Goal: Task Accomplishment & Management: Manage account settings

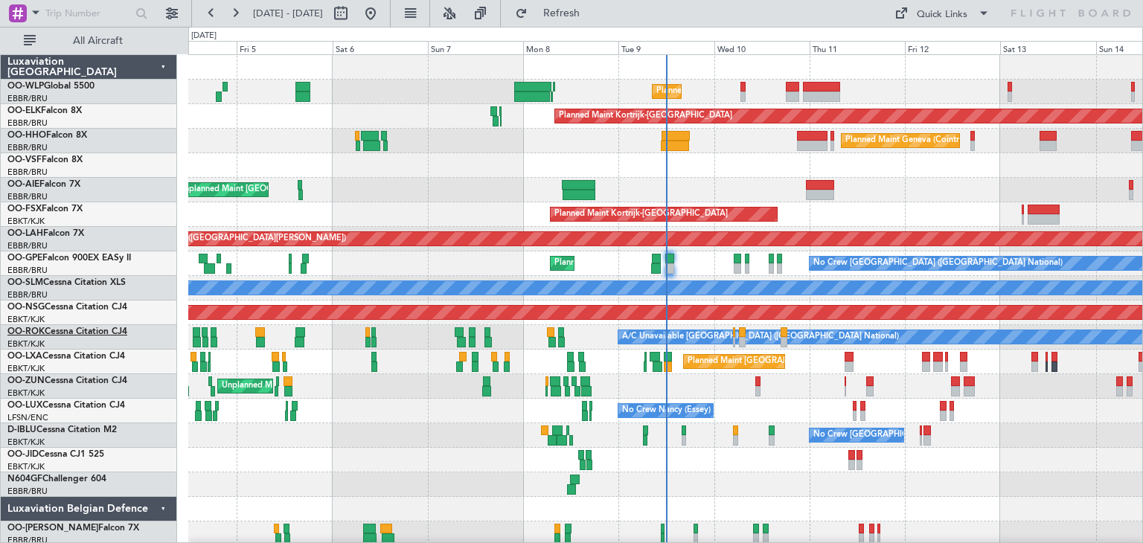
click at [87, 334] on link "OO-ROK Cessna Citation CJ4" at bounding box center [67, 331] width 120 height 9
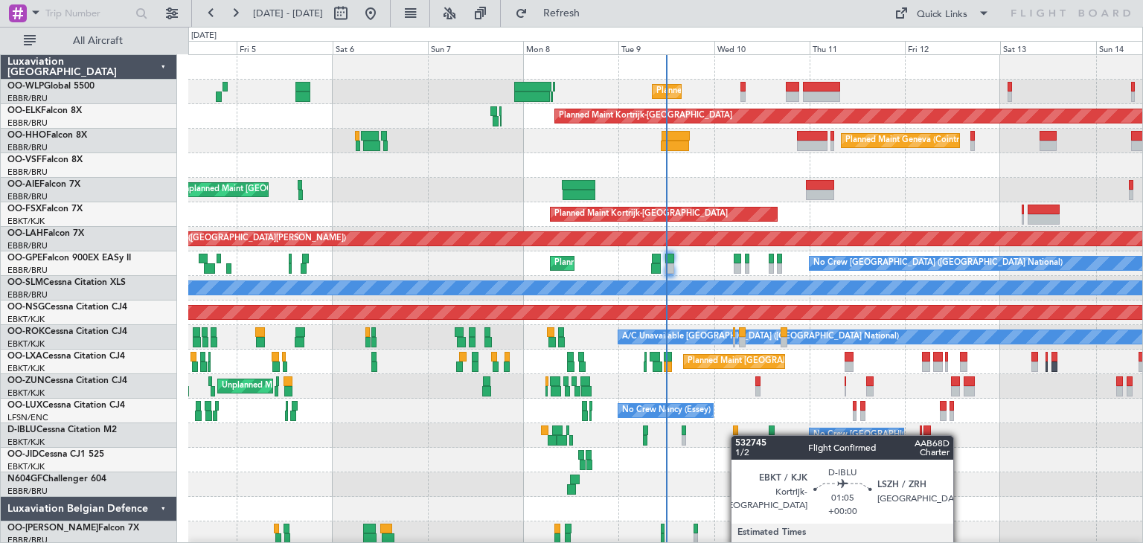
click at [738, 435] on div at bounding box center [736, 440] width 6 height 10
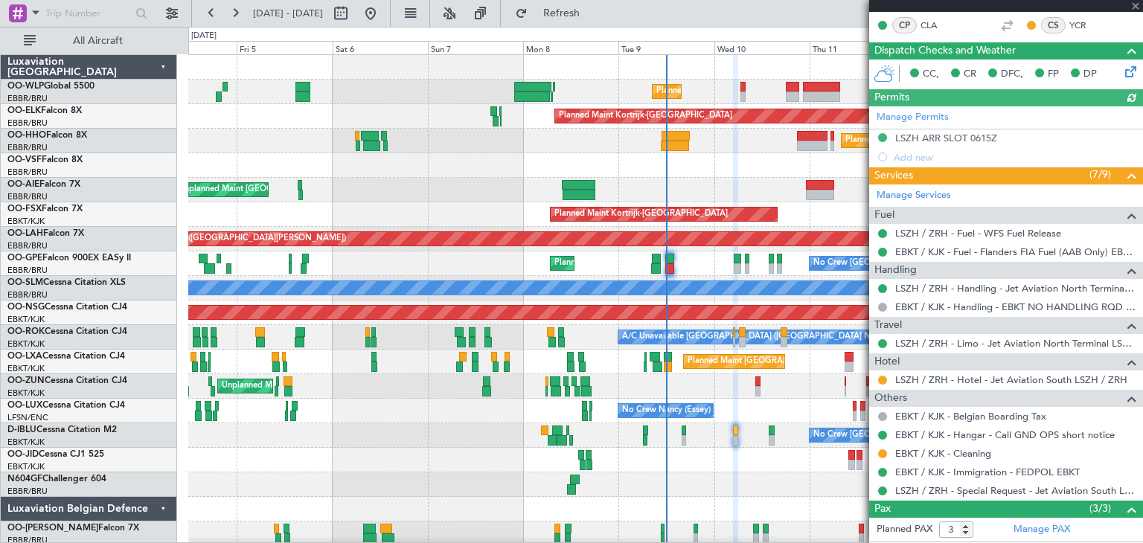
scroll to position [304, 0]
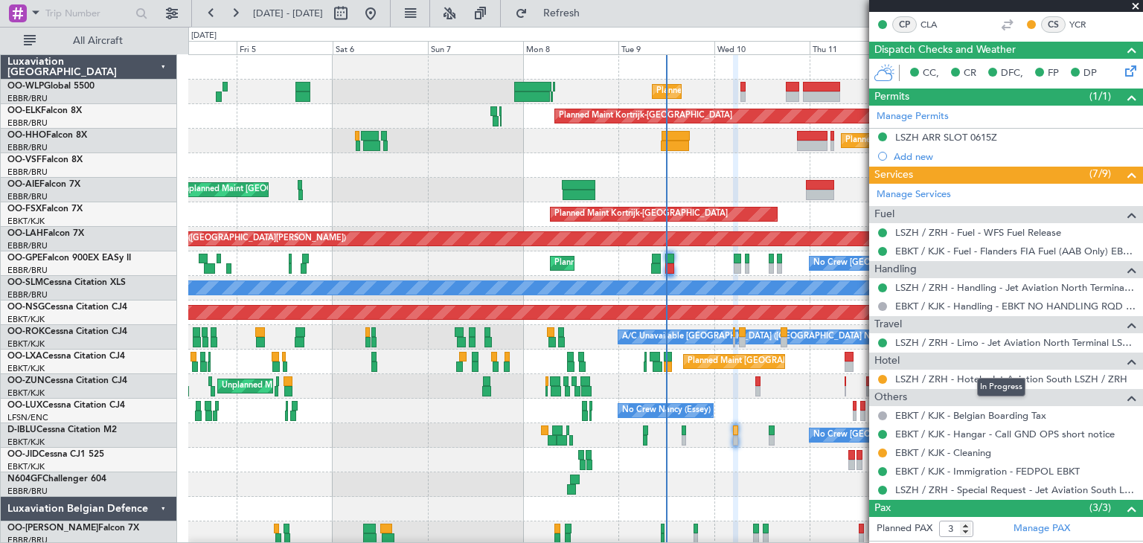
click at [1005, 373] on mat-tooltip-component "In Progress" at bounding box center [1000, 387] width 69 height 39
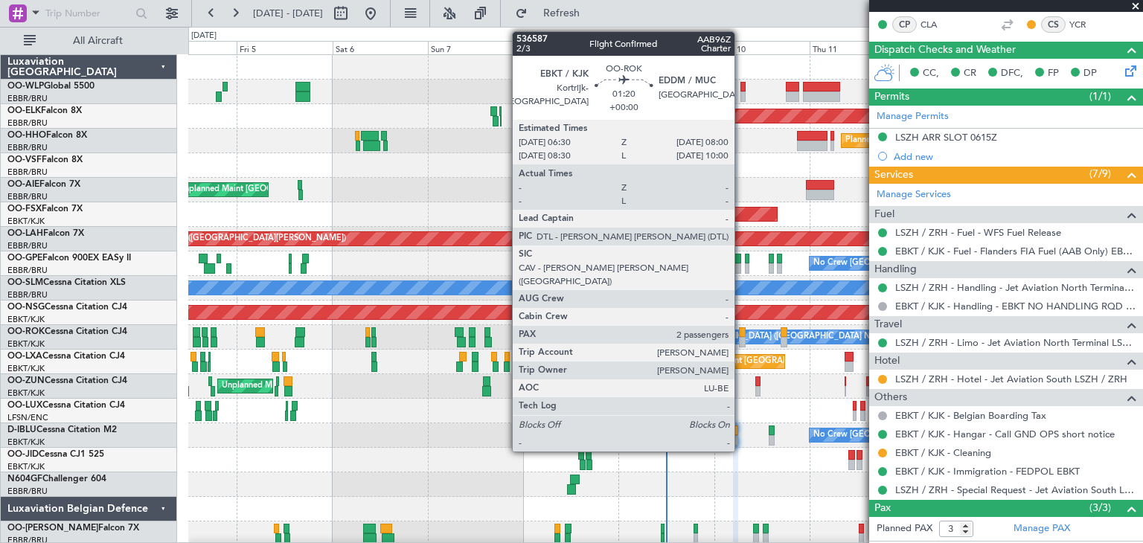
click at [741, 338] on div at bounding box center [742, 342] width 7 height 10
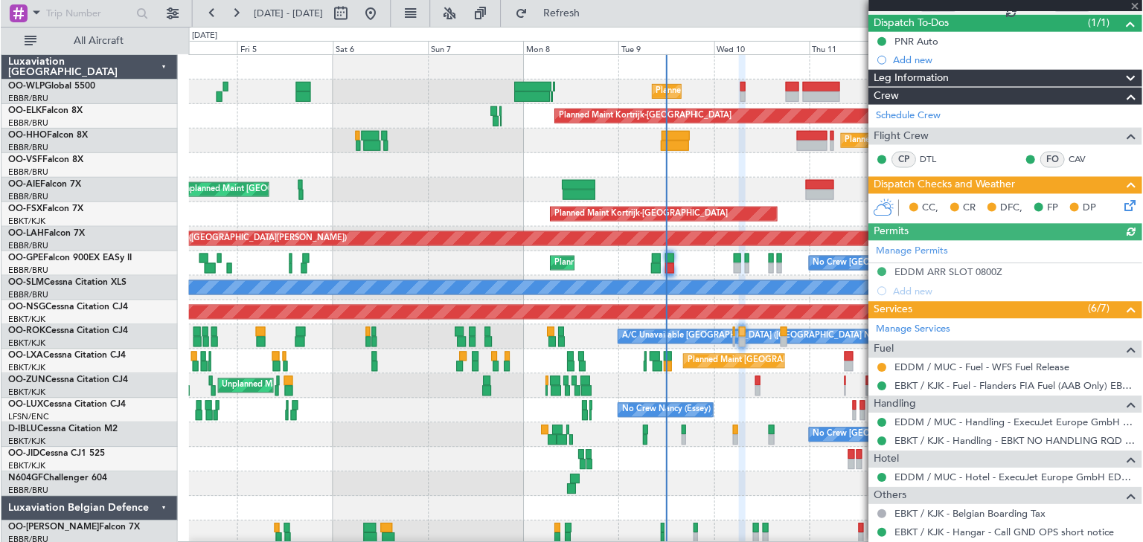
scroll to position [258, 0]
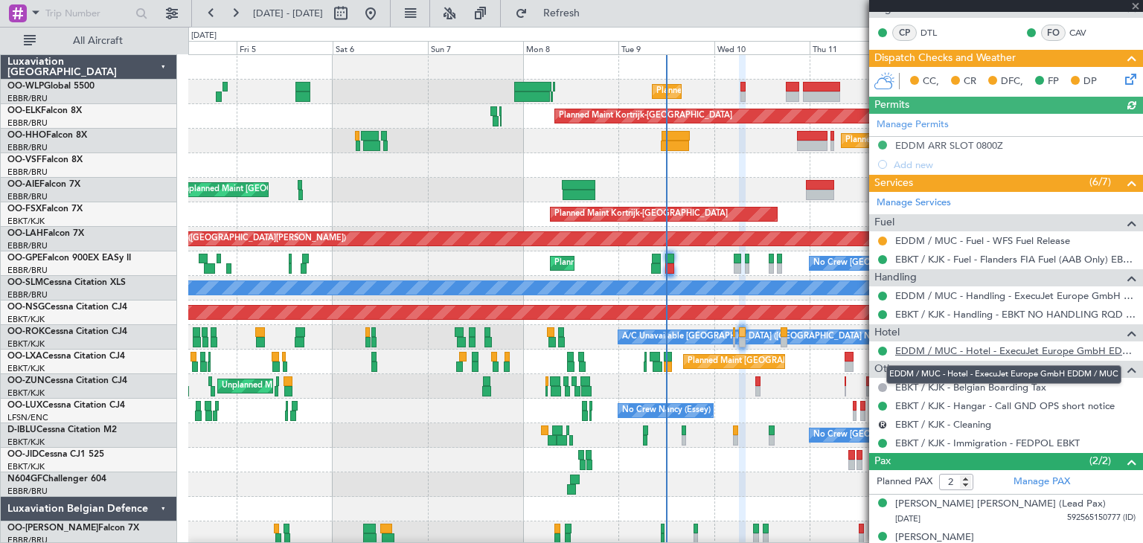
click at [970, 346] on link "EDDM / MUC - Hotel - ExecuJet Europe GmbH EDDM / MUC" at bounding box center [1015, 350] width 240 height 13
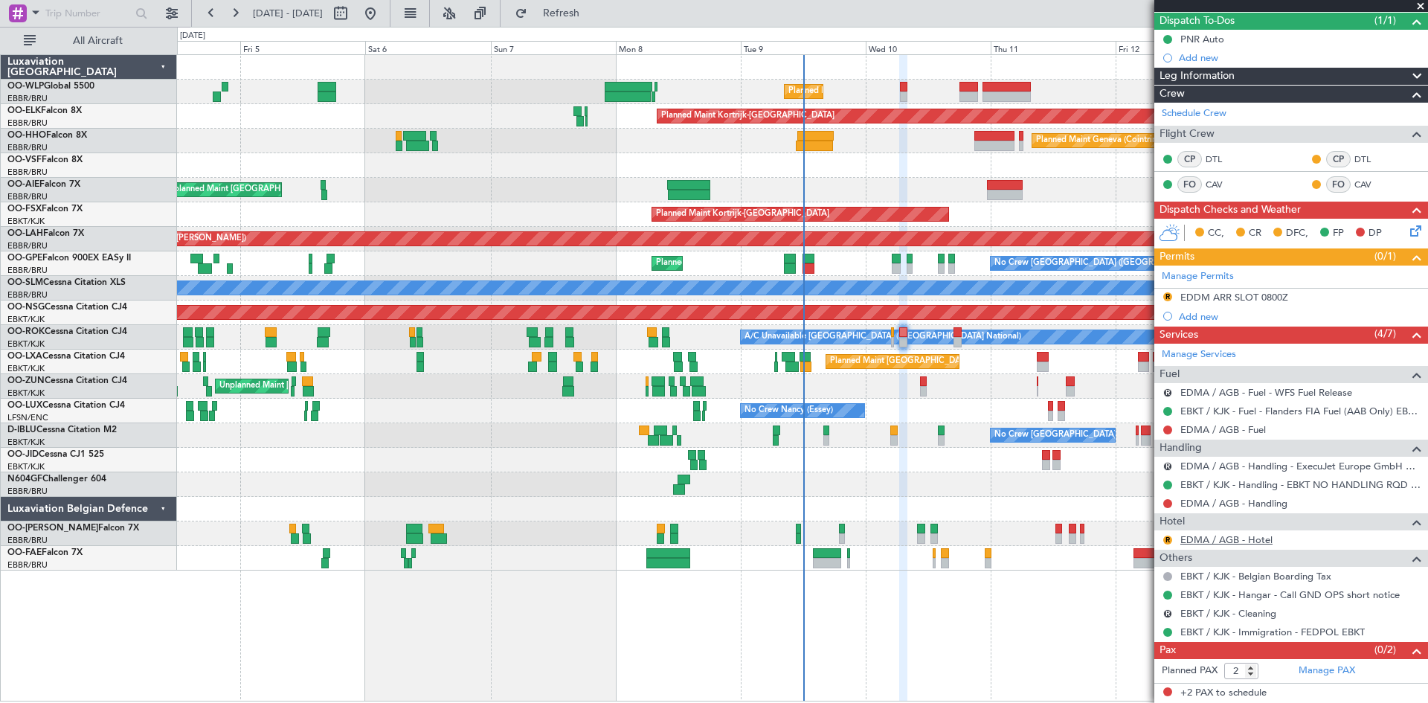
scroll to position [132, 0]
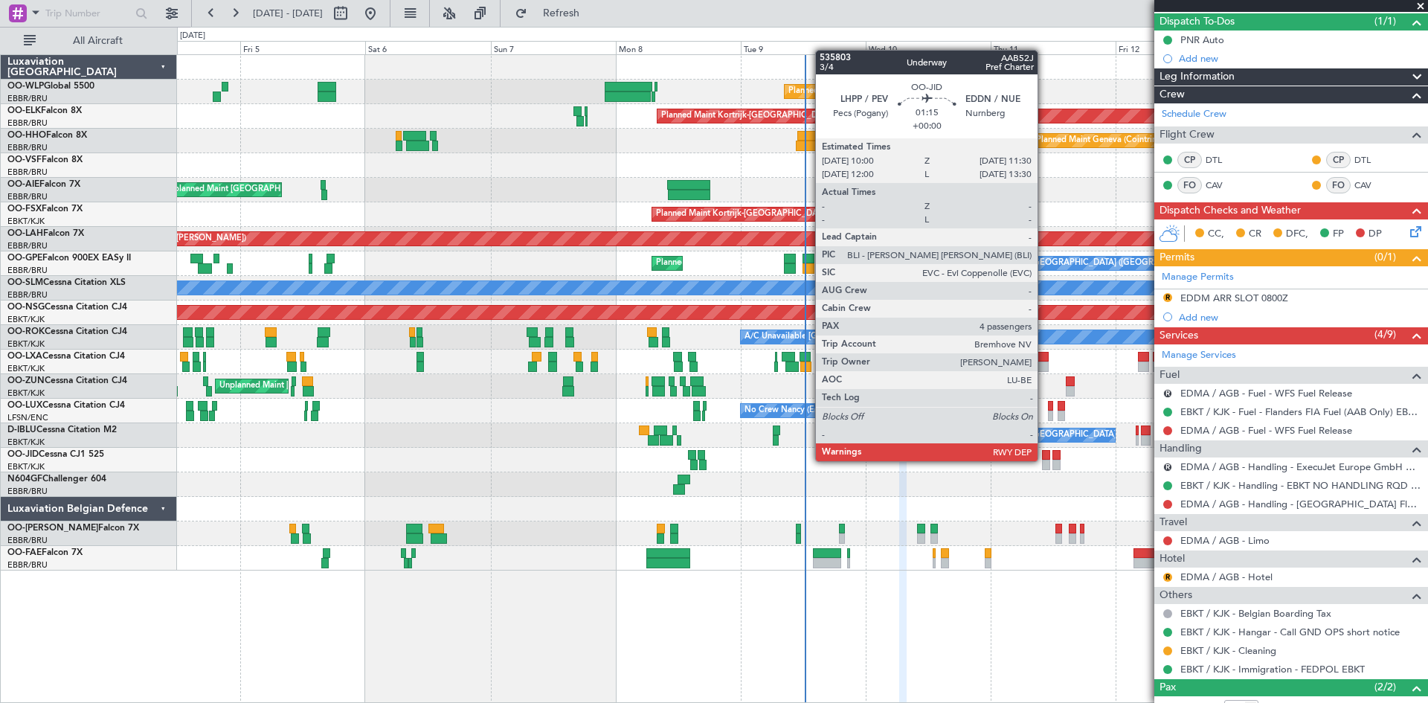
click at [1045, 460] on div at bounding box center [1046, 465] width 8 height 10
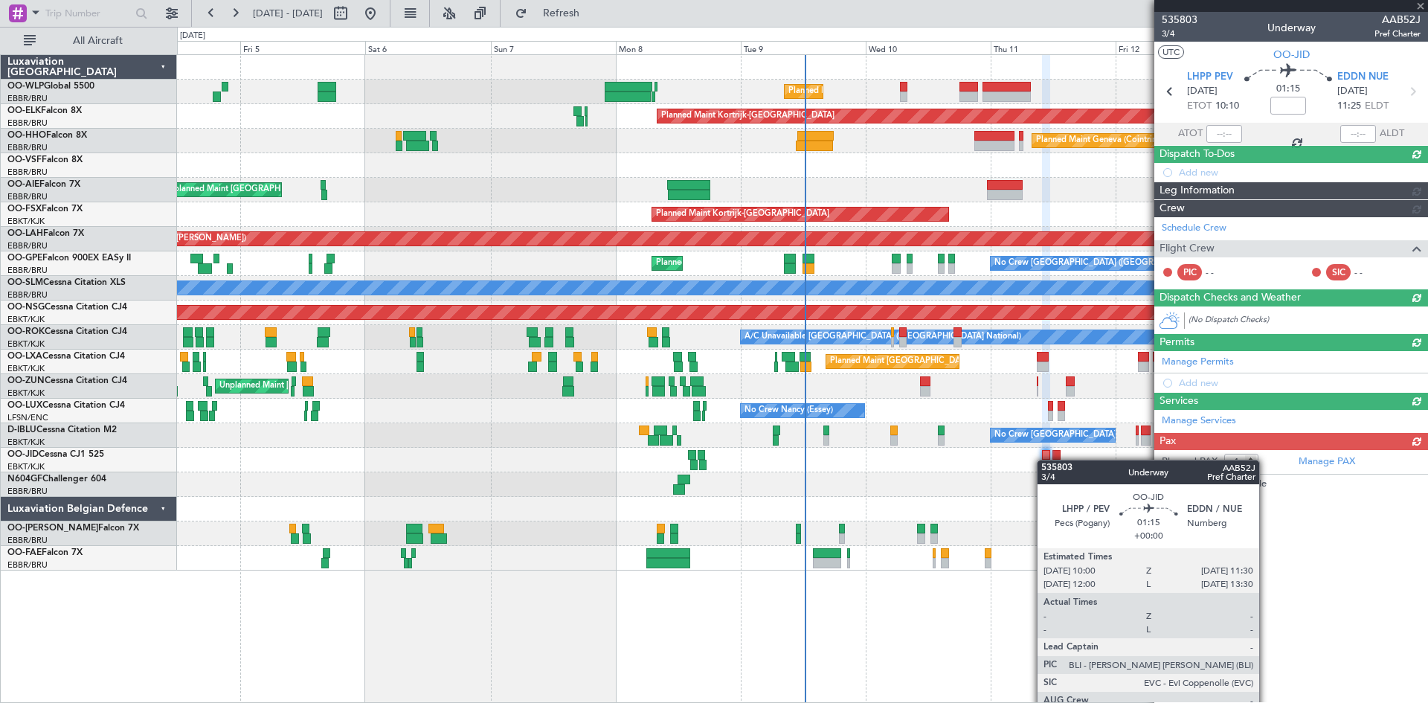
scroll to position [0, 0]
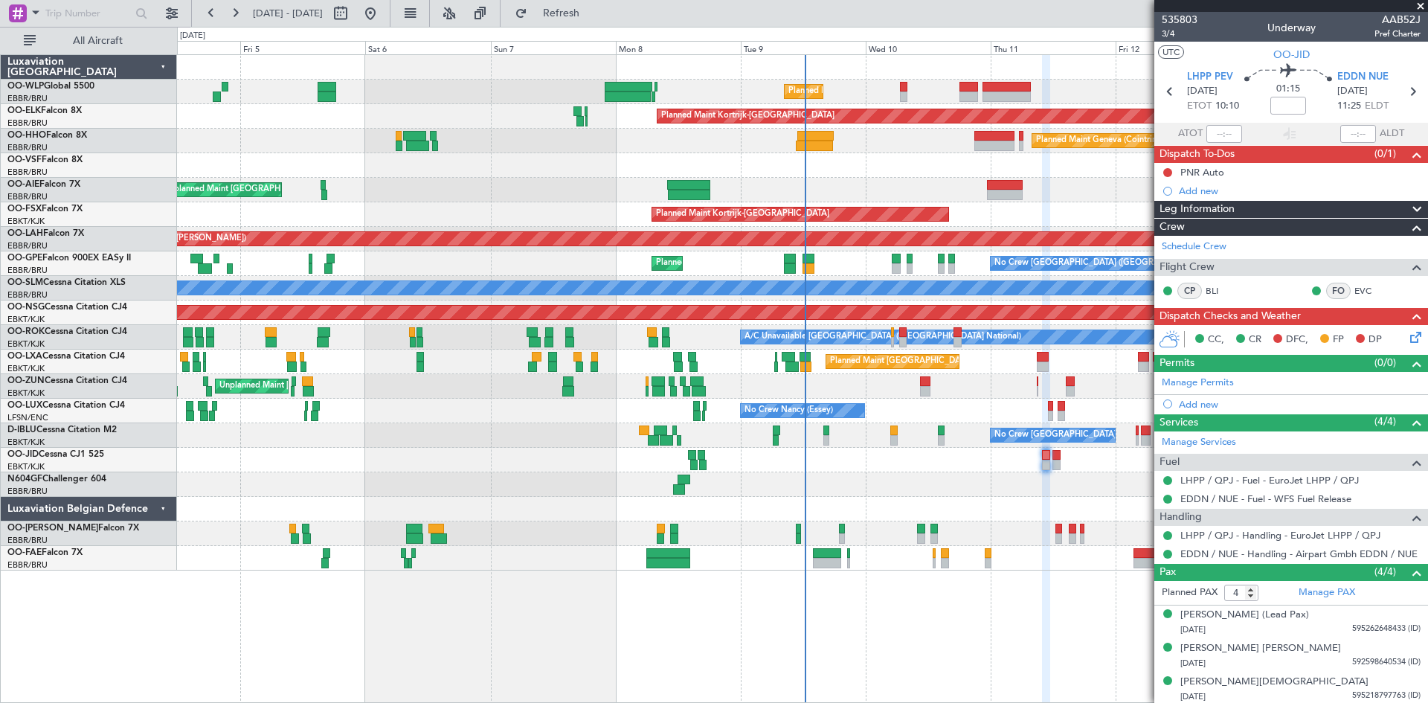
click at [1039, 385] on div "Unplanned Maint [GEOGRAPHIC_DATA] ([GEOGRAPHIC_DATA])" at bounding box center [802, 386] width 1251 height 25
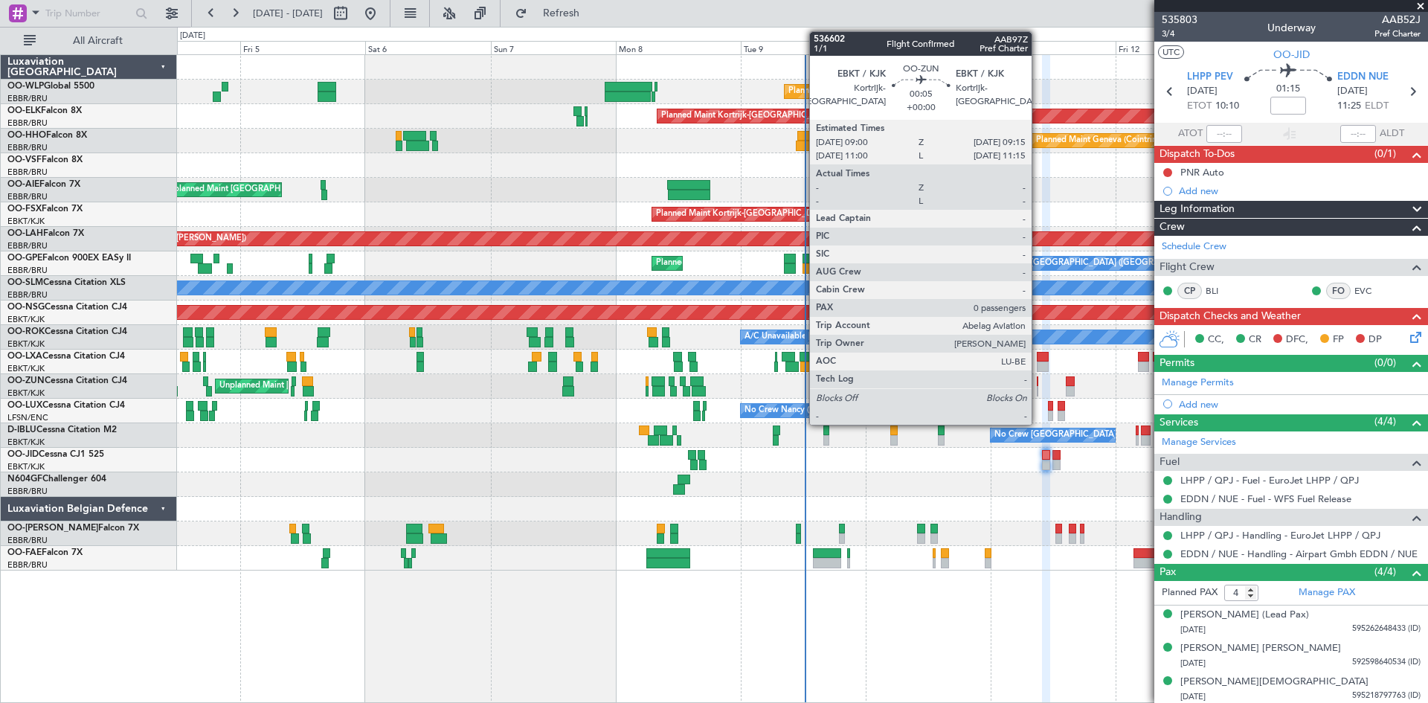
click at [1039, 388] on div at bounding box center [1037, 391] width 1 height 10
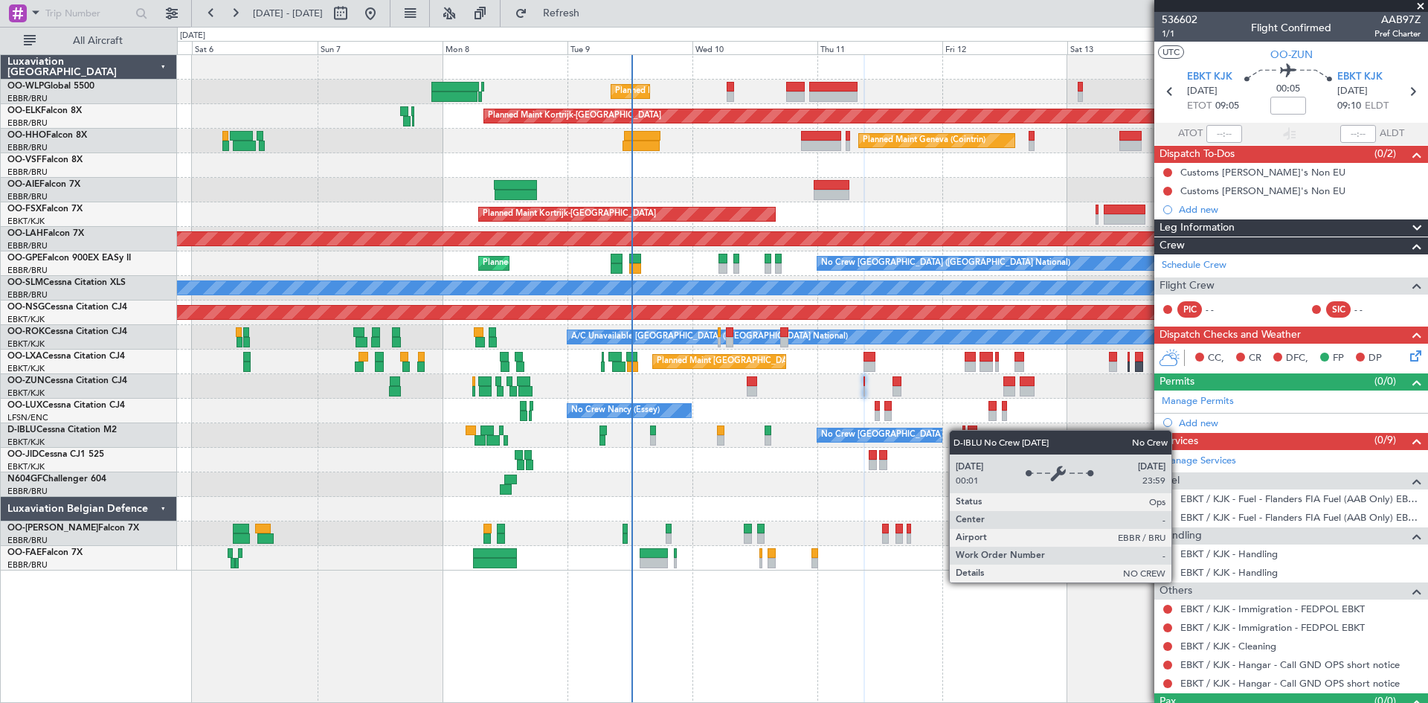
click at [933, 432] on div "Planned Maint Liege Planned Maint Kortrijk-Wevelgem Planned Maint Geneva (Coint…" at bounding box center [802, 313] width 1251 height 516
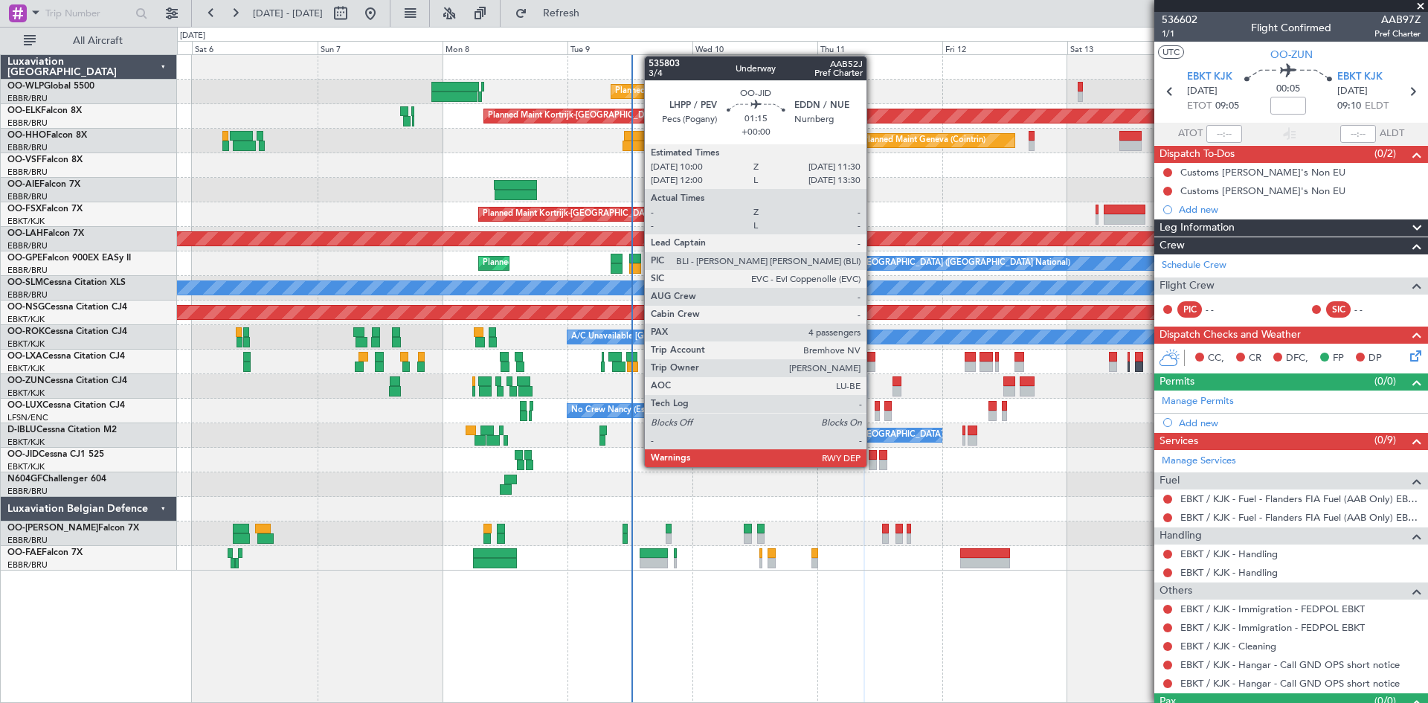
click at [873, 466] on div at bounding box center [873, 465] width 8 height 10
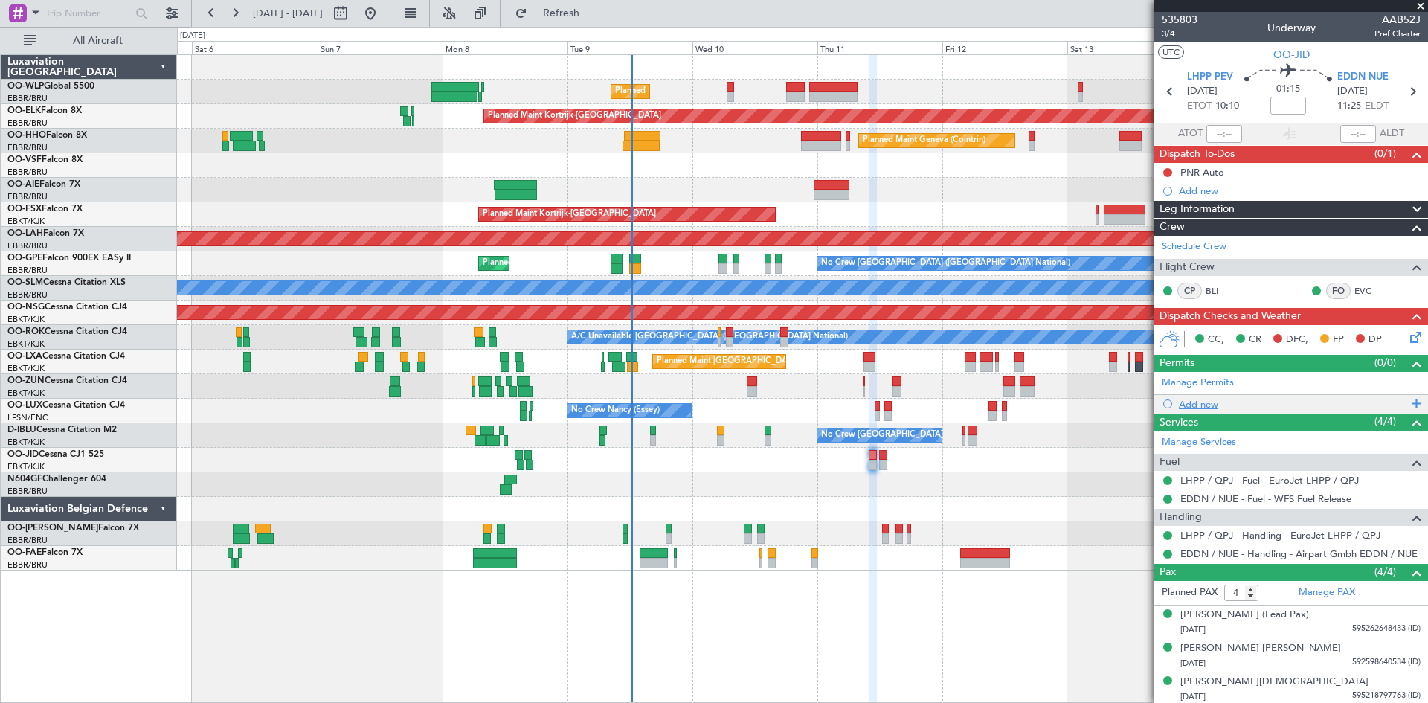
click at [1142, 400] on div "Add new" at bounding box center [1293, 404] width 228 height 13
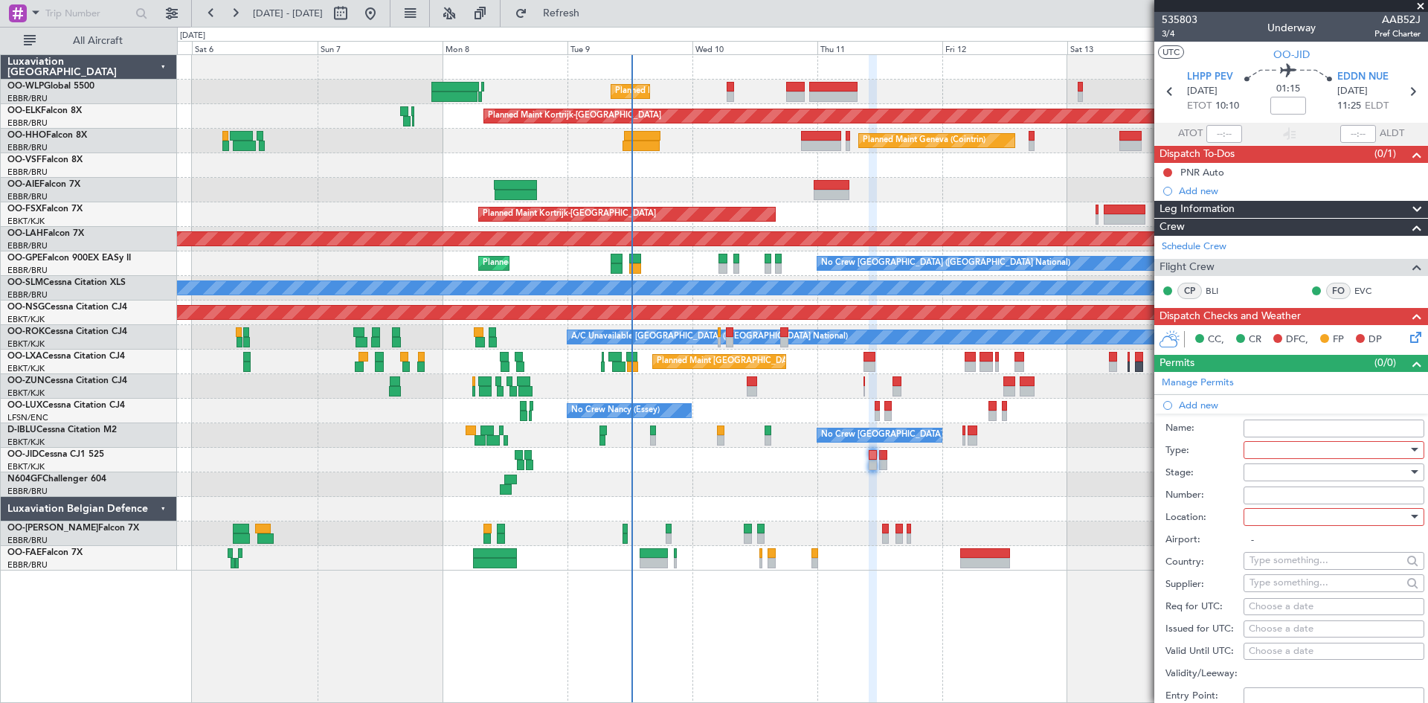
click at [1142, 405] on li "Add new Name: Type: Stage: Number: Location: Airport: - Country: Supplier: Req …" at bounding box center [1292, 626] width 274 height 463
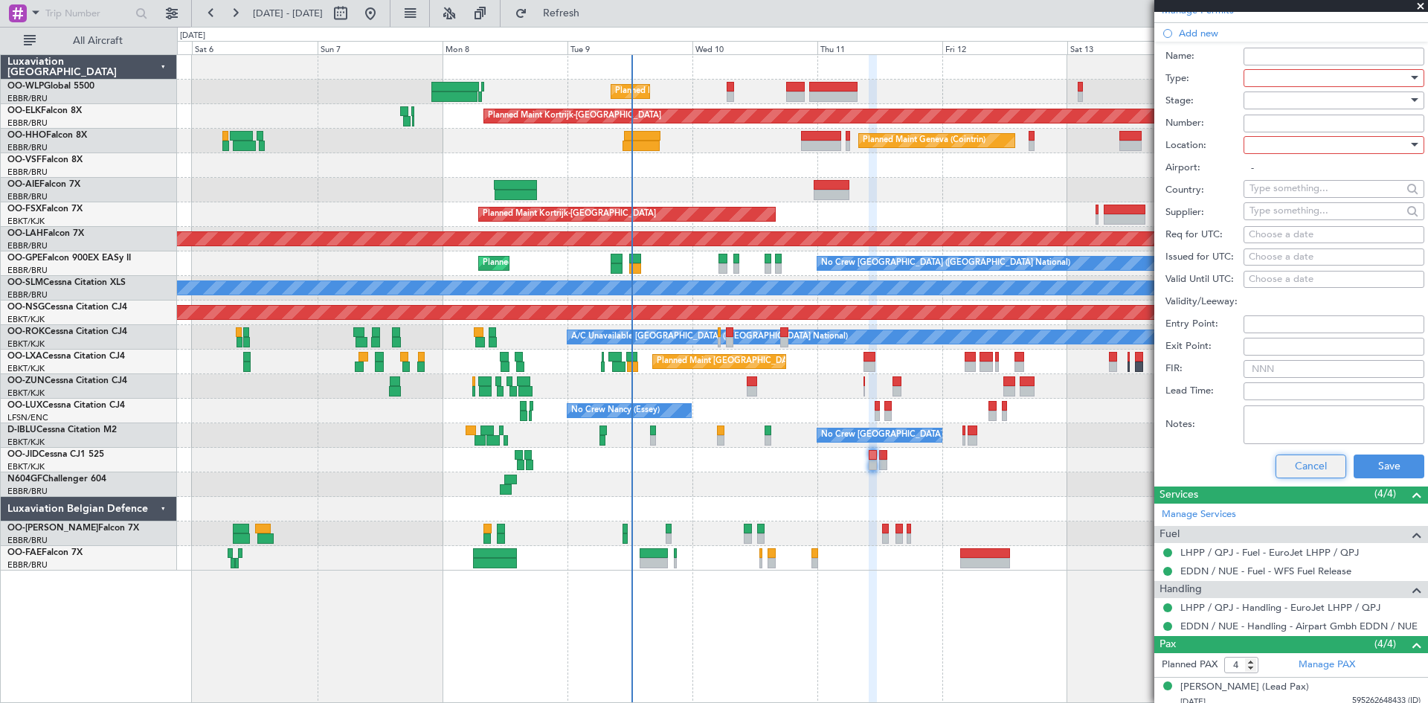
click at [1142, 477] on button "Cancel" at bounding box center [1311, 467] width 71 height 24
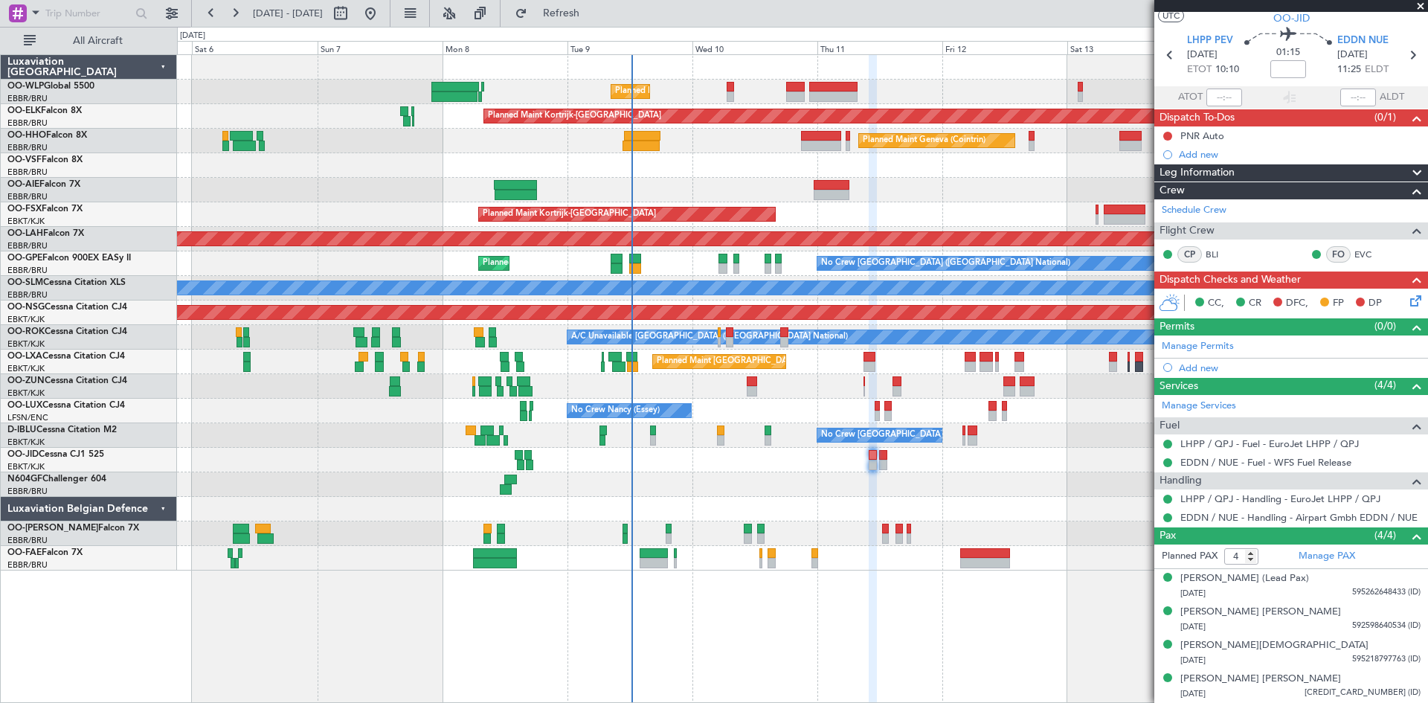
scroll to position [36, 0]
click at [1142, 410] on div "Manage Services" at bounding box center [1292, 407] width 274 height 22
click at [593, 13] on span "Refresh" at bounding box center [561, 13] width 62 height 10
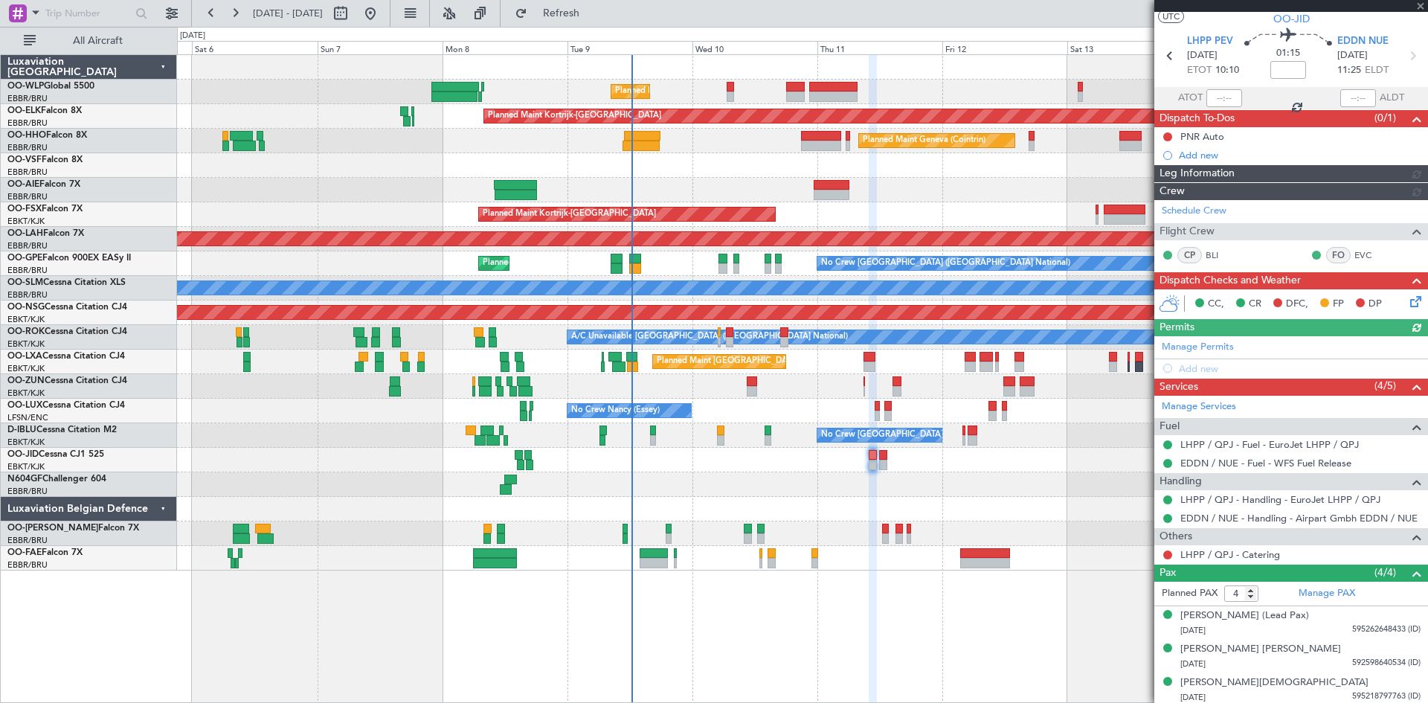
scroll to position [72, 0]
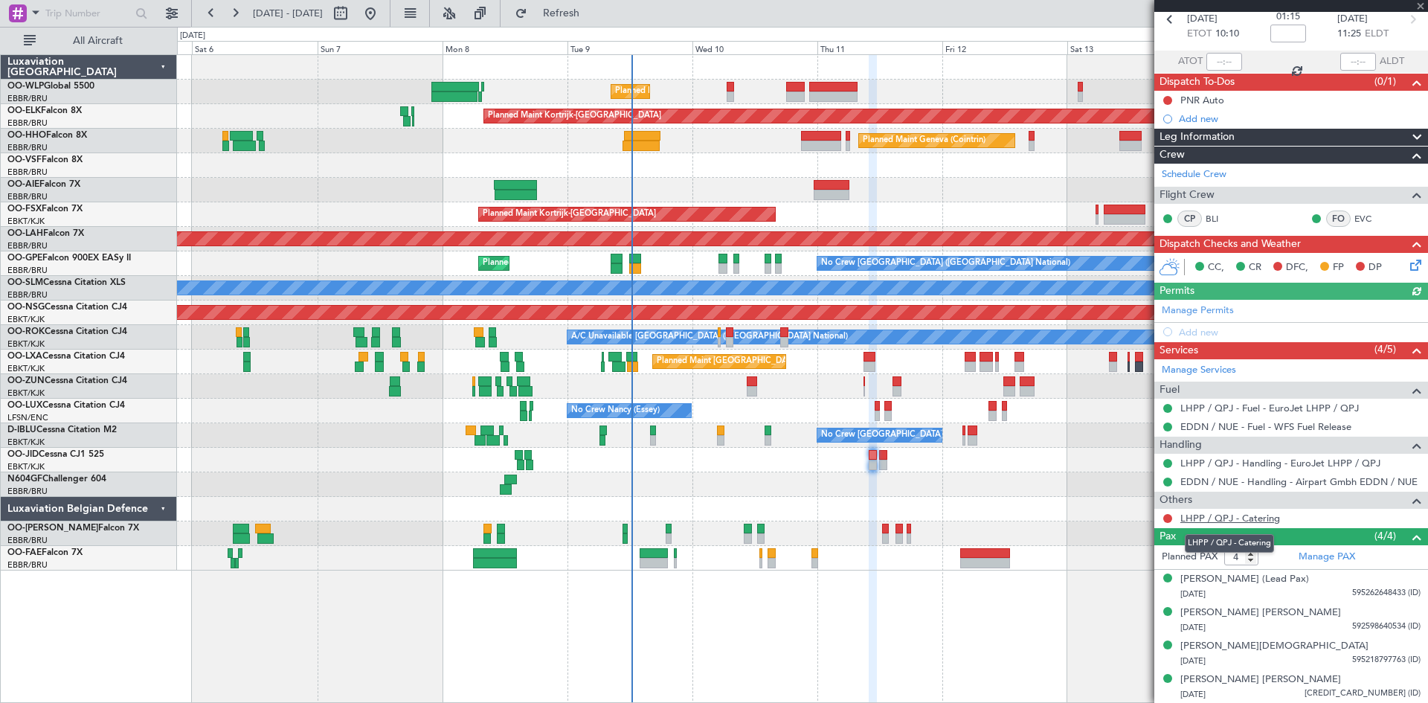
click at [1142, 516] on link "LHPP / QPJ - Catering" at bounding box center [1231, 518] width 100 height 13
click at [1142, 519] on link "LHPP / QPJ - Catering" at bounding box center [1231, 518] width 100 height 13
click at [589, 10] on span "Refresh" at bounding box center [561, 13] width 62 height 10
click at [1142, 515] on link "LHPP / QPJ - Catering - EuroJet LHPP / QPJ" at bounding box center [1280, 518] width 199 height 13
click at [1142, 520] on button at bounding box center [1168, 518] width 9 height 9
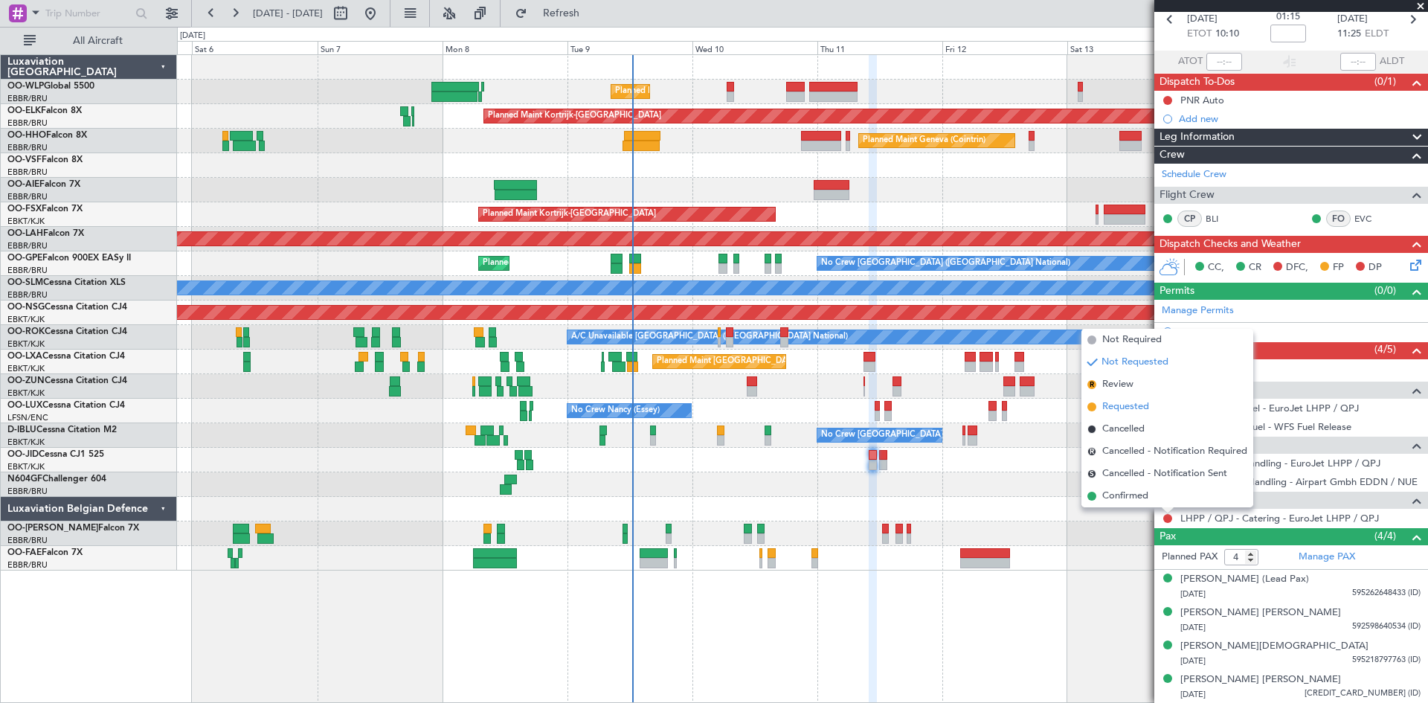
click at [1120, 407] on span "Requested" at bounding box center [1126, 407] width 47 height 15
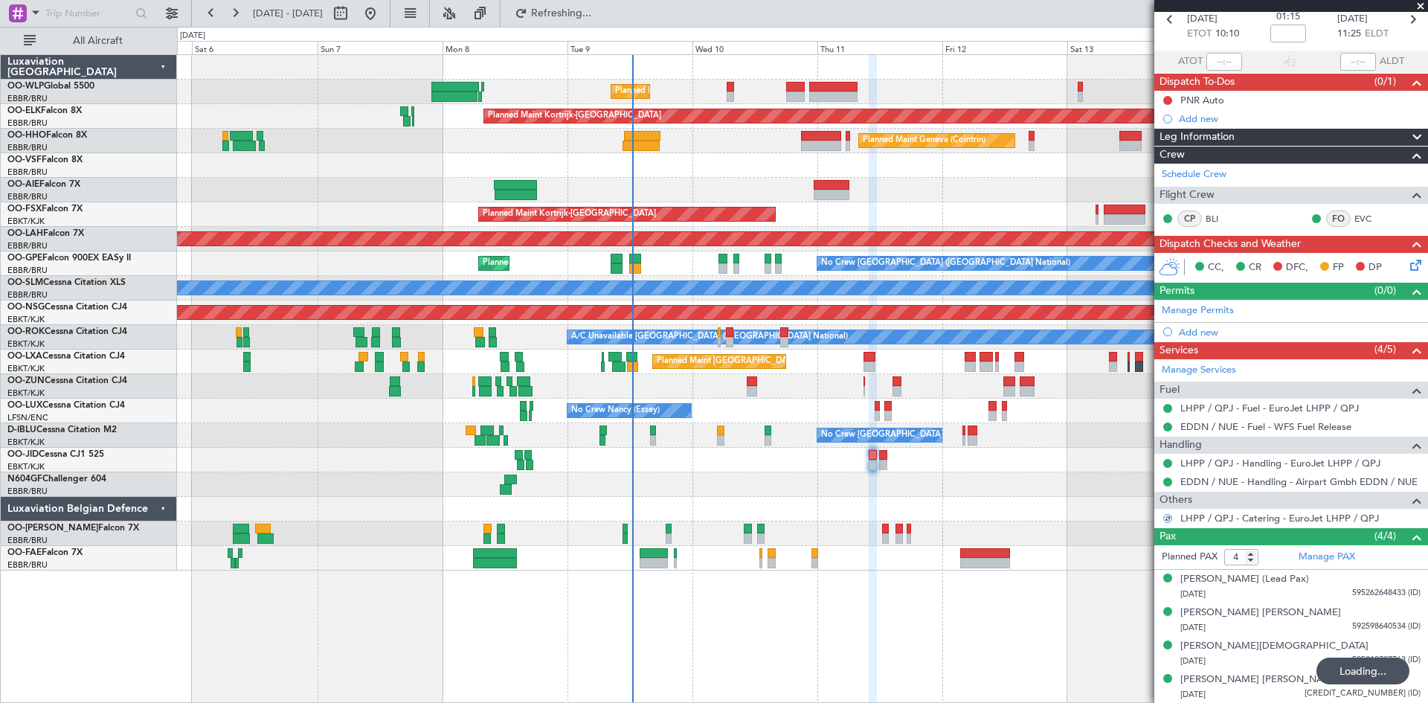
scroll to position [0, 0]
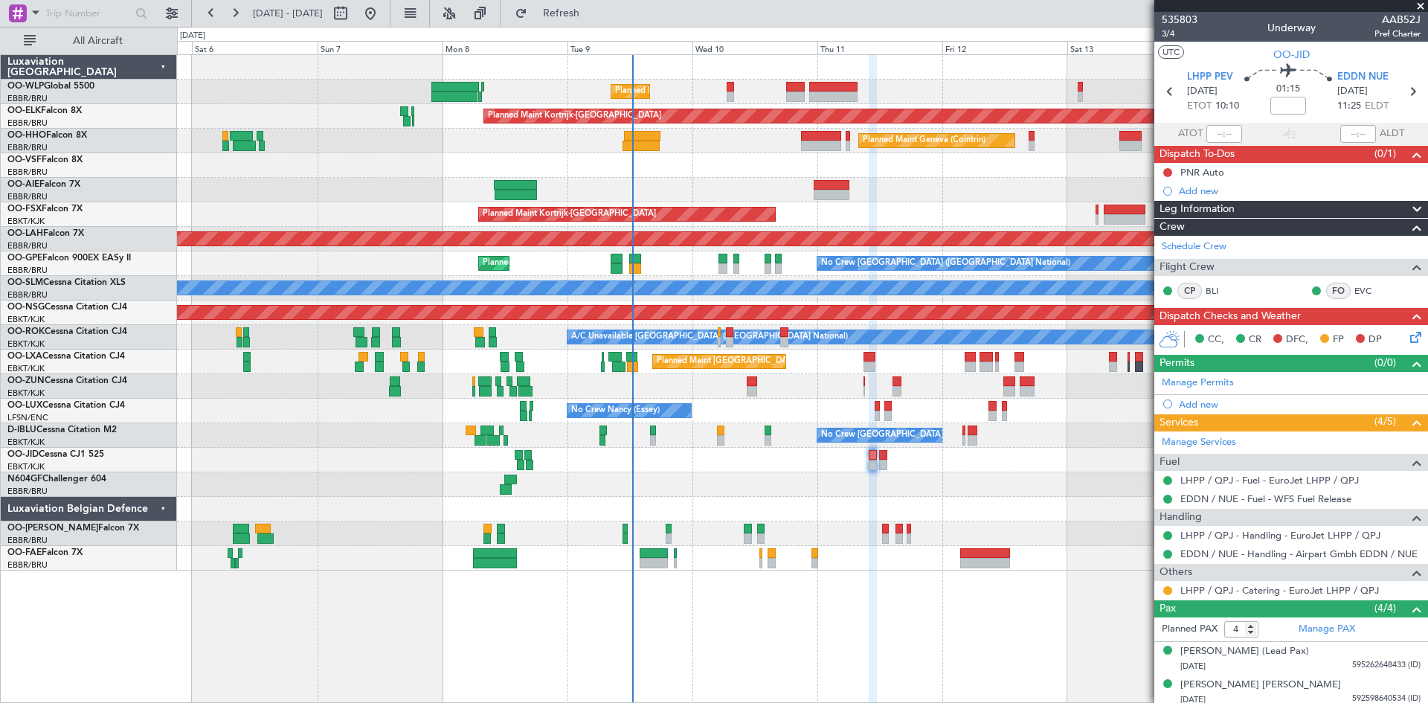
click at [966, 487] on div at bounding box center [802, 484] width 1251 height 25
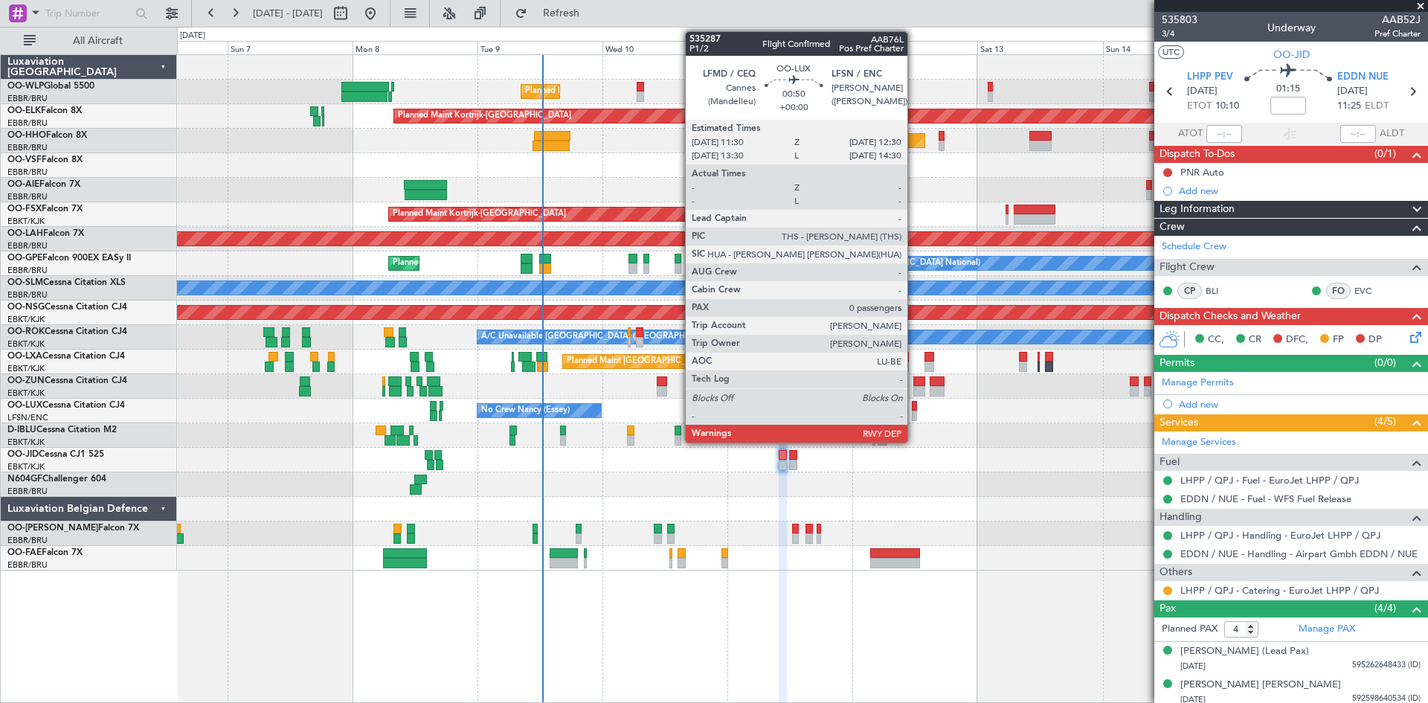
click at [914, 414] on div at bounding box center [915, 416] width 6 height 10
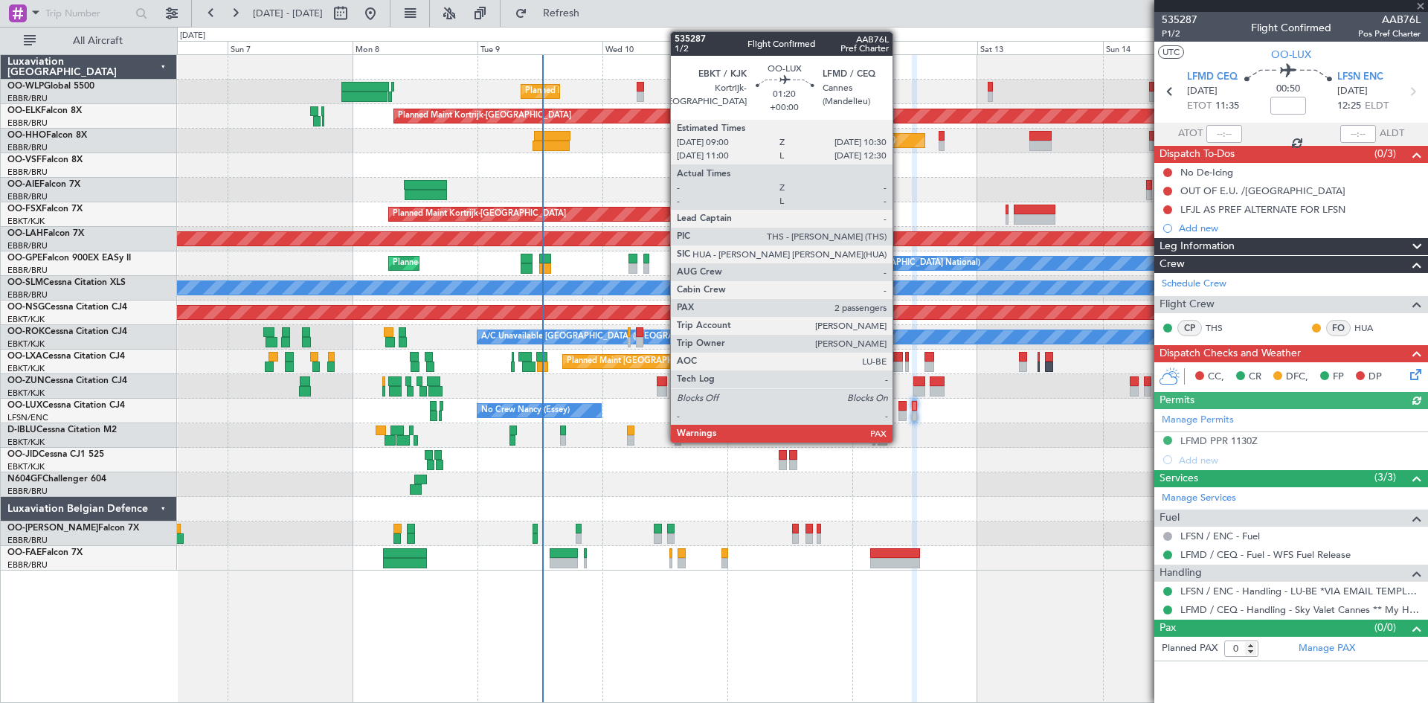
click at [899, 414] on div at bounding box center [903, 416] width 8 height 10
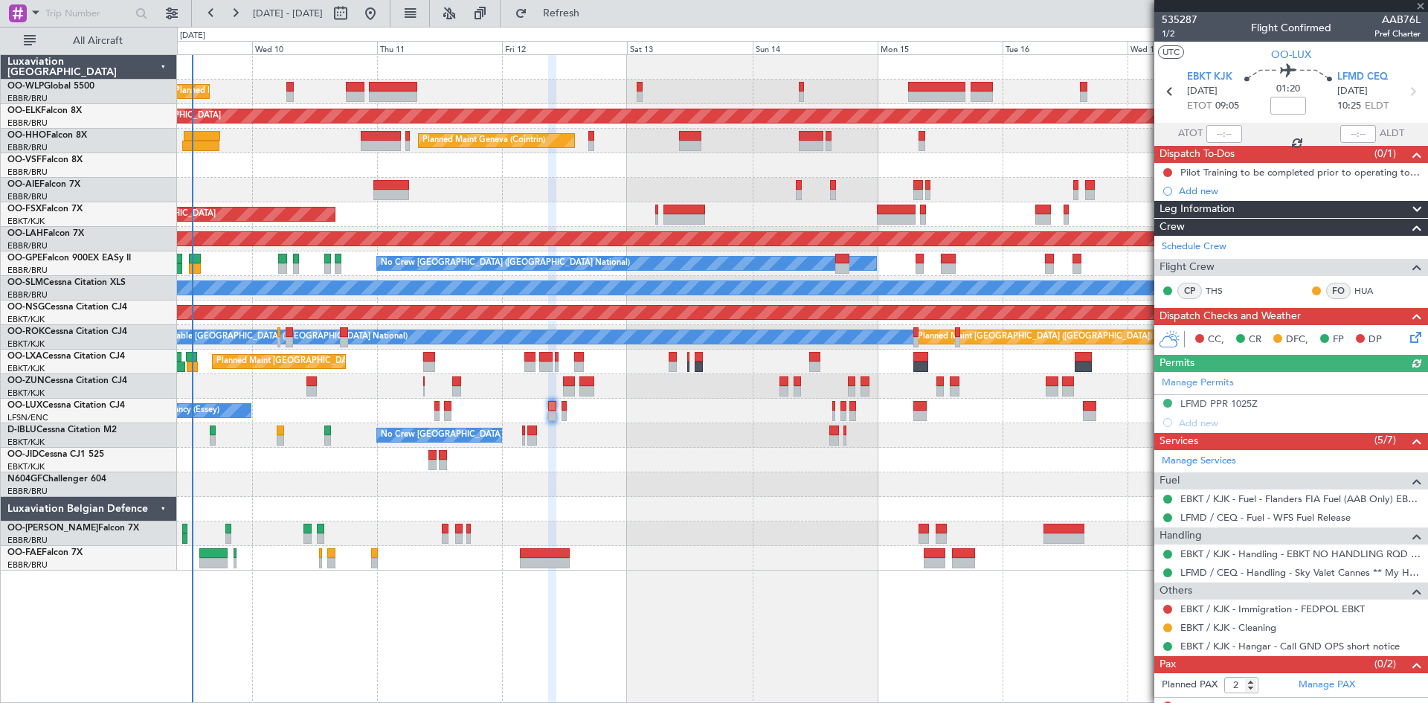
click at [681, 471] on div at bounding box center [802, 460] width 1251 height 25
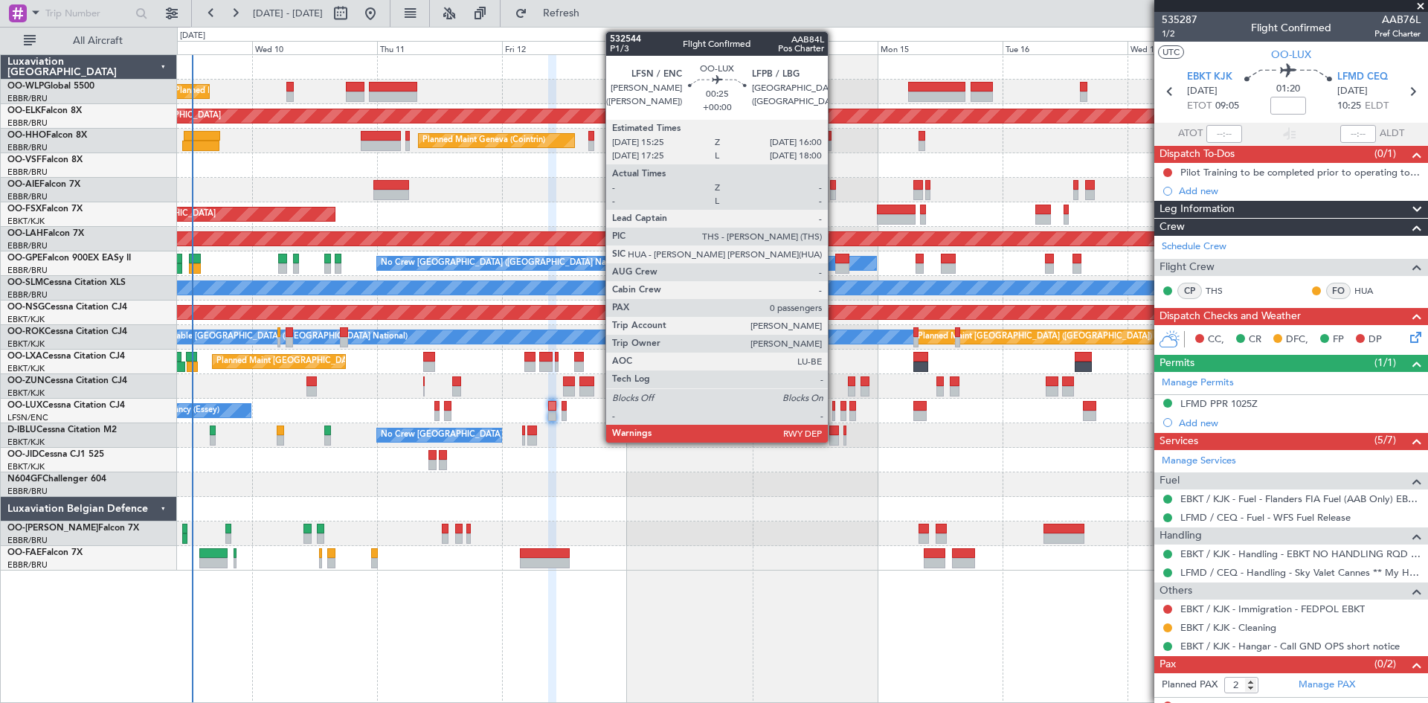
click at [835, 417] on div at bounding box center [834, 416] width 4 height 10
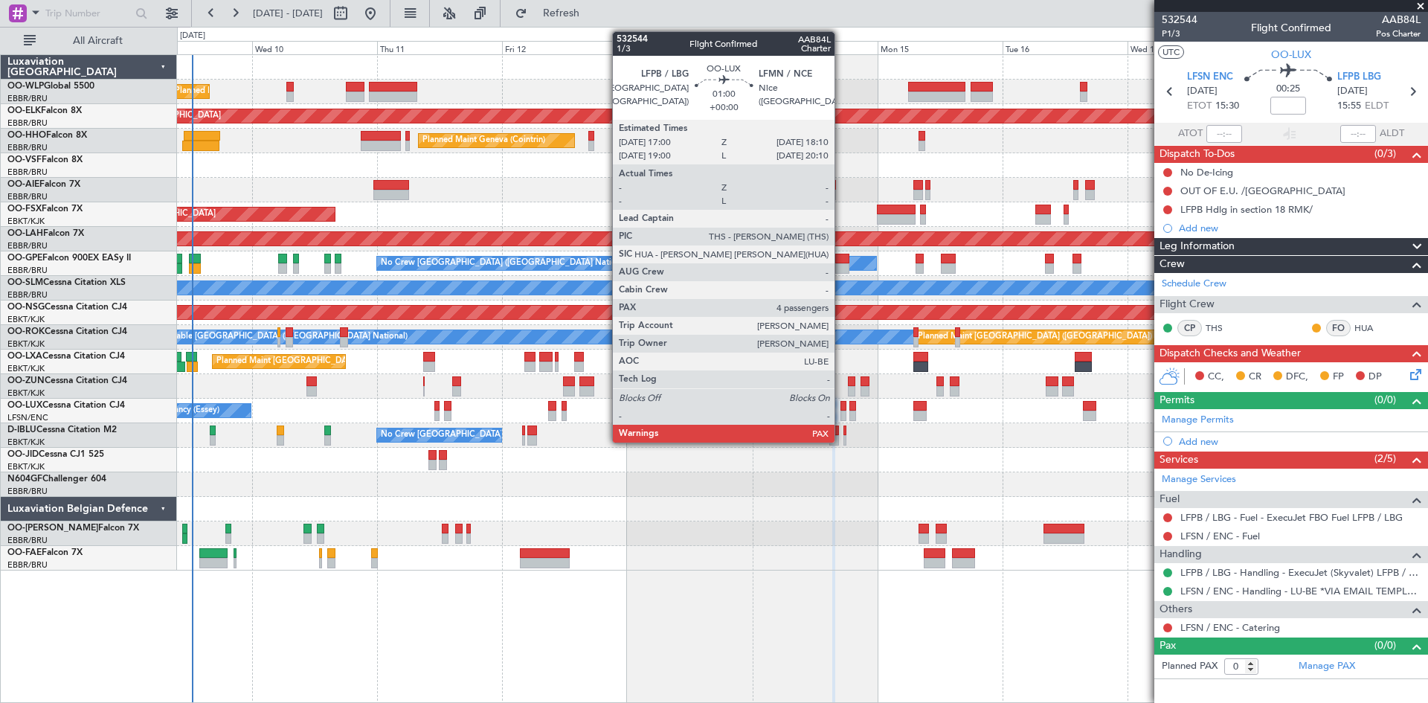
click at [841, 415] on div at bounding box center [844, 416] width 7 height 10
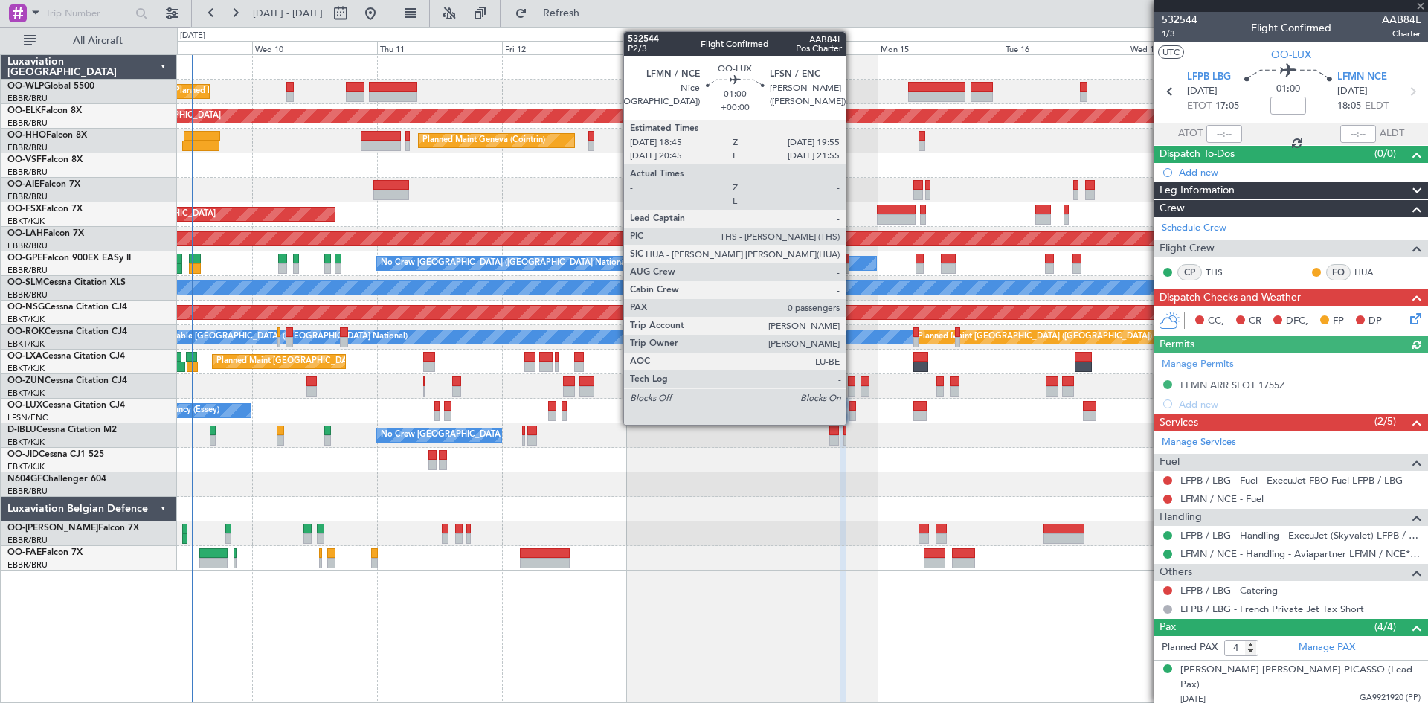
click at [853, 413] on div at bounding box center [853, 416] width 7 height 10
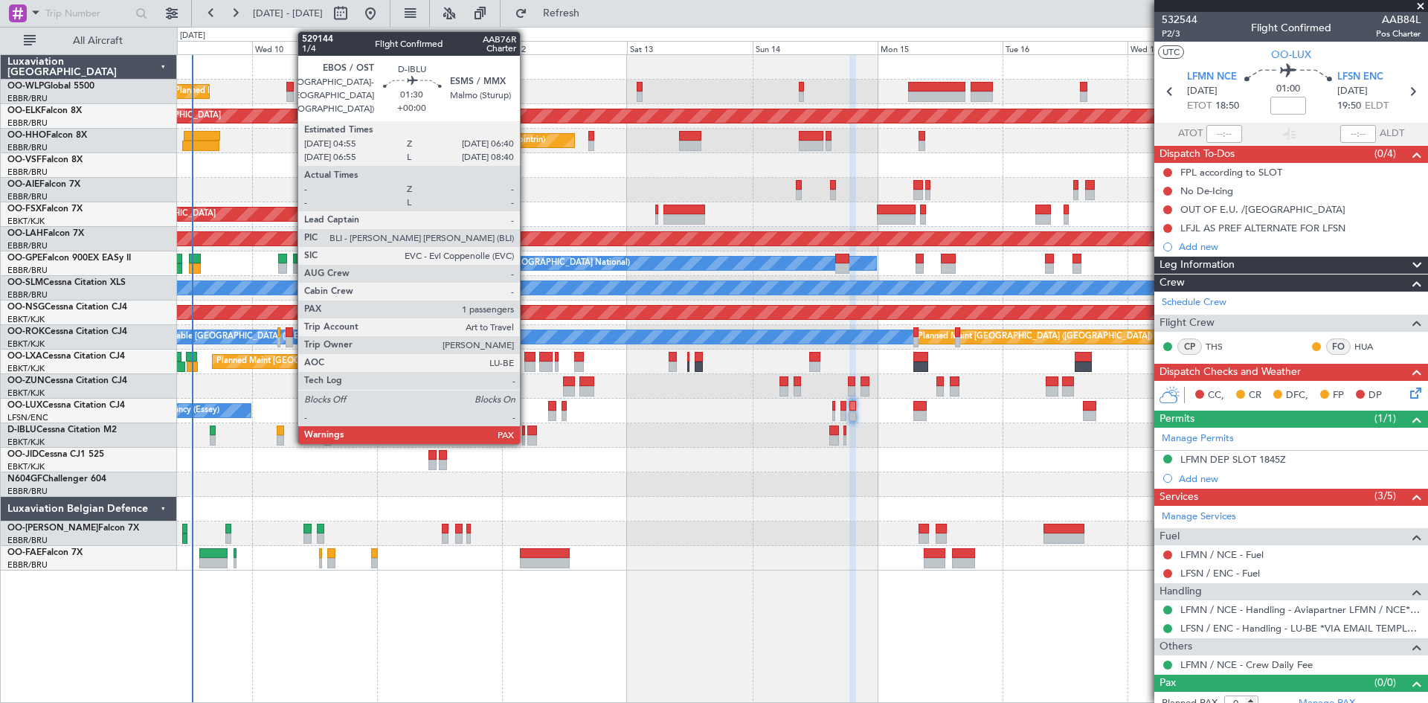
click at [527, 437] on div at bounding box center [532, 440] width 10 height 10
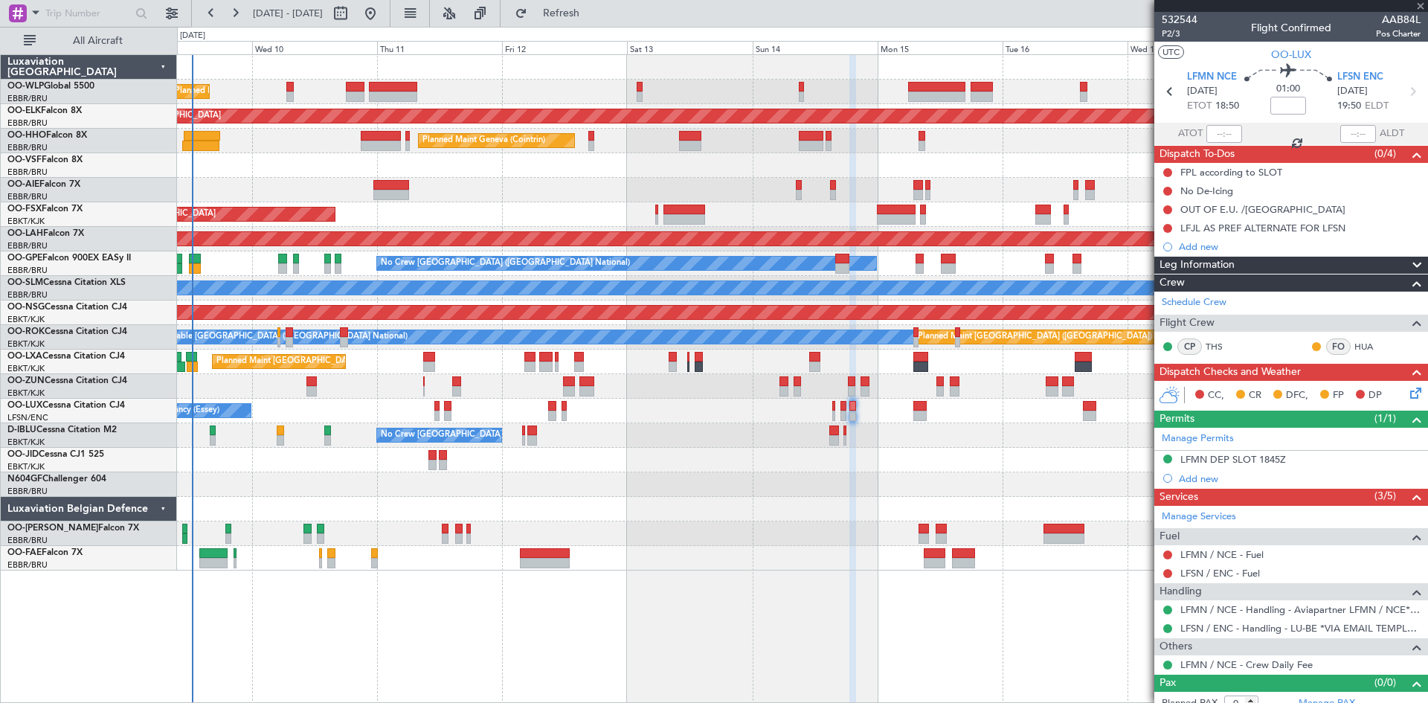
type input "3"
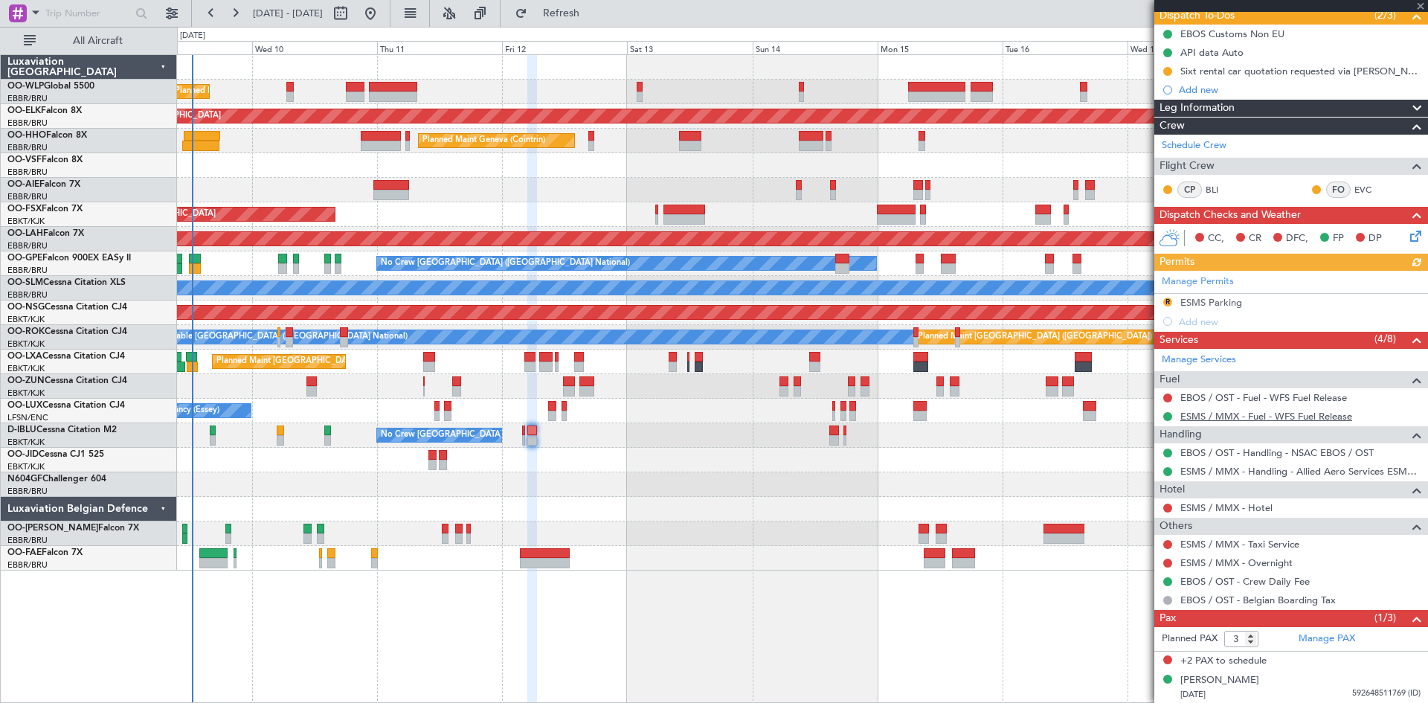
scroll to position [139, 0]
click at [1142, 539] on link "ESMS / MMX - Taxi Service" at bounding box center [1240, 543] width 119 height 13
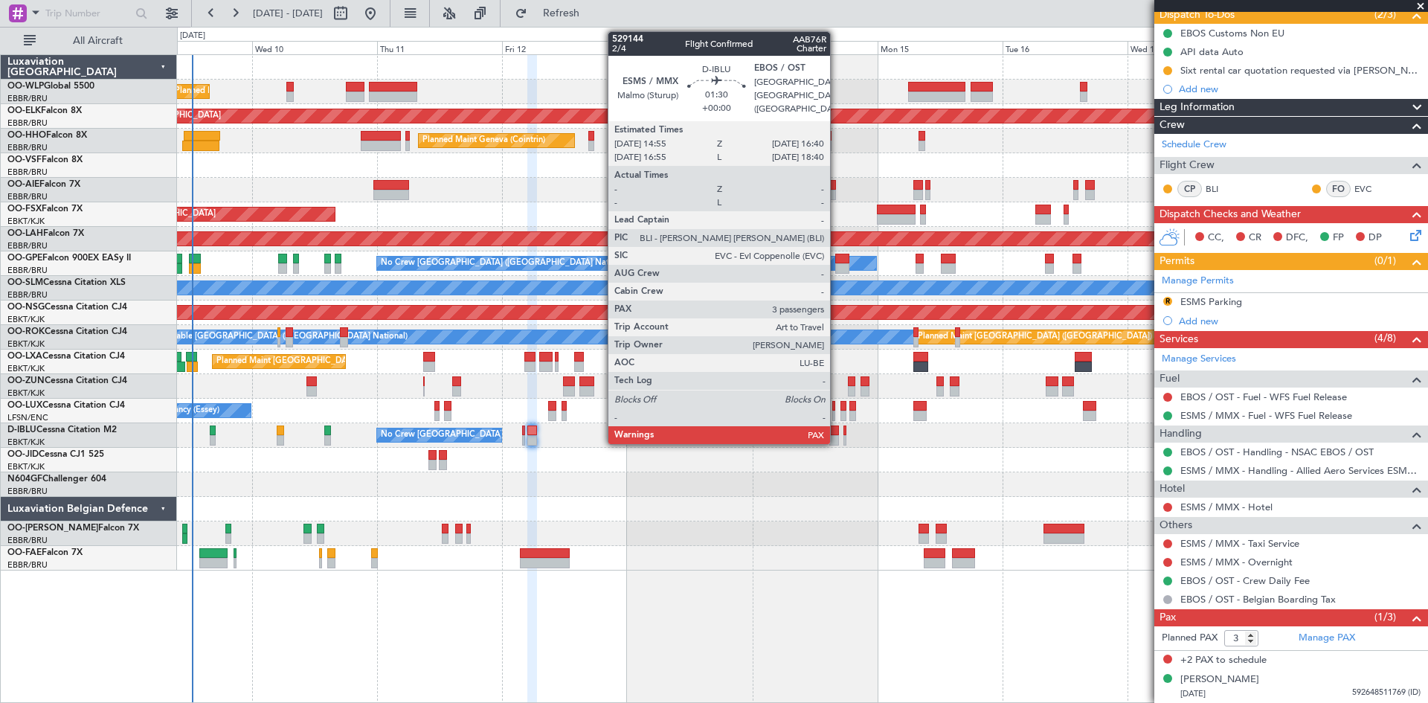
click at [837, 437] on div at bounding box center [835, 440] width 10 height 10
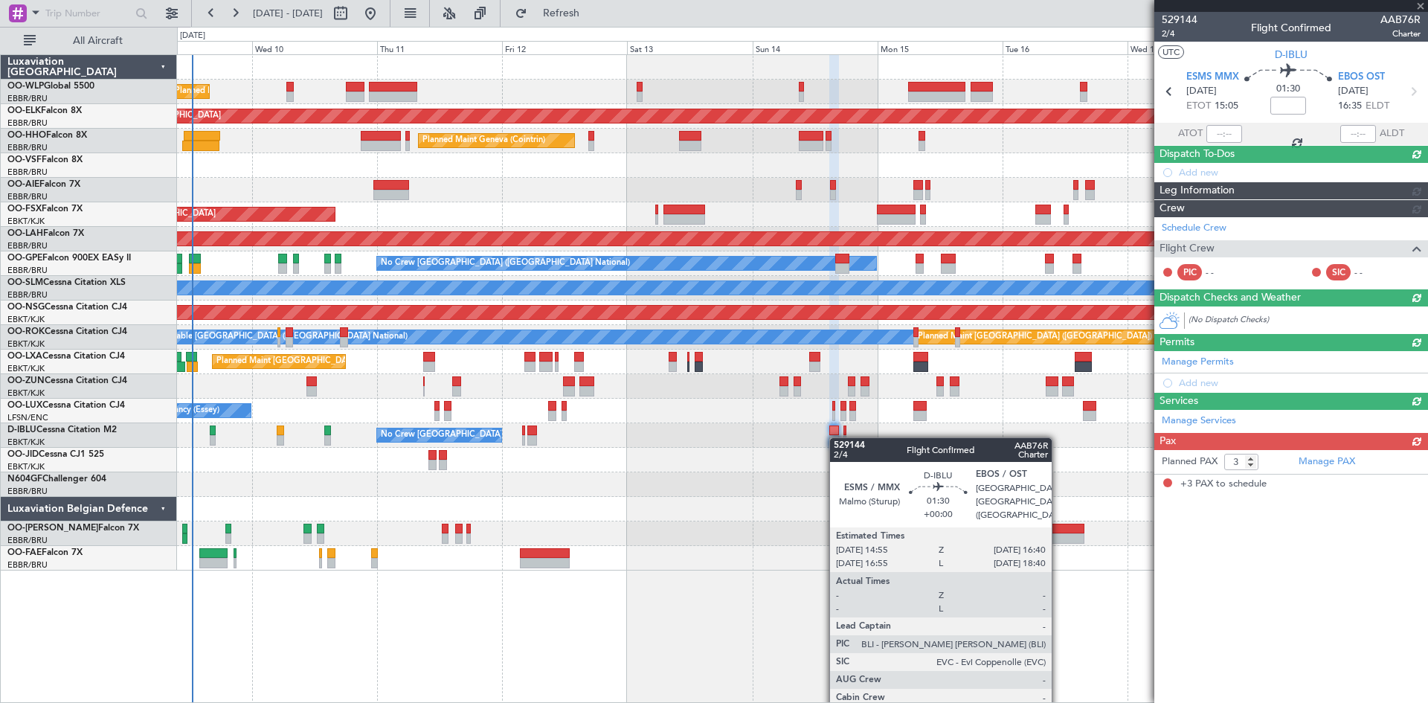
scroll to position [0, 0]
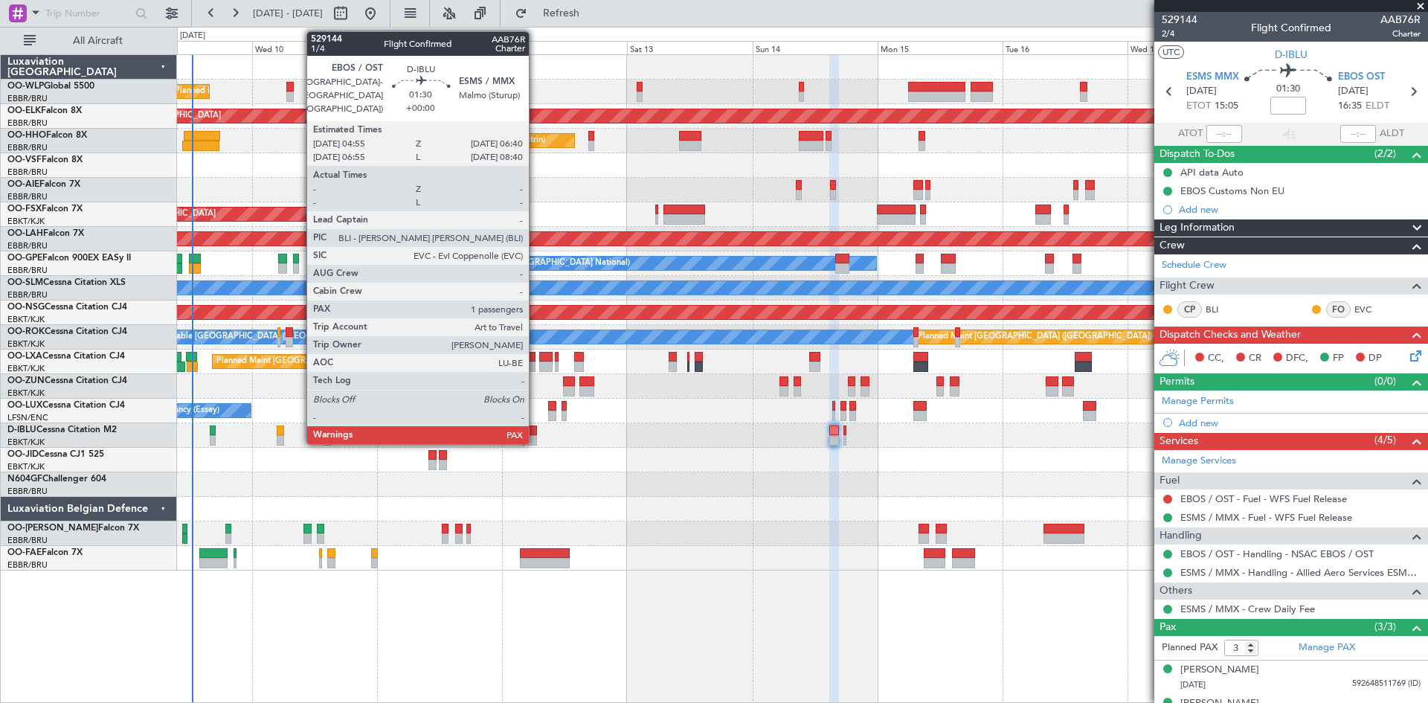
click at [534, 434] on div at bounding box center [532, 431] width 10 height 10
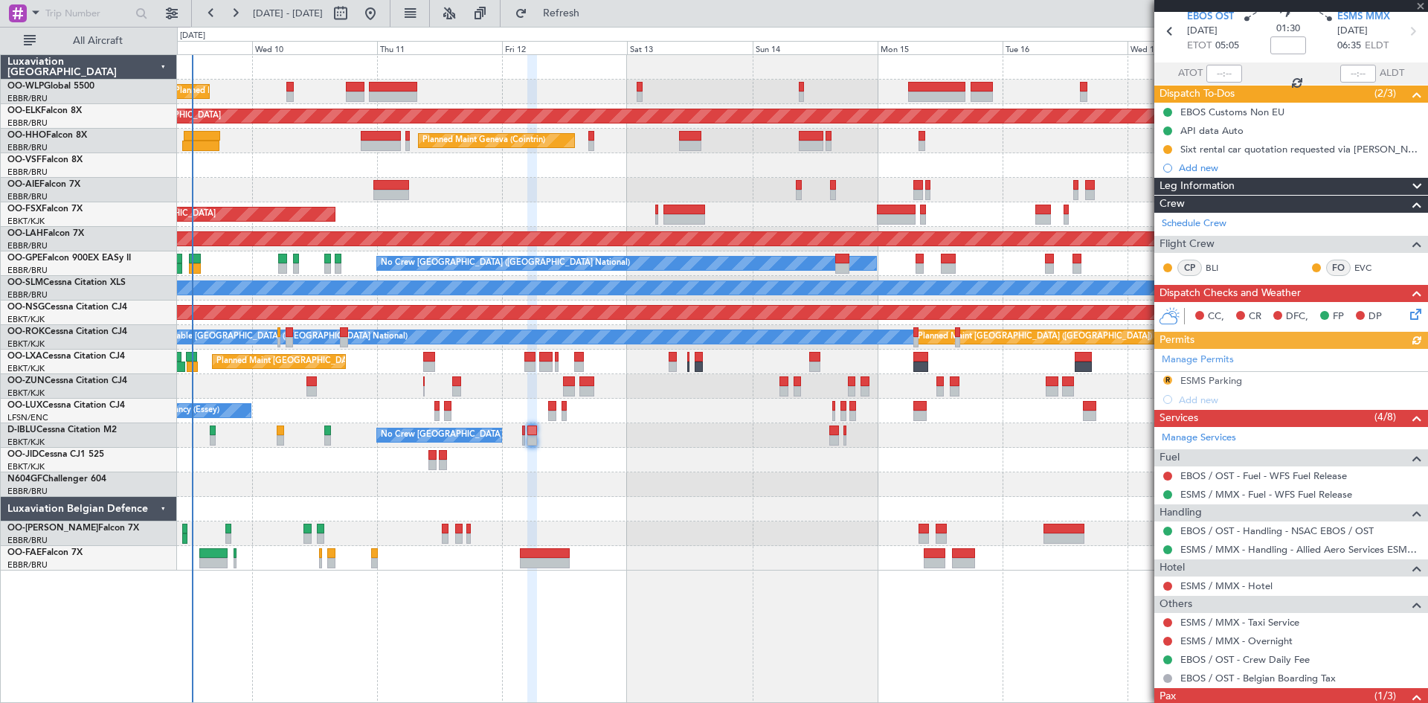
scroll to position [74, 0]
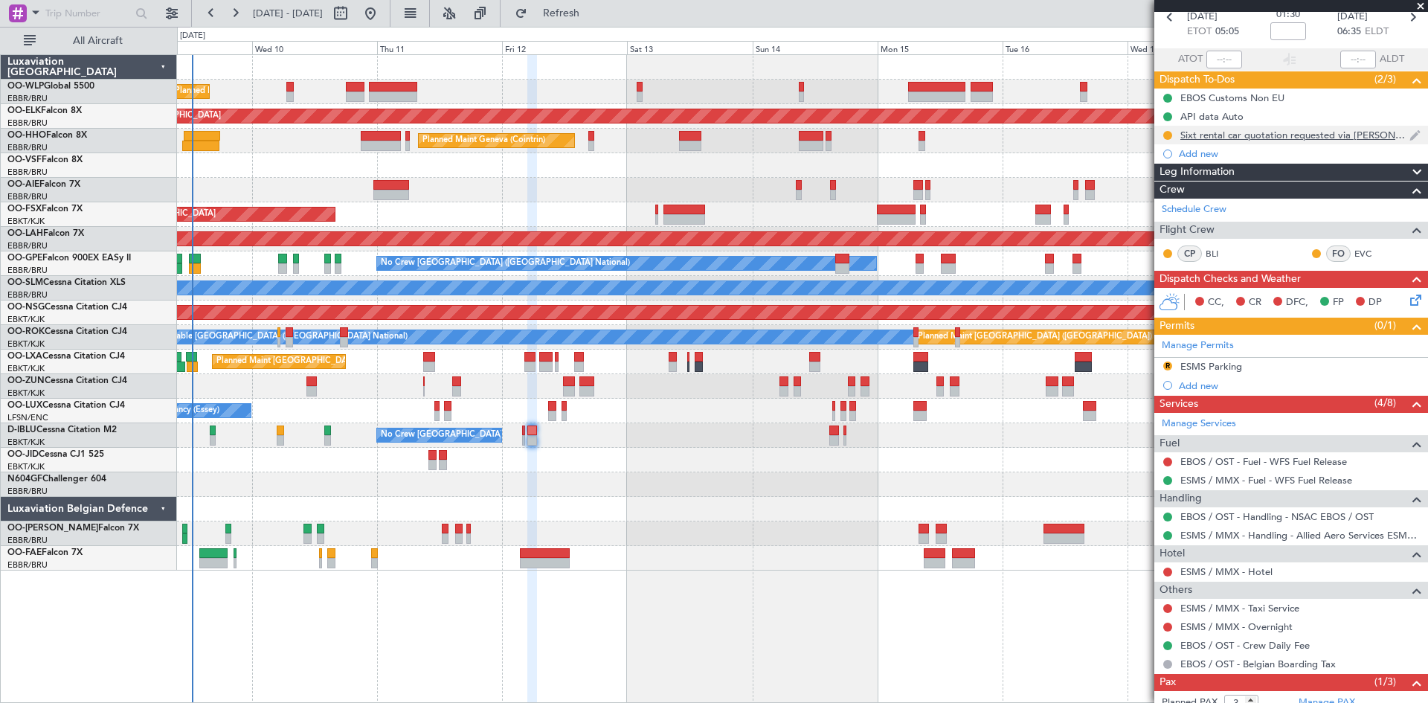
click at [1142, 142] on div "Sixt rental car quotation requested via Eric" at bounding box center [1292, 135] width 274 height 19
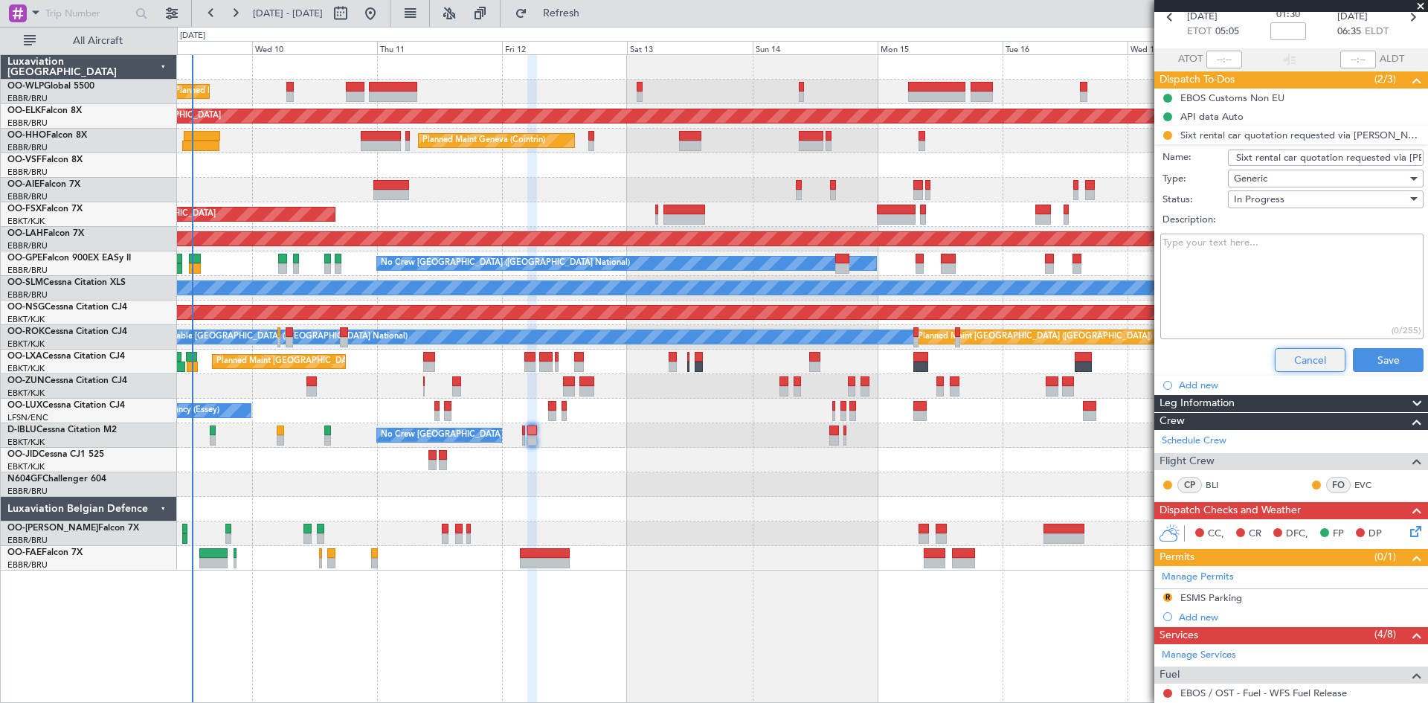
click at [1142, 351] on button "Cancel" at bounding box center [1310, 360] width 71 height 24
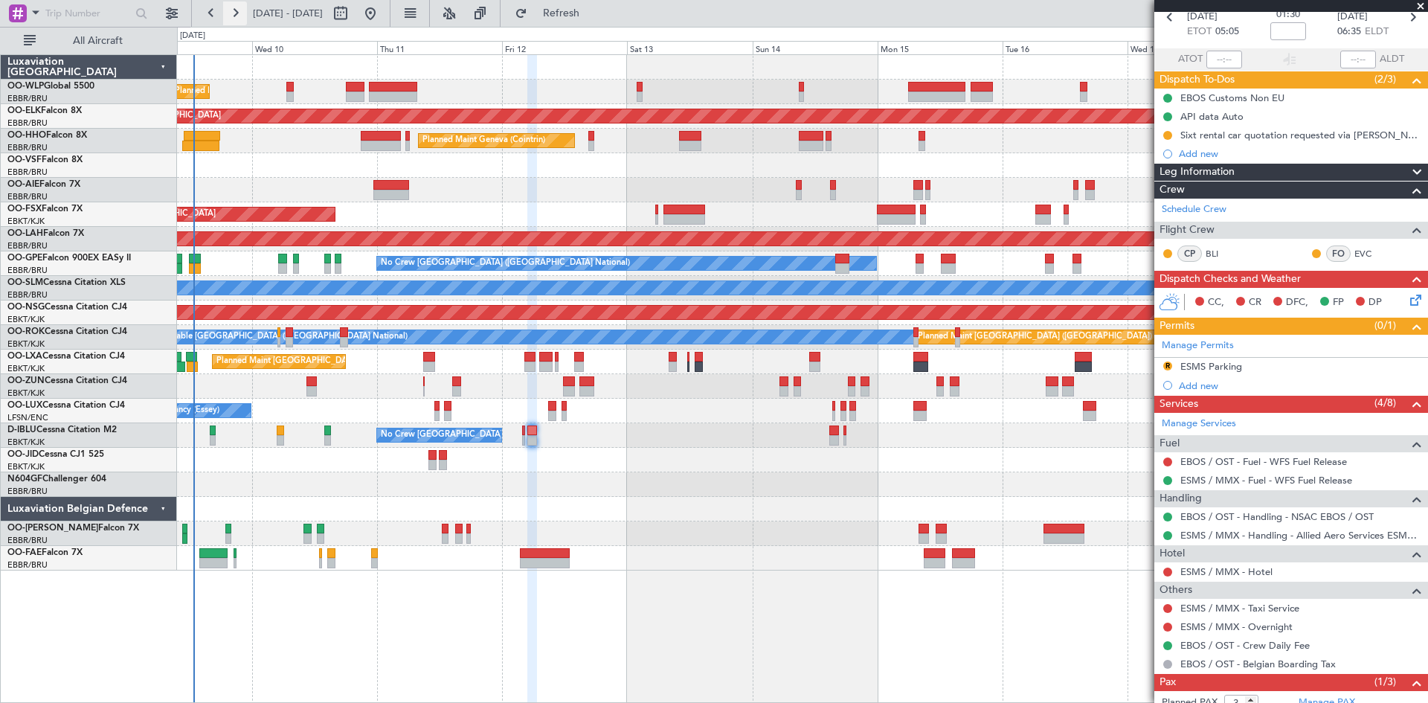
click at [239, 7] on button at bounding box center [235, 13] width 24 height 24
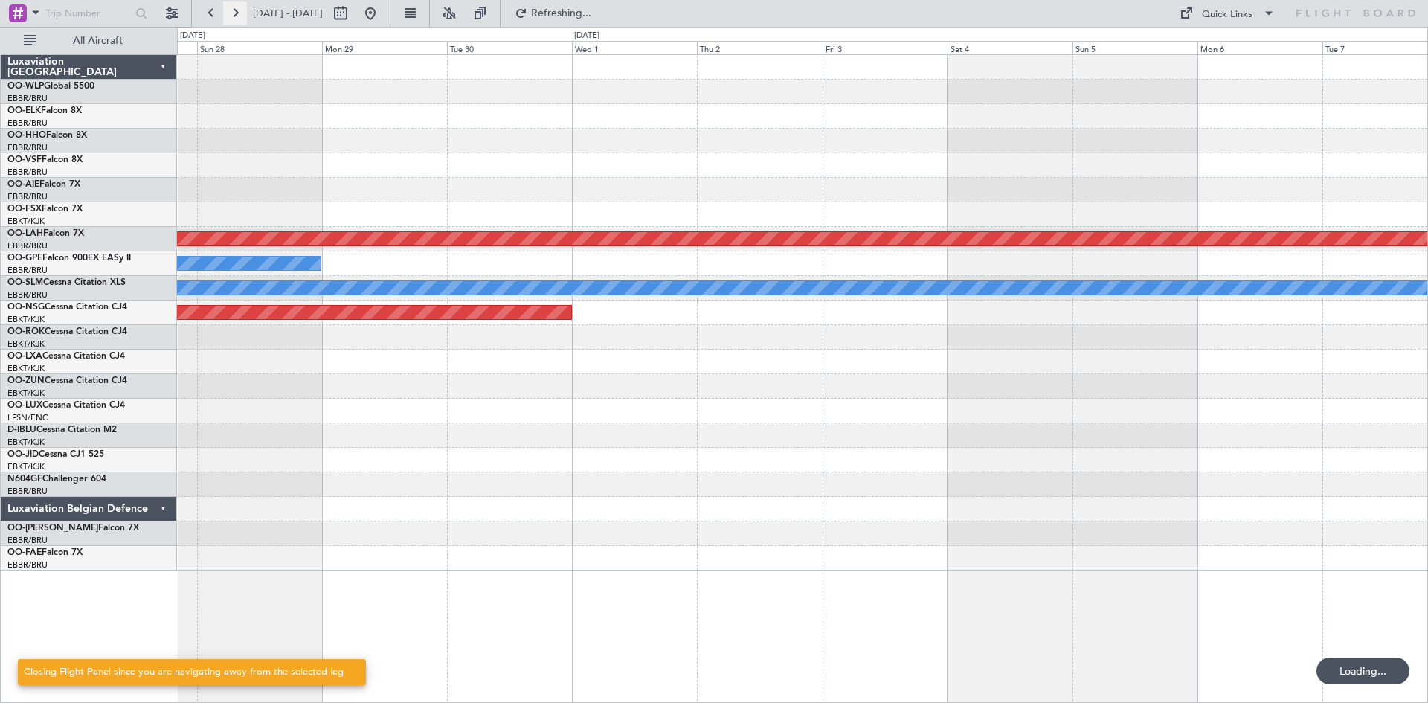
scroll to position [0, 0]
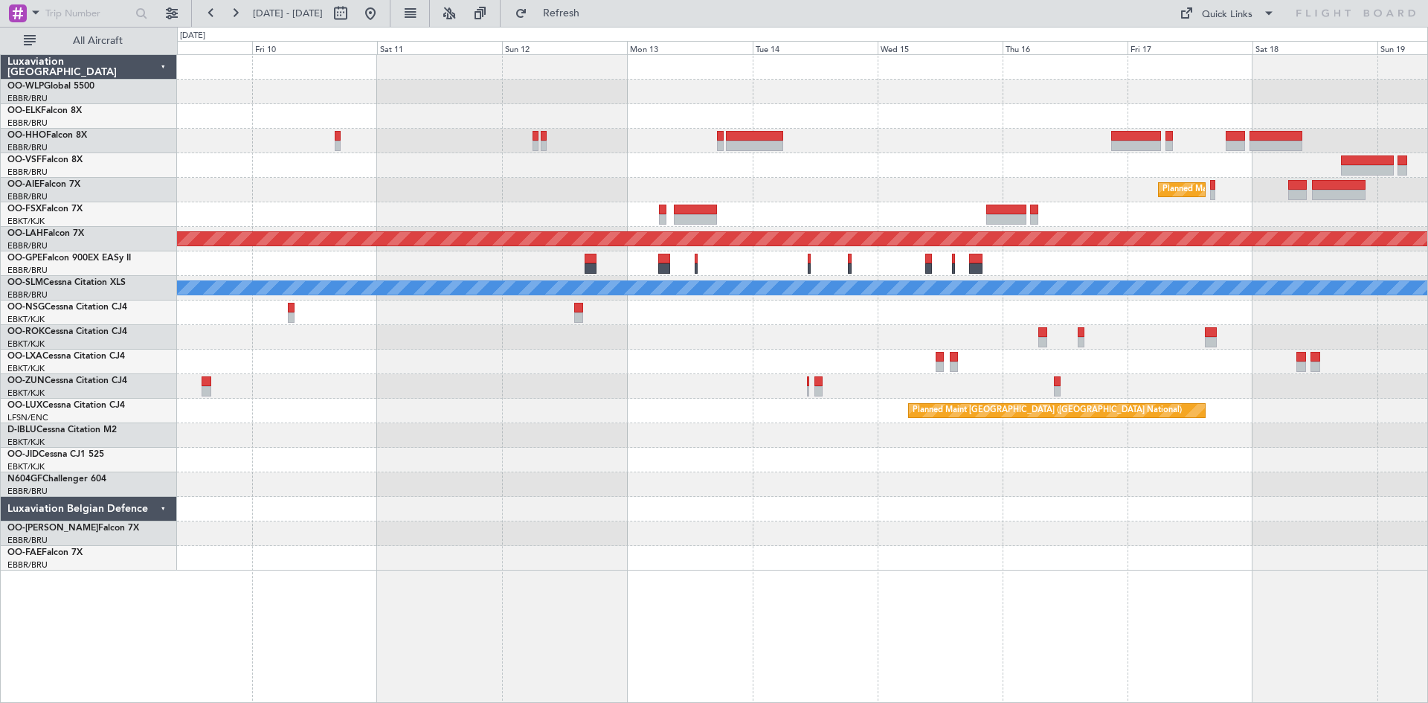
click at [382, 11] on div at bounding box center [356, 13] width 54 height 24
click at [382, 10] on button at bounding box center [371, 13] width 24 height 24
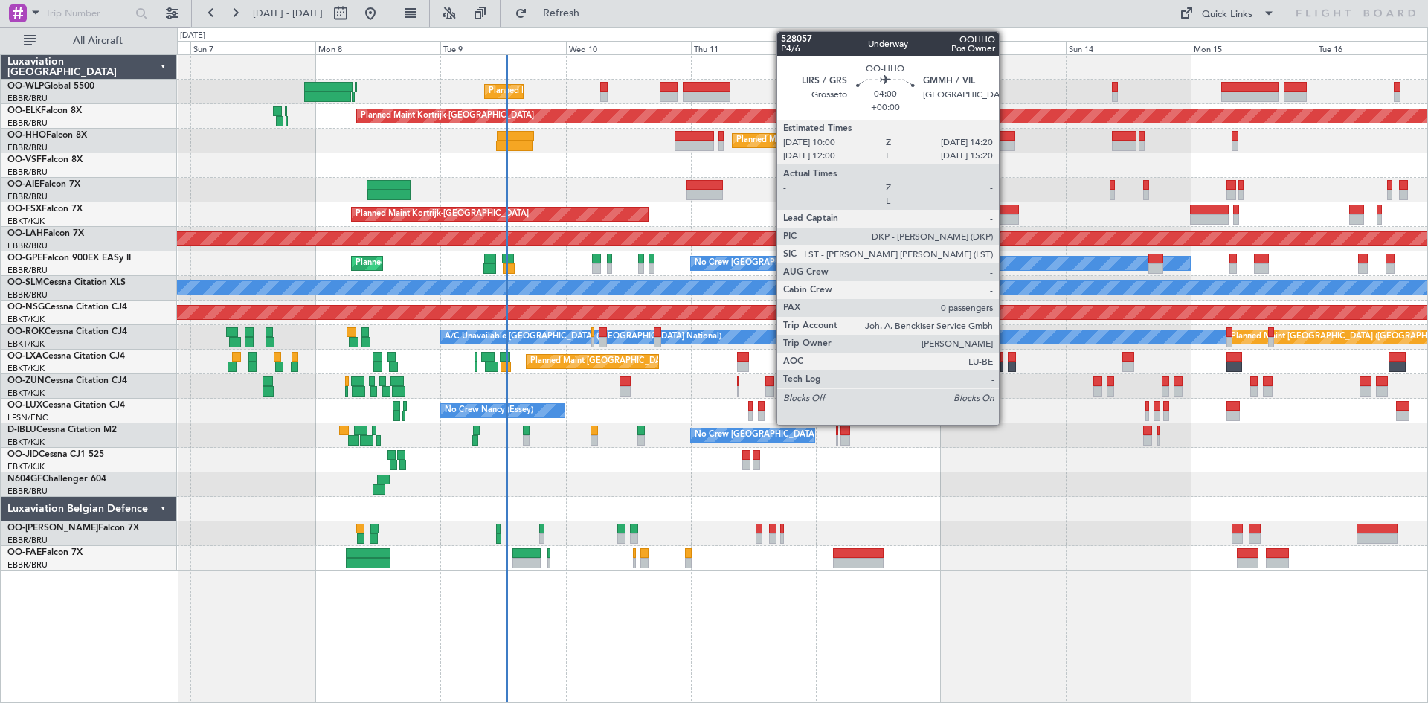
click at [1006, 135] on div at bounding box center [1003, 136] width 23 height 10
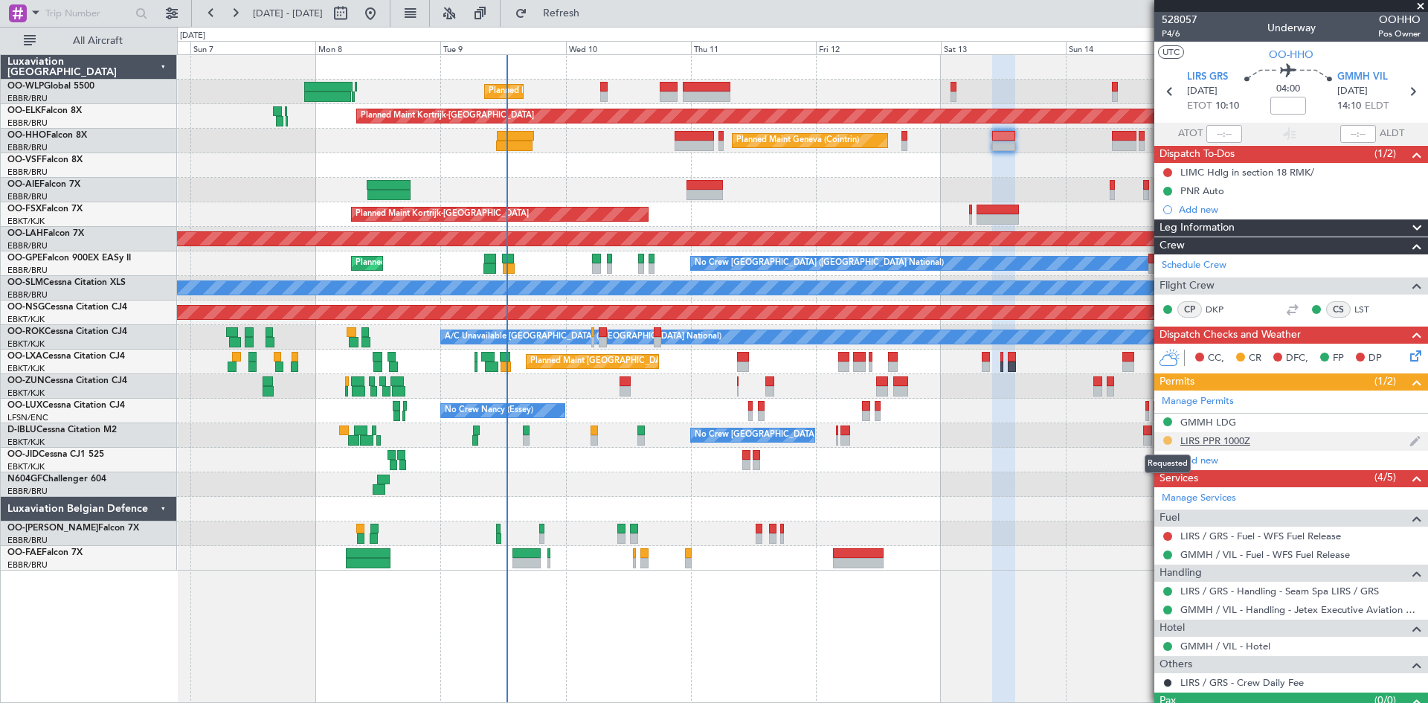
click at [1142, 437] on button at bounding box center [1168, 440] width 9 height 9
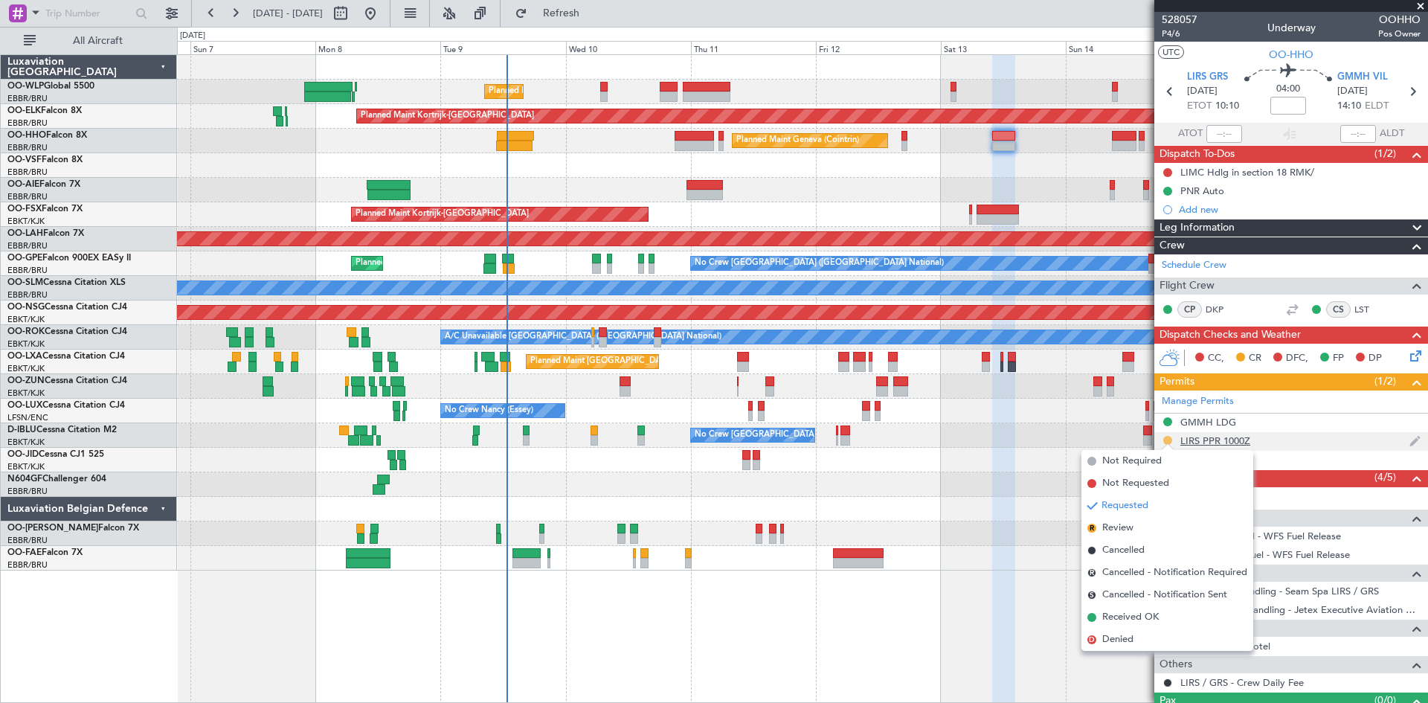
click at [1142, 437] on button at bounding box center [1168, 440] width 9 height 9
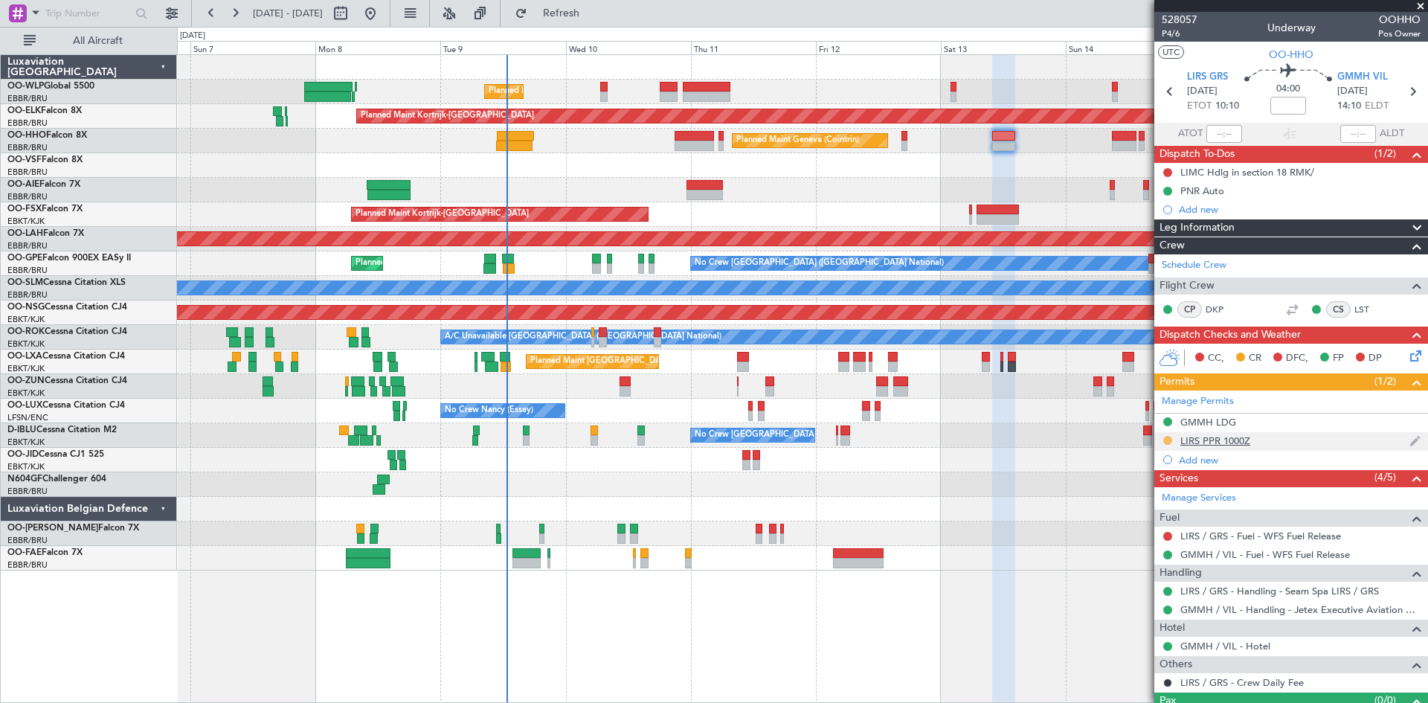
click at [1142, 437] on button at bounding box center [1168, 440] width 9 height 9
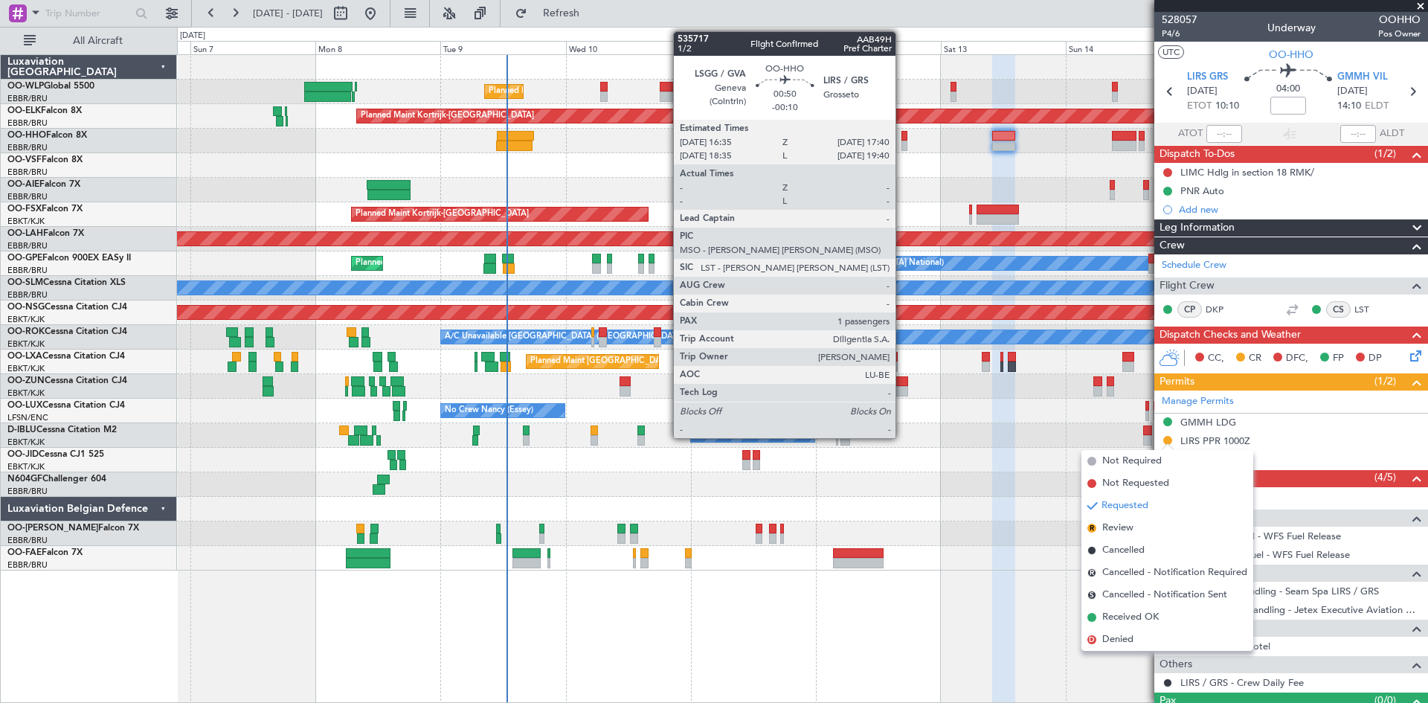
click at [902, 135] on div at bounding box center [905, 136] width 6 height 10
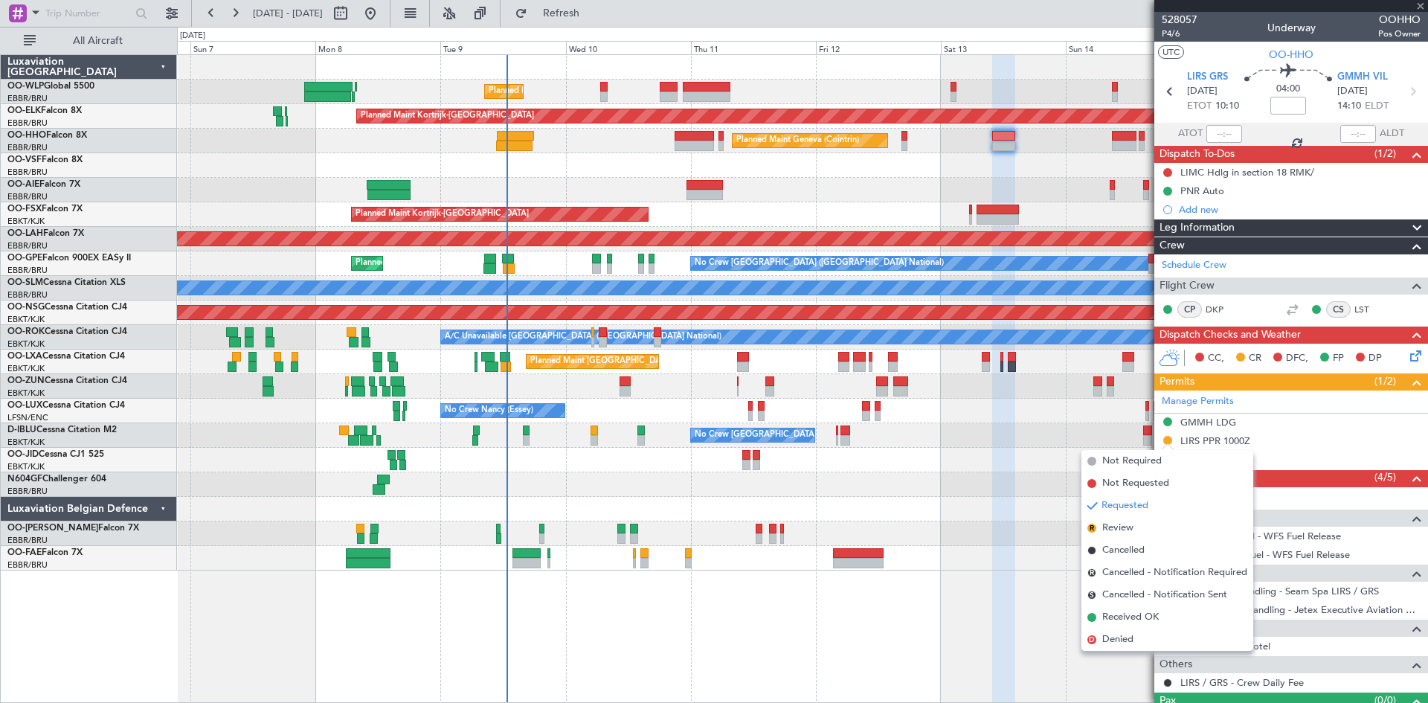
type input "-00:10"
type input "1"
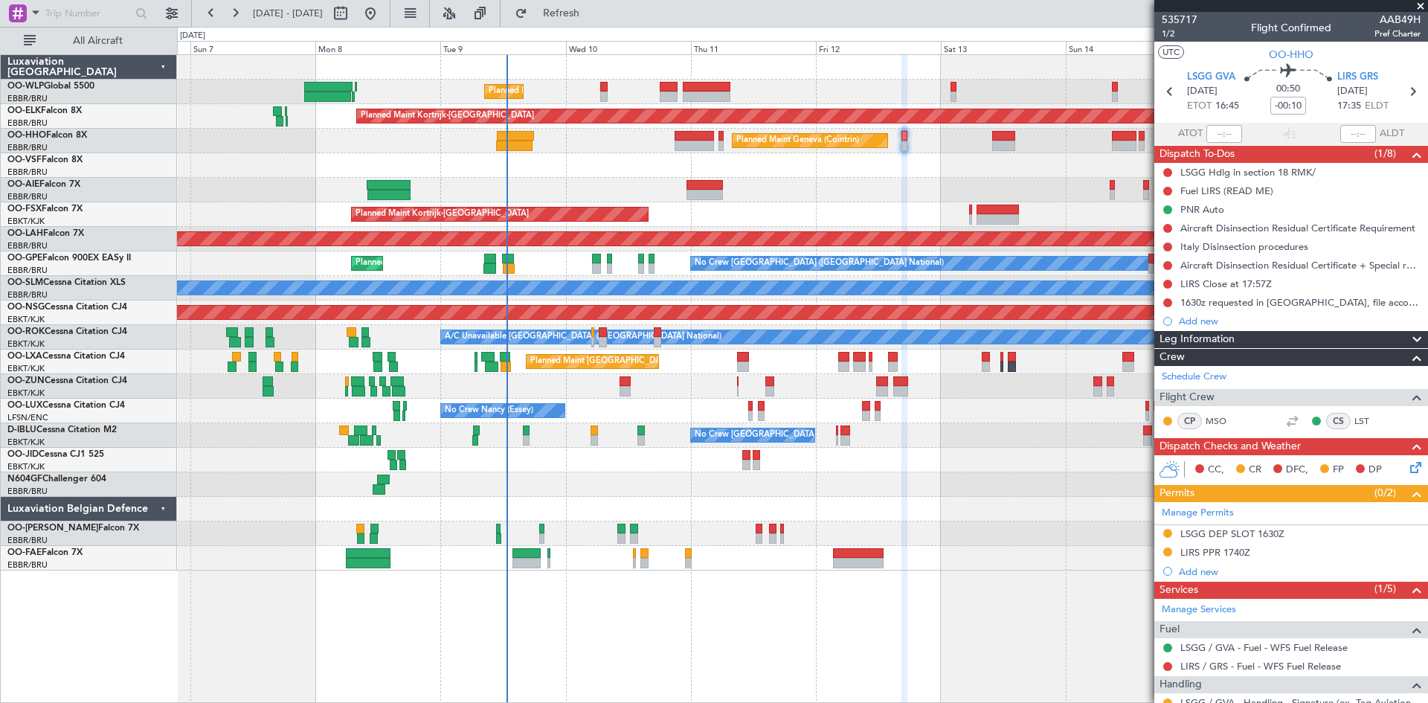
scroll to position [74, 0]
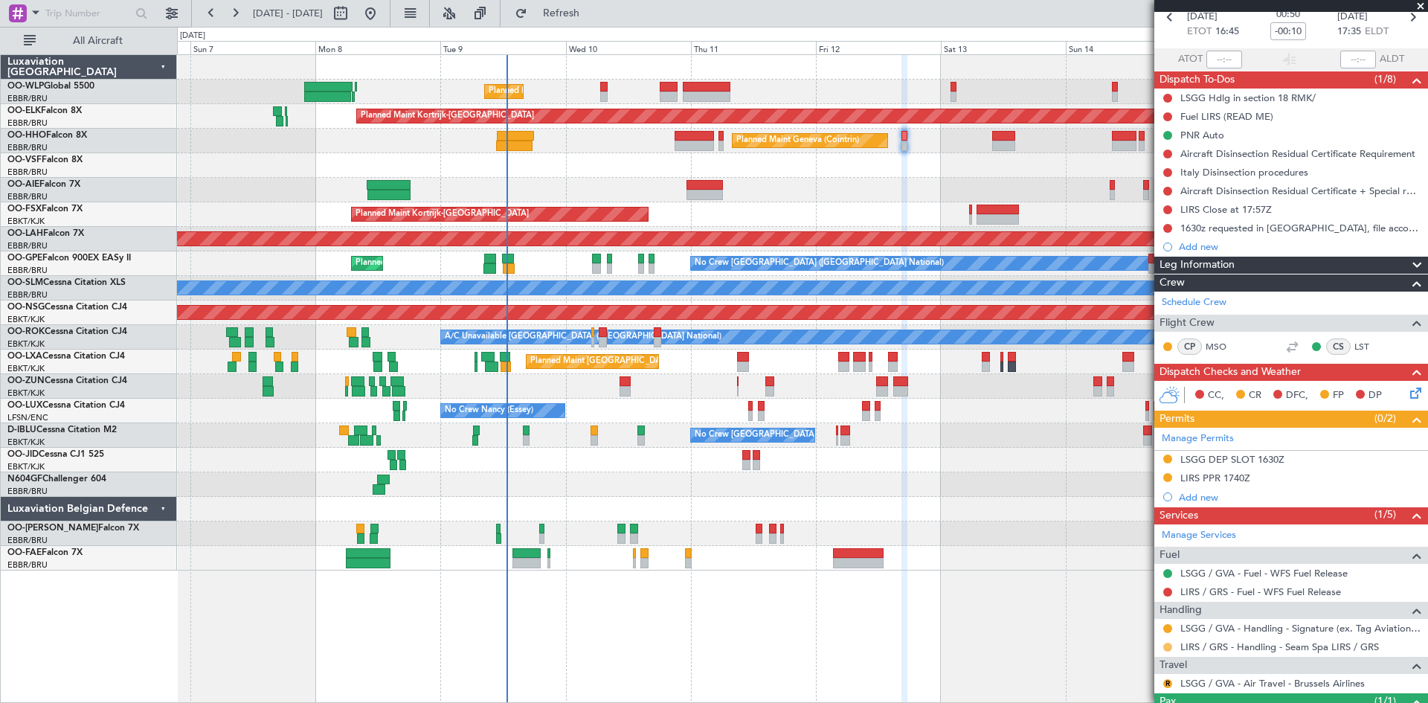
click at [1142, 542] on button at bounding box center [1168, 647] width 9 height 9
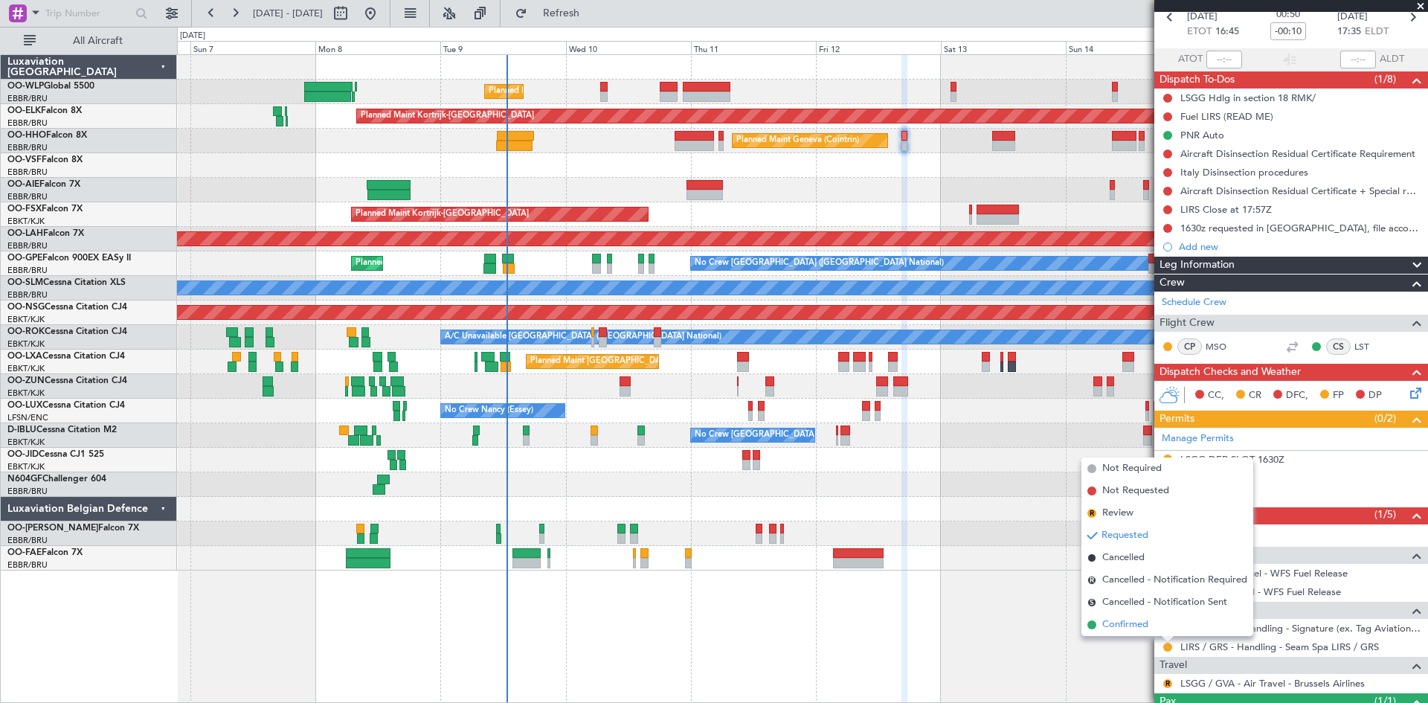
click at [1142, 542] on li "Confirmed" at bounding box center [1168, 625] width 172 height 22
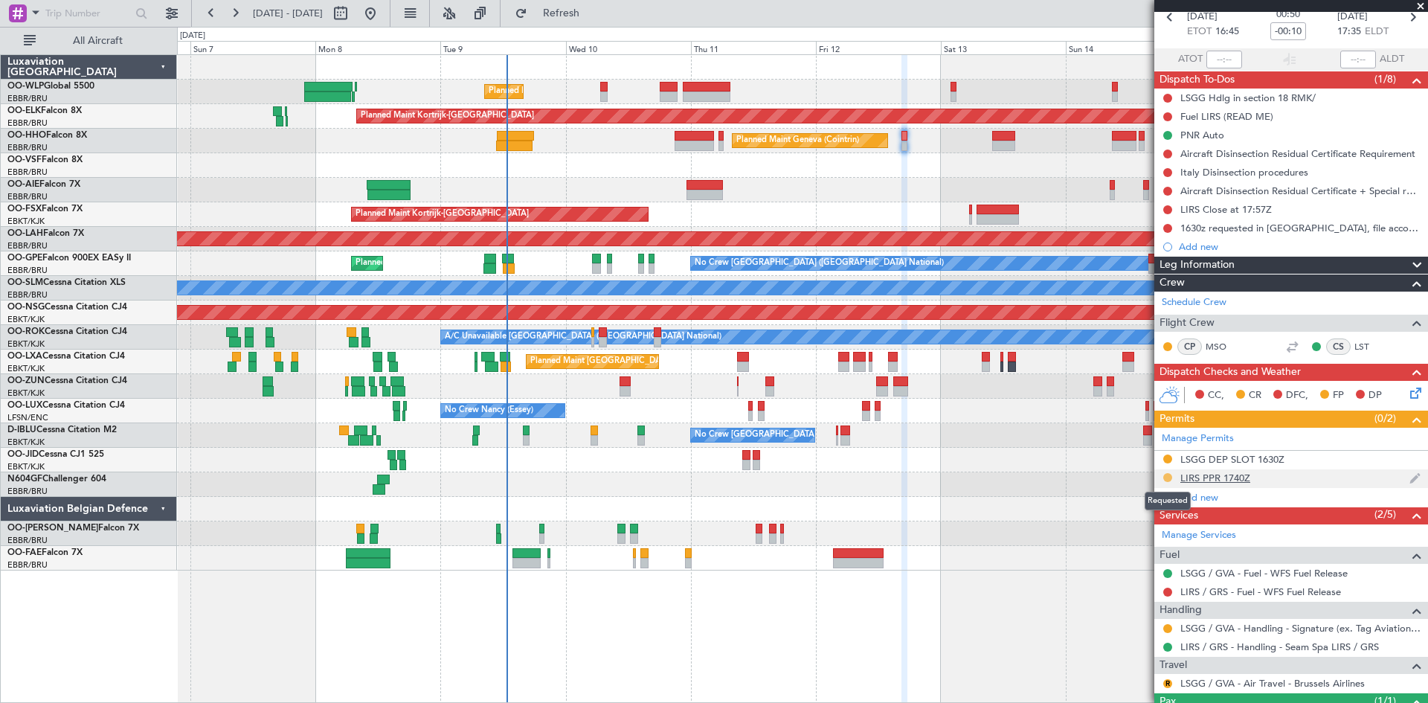
click at [1142, 478] on button at bounding box center [1168, 477] width 9 height 9
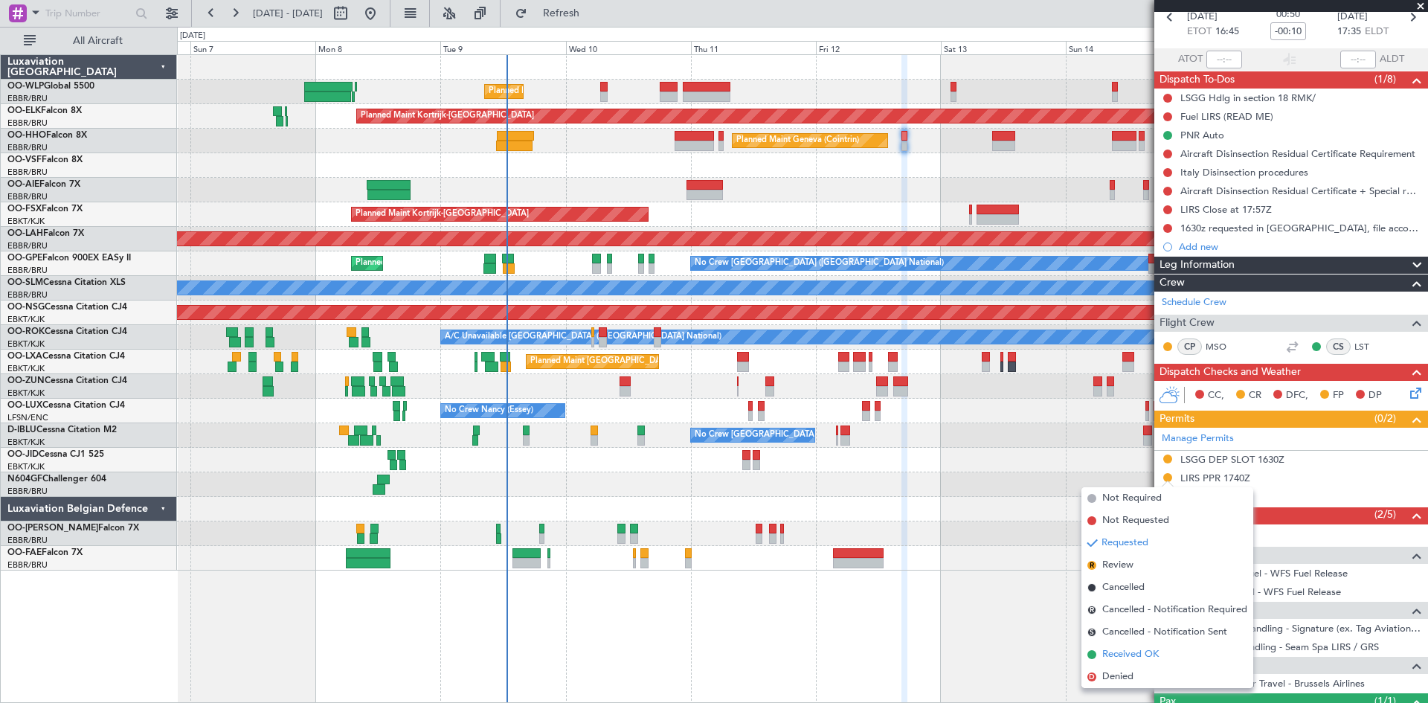
click at [1123, 542] on span "Received OK" at bounding box center [1131, 654] width 57 height 15
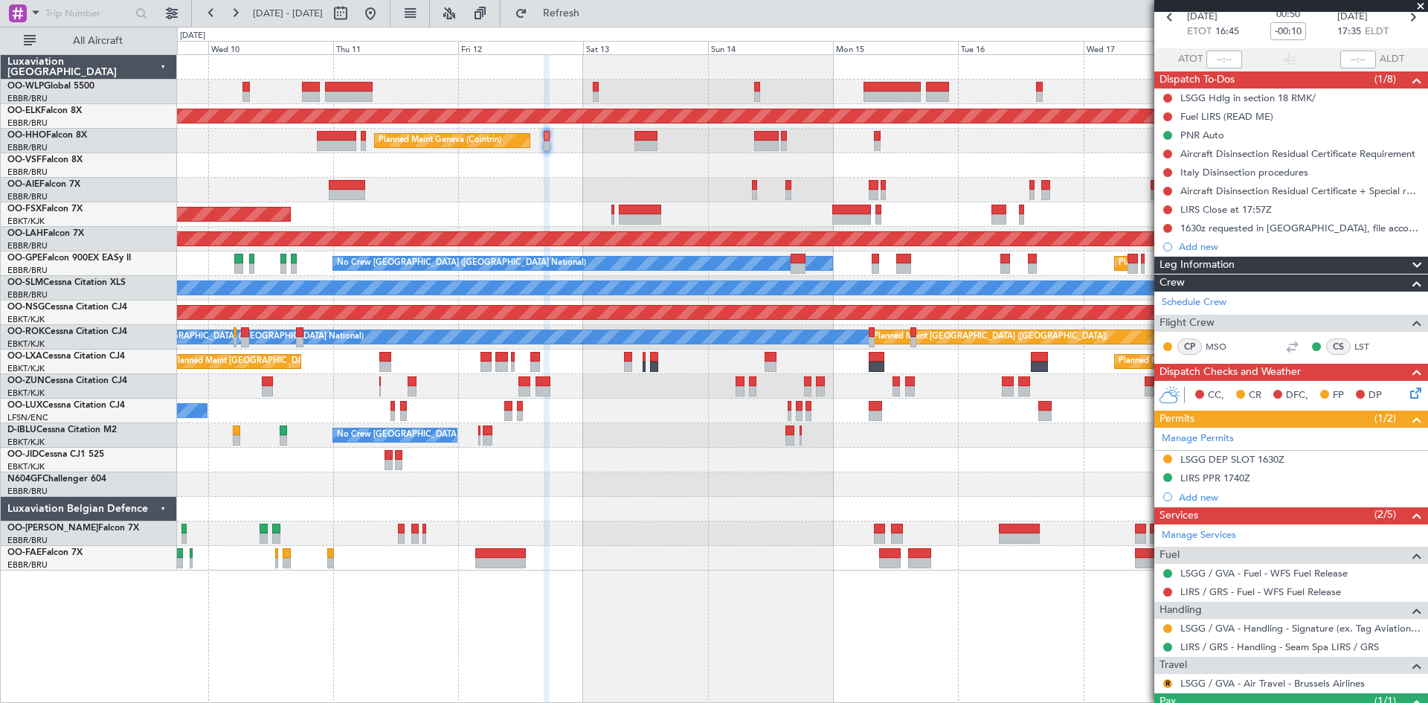
click at [739, 537] on div "Planned Maint Liege Planned Maint Kortrijk-Wevelgem Planned Maint Geneva (Coint…" at bounding box center [802, 313] width 1251 height 516
click at [228, 13] on button at bounding box center [235, 13] width 24 height 24
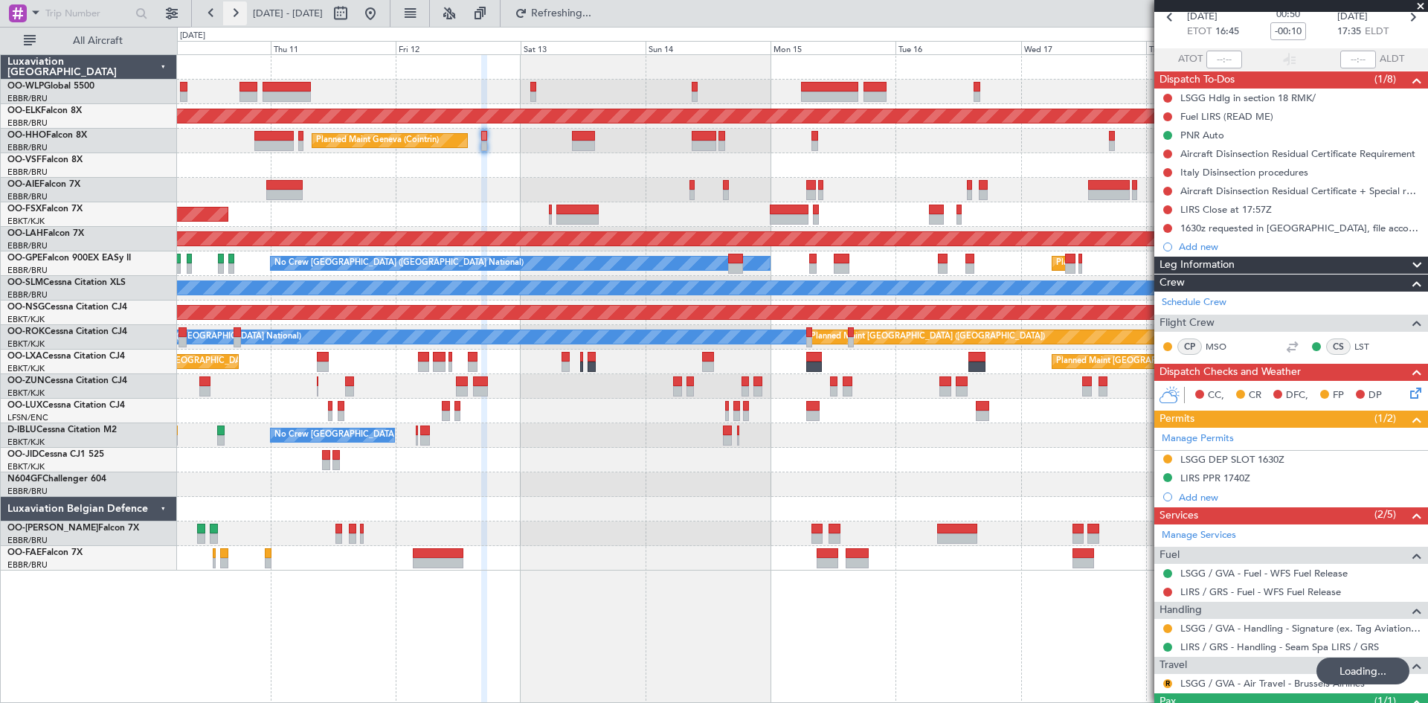
click at [228, 13] on button at bounding box center [235, 13] width 24 height 24
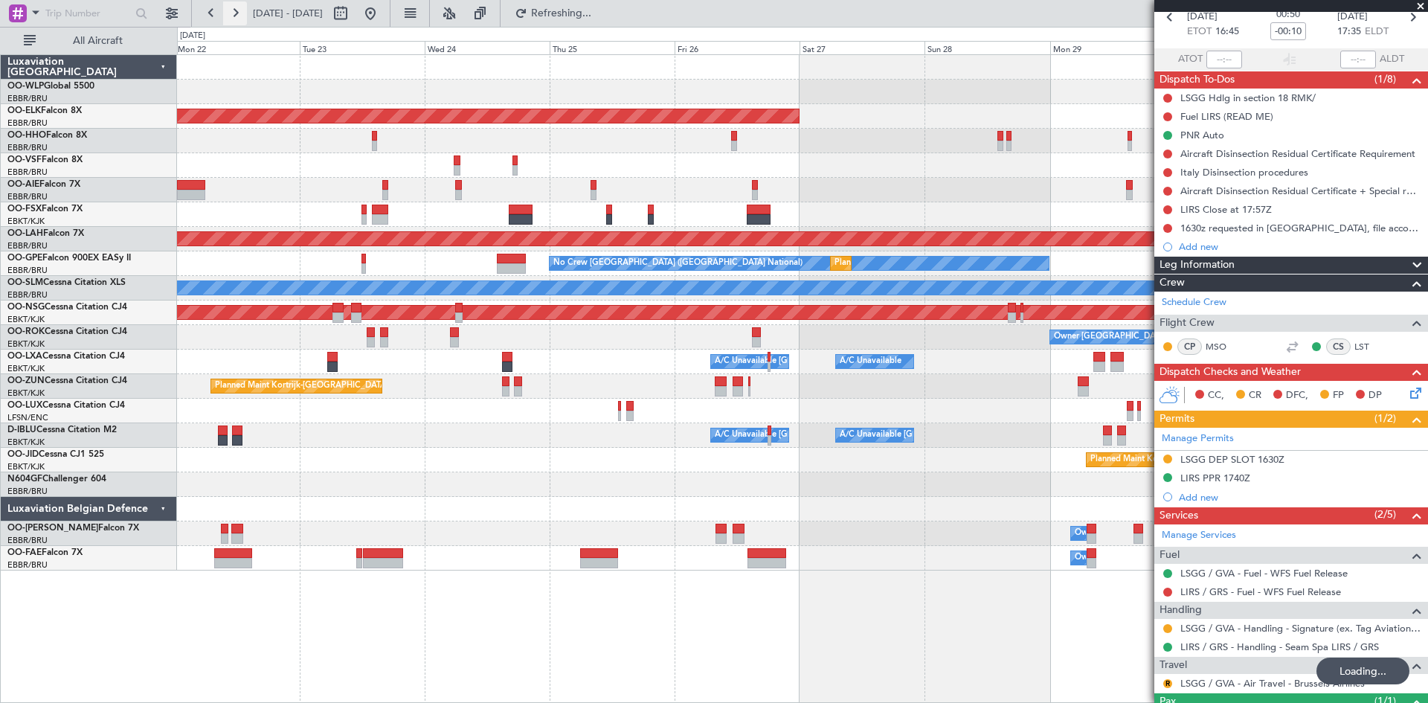
click at [228, 13] on button at bounding box center [235, 13] width 24 height 24
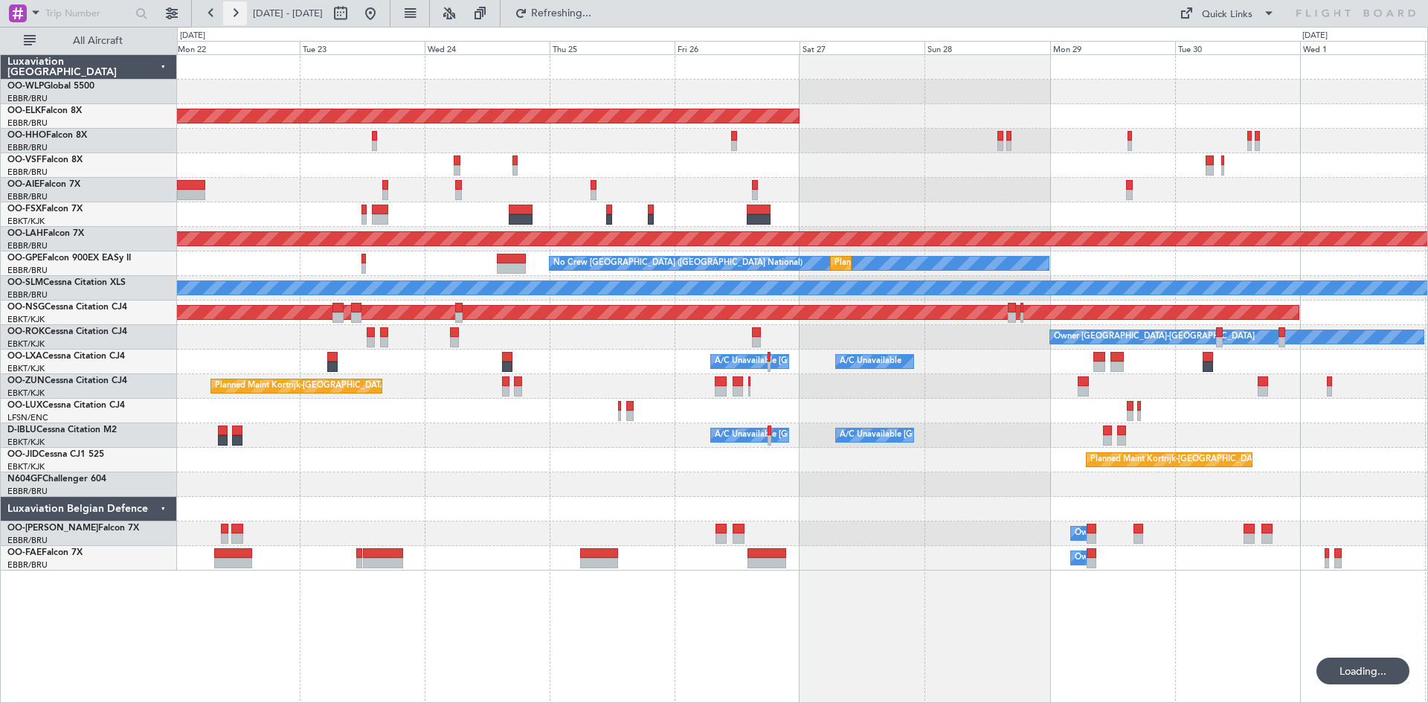
scroll to position [0, 0]
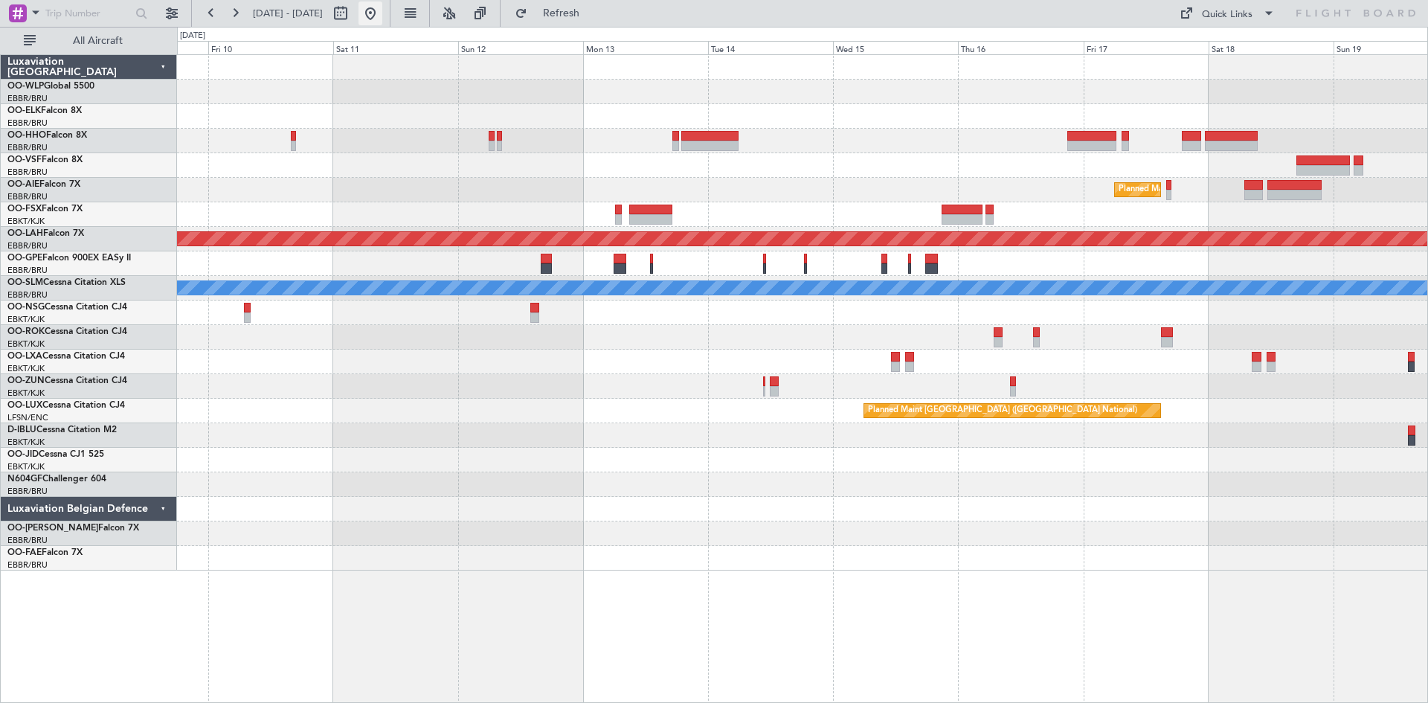
click at [382, 19] on button at bounding box center [371, 13] width 24 height 24
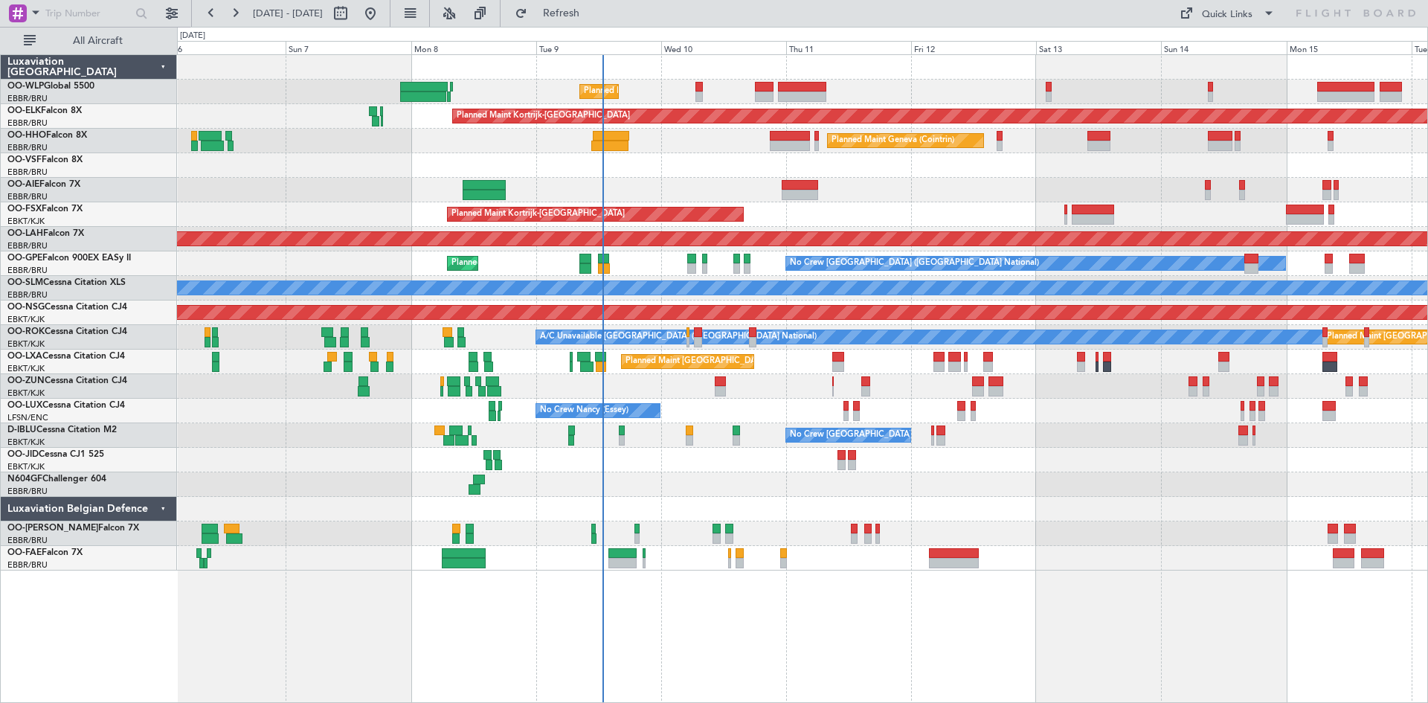
click at [845, 232] on div "Planned Maint Liege Planned Maint Kortrijk-Wevelgem Planned Maint Geneva (Coint…" at bounding box center [802, 313] width 1251 height 516
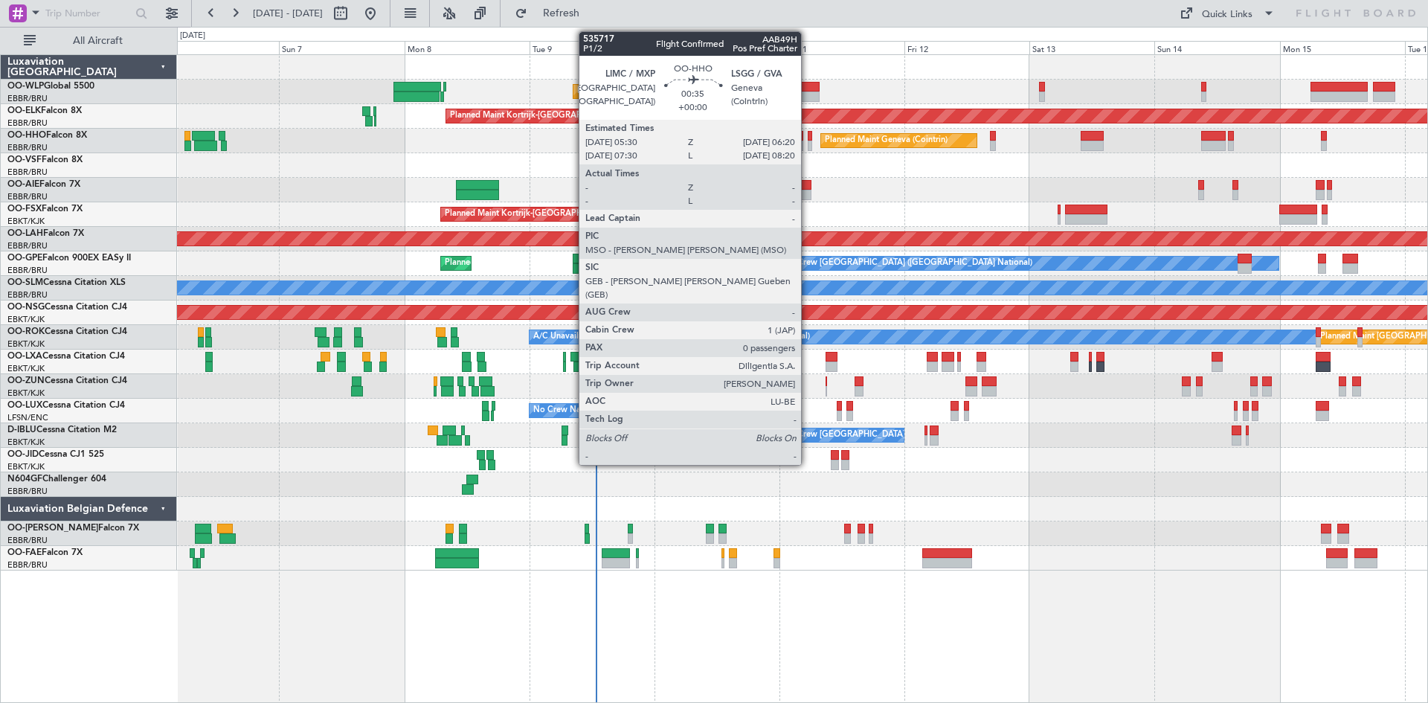
click at [808, 138] on div at bounding box center [810, 136] width 4 height 10
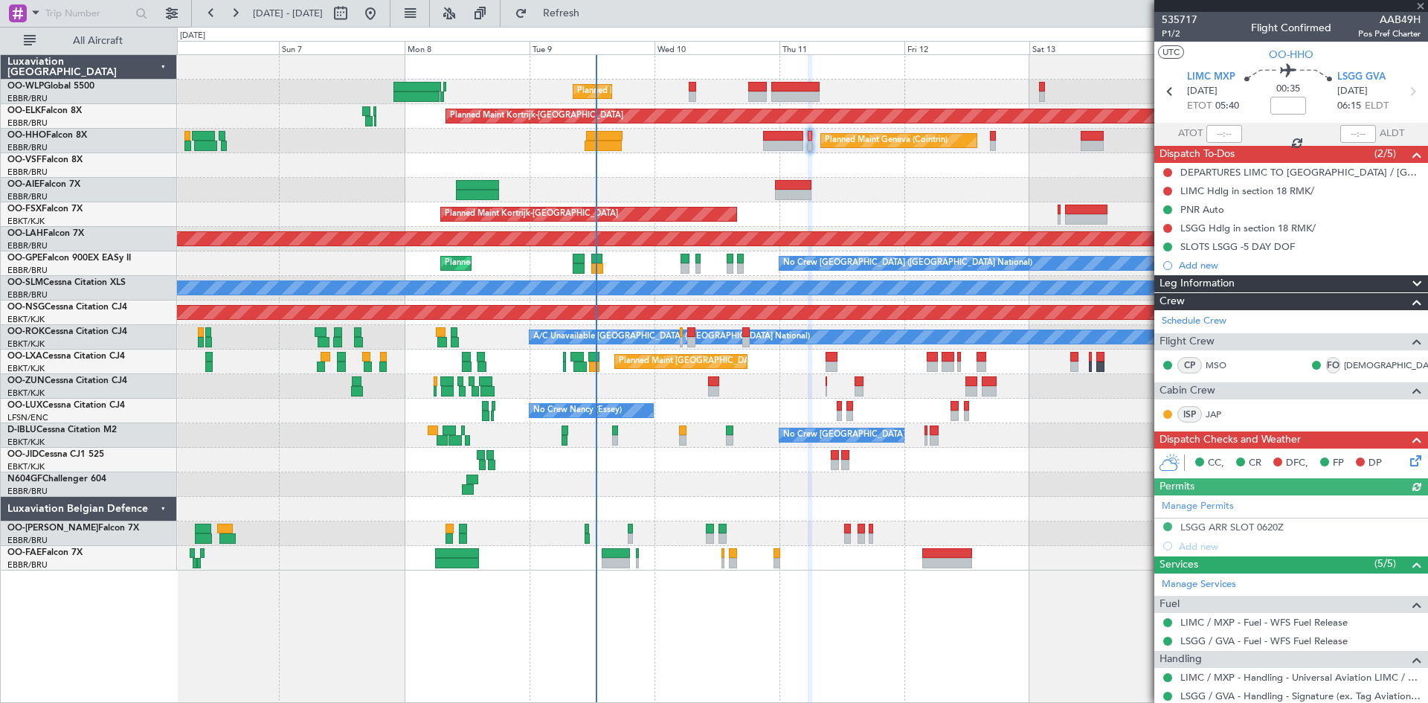
scroll to position [74, 0]
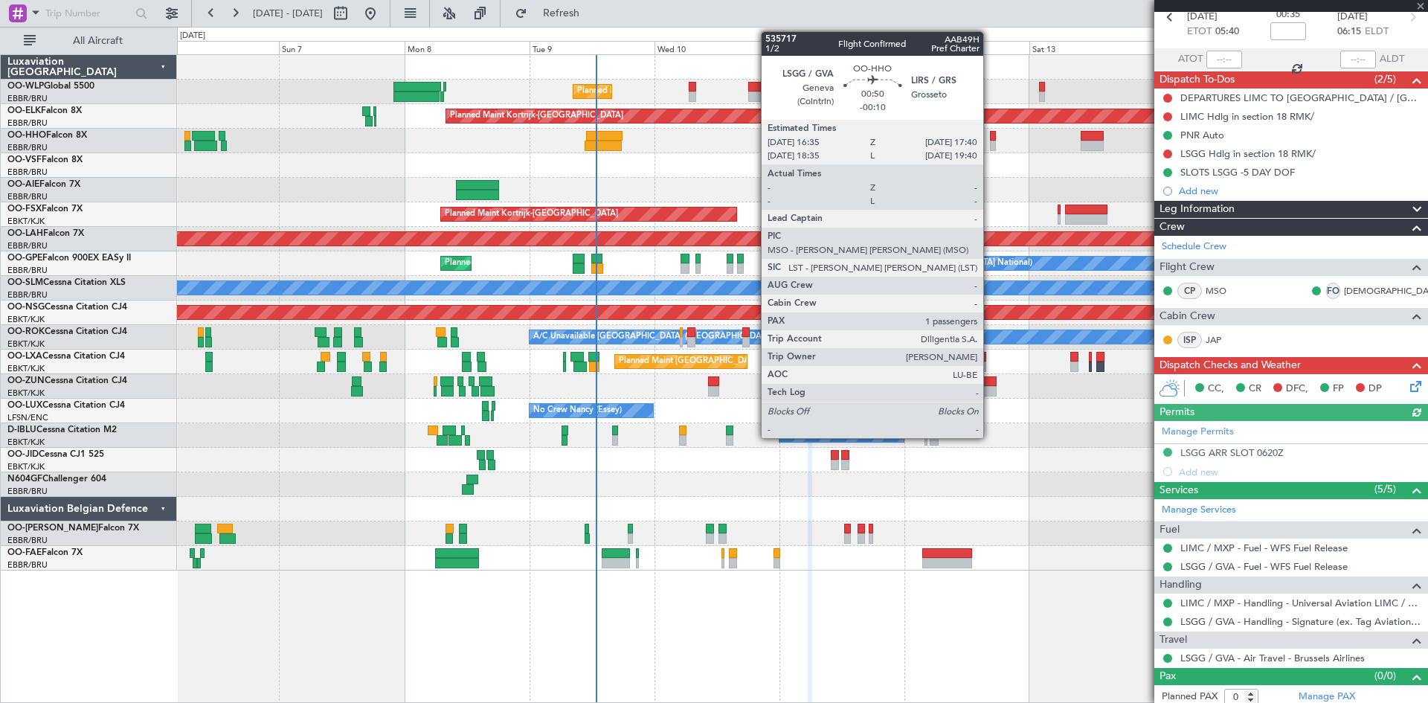
click at [992, 143] on div at bounding box center [993, 146] width 6 height 10
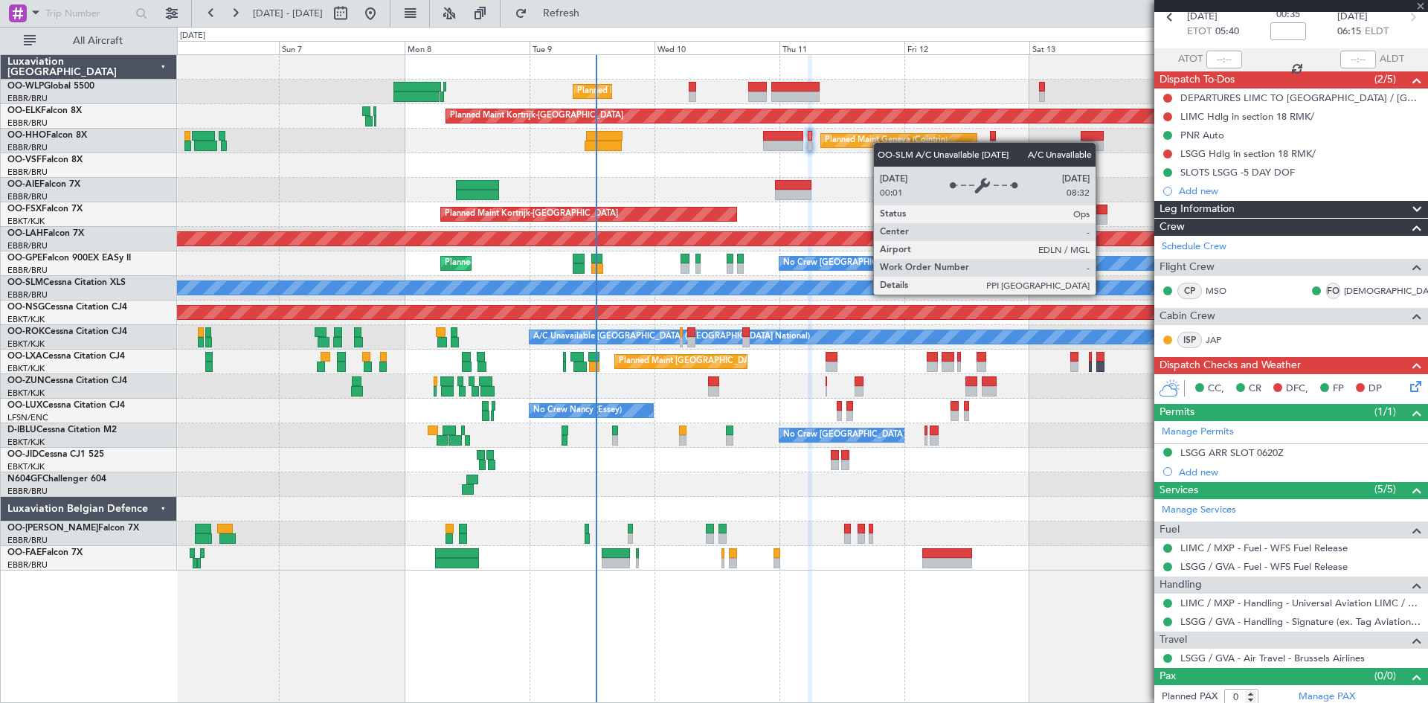
type input "-00:10"
type input "1"
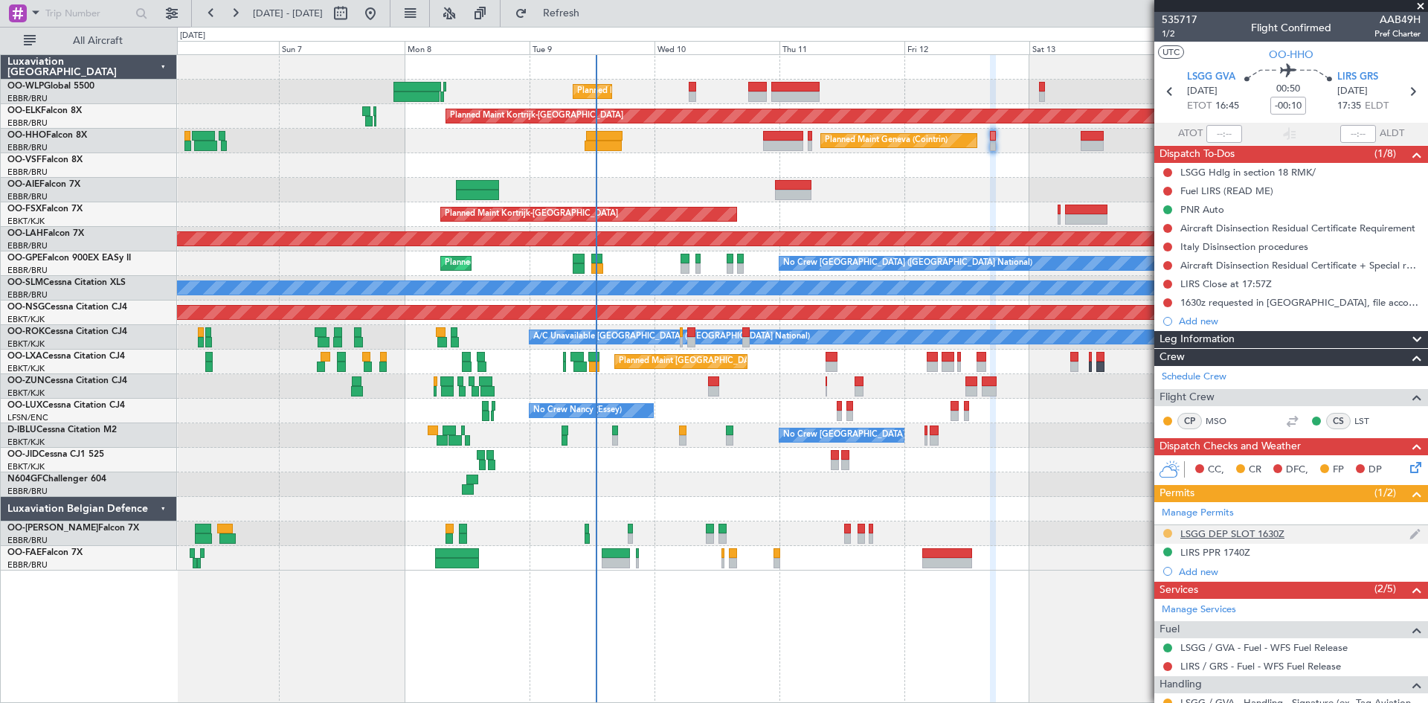
click at [1168, 534] on button at bounding box center [1168, 533] width 9 height 9
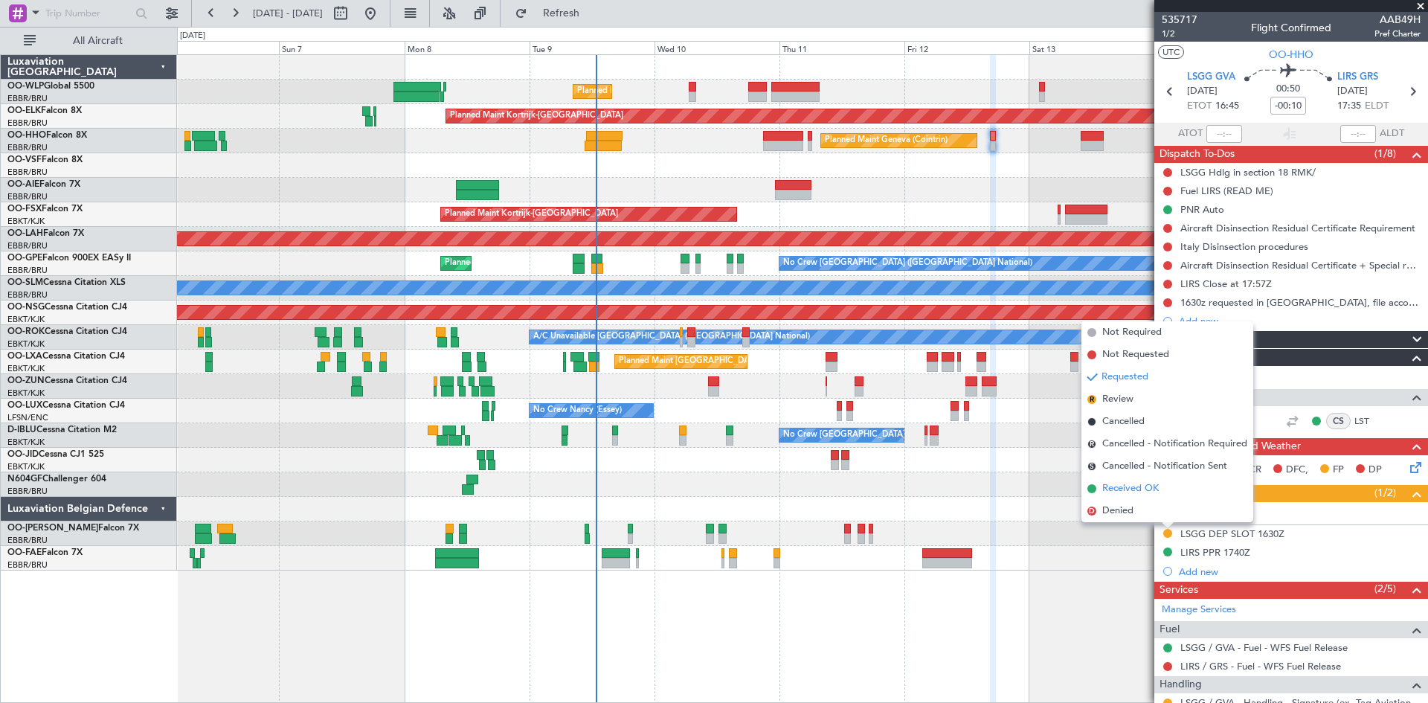
click at [1147, 490] on span "Received OK" at bounding box center [1131, 488] width 57 height 15
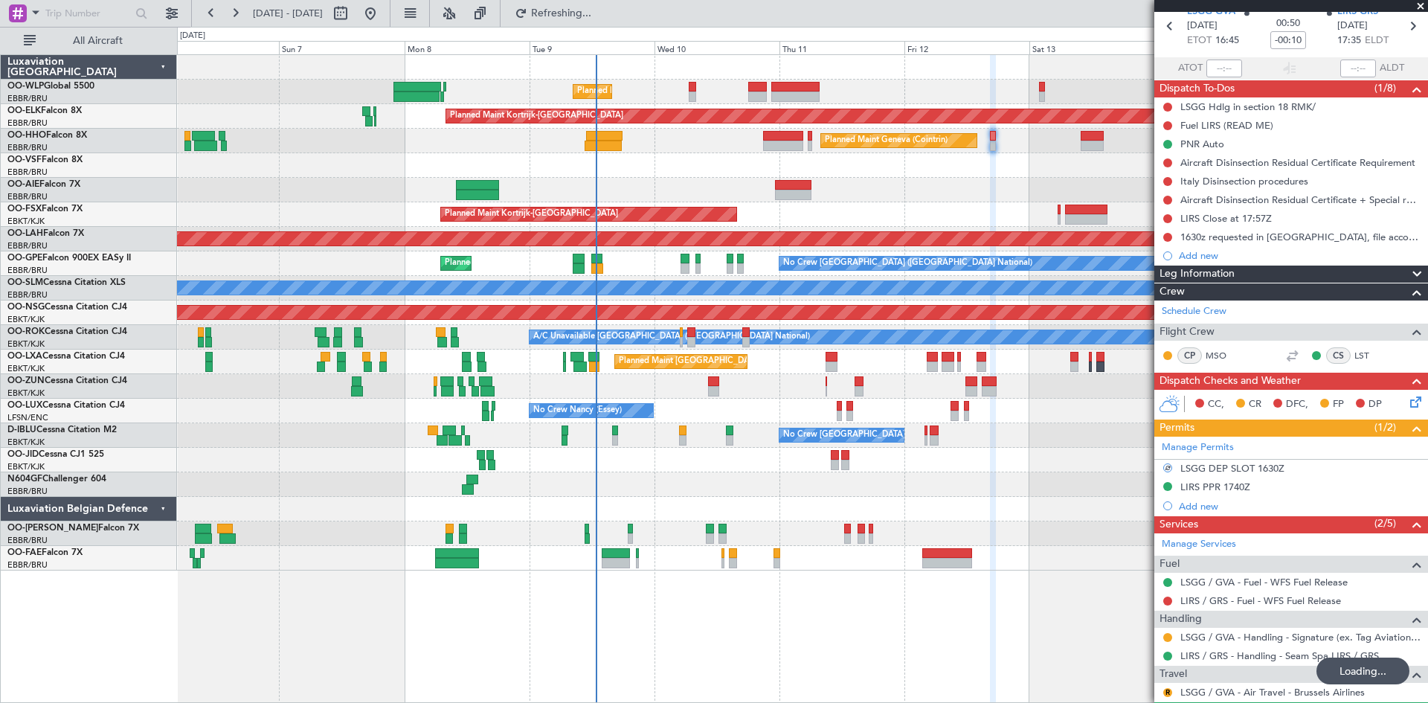
scroll to position [139, 0]
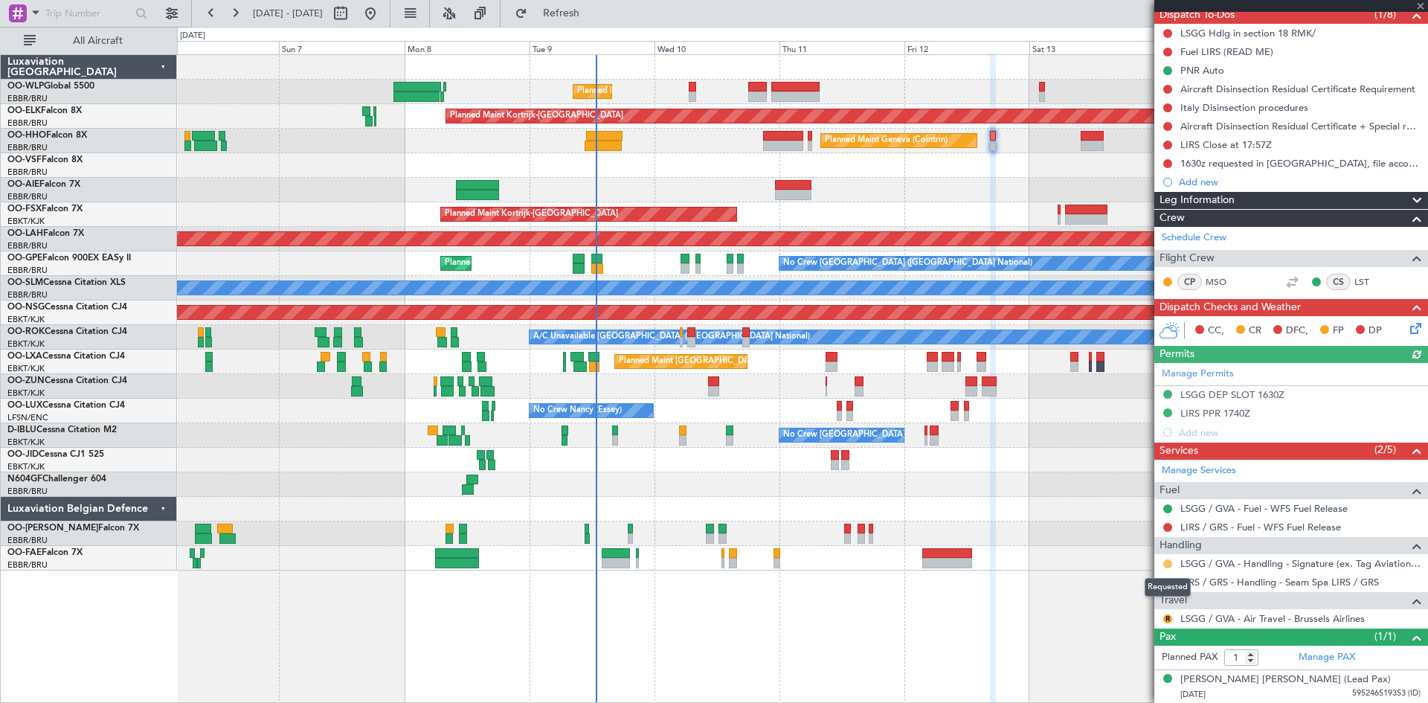
click at [1164, 566] on button at bounding box center [1168, 563] width 9 height 9
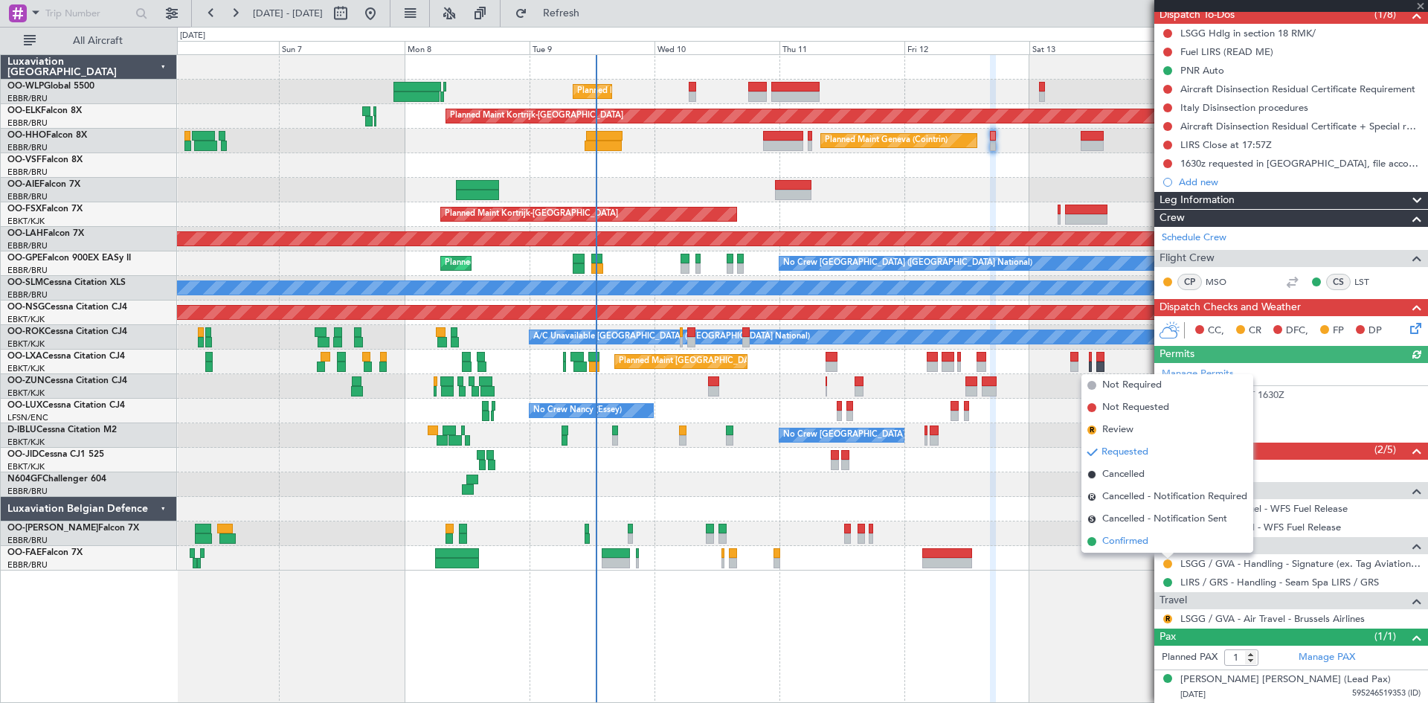
click at [1171, 552] on li "Confirmed" at bounding box center [1168, 541] width 172 height 22
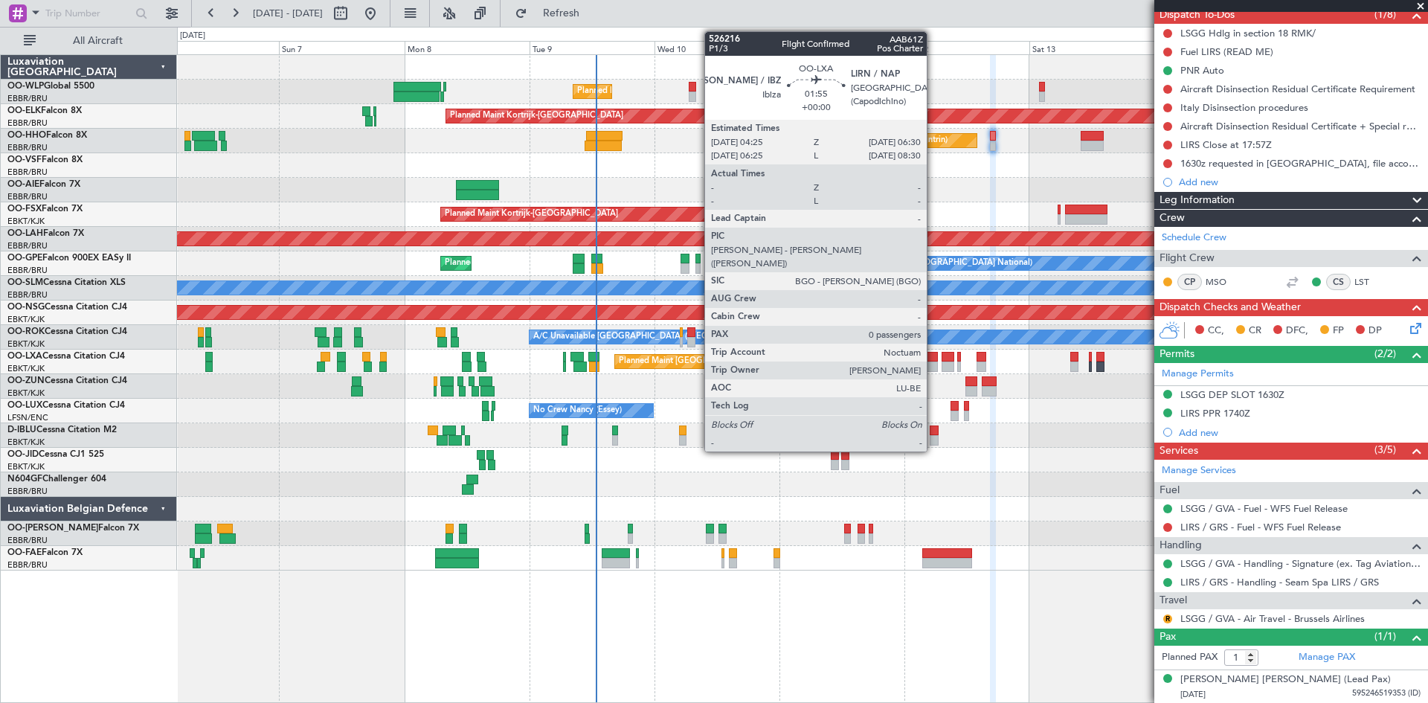
click at [934, 361] on div at bounding box center [932, 357] width 11 height 10
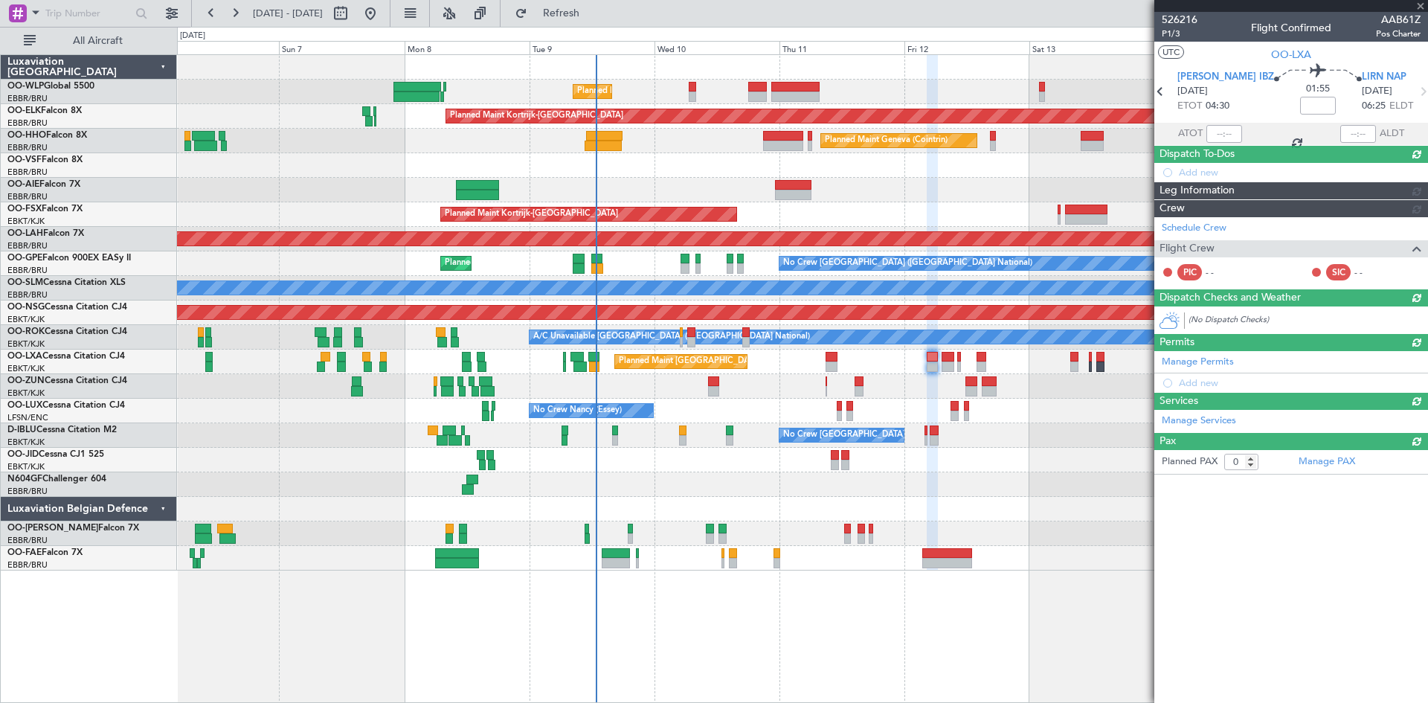
scroll to position [0, 0]
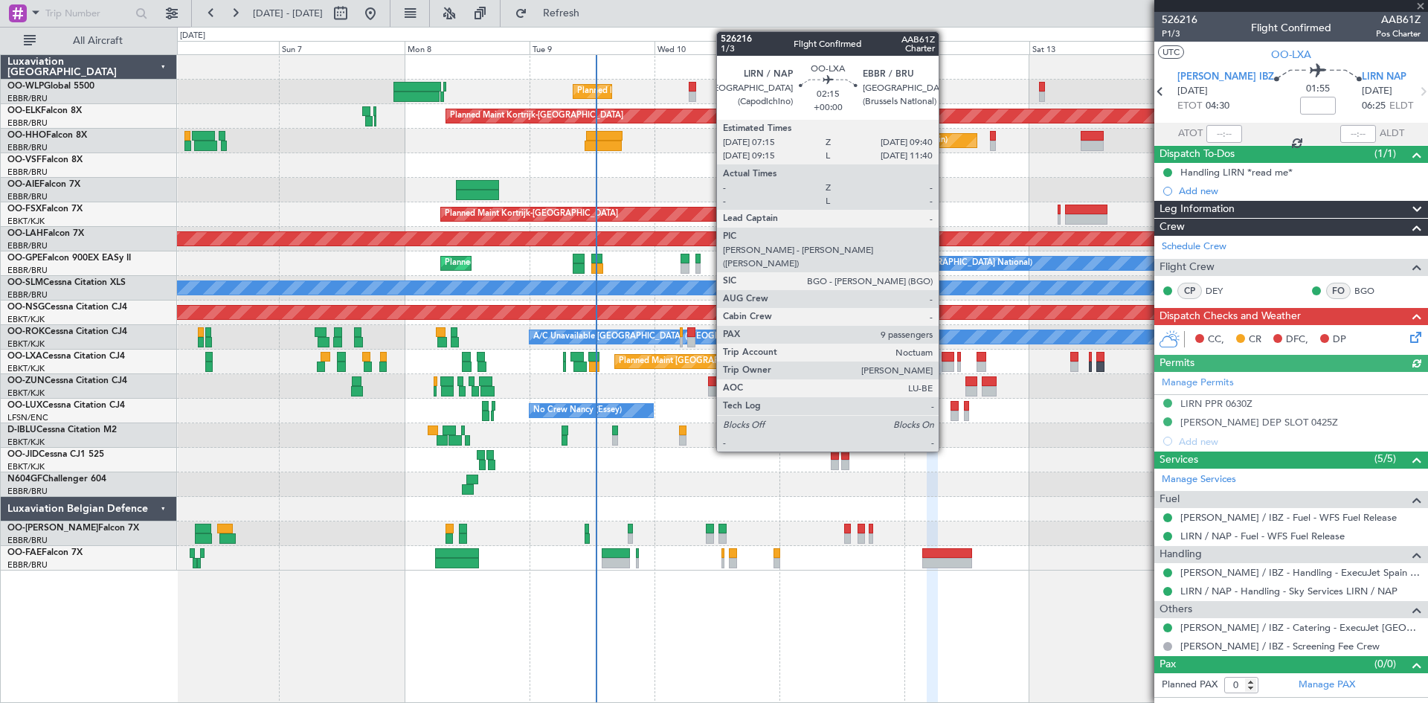
click at [946, 362] on div at bounding box center [948, 367] width 13 height 10
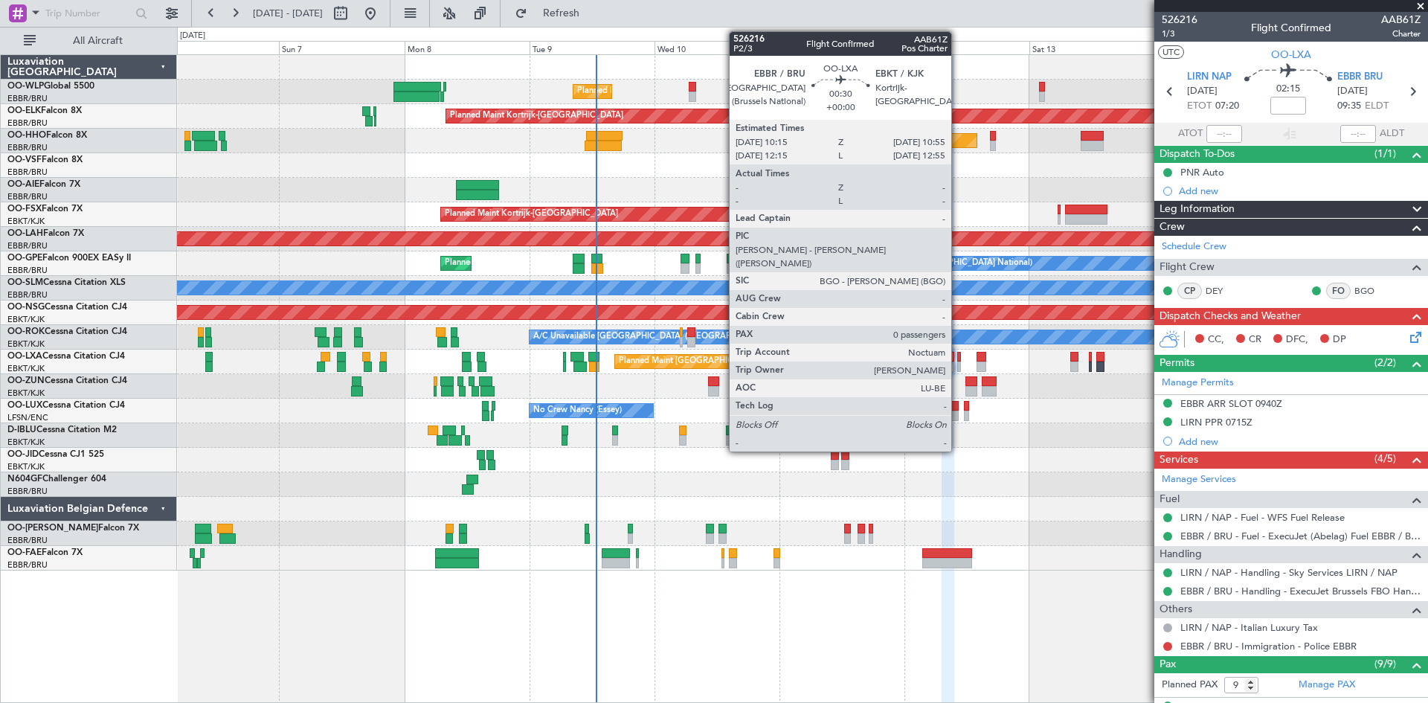
click at [958, 367] on div at bounding box center [959, 367] width 4 height 10
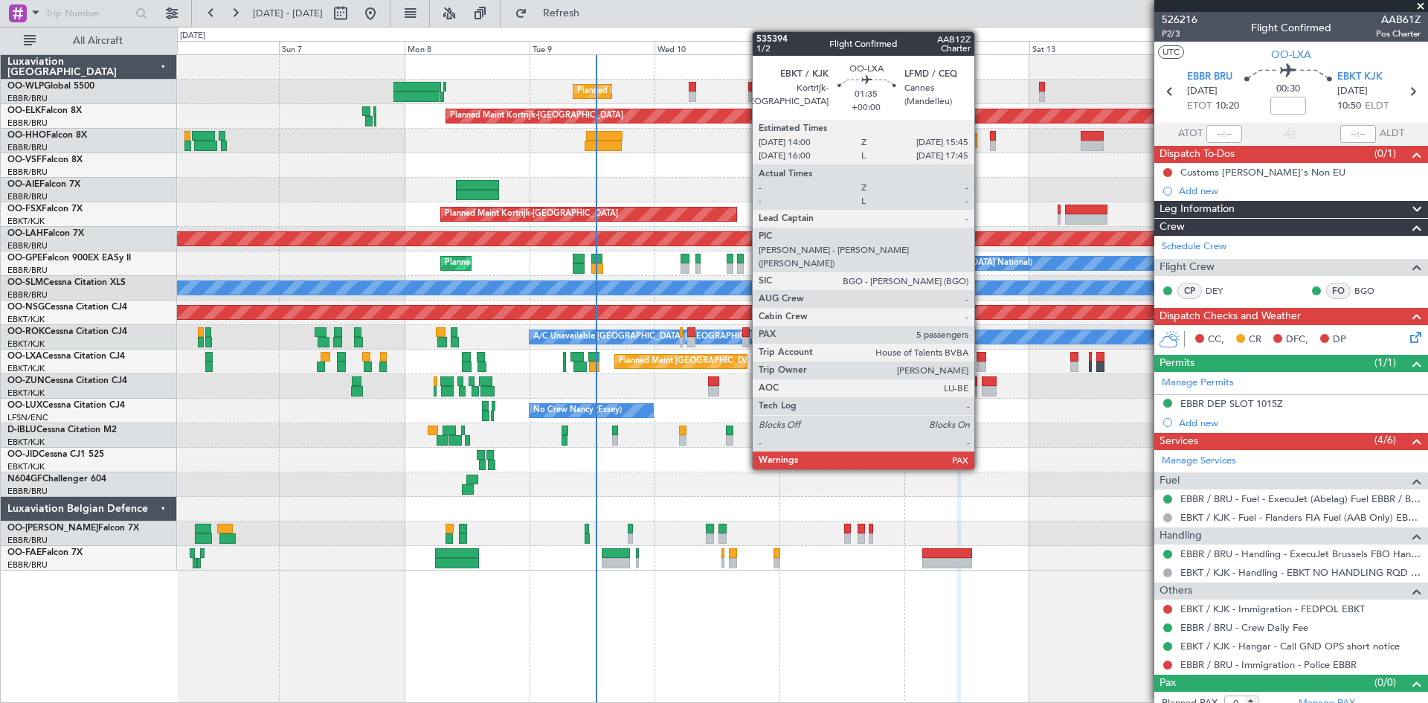
click at [981, 364] on div at bounding box center [982, 367] width 10 height 10
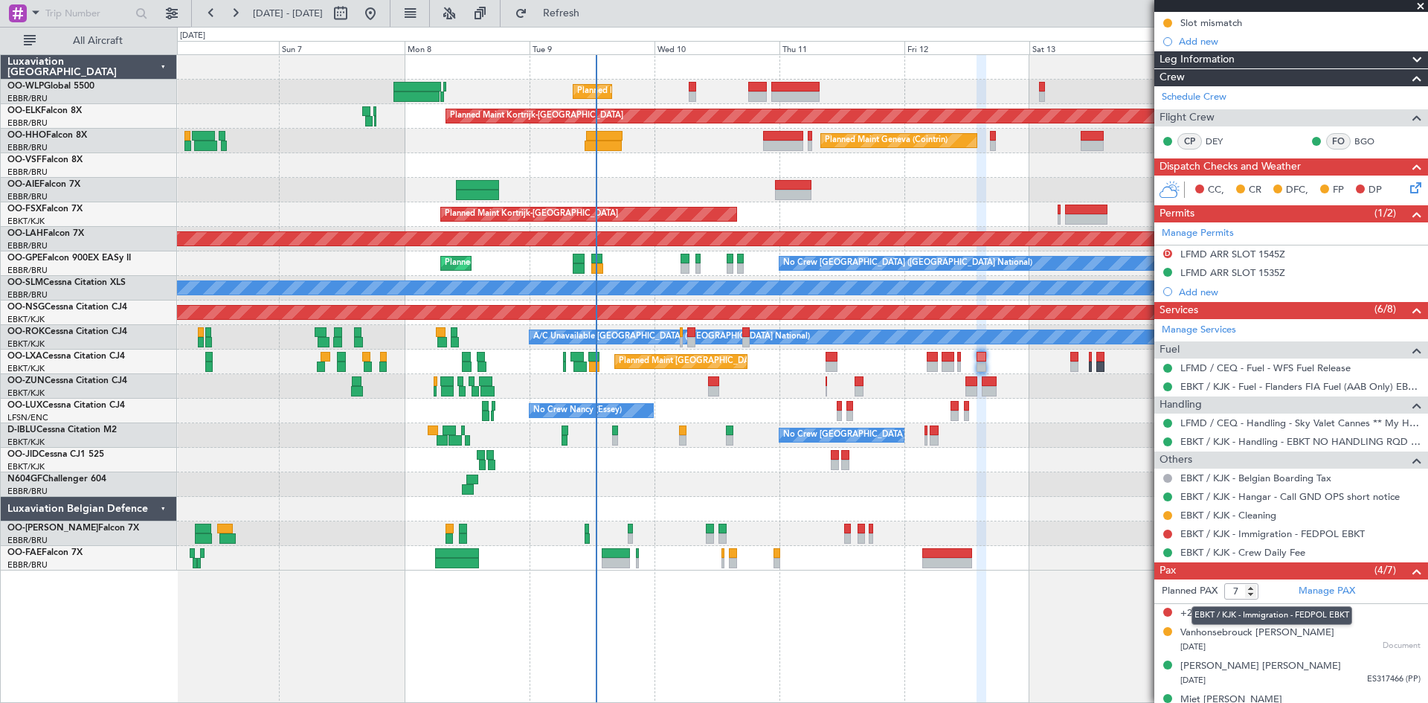
scroll to position [223, 0]
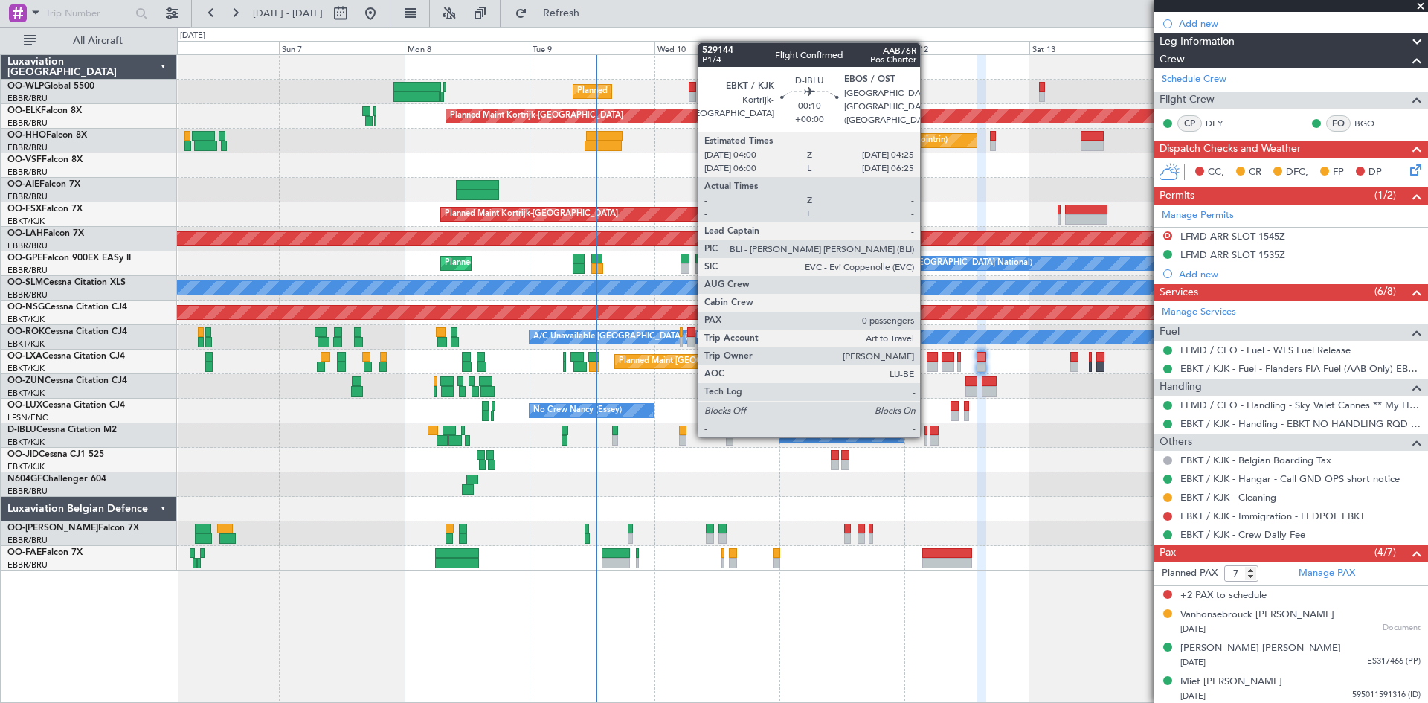
click at [927, 434] on div at bounding box center [926, 431] width 2 height 10
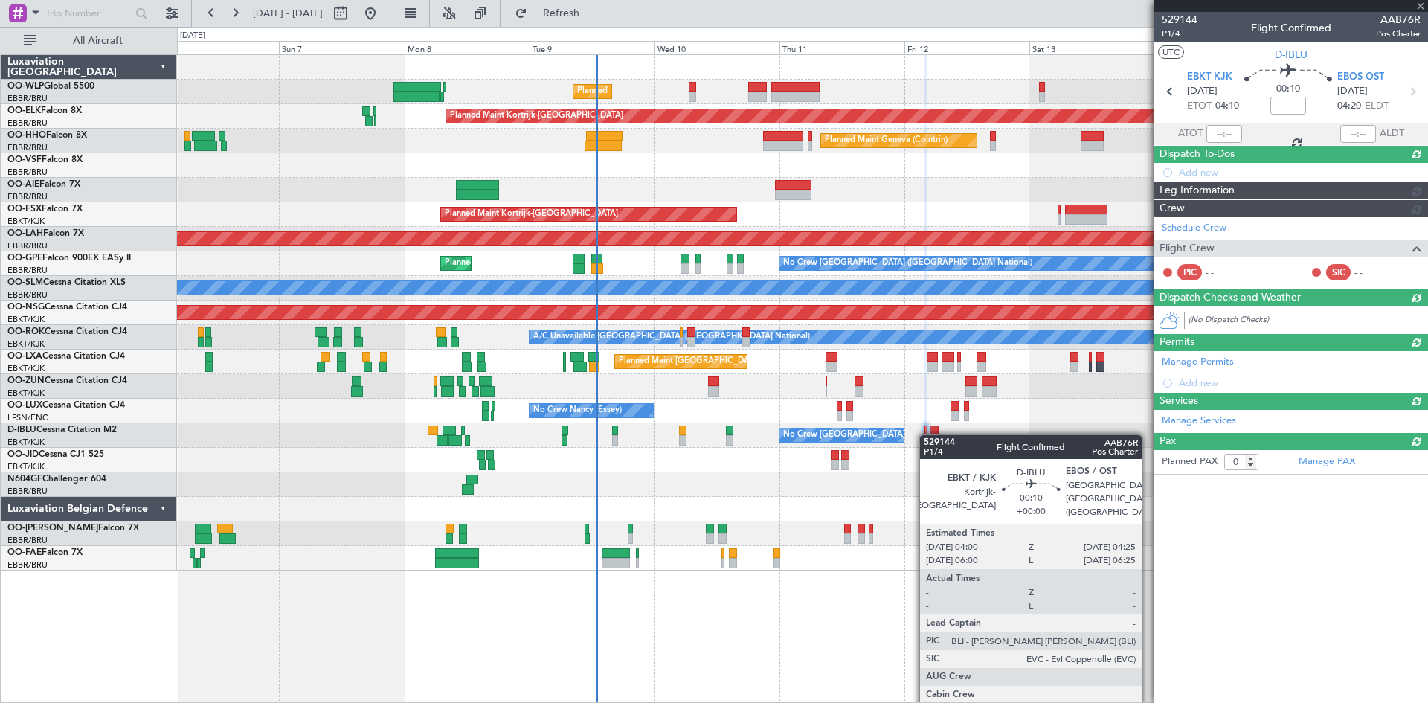
scroll to position [0, 0]
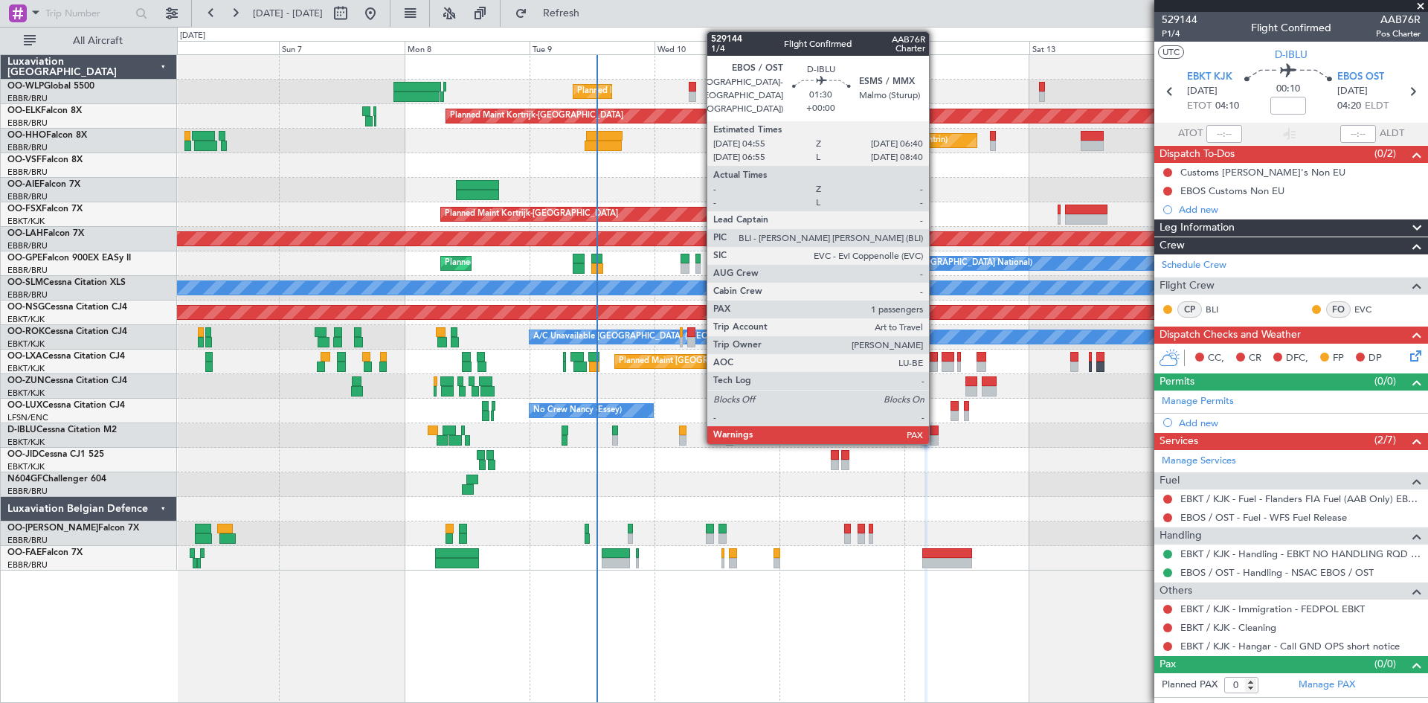
click at [936, 439] on div at bounding box center [935, 440] width 10 height 10
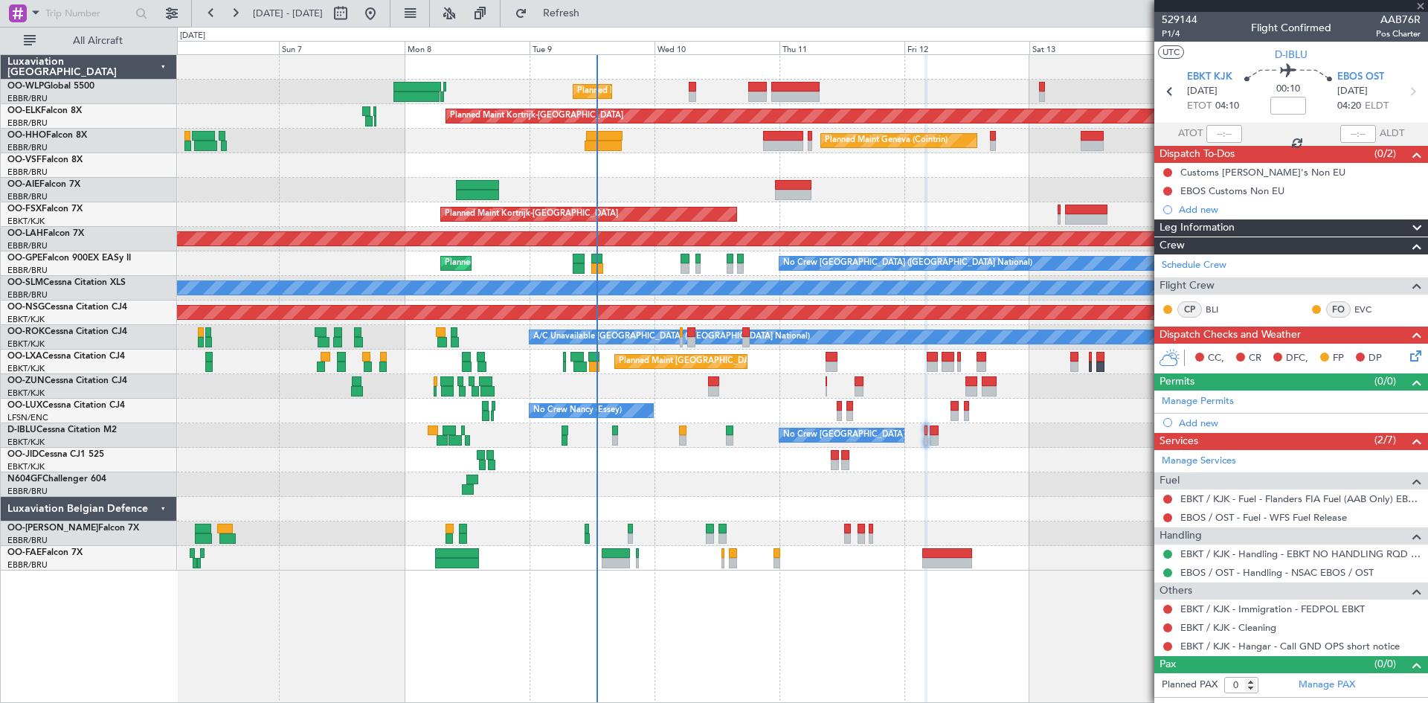
type input "3"
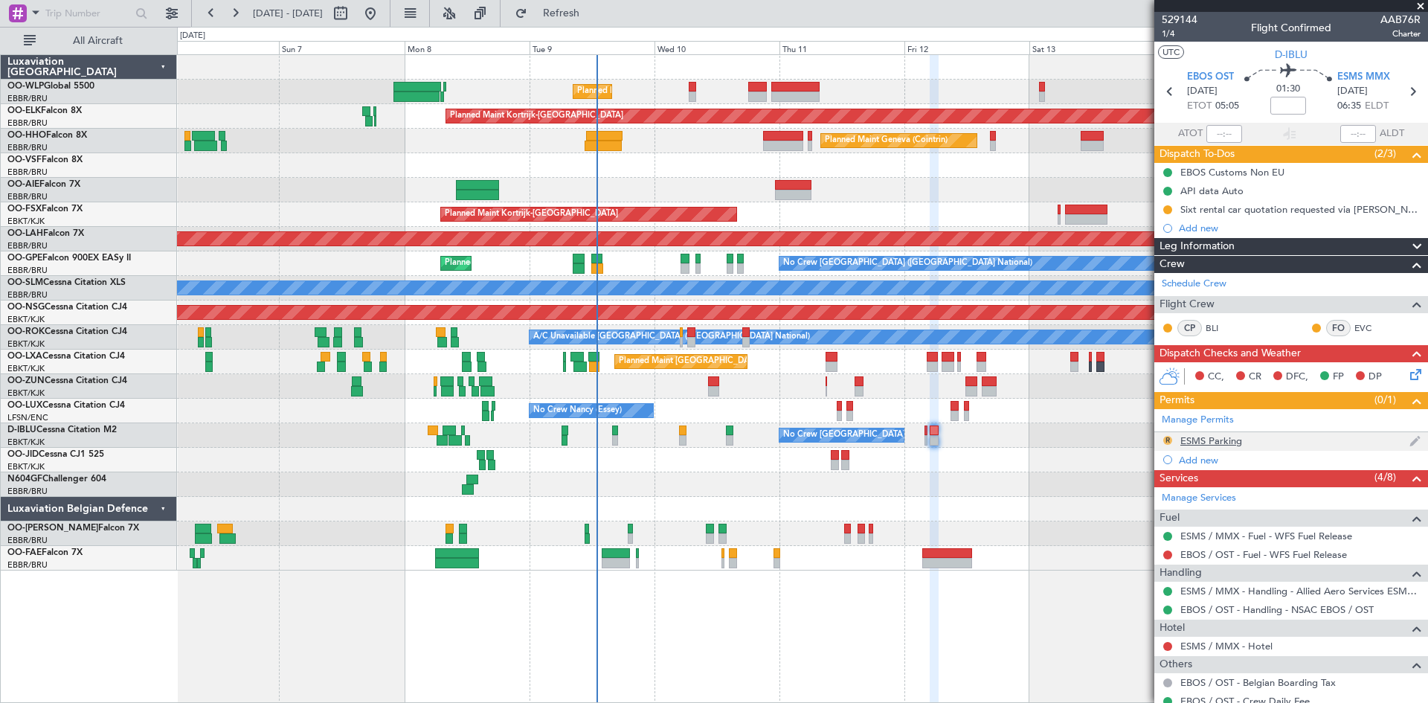
click at [1169, 439] on button "R" at bounding box center [1168, 440] width 9 height 9
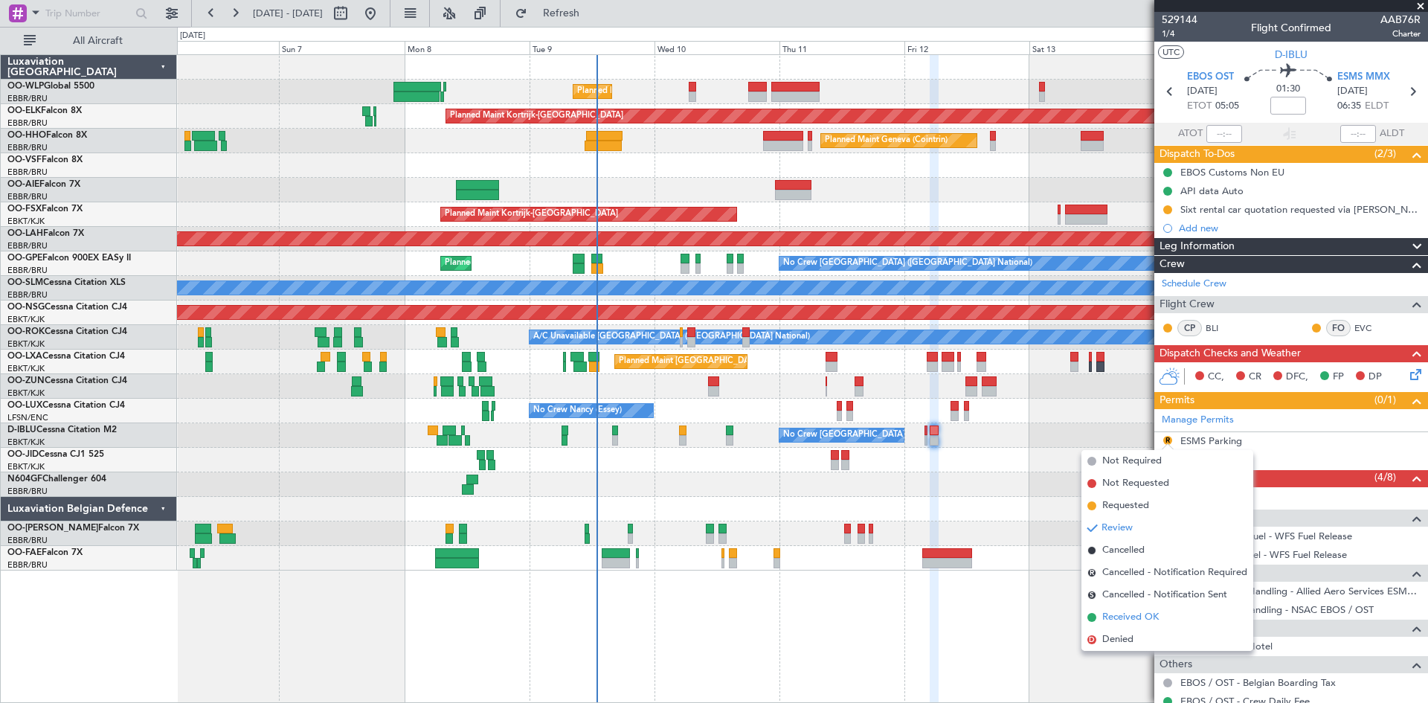
click at [1138, 626] on li "Received OK" at bounding box center [1168, 617] width 172 height 22
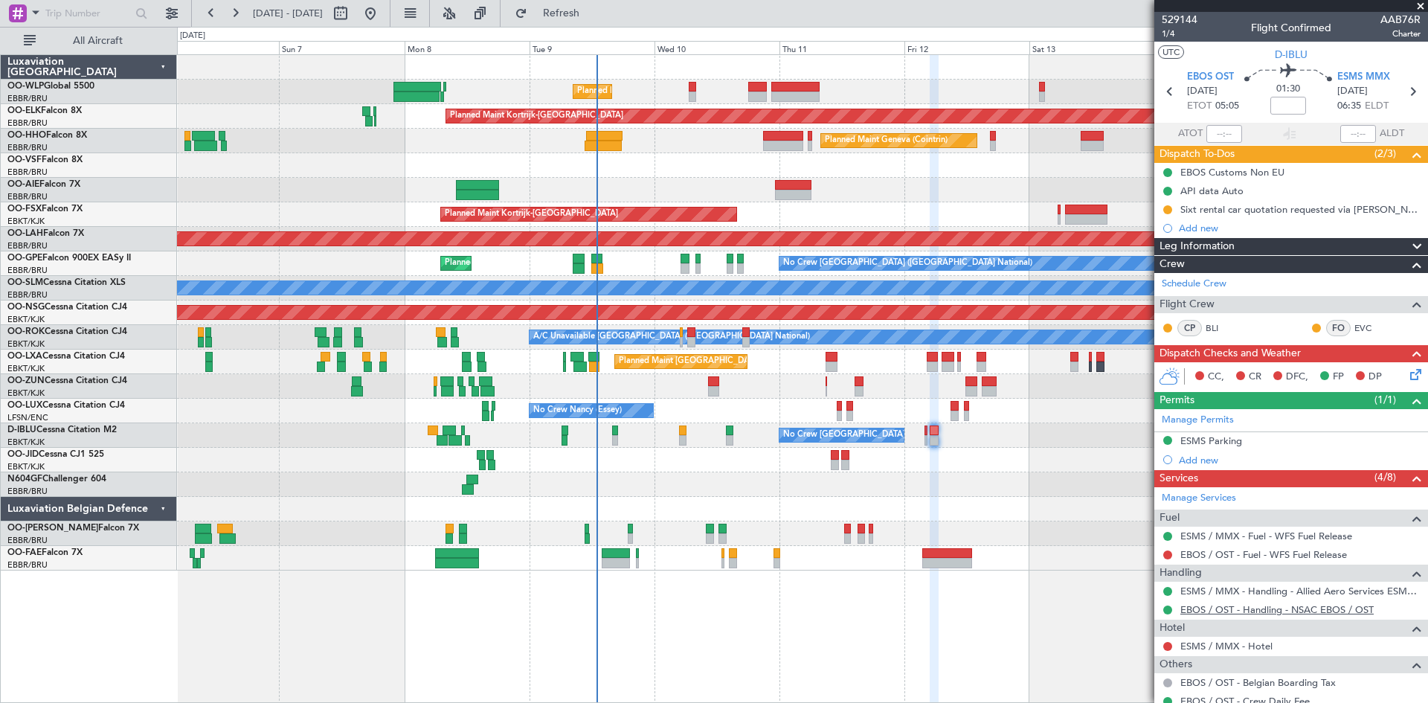
scroll to position [139, 0]
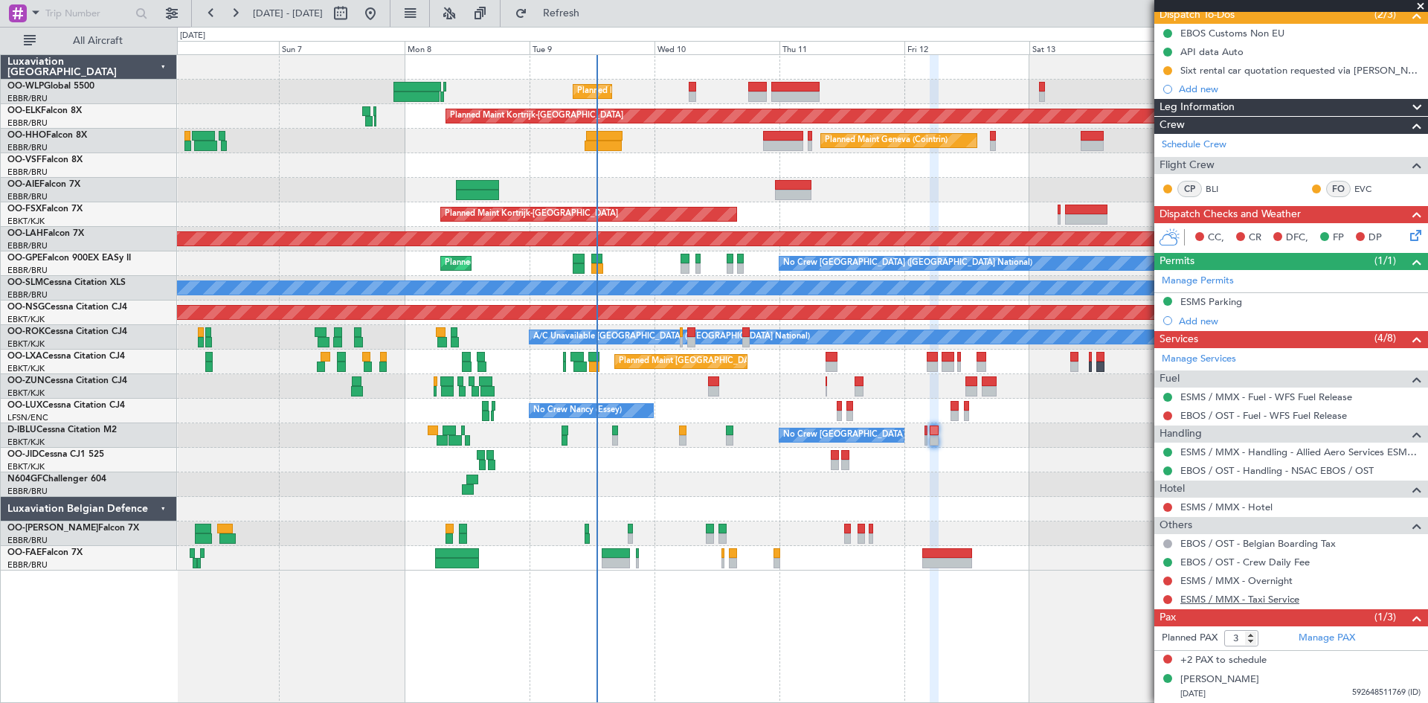
click at [1236, 594] on link "ESMS / MMX - Taxi Service" at bounding box center [1240, 599] width 119 height 13
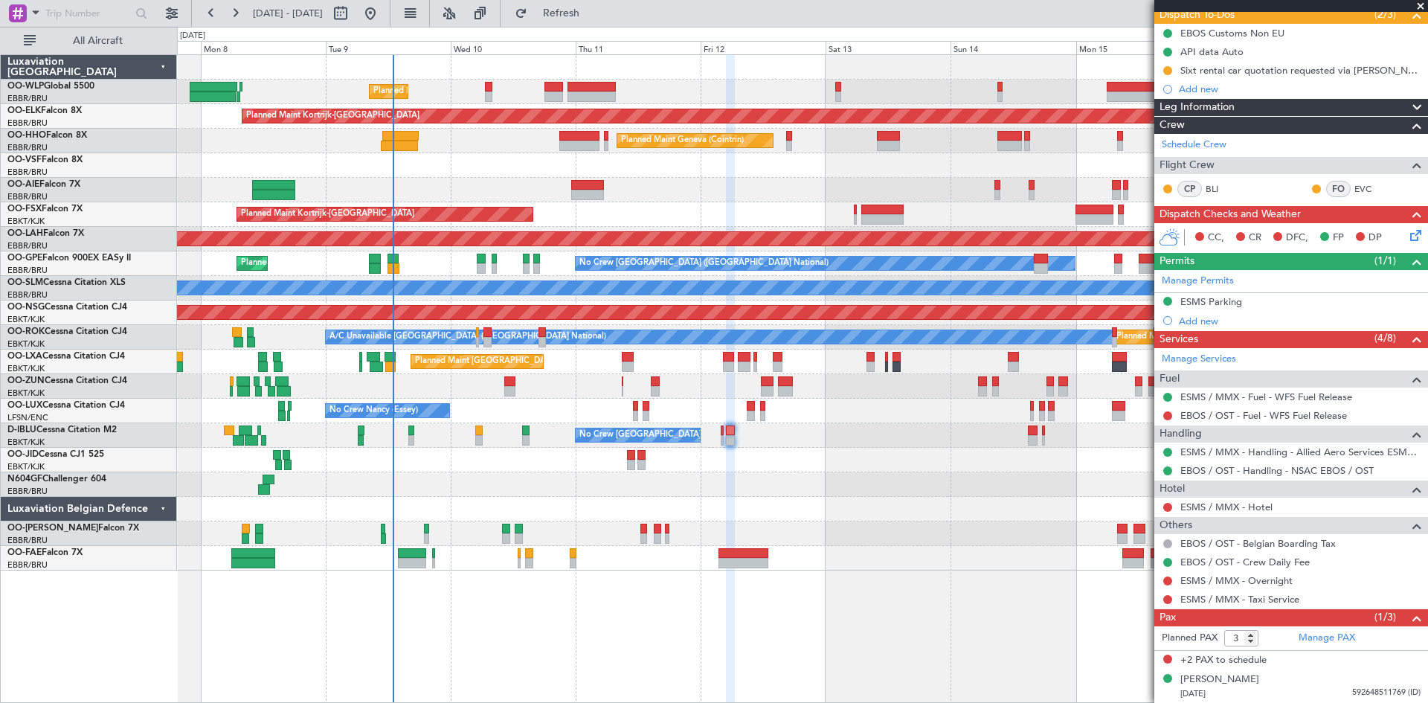
click at [913, 527] on div "Planned Maint Liege Planned Maint Kortrijk-Wevelgem Planned Maint Geneva (Coint…" at bounding box center [802, 313] width 1251 height 516
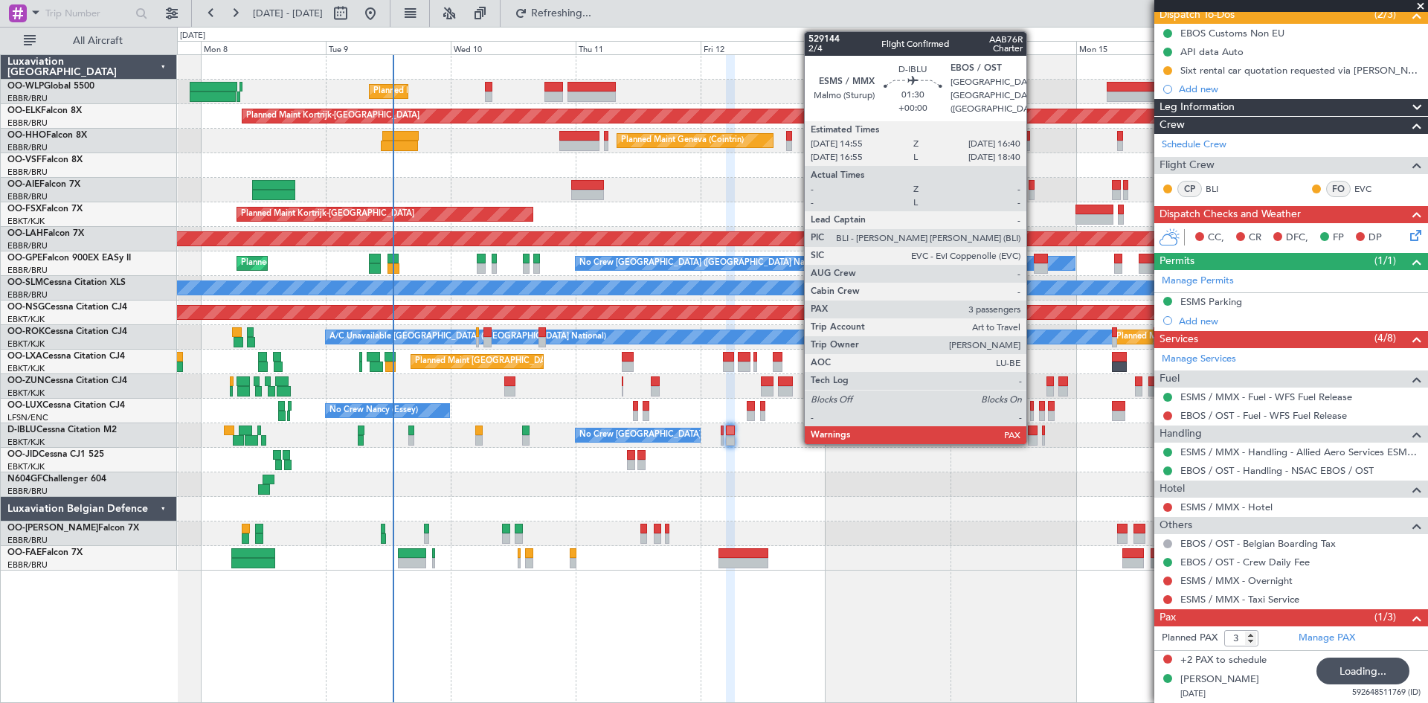
click at [1033, 438] on div at bounding box center [1033, 440] width 10 height 10
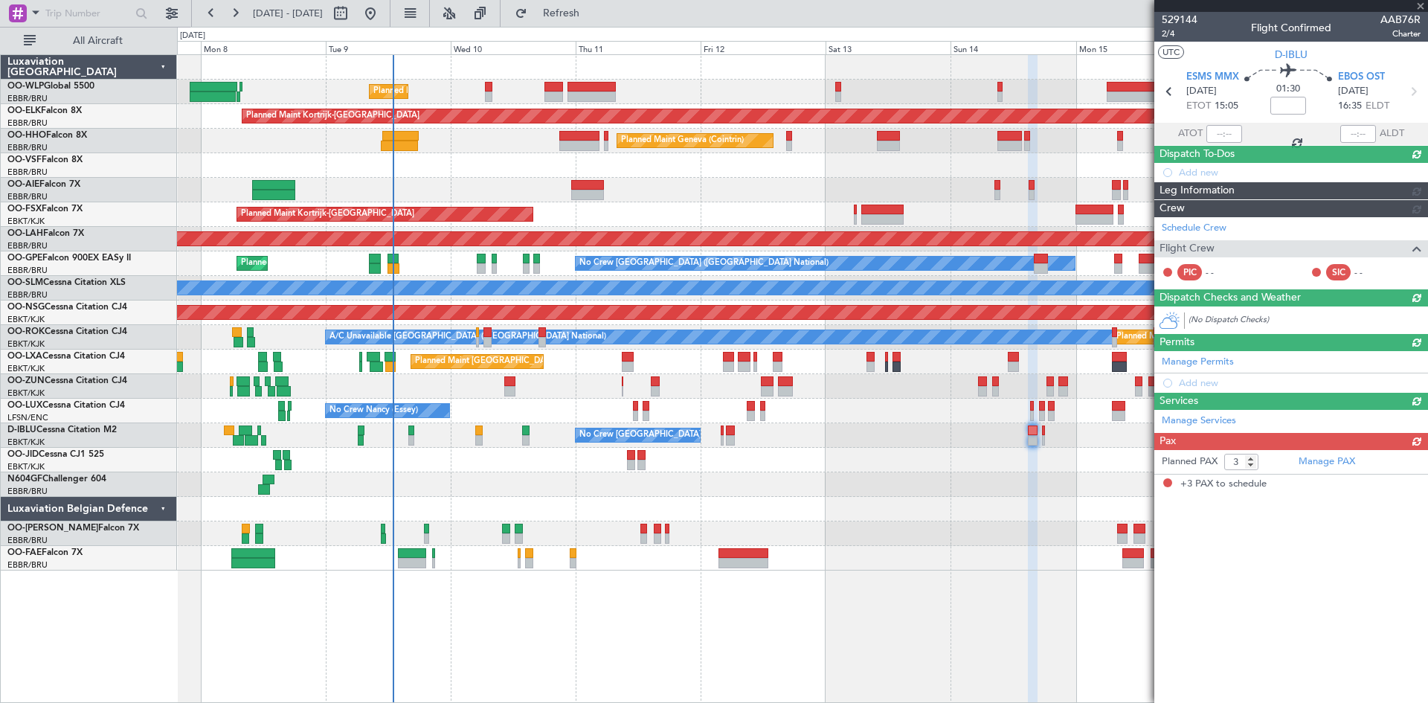
scroll to position [0, 0]
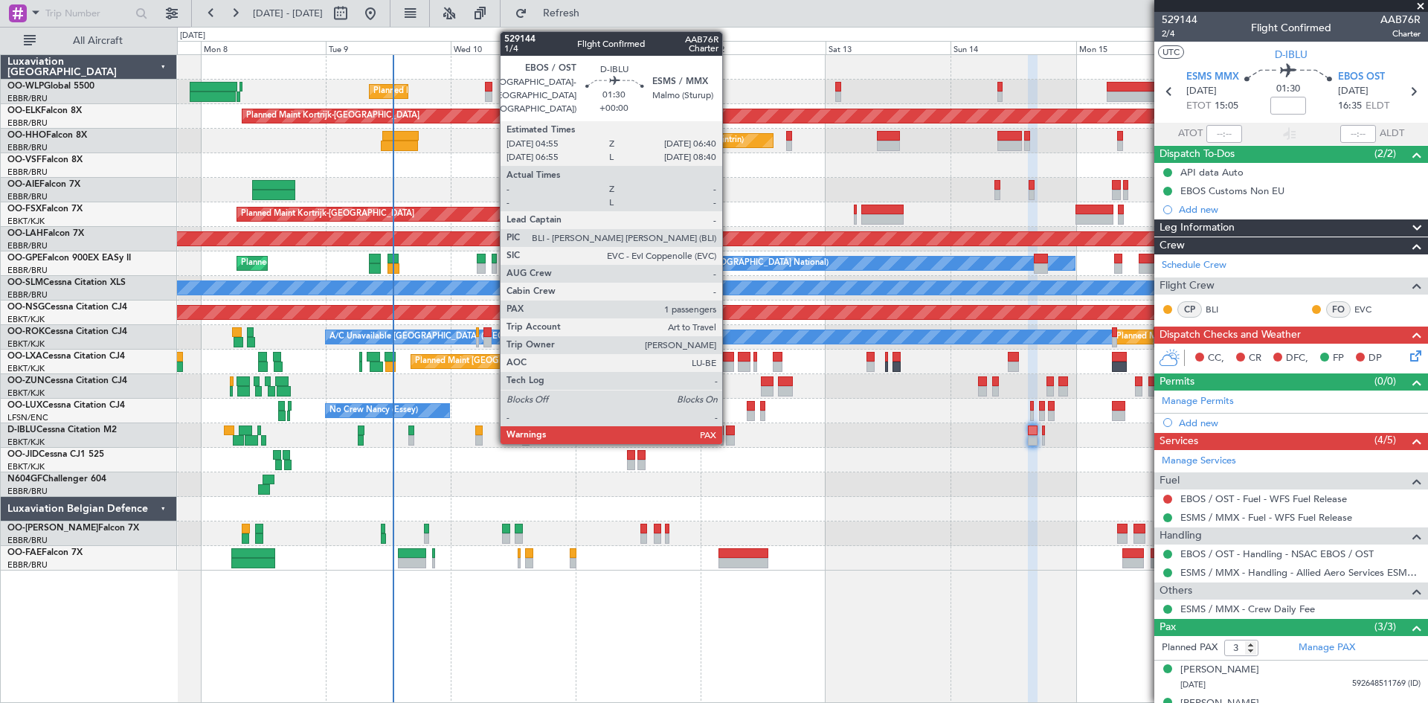
click at [729, 437] on div at bounding box center [731, 440] width 10 height 10
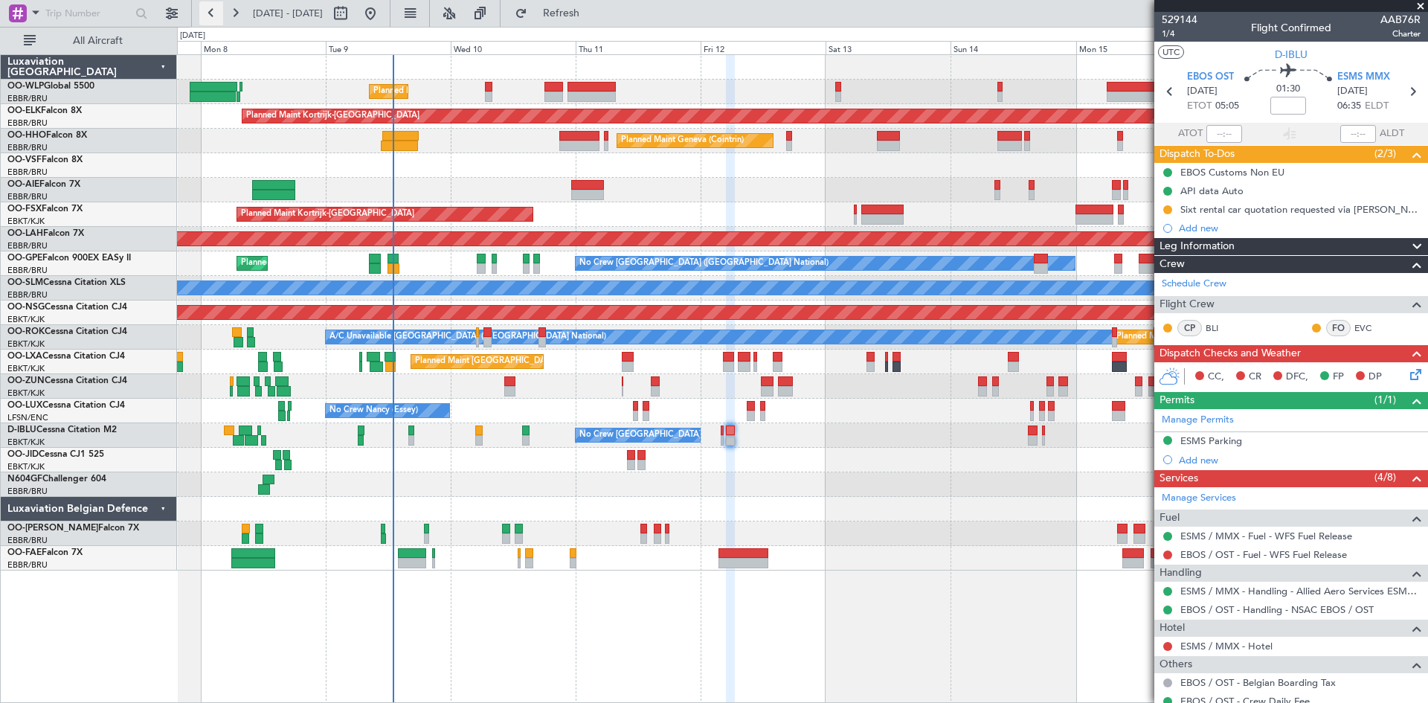
click at [216, 18] on button at bounding box center [211, 13] width 24 height 24
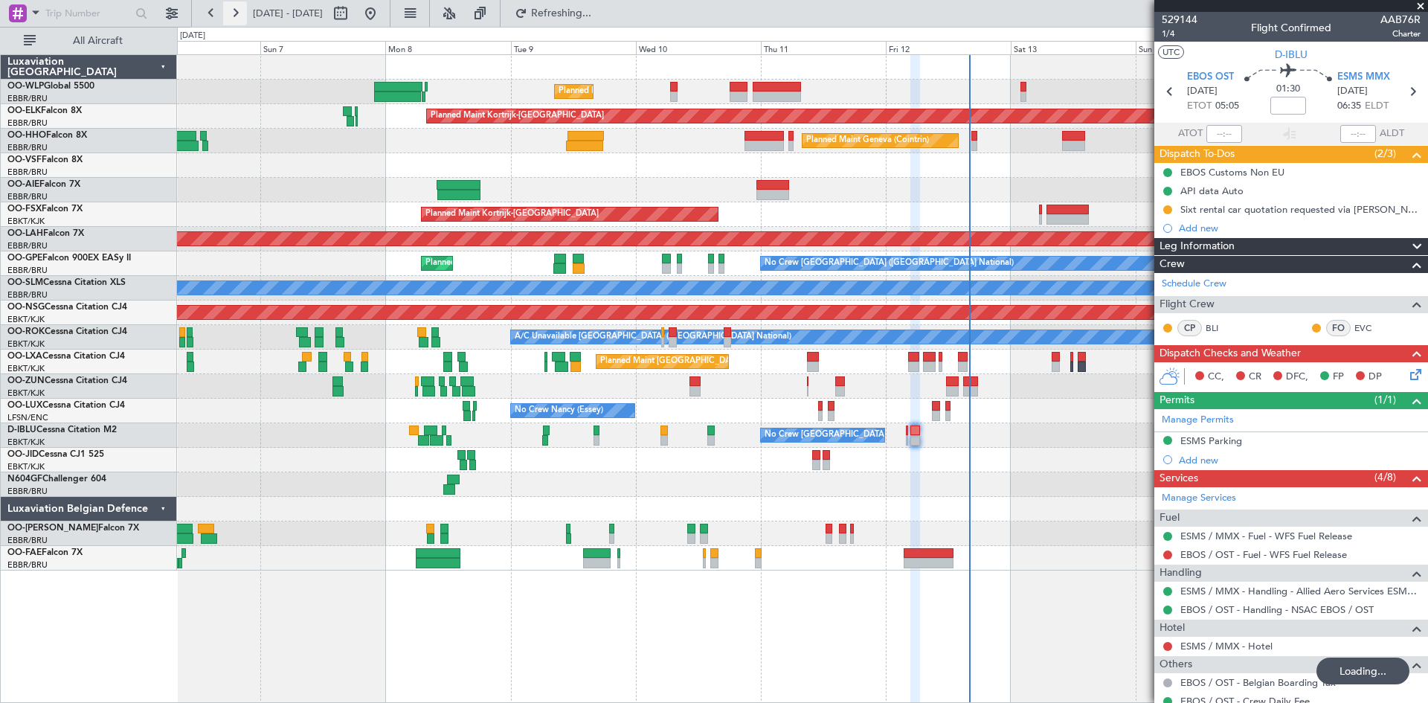
click at [228, 12] on button at bounding box center [235, 13] width 24 height 24
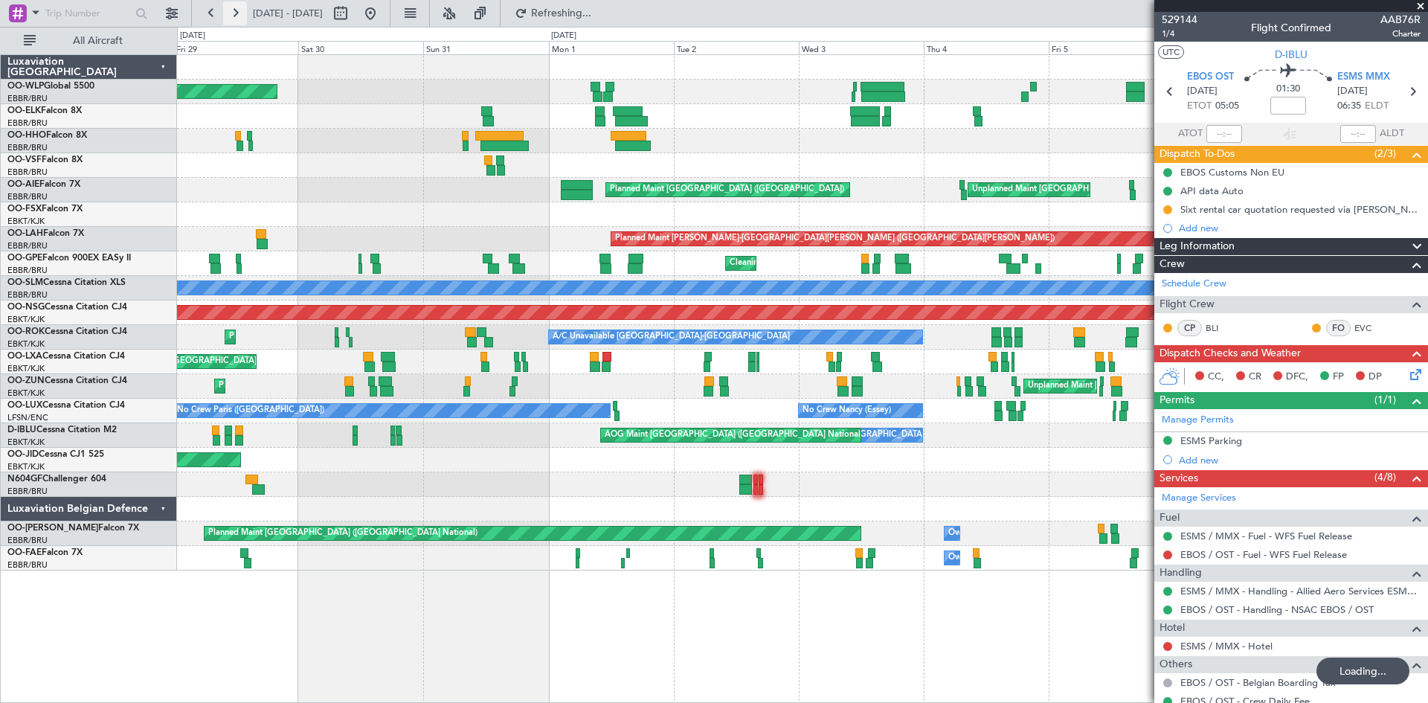
click at [228, 12] on button at bounding box center [235, 13] width 24 height 24
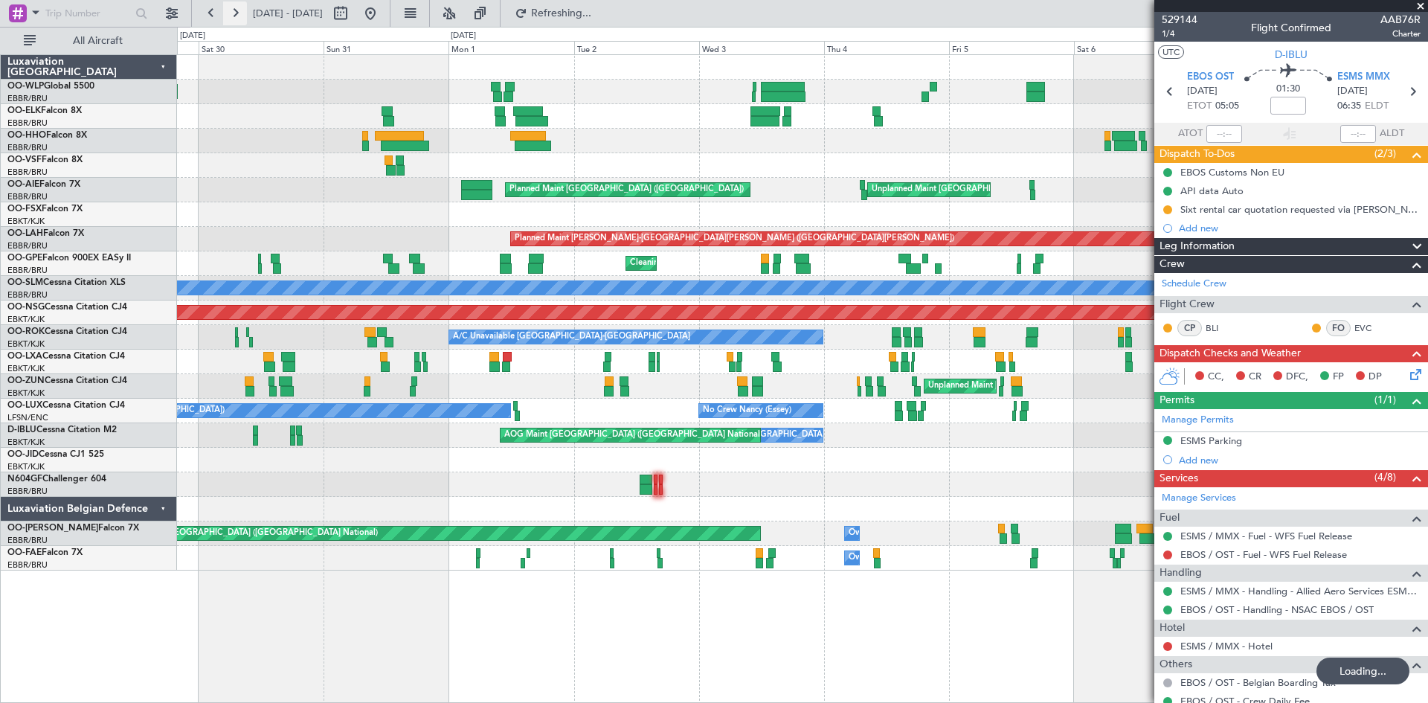
click at [228, 12] on button at bounding box center [235, 13] width 24 height 24
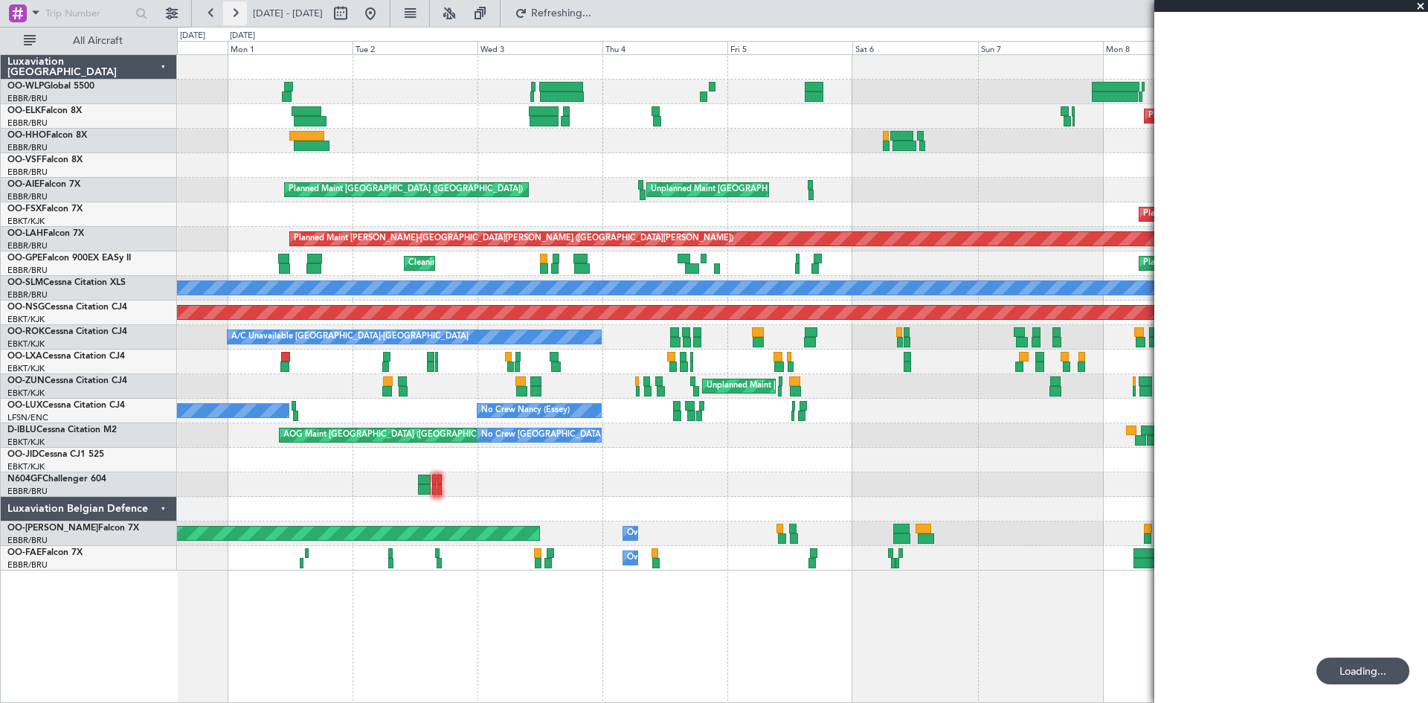
click at [228, 12] on button at bounding box center [235, 13] width 24 height 24
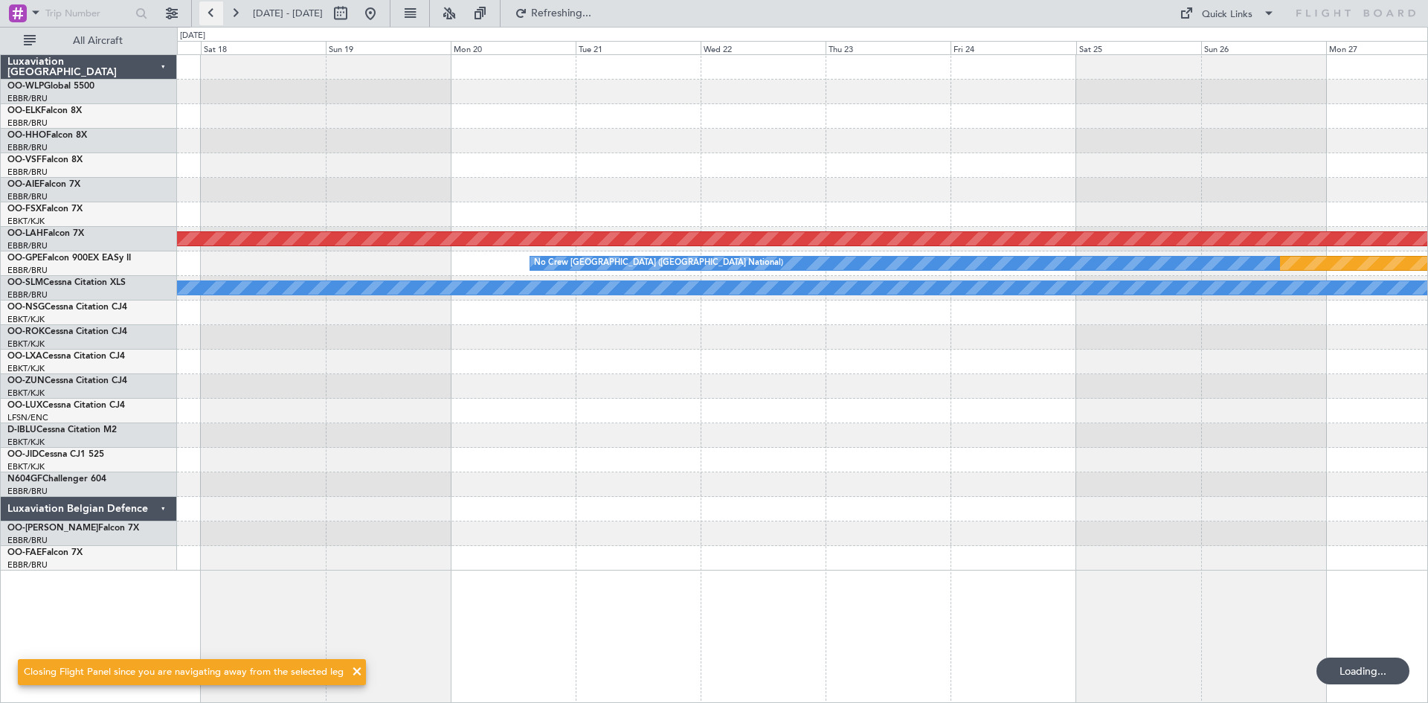
click at [203, 20] on button at bounding box center [211, 13] width 24 height 24
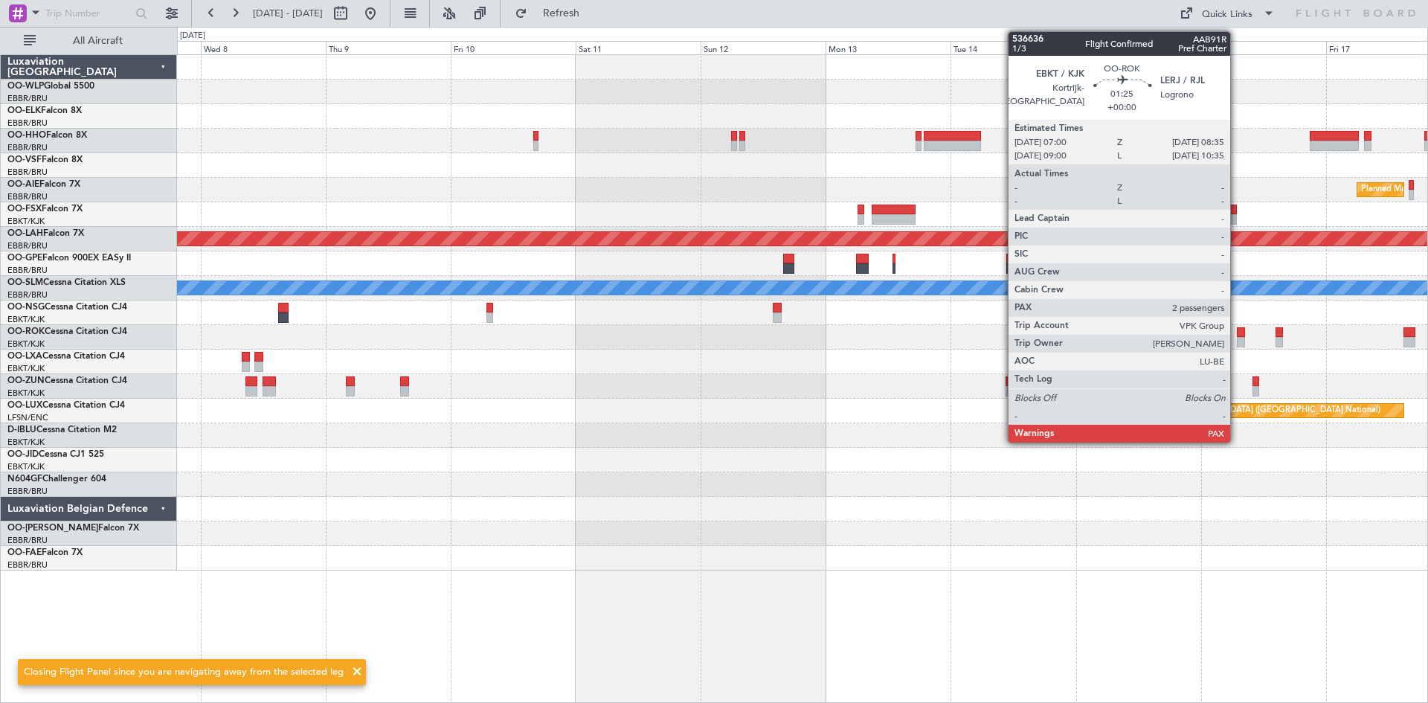
click at [1237, 336] on div at bounding box center [1241, 332] width 9 height 10
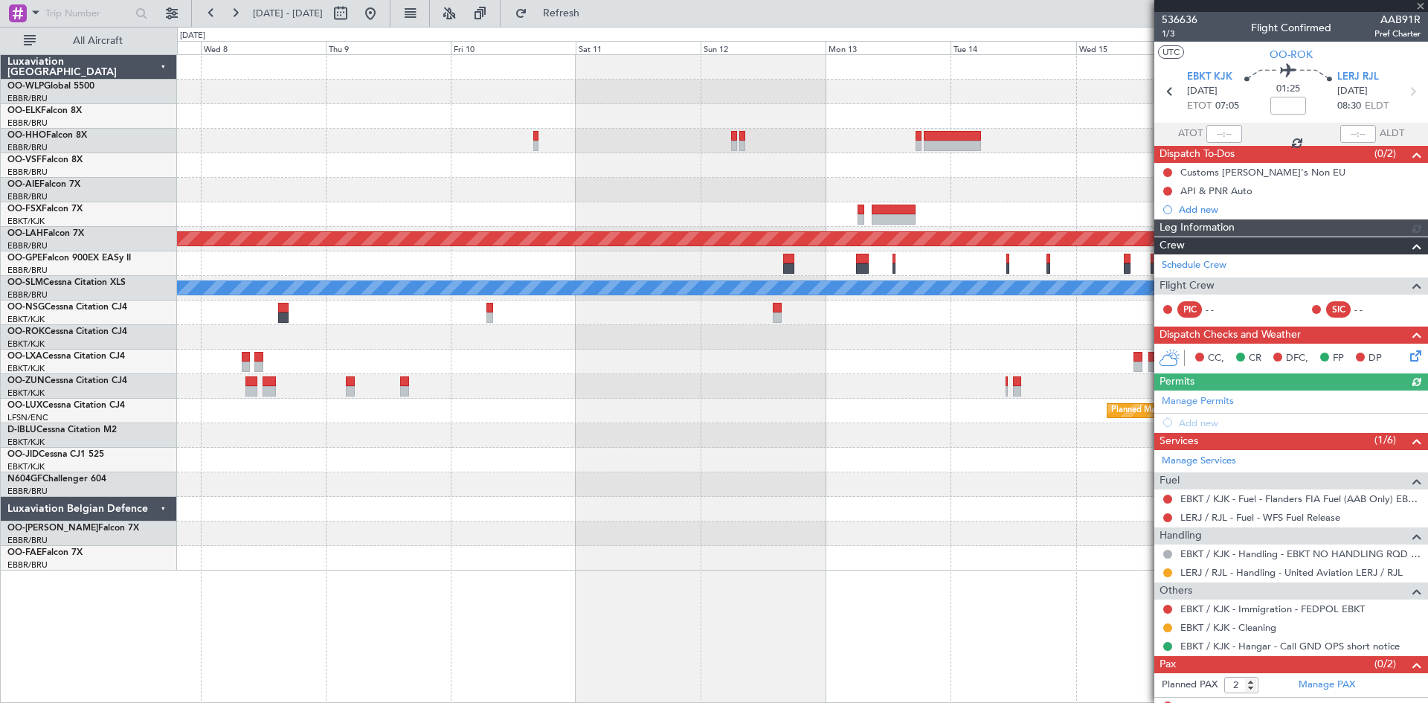
scroll to position [13, 0]
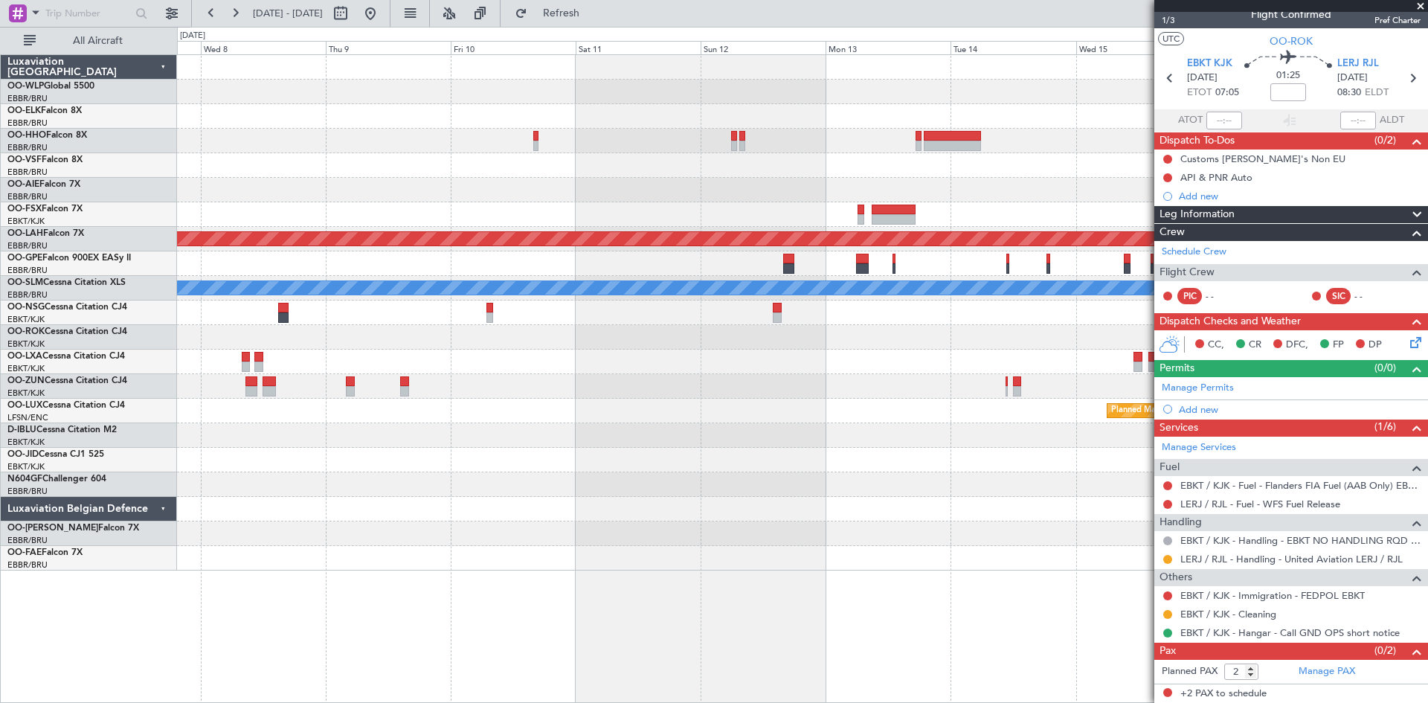
click at [1414, 5] on span at bounding box center [1421, 6] width 15 height 13
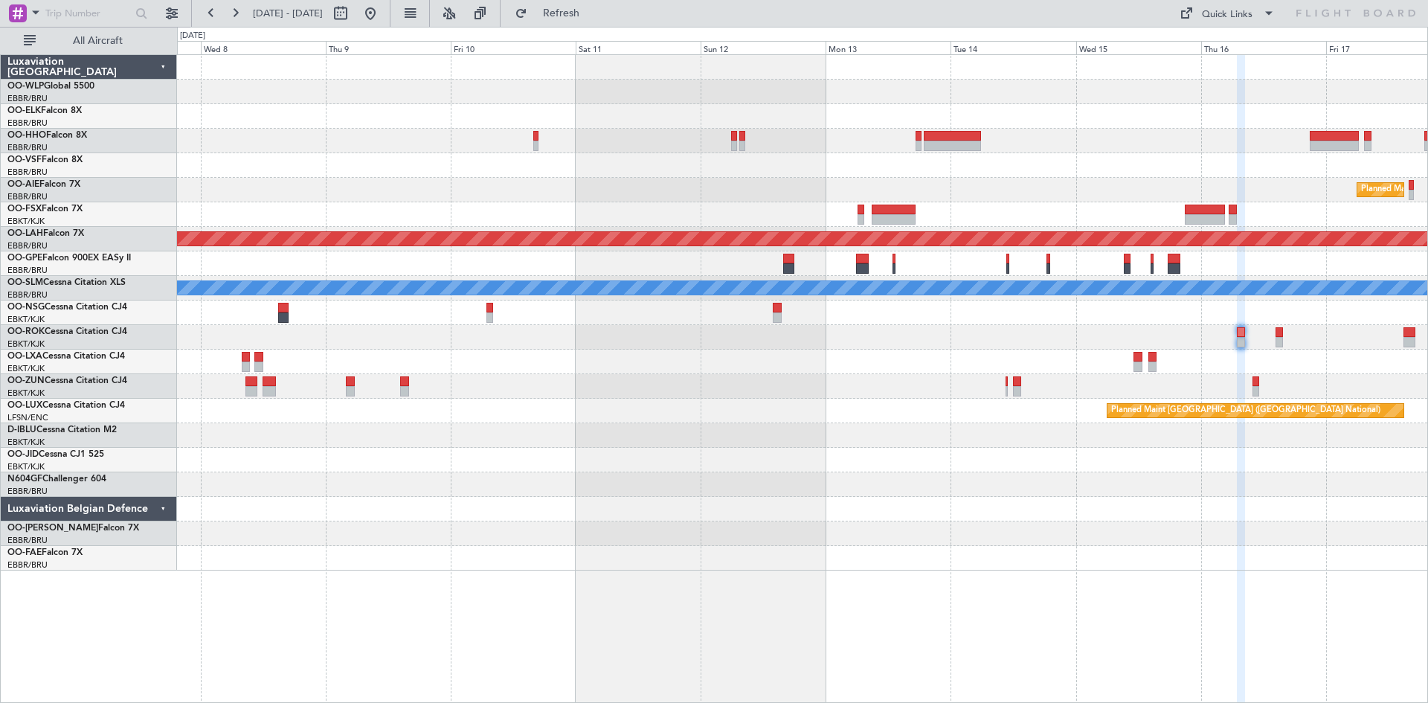
type input "0"
click at [382, 13] on button at bounding box center [371, 13] width 24 height 24
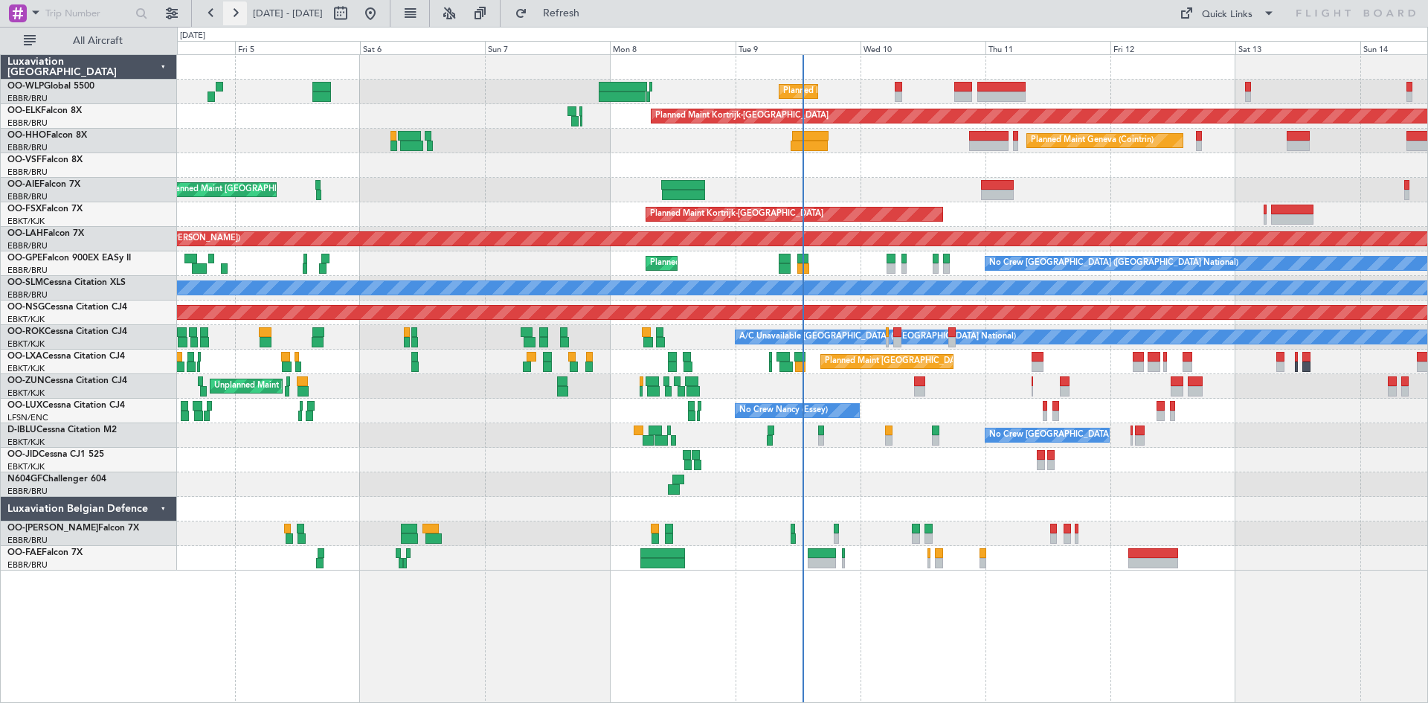
click at [240, 16] on button at bounding box center [235, 13] width 24 height 24
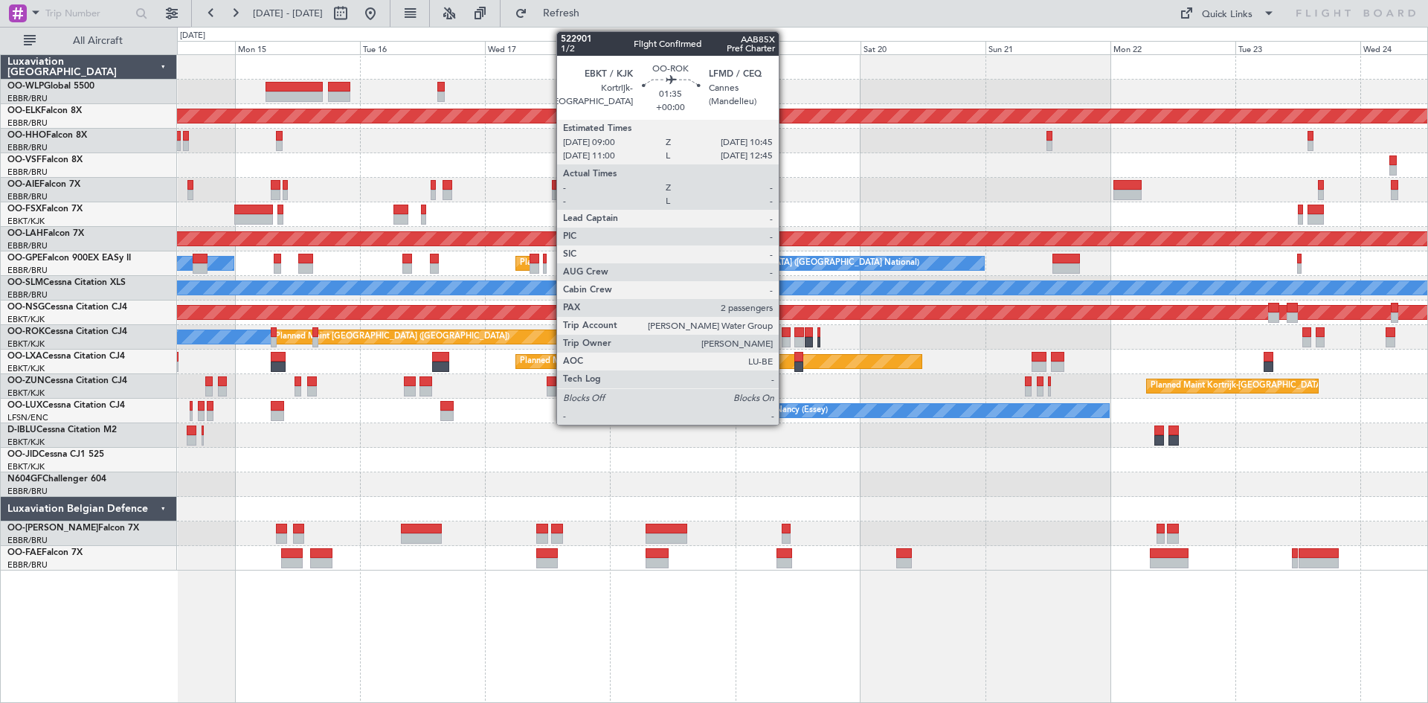
click at [786, 340] on div at bounding box center [787, 342] width 10 height 10
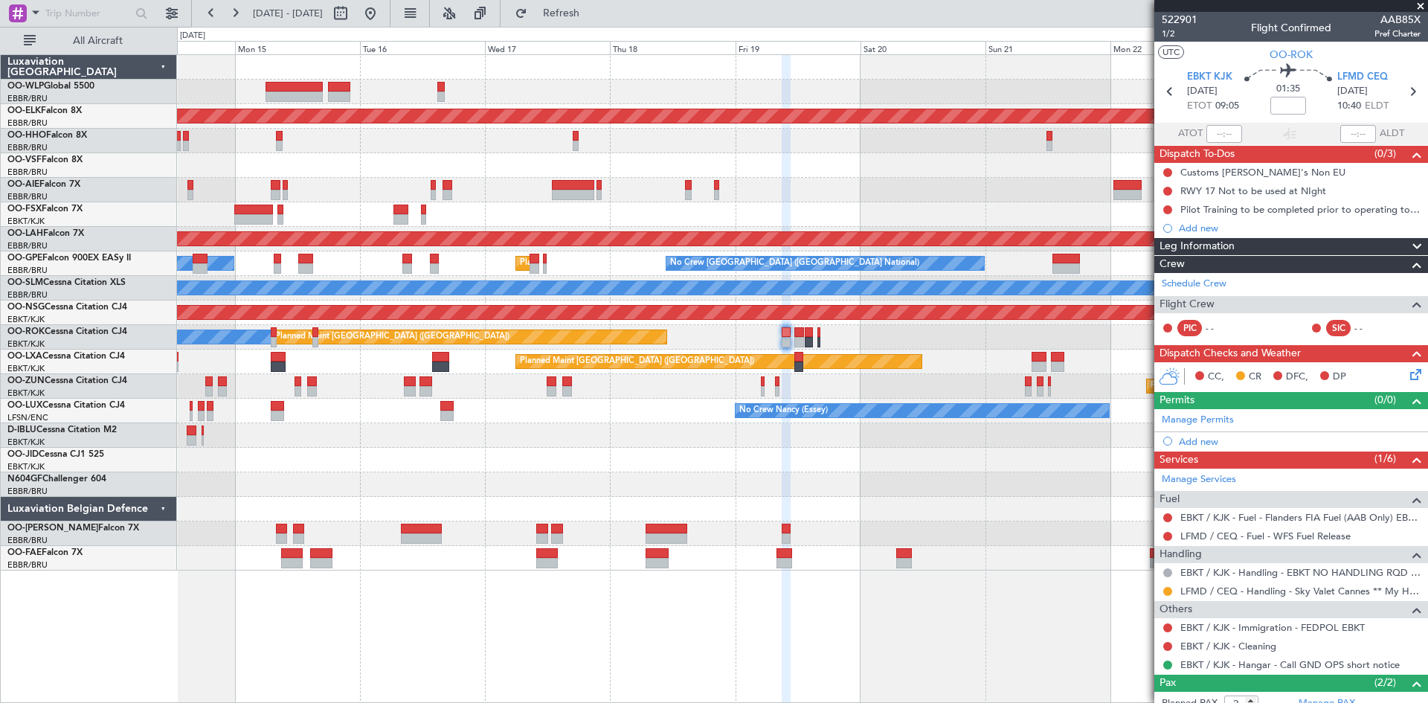
click at [1167, 597] on div "LFMD / CEQ - Handling - Sky Valet Cannes ** My Handling**LFMD / CEQ" at bounding box center [1292, 591] width 274 height 19
click at [1166, 595] on div at bounding box center [1168, 591] width 12 height 12
click at [1166, 593] on button at bounding box center [1168, 591] width 9 height 9
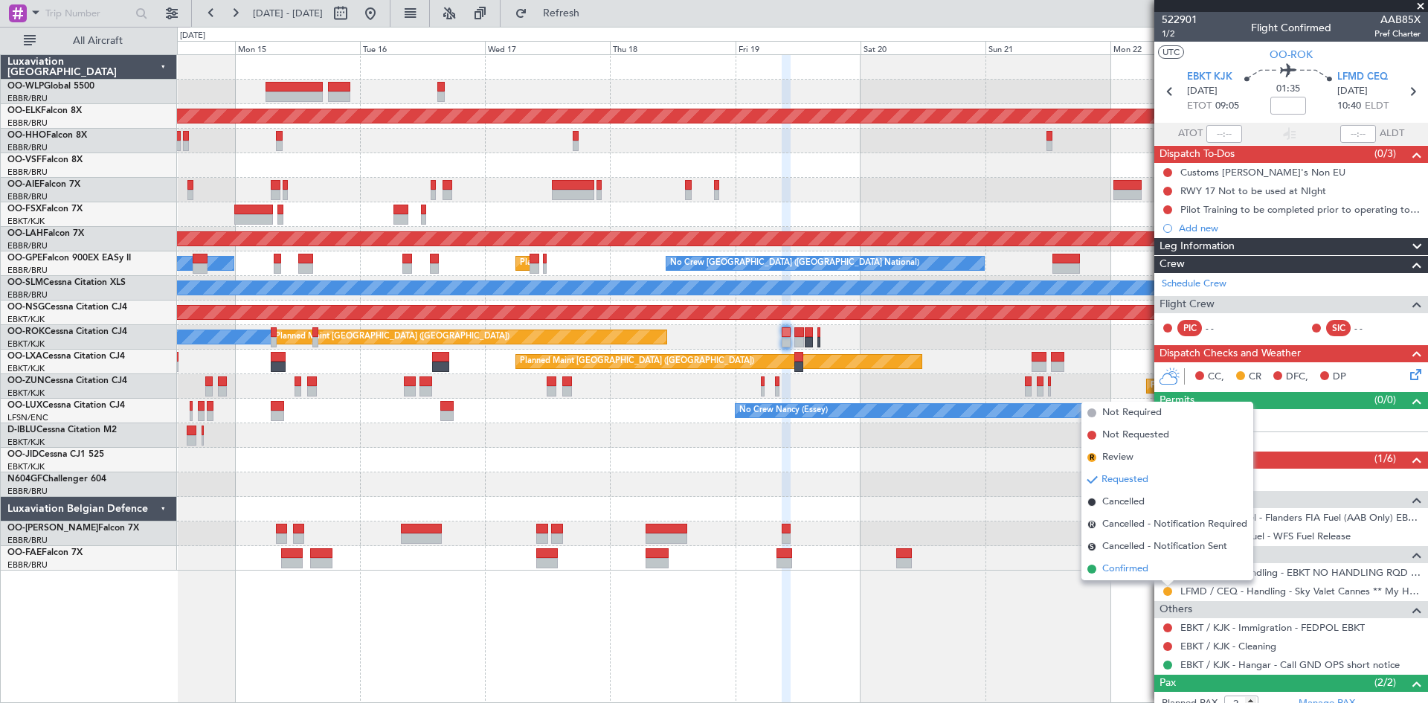
click at [1146, 577] on li "Confirmed" at bounding box center [1168, 569] width 172 height 22
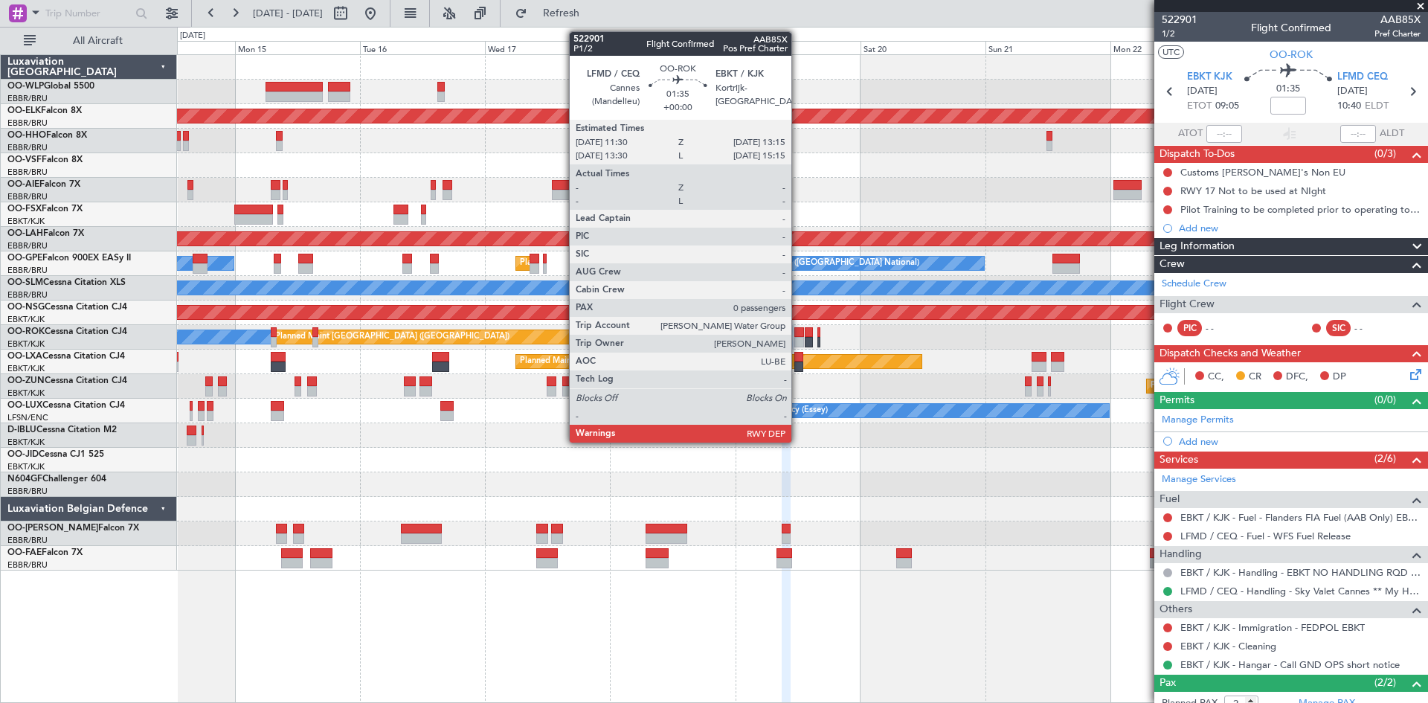
click at [798, 341] on div at bounding box center [800, 342] width 10 height 10
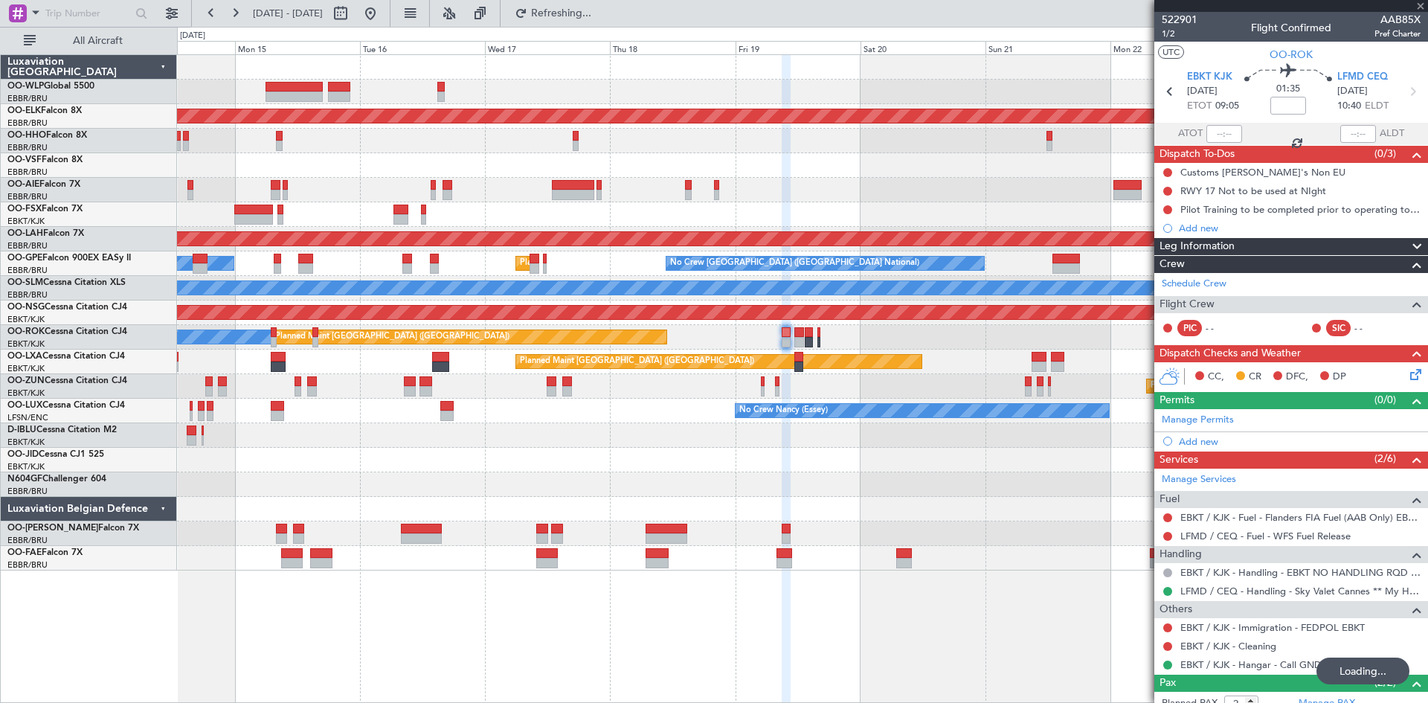
type input "0"
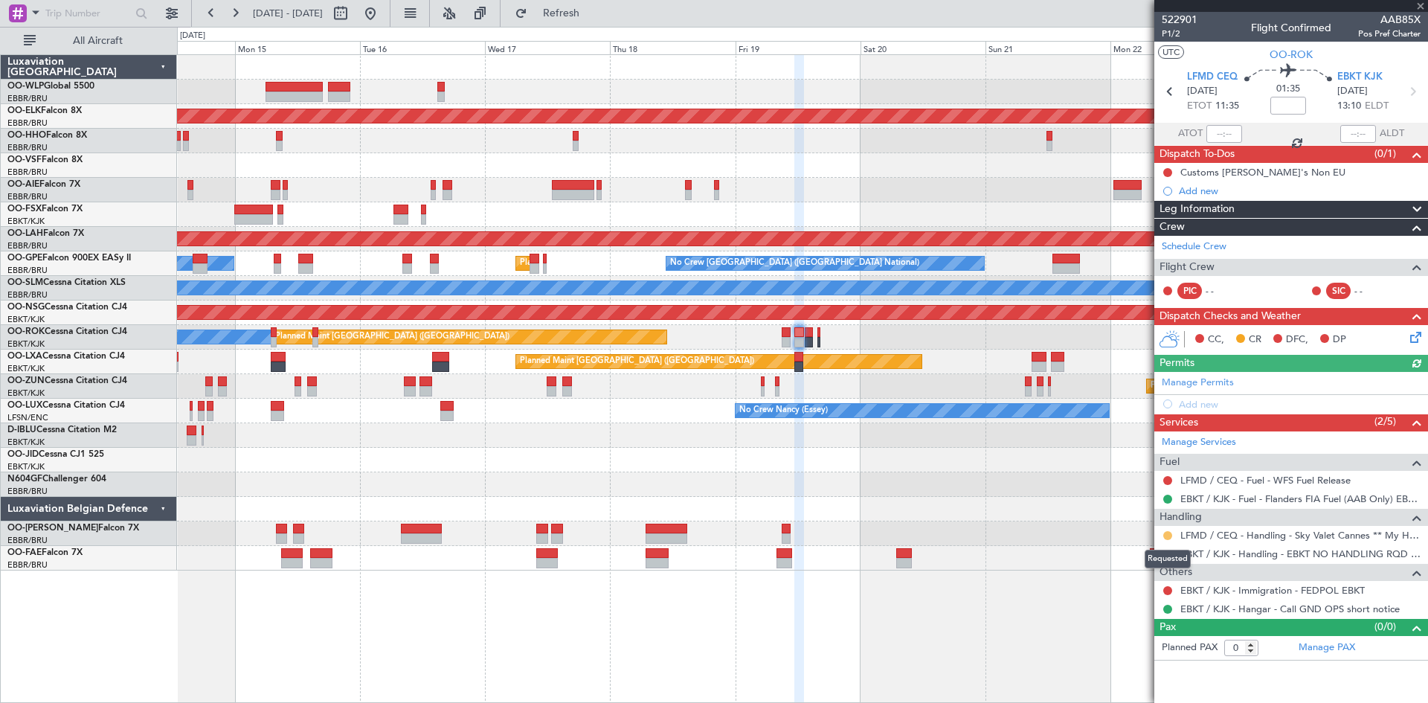
click at [1168, 533] on button at bounding box center [1168, 535] width 9 height 9
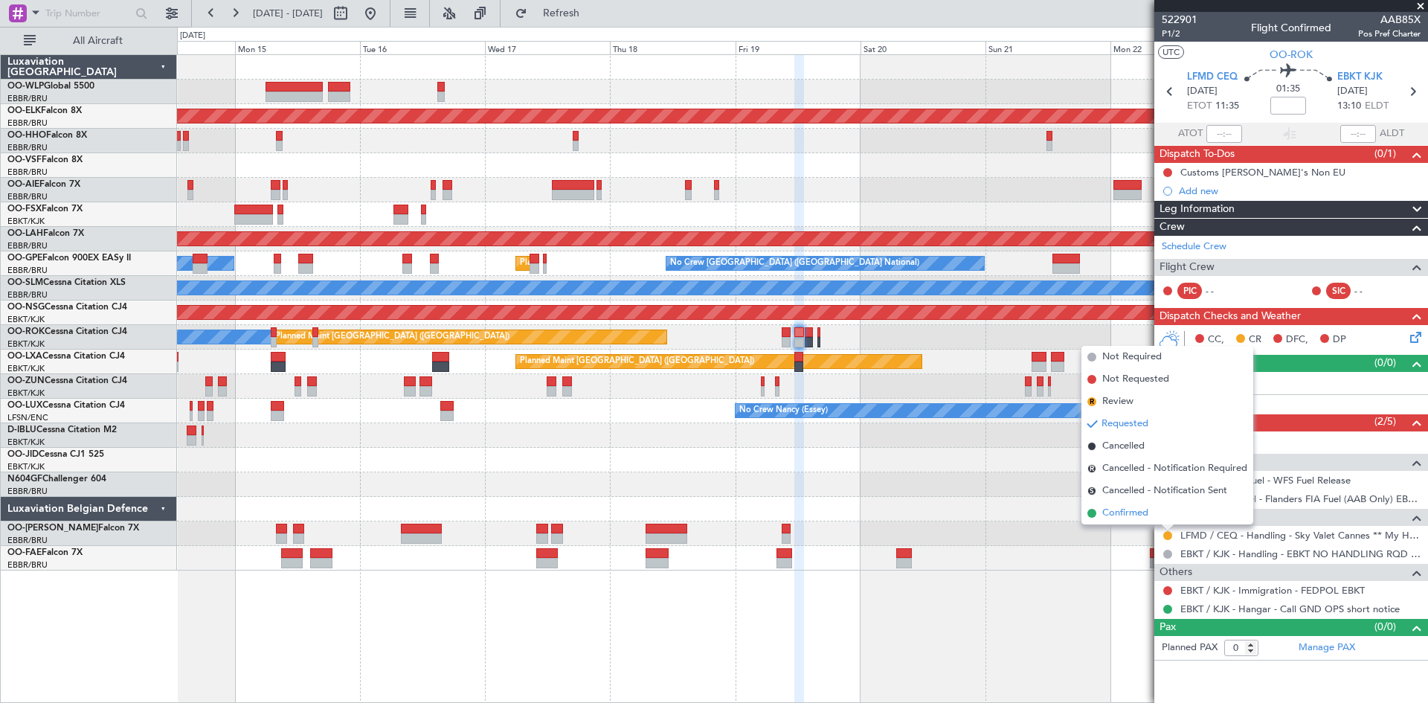
click at [1150, 513] on li "Confirmed" at bounding box center [1168, 513] width 172 height 22
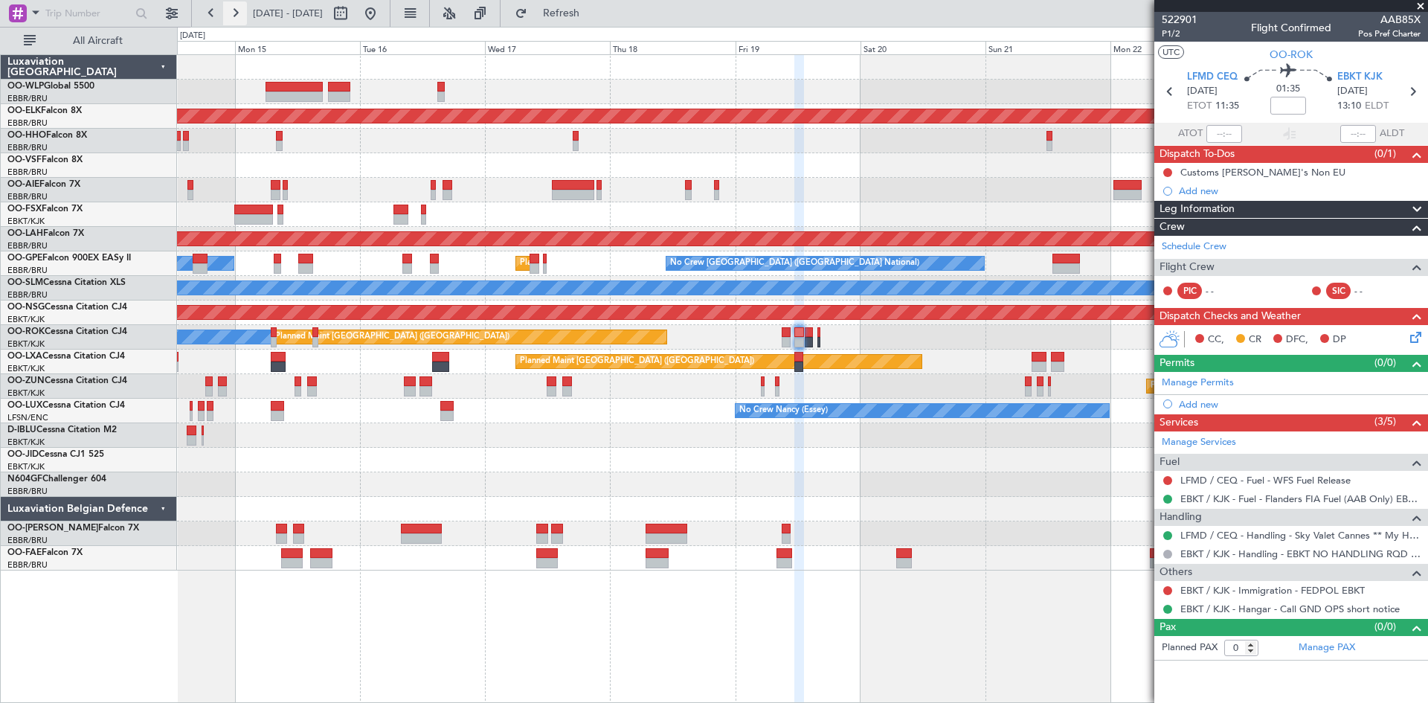
click at [238, 16] on button at bounding box center [235, 13] width 24 height 24
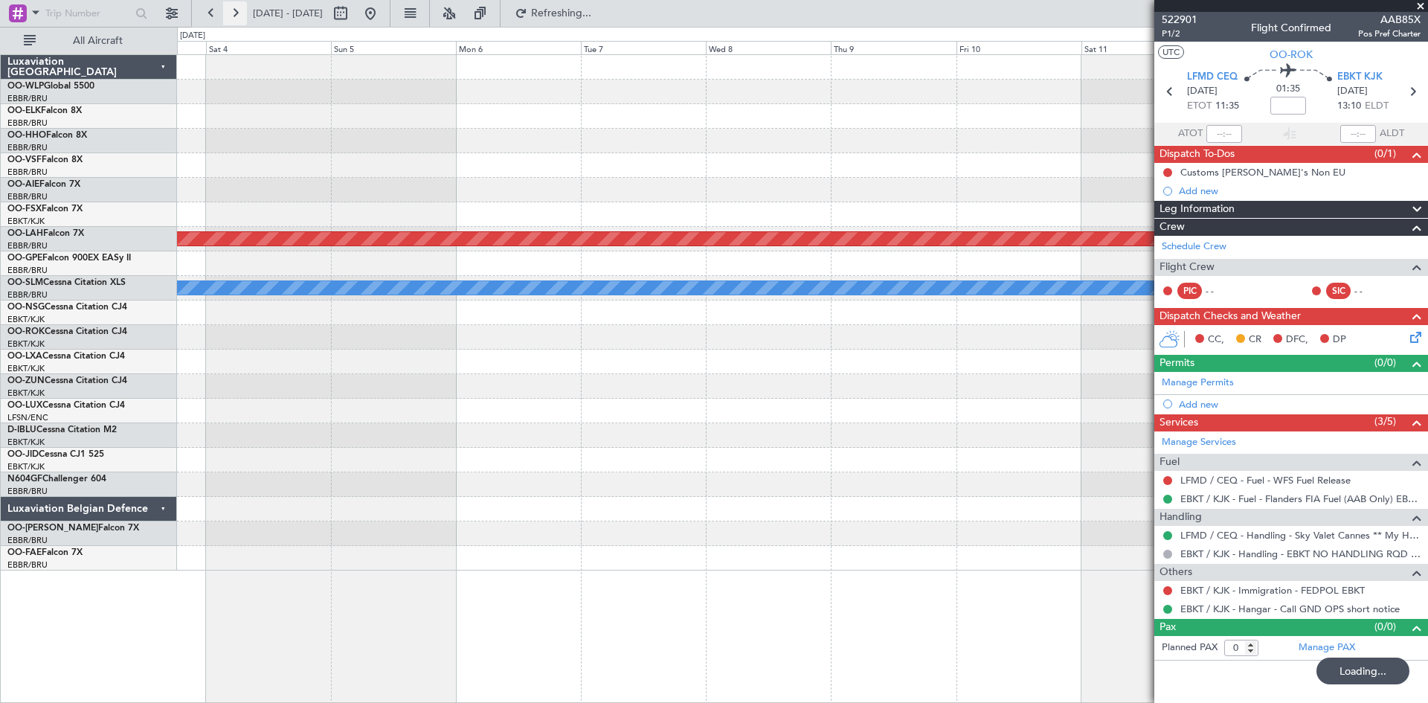
click at [238, 16] on button at bounding box center [235, 13] width 24 height 24
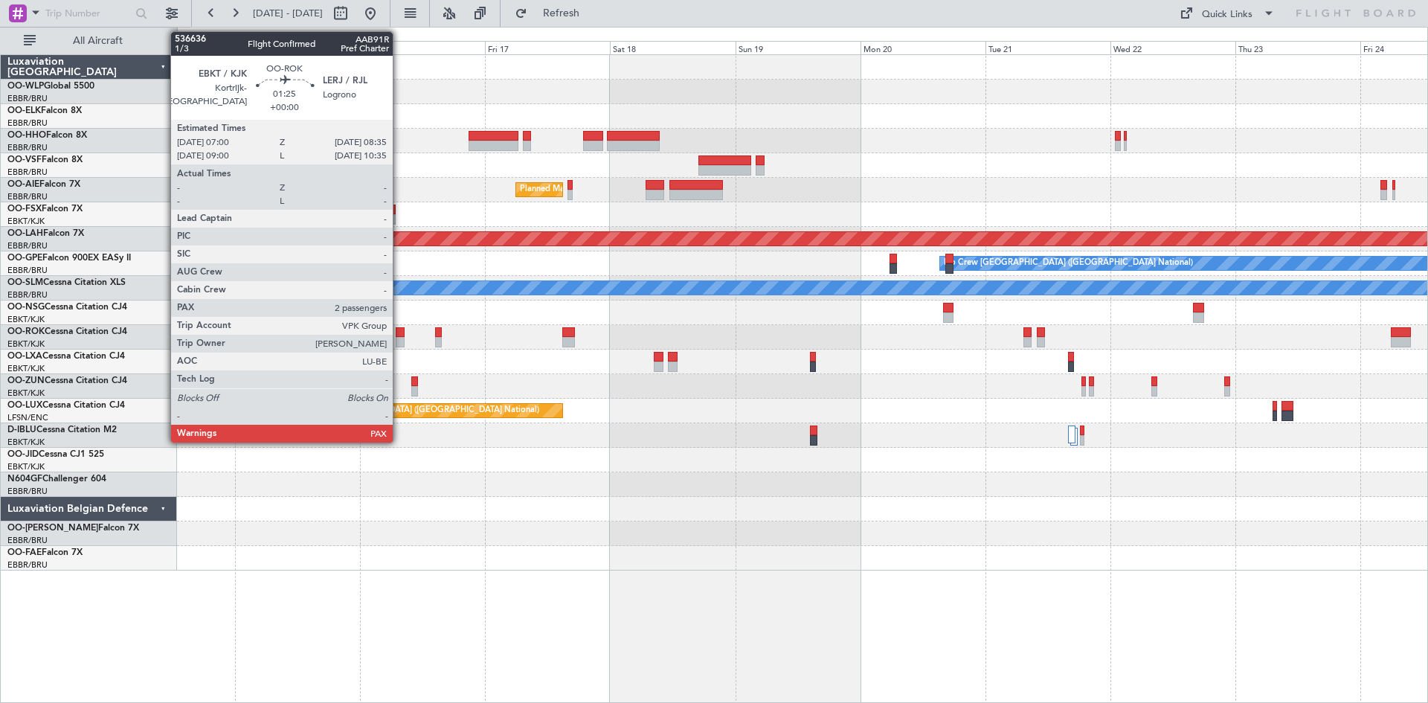
click at [400, 338] on div at bounding box center [400, 342] width 9 height 10
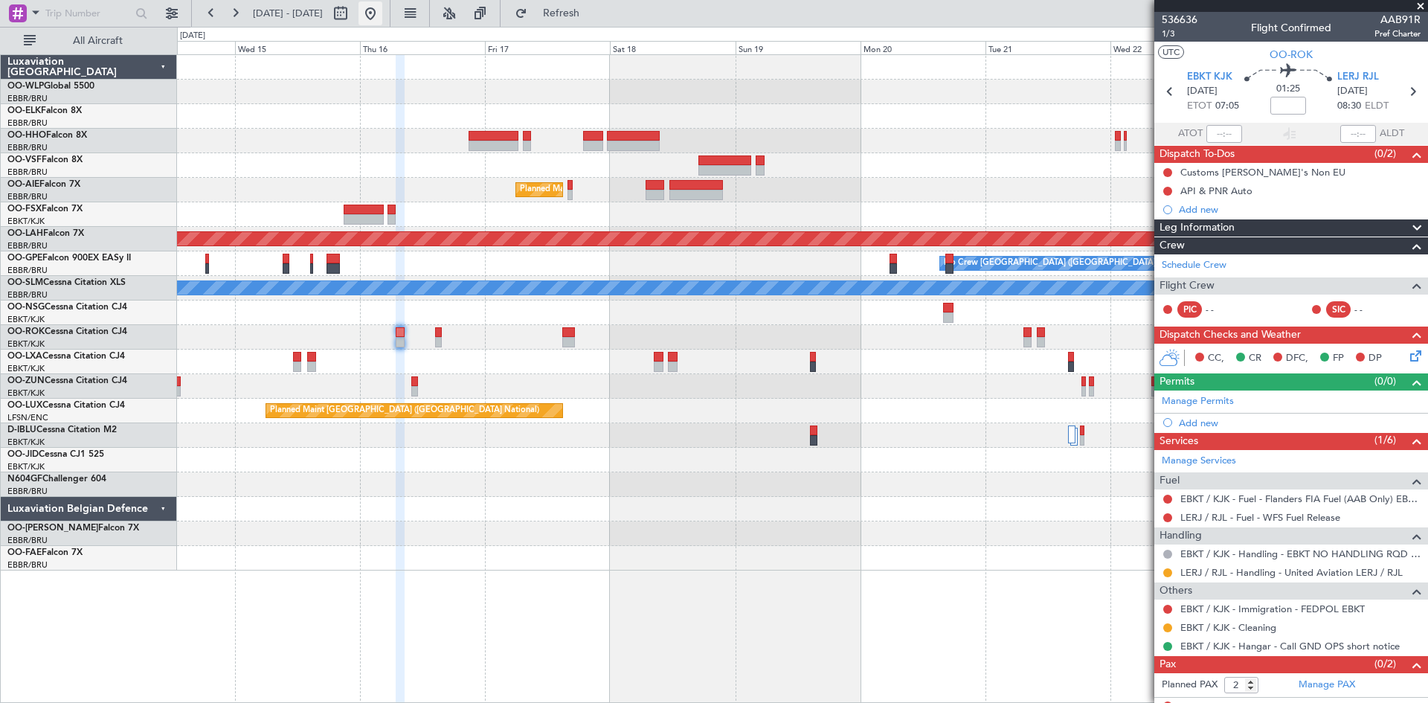
click at [382, 20] on button at bounding box center [371, 13] width 24 height 24
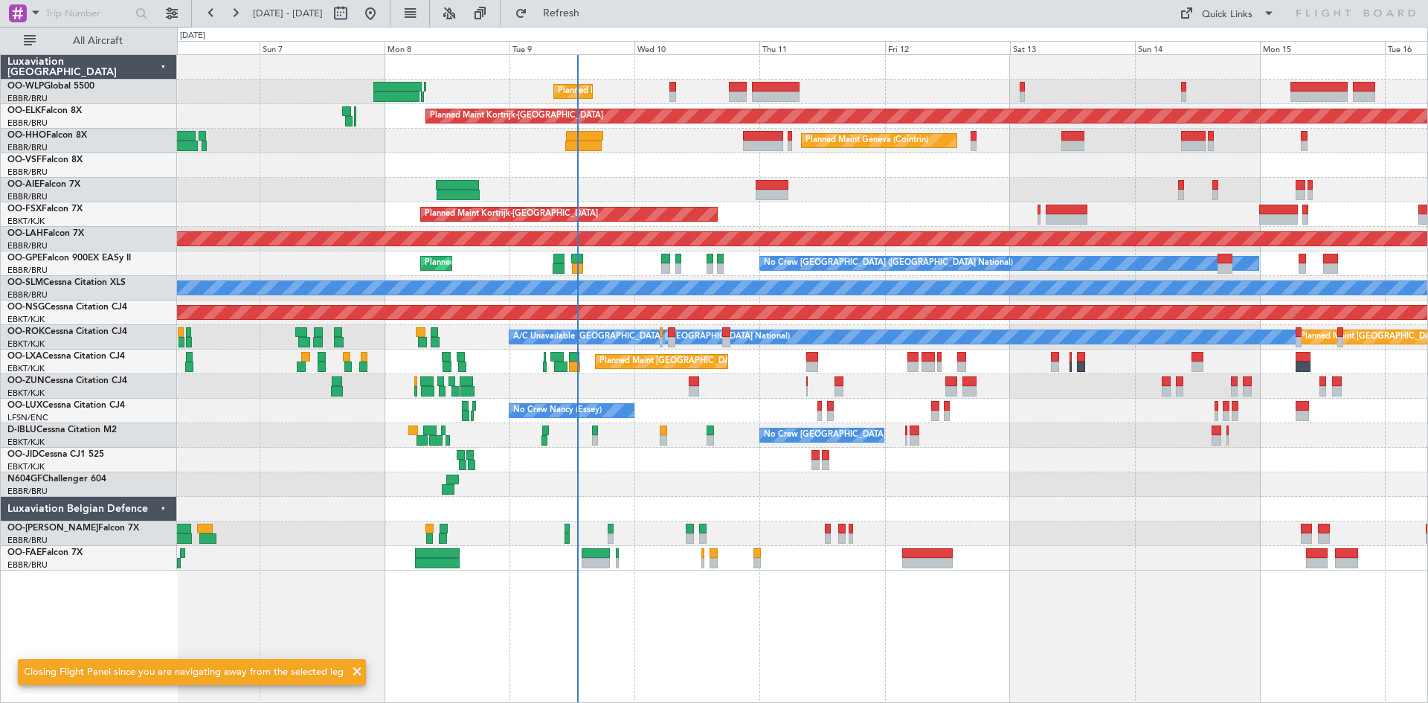
click at [1073, 473] on div "Planned Maint Liege Planned Maint Kortrijk-Wevelgem Planned Maint Geneva (Coint…" at bounding box center [802, 313] width 1251 height 516
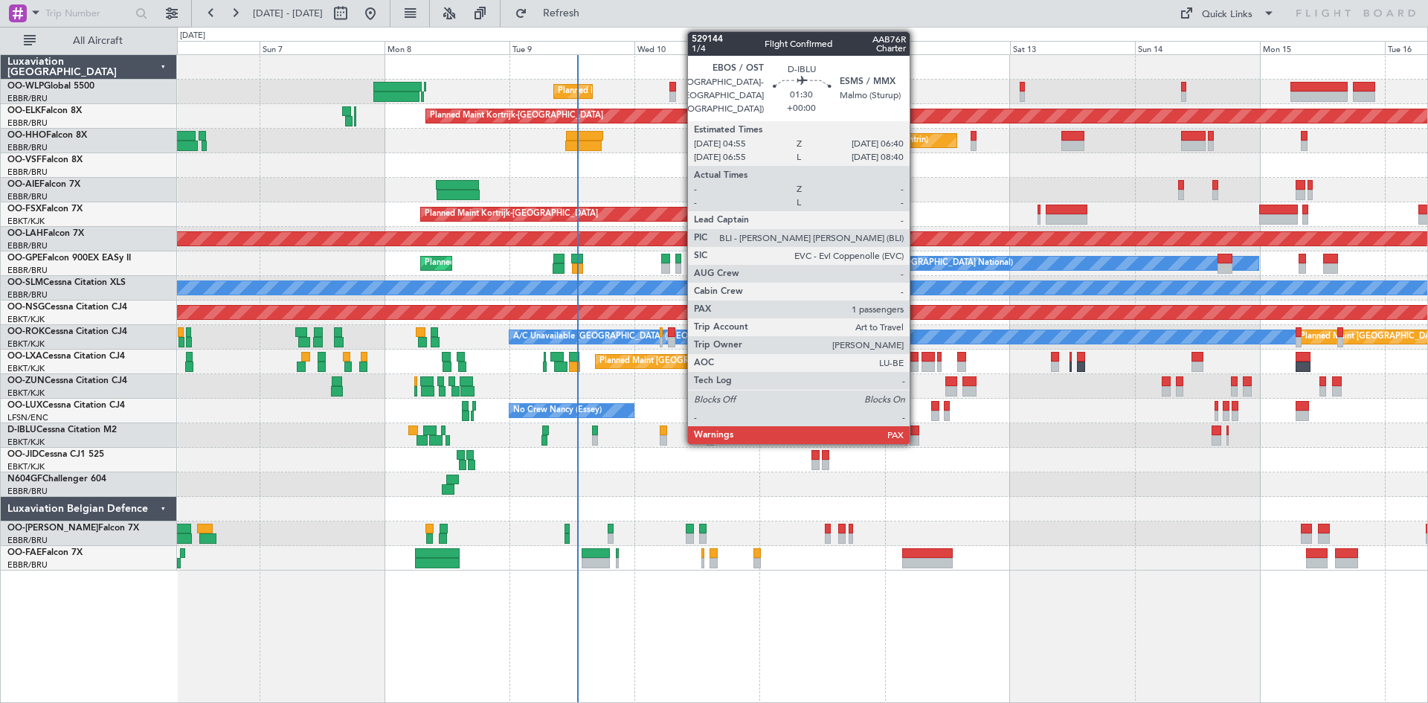
click at [915, 436] on div at bounding box center [915, 440] width 10 height 10
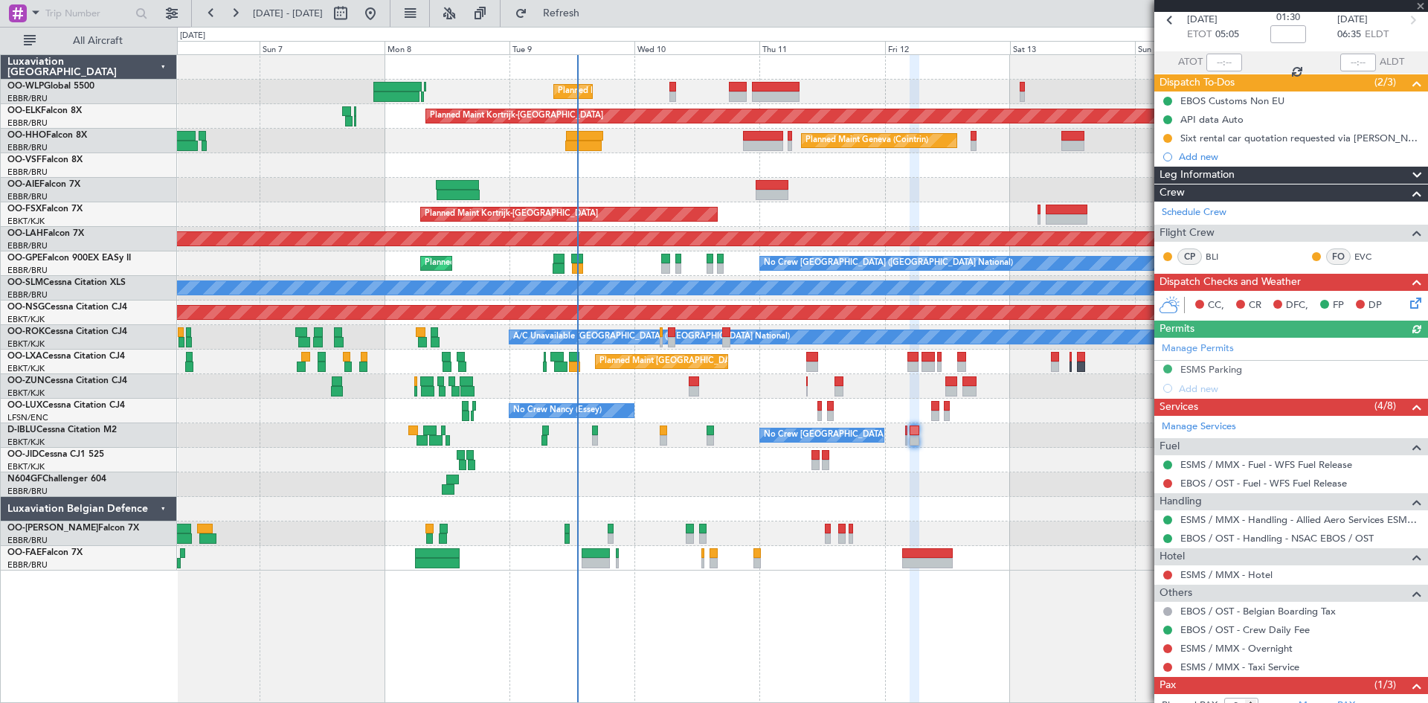
scroll to position [139, 0]
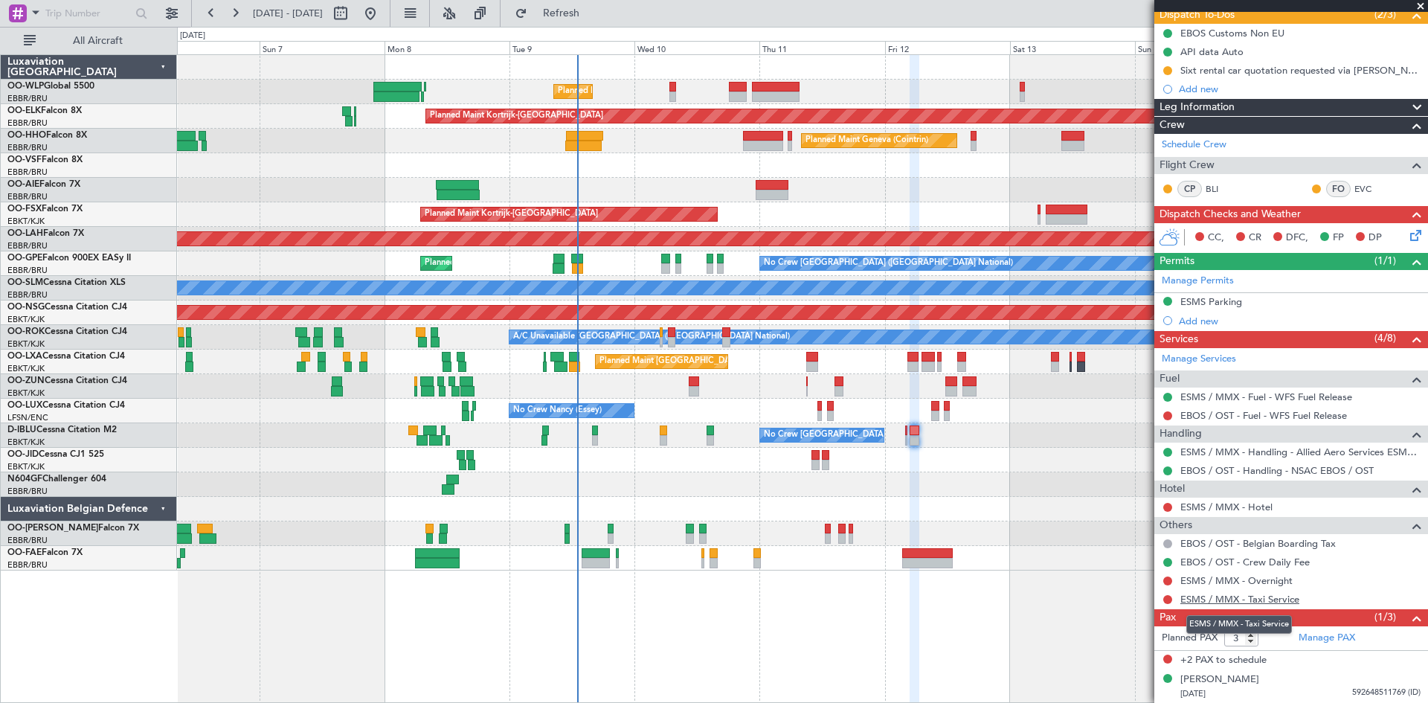
click at [1213, 599] on link "ESMS / MMX - Taxi Service" at bounding box center [1240, 599] width 119 height 13
click at [1161, 600] on div "ESMS / MMX - Taxi Service" at bounding box center [1292, 599] width 274 height 19
click at [1172, 600] on div at bounding box center [1168, 600] width 12 height 12
click at [1167, 600] on button at bounding box center [1168, 599] width 9 height 9
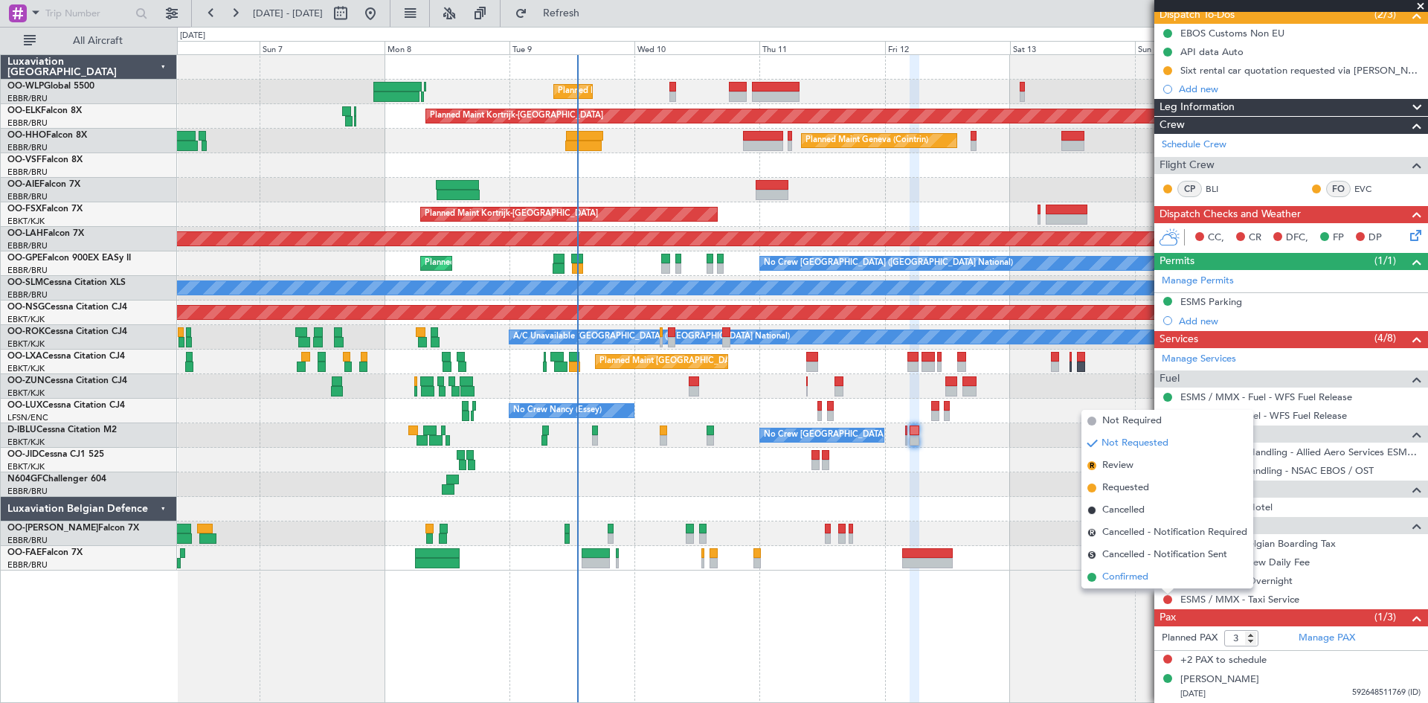
click at [1155, 577] on li "Confirmed" at bounding box center [1168, 577] width 172 height 22
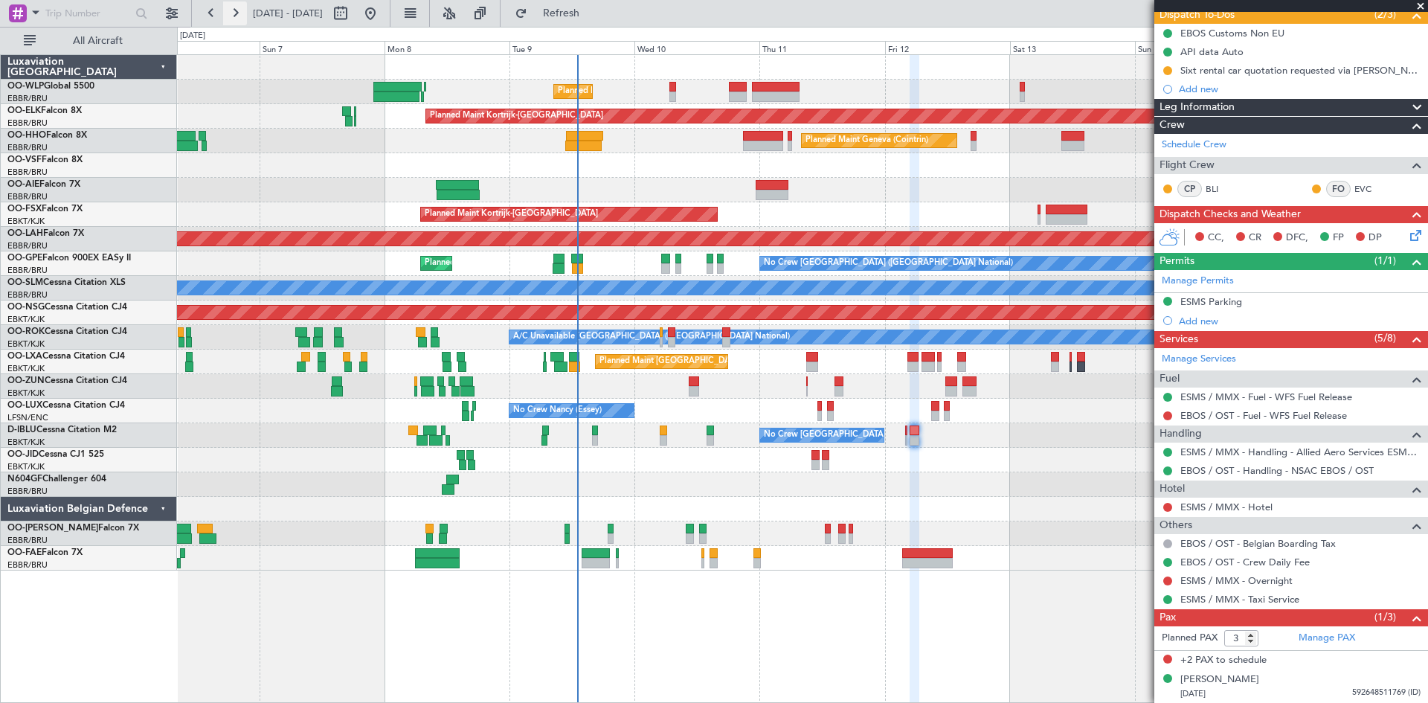
click at [228, 10] on button at bounding box center [235, 13] width 24 height 24
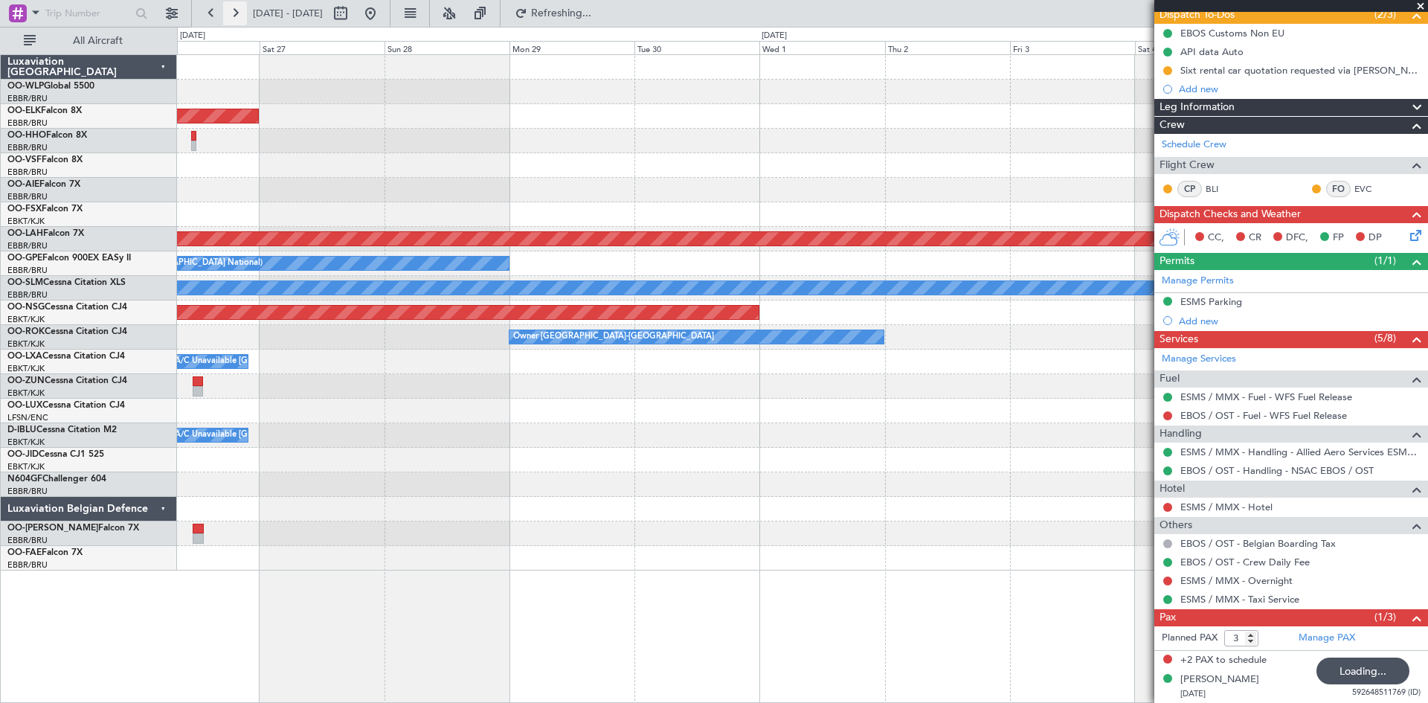
click at [228, 10] on button at bounding box center [235, 13] width 24 height 24
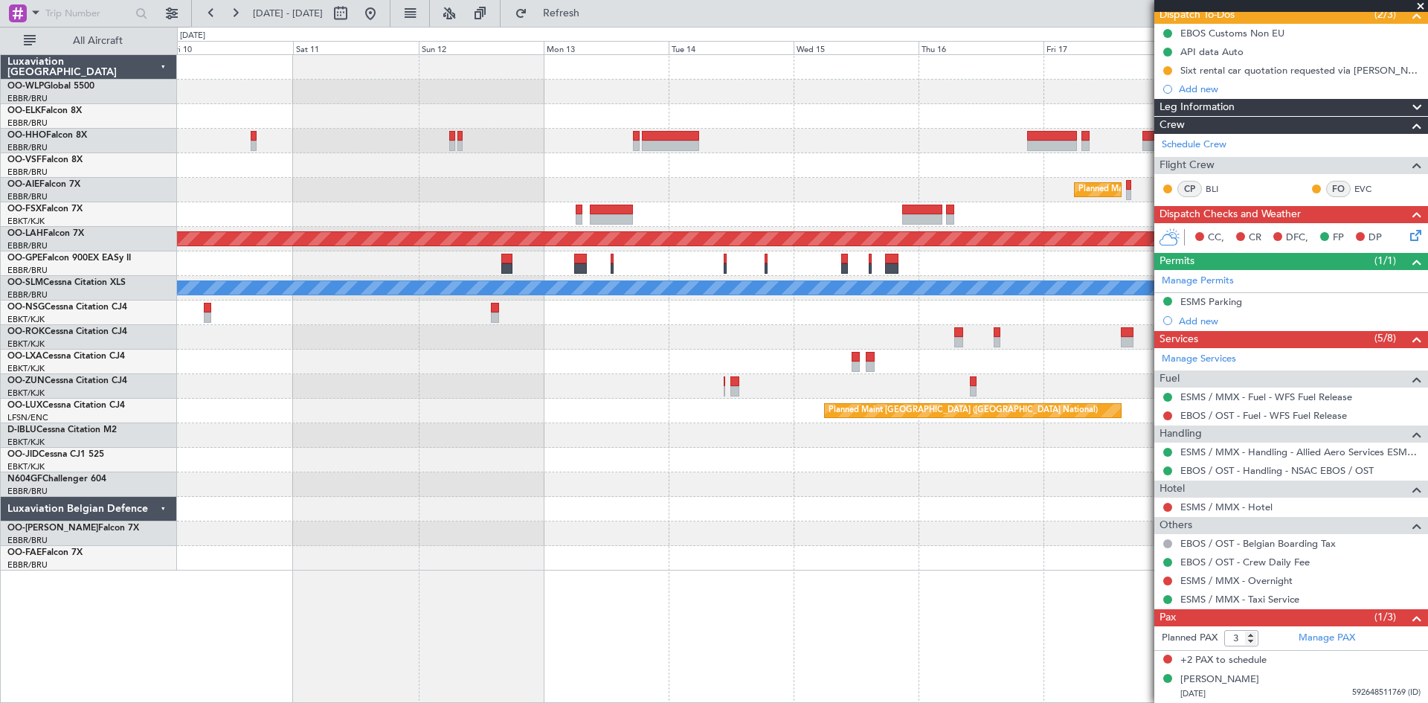
click at [434, 394] on div "Planned Maint Brussels (Brussels National) Planned Maint Alton-st Louis (St Lou…" at bounding box center [802, 313] width 1251 height 516
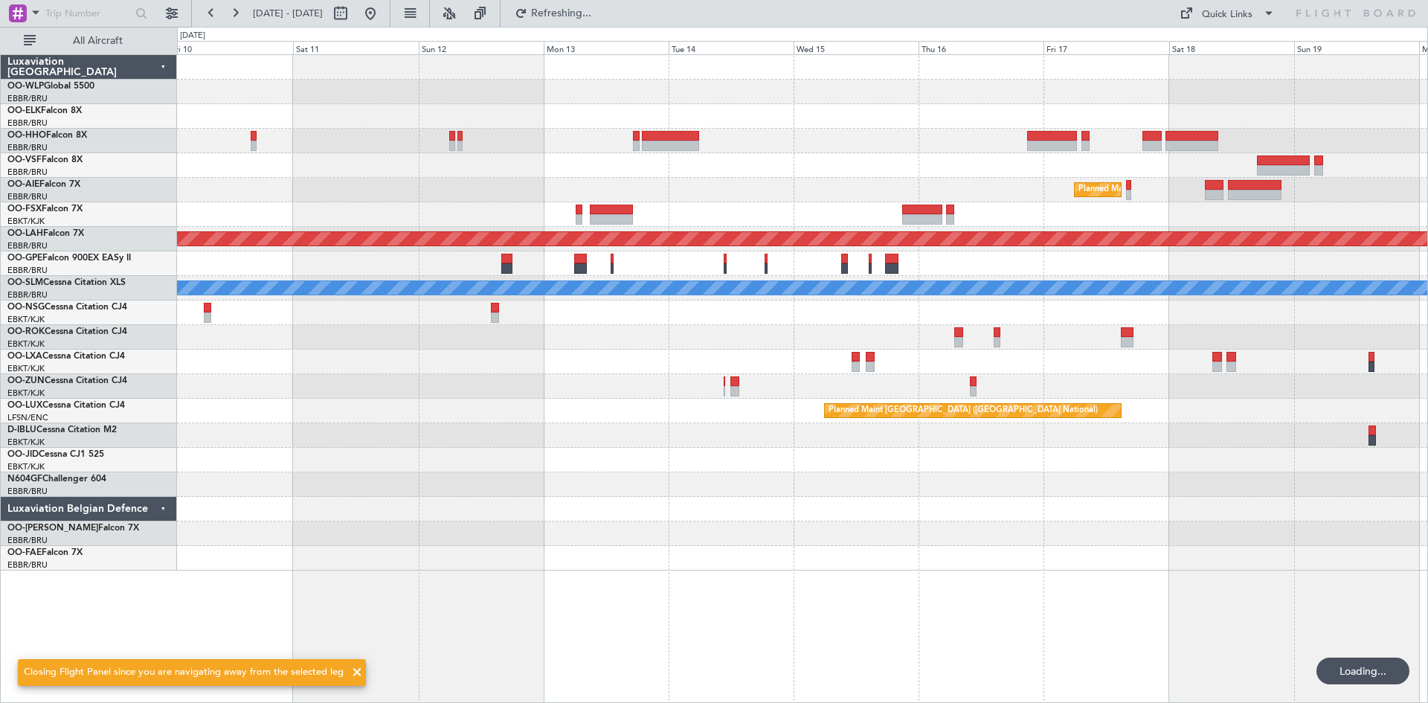
scroll to position [0, 0]
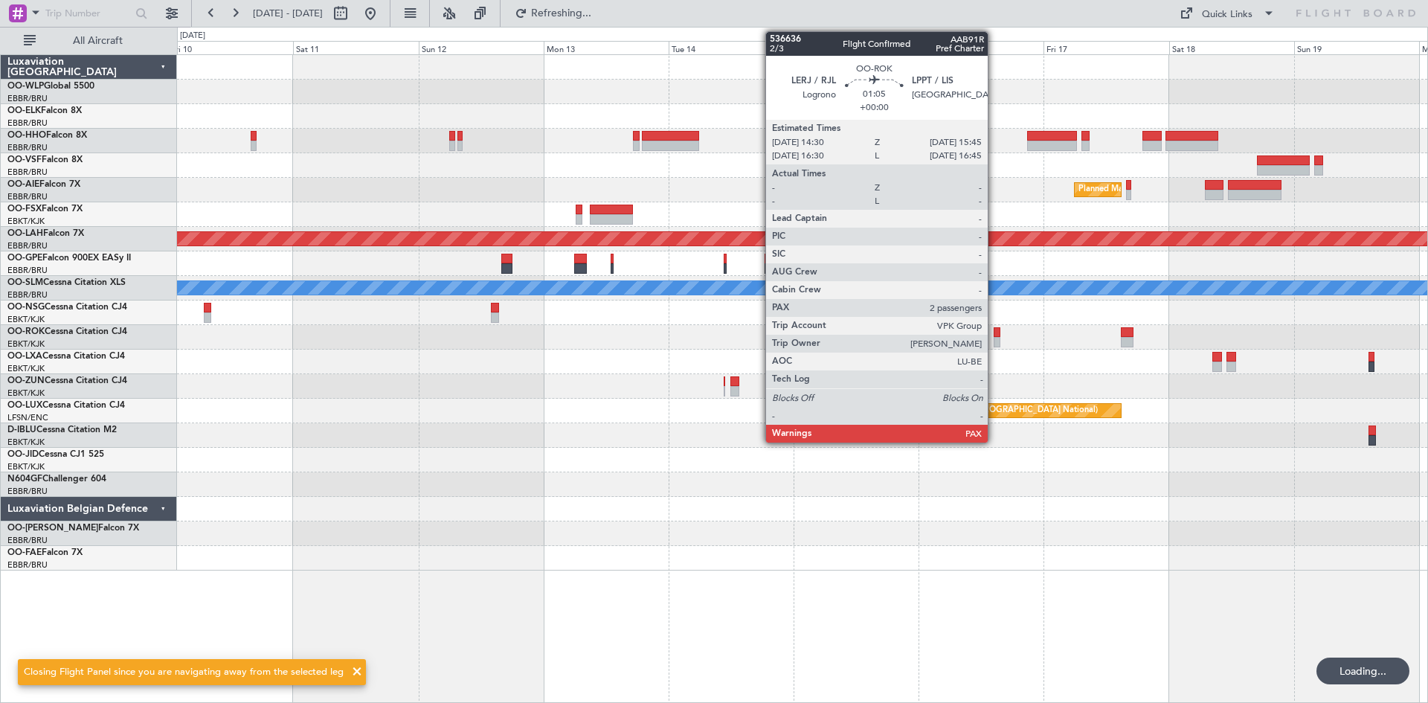
click at [995, 337] on div at bounding box center [997, 342] width 7 height 10
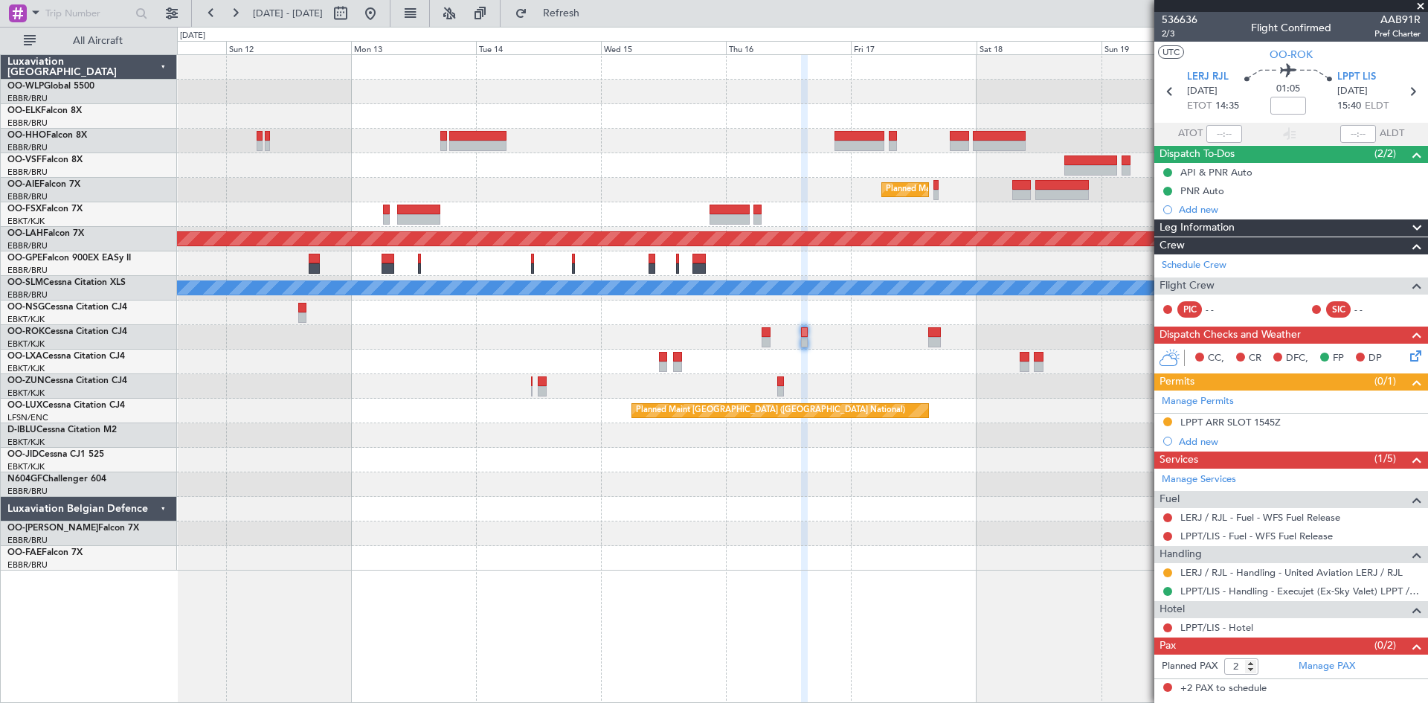
click at [898, 388] on div "Planned Maint Brussels (Brussels National) Planned Maint Alton-st Louis (St Lou…" at bounding box center [802, 313] width 1251 height 516
click at [382, 7] on button at bounding box center [371, 13] width 24 height 24
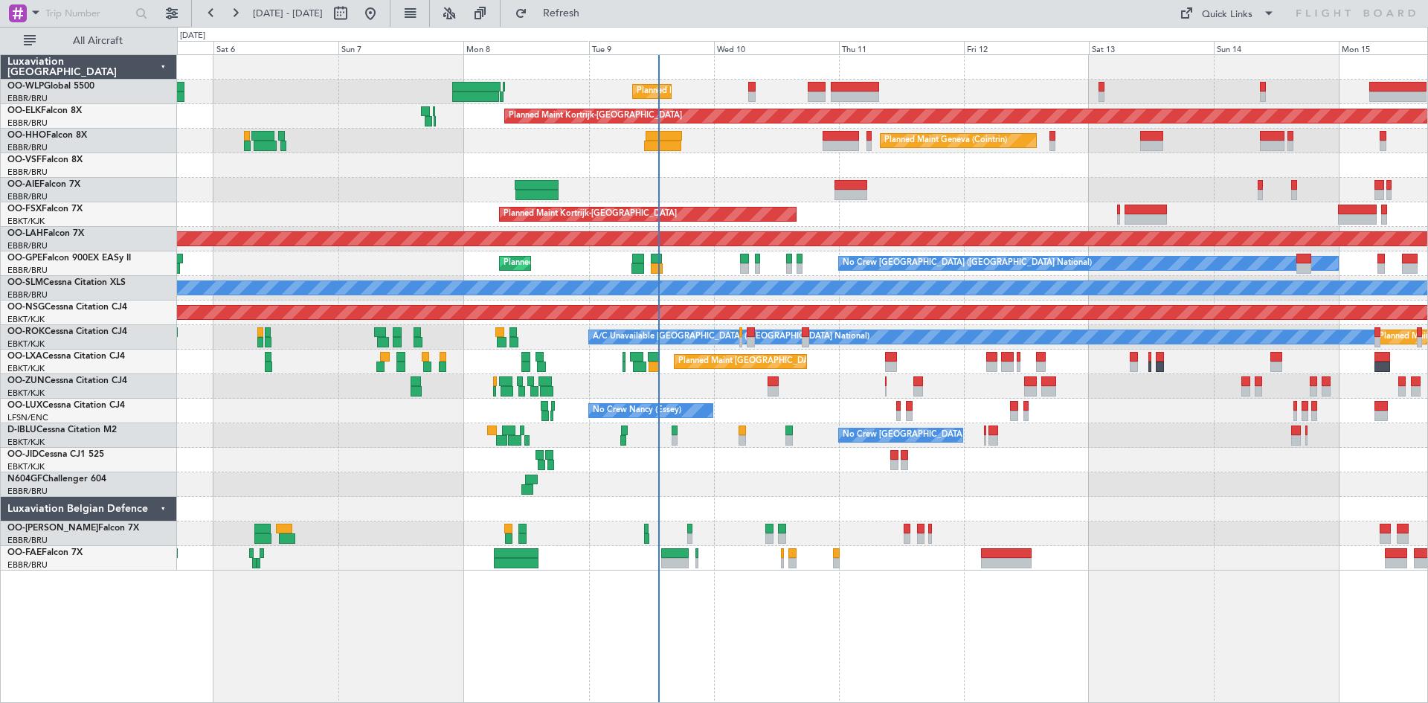
click at [1134, 405] on div "Planned Maint Liege Planned Maint Kortrijk-Wevelgem Planned Maint Geneva (Coint…" at bounding box center [802, 313] width 1251 height 516
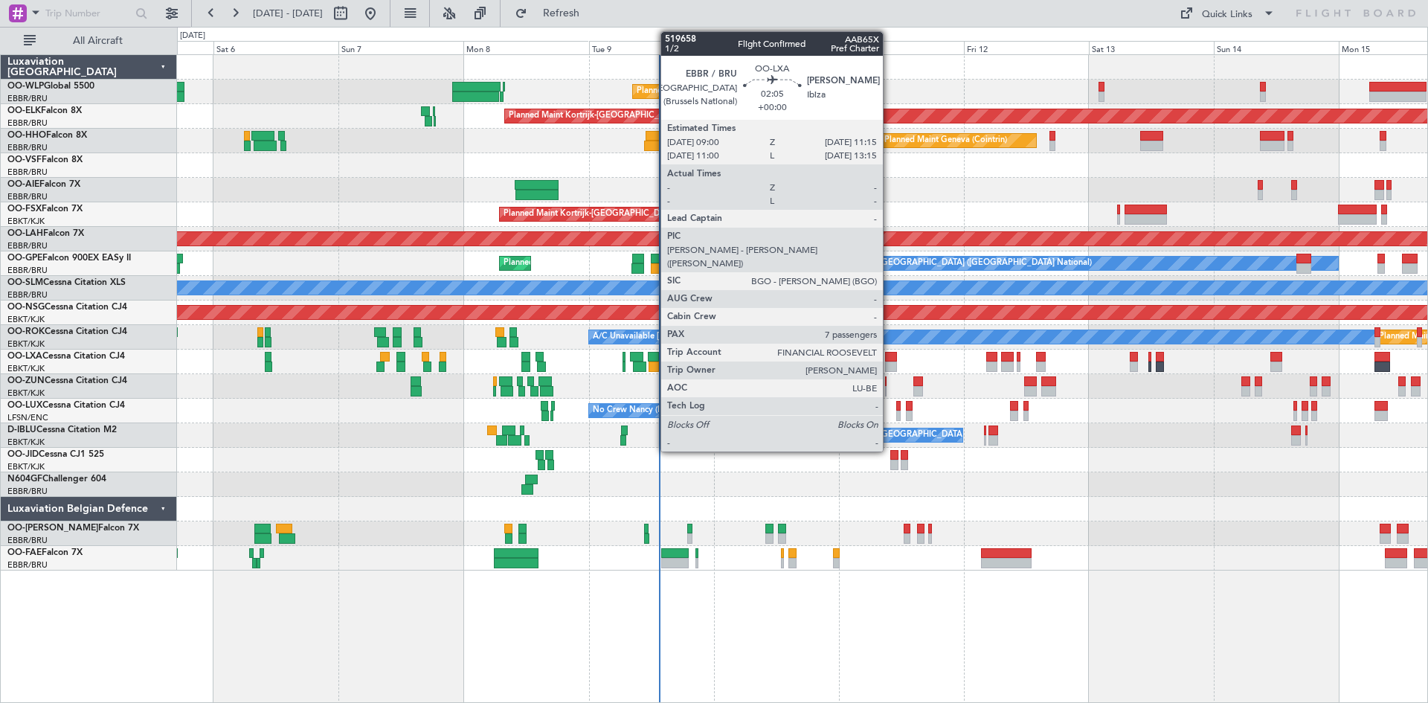
click at [890, 368] on div at bounding box center [891, 367] width 12 height 10
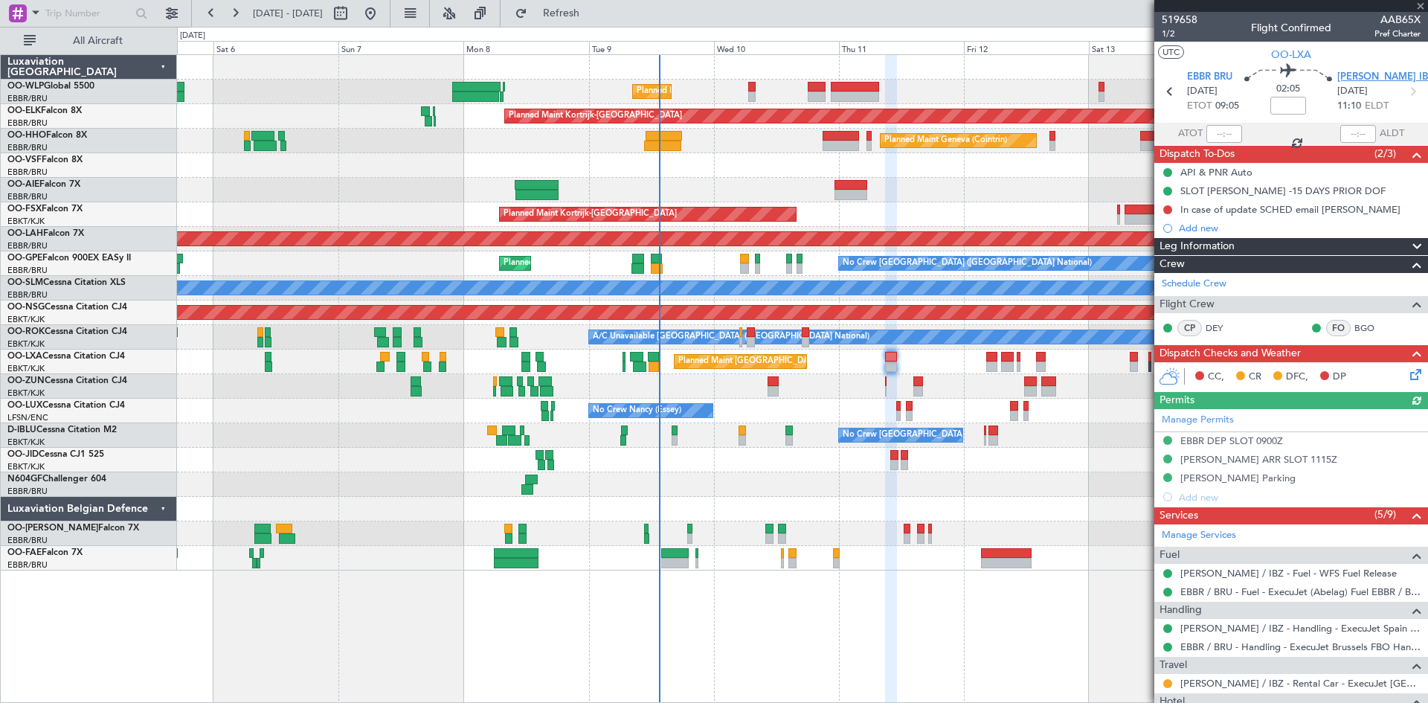
click at [1338, 70] on span "LEIB IBZ" at bounding box center [1386, 77] width 97 height 15
click at [217, 15] on button at bounding box center [211, 13] width 24 height 24
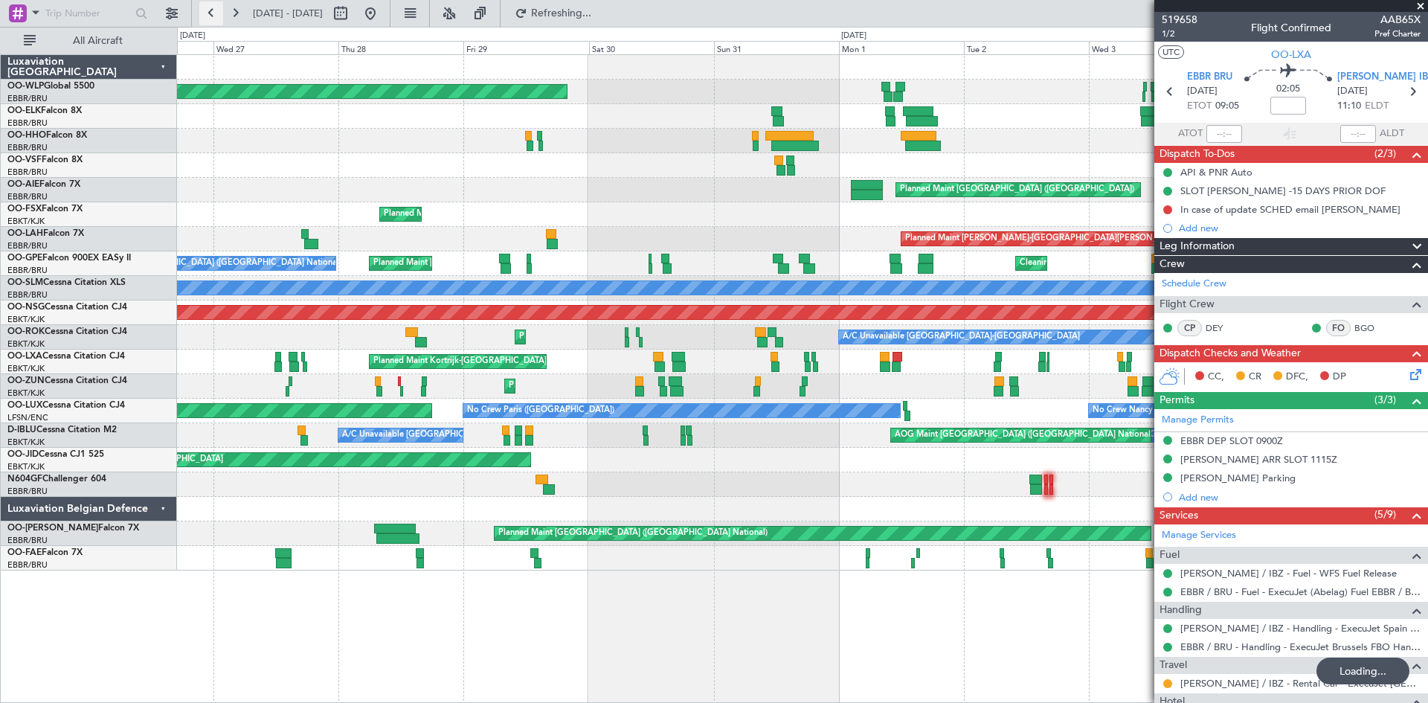
click at [217, 15] on button at bounding box center [211, 13] width 24 height 24
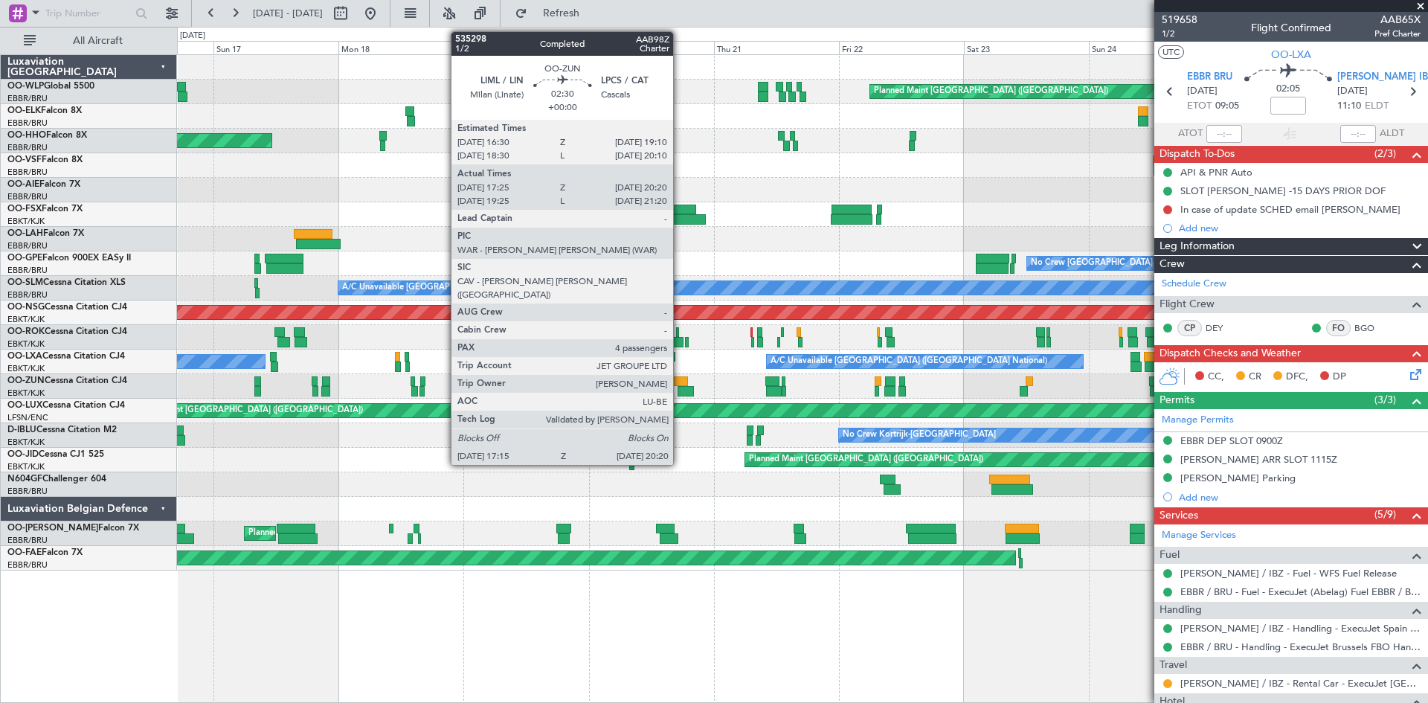
click at [680, 392] on div at bounding box center [686, 391] width 16 height 10
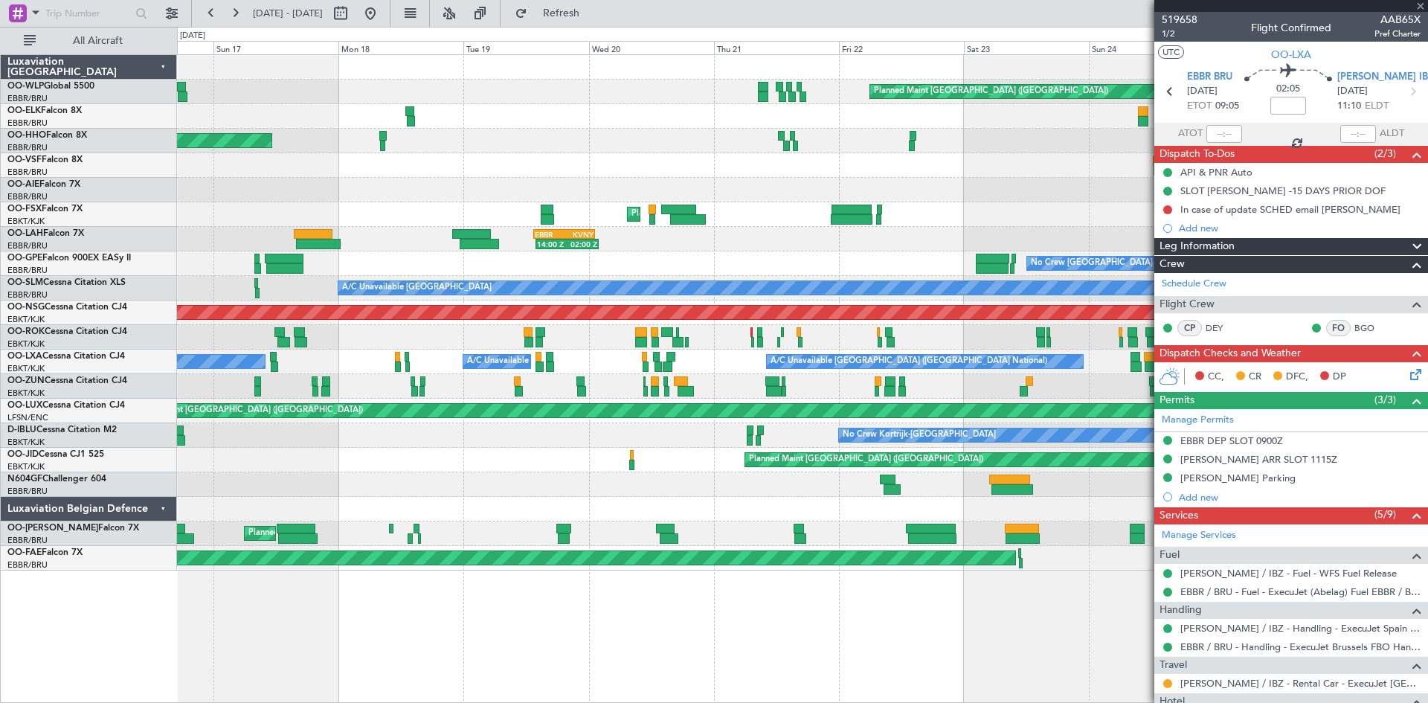
type input "17:30"
type input "20:15"
type input "4"
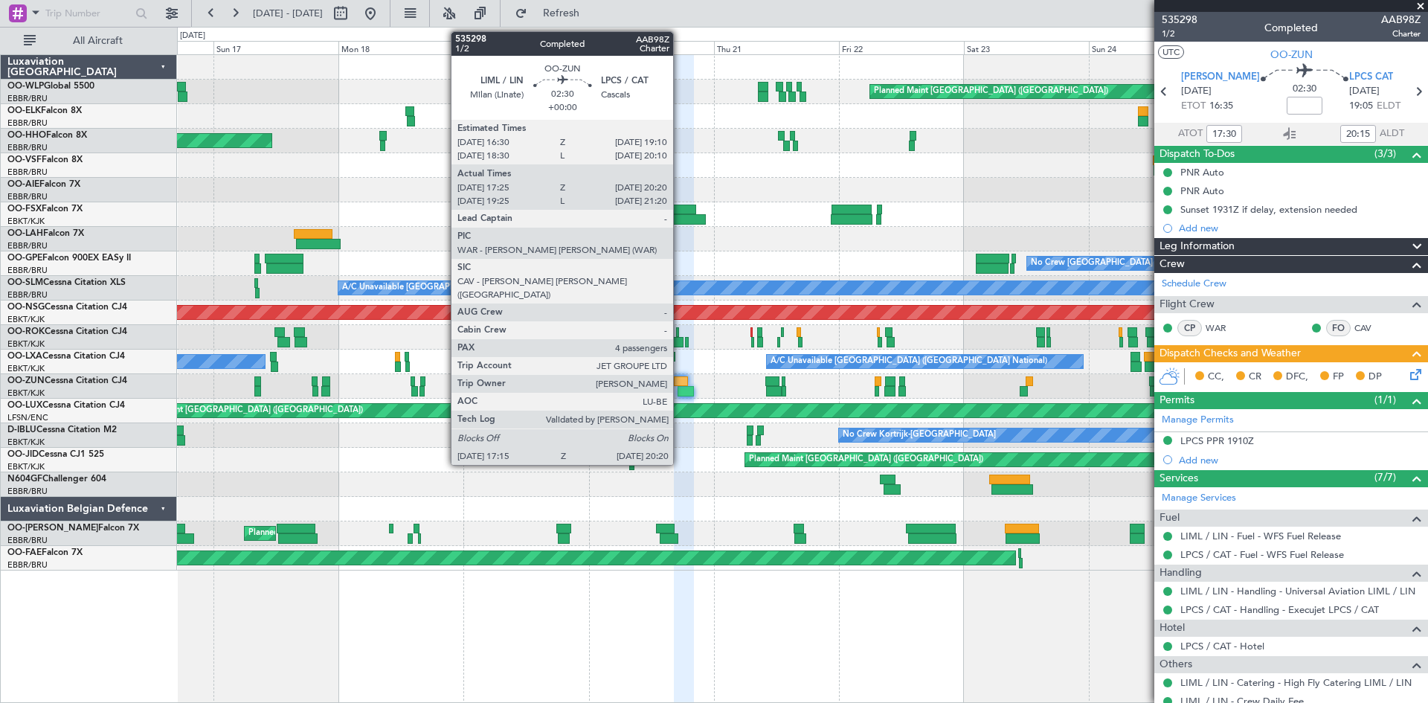
click at [680, 382] on div at bounding box center [681, 381] width 14 height 10
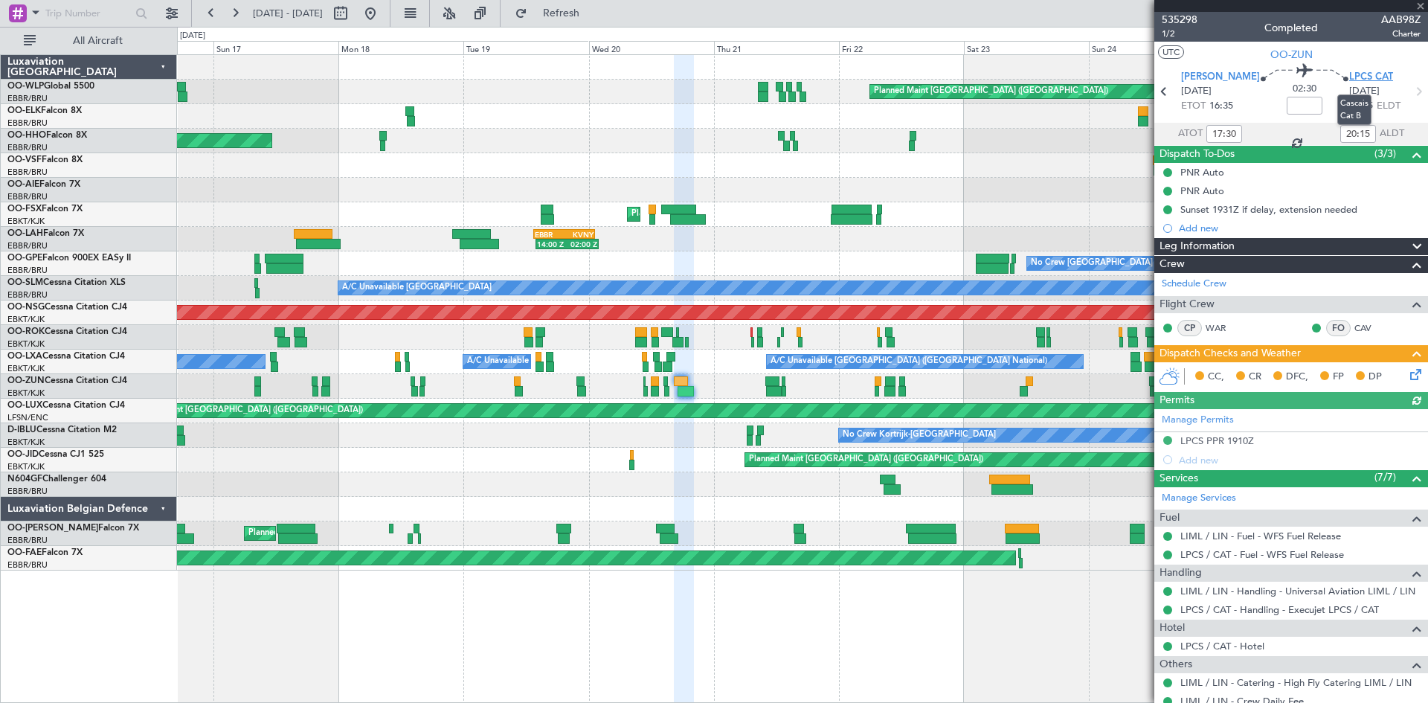
click at [1358, 74] on span "LPCS CAT" at bounding box center [1372, 77] width 44 height 15
click at [382, 10] on button at bounding box center [371, 13] width 24 height 24
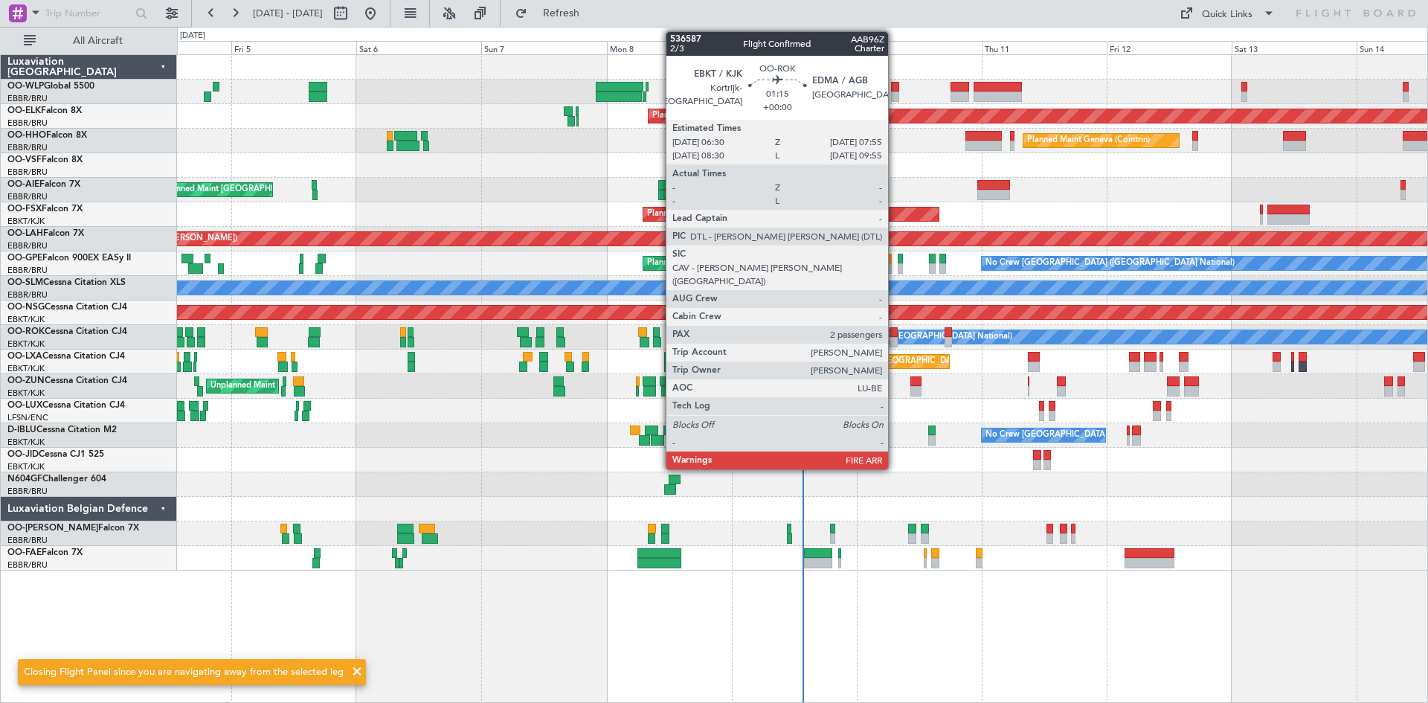
click at [895, 333] on div at bounding box center [893, 332] width 7 height 10
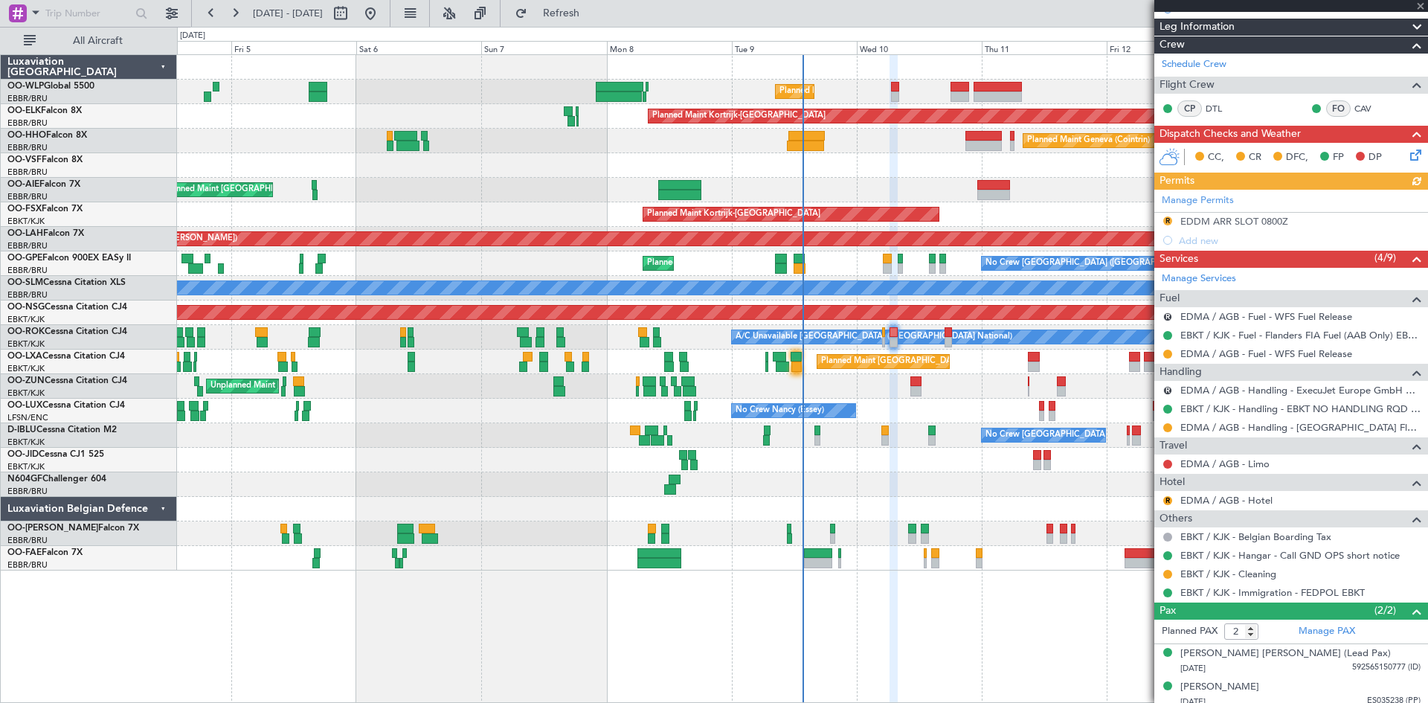
scroll to position [190, 0]
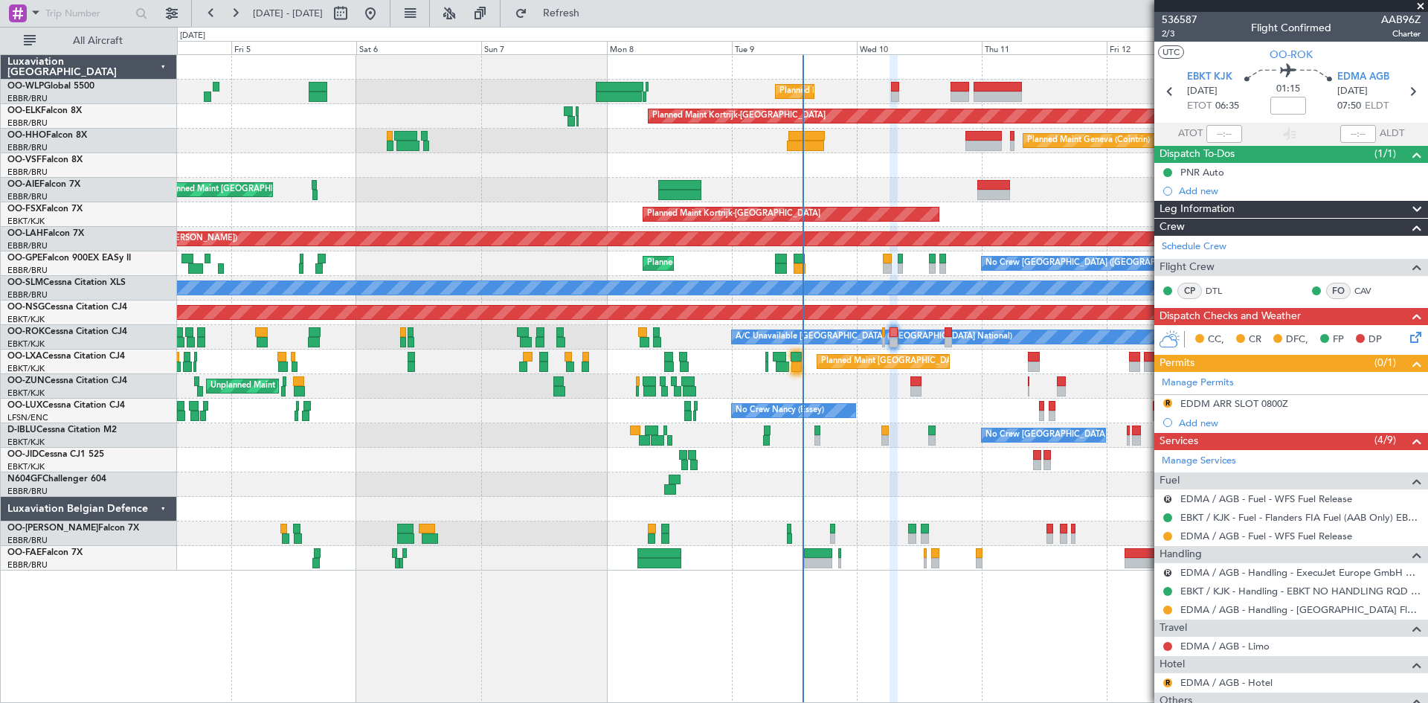
scroll to position [190, 0]
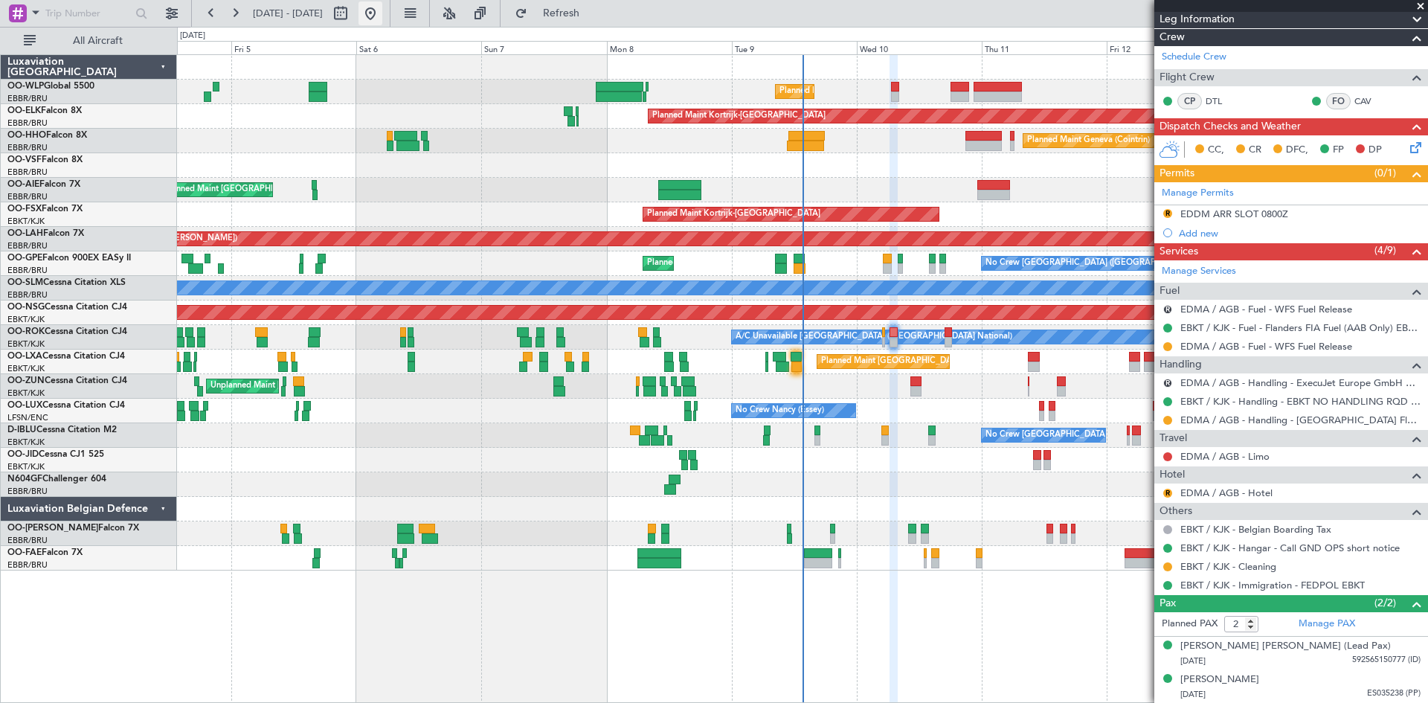
click at [382, 7] on button at bounding box center [371, 13] width 24 height 24
click at [211, 19] on button at bounding box center [211, 13] width 24 height 24
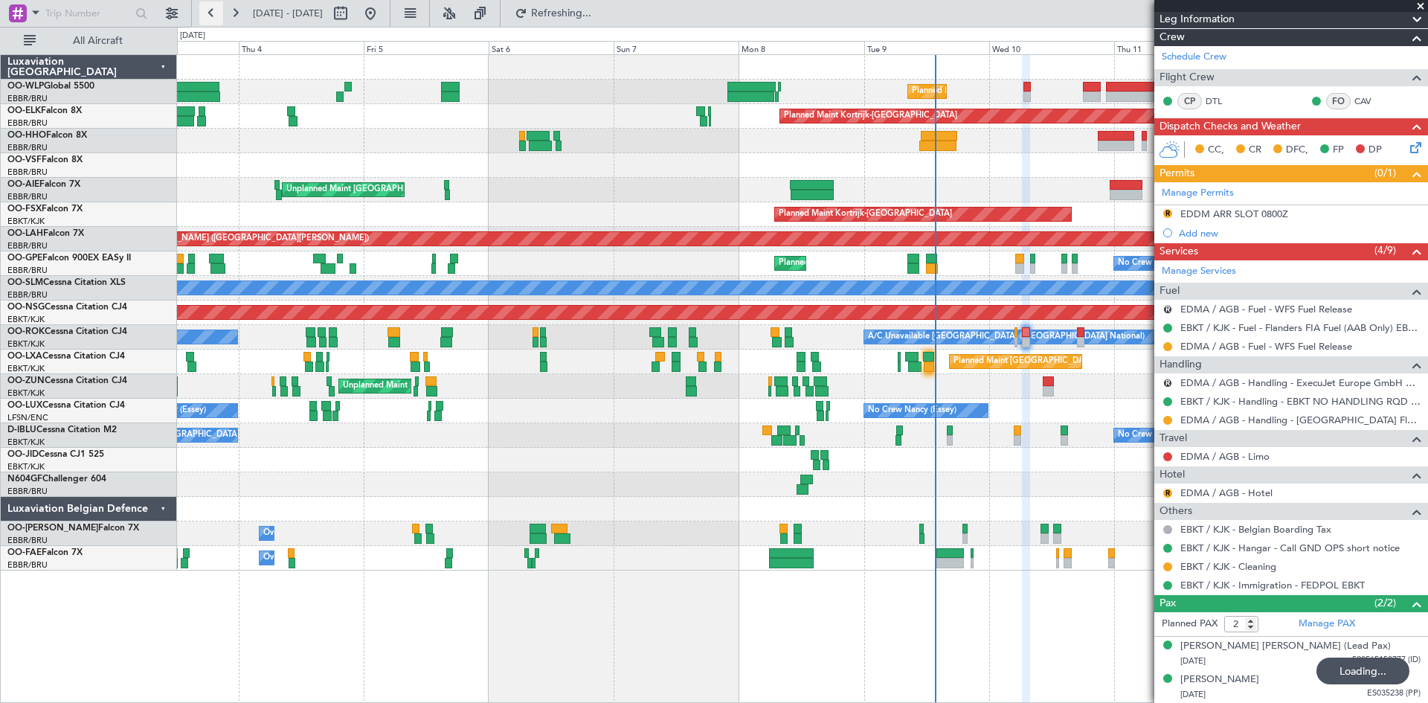
click at [211, 19] on button at bounding box center [211, 13] width 24 height 24
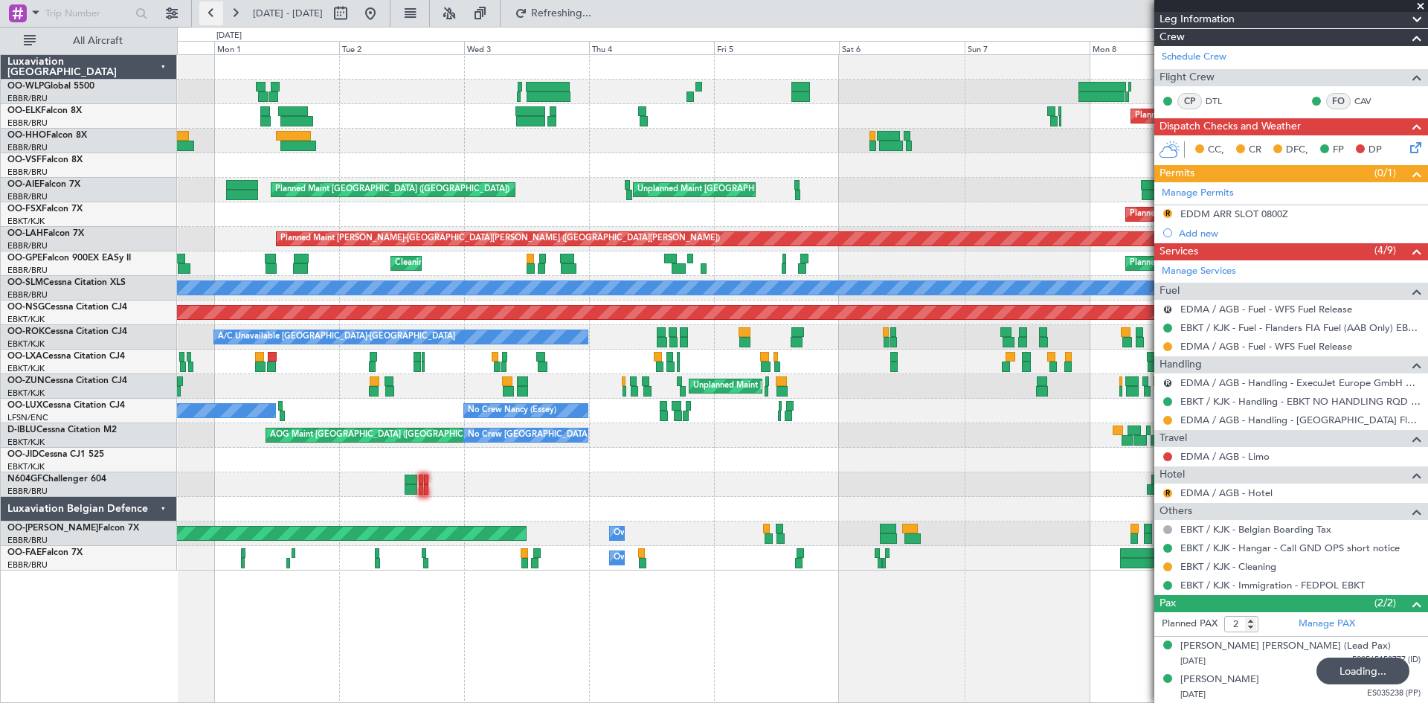
click at [211, 19] on button at bounding box center [211, 13] width 24 height 24
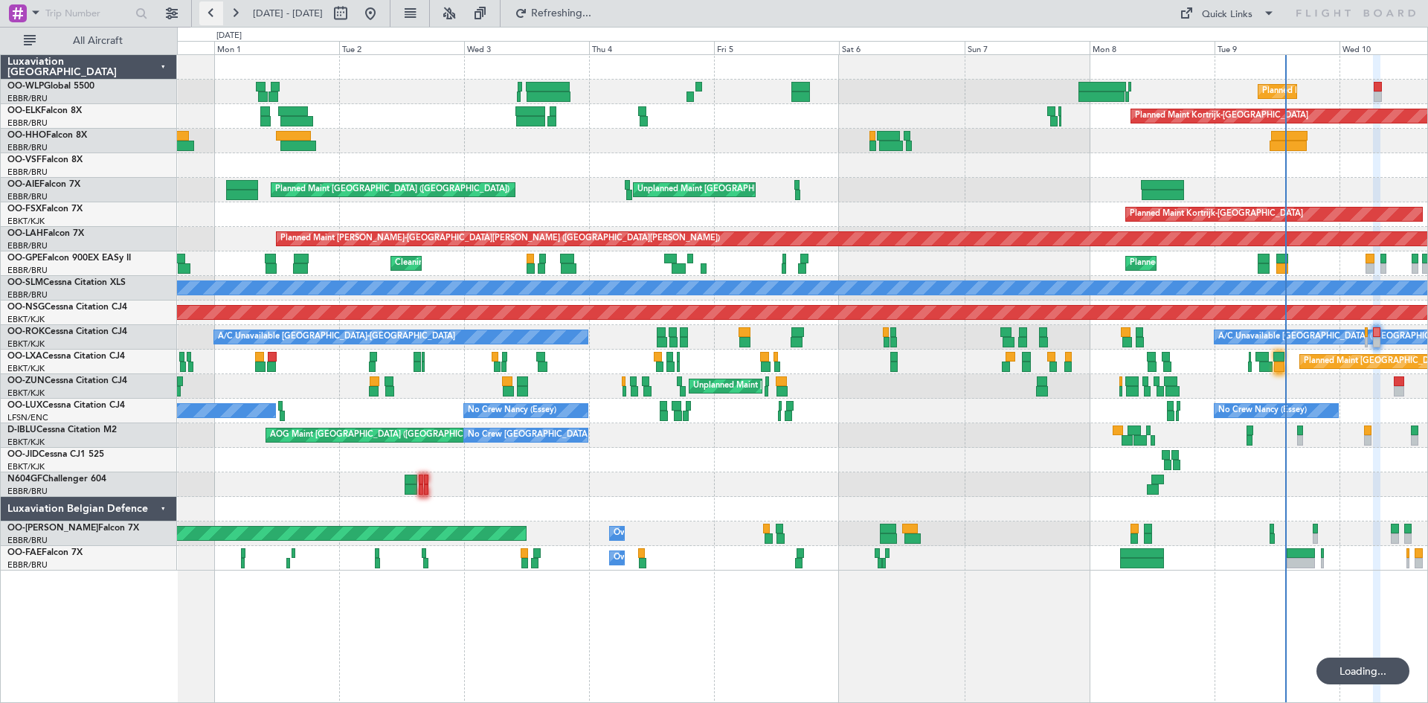
scroll to position [0, 0]
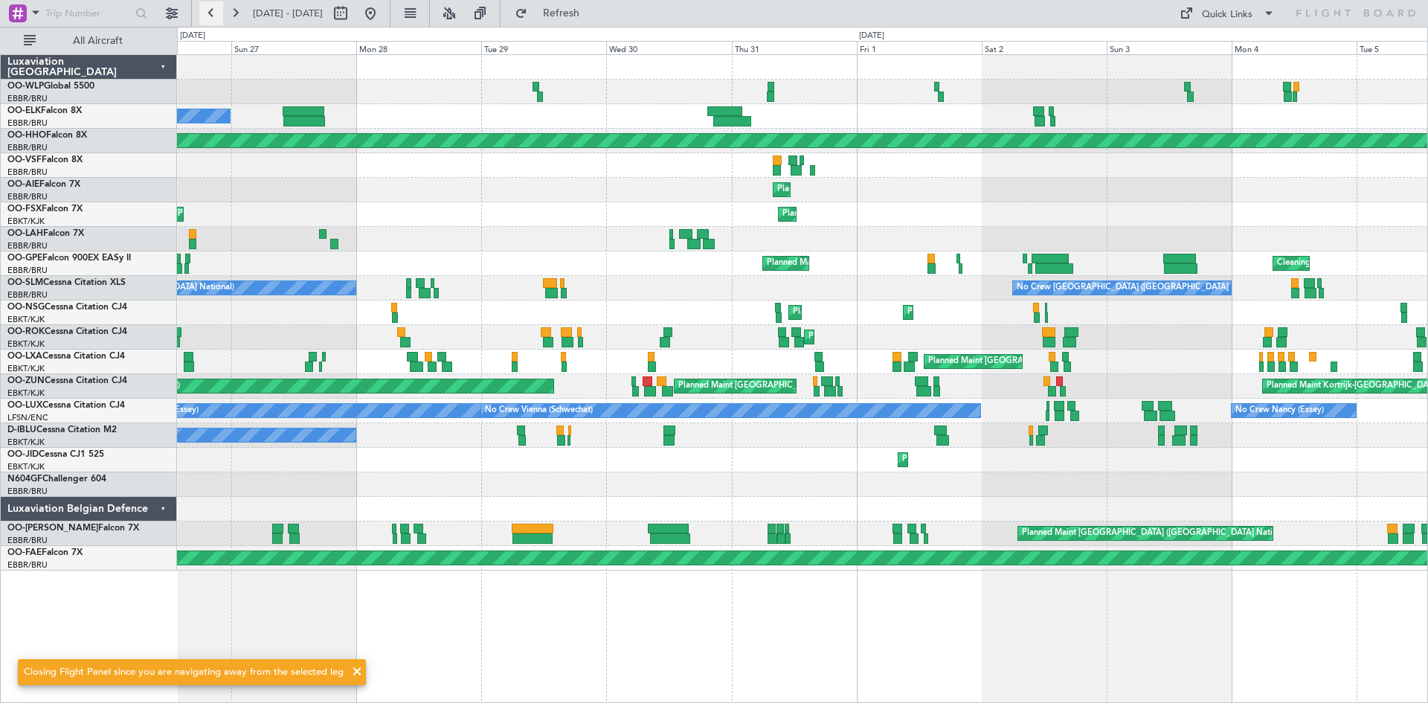
click at [211, 19] on button at bounding box center [211, 13] width 24 height 24
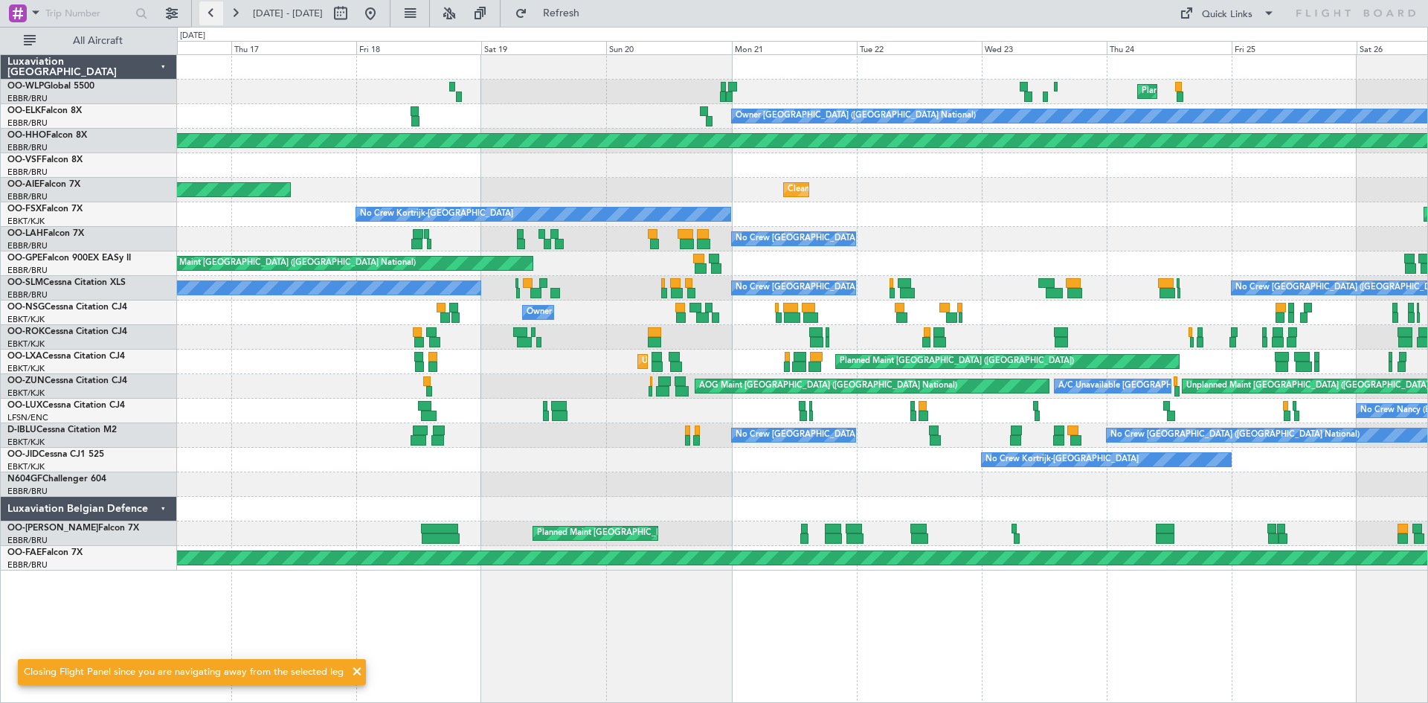
click at [211, 19] on button at bounding box center [211, 13] width 24 height 24
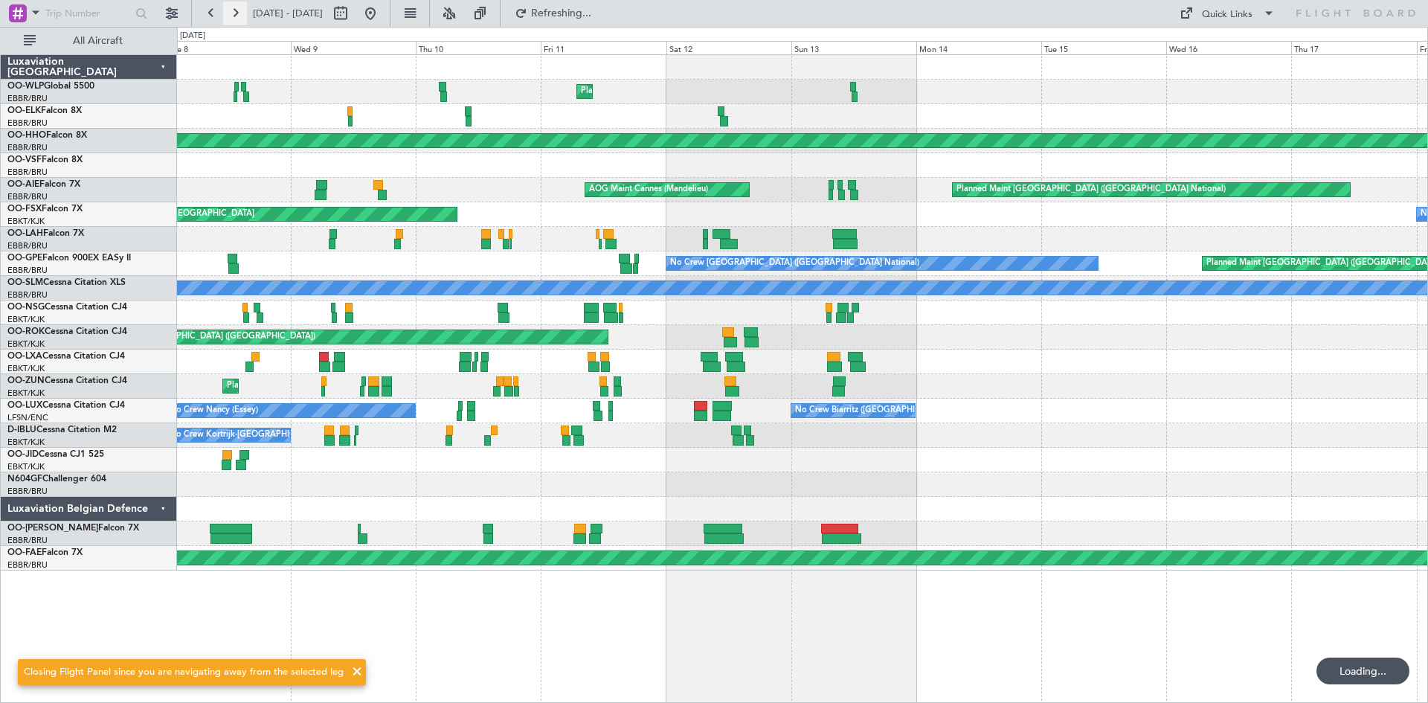
click at [231, 13] on button at bounding box center [235, 13] width 24 height 24
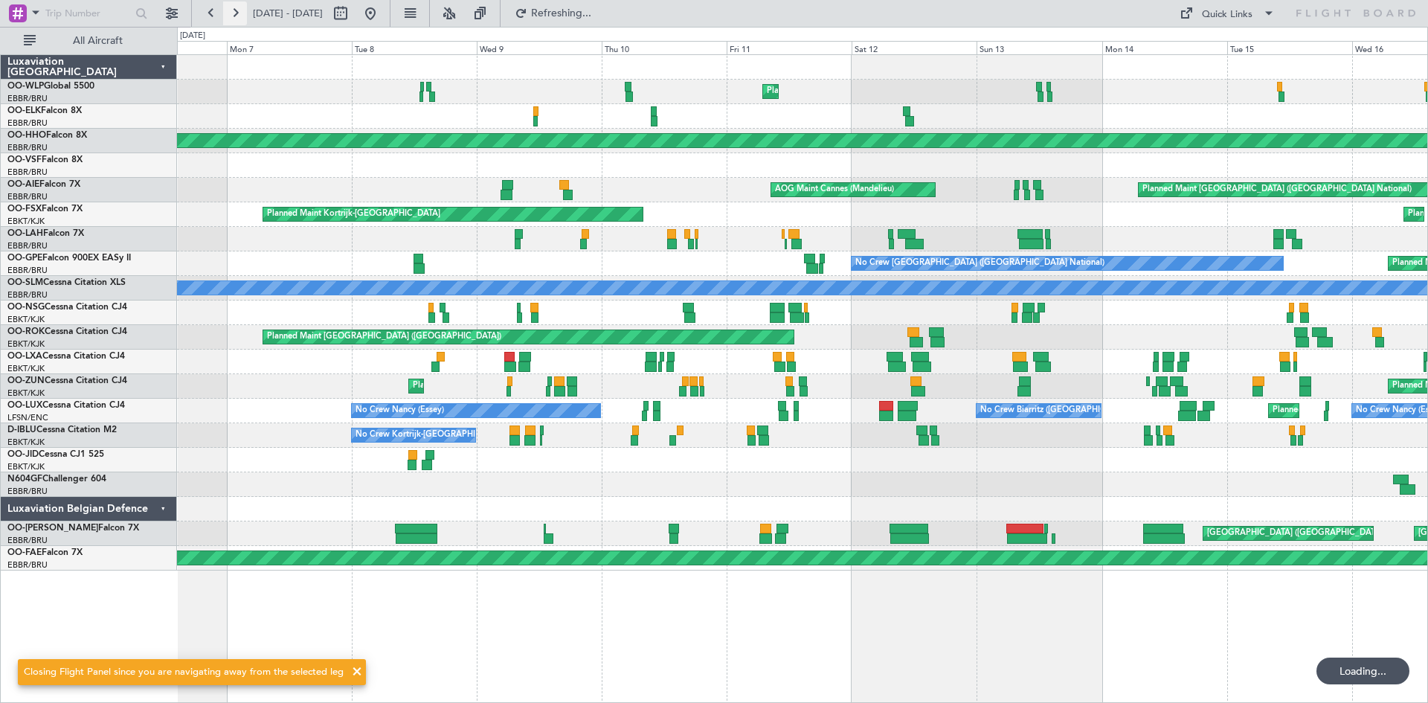
click at [231, 13] on button at bounding box center [235, 13] width 24 height 24
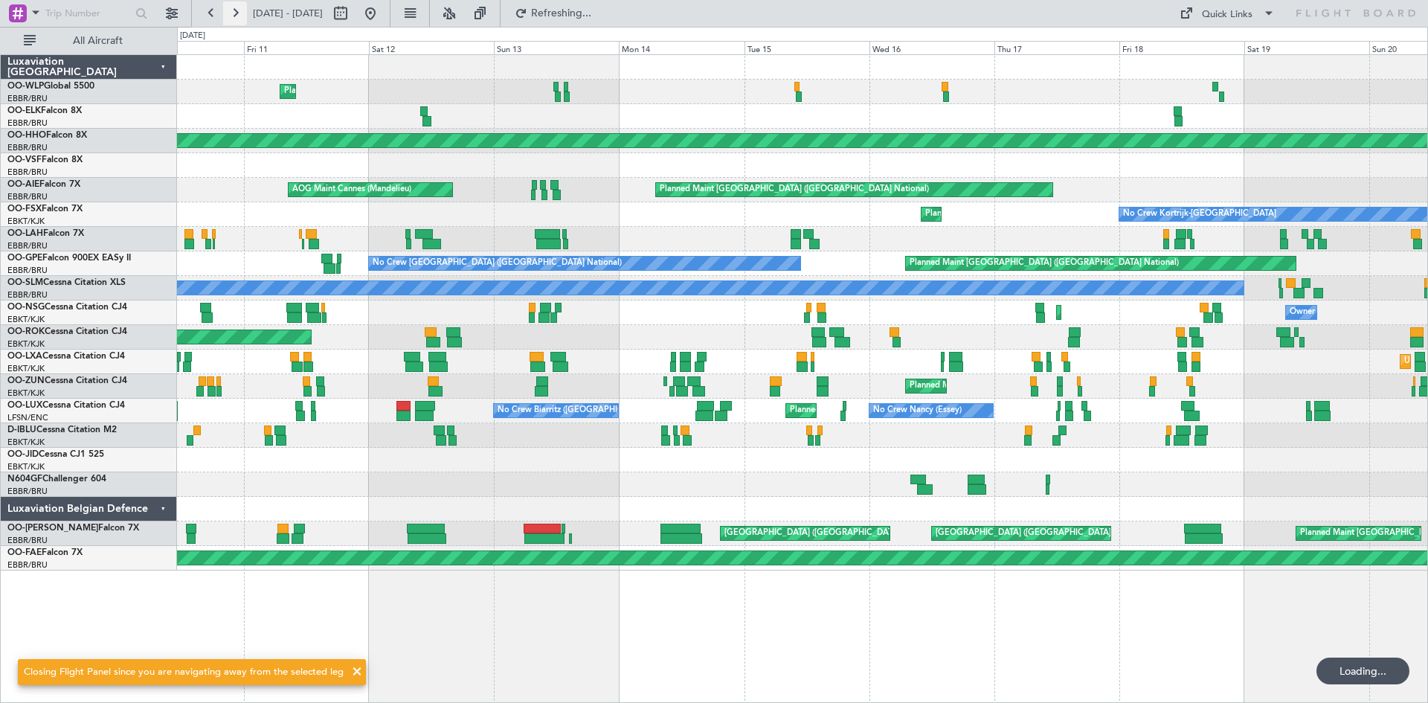
click at [231, 13] on button at bounding box center [235, 13] width 24 height 24
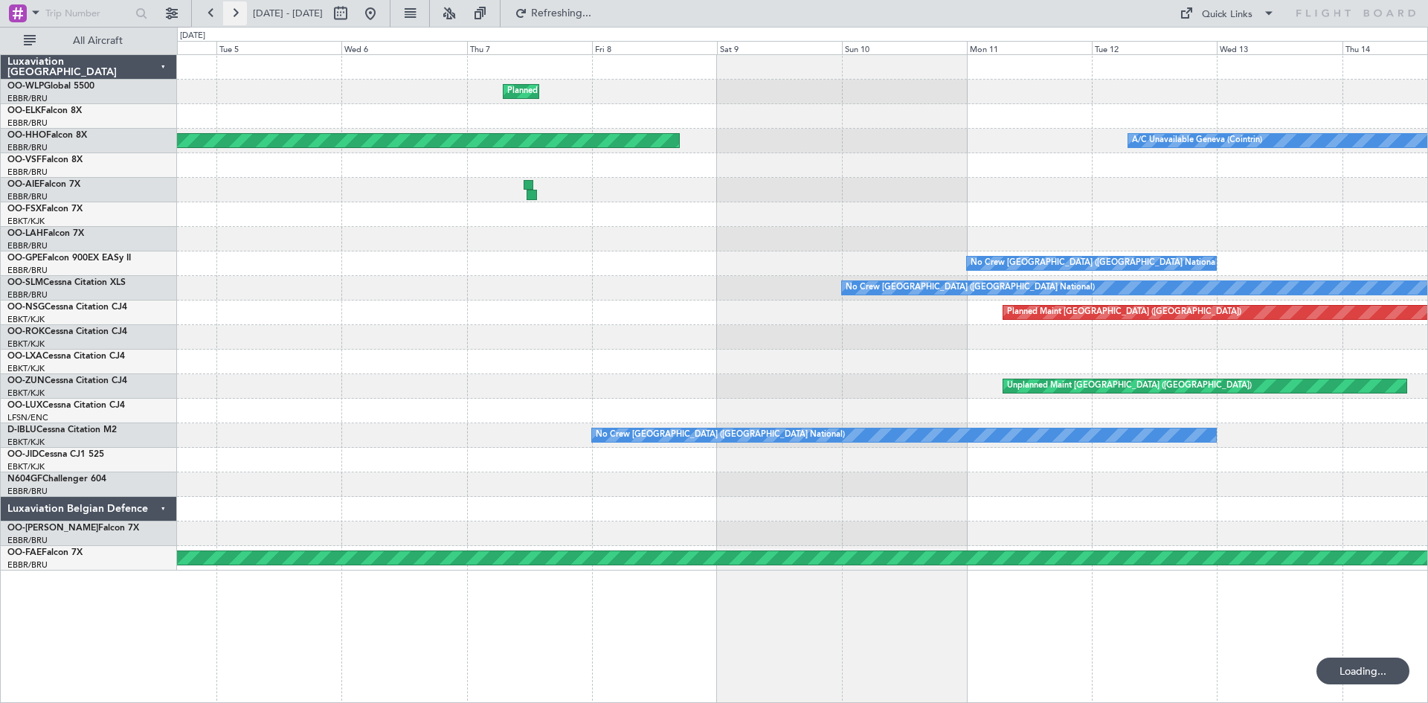
click at [231, 13] on button at bounding box center [235, 13] width 24 height 24
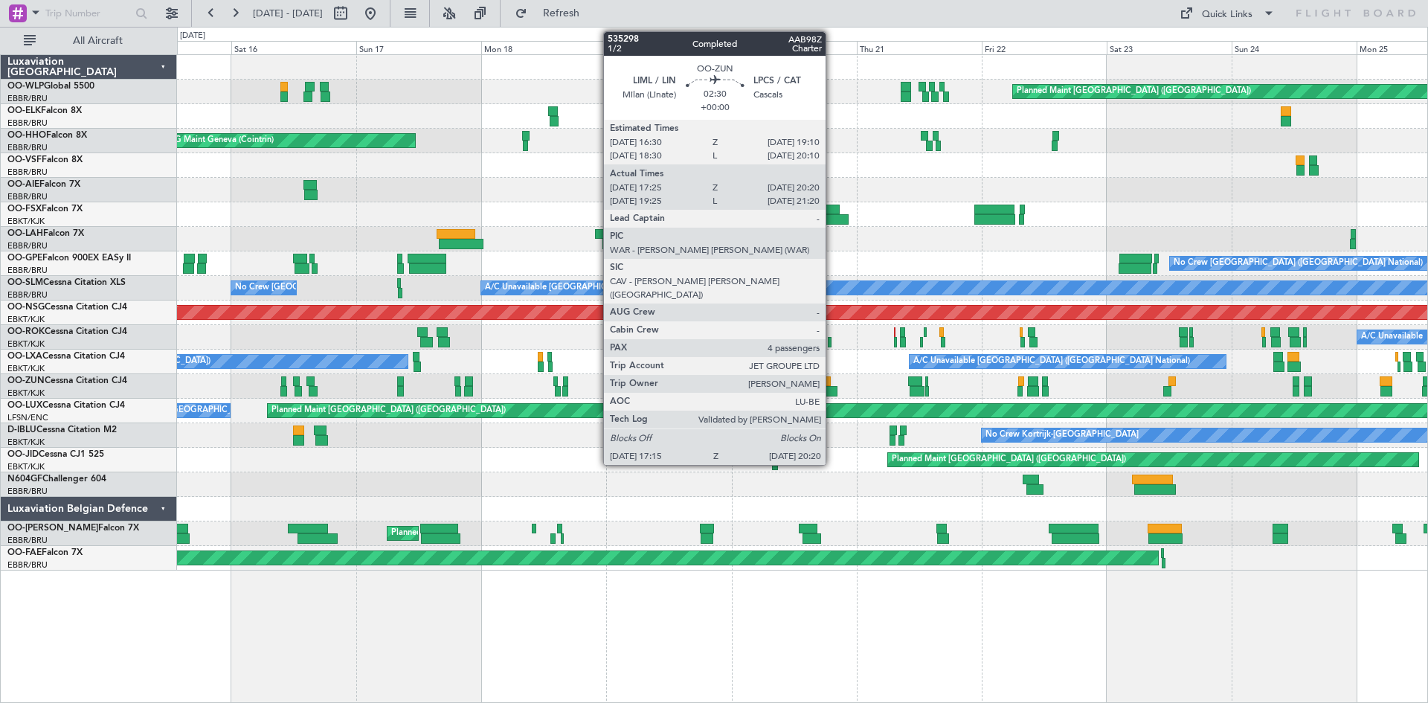
click at [832, 394] on div at bounding box center [829, 391] width 16 height 10
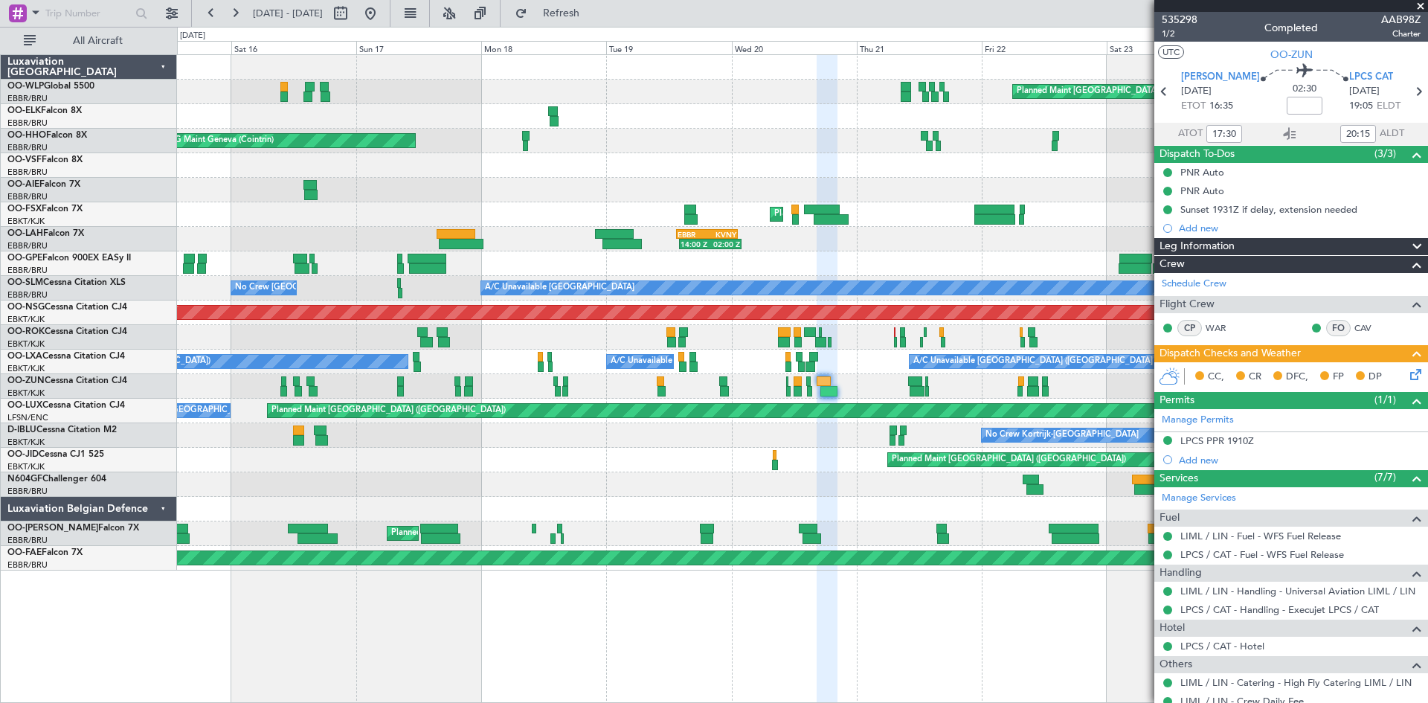
click at [1408, 371] on icon at bounding box center [1414, 372] width 12 height 12
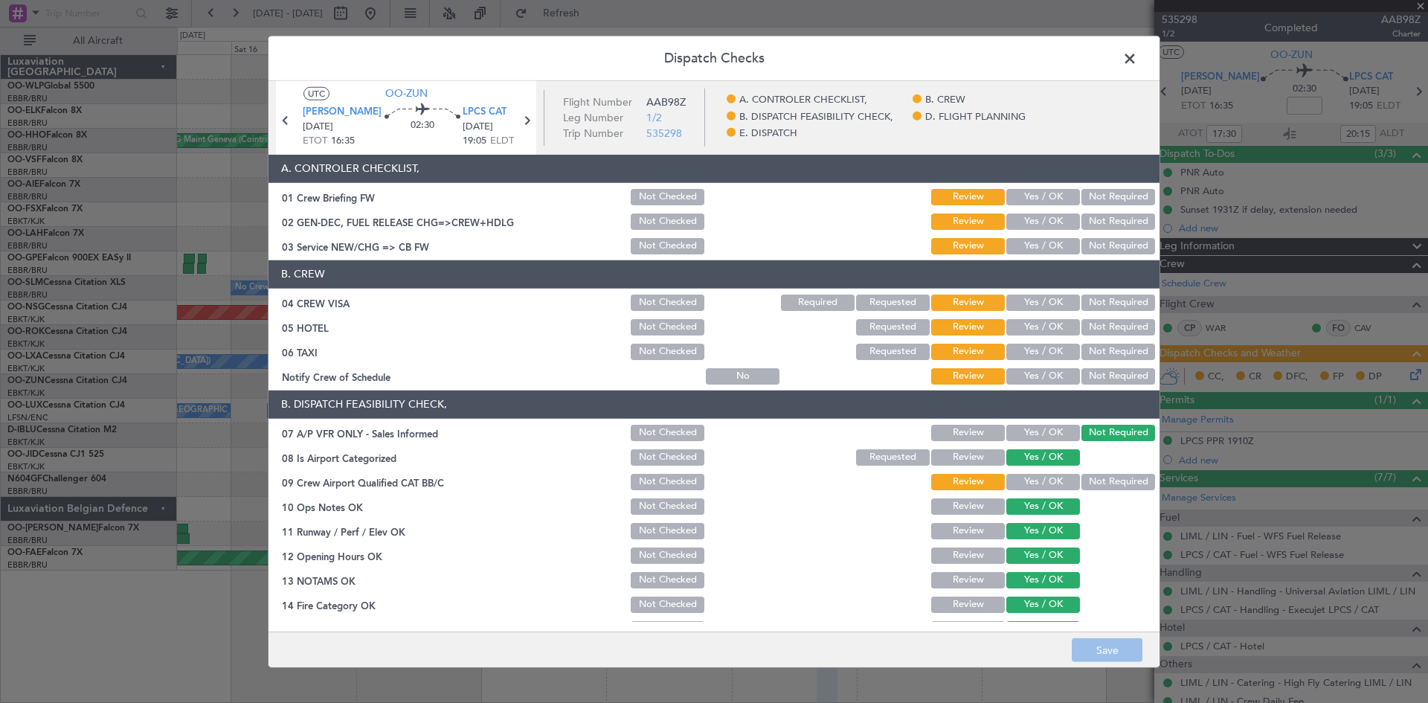
click at [1138, 59] on span at bounding box center [1138, 62] width 0 height 30
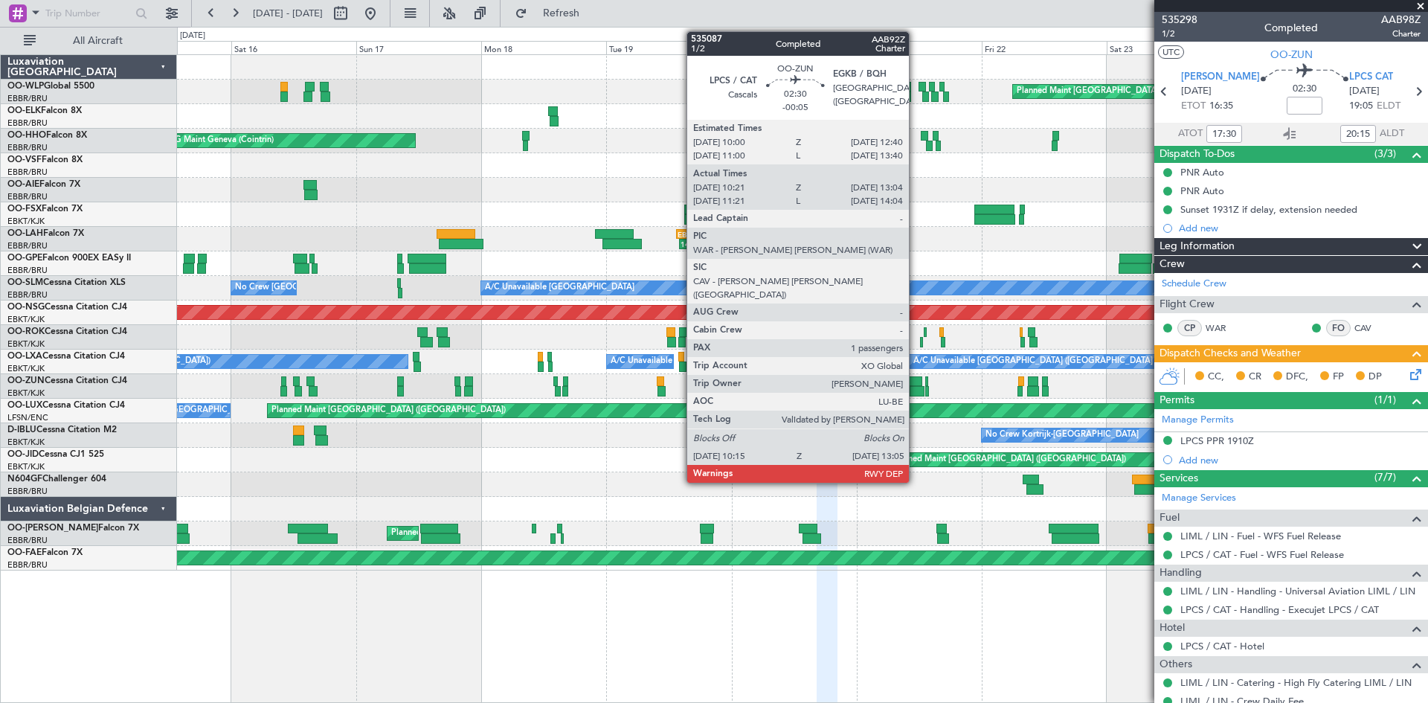
click at [916, 387] on div at bounding box center [917, 391] width 15 height 10
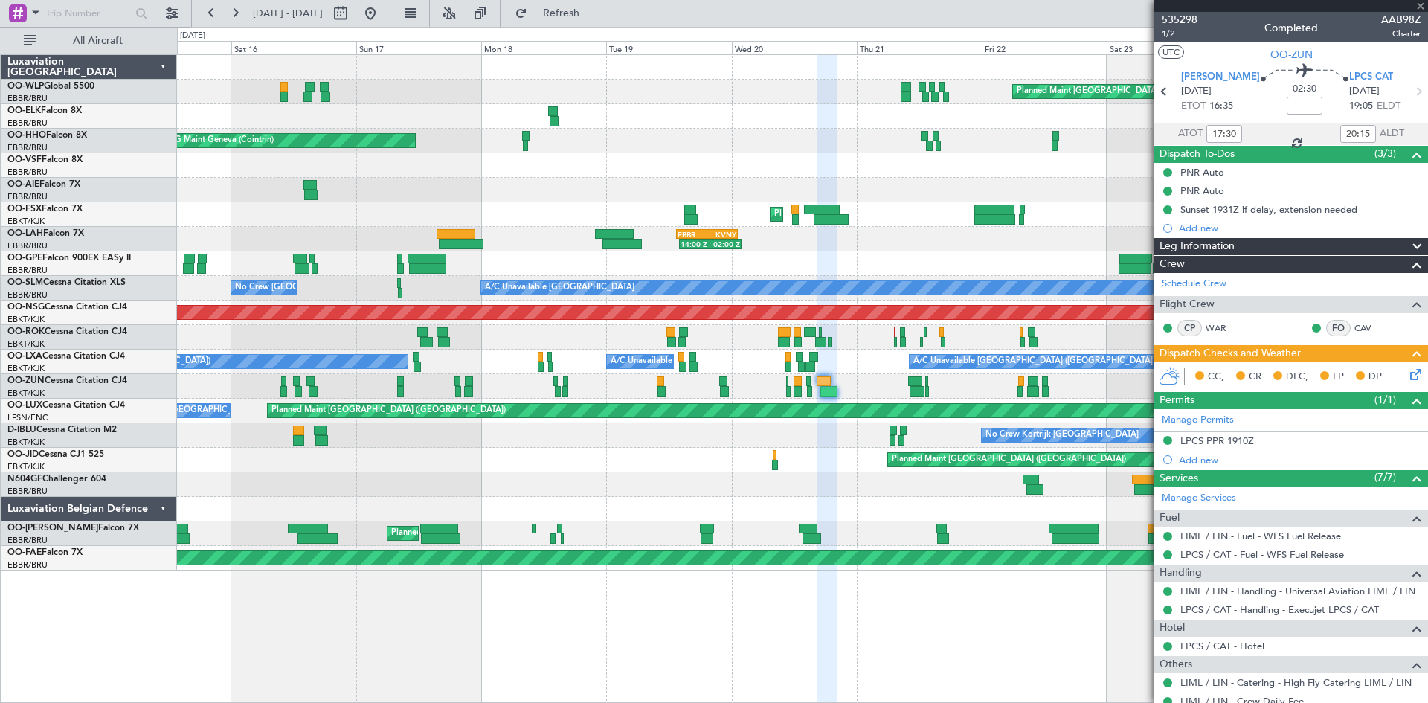
type input "-00:05"
type input "10:26"
type input "12:59"
type input "1"
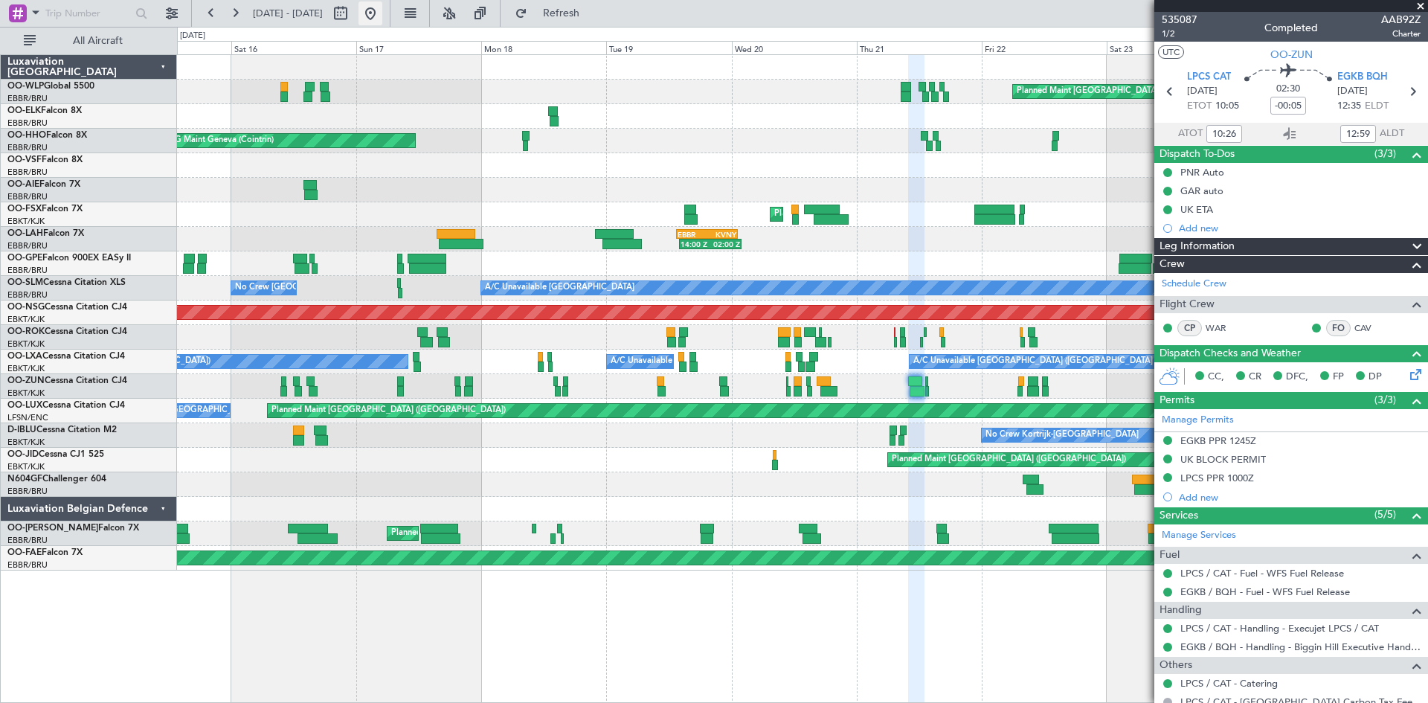
click at [382, 9] on button at bounding box center [371, 13] width 24 height 24
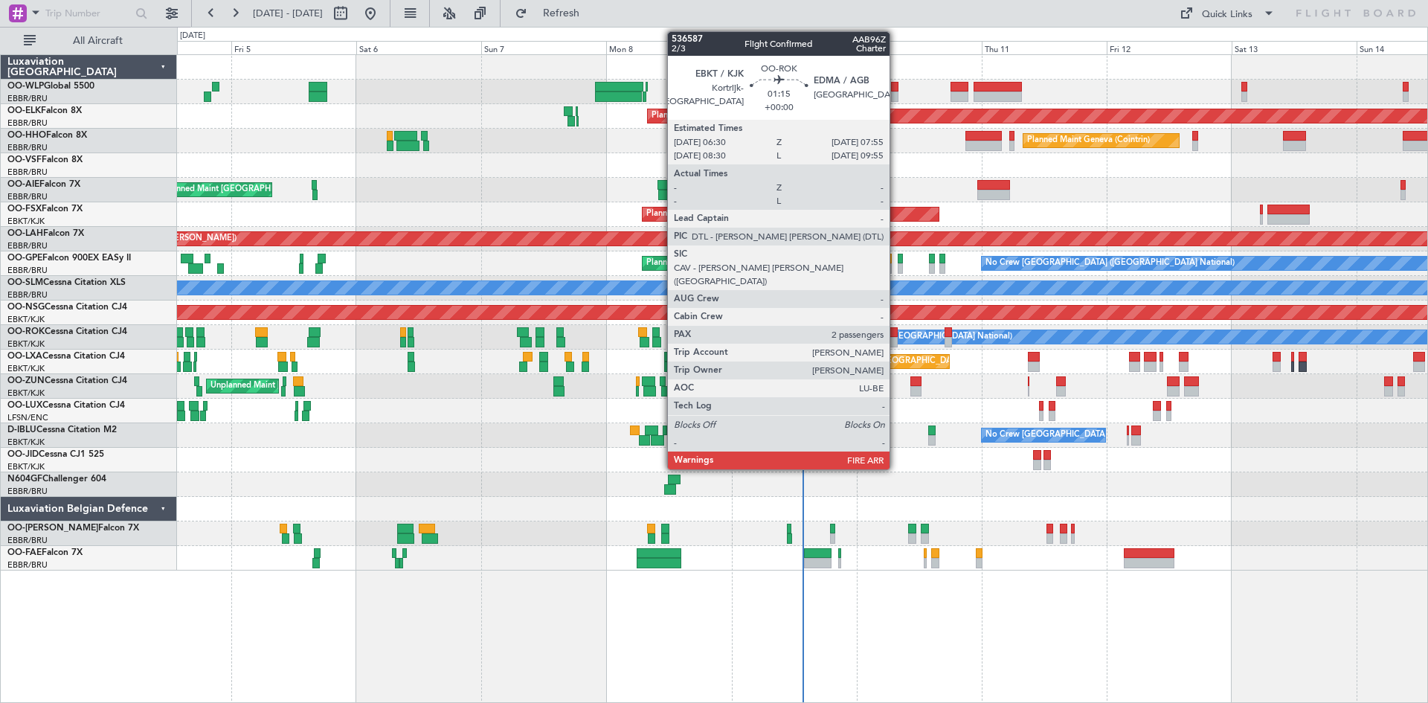
click at [896, 337] on div at bounding box center [893, 342] width 7 height 10
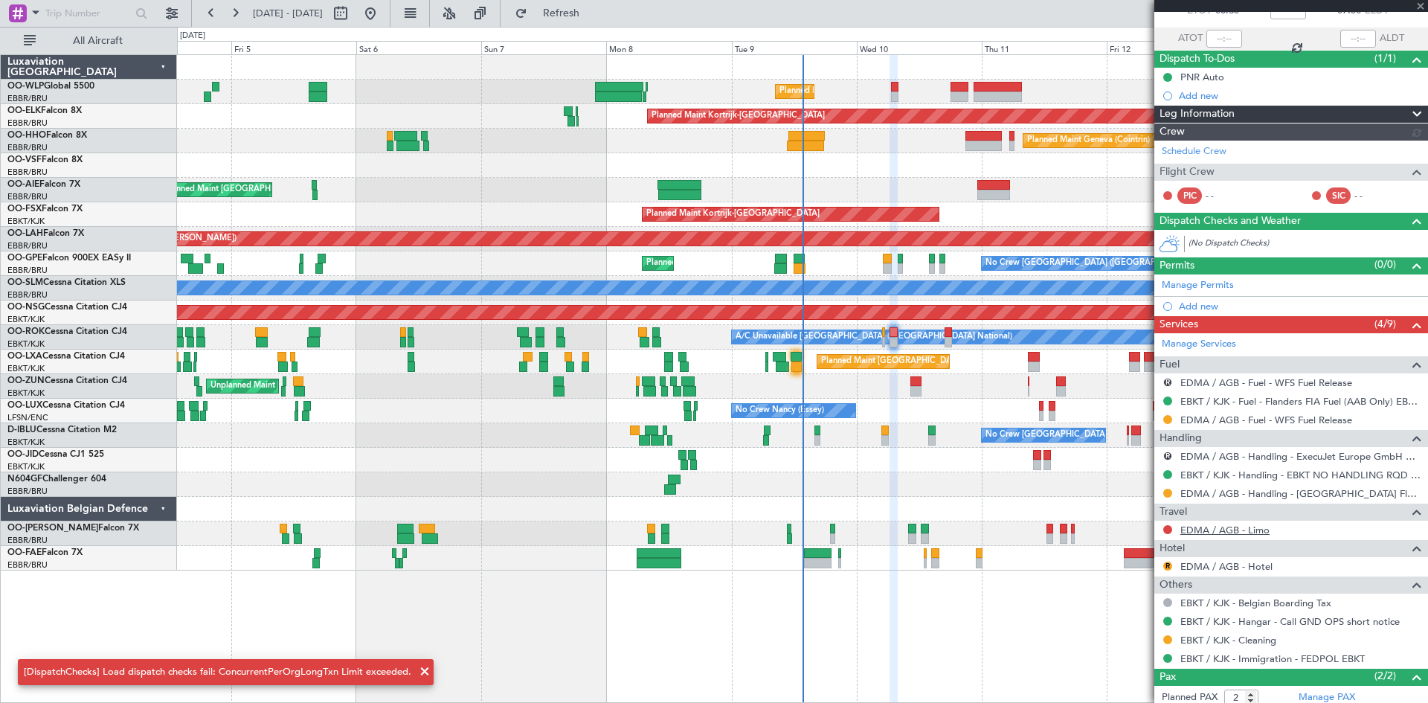
scroll to position [94, 0]
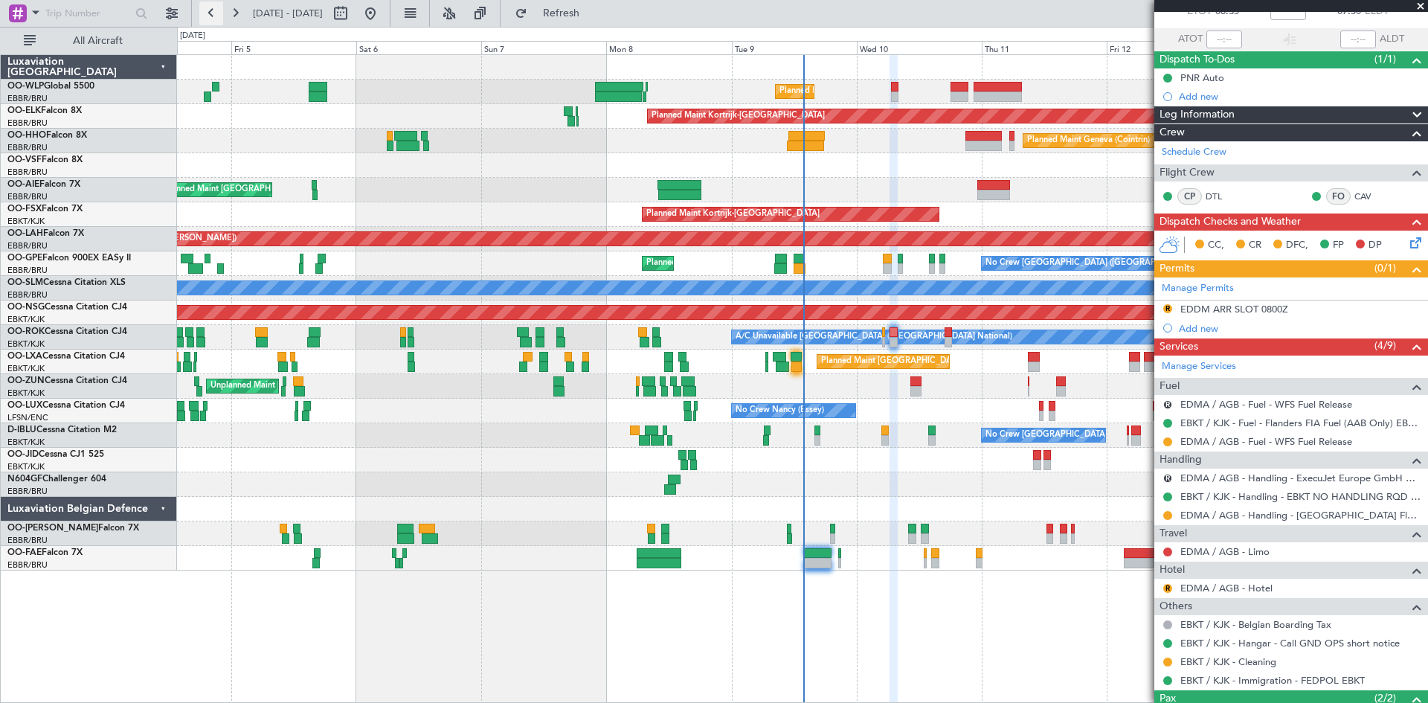
click at [205, 11] on button at bounding box center [211, 13] width 24 height 24
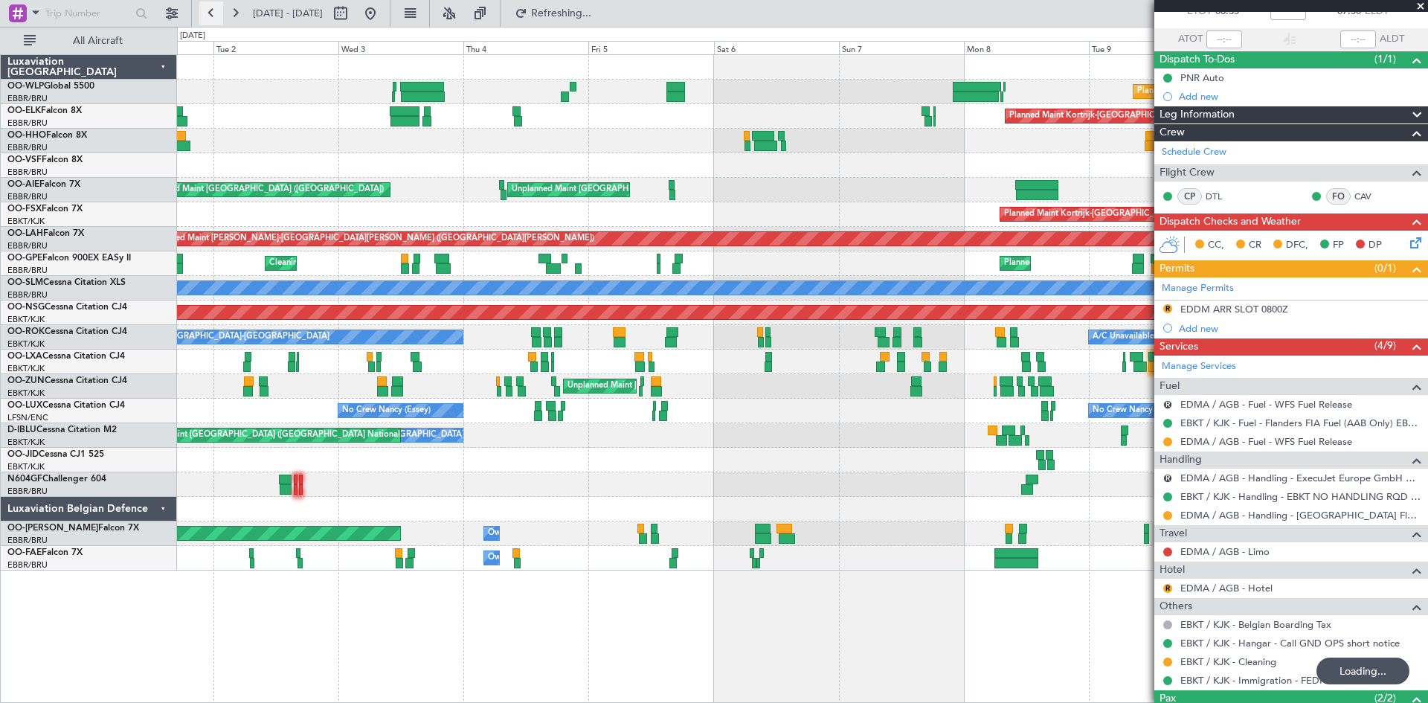
click at [205, 11] on button at bounding box center [211, 13] width 24 height 24
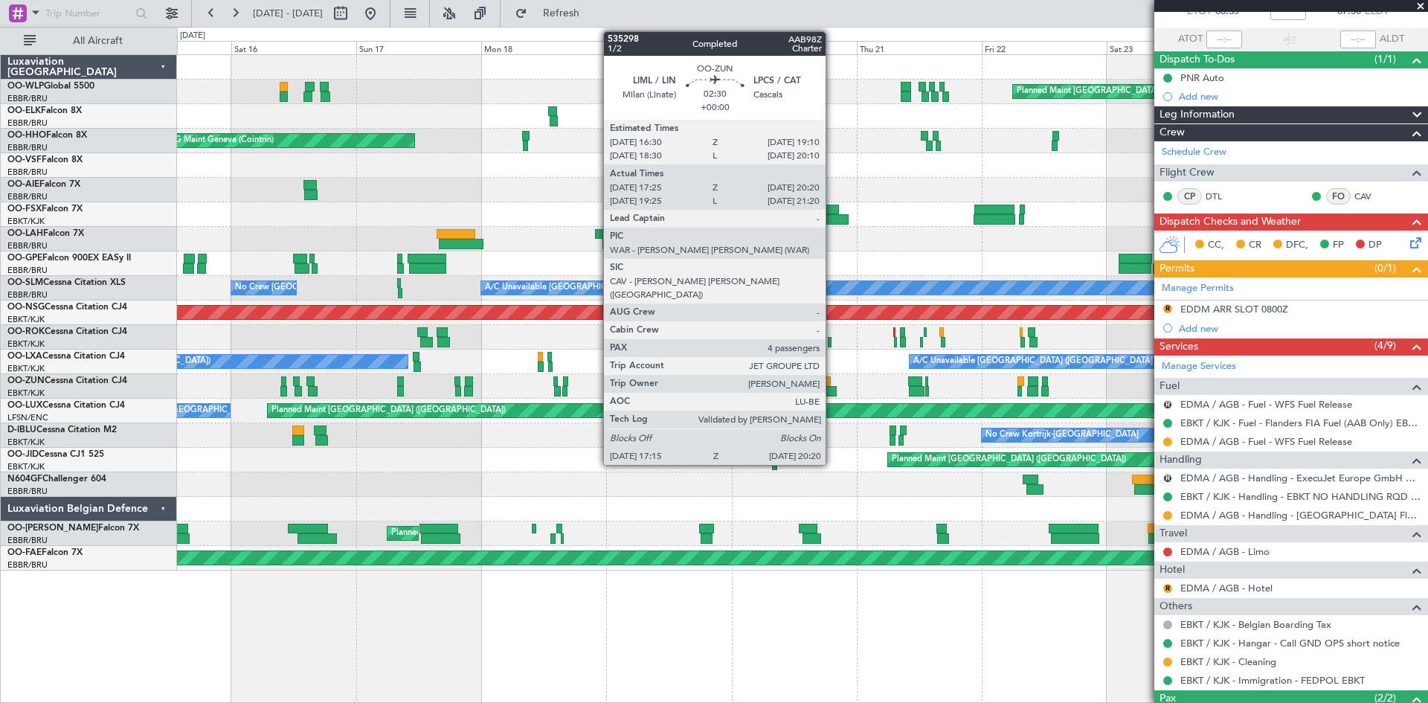
click at [832, 391] on div at bounding box center [829, 391] width 16 height 10
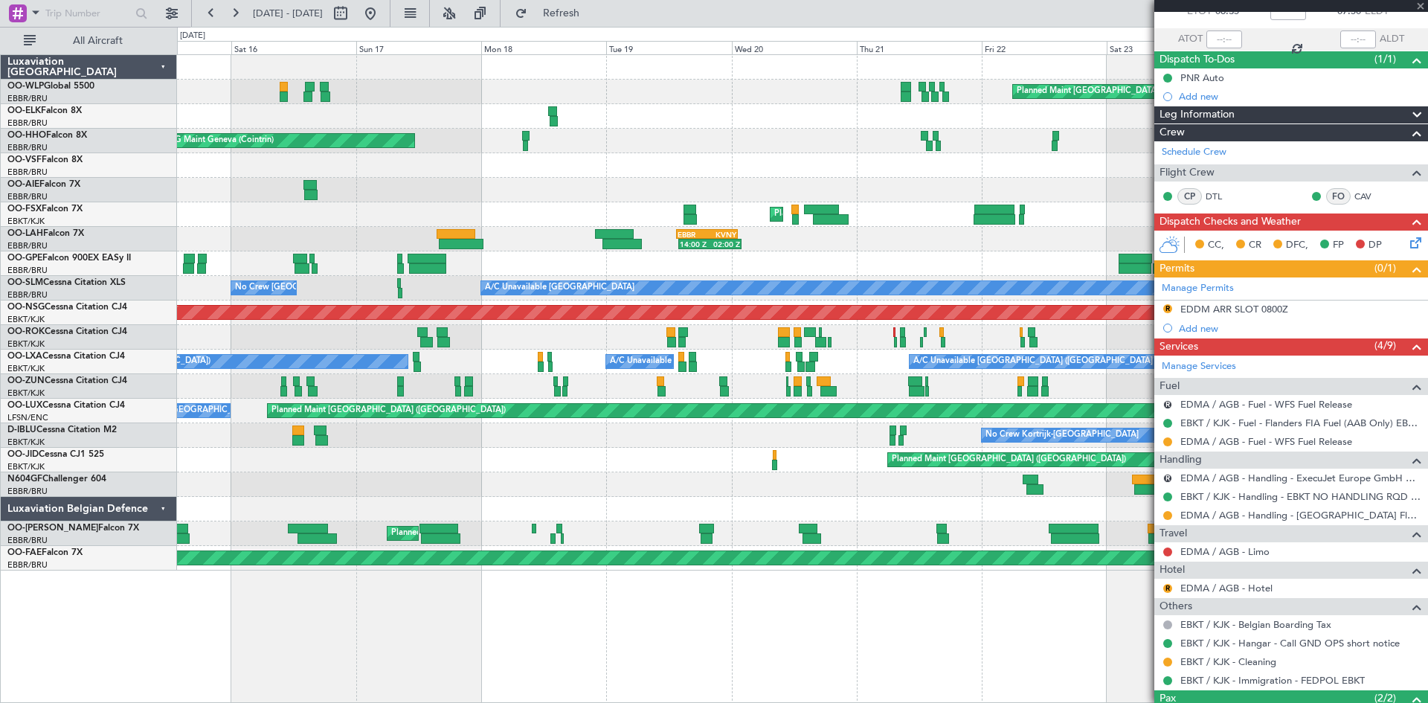
type input "17:30"
type input "20:15"
type input "4"
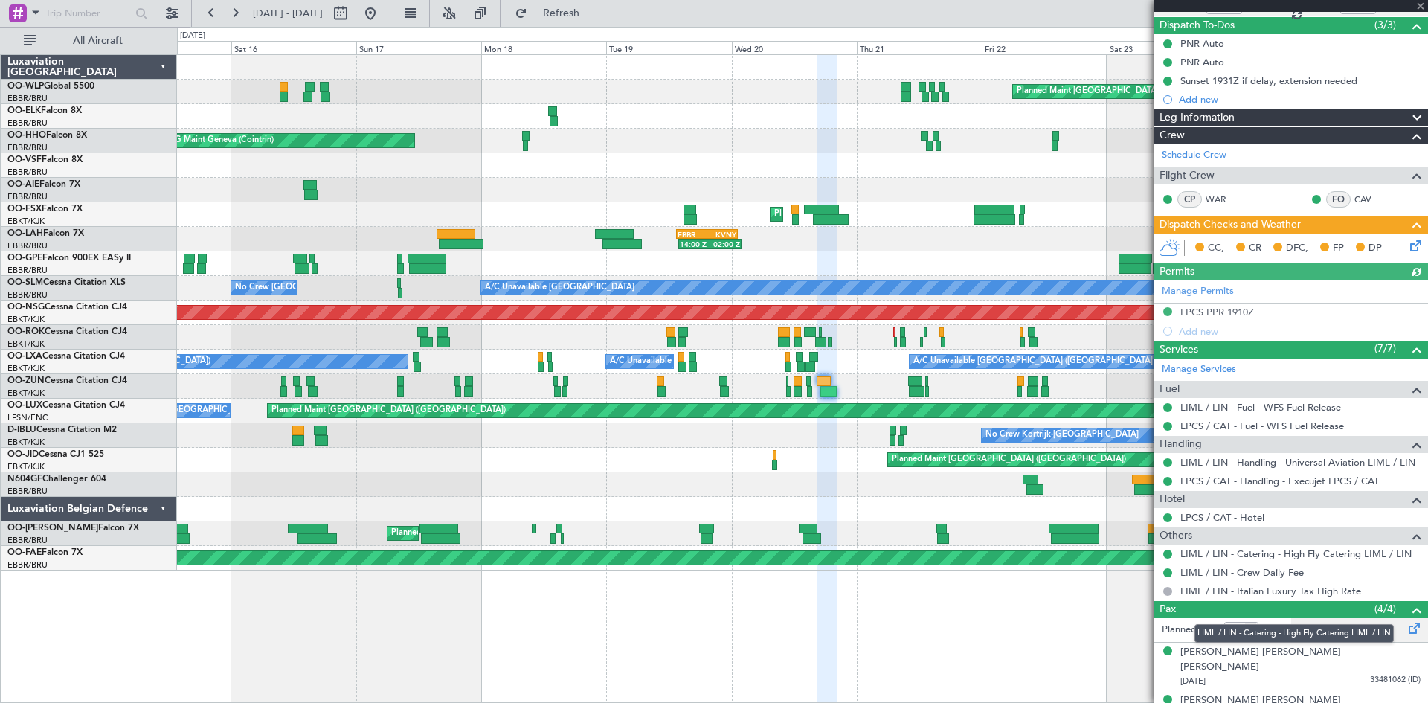
scroll to position [149, 0]
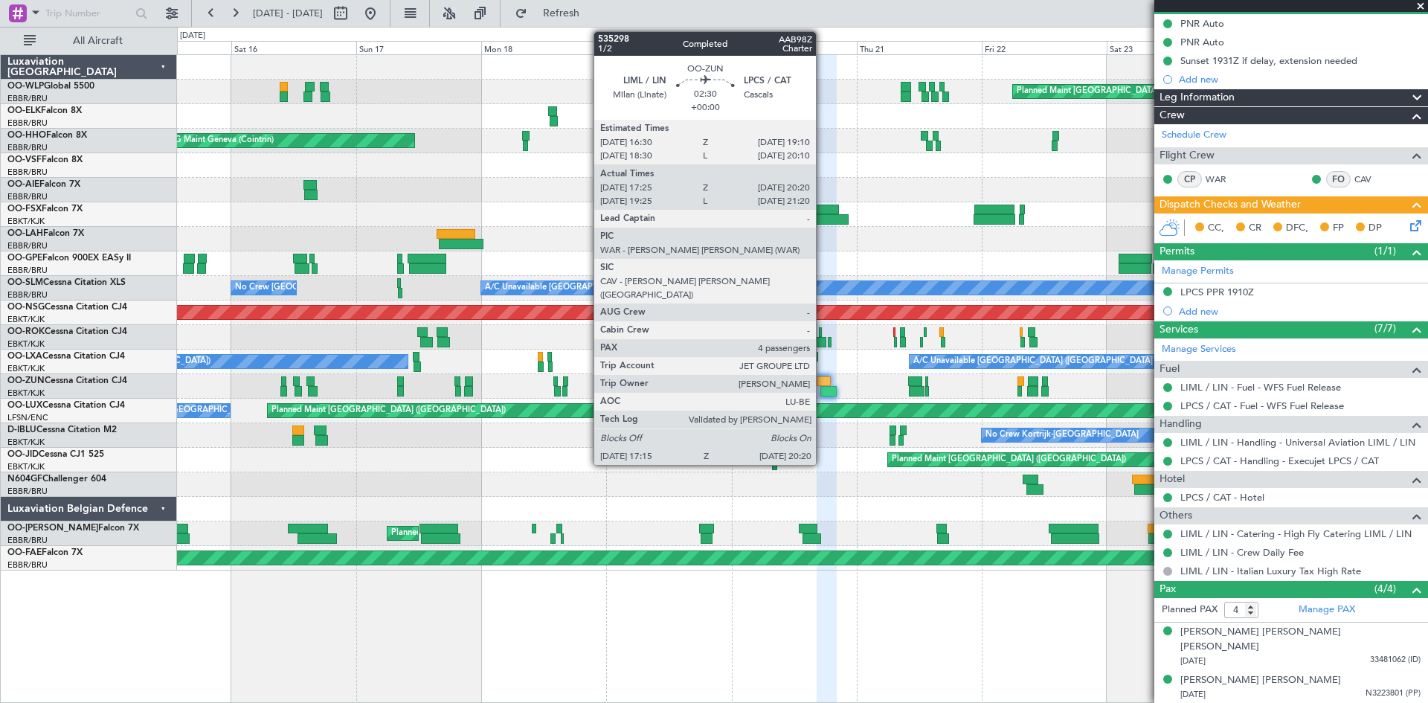
click at [820, 390] on div "Unplanned Maint [GEOGRAPHIC_DATA] ([GEOGRAPHIC_DATA])" at bounding box center [802, 386] width 1251 height 25
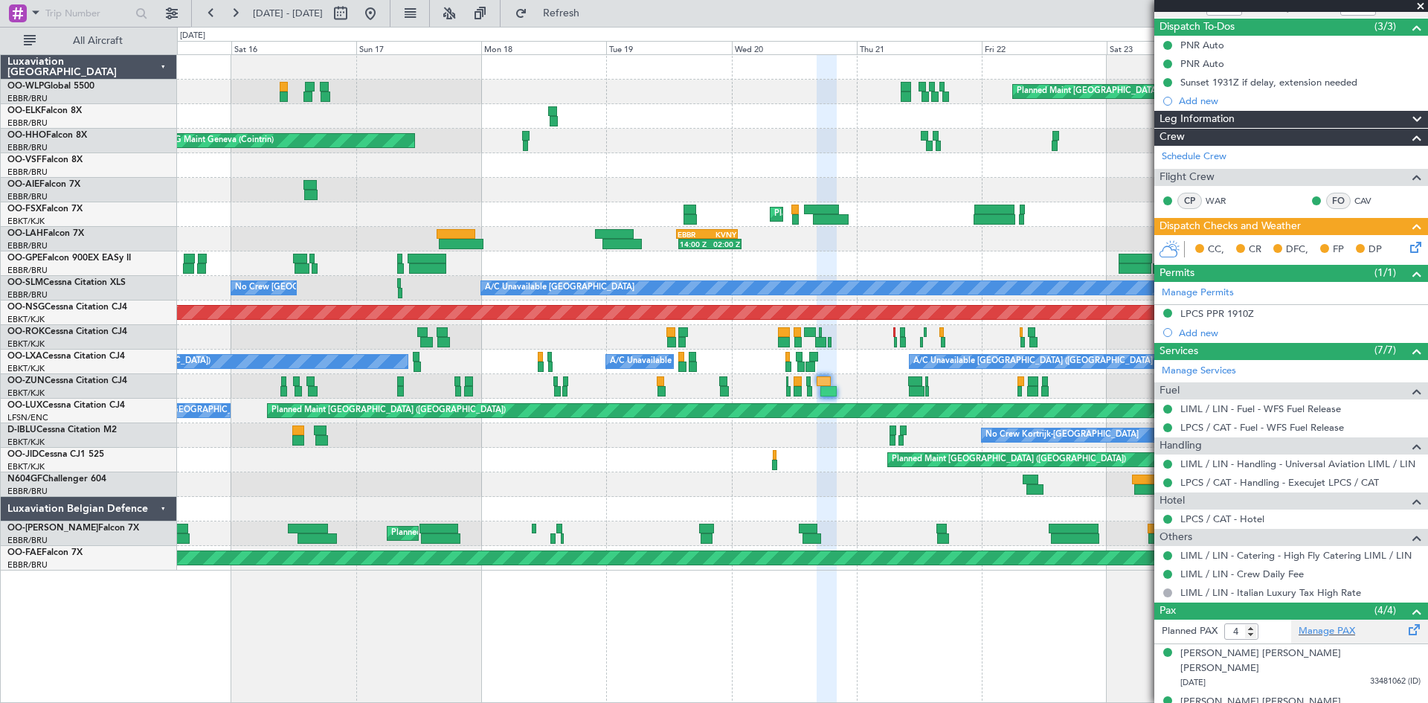
scroll to position [0, 0]
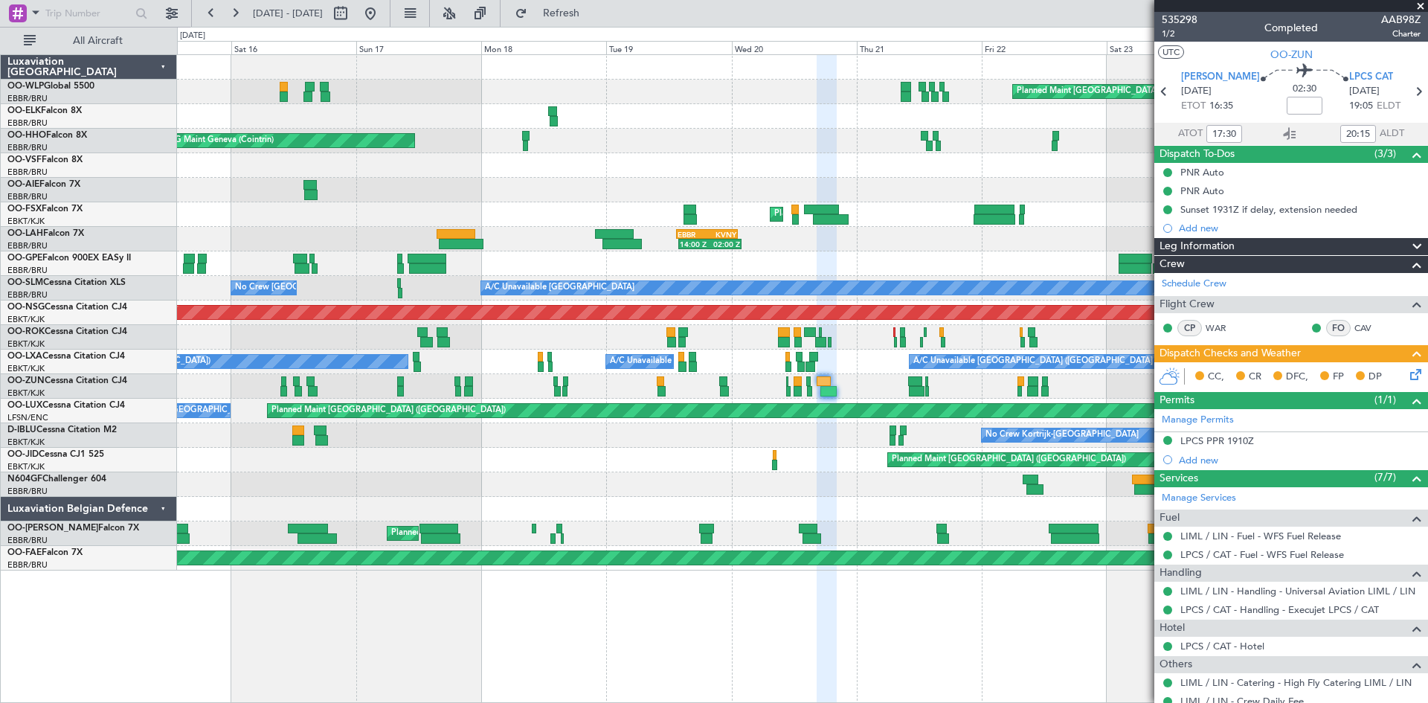
click at [391, 17] on fb-range-datepicker "15 Aug 2025 - 25 Aug 2025" at bounding box center [290, 13] width 199 height 27
click at [382, 16] on button at bounding box center [371, 13] width 24 height 24
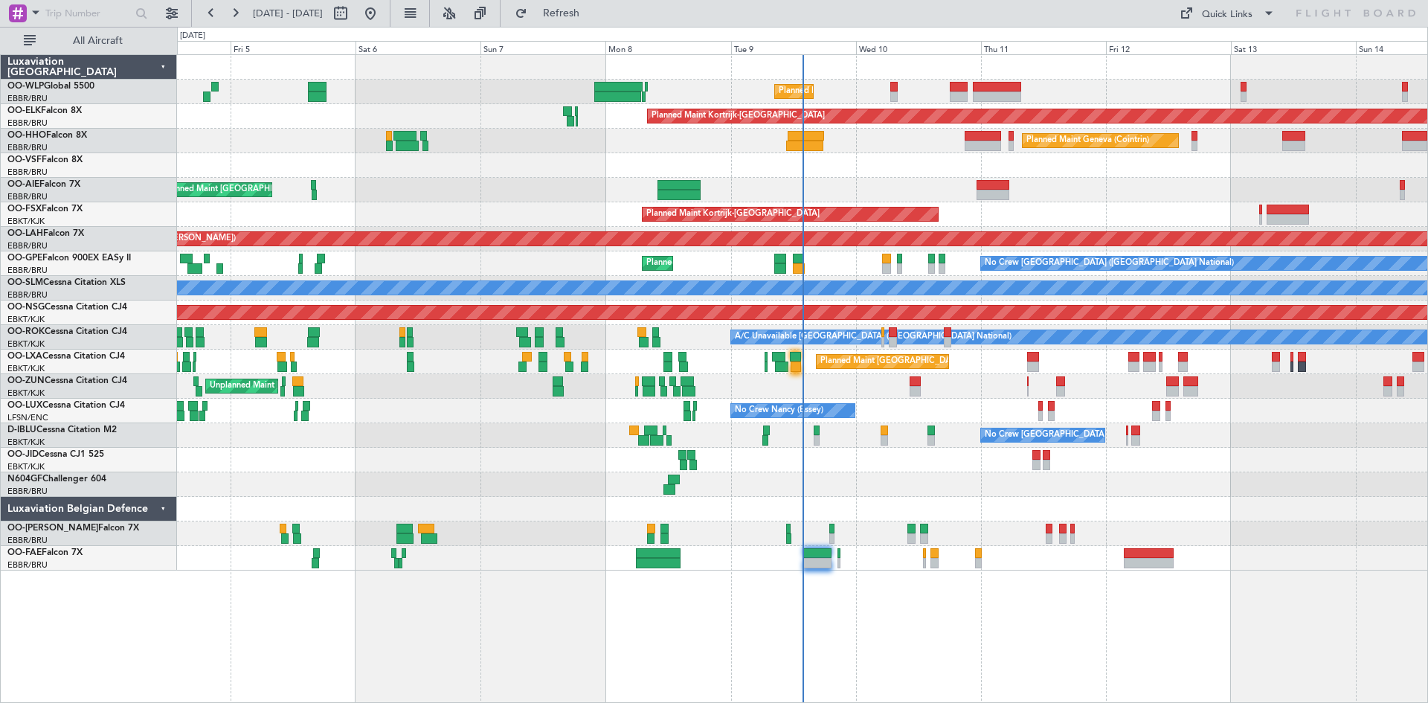
click at [391, 7] on fb-range-datepicker "[DATE] - [DATE]" at bounding box center [290, 13] width 199 height 27
click at [382, 16] on button at bounding box center [371, 13] width 24 height 24
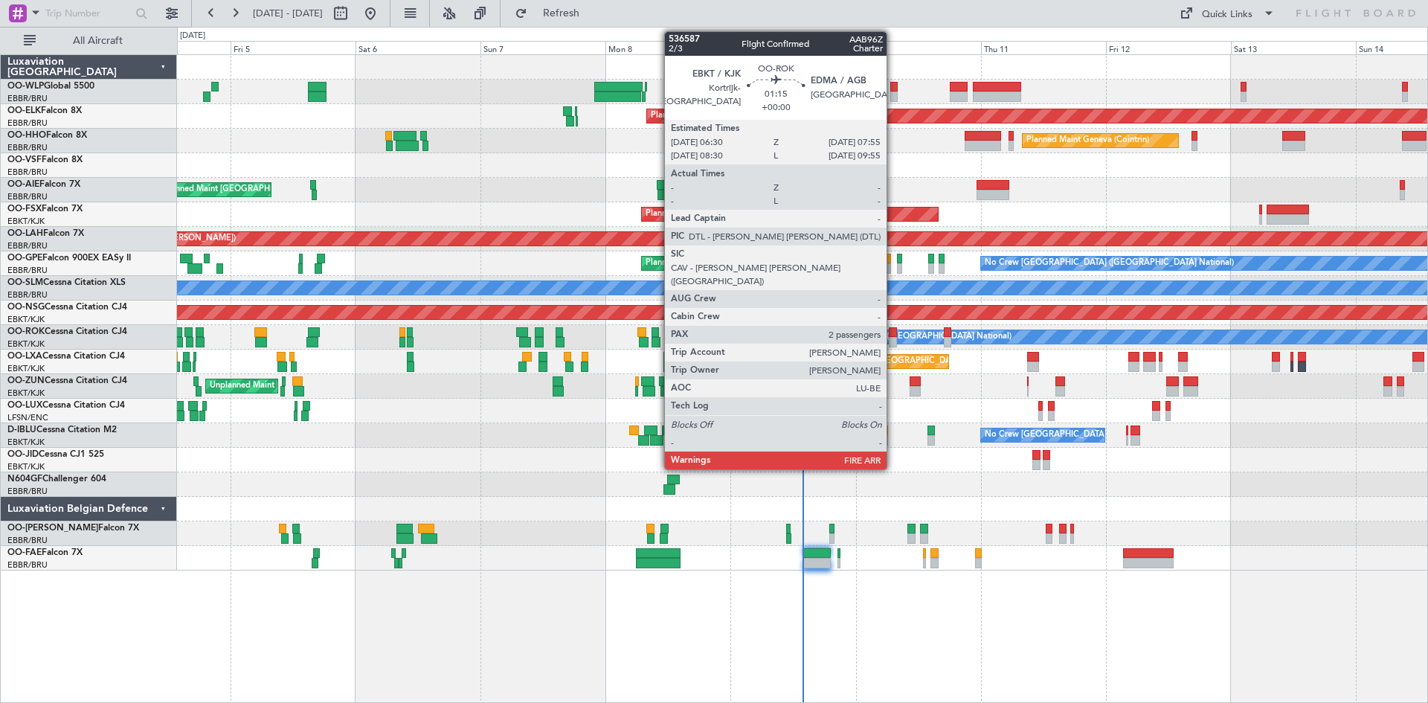
click at [893, 342] on div at bounding box center [892, 342] width 7 height 10
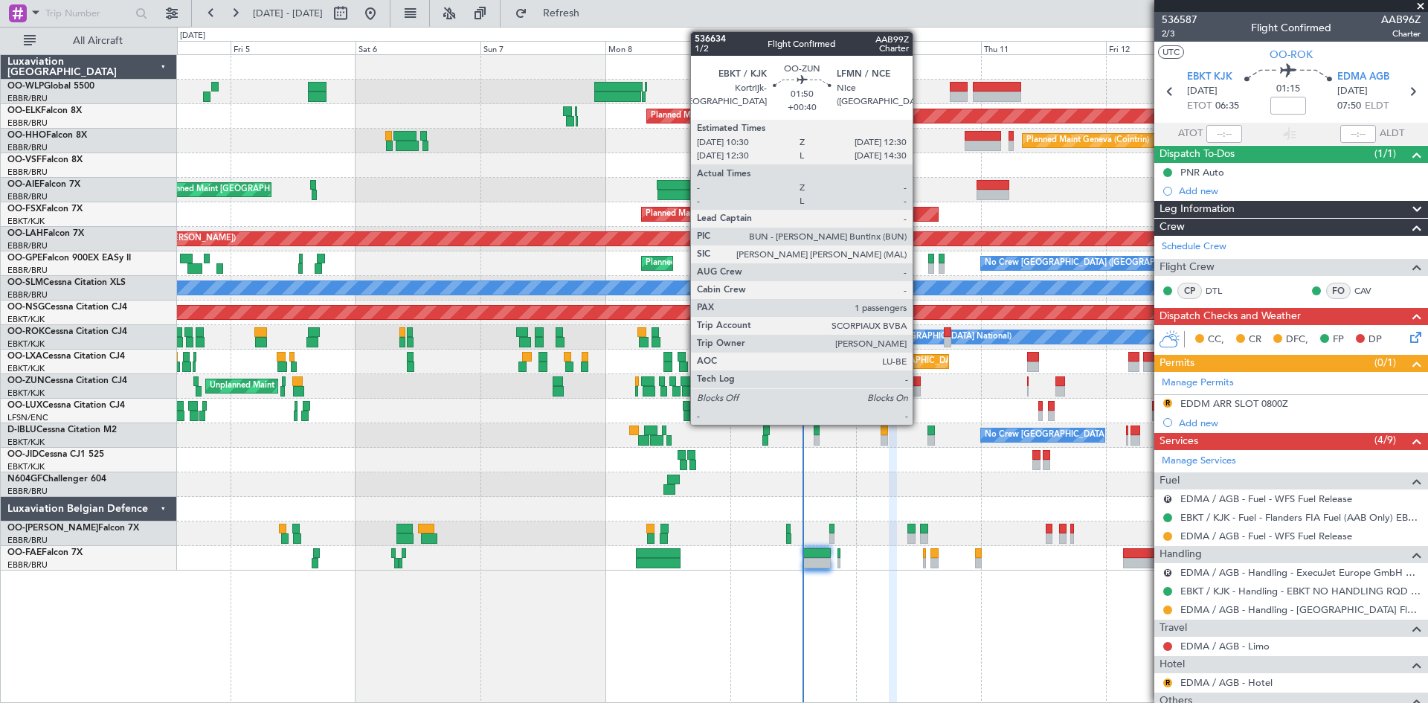
click at [920, 387] on div at bounding box center [915, 391] width 11 height 10
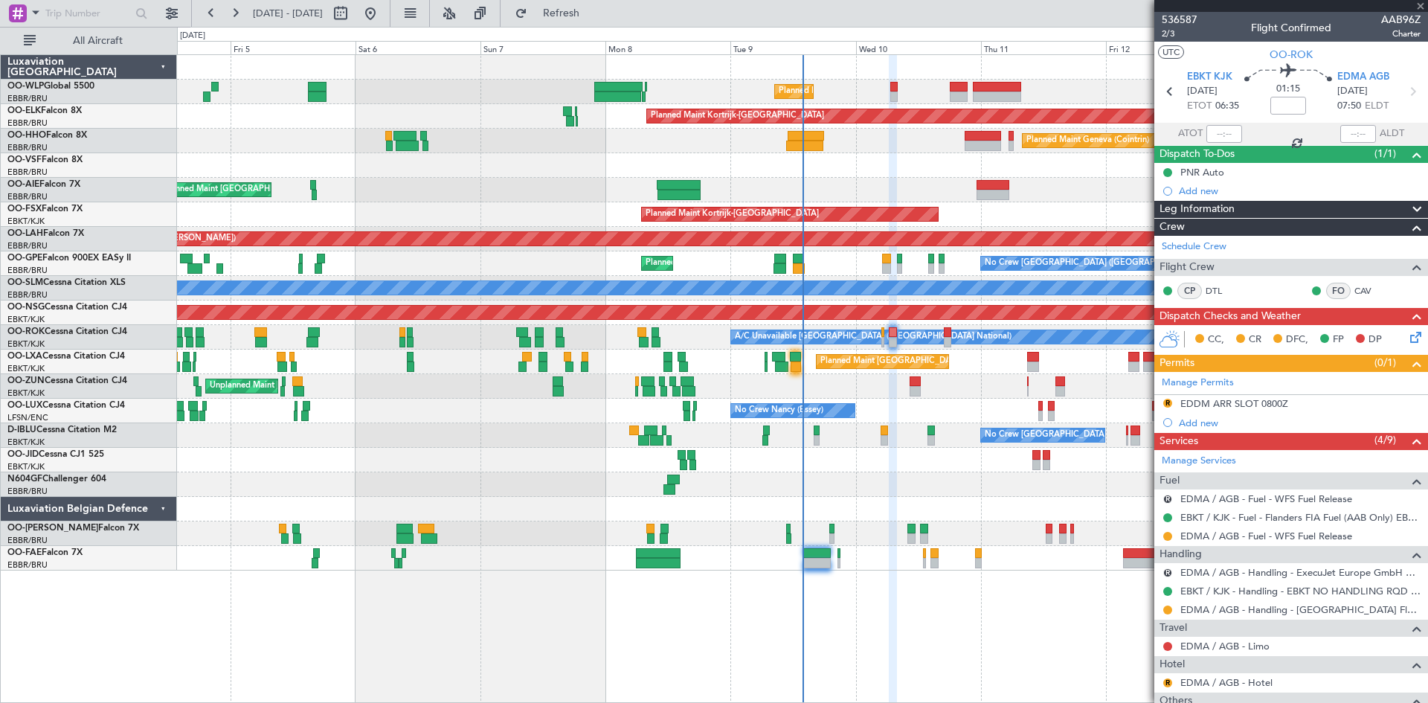
type input "+00:40"
type input "1"
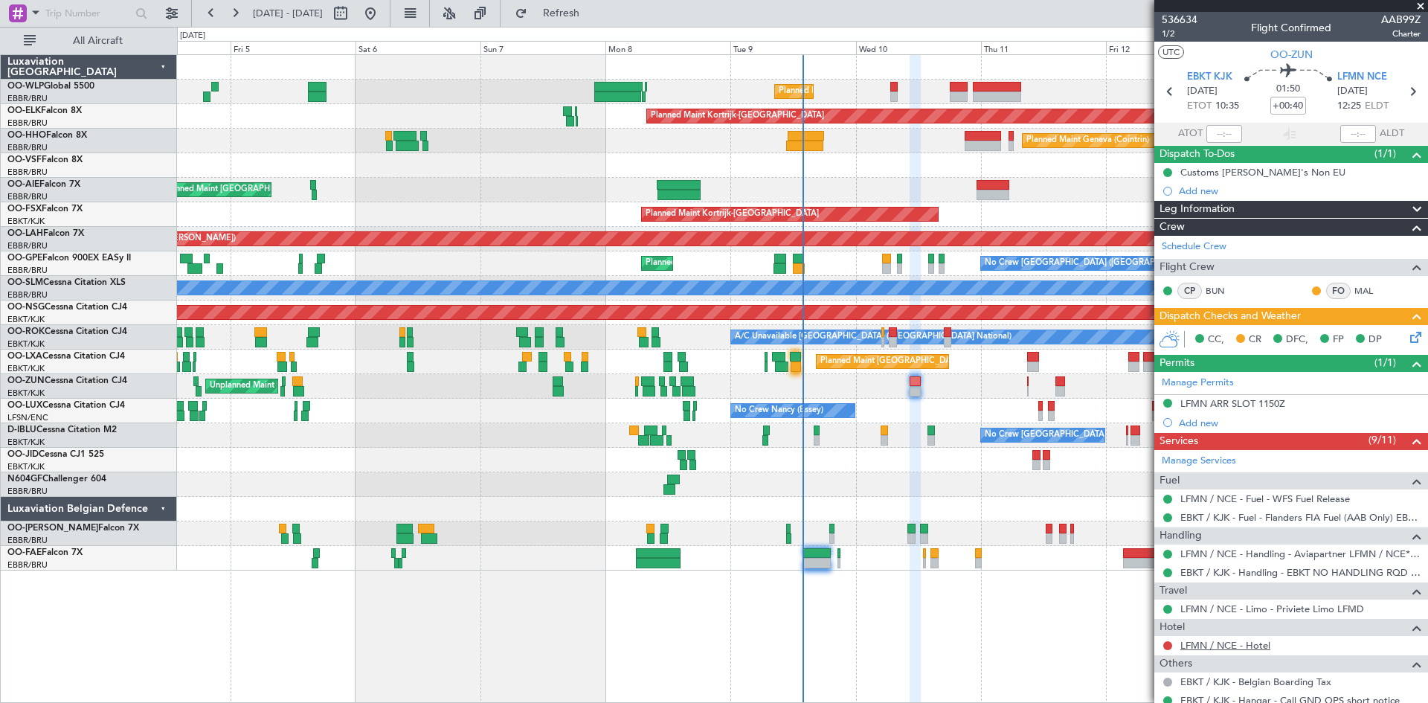
click at [1236, 648] on link "LFMN / NCE - Hotel" at bounding box center [1226, 645] width 90 height 13
click at [382, 16] on button at bounding box center [371, 13] width 24 height 24
click at [236, 213] on div "Planned Maint Liege Planned Maint Kortrijk-Wevelgem Planned Maint Geneva (Coint…" at bounding box center [802, 313] width 1251 height 516
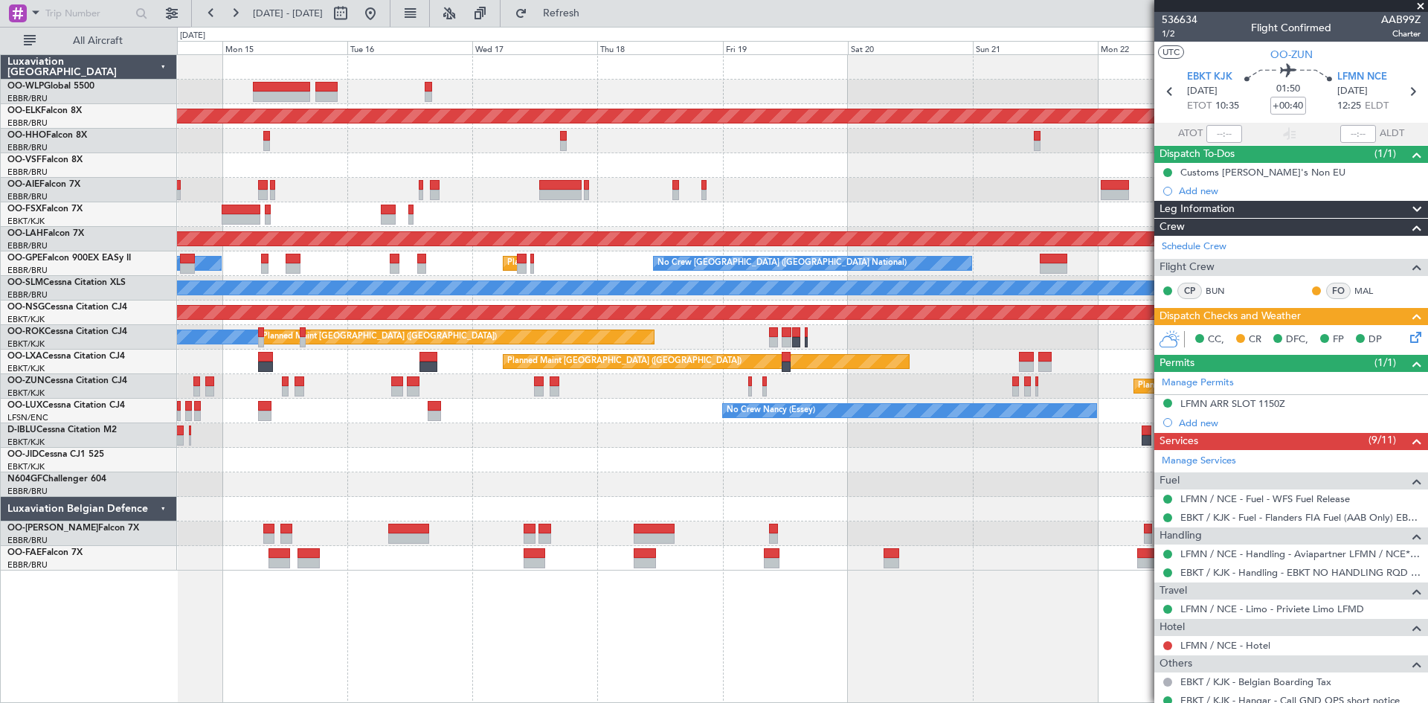
click at [311, 350] on div "Planned Maint Kortrijk-Wevelgem Planned Maint Geneva (Cointrin) Planned Maint A…" at bounding box center [802, 313] width 1251 height 516
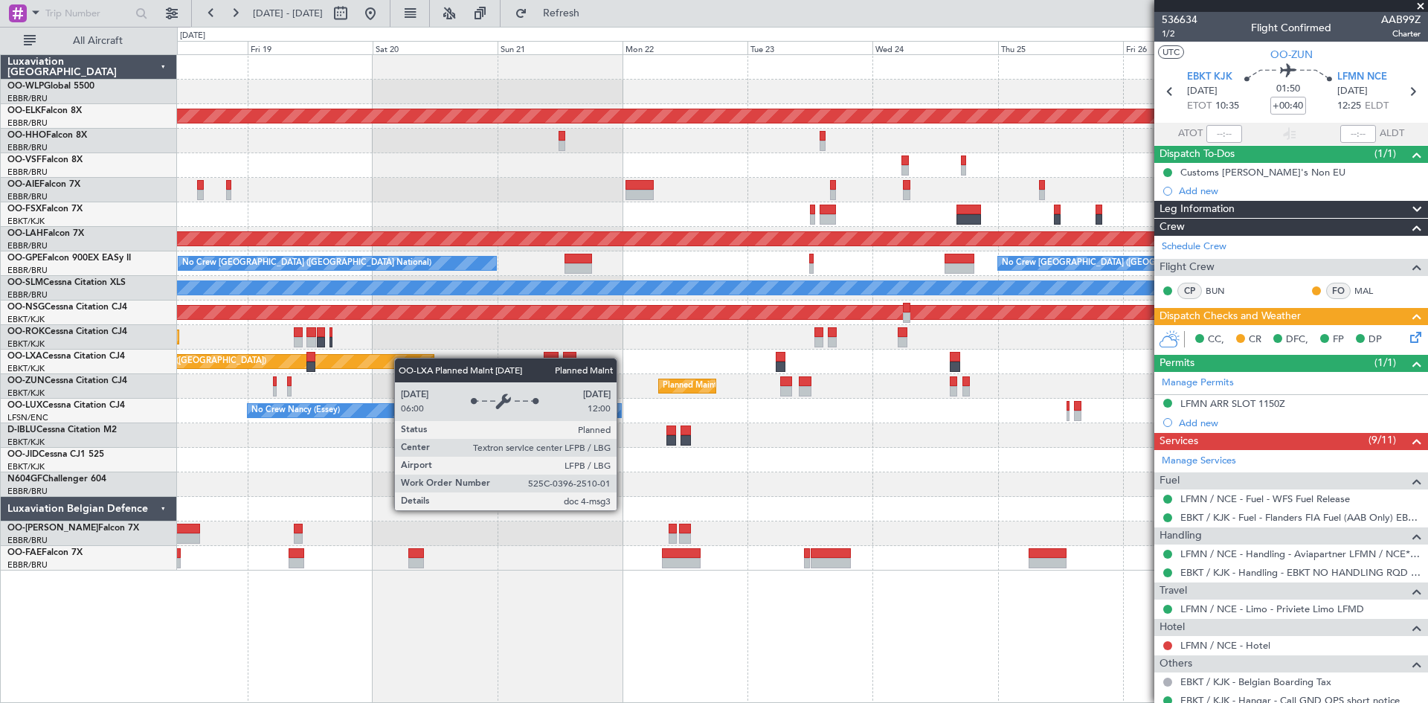
click at [368, 358] on div "Planned Maint Kortrijk-Wevelgem Planned Maint Alton-st Louis (St Louis Regl) No…" at bounding box center [802, 313] width 1251 height 516
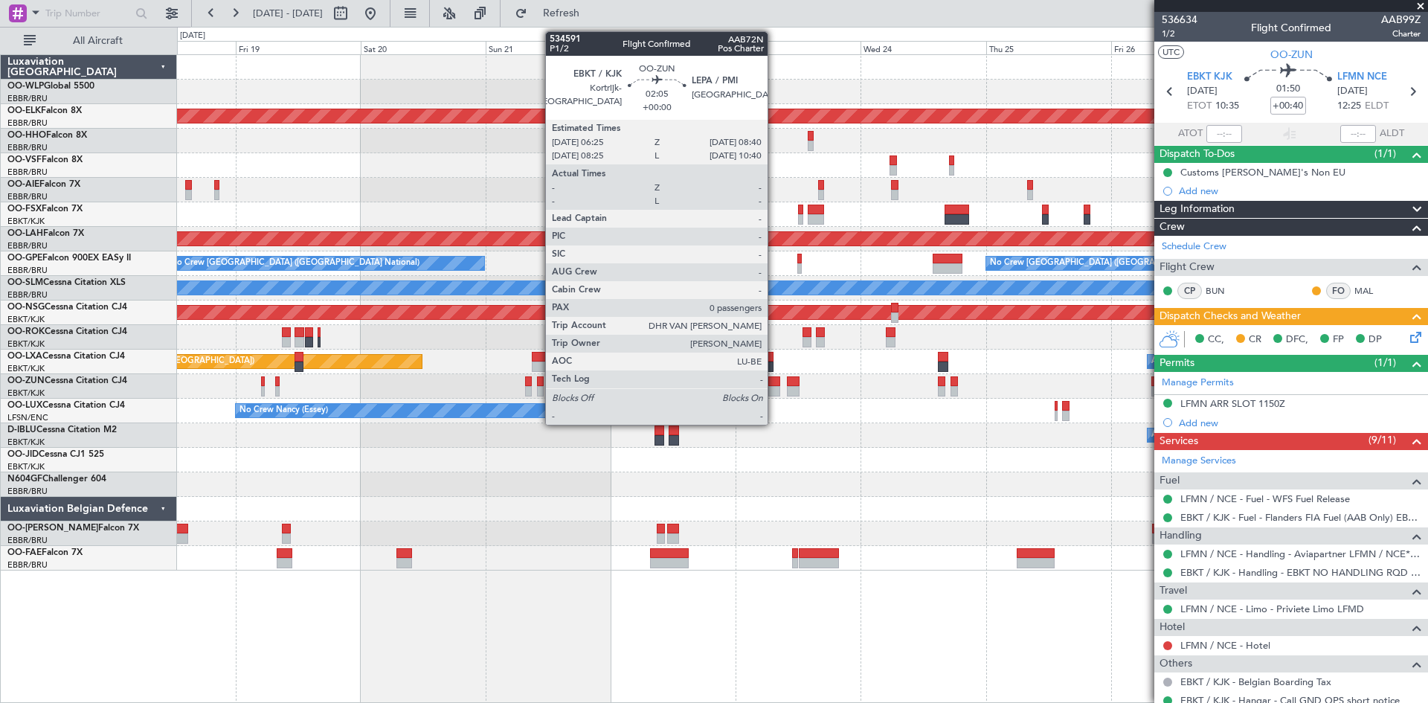
click at [774, 389] on div at bounding box center [775, 391] width 12 height 10
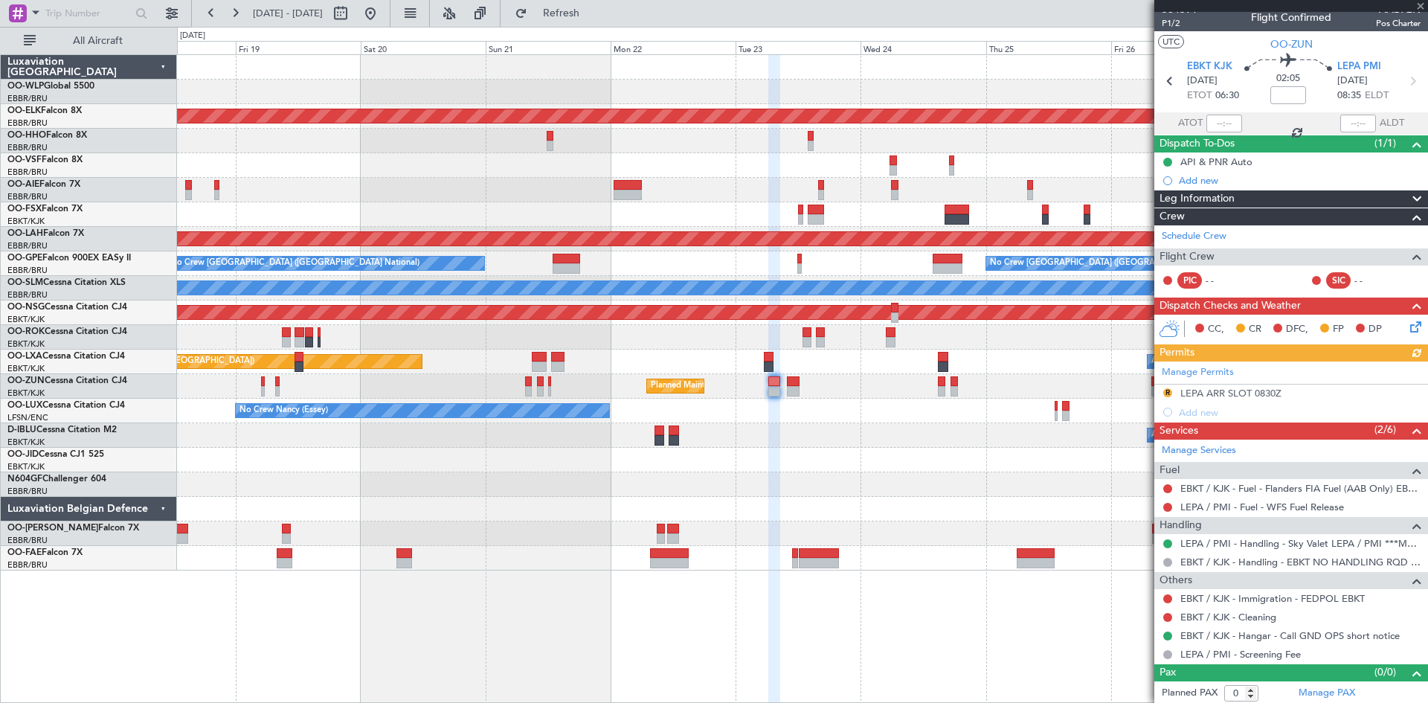
scroll to position [13, 0]
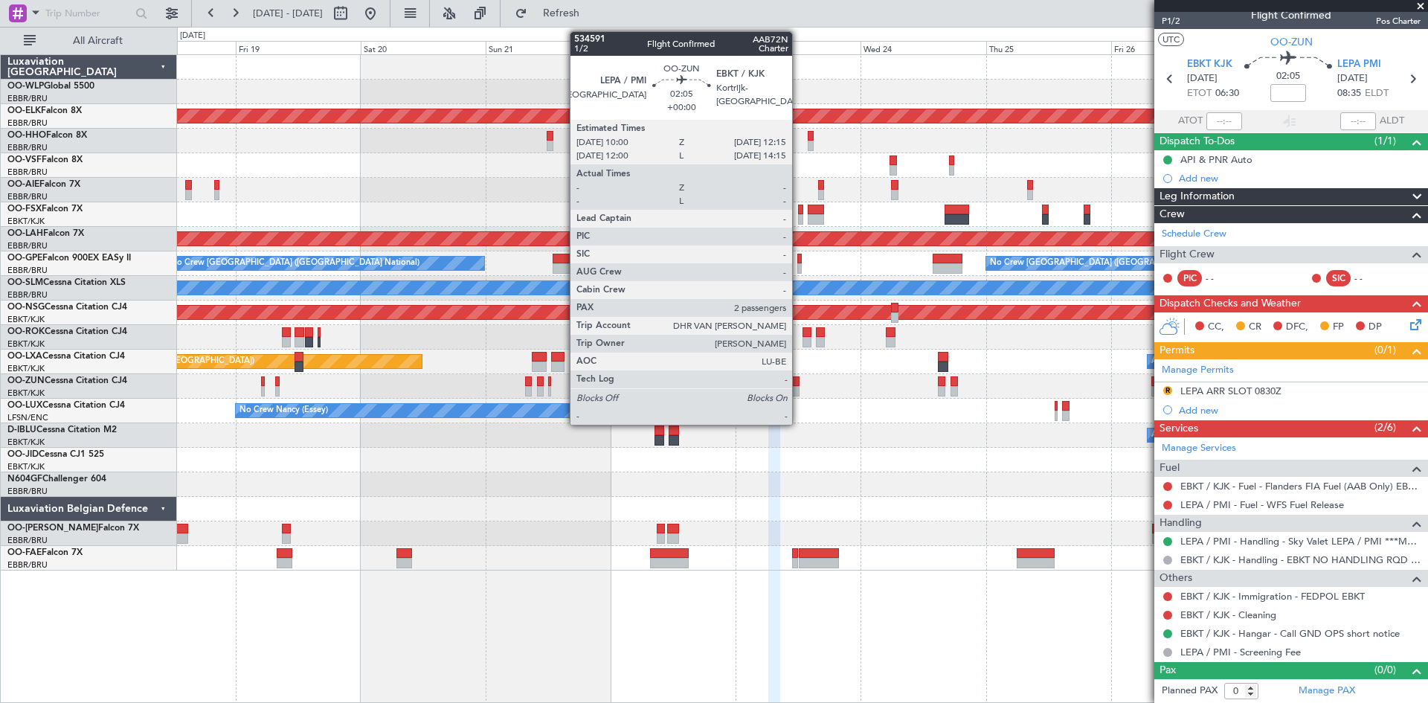
click at [797, 385] on div at bounding box center [793, 381] width 12 height 10
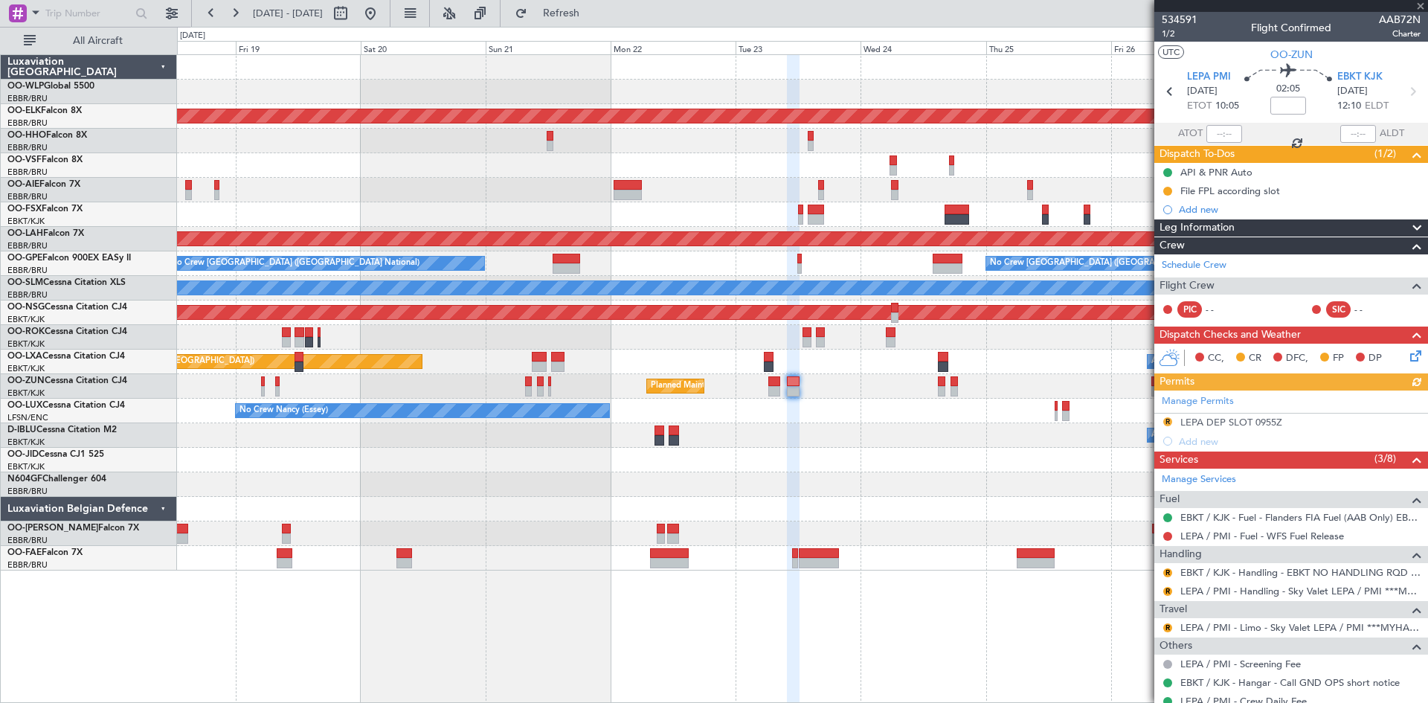
scroll to position [74, 0]
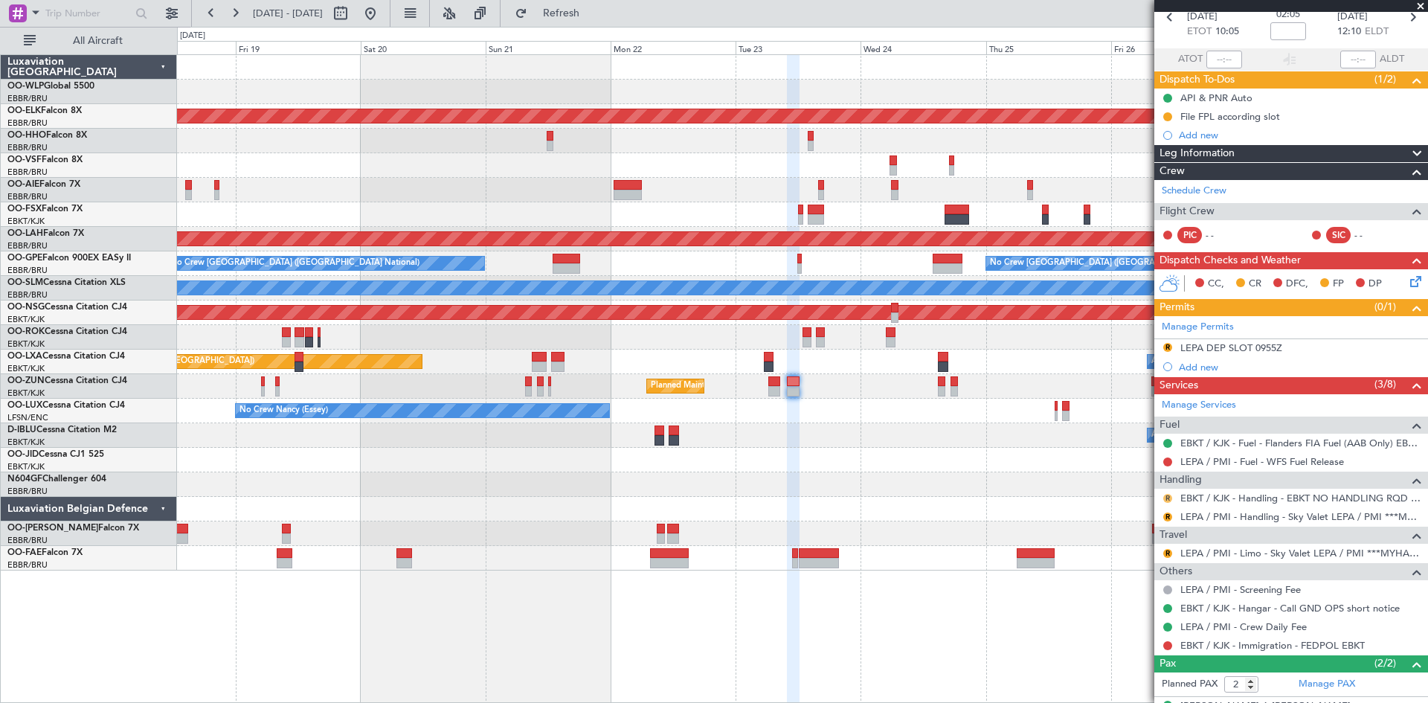
click at [1169, 498] on button "R" at bounding box center [1168, 498] width 9 height 9
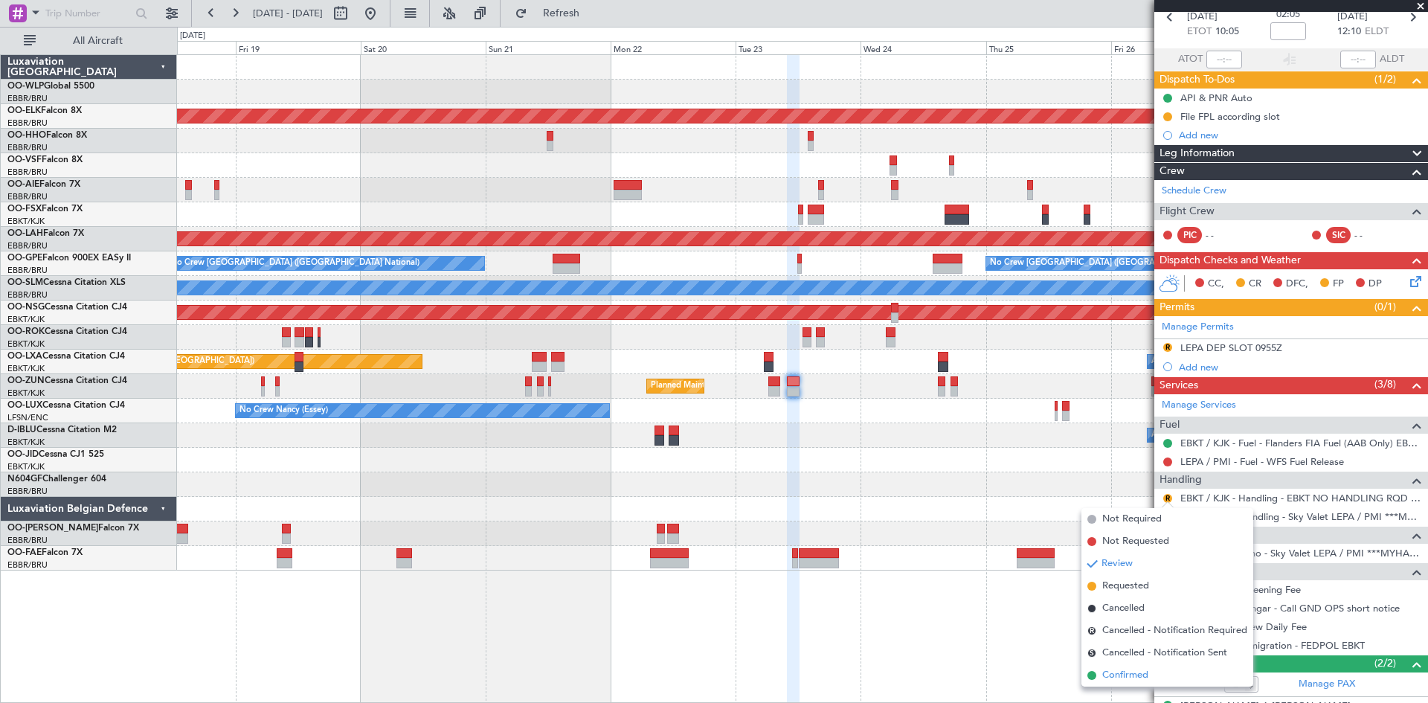
click at [1123, 670] on span "Confirmed" at bounding box center [1126, 675] width 46 height 15
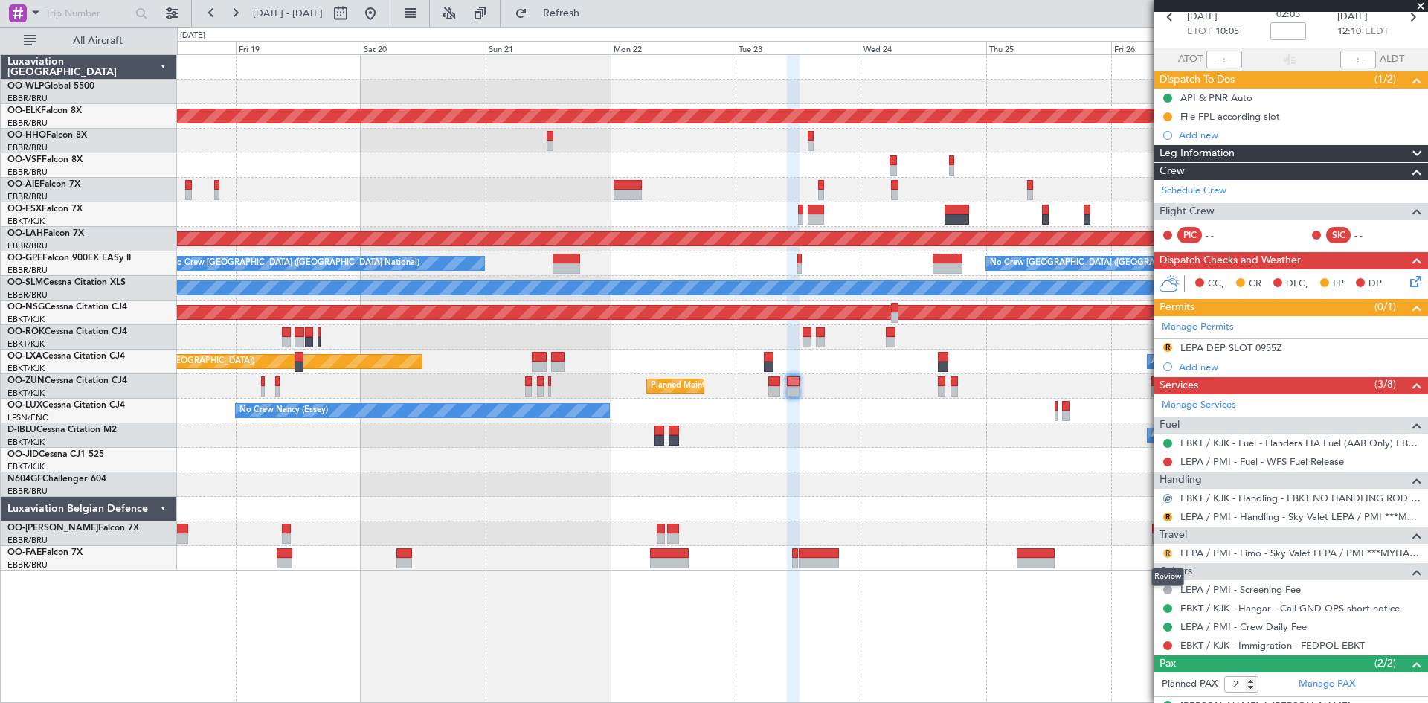
click at [1167, 551] on button "R" at bounding box center [1168, 553] width 9 height 9
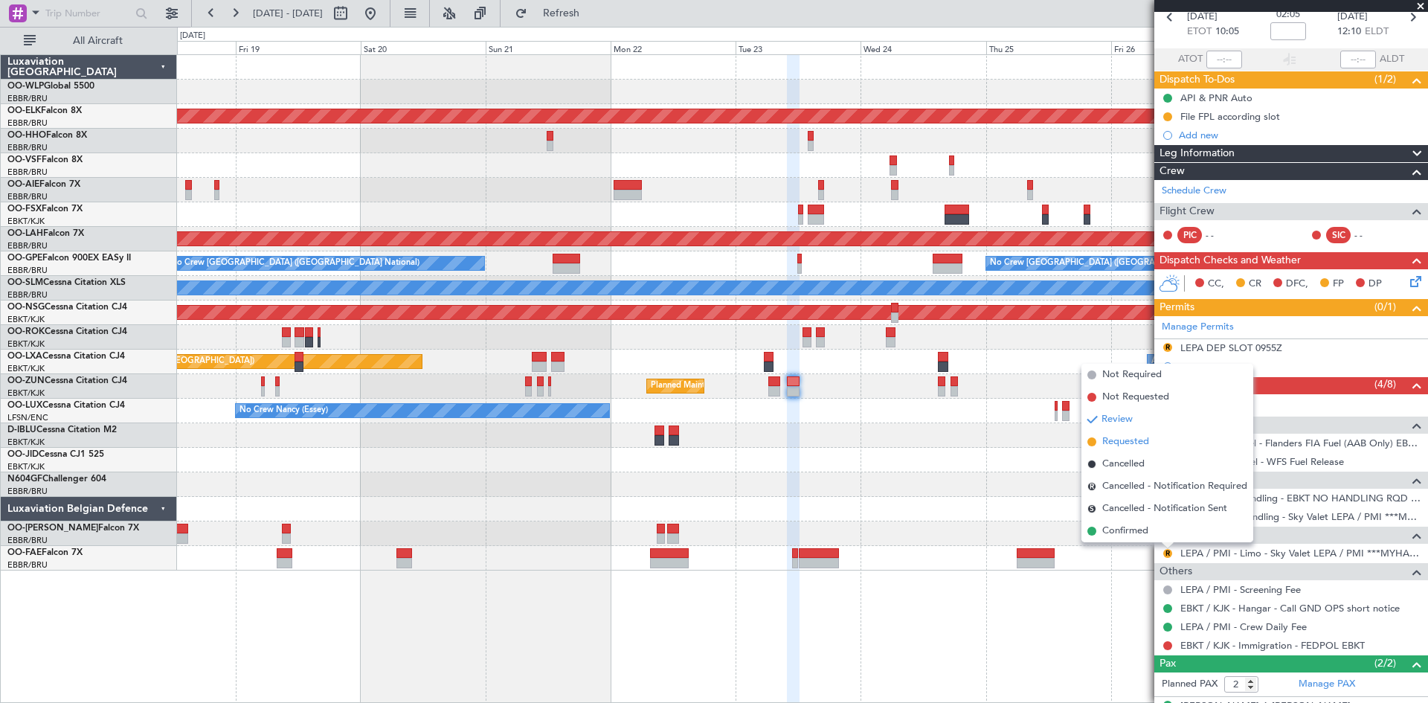
click at [1132, 439] on span "Requested" at bounding box center [1126, 441] width 47 height 15
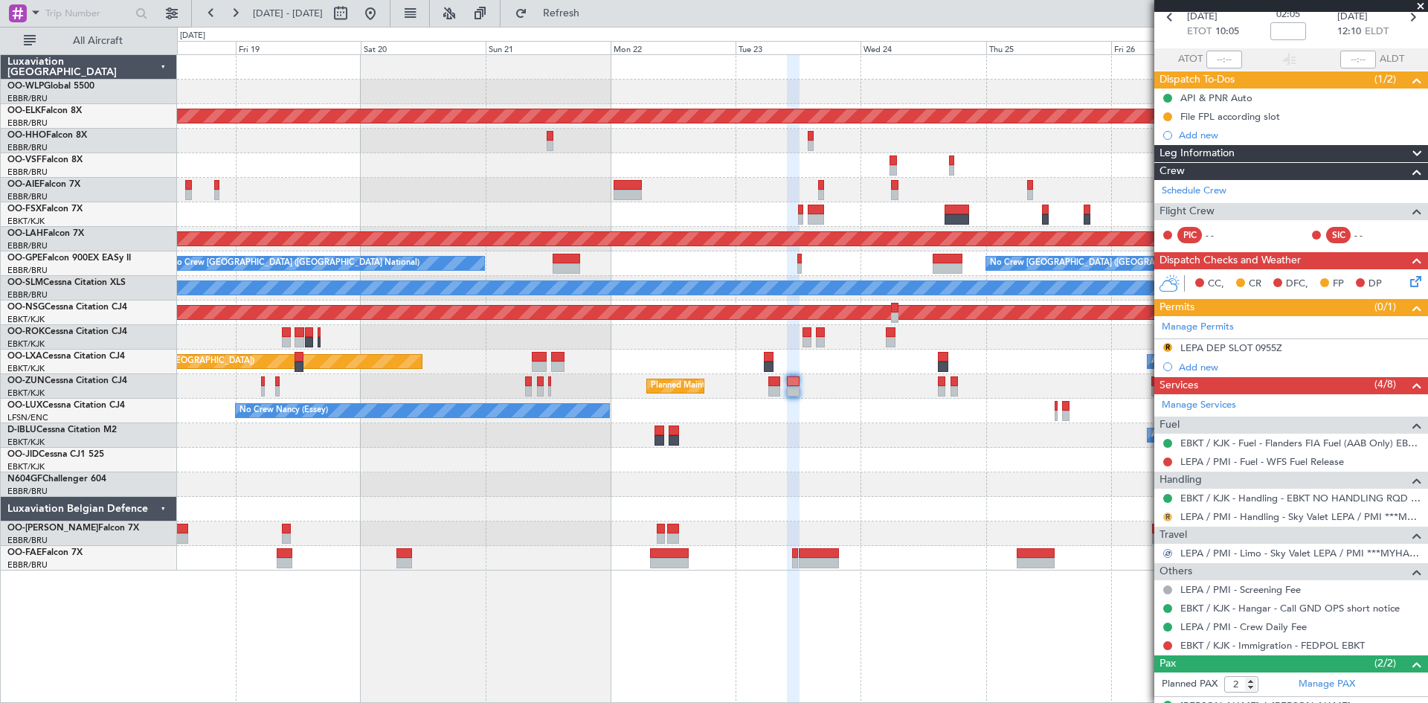
click at [1168, 513] on button "R" at bounding box center [1168, 517] width 9 height 9
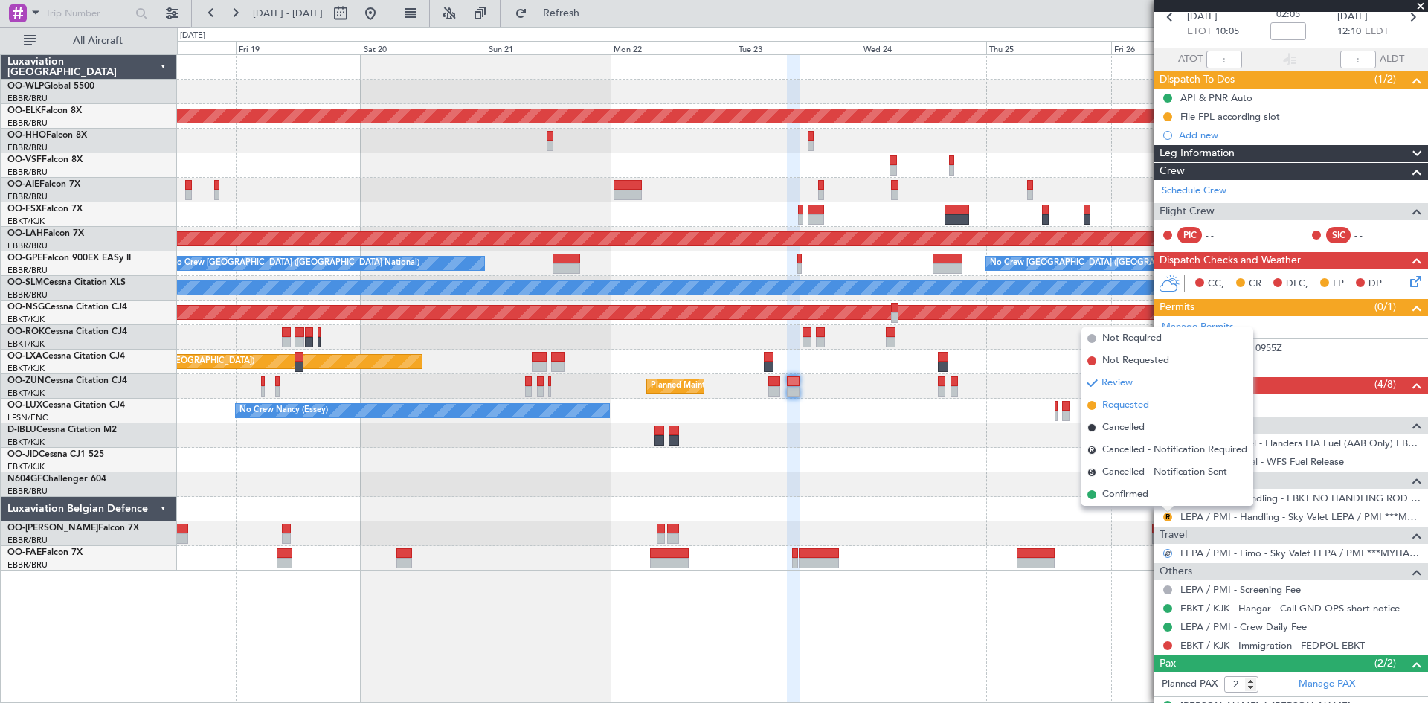
click at [1130, 402] on span "Requested" at bounding box center [1126, 405] width 47 height 15
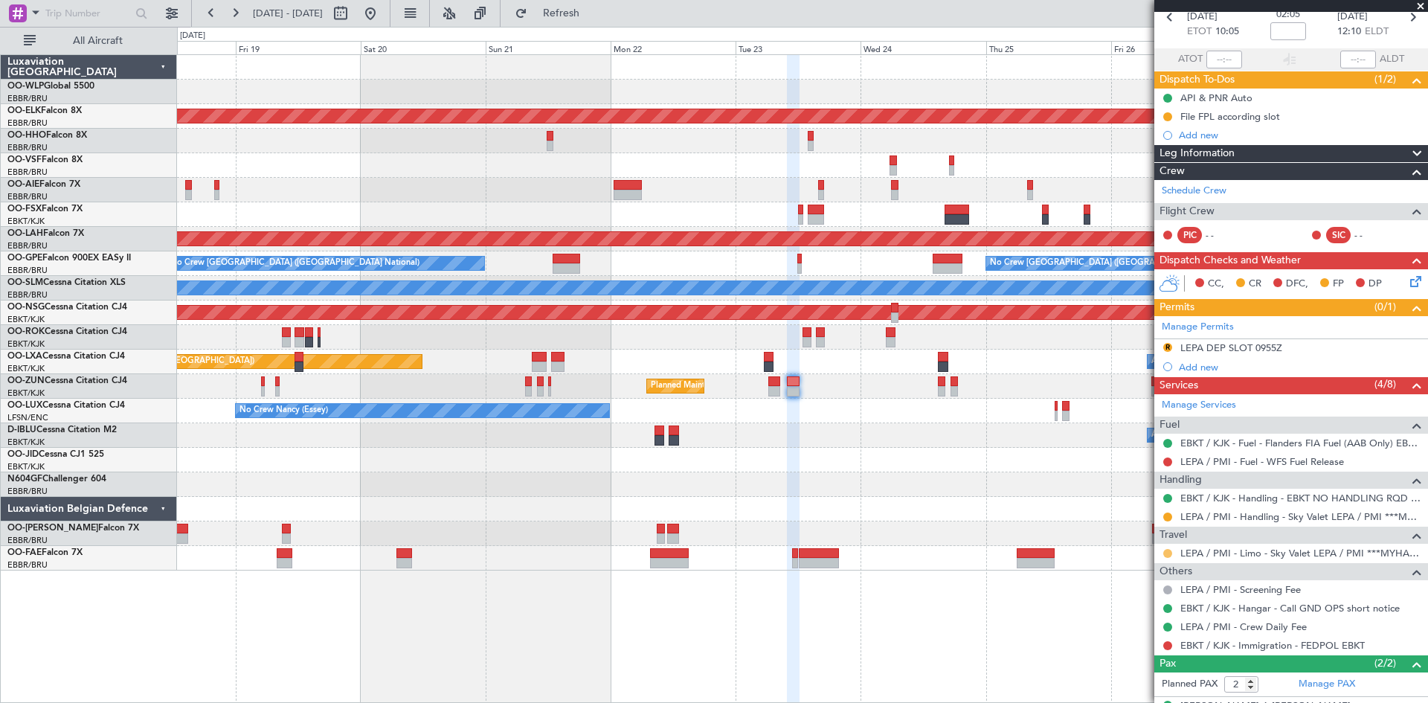
click at [1164, 555] on button at bounding box center [1168, 553] width 9 height 9
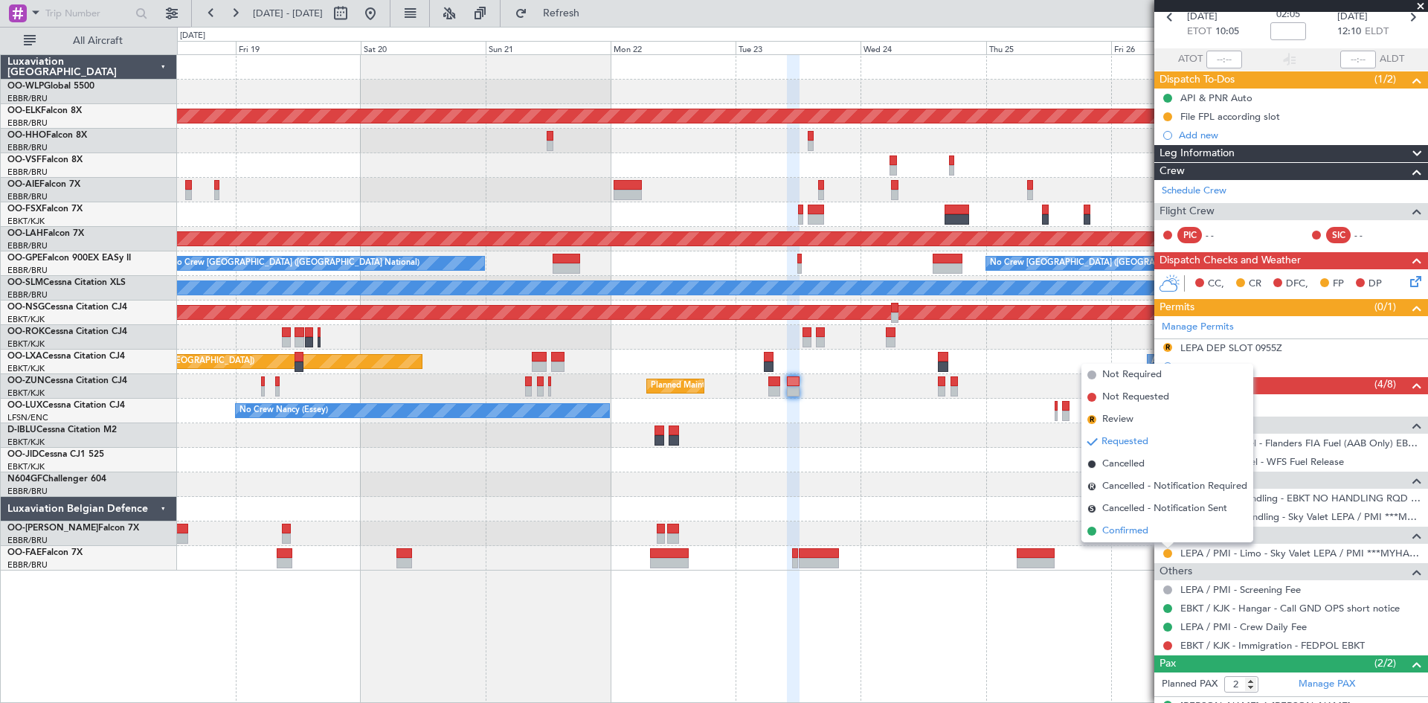
click at [1140, 527] on span "Confirmed" at bounding box center [1126, 531] width 46 height 15
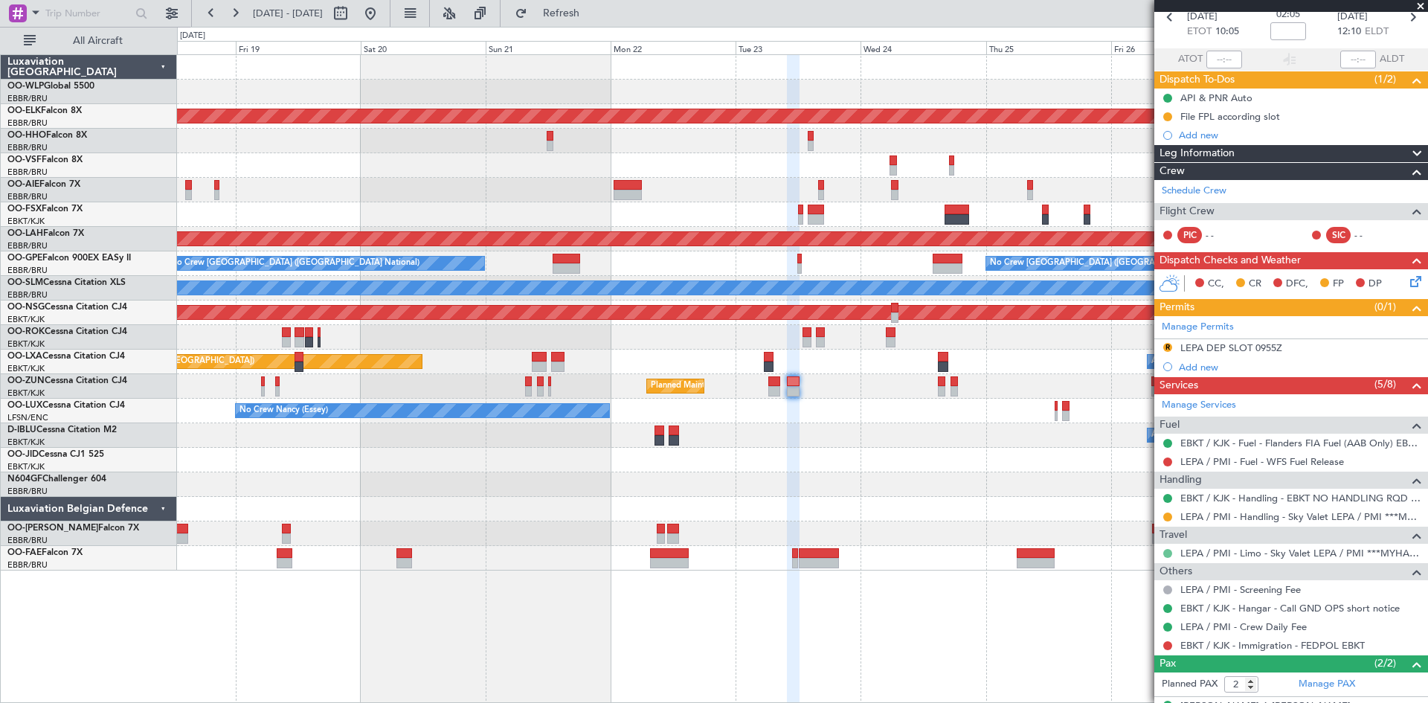
click at [1170, 550] on button at bounding box center [1168, 553] width 9 height 9
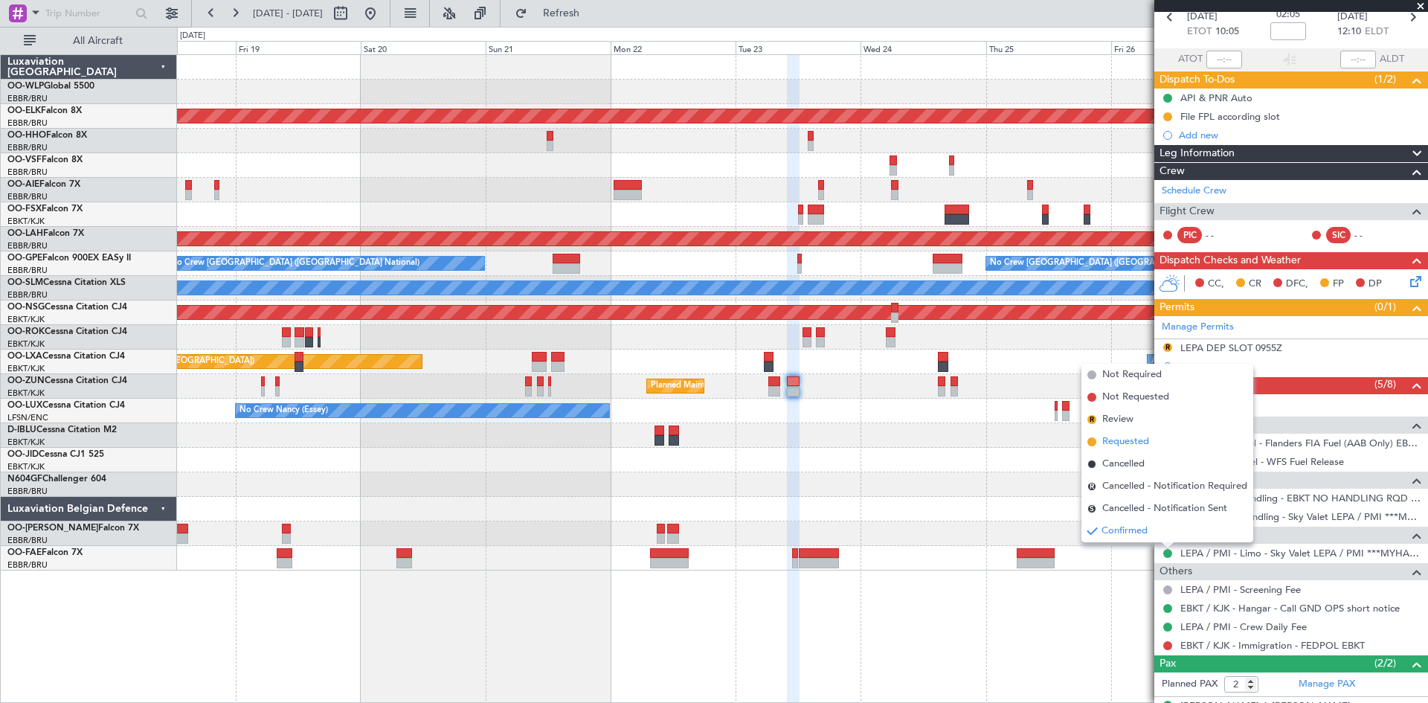
click at [1116, 446] on span "Requested" at bounding box center [1126, 441] width 47 height 15
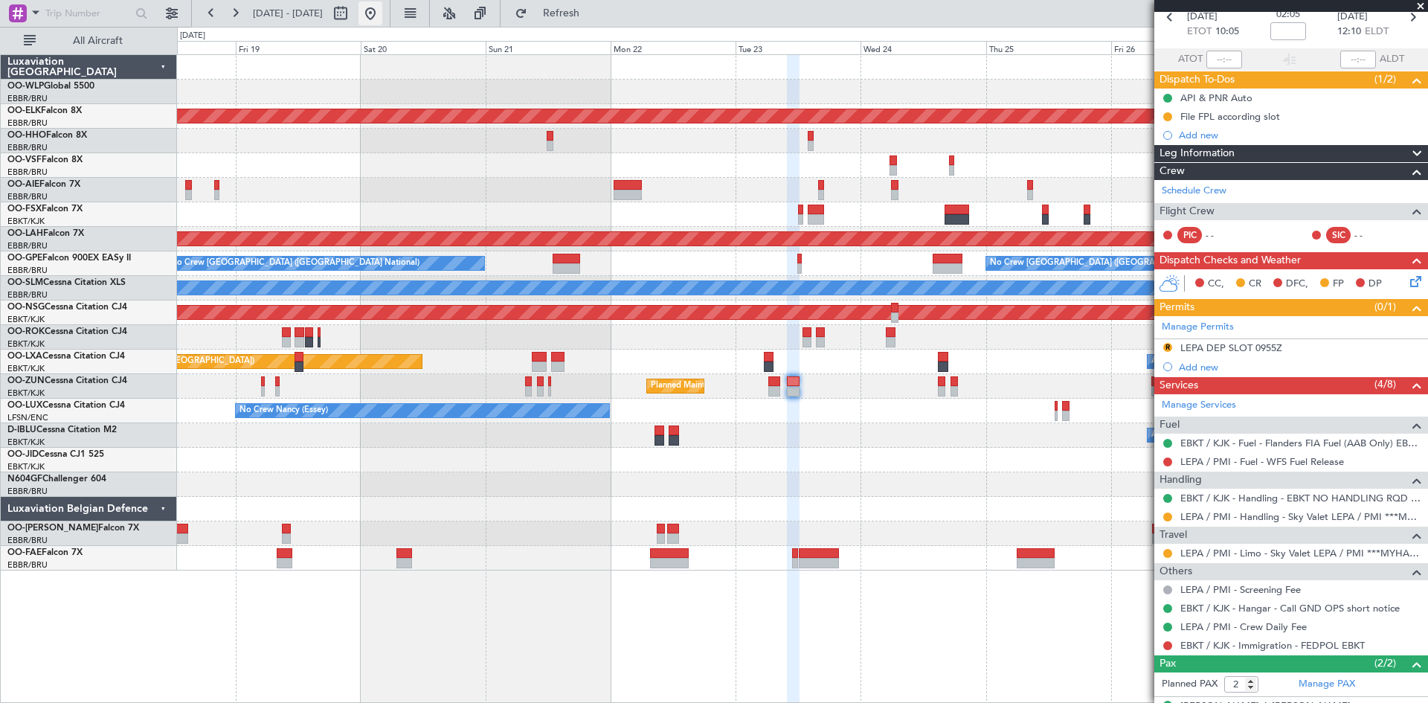
click at [382, 14] on button at bounding box center [371, 13] width 24 height 24
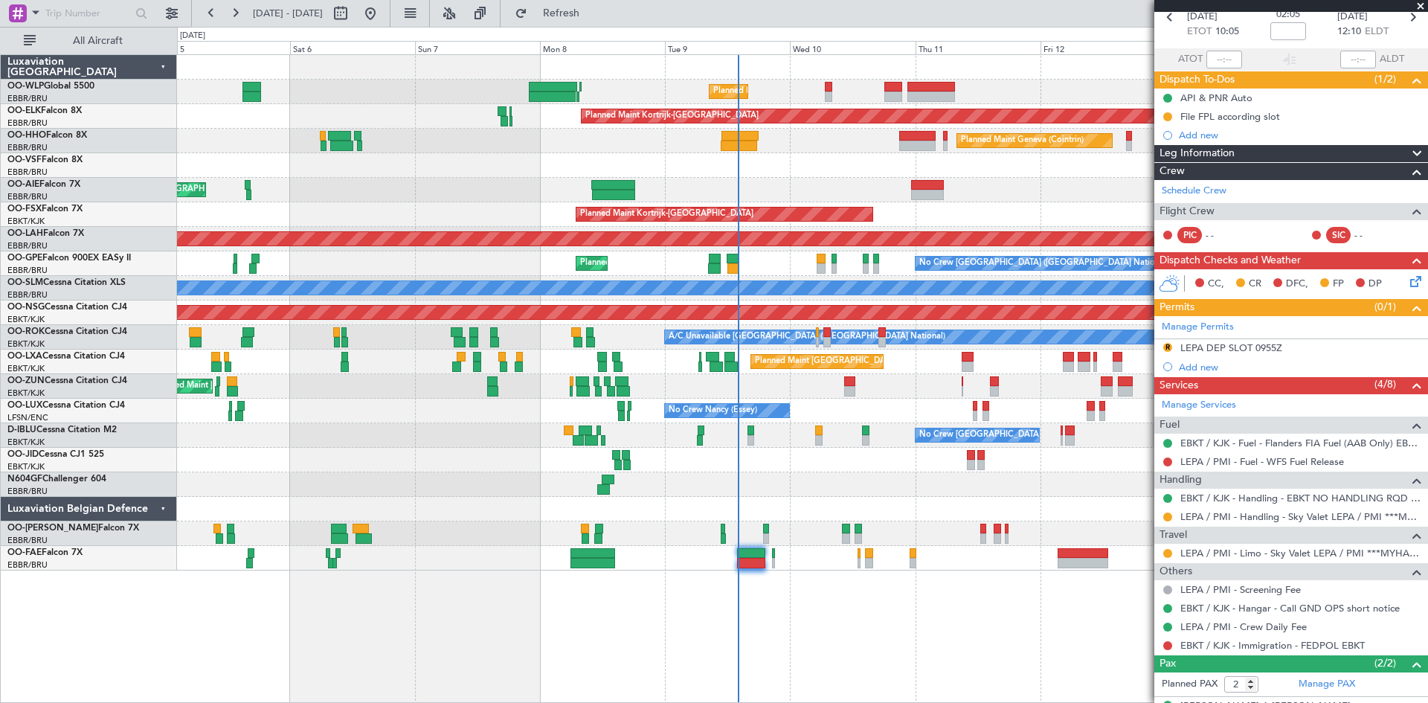
click at [1023, 400] on div "Planned Maint Liege Planned Maint Kortrijk-Wevelgem Planned Maint Geneva (Coint…" at bounding box center [802, 313] width 1251 height 516
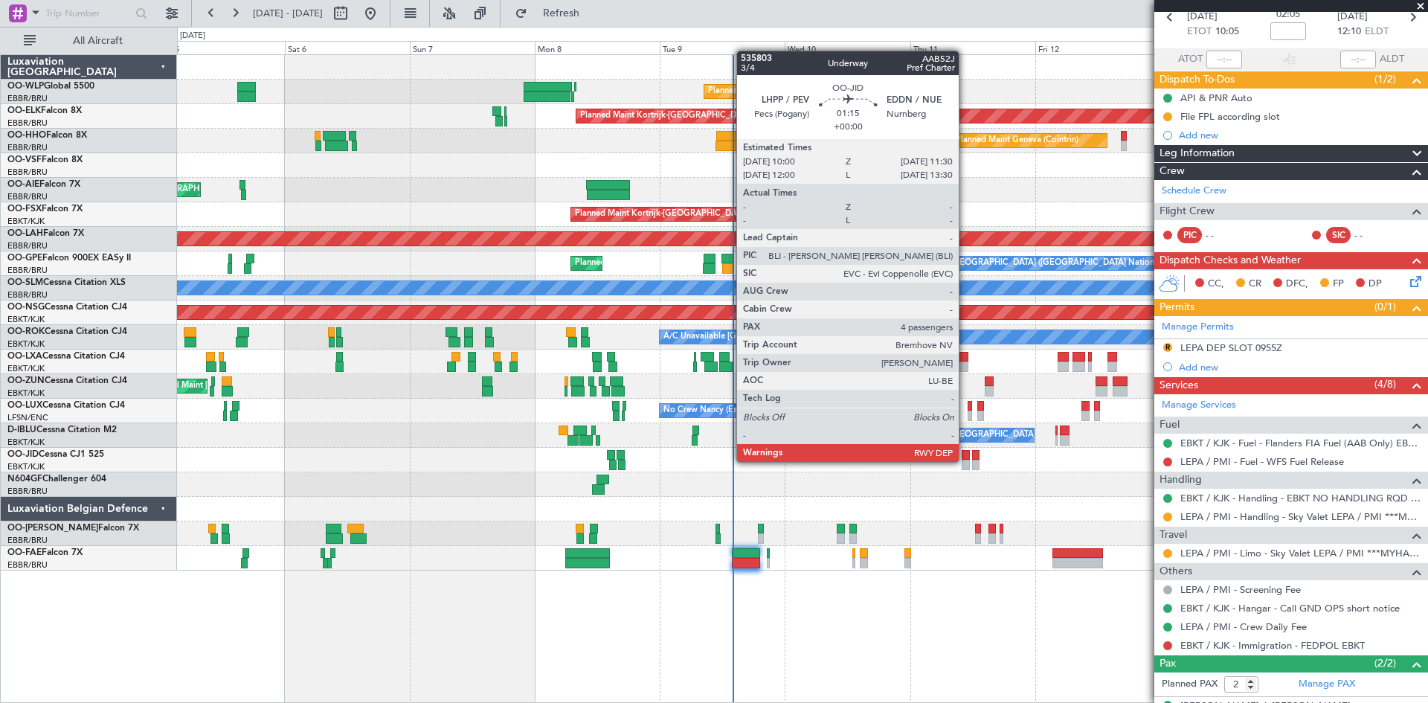
click at [966, 461] on div at bounding box center [966, 465] width 8 height 10
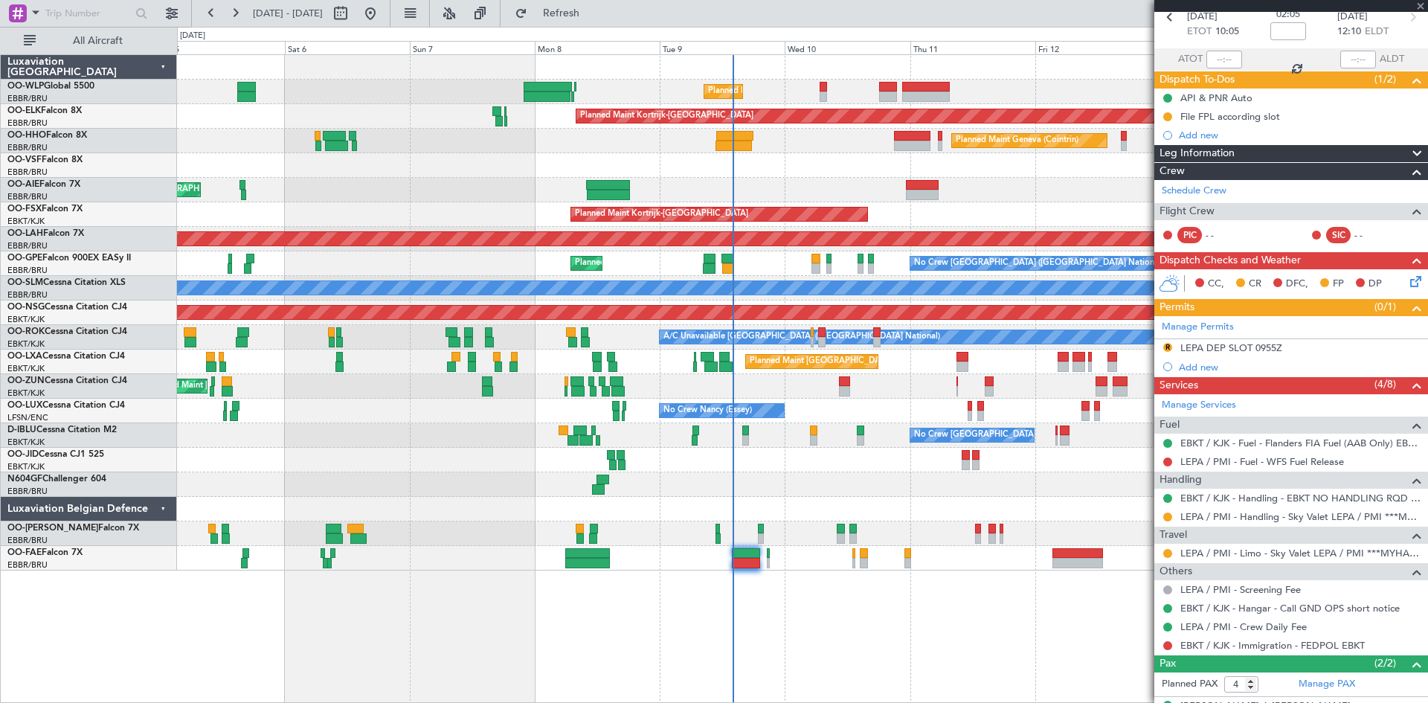
scroll to position [0, 0]
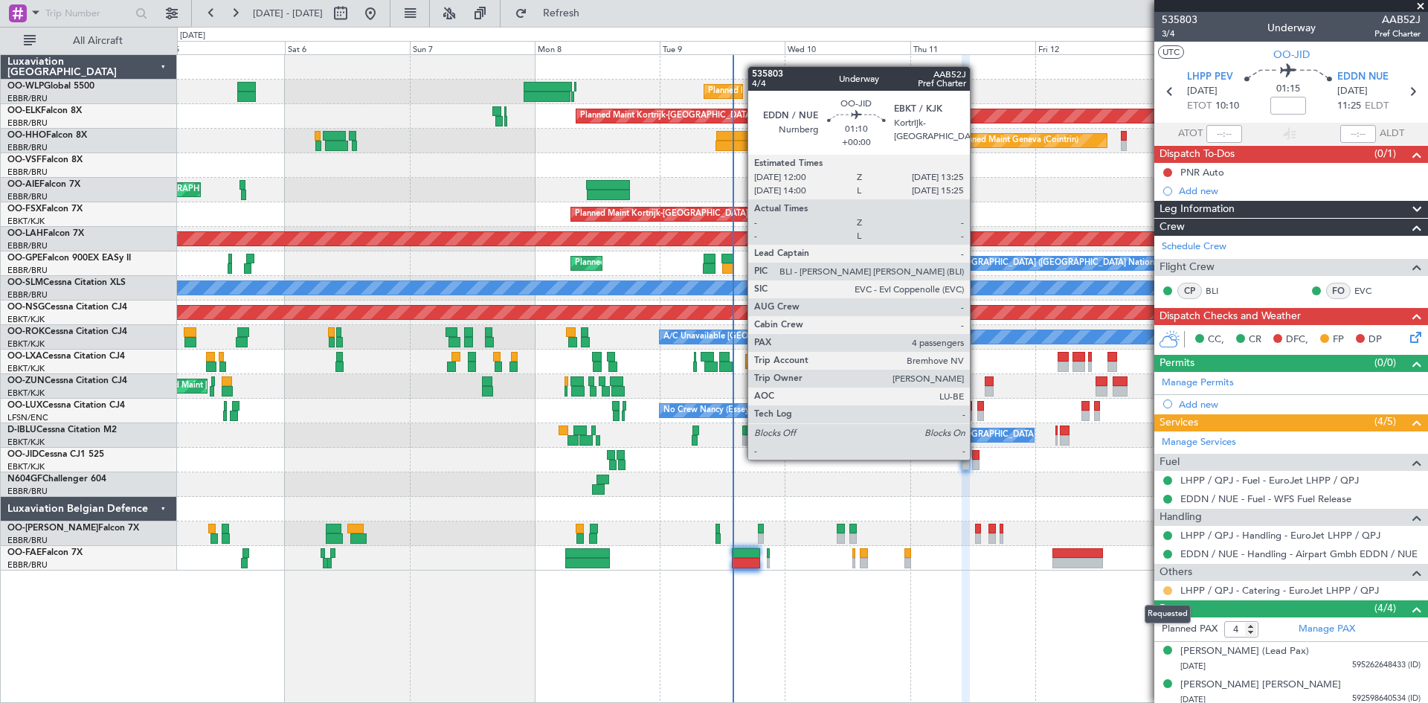
click at [1167, 591] on button at bounding box center [1168, 590] width 9 height 9
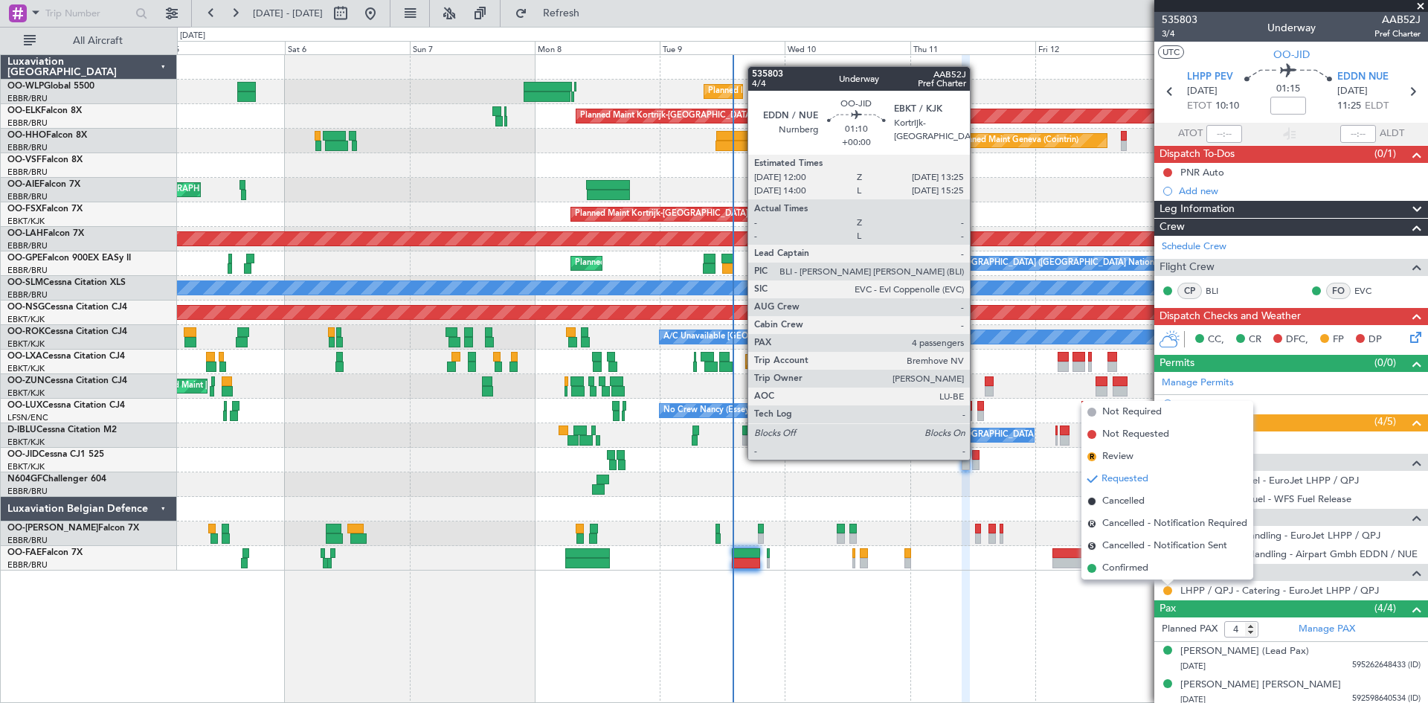
click at [1123, 626] on div "Planned Maint Liege Planned Maint Kortrijk-Wevelgem Planned Maint Geneva (Coint…" at bounding box center [802, 378] width 1251 height 649
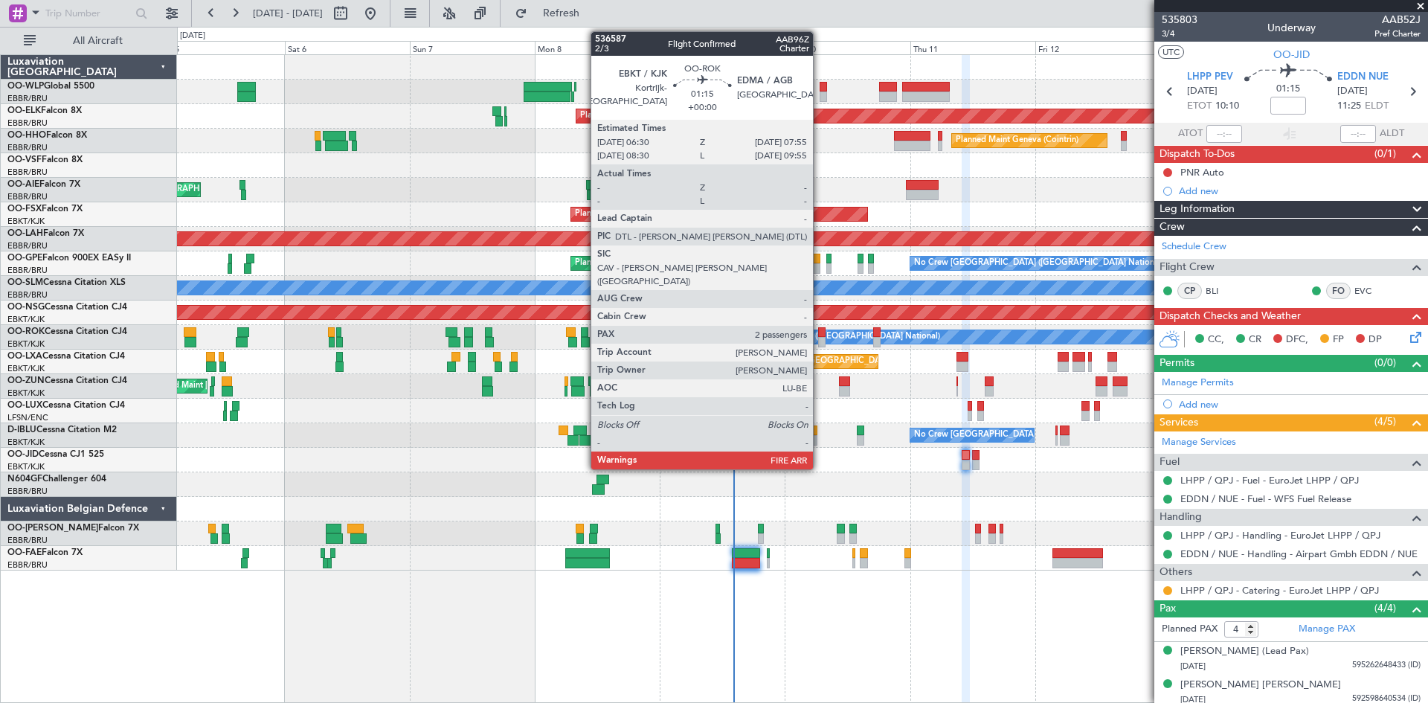
click at [820, 340] on div at bounding box center [821, 342] width 7 height 10
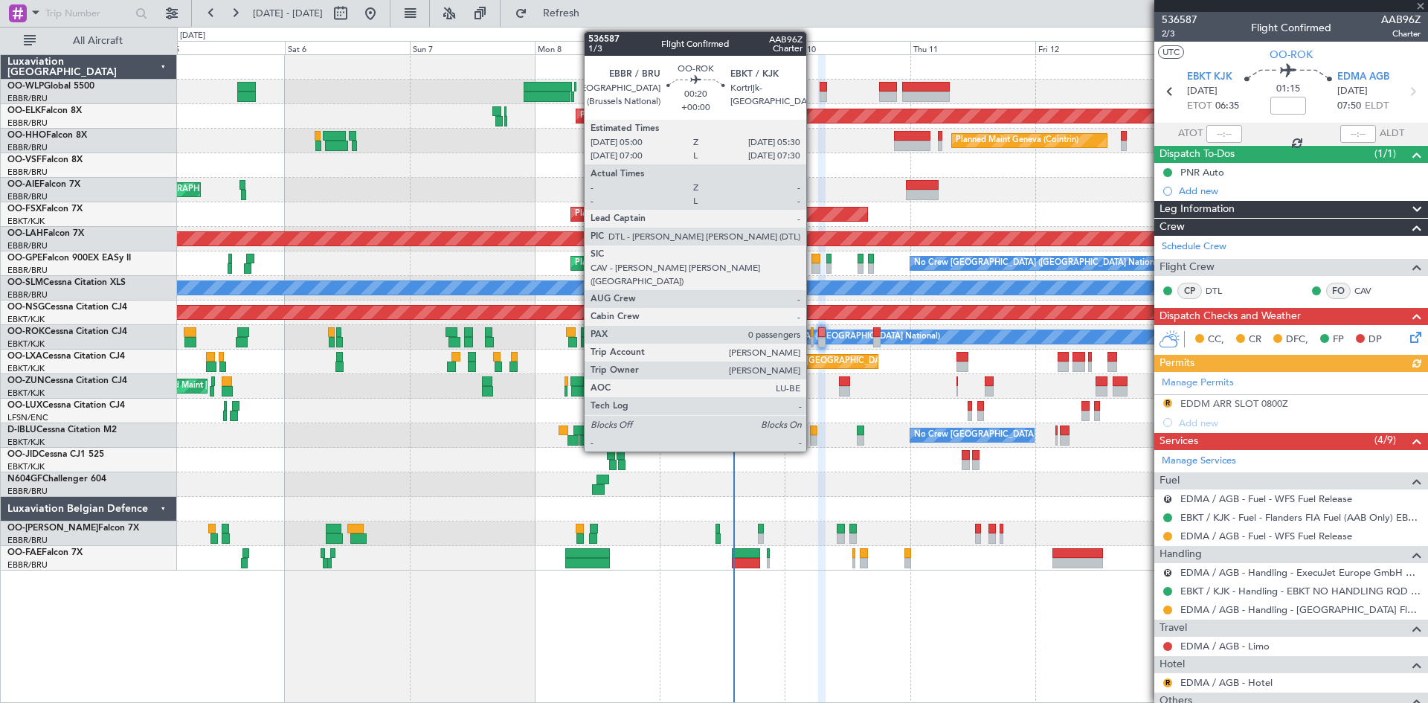
click at [813, 336] on div at bounding box center [812, 332] width 3 height 10
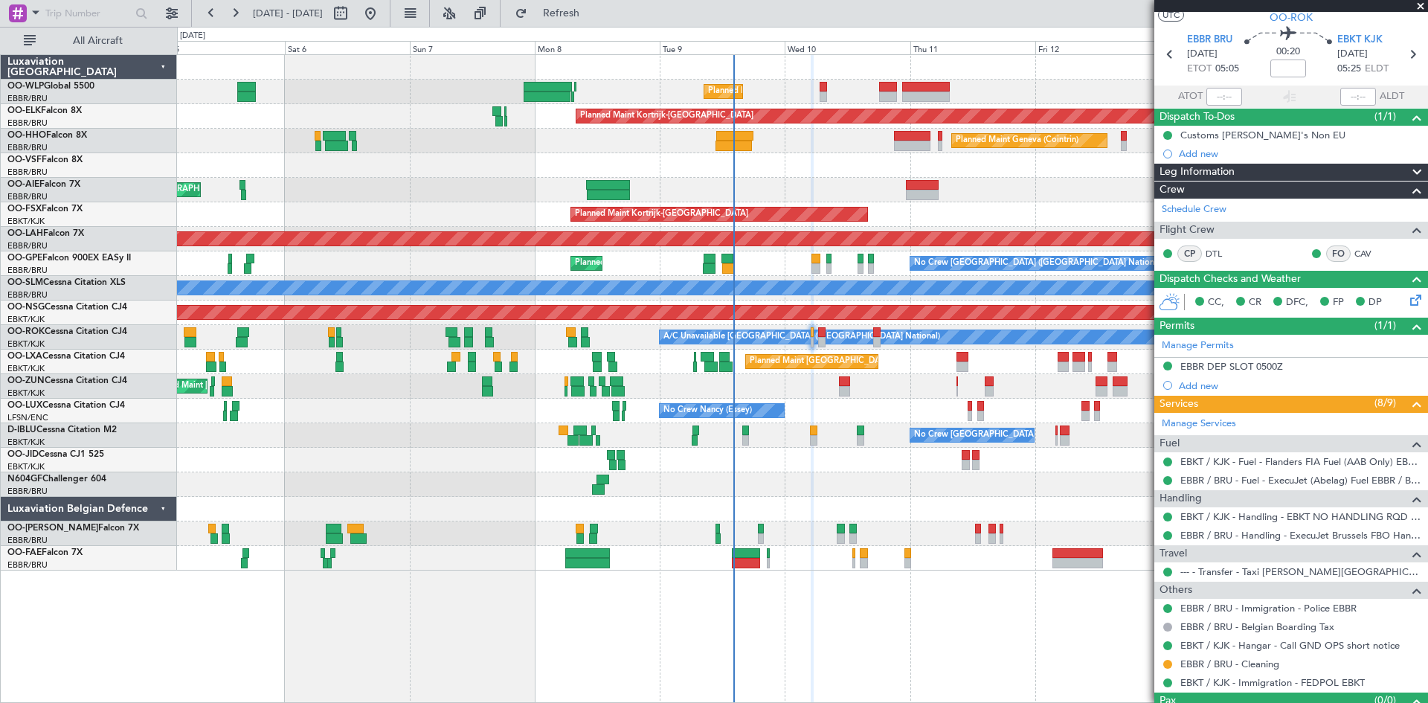
scroll to position [68, 0]
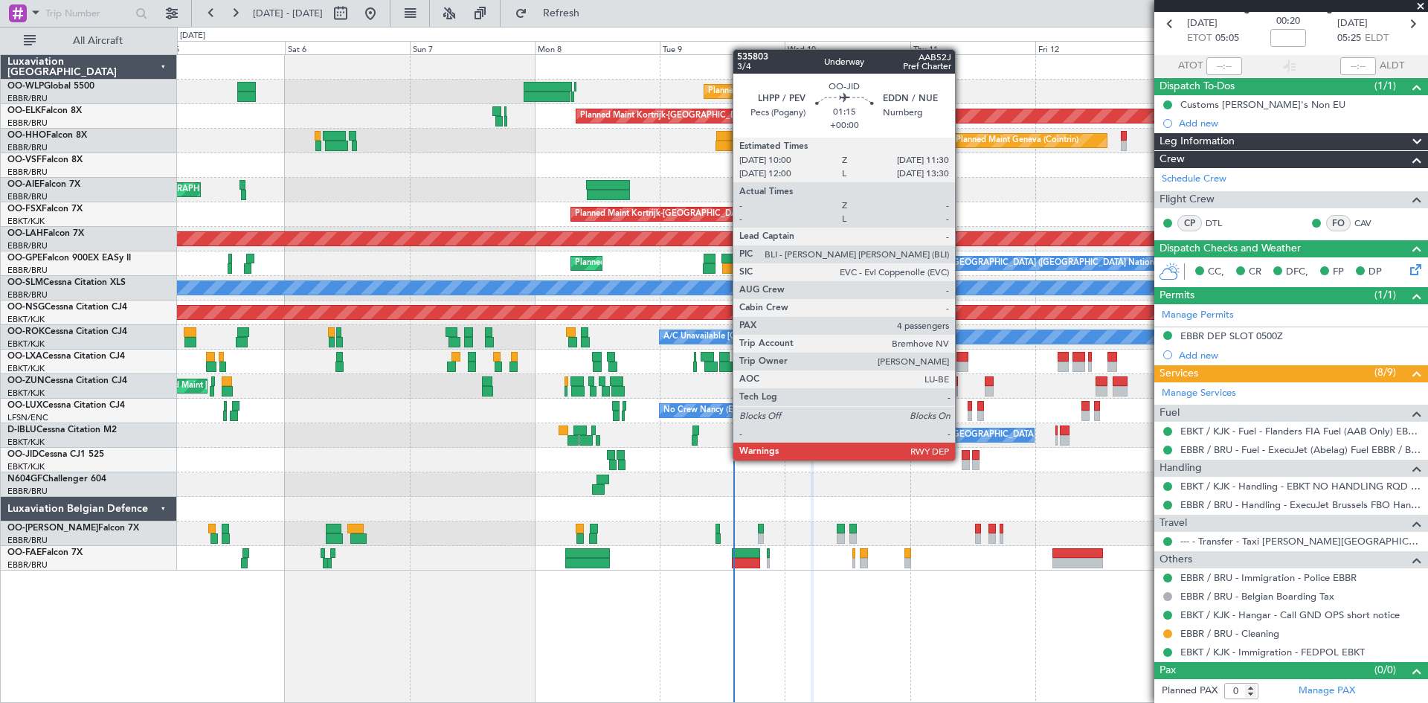
click at [962, 459] on div at bounding box center [966, 455] width 8 height 10
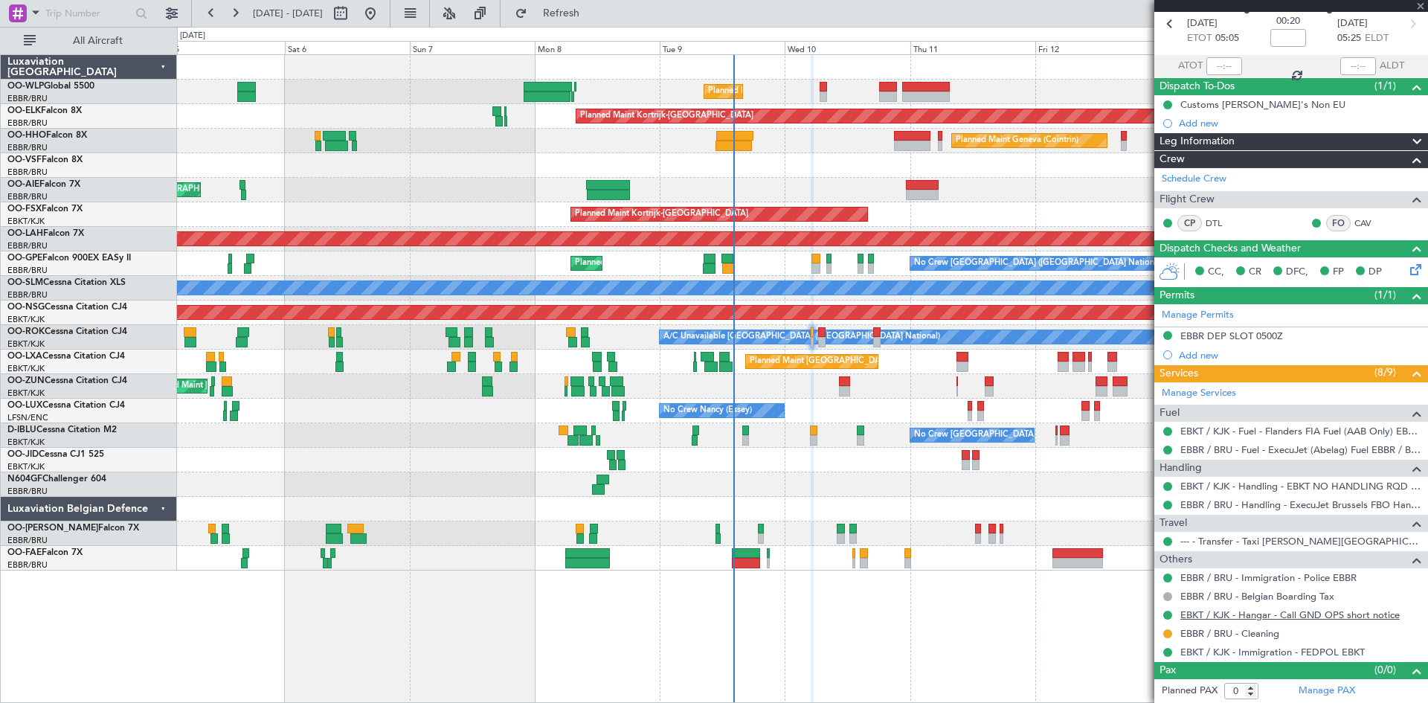
type input "4"
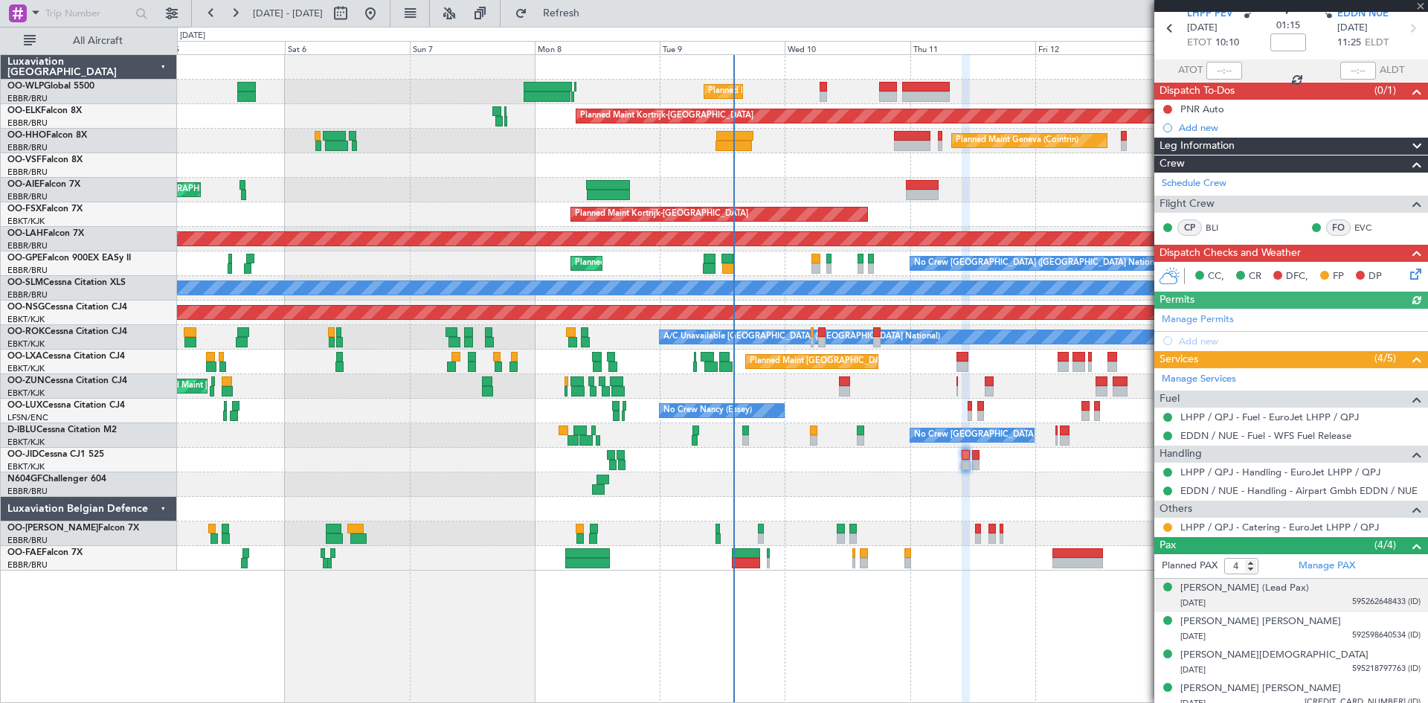
scroll to position [72, 0]
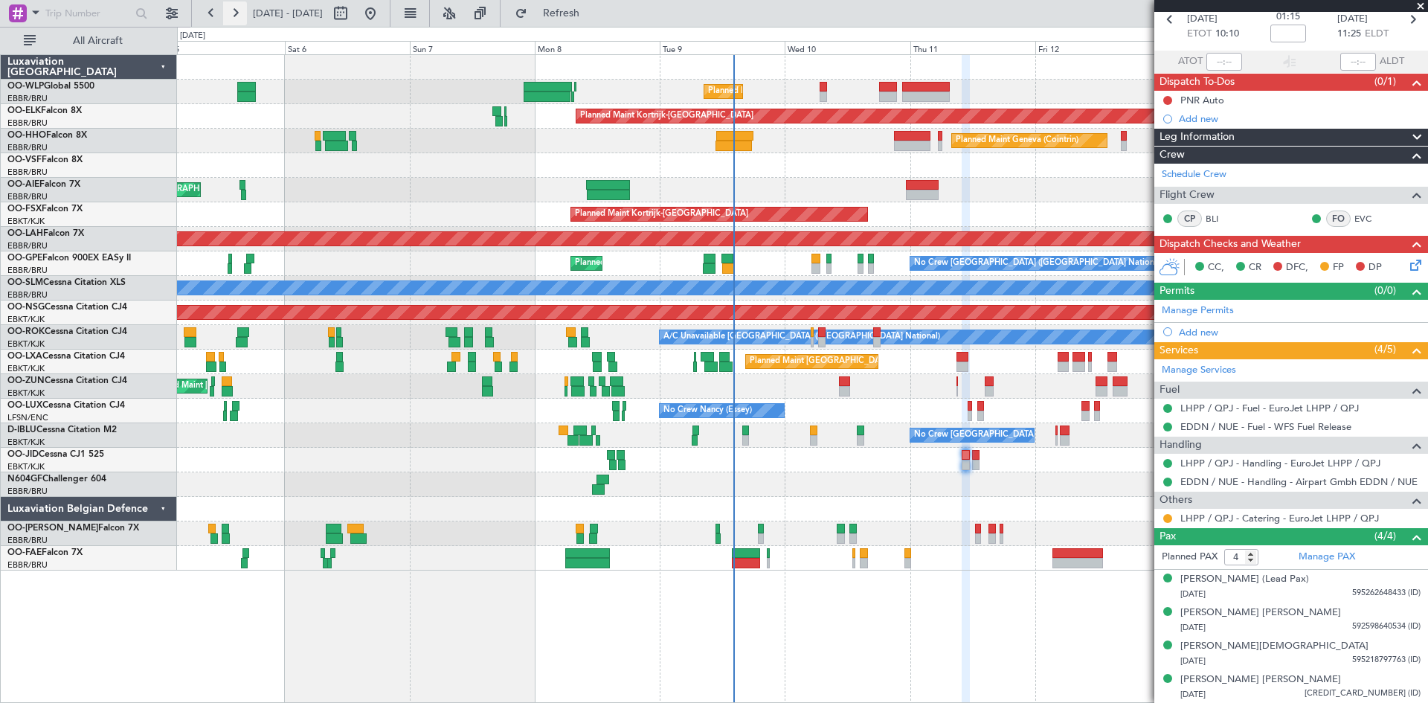
click at [237, 14] on button at bounding box center [235, 13] width 24 height 24
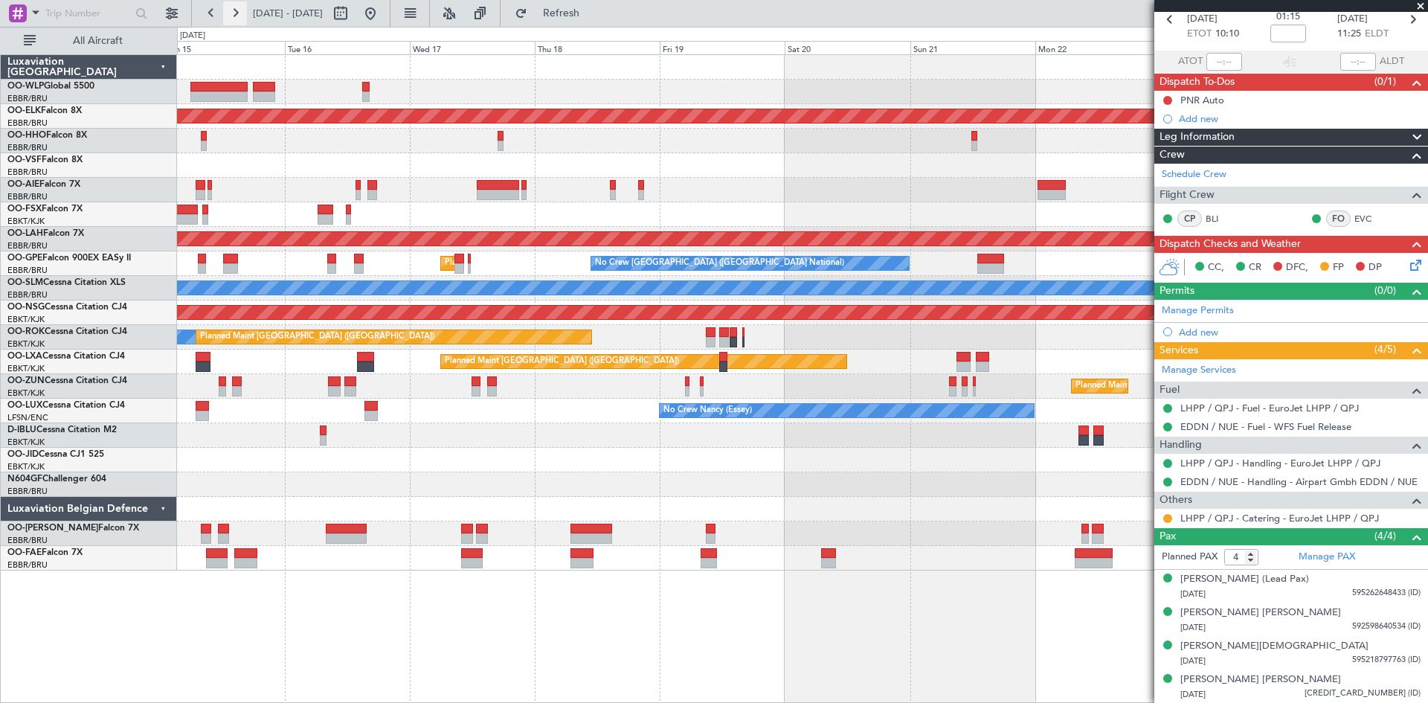
click at [237, 14] on button at bounding box center [235, 13] width 24 height 24
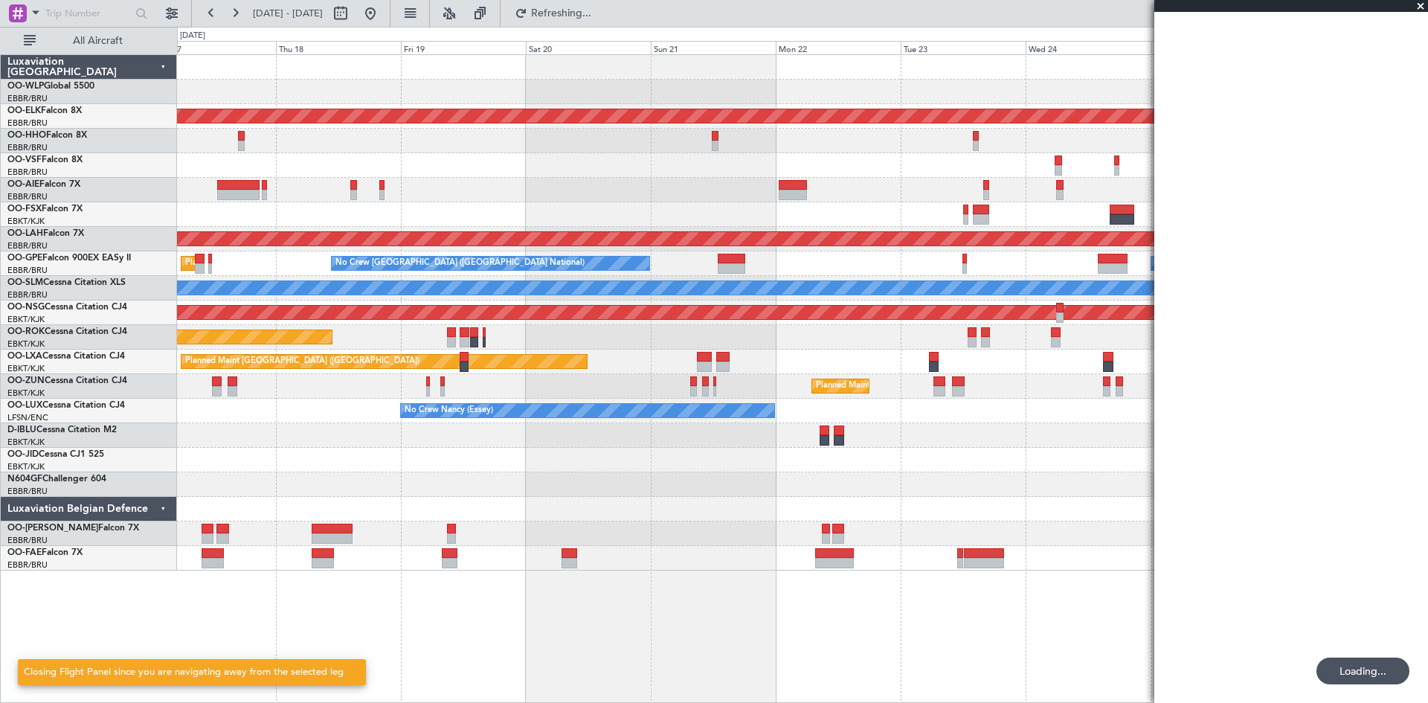
scroll to position [0, 0]
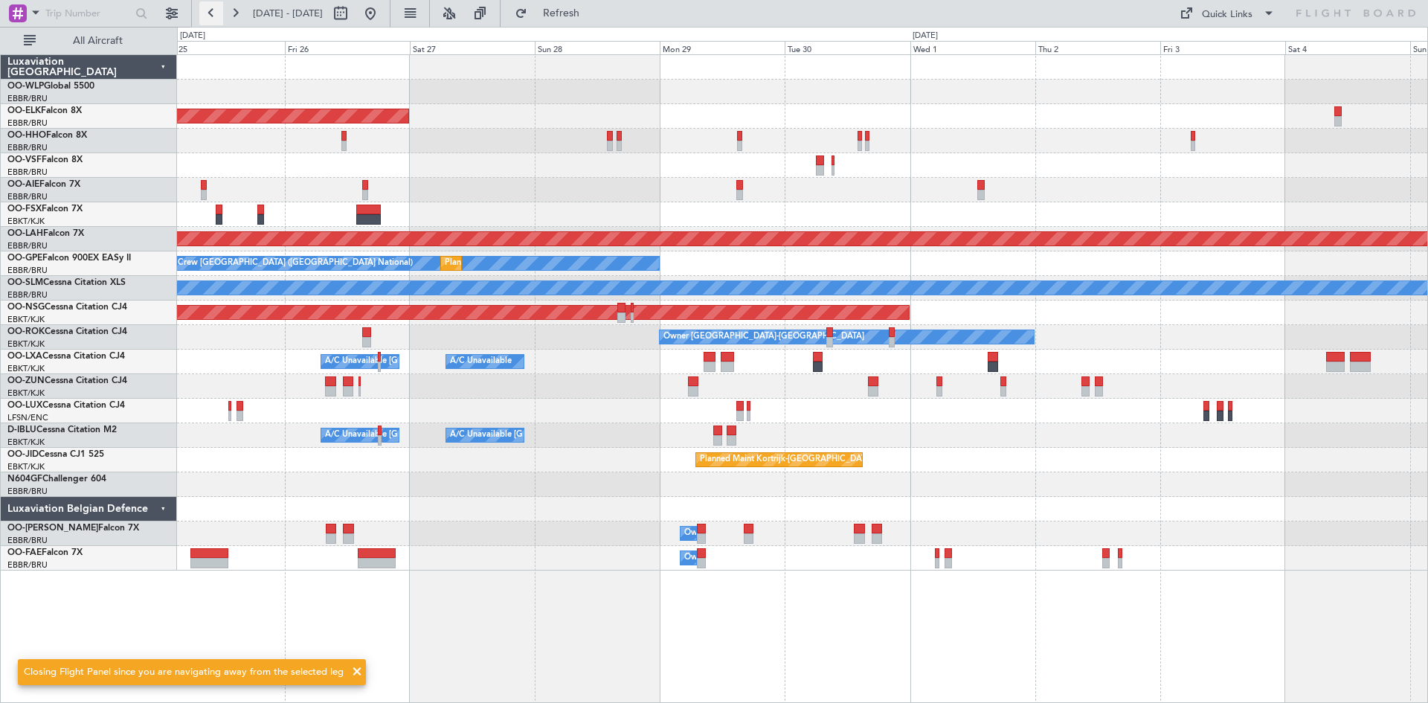
click at [213, 7] on button at bounding box center [211, 13] width 24 height 24
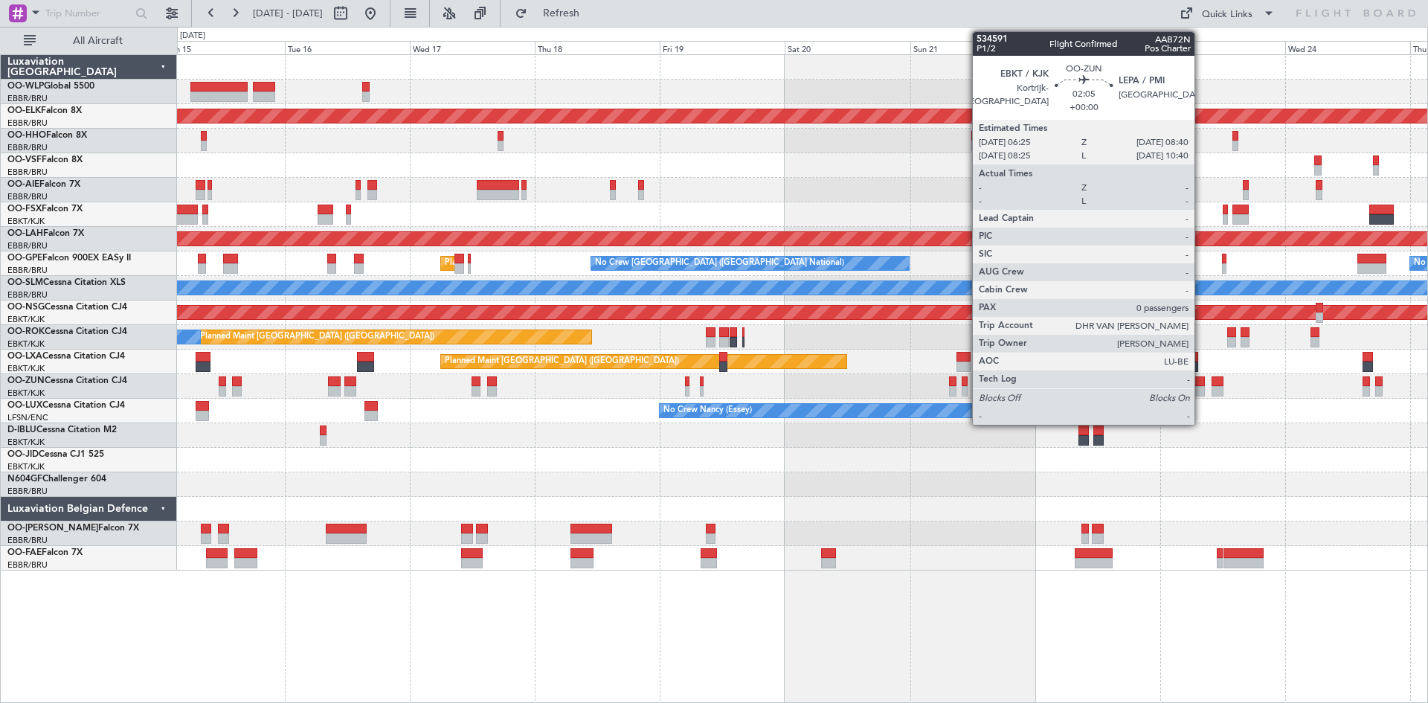
click at [1201, 390] on div at bounding box center [1199, 391] width 12 height 10
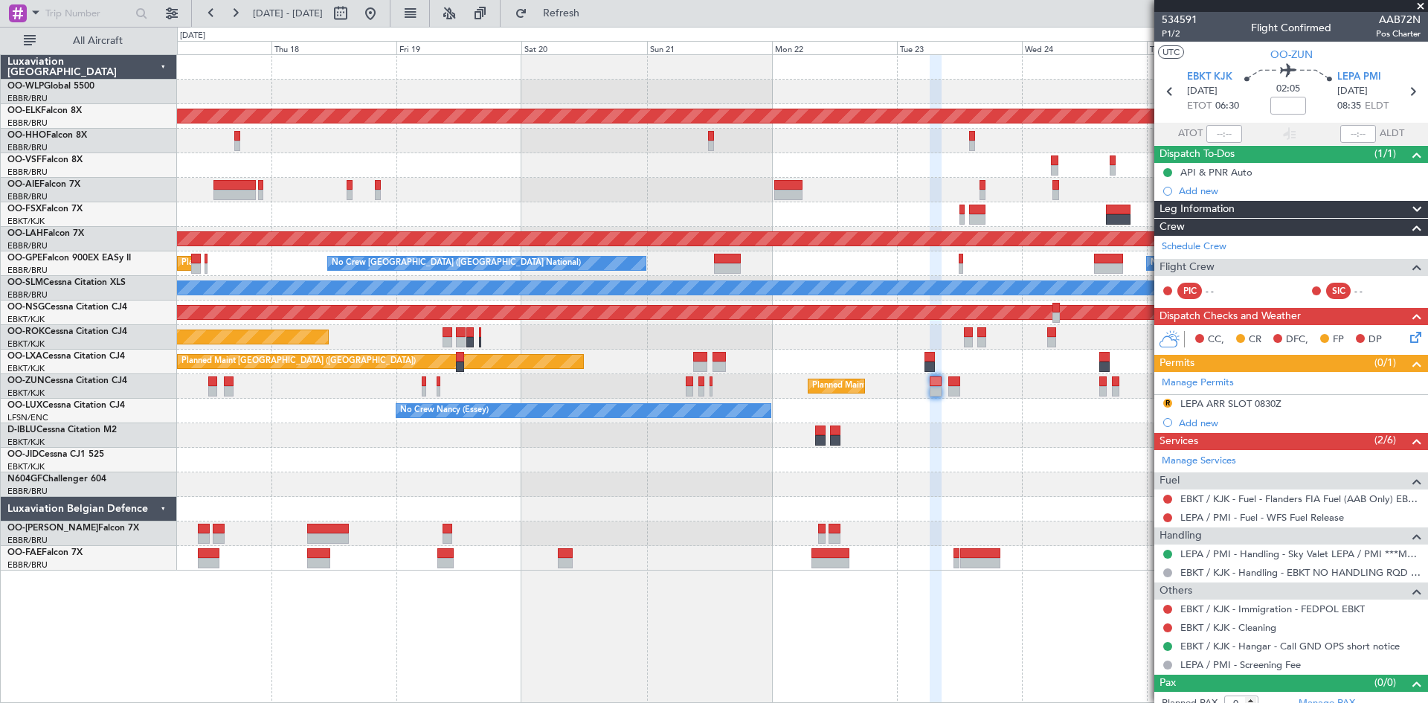
click at [773, 503] on div "Planned Maint Kortrijk-Wevelgem Planned Maint Alton-st Louis (St Louis Regl) No…" at bounding box center [802, 313] width 1251 height 516
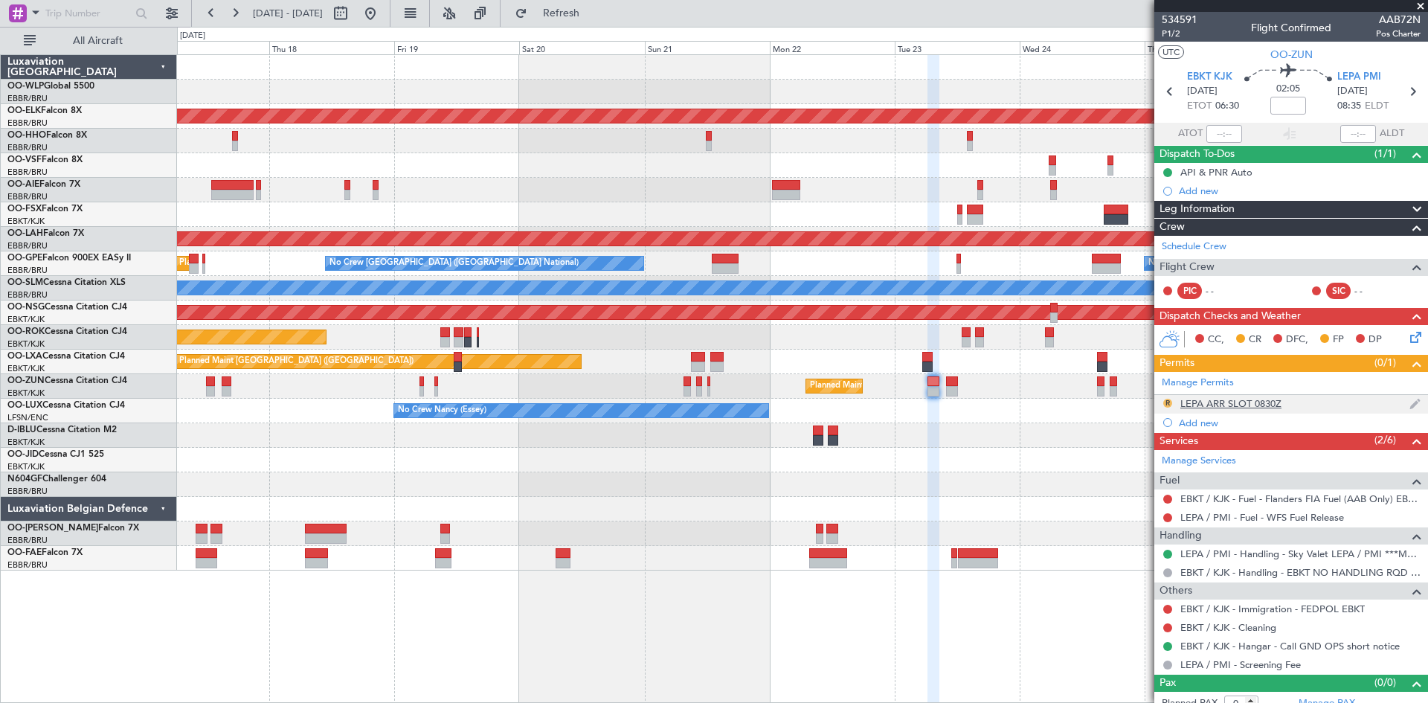
click at [1167, 400] on button "R" at bounding box center [1168, 403] width 9 height 9
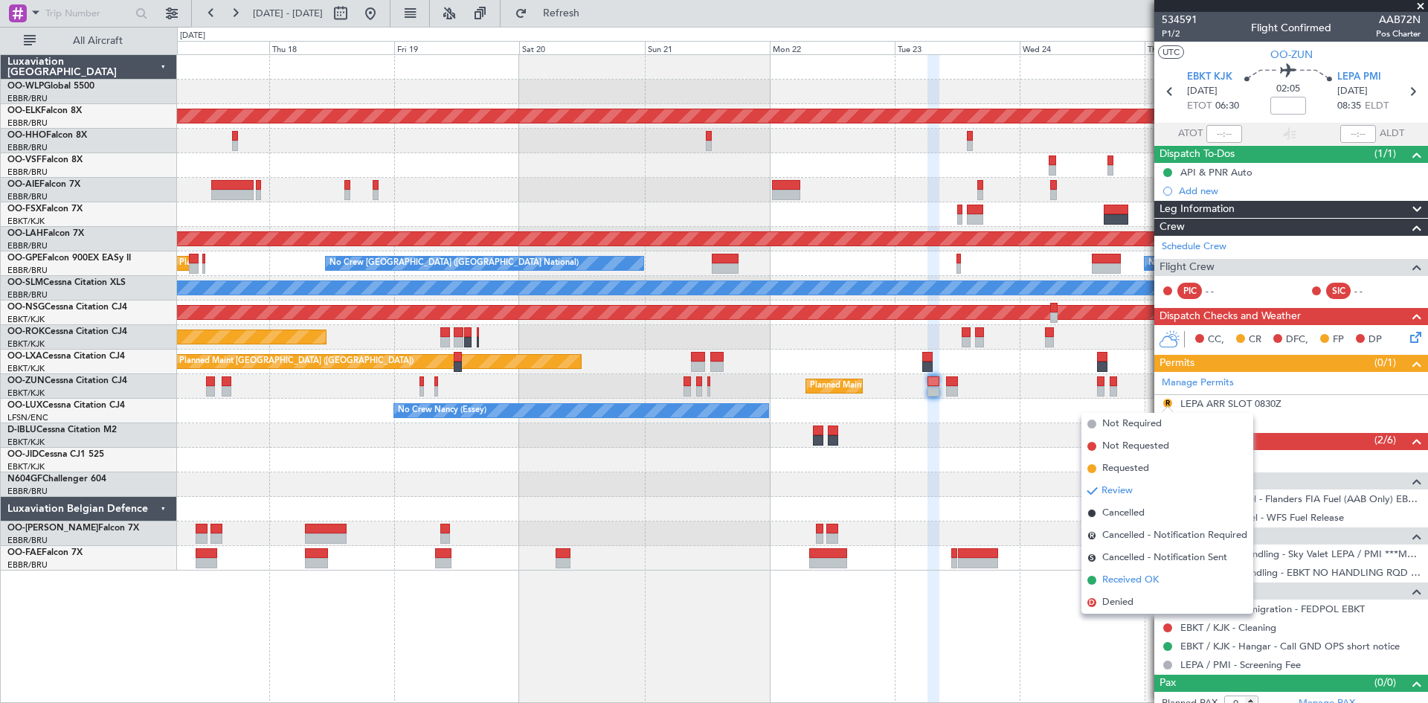
click at [1131, 586] on span "Received OK" at bounding box center [1131, 580] width 57 height 15
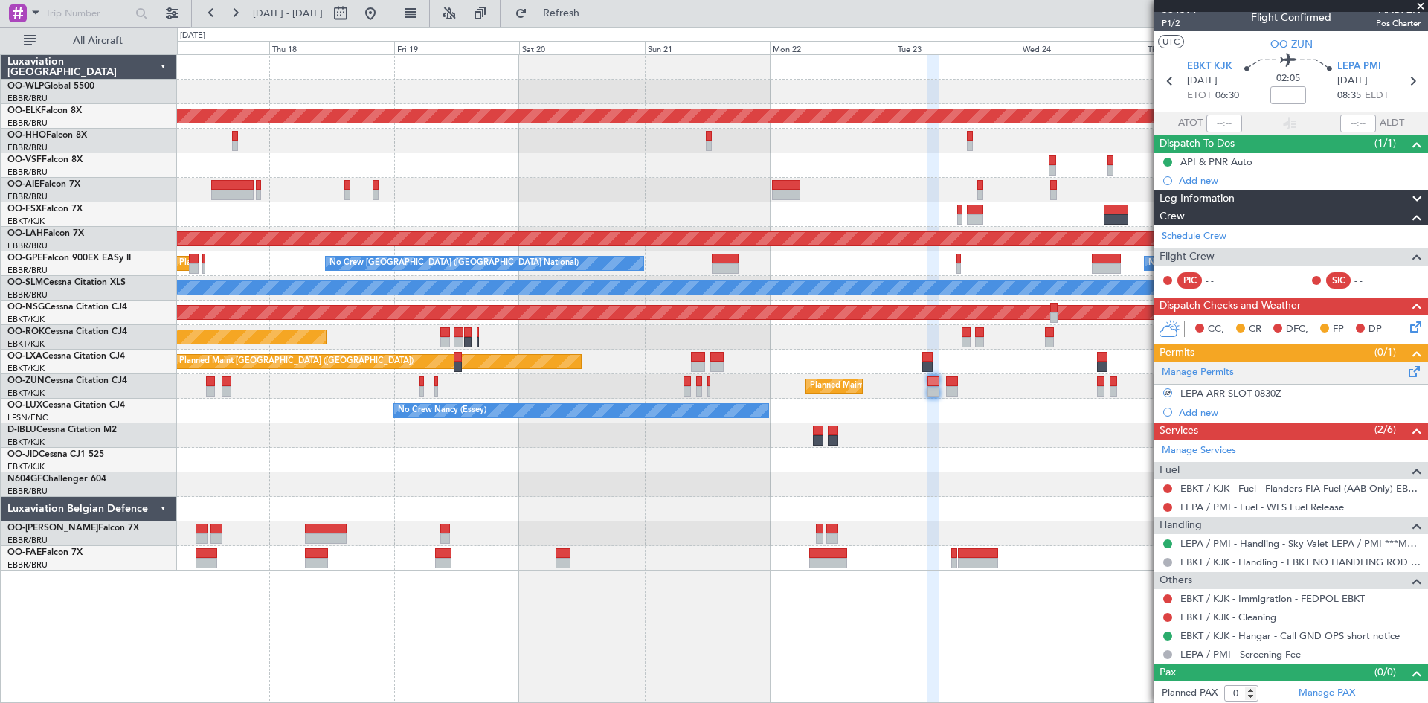
scroll to position [13, 0]
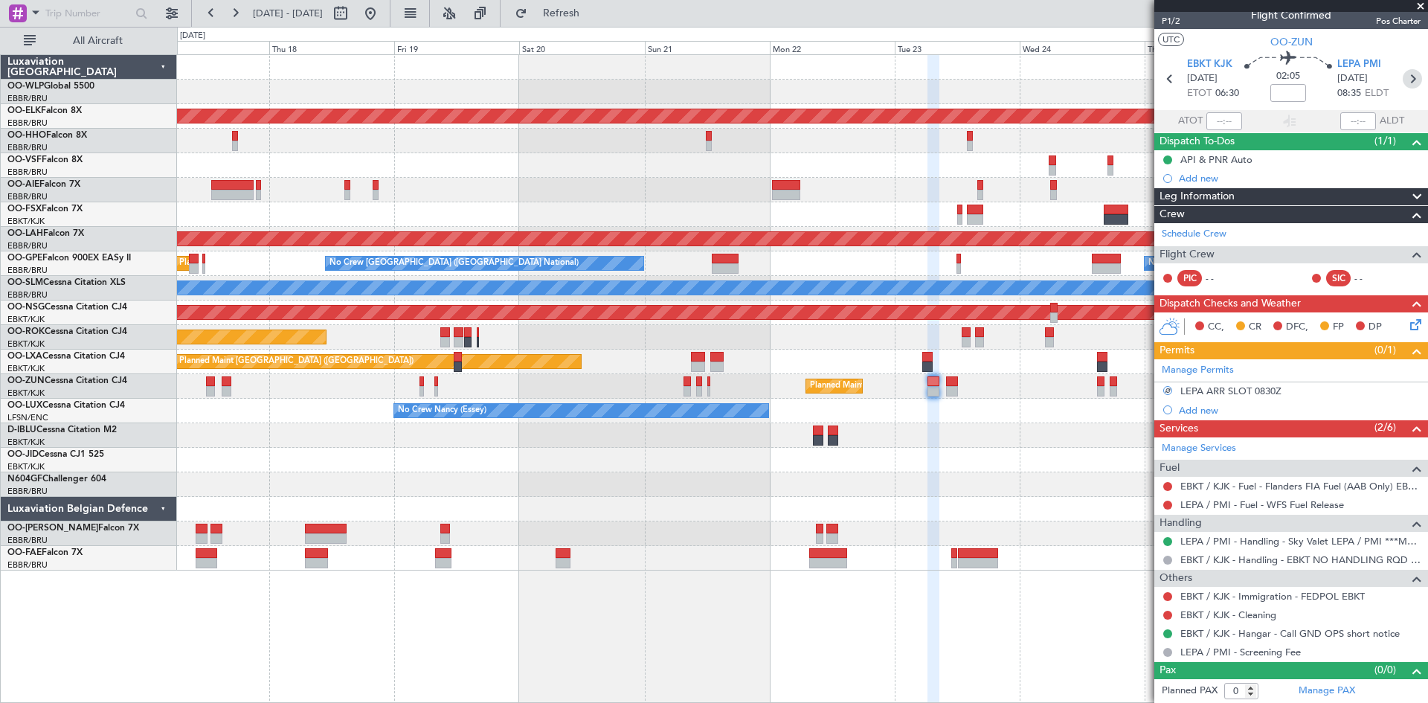
click at [1403, 74] on icon at bounding box center [1412, 78] width 19 height 19
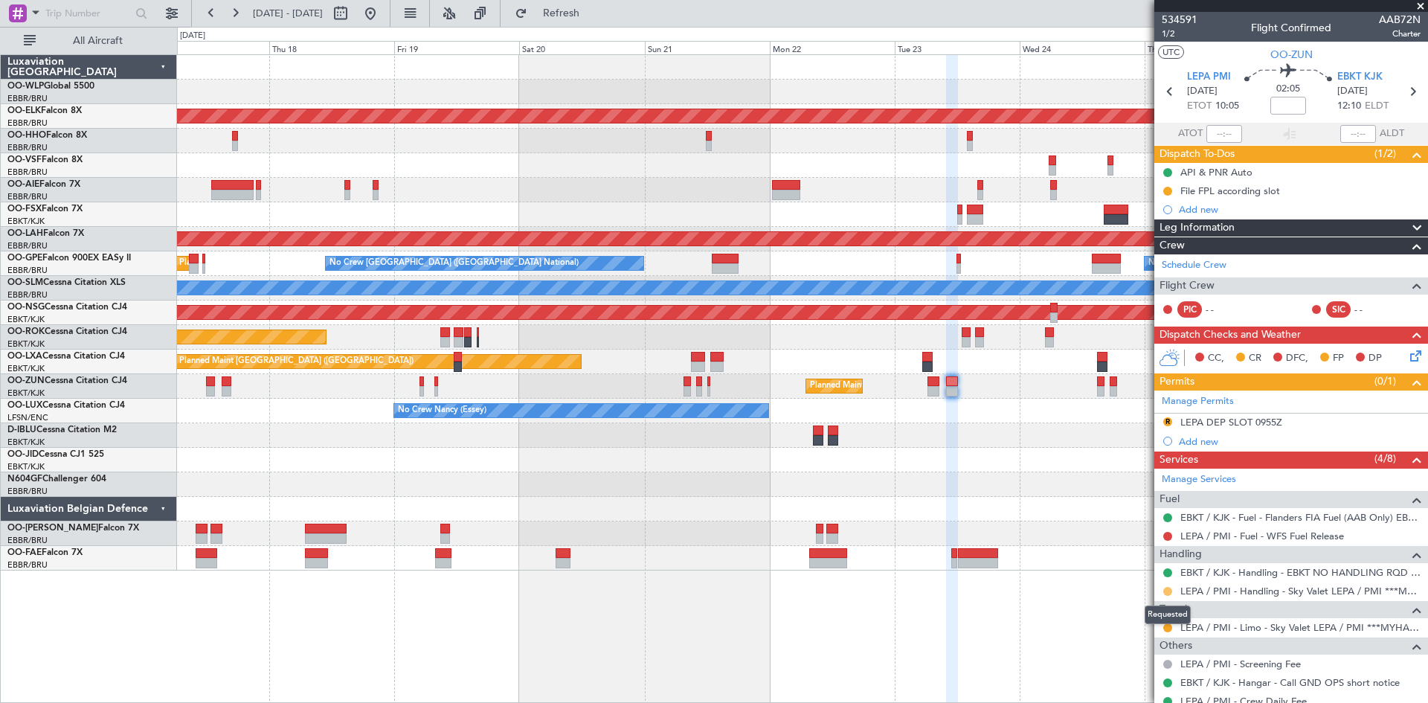
click at [1166, 592] on button at bounding box center [1168, 591] width 9 height 9
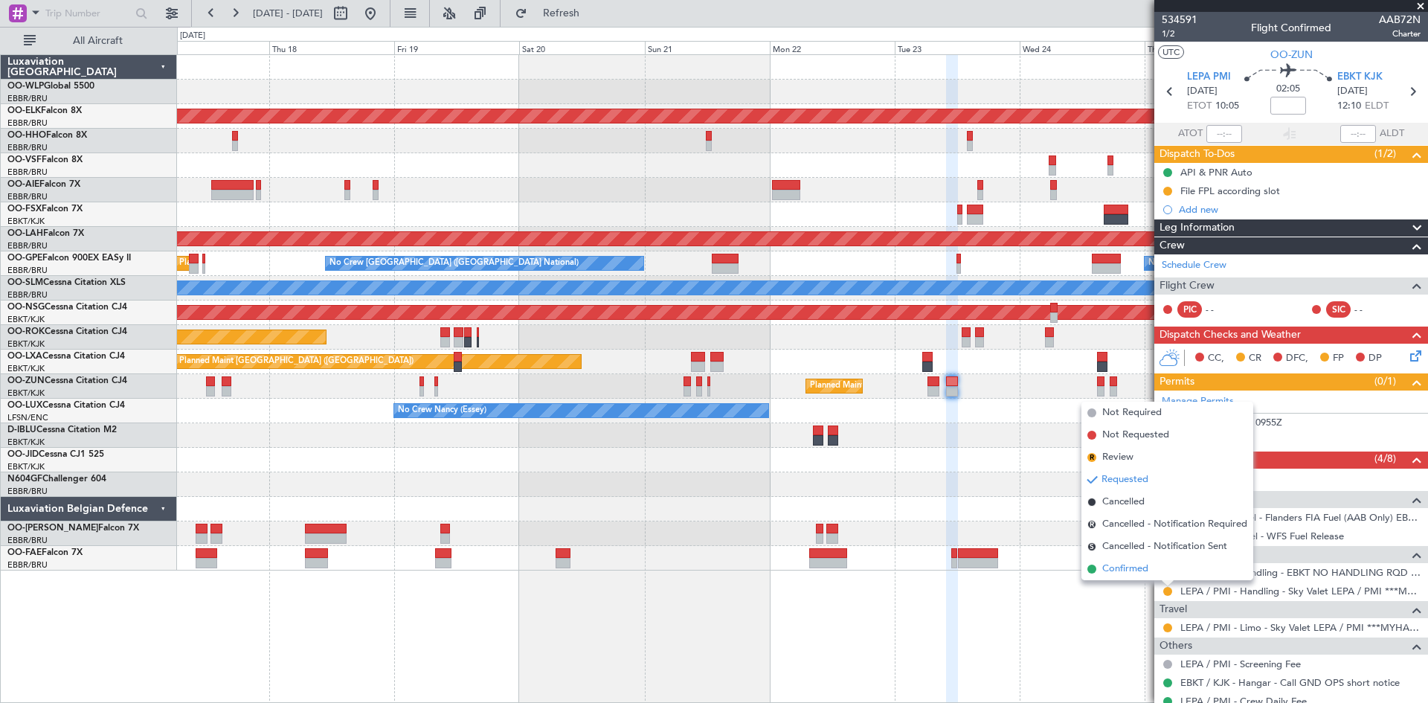
click at [1129, 575] on span "Confirmed" at bounding box center [1126, 569] width 46 height 15
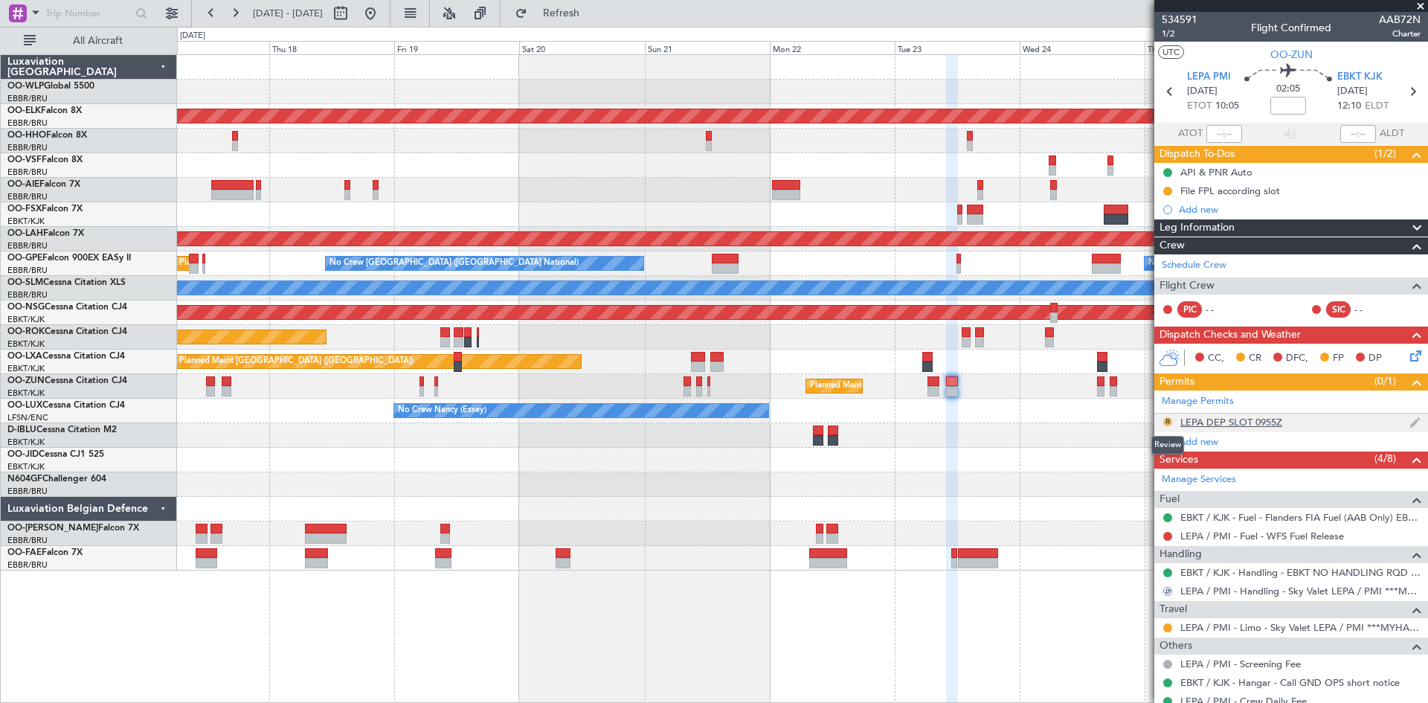
click at [1165, 418] on button "R" at bounding box center [1168, 421] width 9 height 9
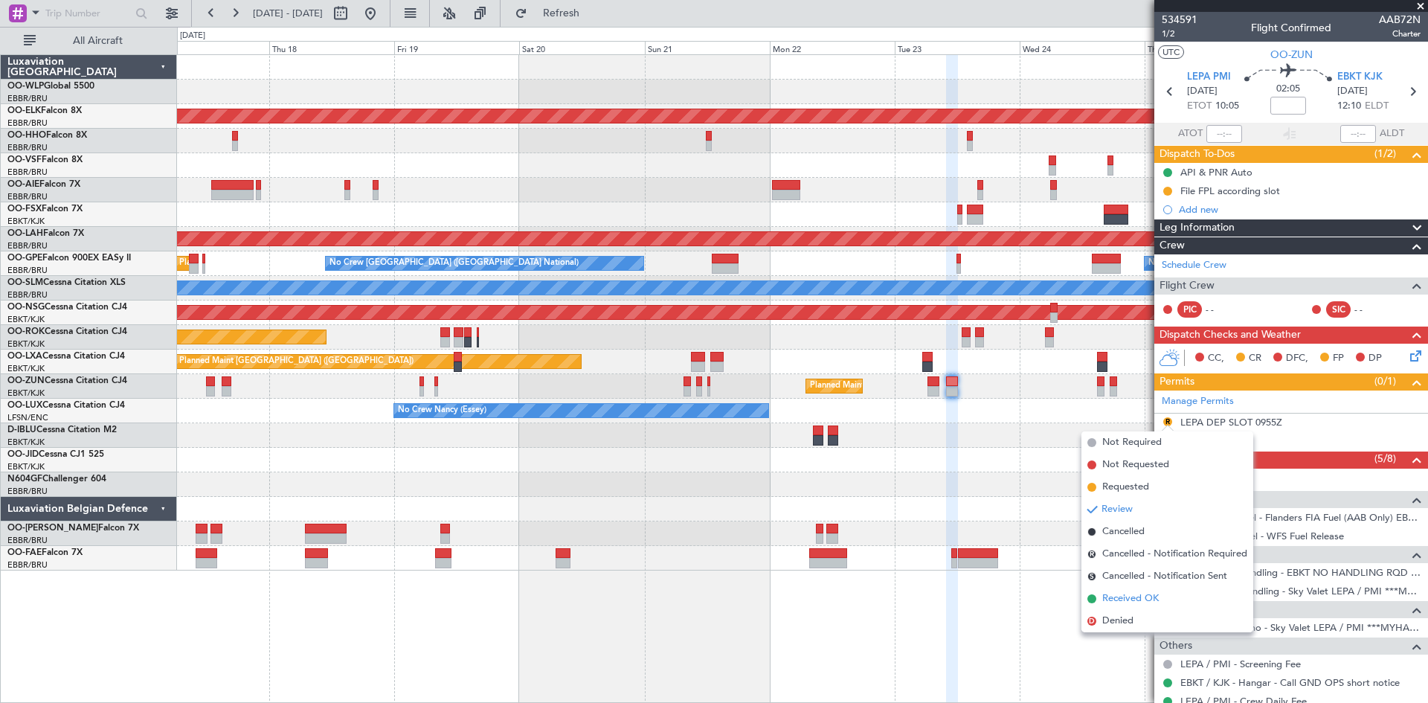
click at [1121, 601] on span "Received OK" at bounding box center [1131, 598] width 57 height 15
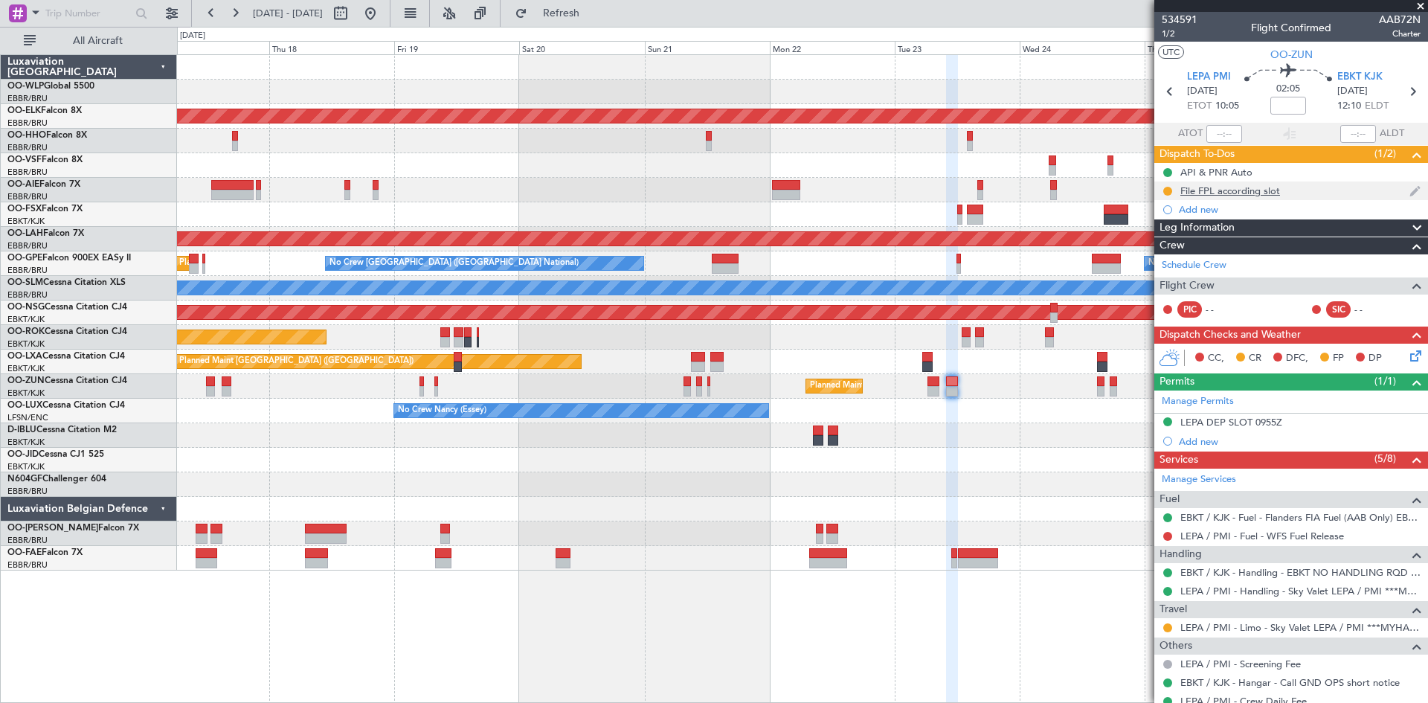
click at [1233, 194] on div "File FPL according slot" at bounding box center [1231, 191] width 100 height 13
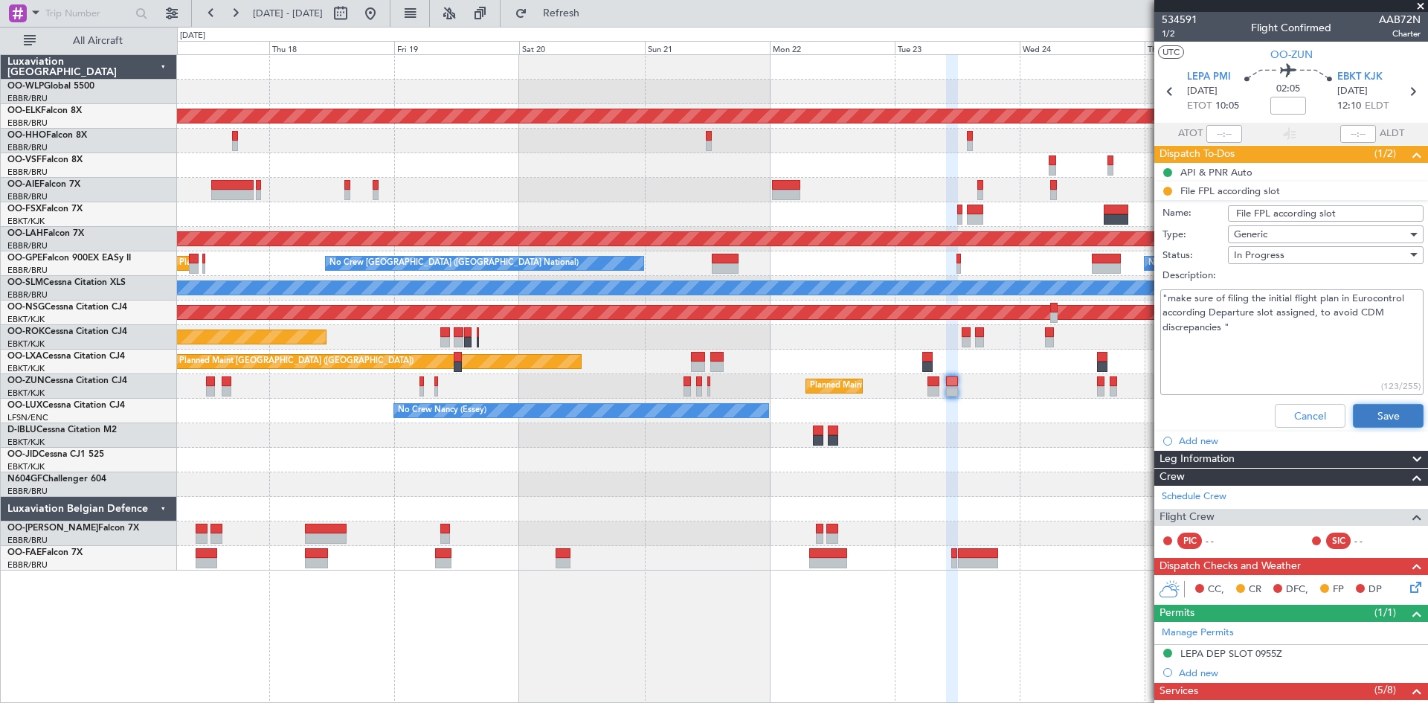
click at [1369, 419] on button "Save" at bounding box center [1388, 416] width 71 height 24
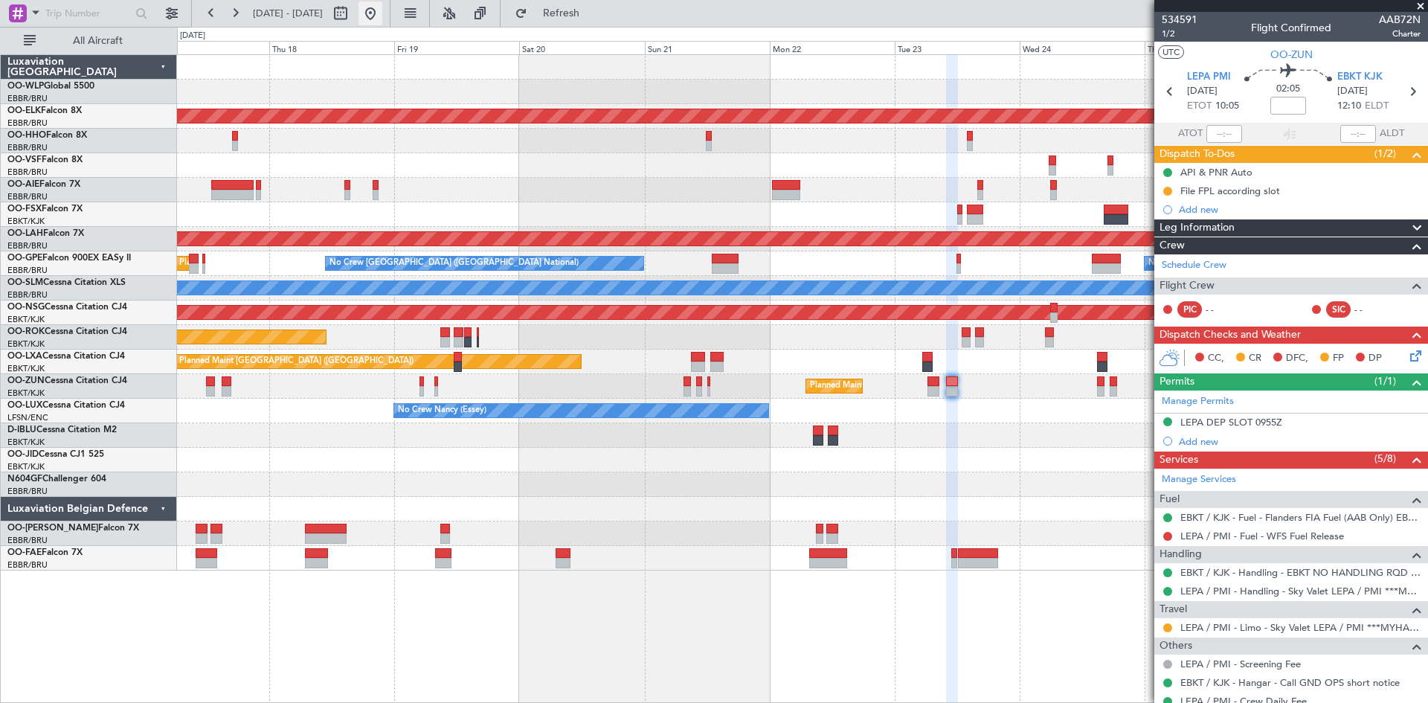
click at [382, 13] on button at bounding box center [371, 13] width 24 height 24
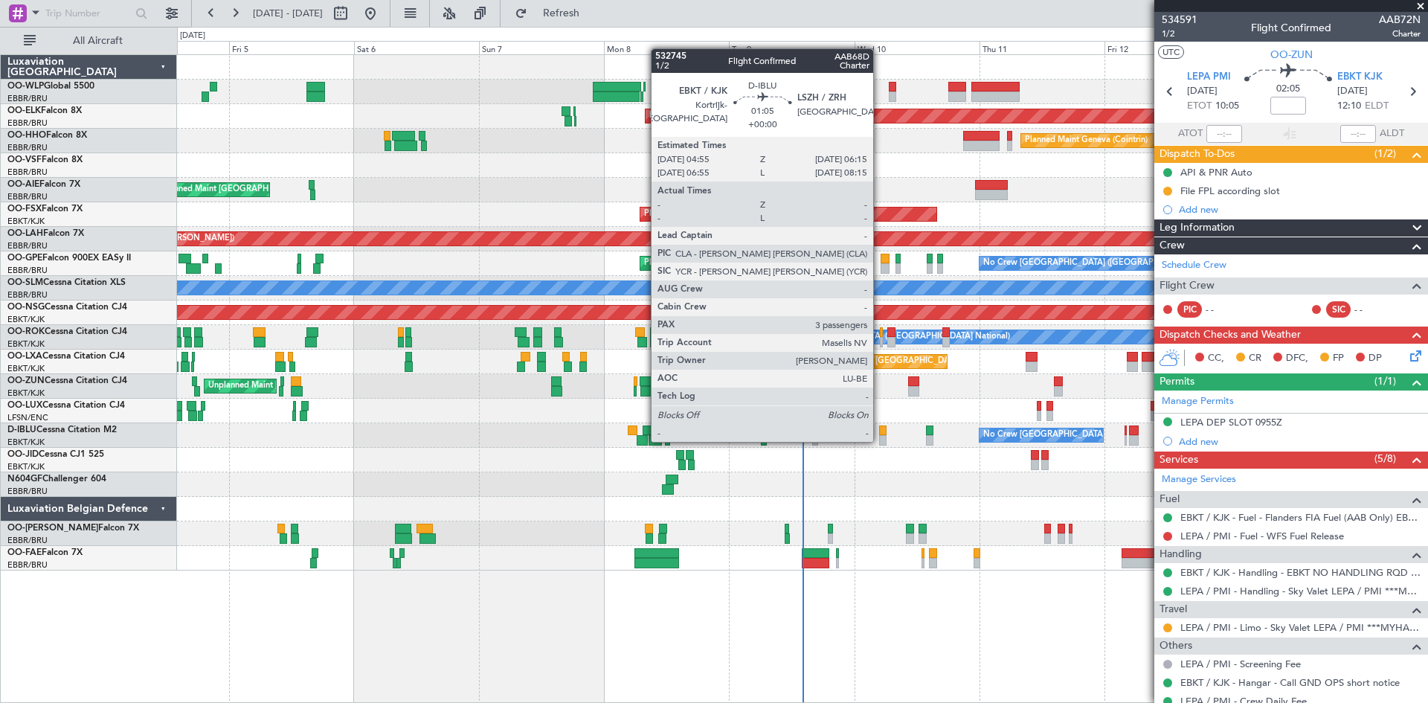
click at [880, 440] on div at bounding box center [882, 440] width 7 height 10
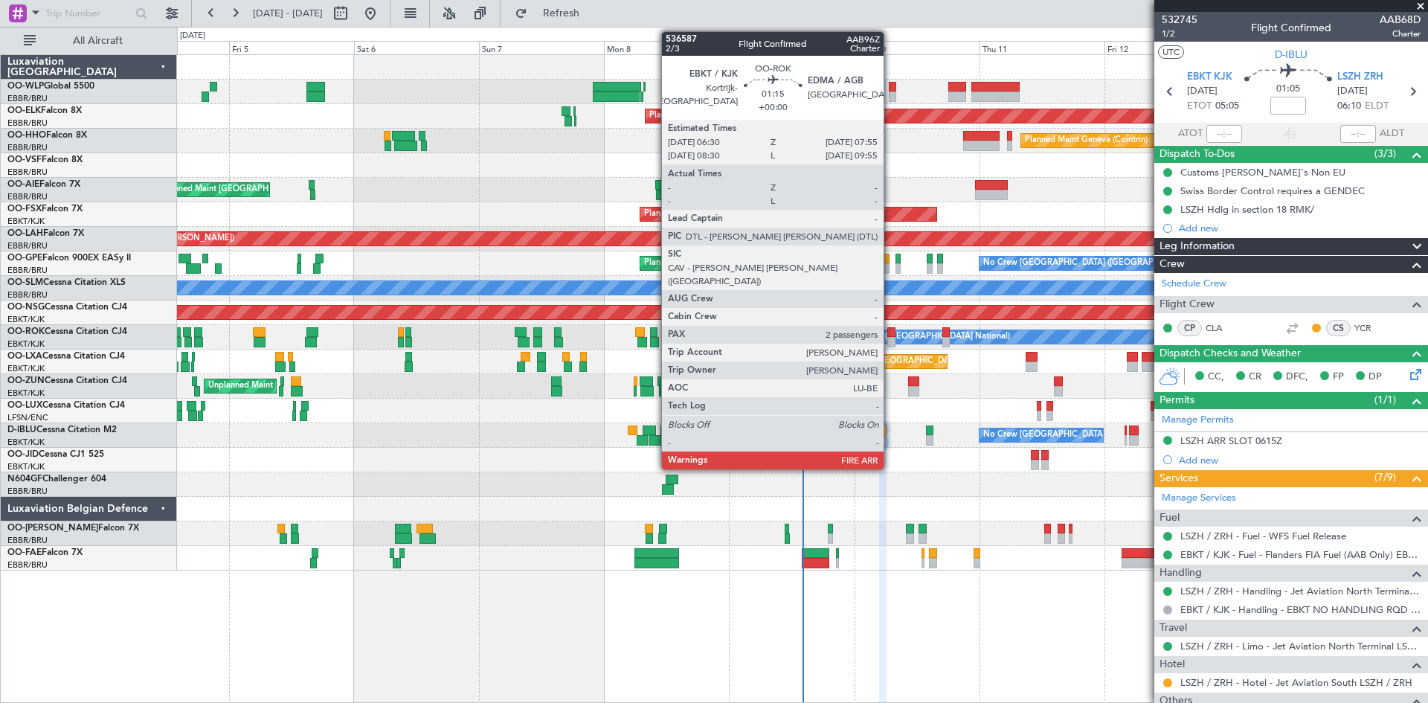
click at [891, 336] on div at bounding box center [891, 332] width 7 height 10
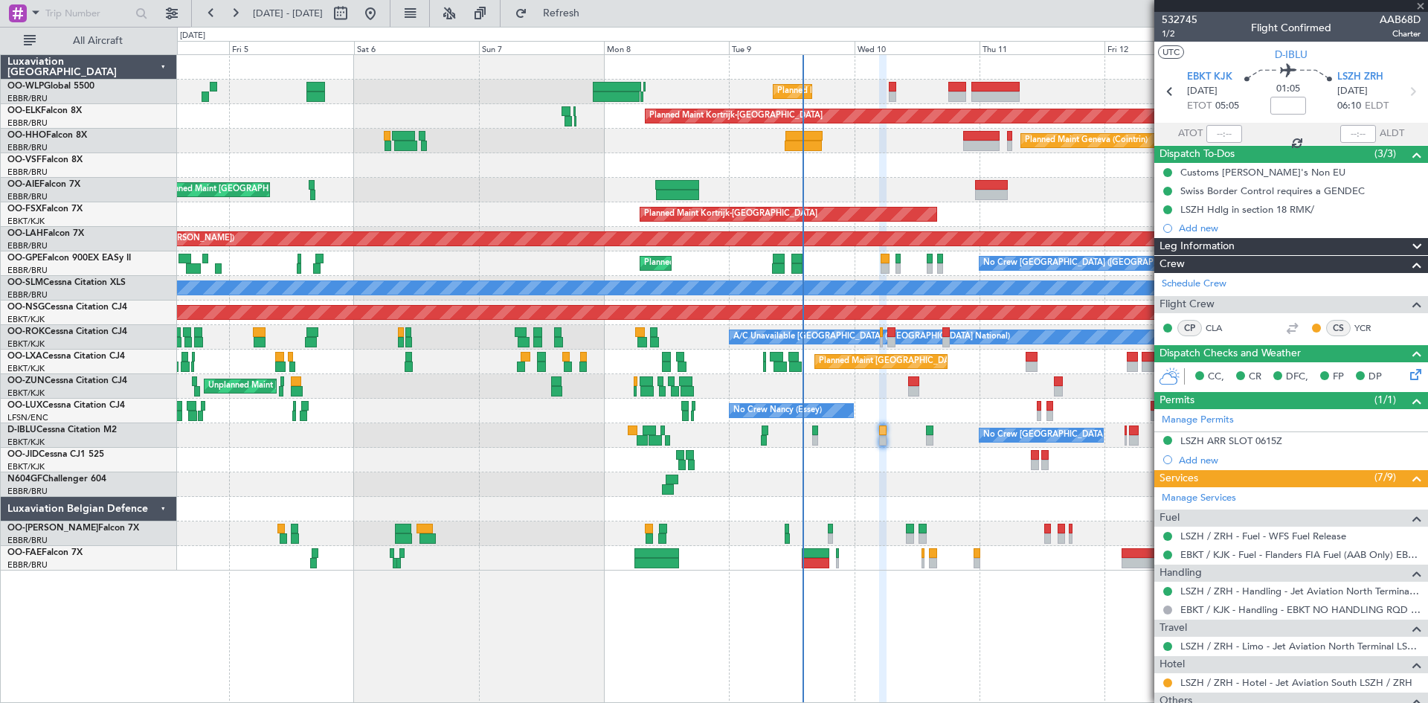
type input "2"
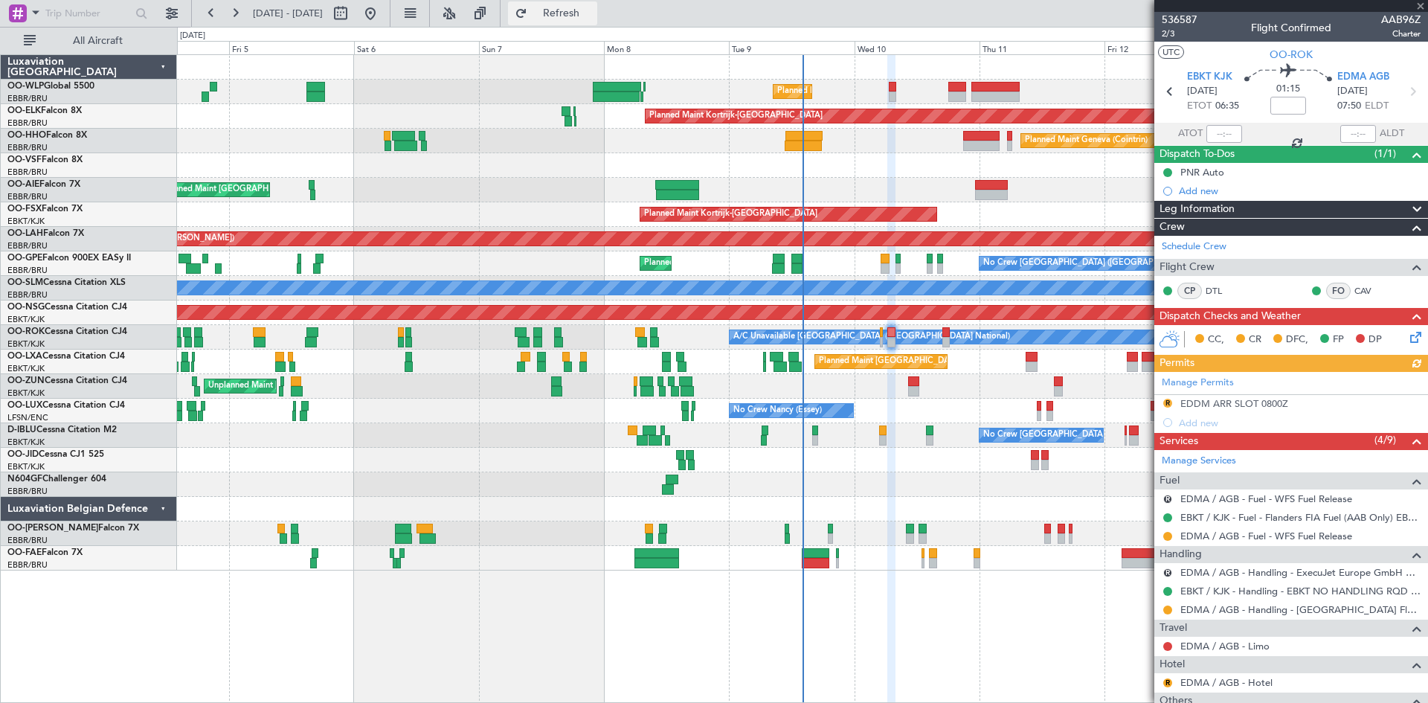
click at [579, 10] on span "Refresh" at bounding box center [561, 13] width 62 height 10
click at [247, 13] on span "[DATE] - [DATE]" at bounding box center [288, 13] width 82 height 24
click at [242, 13] on button at bounding box center [235, 13] width 24 height 24
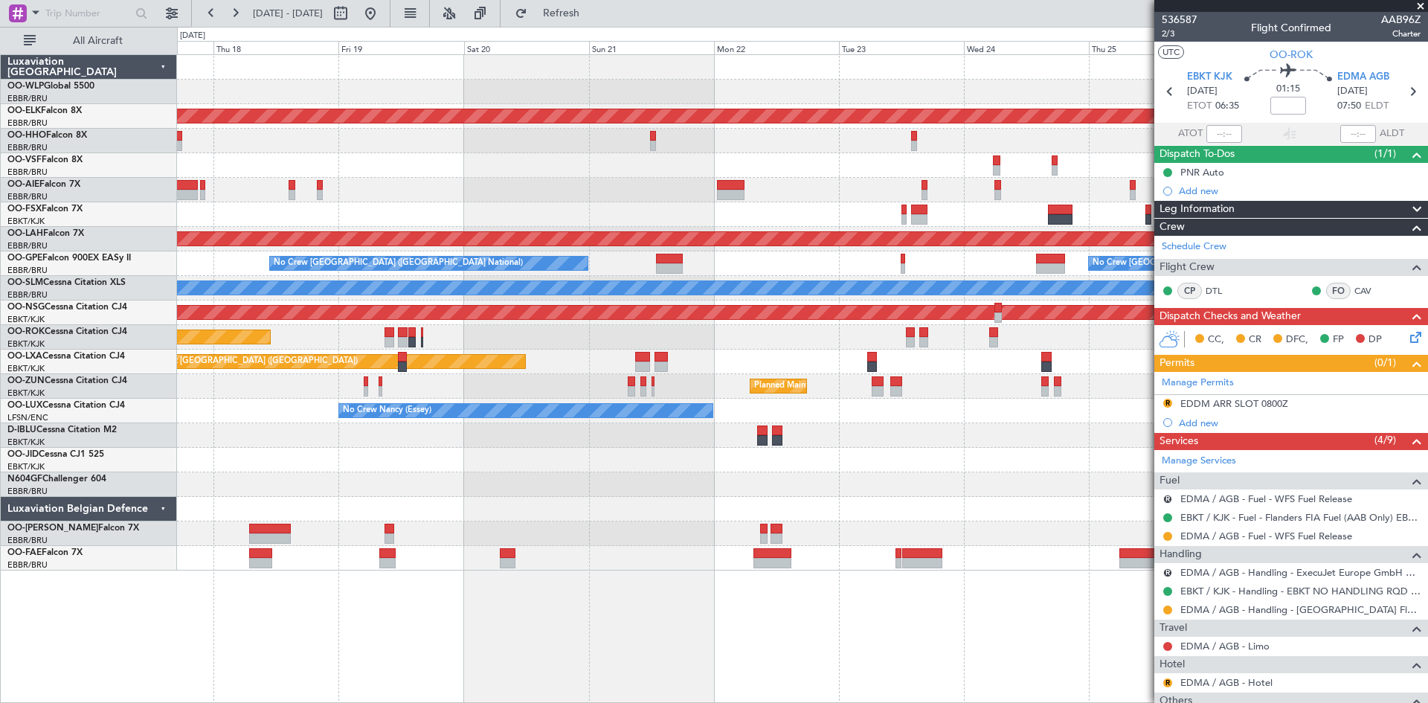
click at [414, 26] on mat-tooltip-component "Go to [DATE]" at bounding box center [420, 44] width 77 height 39
click at [382, 19] on button at bounding box center [371, 13] width 24 height 24
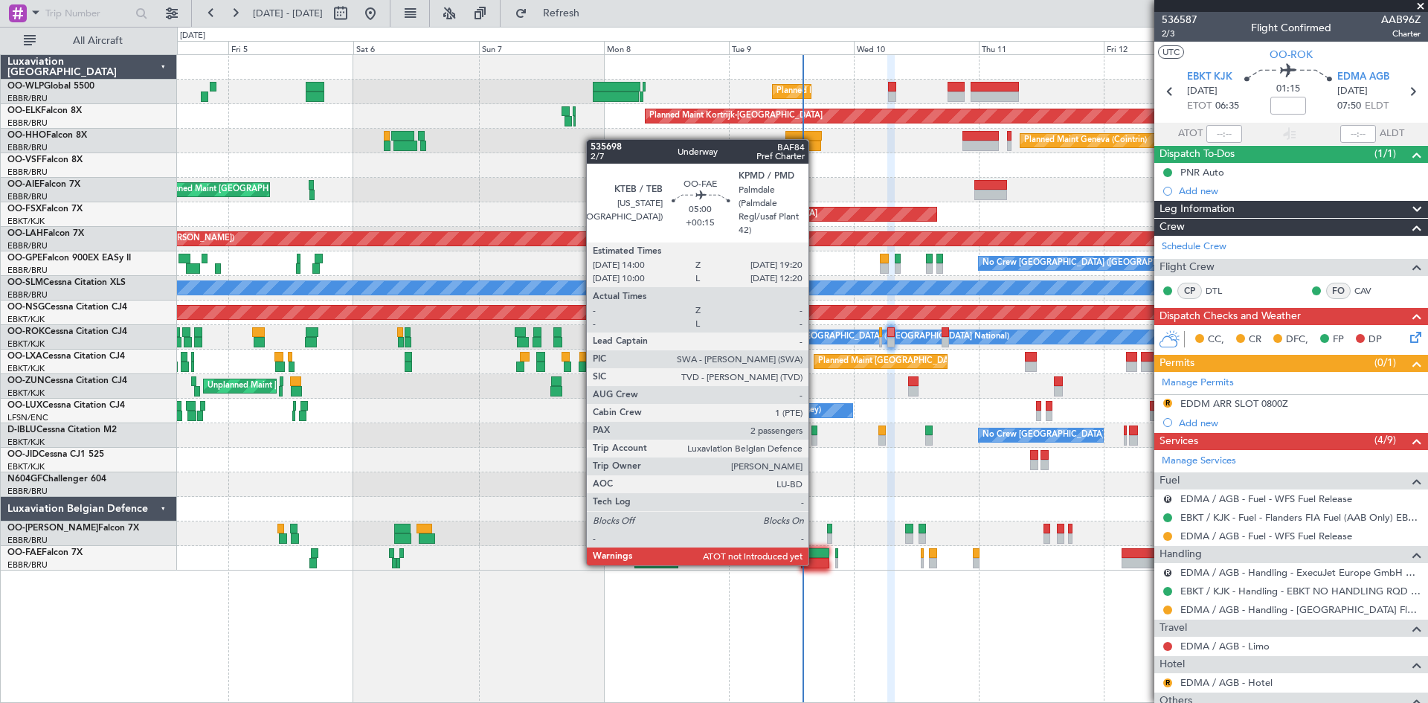
click at [815, 564] on div at bounding box center [815, 563] width 28 height 10
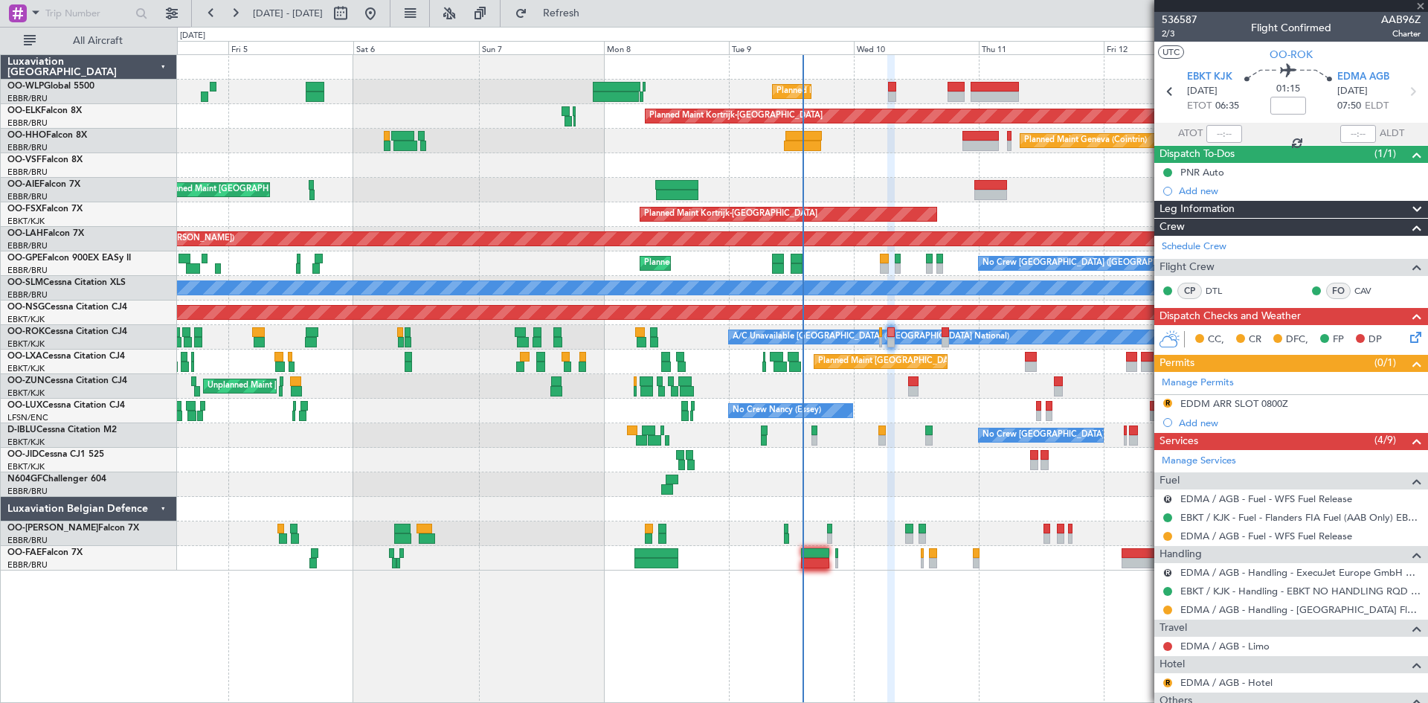
type input "+00:15"
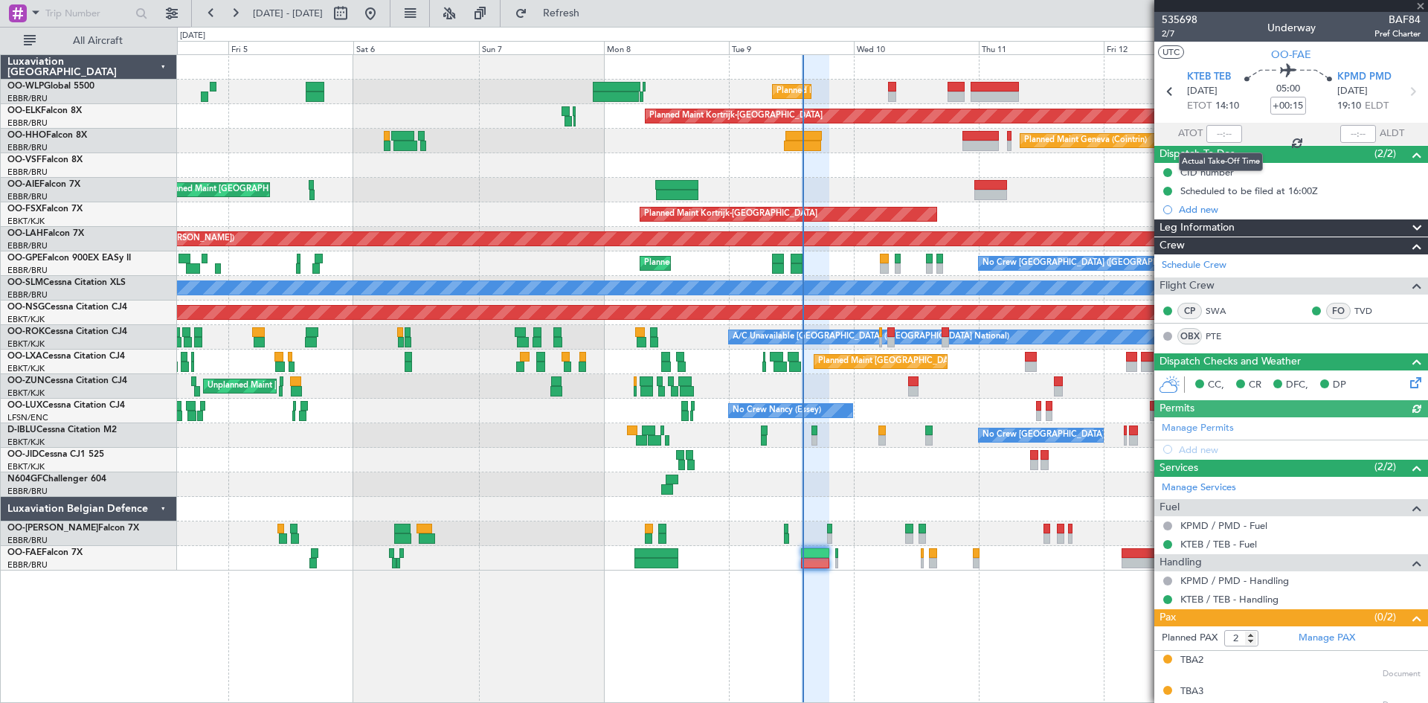
click at [1219, 135] on div at bounding box center [1225, 134] width 36 height 18
click at [1218, 130] on input "text" at bounding box center [1225, 134] width 36 height 18
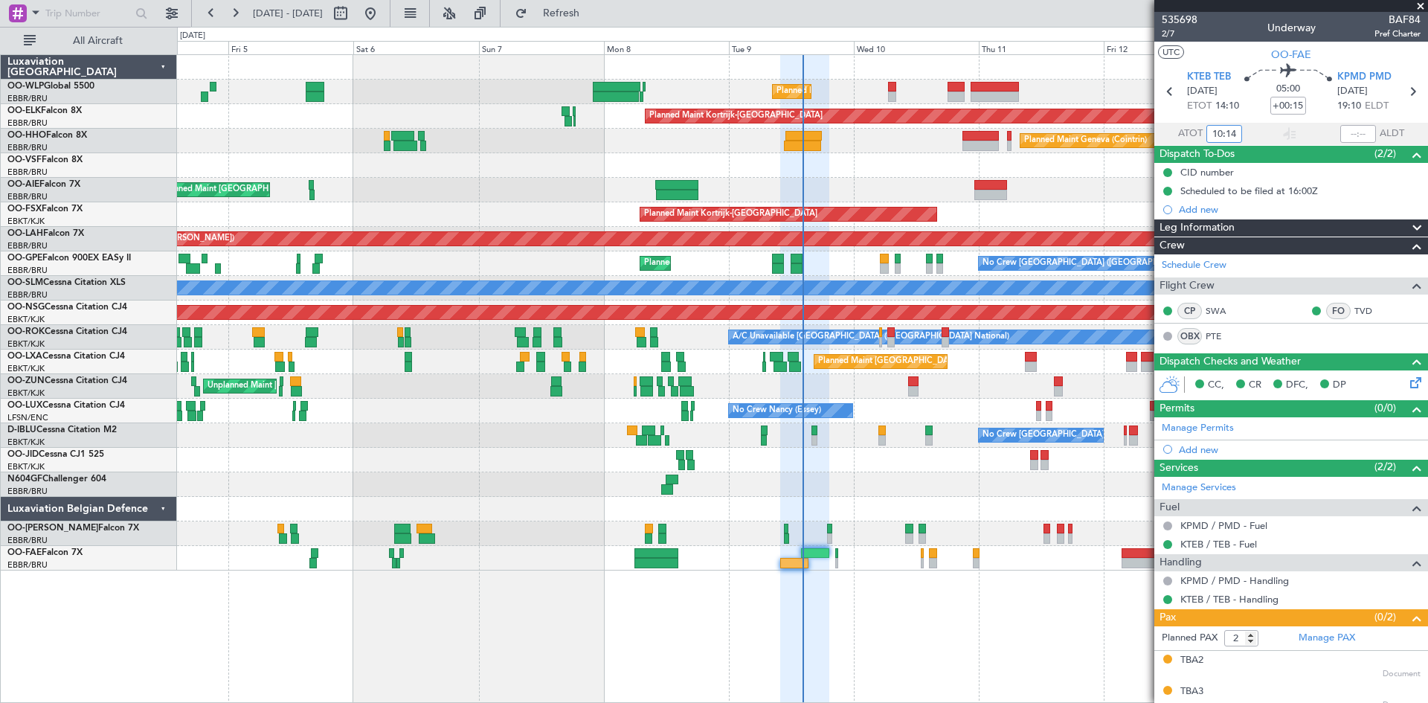
click at [1218, 139] on input "10:14" at bounding box center [1225, 134] width 36 height 18
type input "14:14"
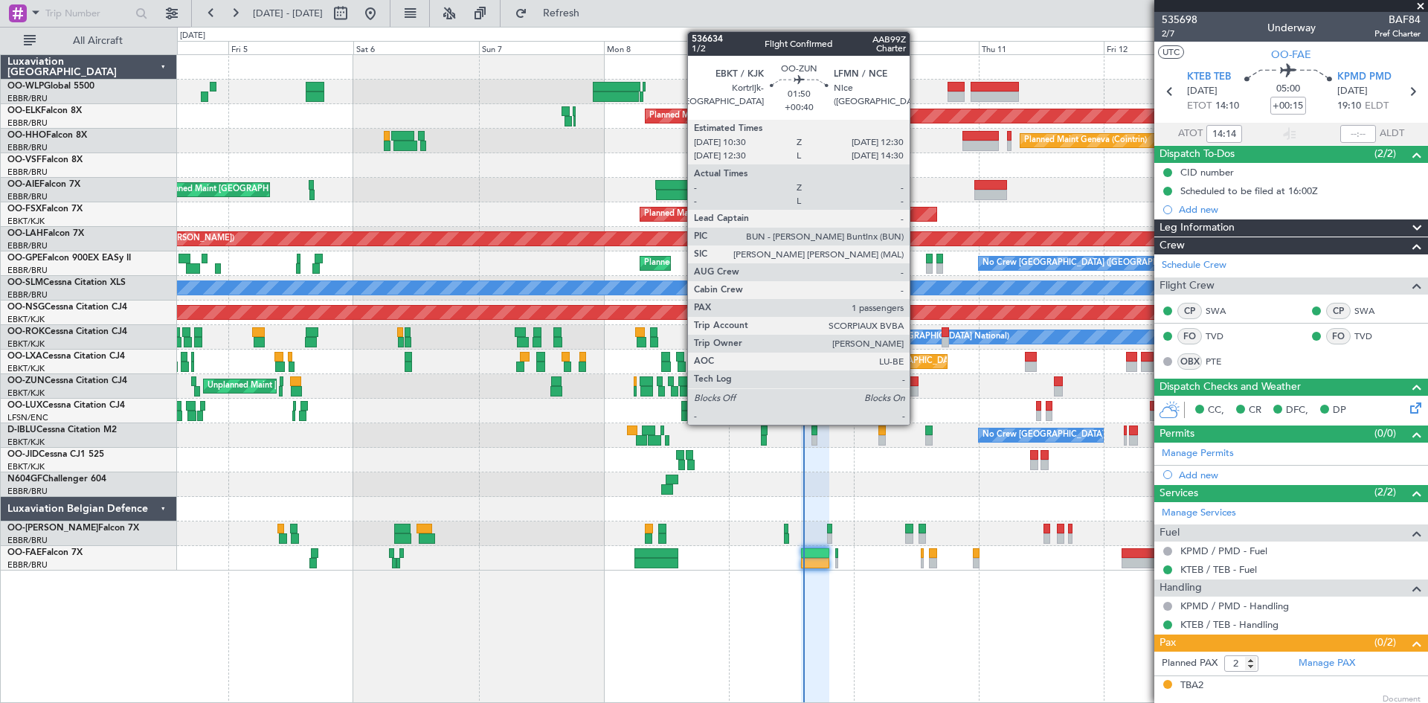
click at [917, 388] on div at bounding box center [913, 391] width 11 height 10
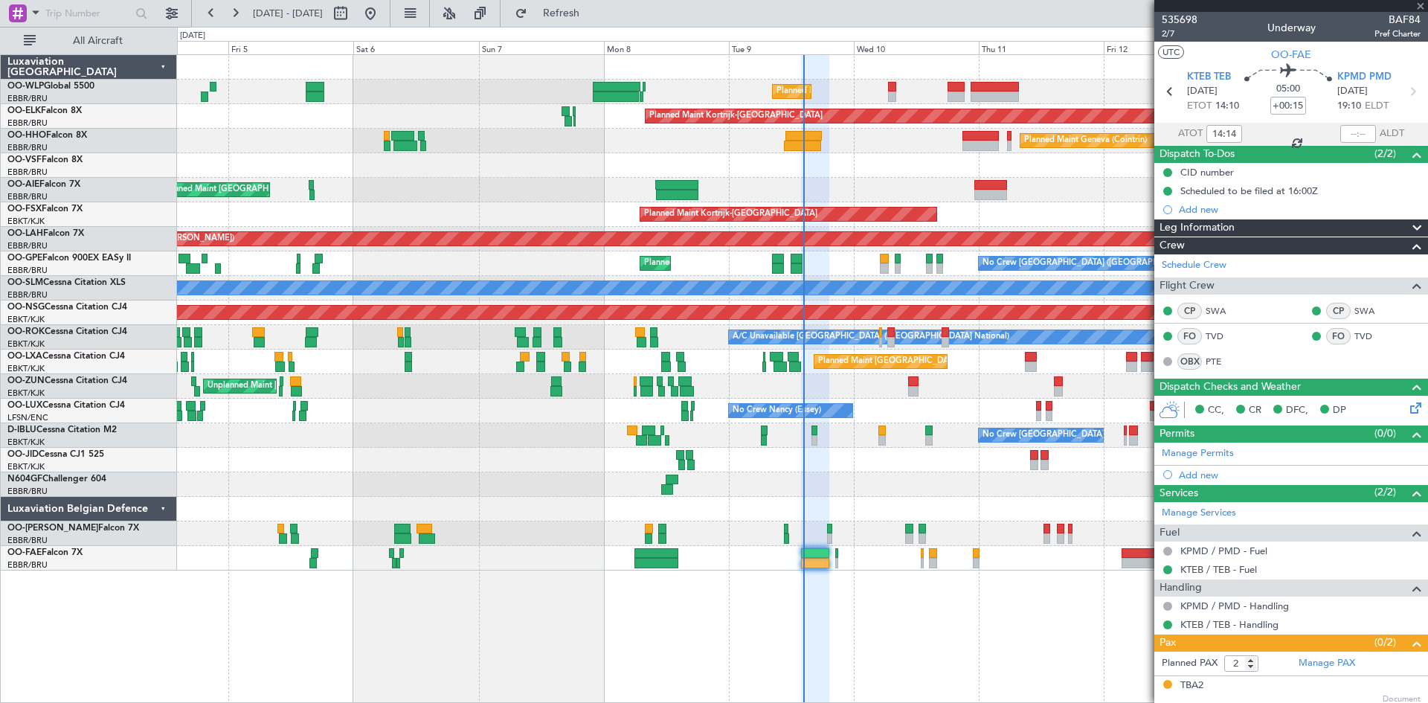
type input "+00:40"
type input "1"
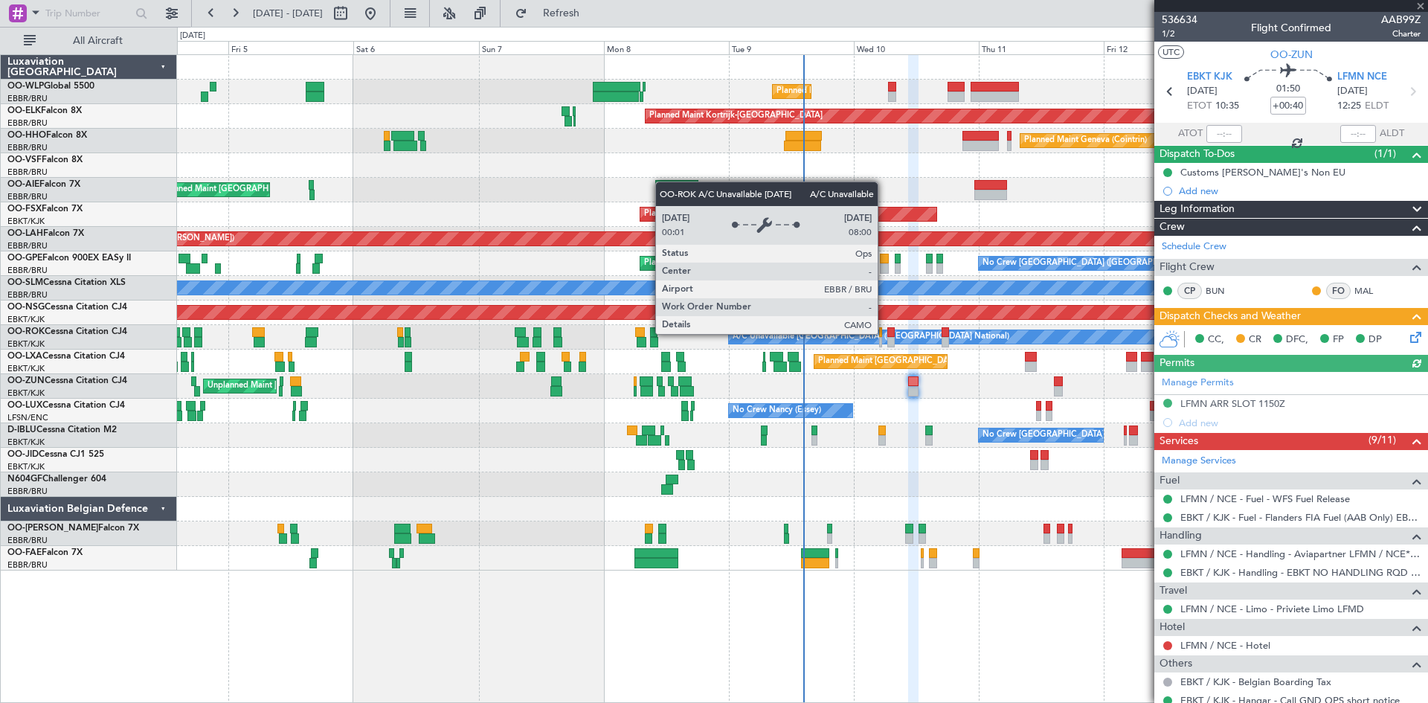
click at [885, 333] on div "A/C Unavailable [GEOGRAPHIC_DATA] ([GEOGRAPHIC_DATA] National)" at bounding box center [871, 337] width 277 height 22
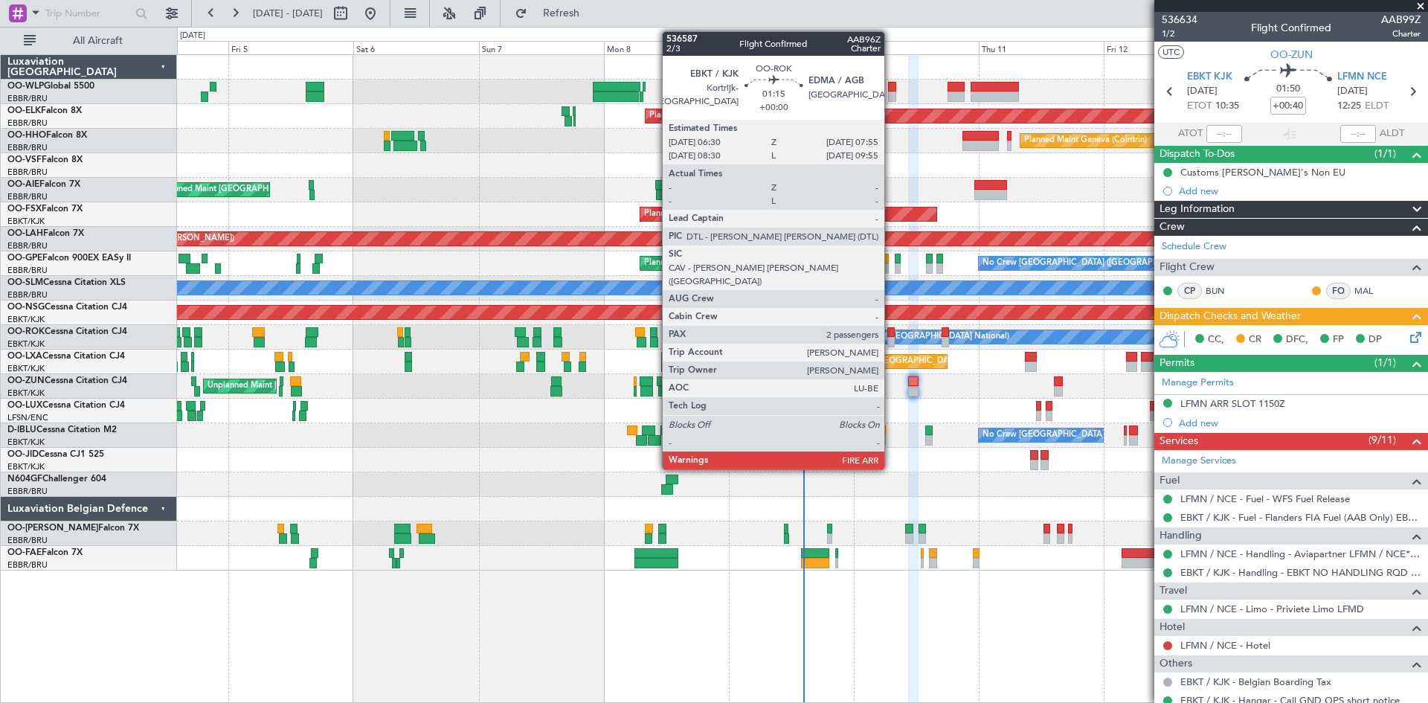
click at [891, 336] on div at bounding box center [891, 332] width 7 height 10
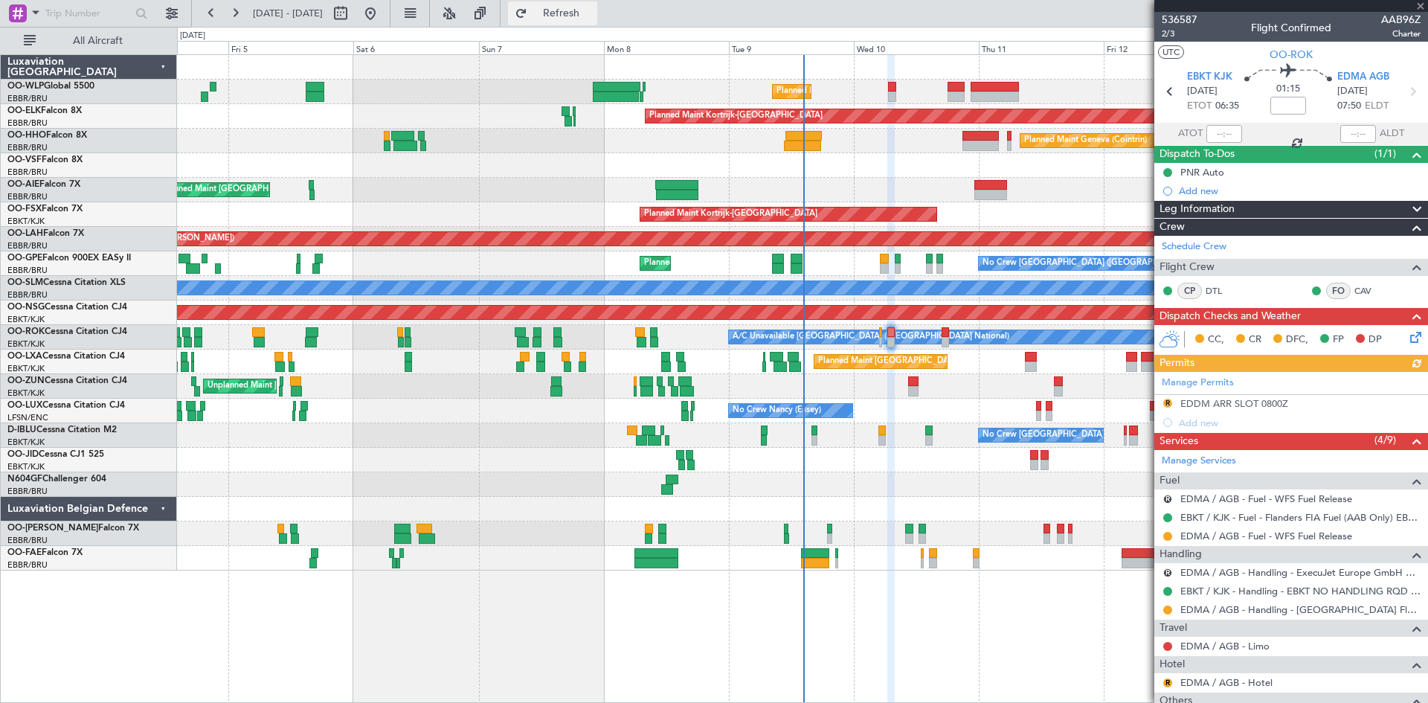
click at [593, 18] on span "Refresh" at bounding box center [561, 13] width 62 height 10
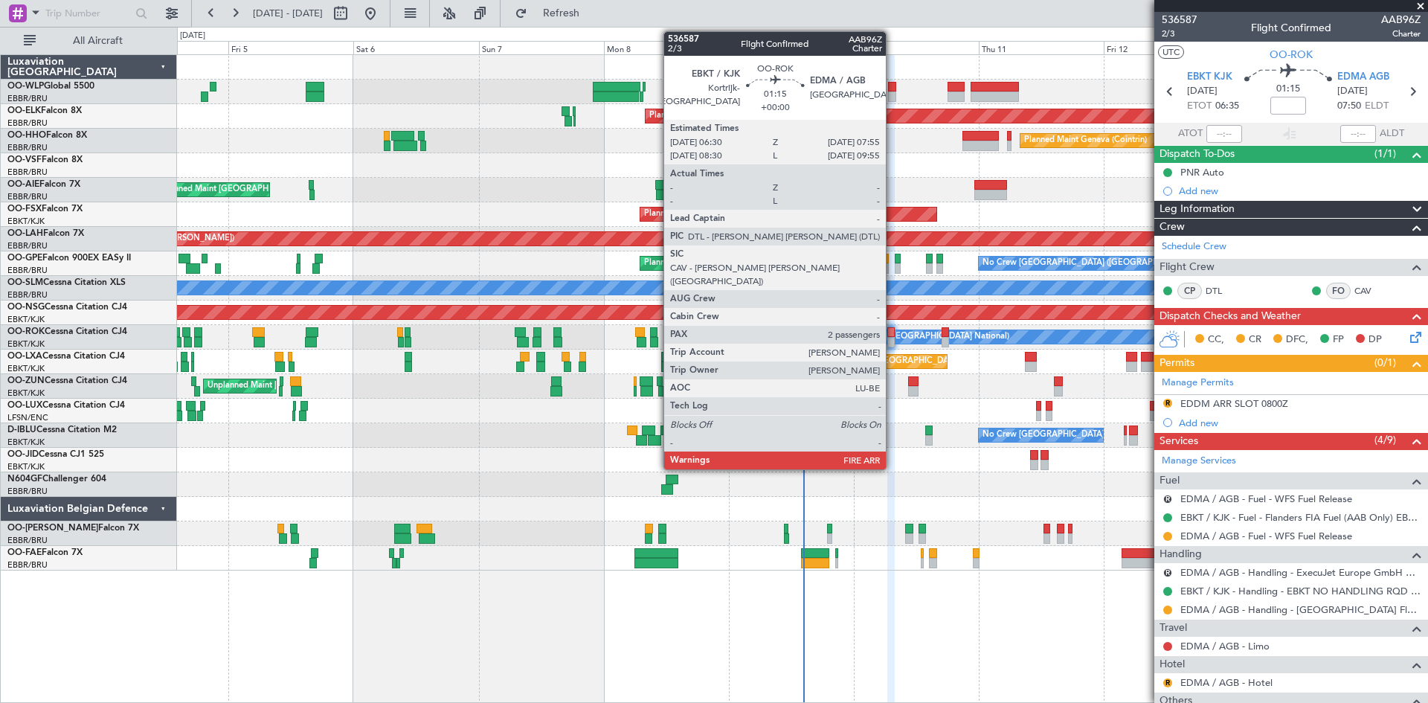
click at [893, 338] on div at bounding box center [891, 342] width 7 height 10
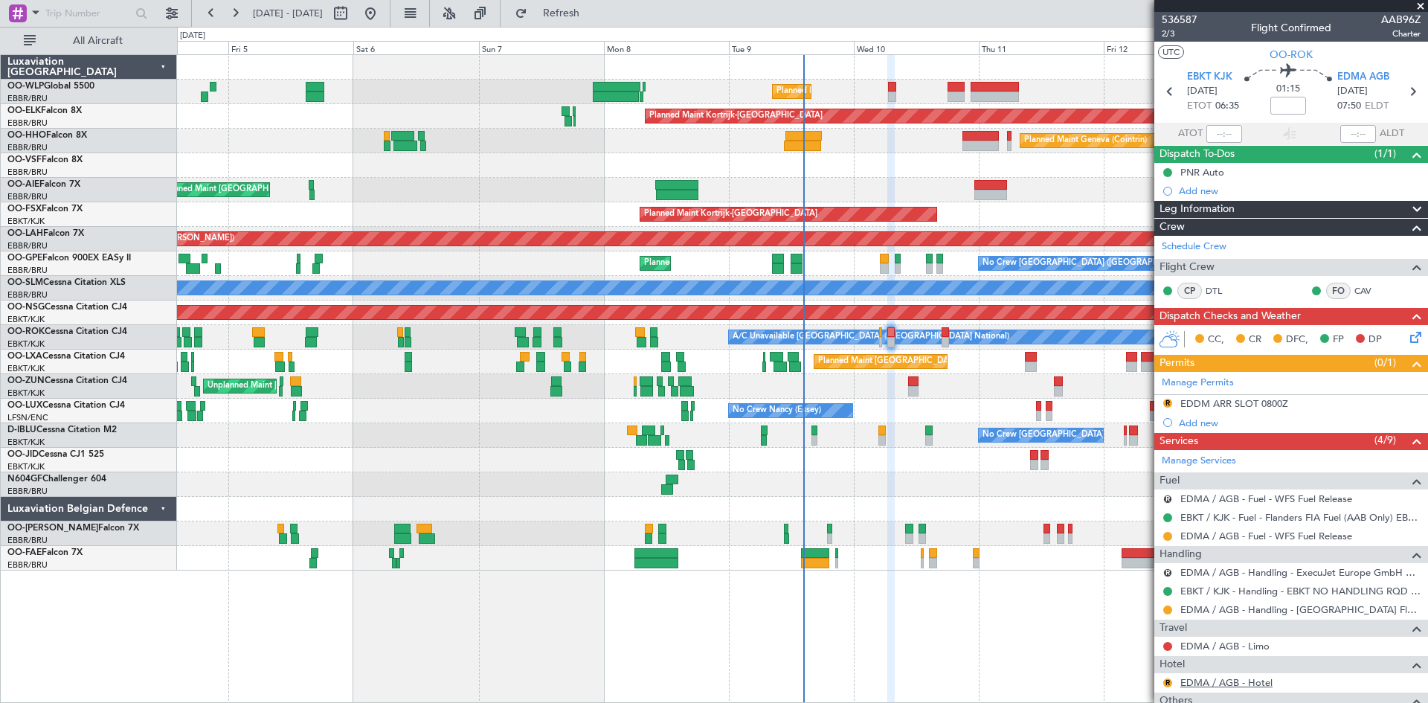
click at [1250, 684] on link "EDMA / AGB - Hotel" at bounding box center [1227, 682] width 92 height 13
click at [1231, 608] on link "EDMA / AGB - Handling - [GEOGRAPHIC_DATA] Flughfn EDMA / AGB" at bounding box center [1301, 609] width 240 height 13
click at [1248, 604] on link "EDMA / AGB - Handling - [GEOGRAPHIC_DATA] Flughfn EDMA / AGB" at bounding box center [1301, 609] width 240 height 13
click at [1208, 680] on link "EDMA / AGB - Hotel" at bounding box center [1227, 682] width 92 height 13
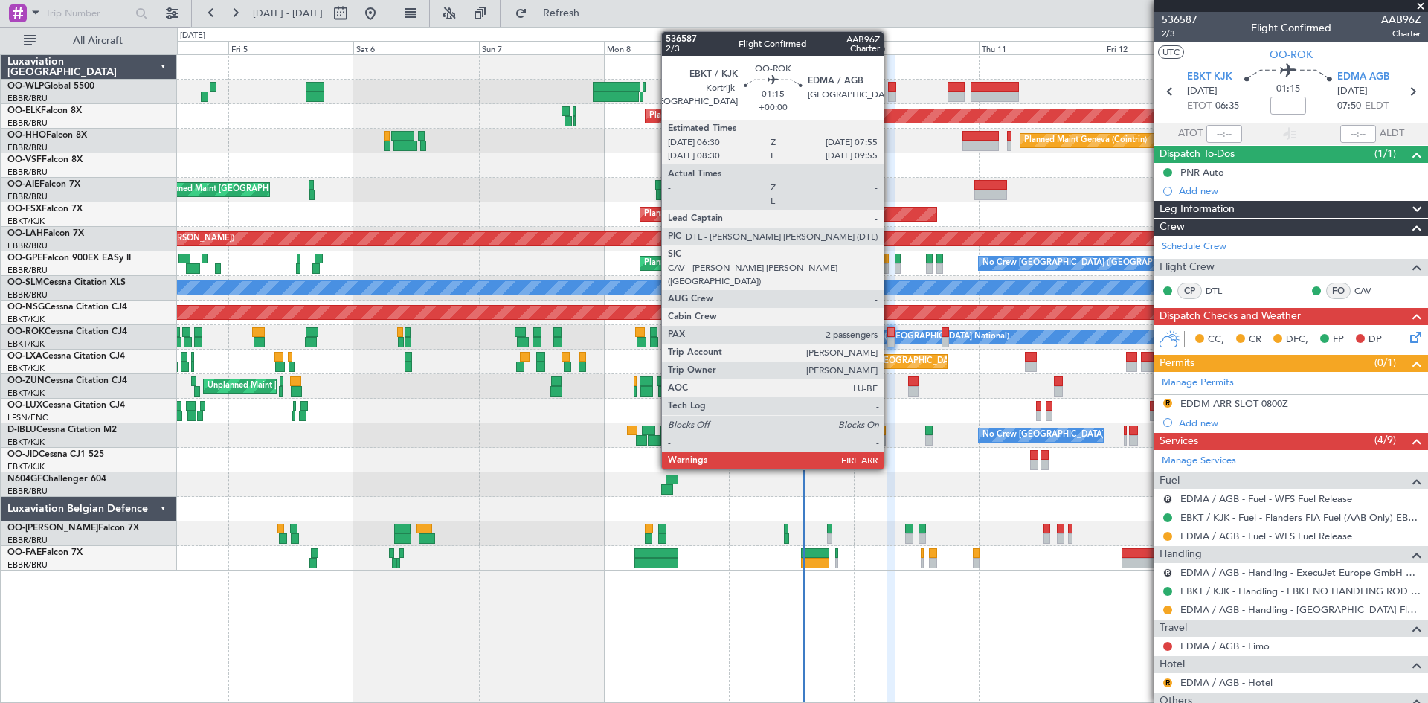
click at [891, 342] on div at bounding box center [891, 342] width 7 height 10
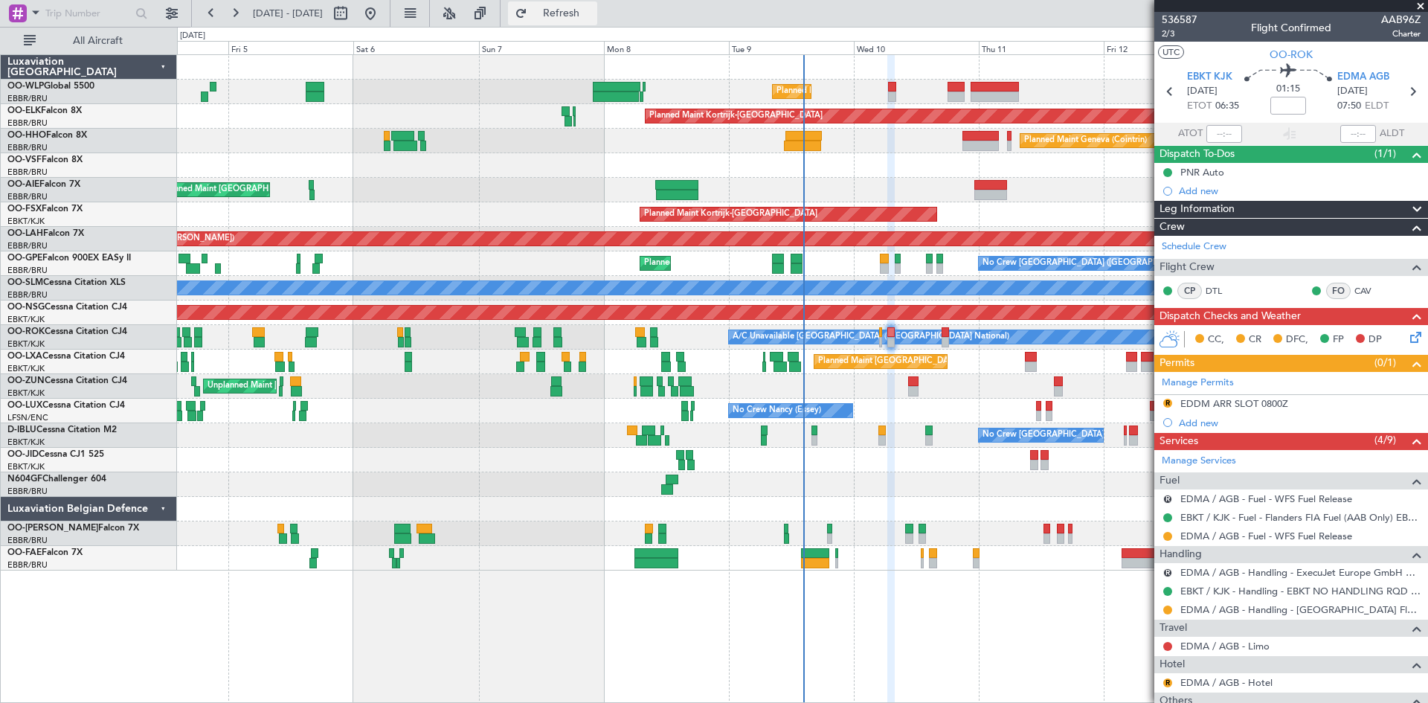
click at [597, 24] on button "Refresh" at bounding box center [552, 13] width 89 height 24
drag, startPoint x: 548, startPoint y: 10, endPoint x: 574, endPoint y: 10, distance: 26.0
click at [548, 10] on fb-refresh-button "Refresh" at bounding box center [553, 13] width 104 height 27
click at [574, 10] on button "Refresh" at bounding box center [552, 13] width 89 height 24
click at [593, 10] on span "Refresh" at bounding box center [561, 13] width 62 height 10
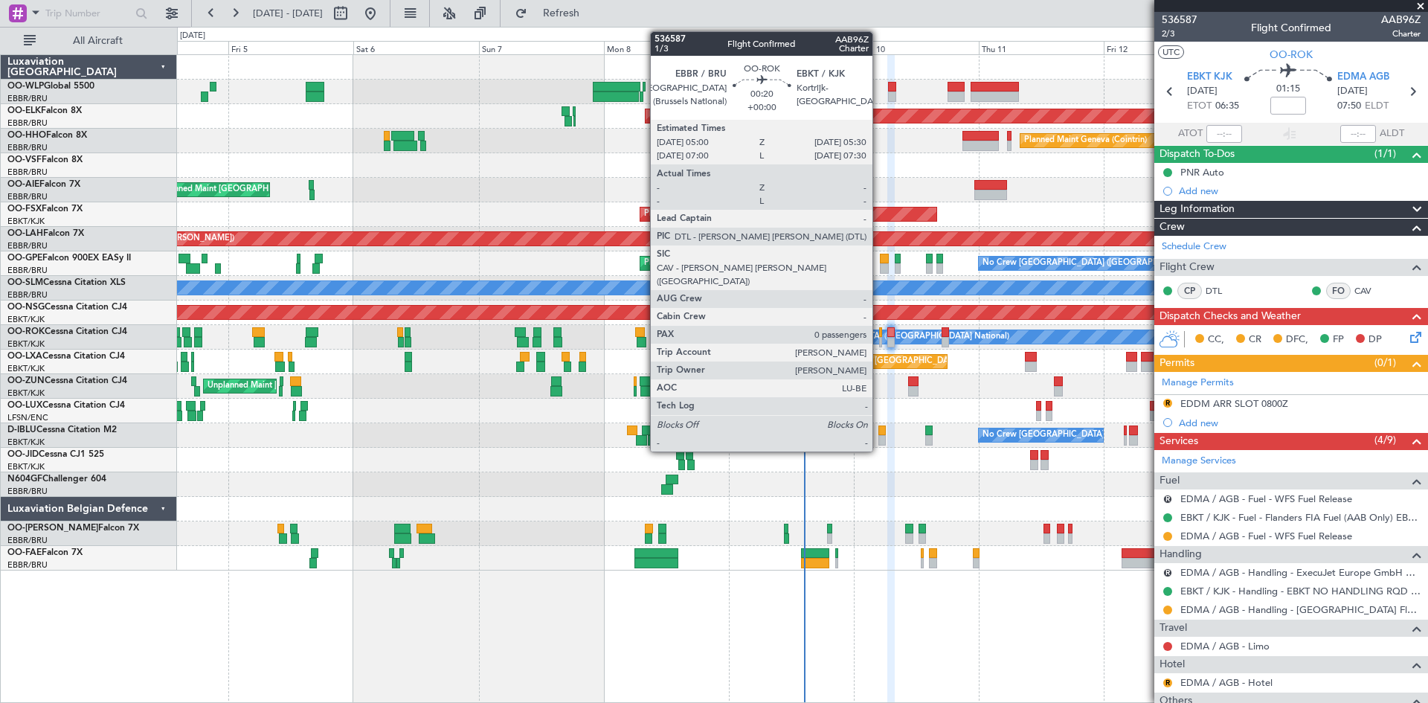
click at [879, 344] on div at bounding box center [880, 342] width 3 height 10
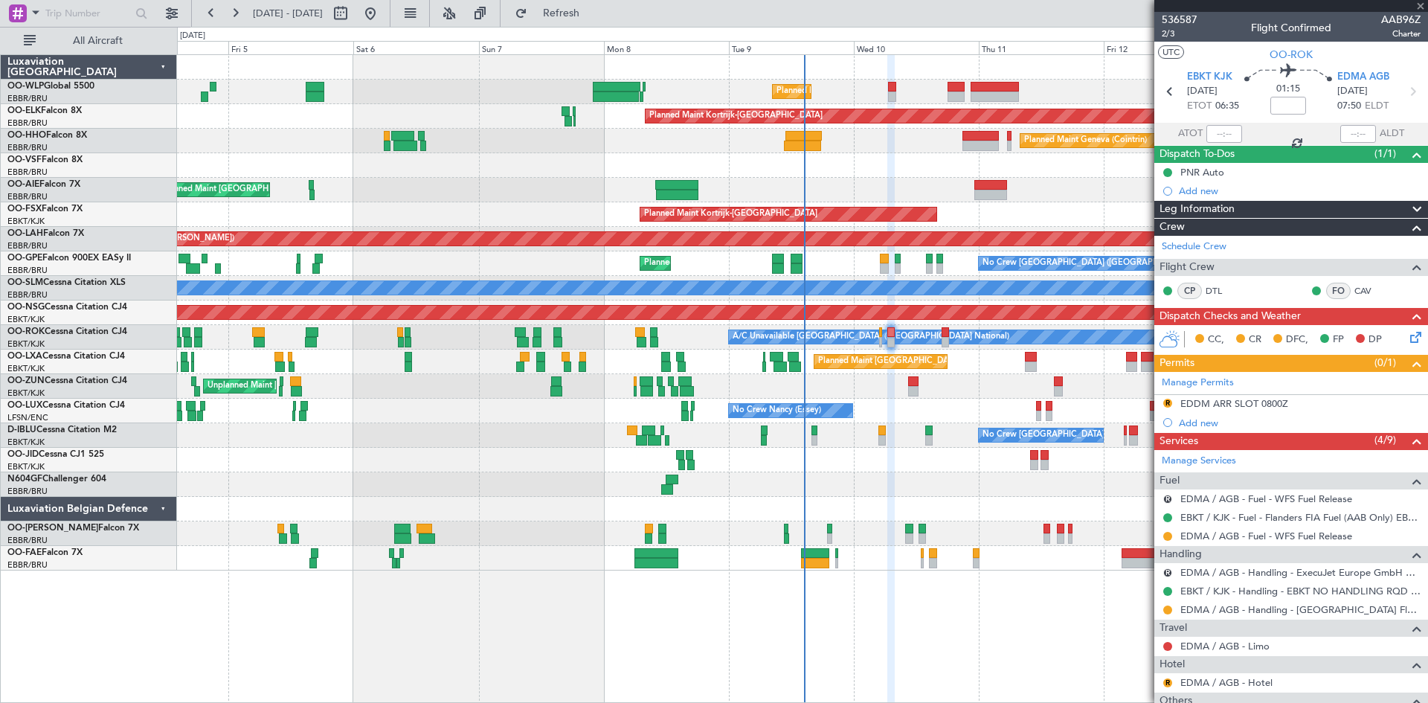
type input "0"
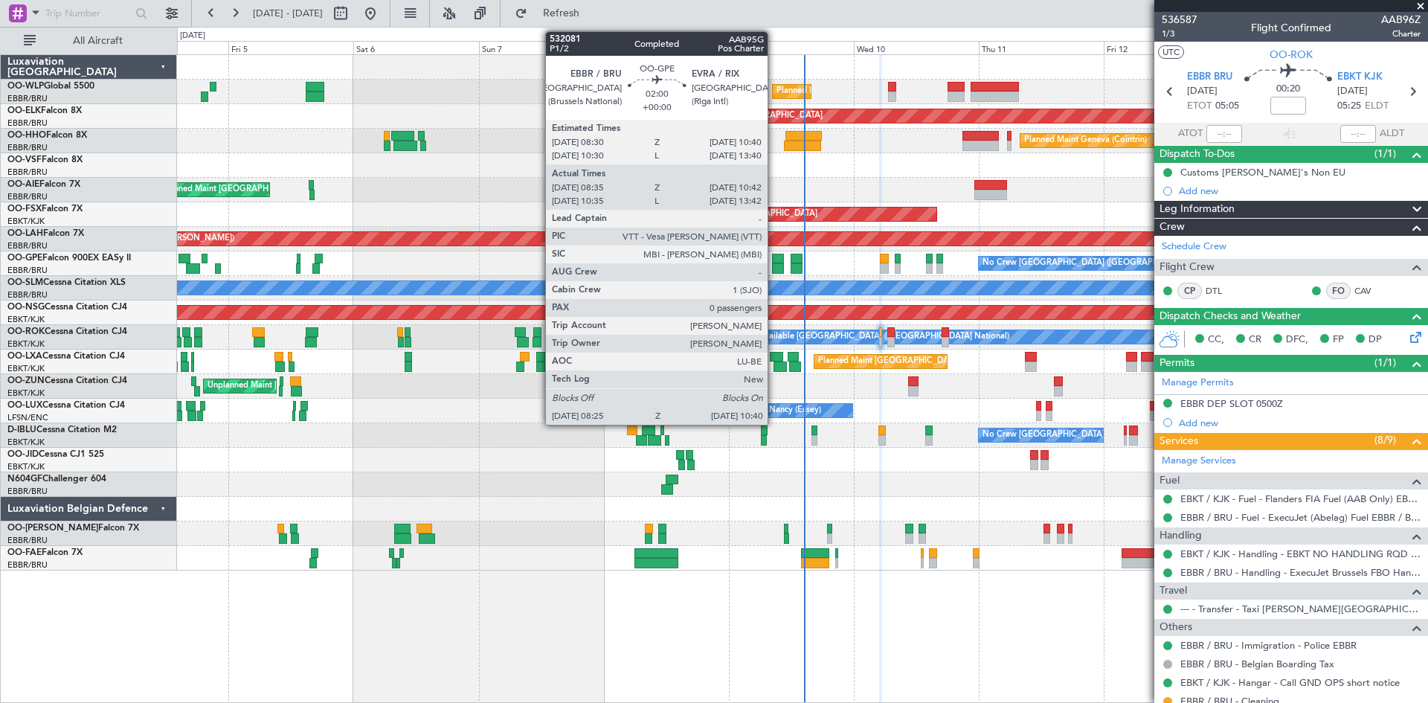
click at [774, 258] on div at bounding box center [778, 259] width 12 height 10
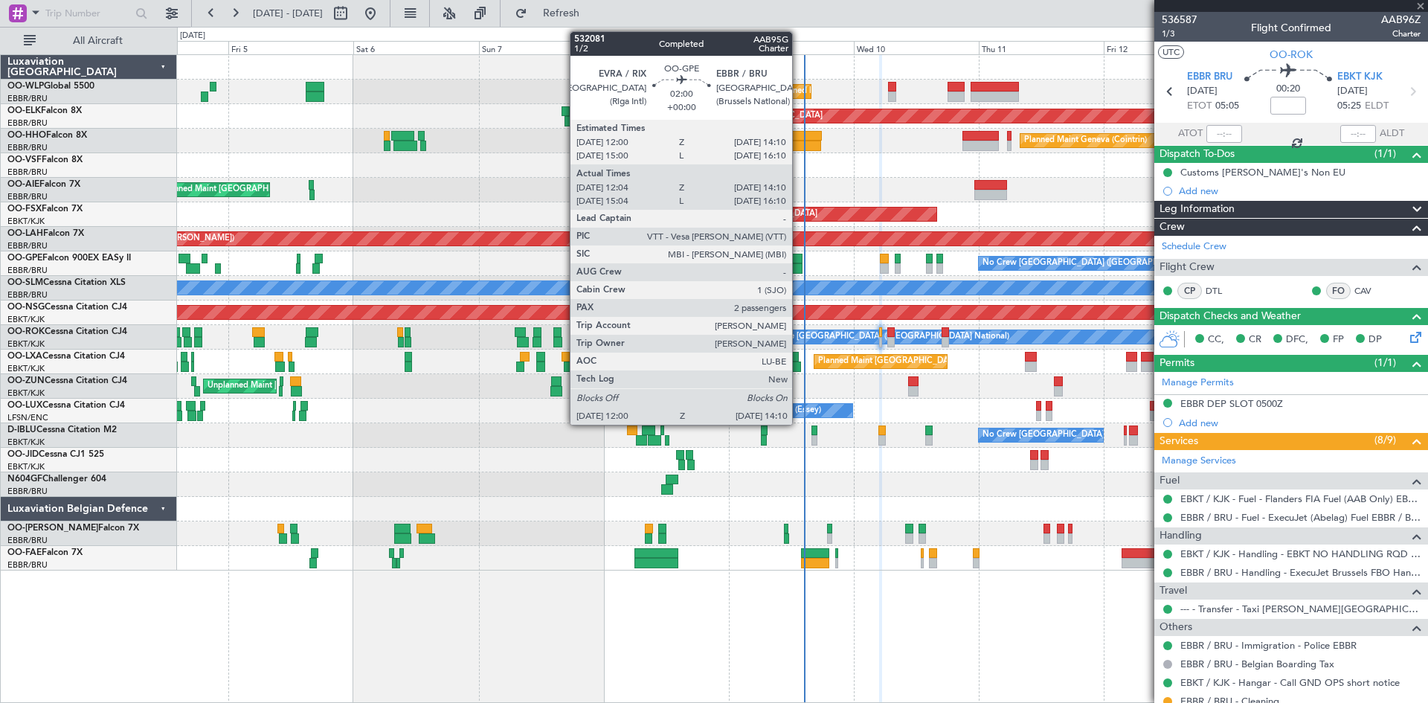
click at [799, 255] on div at bounding box center [797, 259] width 12 height 10
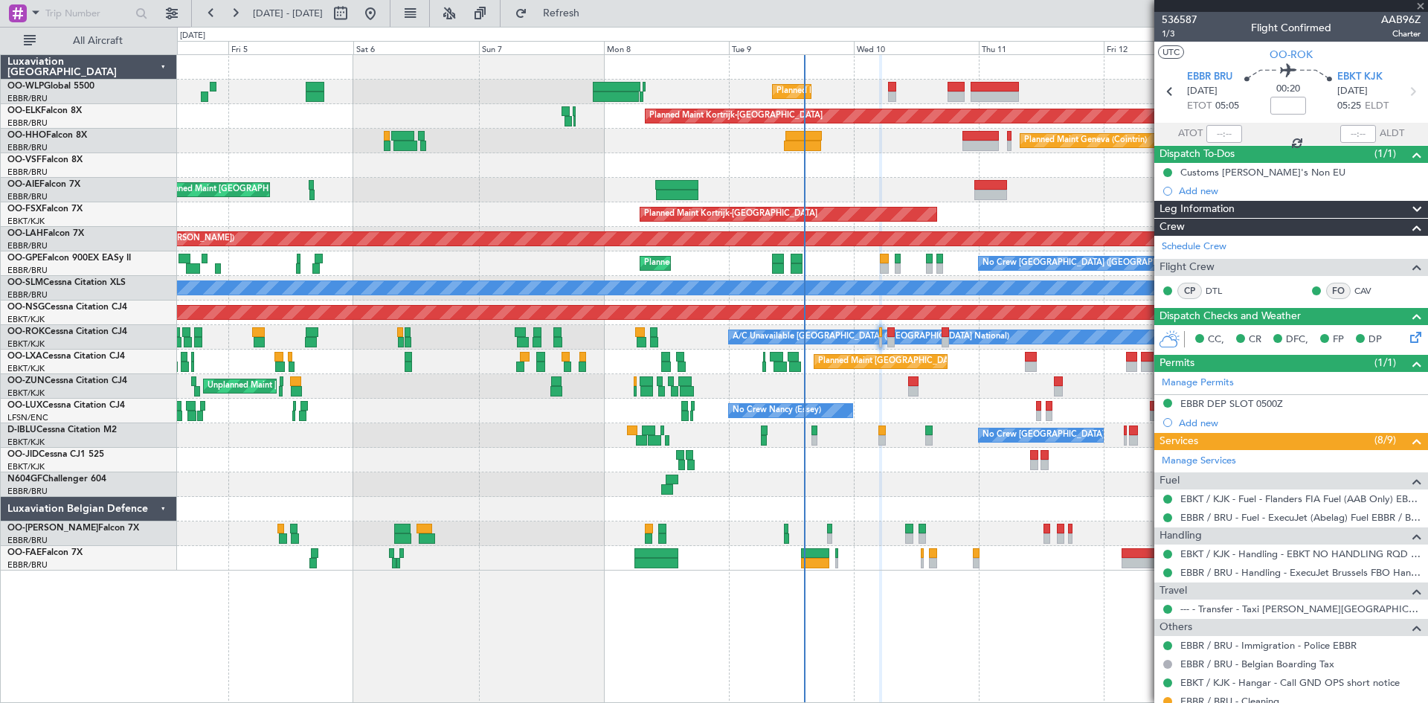
type input "12:09"
type input "14:05"
type input "2"
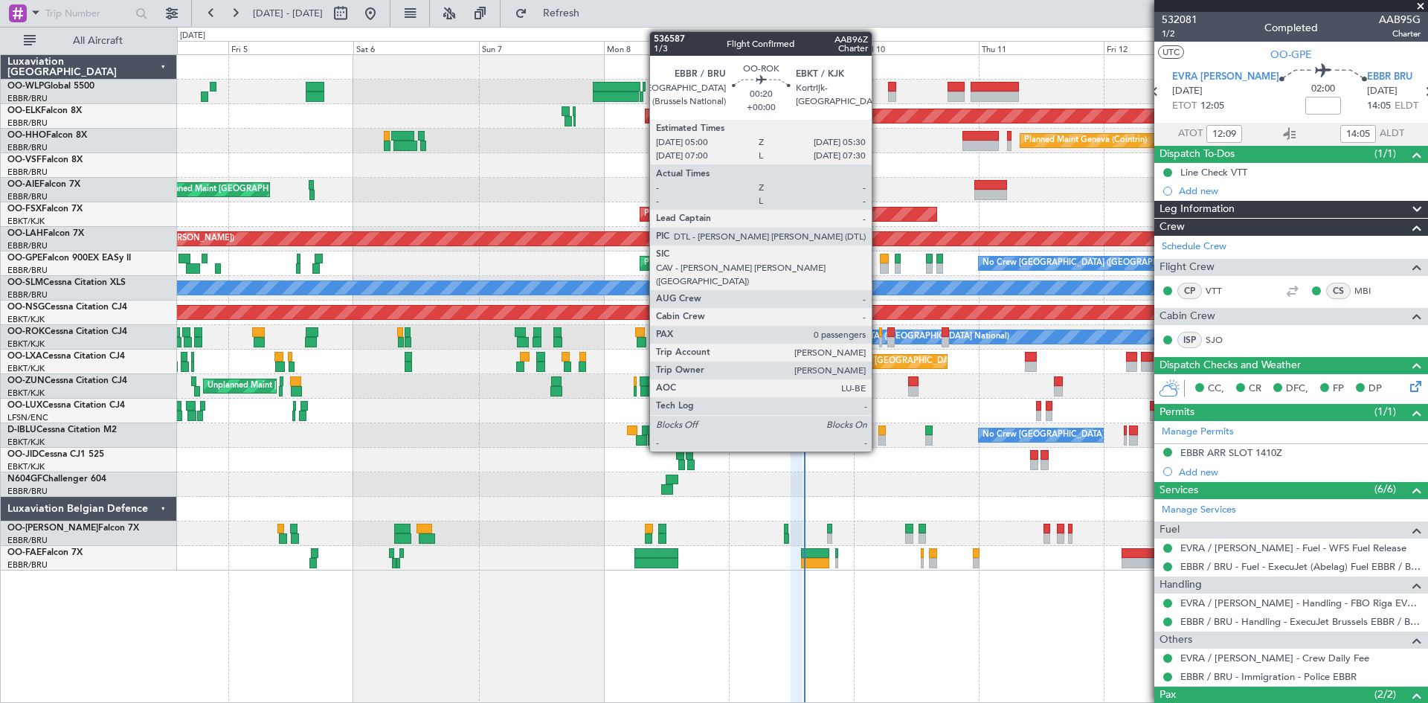
click at [879, 338] on div at bounding box center [880, 342] width 3 height 10
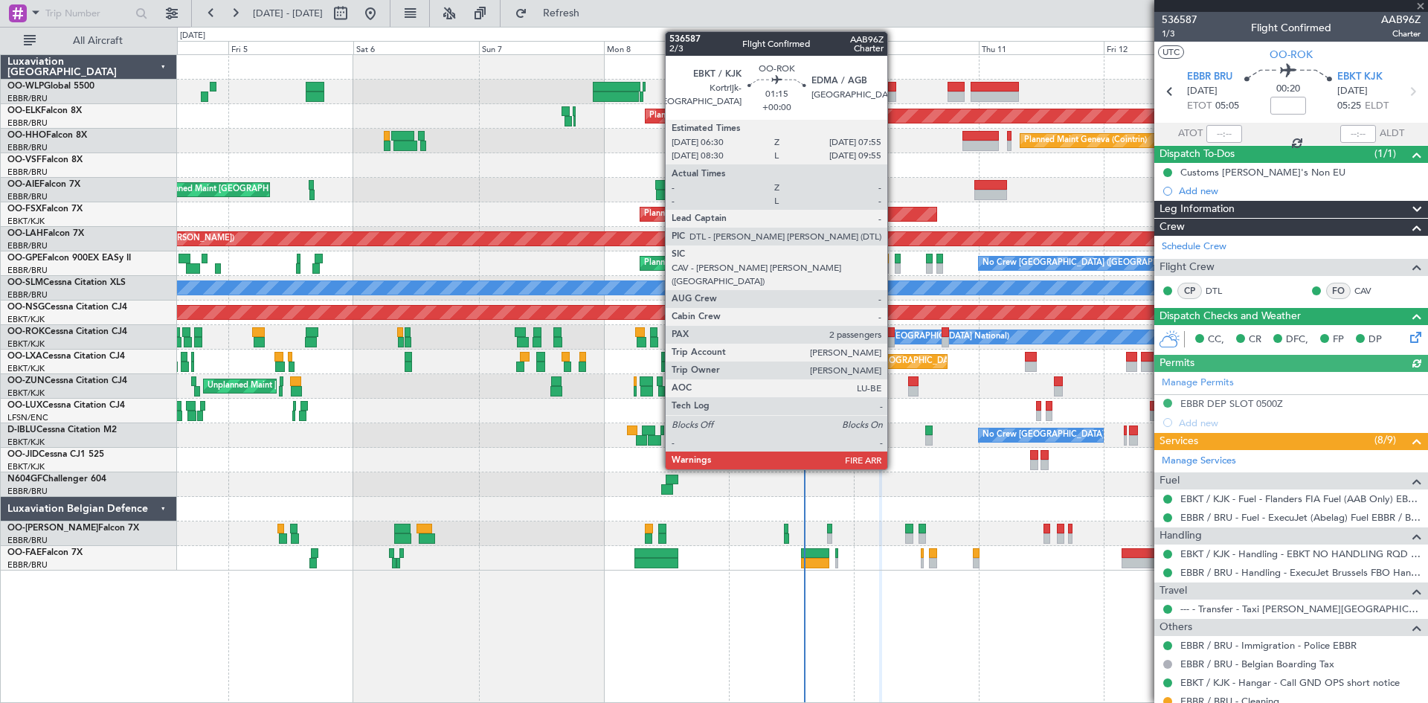
click at [894, 338] on div at bounding box center [891, 342] width 7 height 10
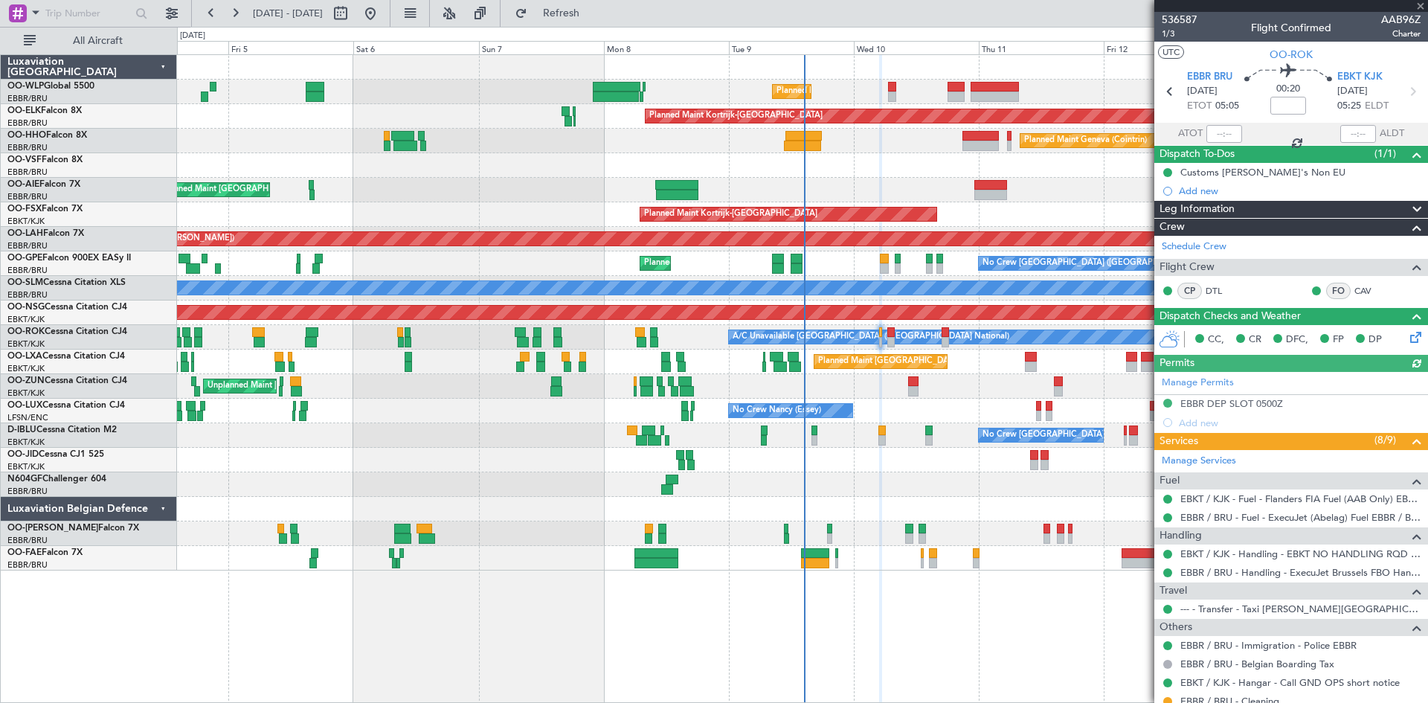
type input "2"
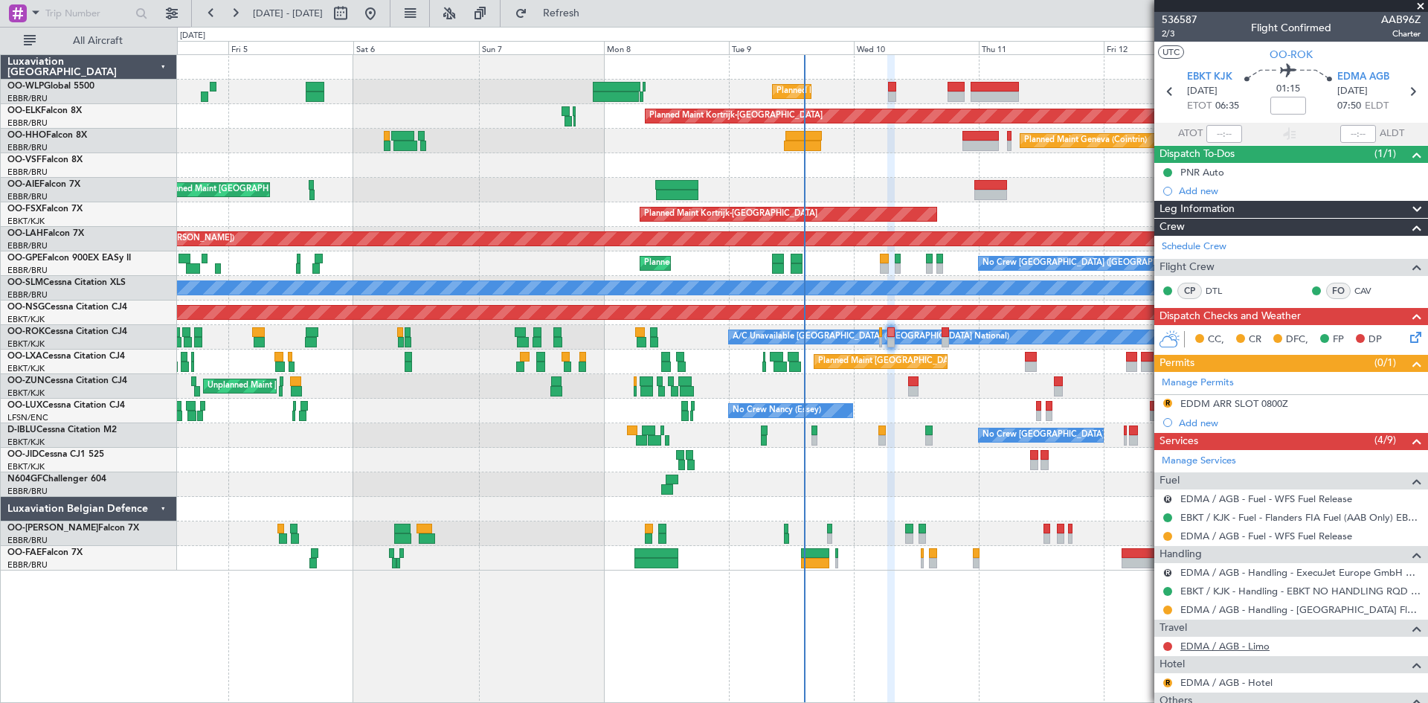
click at [1189, 649] on link "EDMA / AGB - Limo" at bounding box center [1225, 646] width 89 height 13
click at [580, 27] on div "Planned Maint Liege Planned Maint Kortrijk-Wevelgem Planned Maint Geneva (Coint…" at bounding box center [714, 365] width 1428 height 676
click at [593, 12] on span "Refresh" at bounding box center [561, 13] width 62 height 10
click at [582, 16] on span "Refresh" at bounding box center [561, 13] width 62 height 10
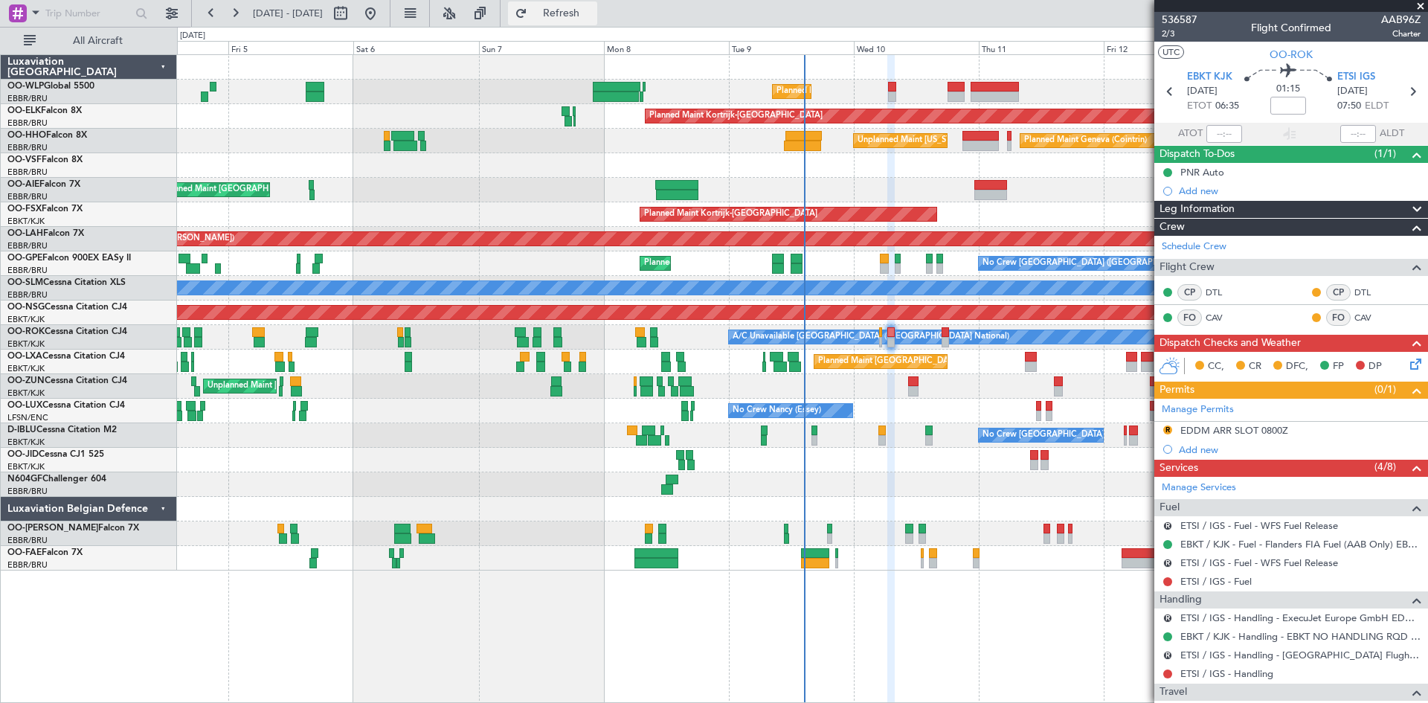
click at [580, 22] on button "Refresh" at bounding box center [552, 13] width 89 height 24
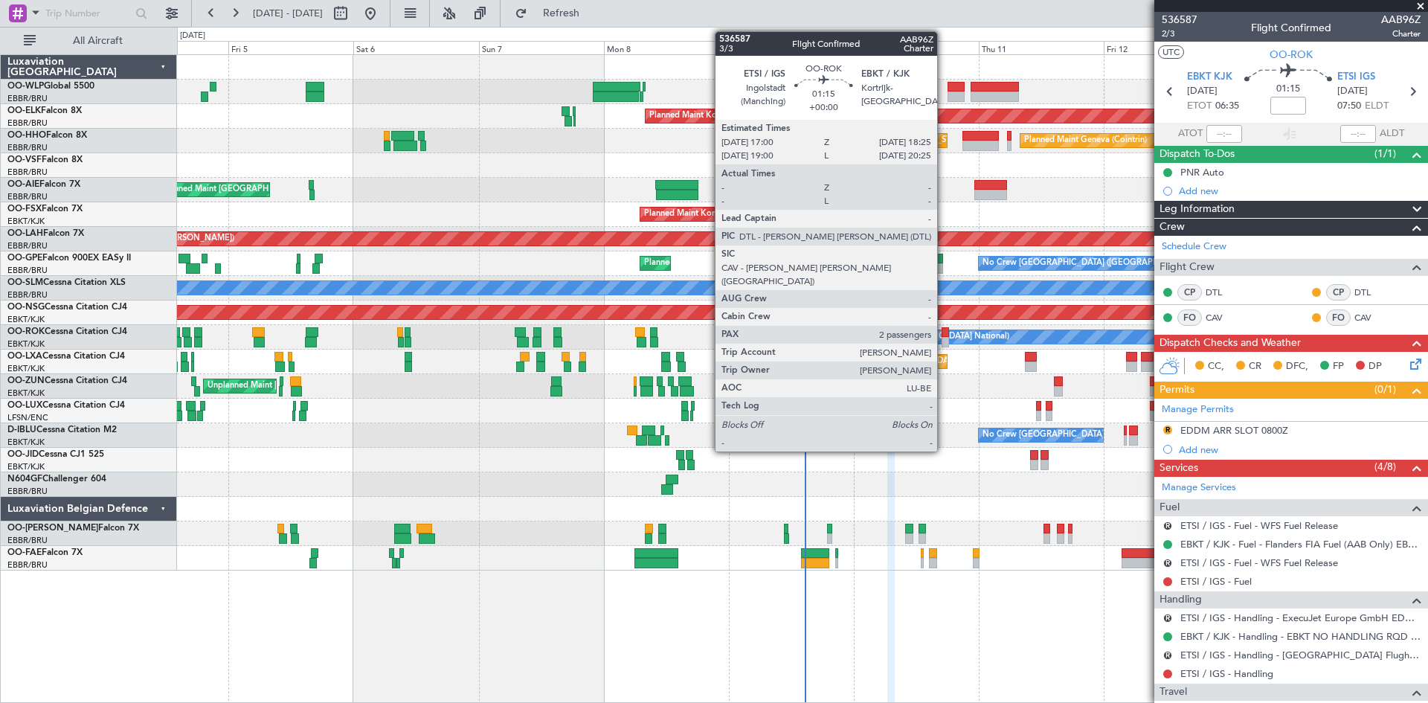
click at [944, 335] on div at bounding box center [945, 332] width 7 height 10
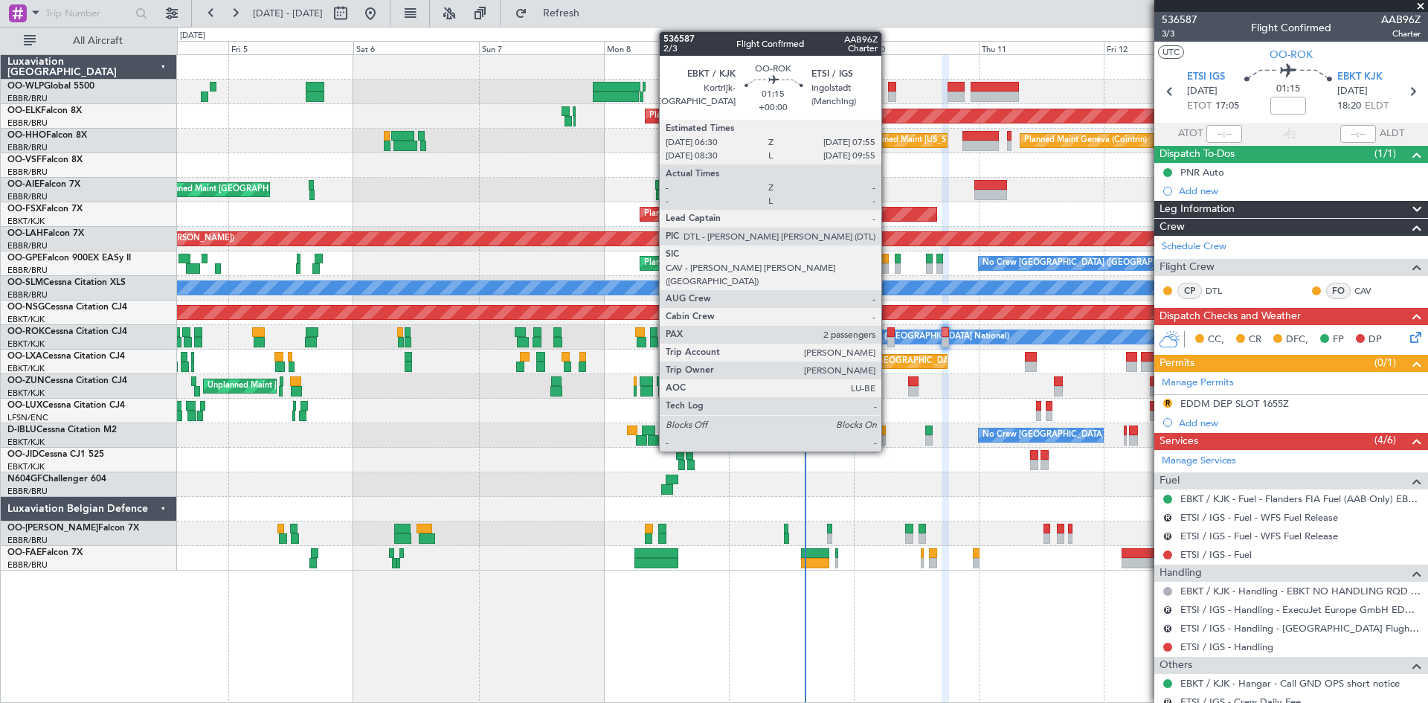
click at [888, 334] on div at bounding box center [891, 332] width 7 height 10
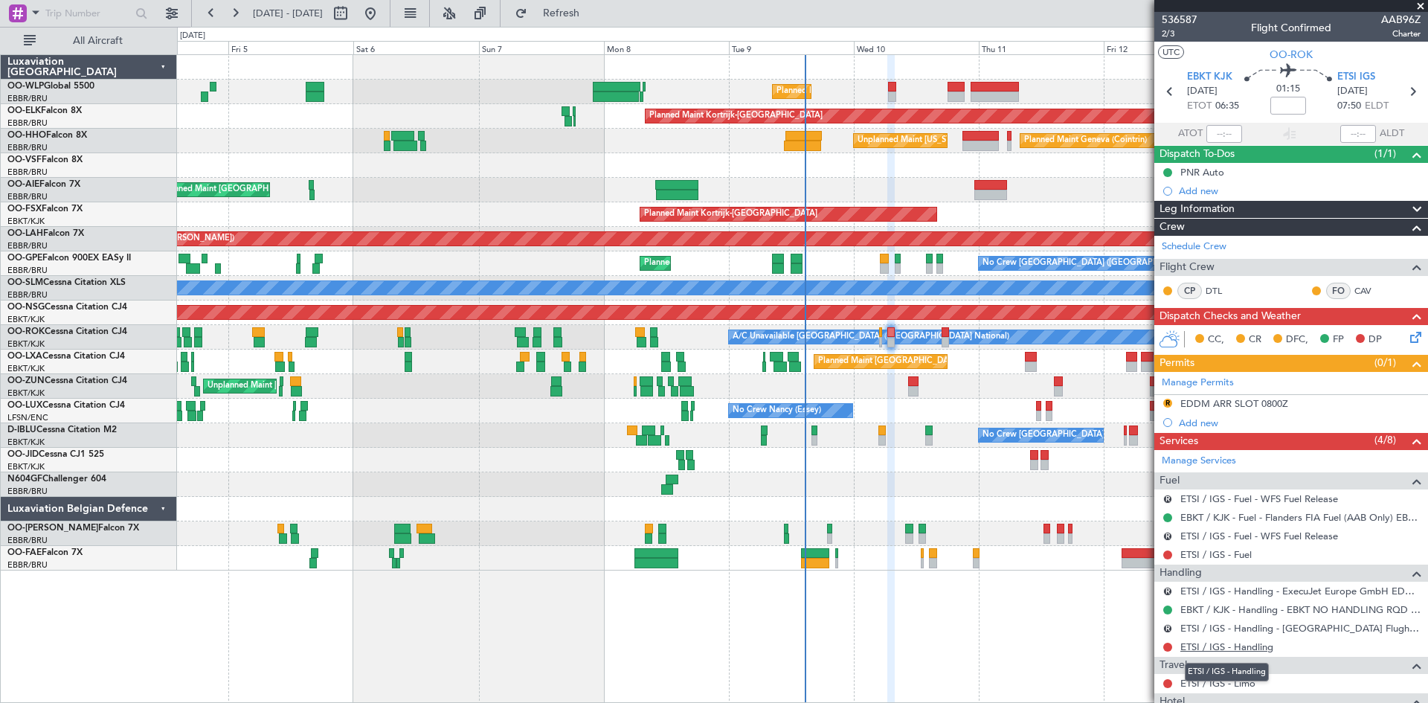
click at [1262, 648] on link "ETSI / IGS - Handling" at bounding box center [1227, 647] width 93 height 13
click at [605, 21] on fb-refresh-button "Refresh" at bounding box center [553, 13] width 104 height 27
click at [597, 21] on button "Refresh" at bounding box center [552, 13] width 89 height 24
click at [1252, 644] on link "ETSI / IGS - Handling" at bounding box center [1227, 647] width 93 height 13
click at [1241, 651] on div "ETSI / IGS - Handling - Augsburg Flughfn EDMA / AGB" at bounding box center [1304, 659] width 228 height 31
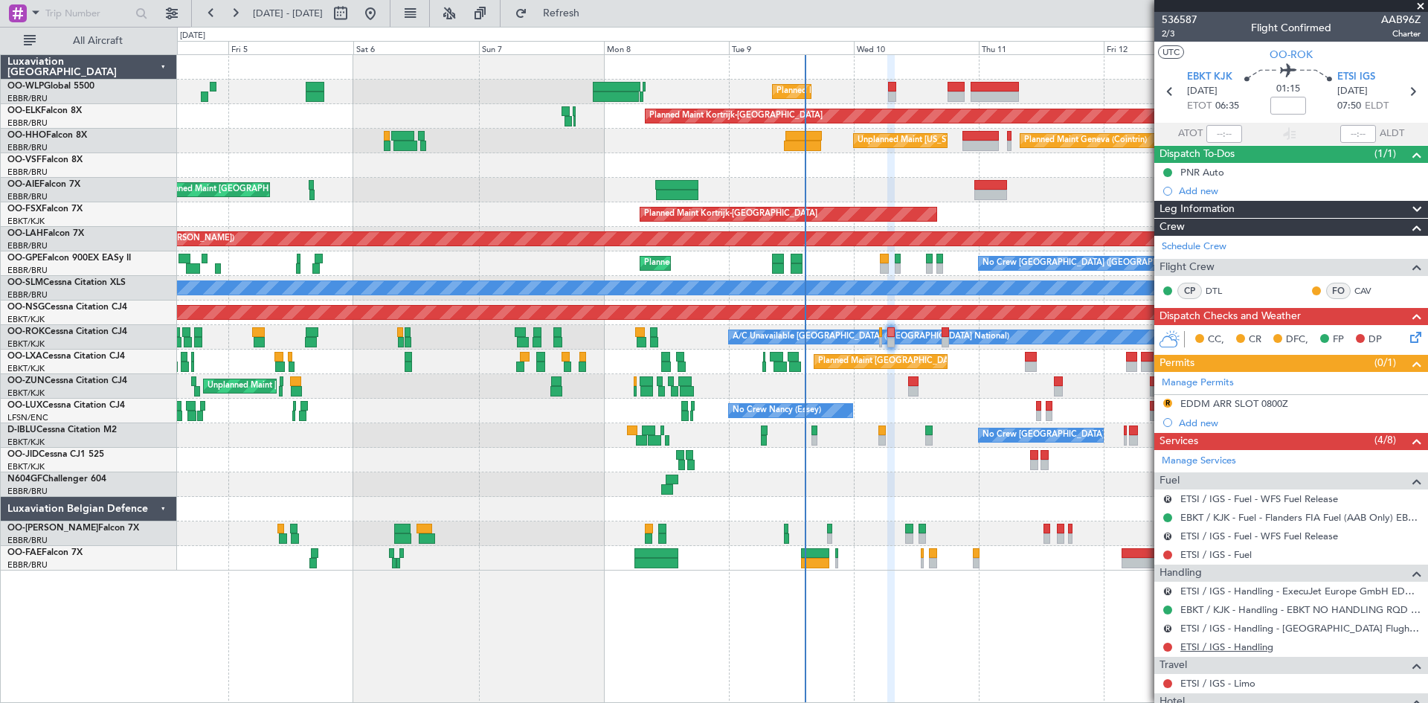
click at [1236, 649] on link "ETSI / IGS - Handling" at bounding box center [1227, 647] width 93 height 13
click at [1353, 77] on span "ETSI IGS" at bounding box center [1357, 77] width 38 height 15
click at [1166, 626] on button "R" at bounding box center [1168, 628] width 9 height 9
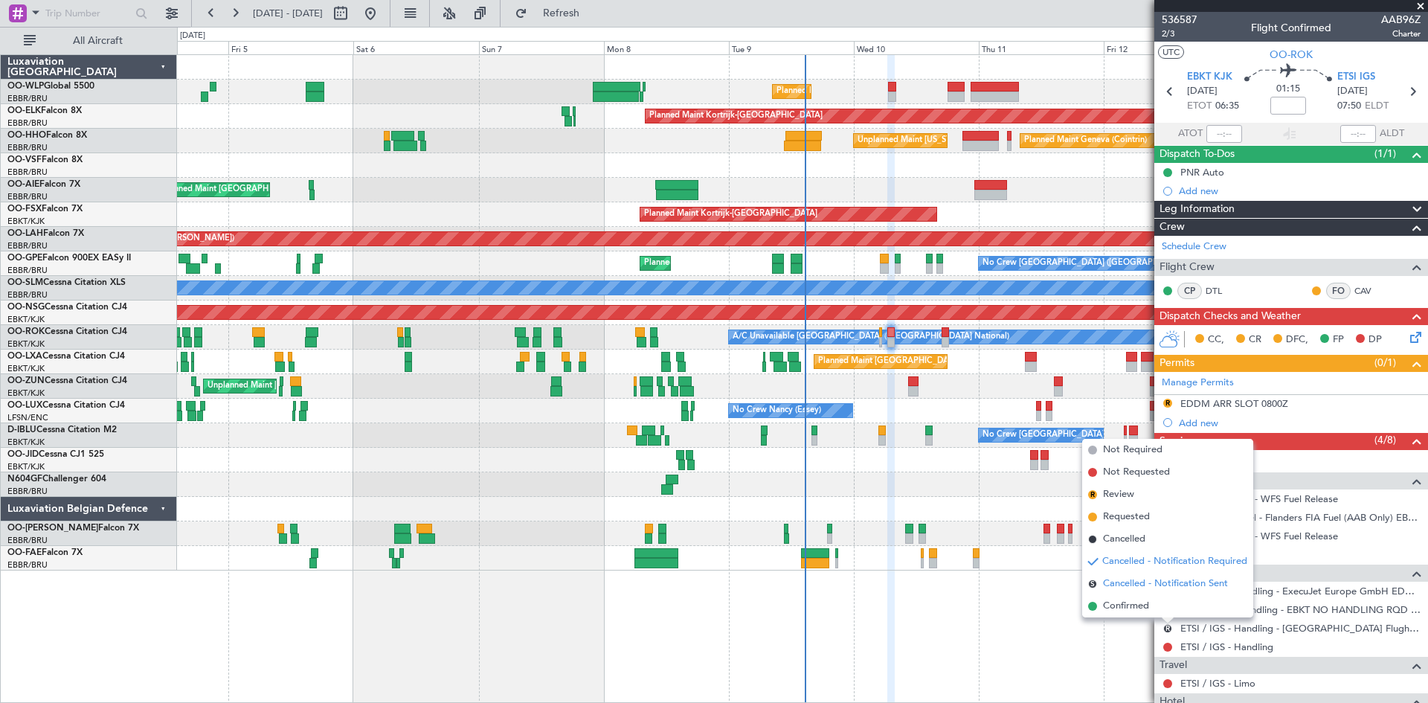
click at [1152, 587] on span "Cancelled - Notification Sent" at bounding box center [1165, 584] width 125 height 15
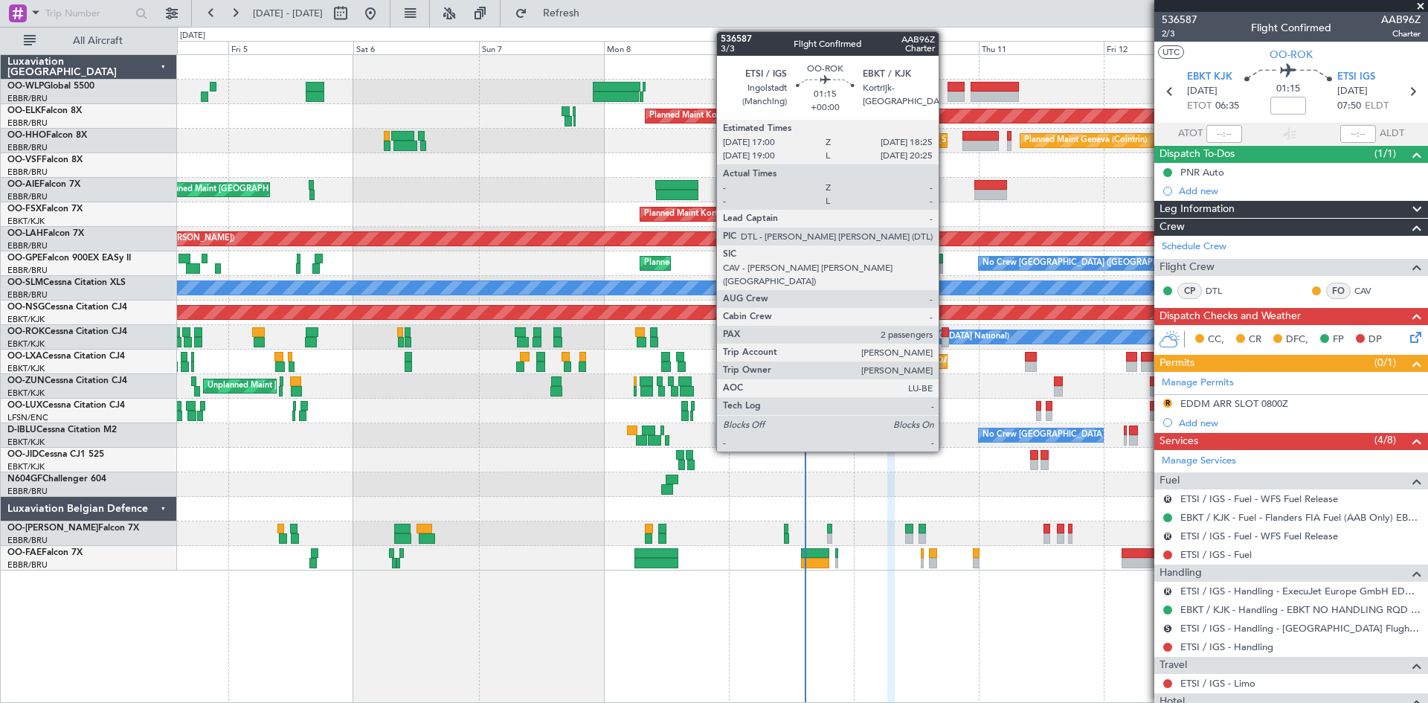
click at [946, 339] on div at bounding box center [945, 342] width 7 height 10
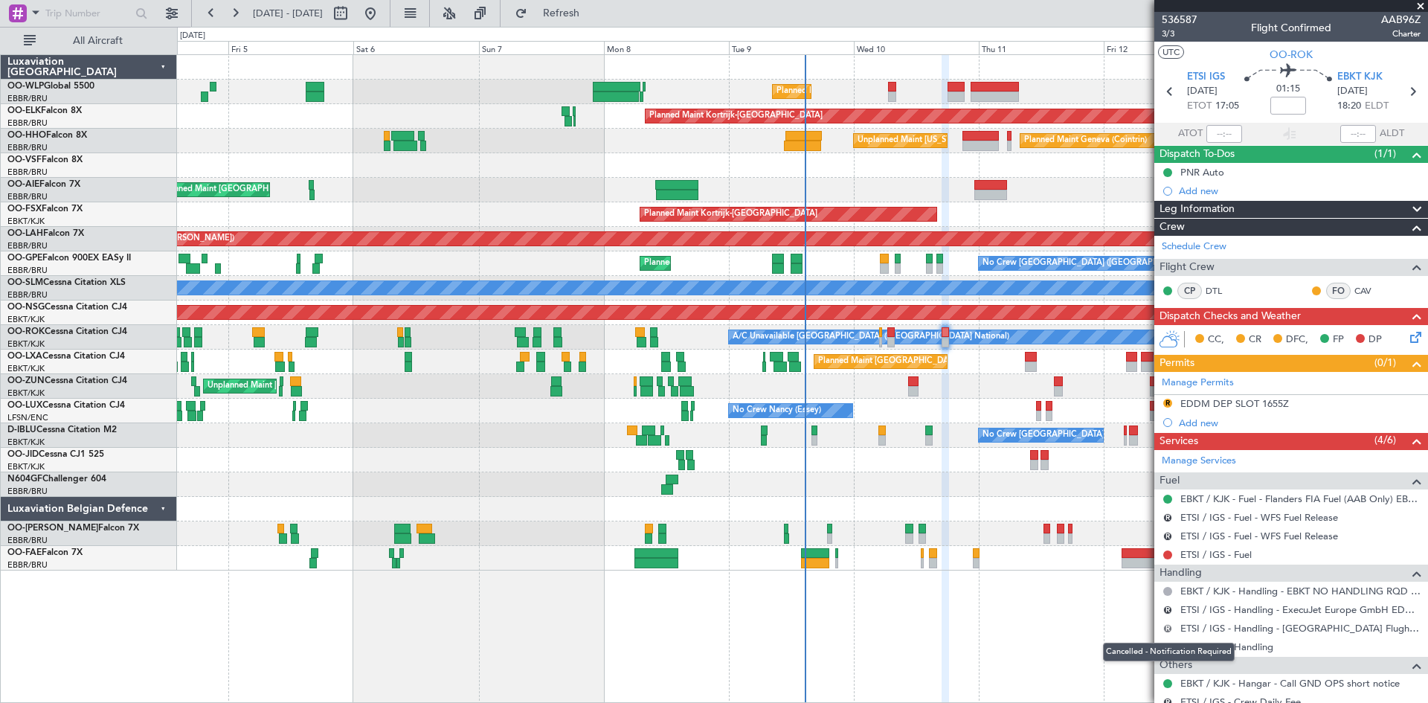
click at [1167, 627] on button "R" at bounding box center [1168, 628] width 9 height 9
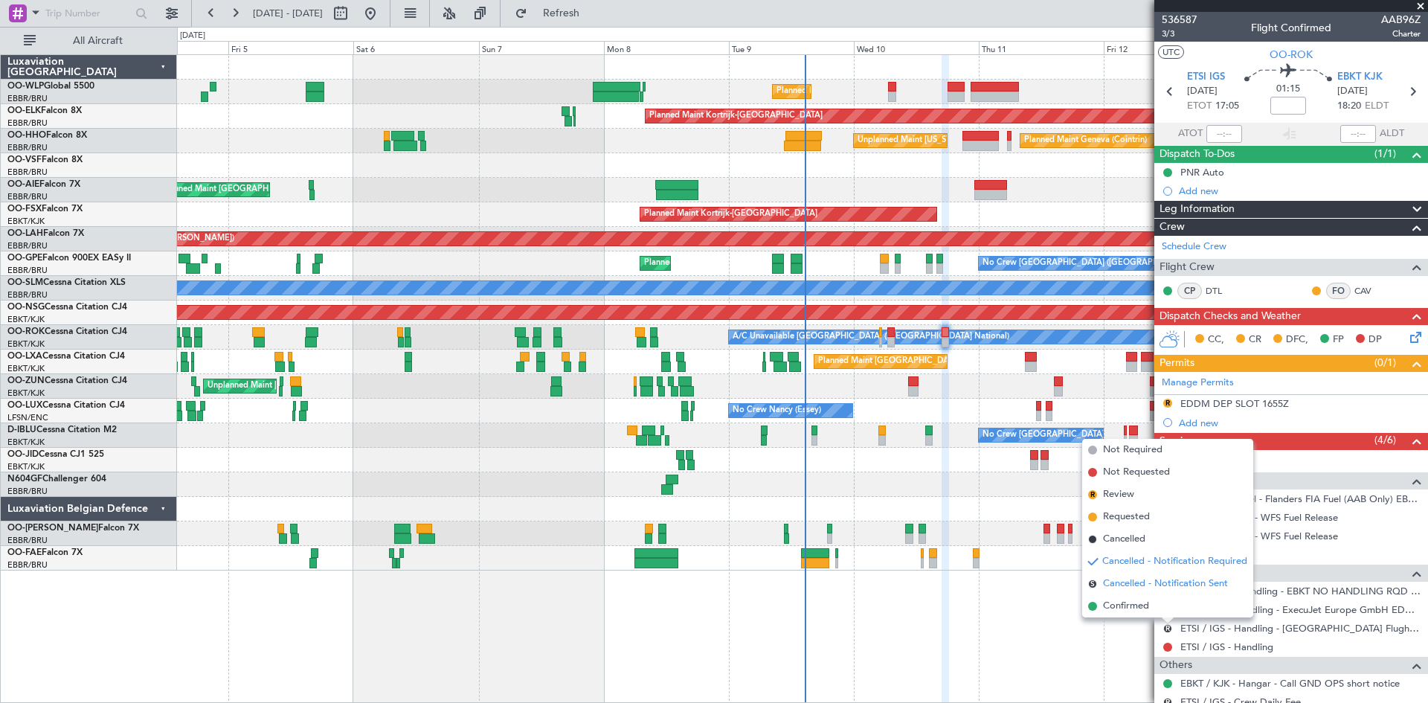
click at [1134, 581] on span "Cancelled - Notification Sent" at bounding box center [1165, 584] width 125 height 15
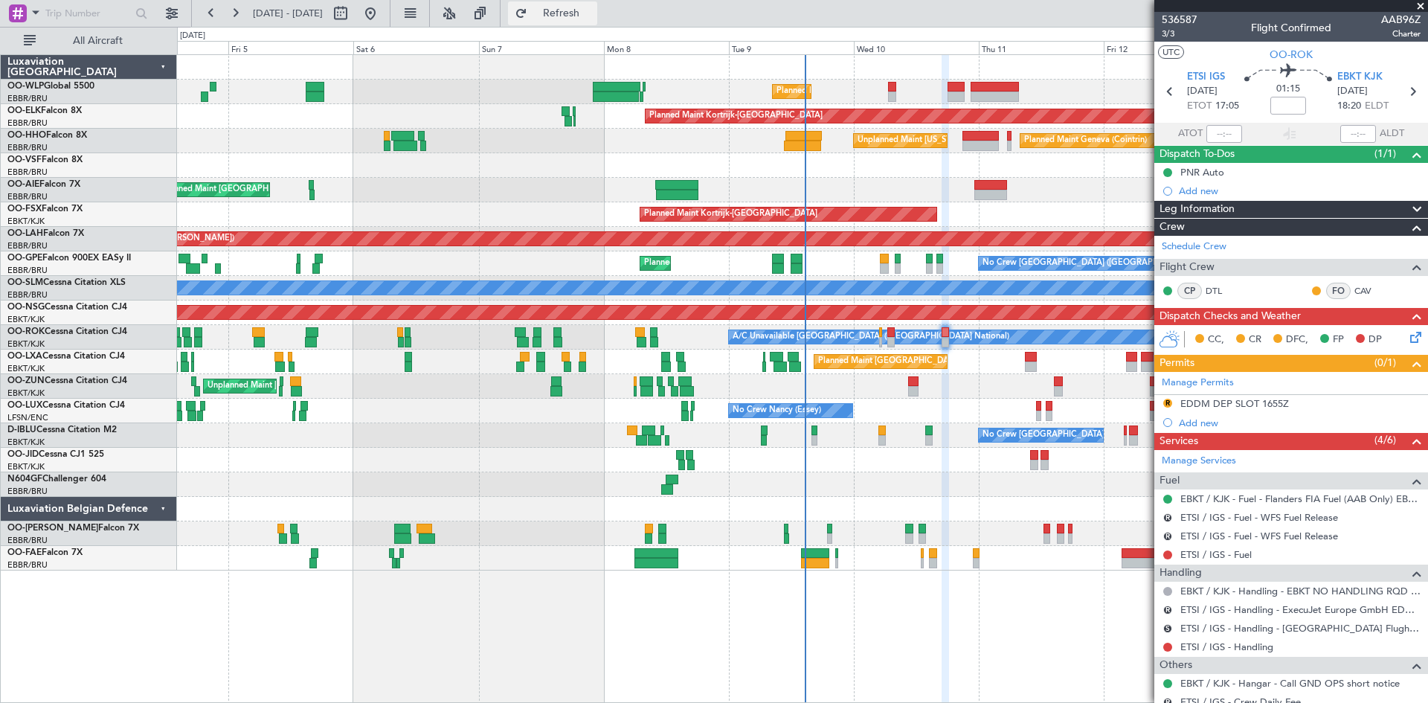
click at [593, 10] on span "Refresh" at bounding box center [561, 13] width 62 height 10
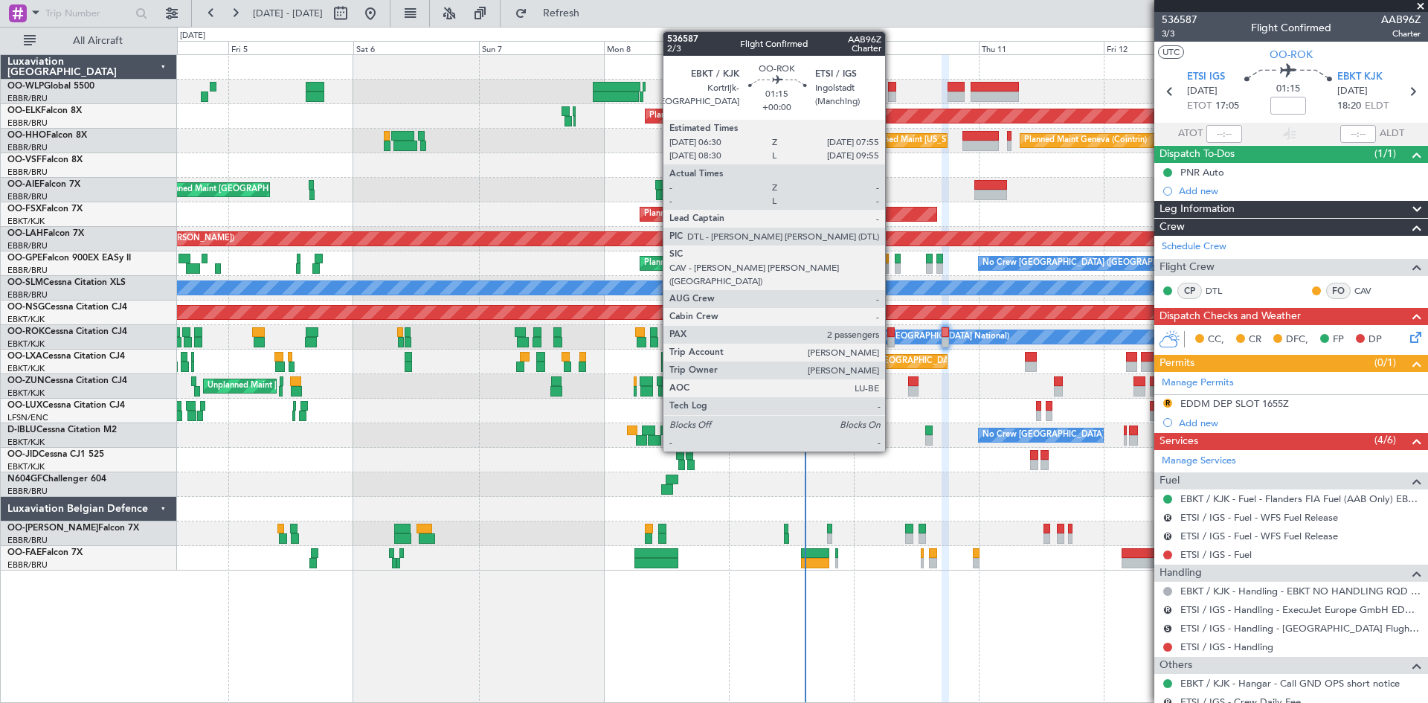
click at [892, 337] on div at bounding box center [891, 342] width 7 height 10
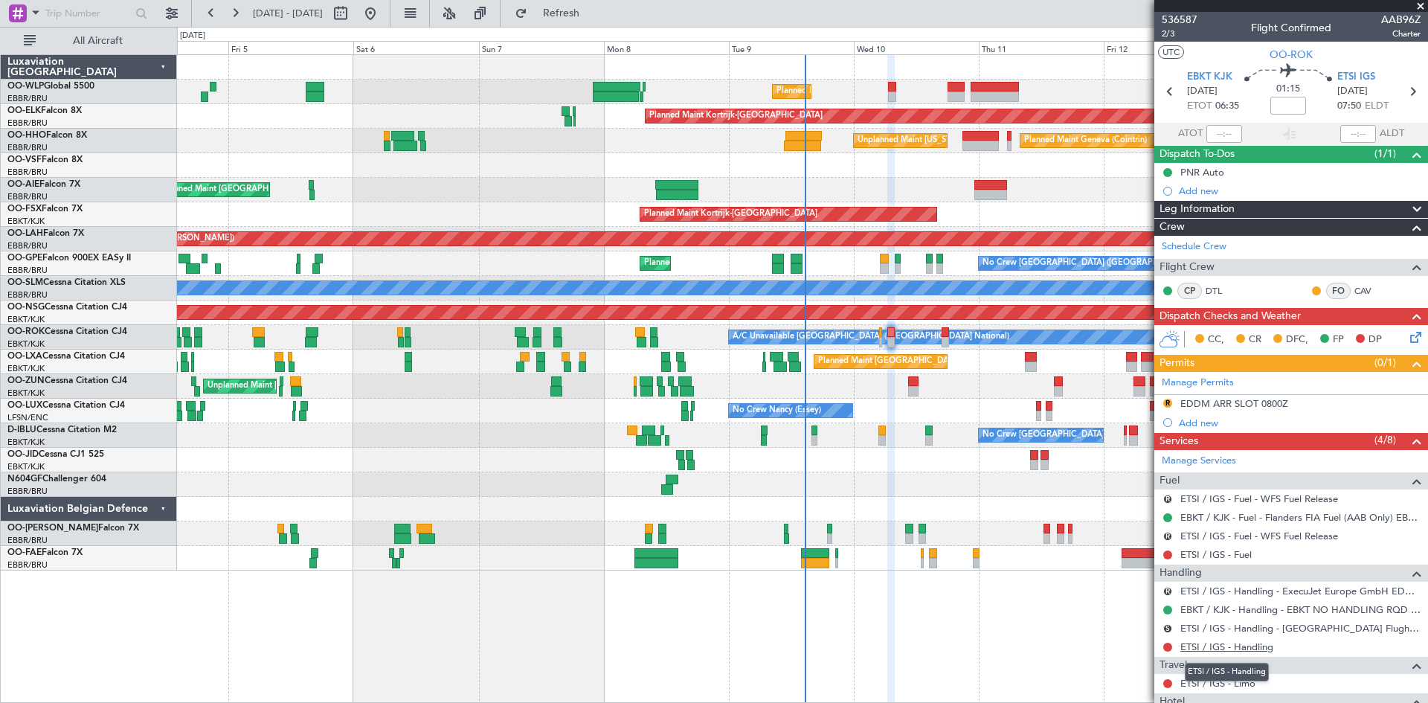
click at [1239, 652] on link "ETSI / IGS - Handling" at bounding box center [1227, 647] width 93 height 13
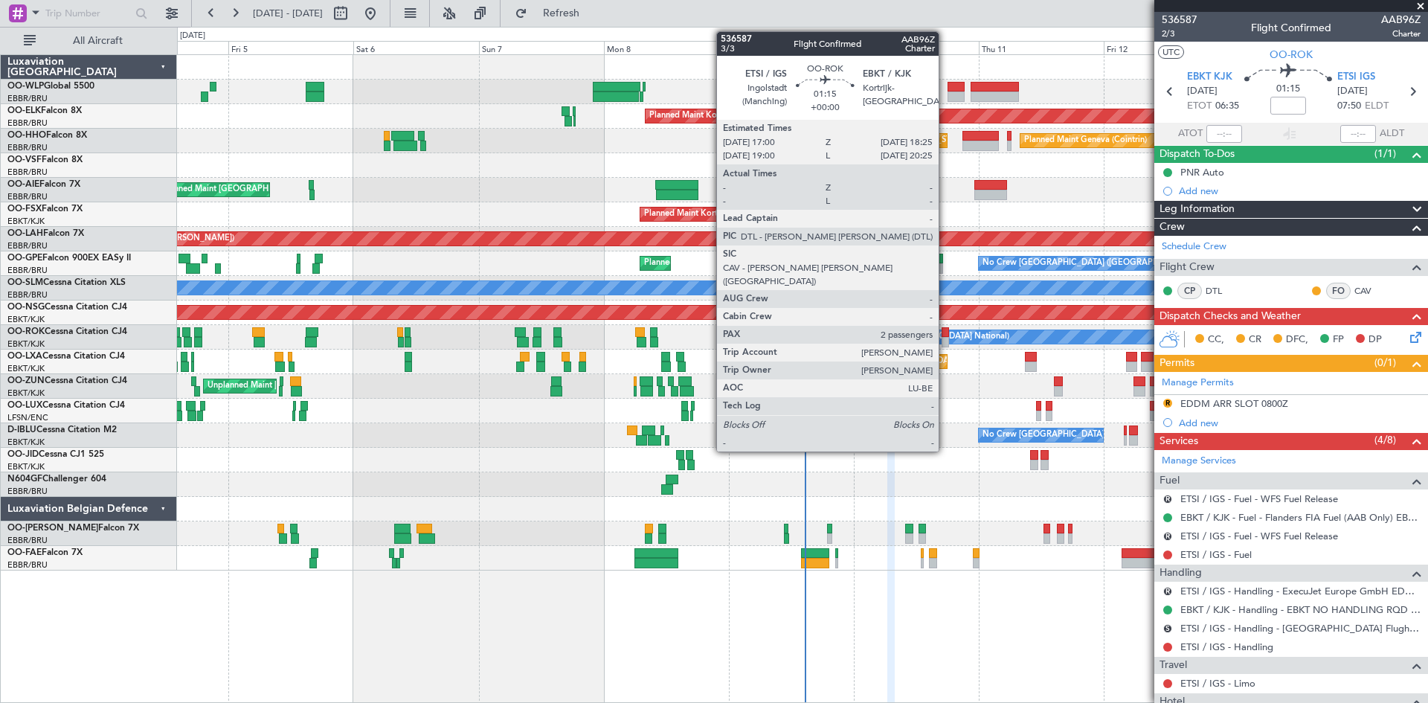
click at [946, 343] on div at bounding box center [945, 342] width 7 height 10
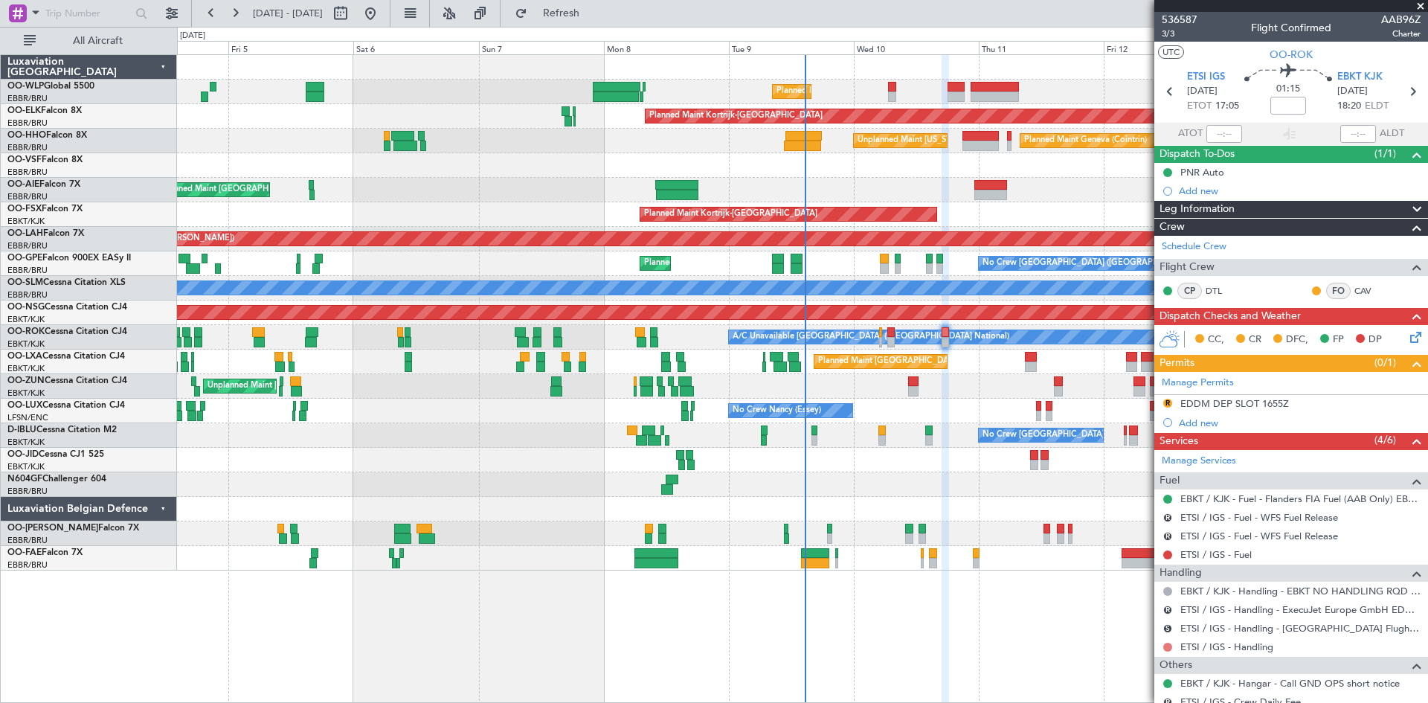
click at [1165, 645] on button at bounding box center [1168, 647] width 9 height 9
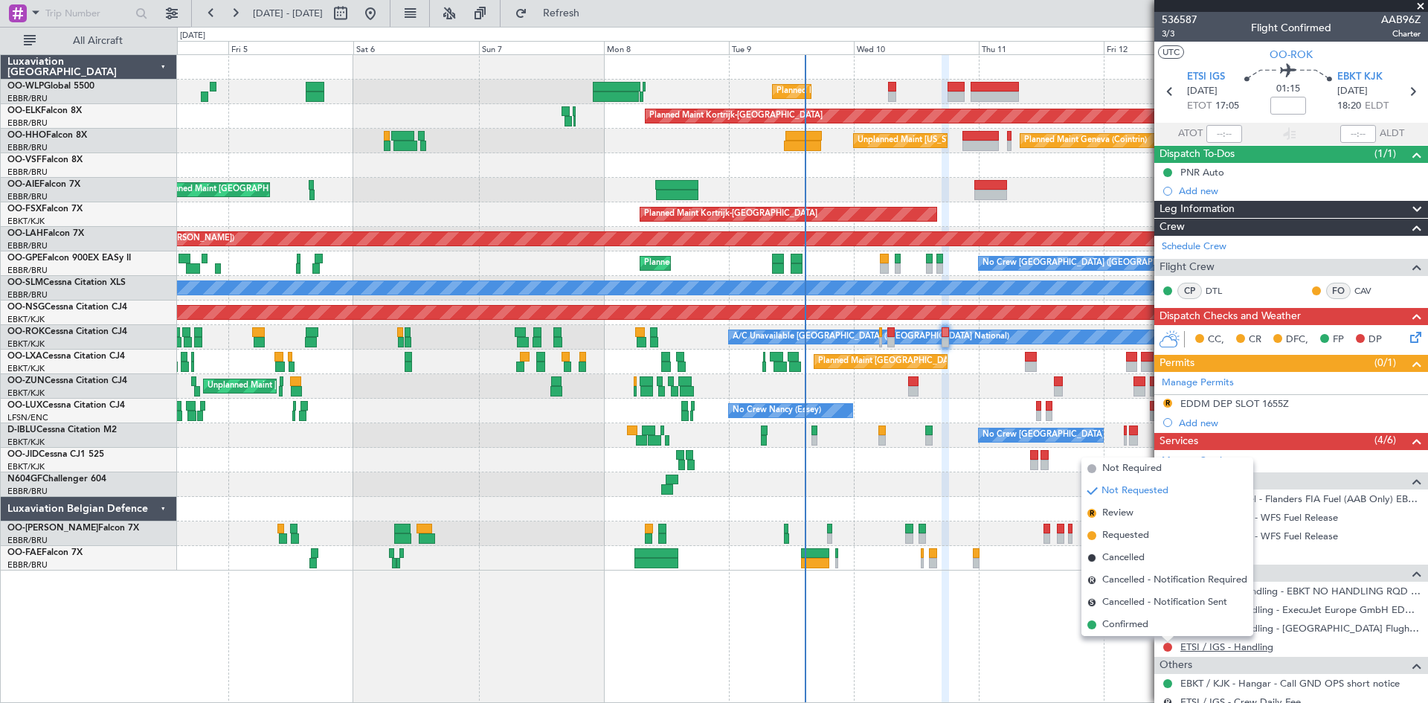
click at [1262, 643] on link "ETSI / IGS - Handling" at bounding box center [1227, 647] width 93 height 13
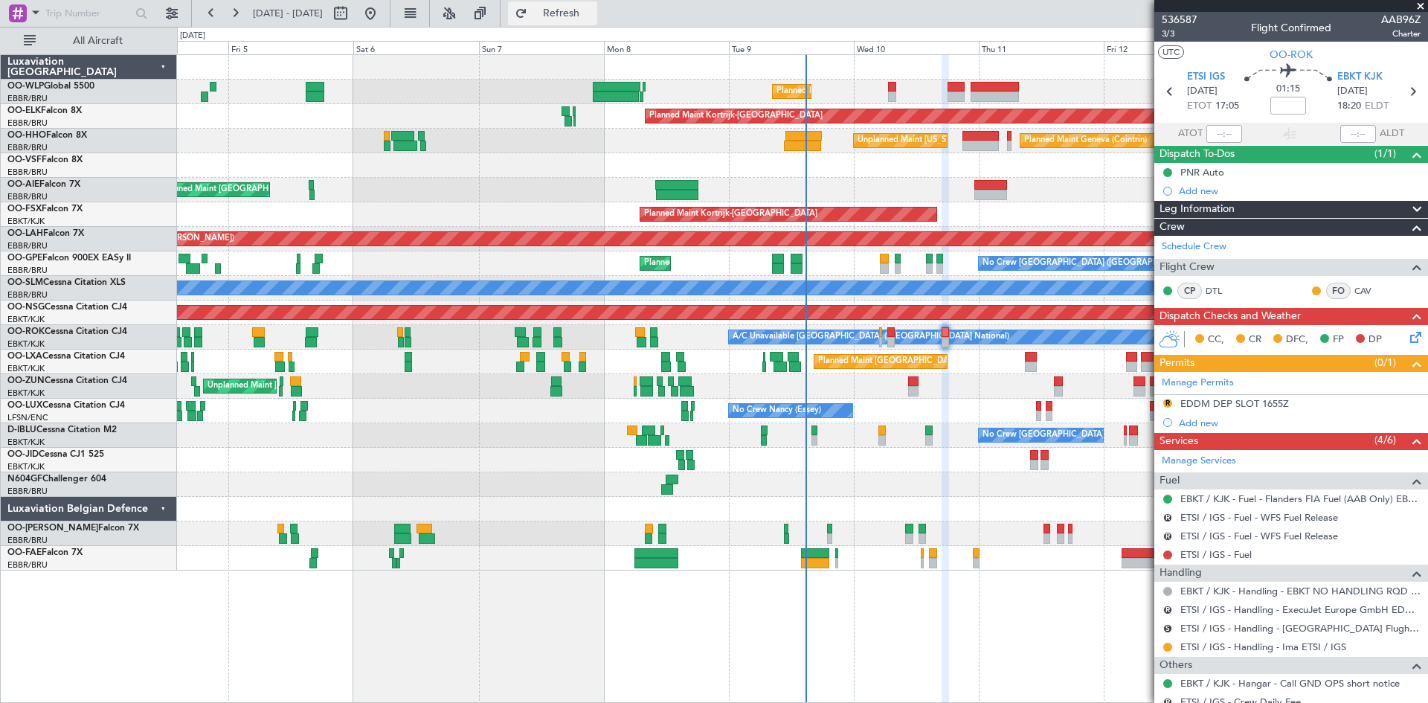
click at [574, 18] on button "Refresh" at bounding box center [552, 13] width 89 height 24
click at [1167, 399] on button "R" at bounding box center [1168, 403] width 9 height 9
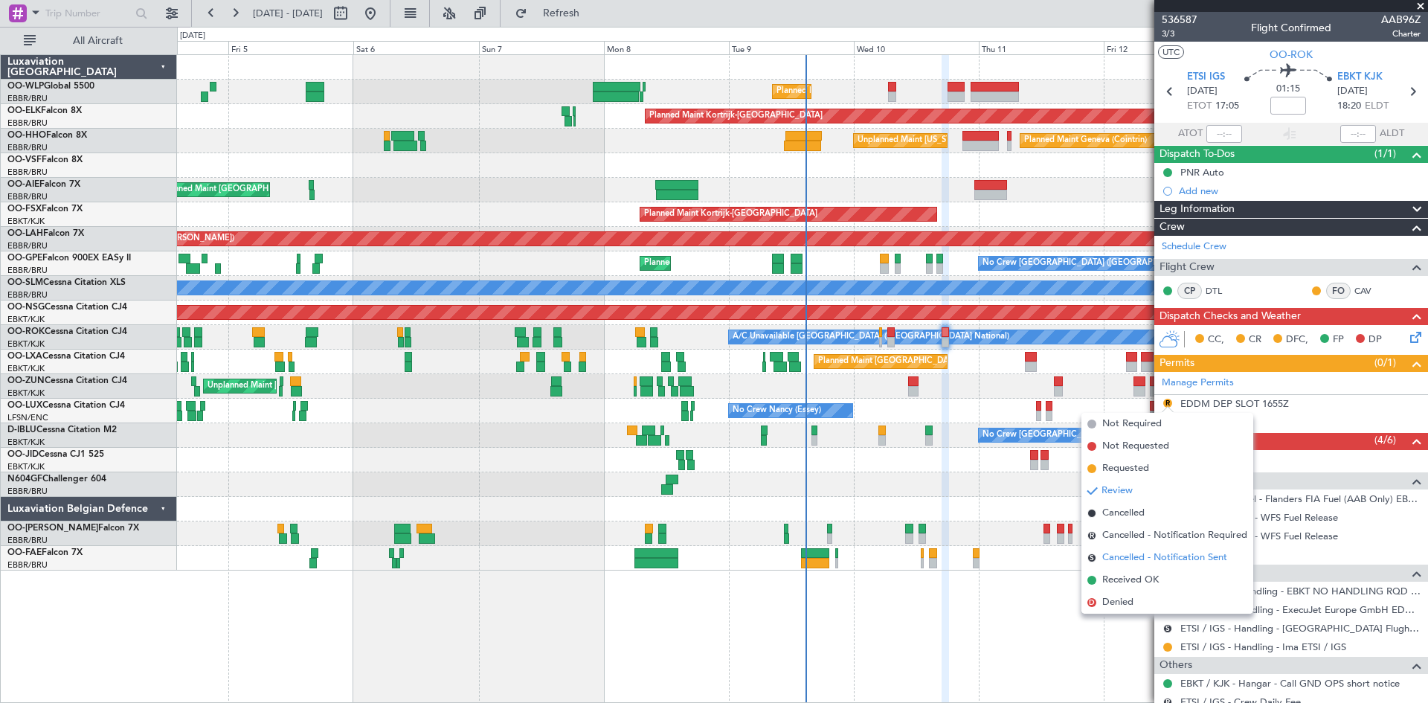
click at [1140, 560] on span "Cancelled - Notification Sent" at bounding box center [1165, 558] width 125 height 15
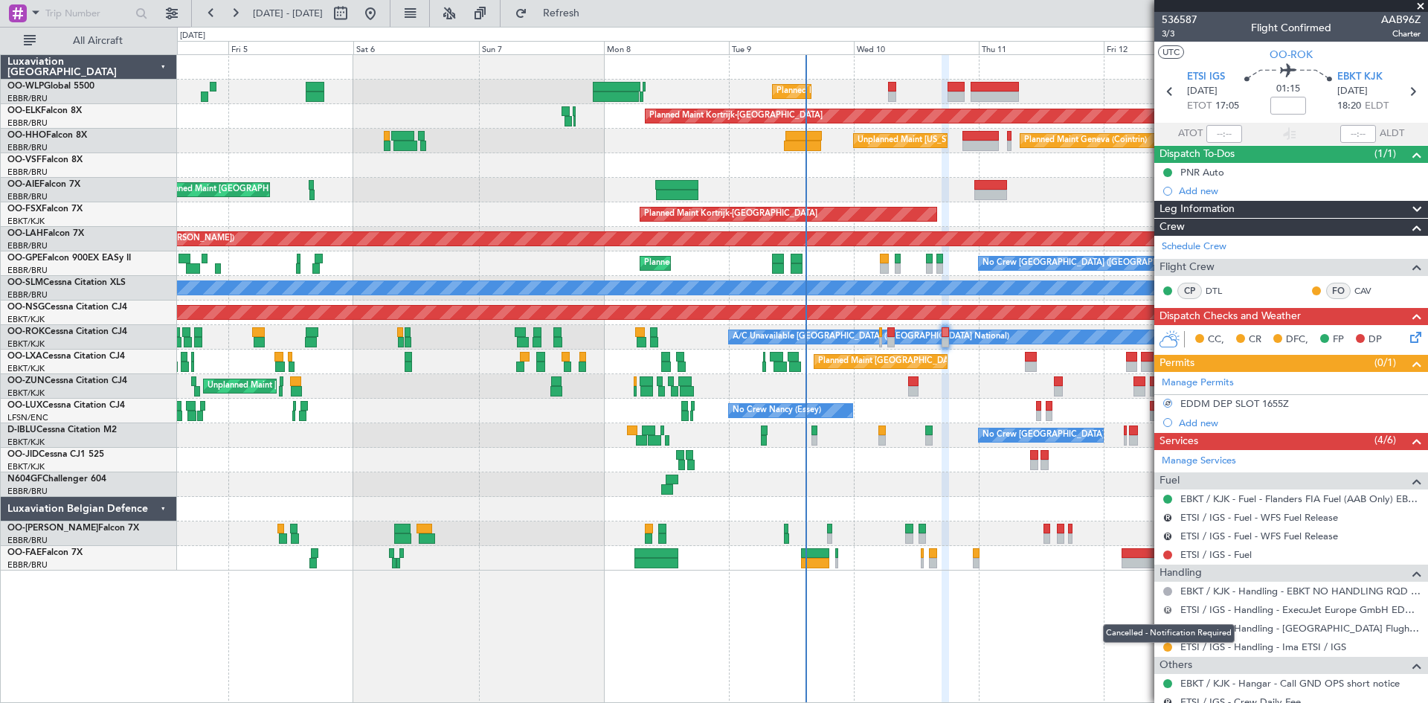
click at [1169, 610] on button "R" at bounding box center [1168, 610] width 9 height 9
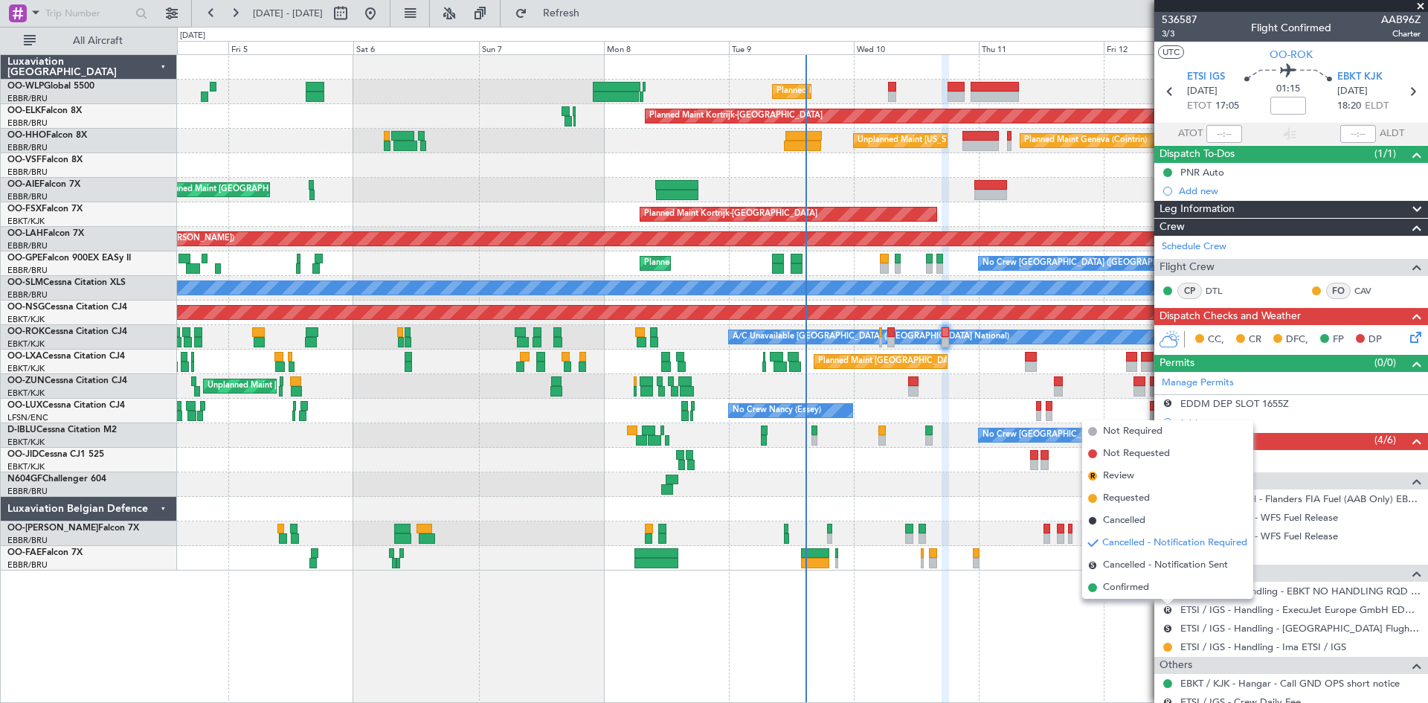
click at [1151, 542] on span "Cancelled - Notification Required" at bounding box center [1175, 543] width 145 height 15
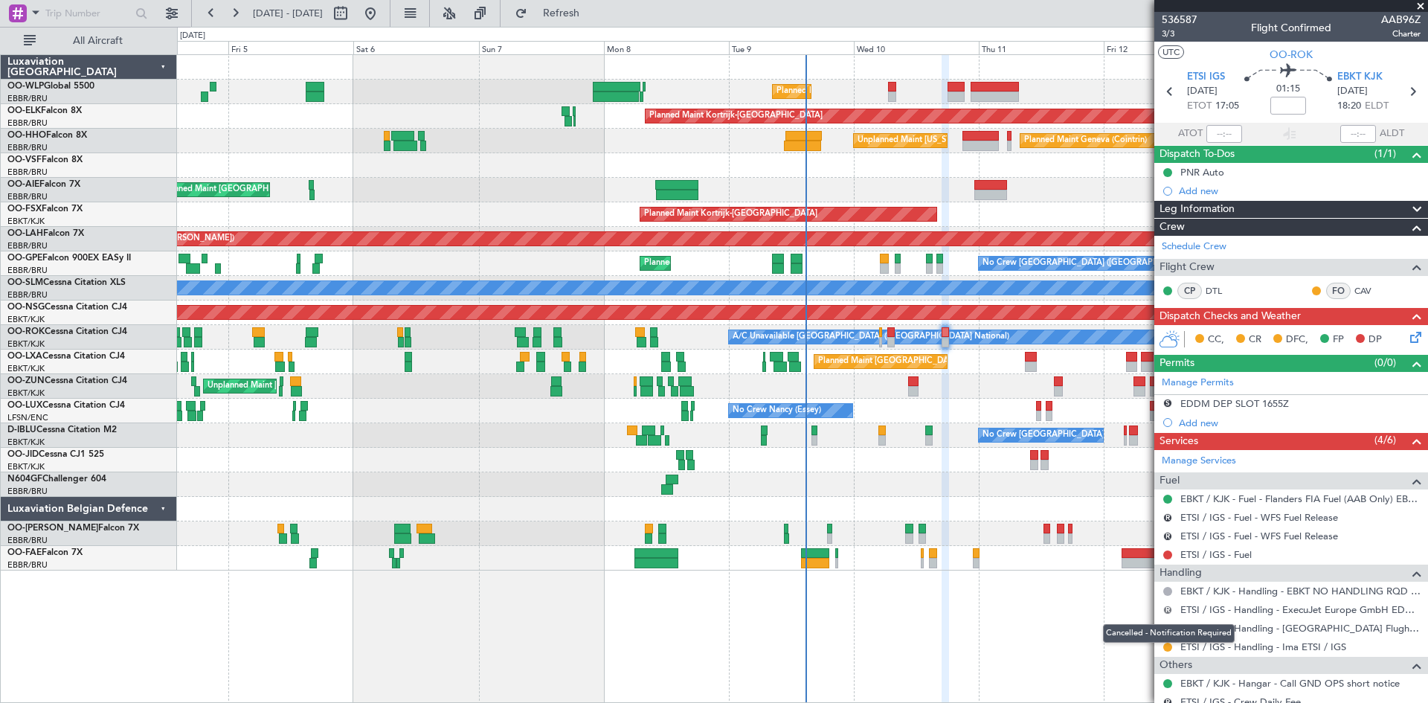
click at [1167, 609] on button "R" at bounding box center [1168, 610] width 9 height 9
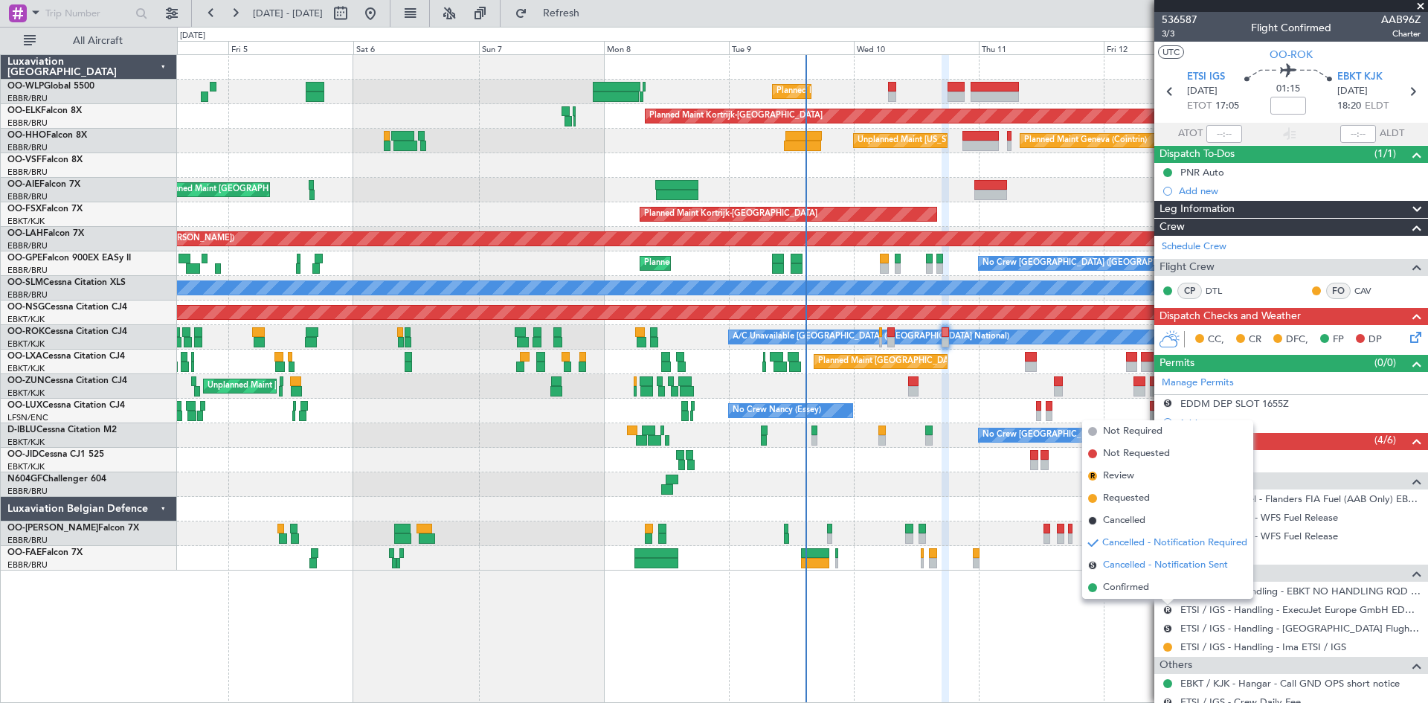
click at [1163, 559] on span "Cancelled - Notification Sent" at bounding box center [1165, 565] width 125 height 15
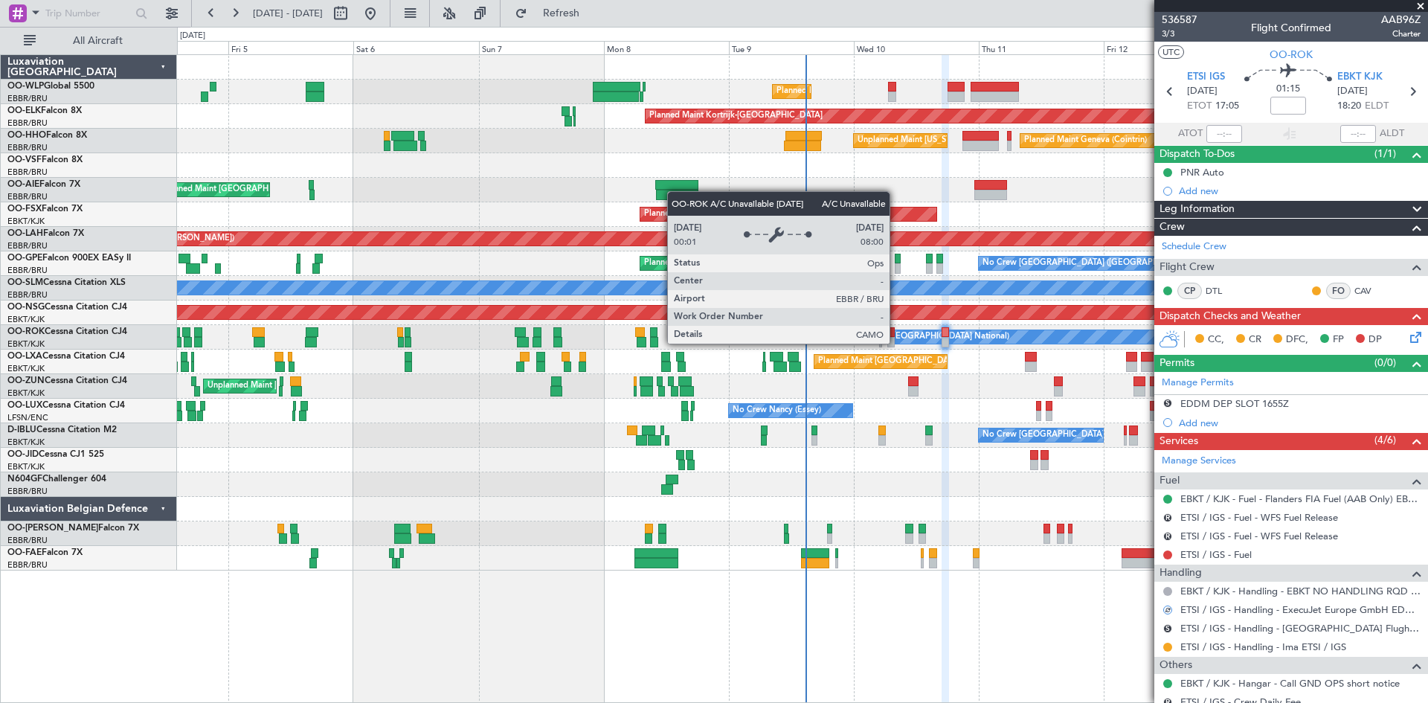
click at [896, 343] on div "A/C Unavailable [GEOGRAPHIC_DATA] ([GEOGRAPHIC_DATA] National)" at bounding box center [871, 337] width 277 height 22
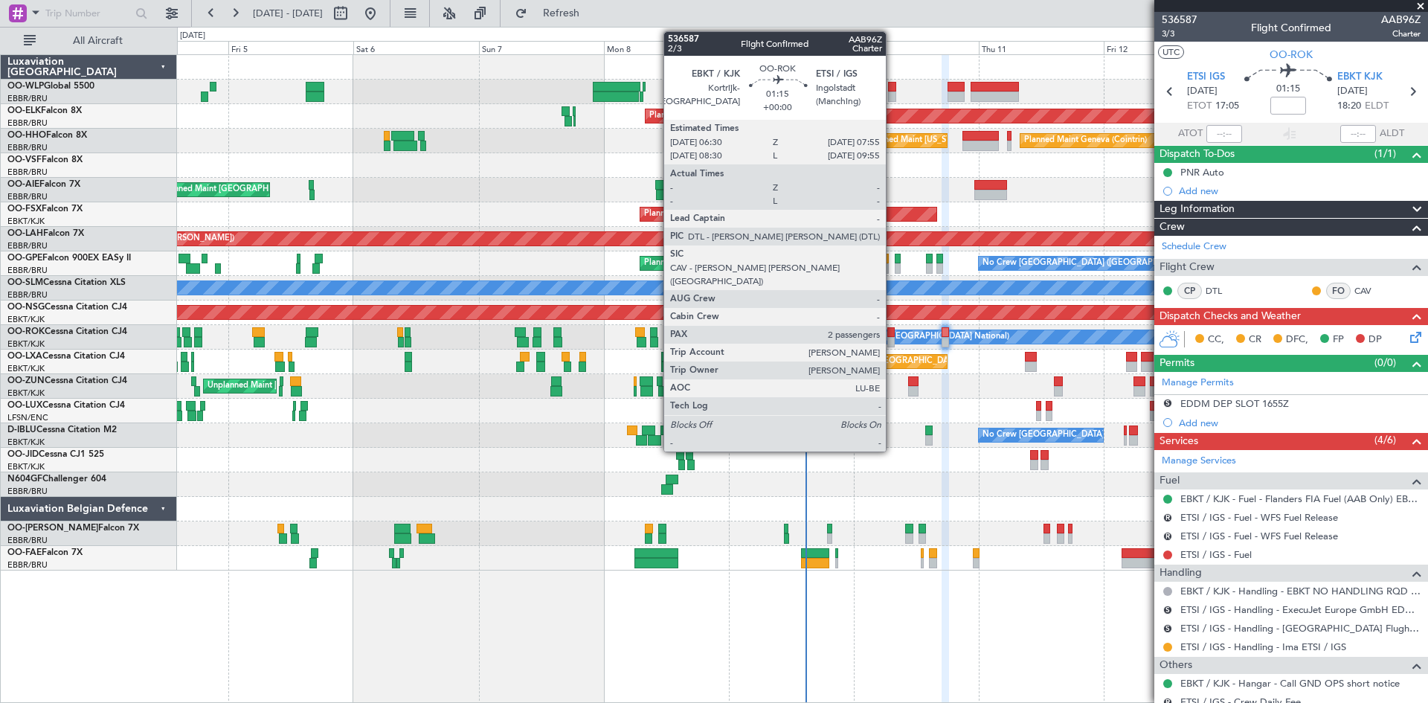
click at [893, 338] on div at bounding box center [891, 342] width 7 height 10
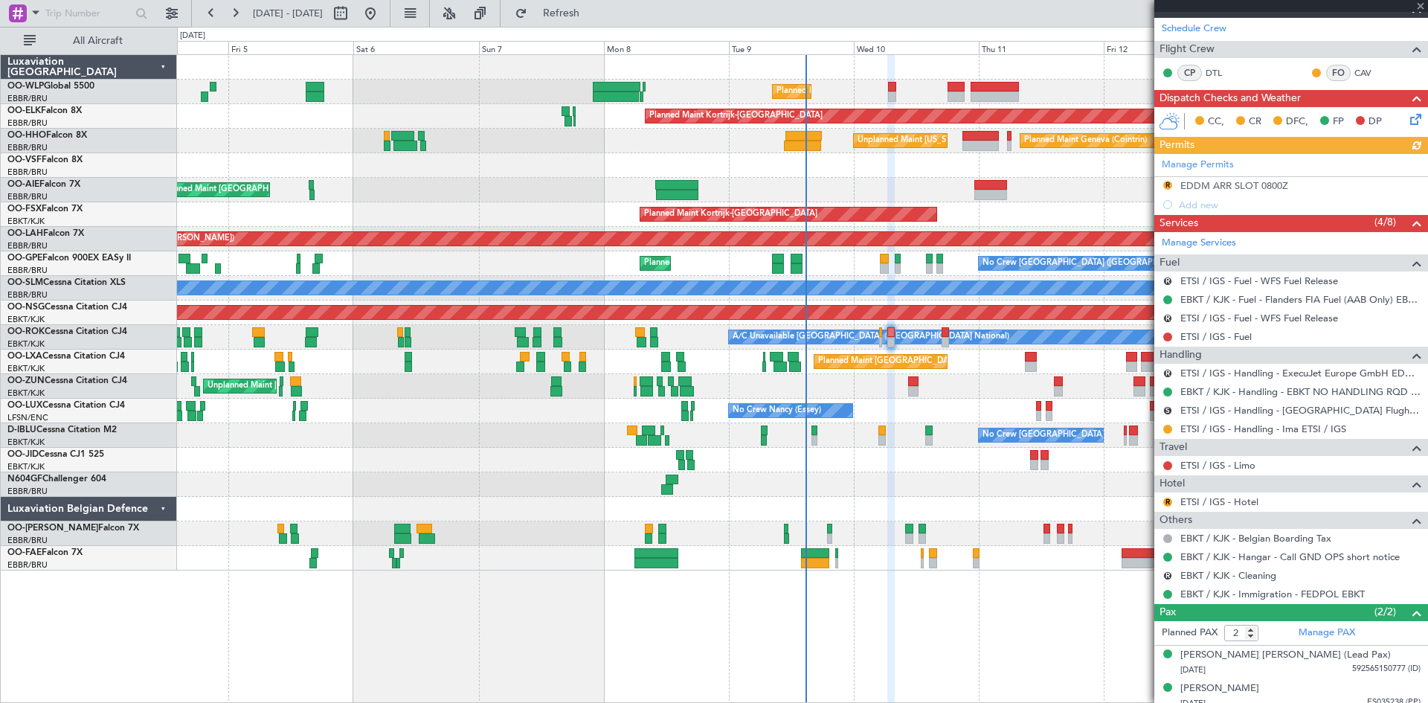
scroll to position [223, 0]
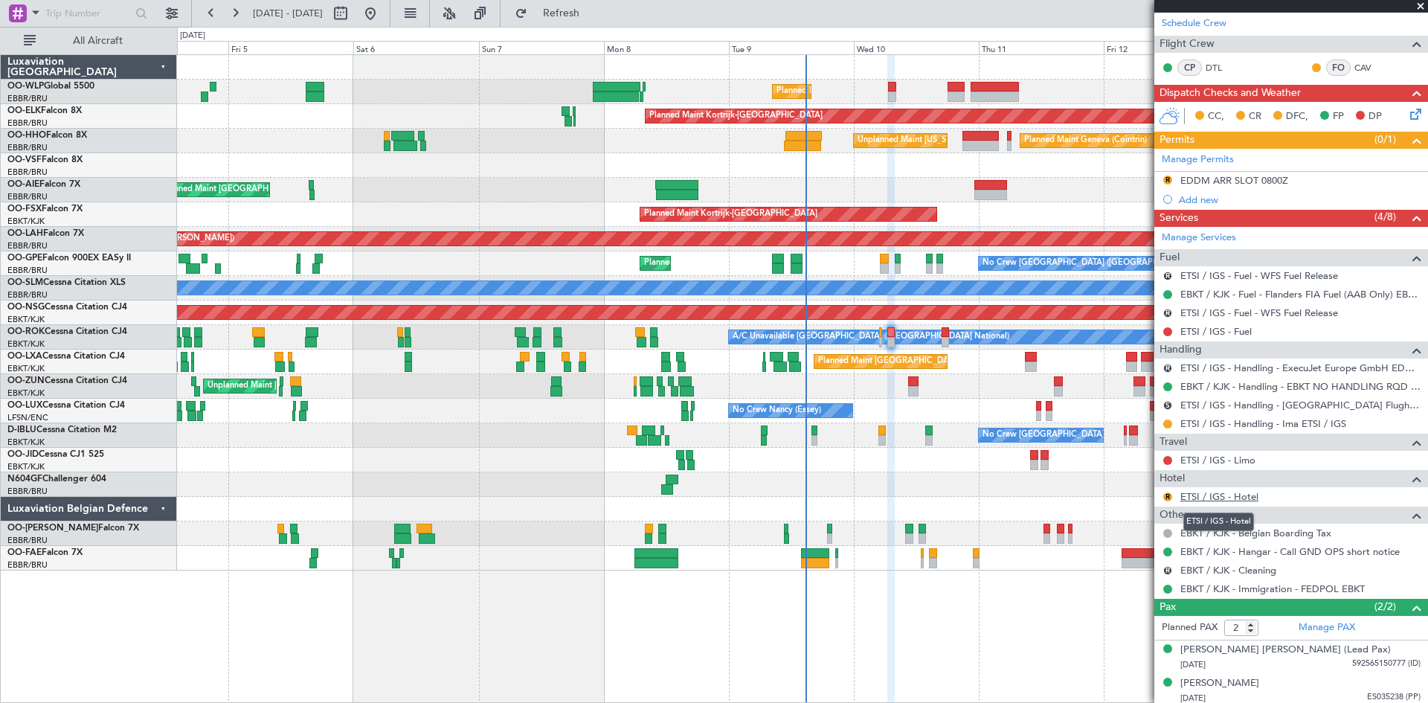
click at [1212, 491] on link "ETSI / IGS - Hotel" at bounding box center [1220, 496] width 78 height 13
click at [1164, 495] on button "R" at bounding box center [1168, 496] width 9 height 9
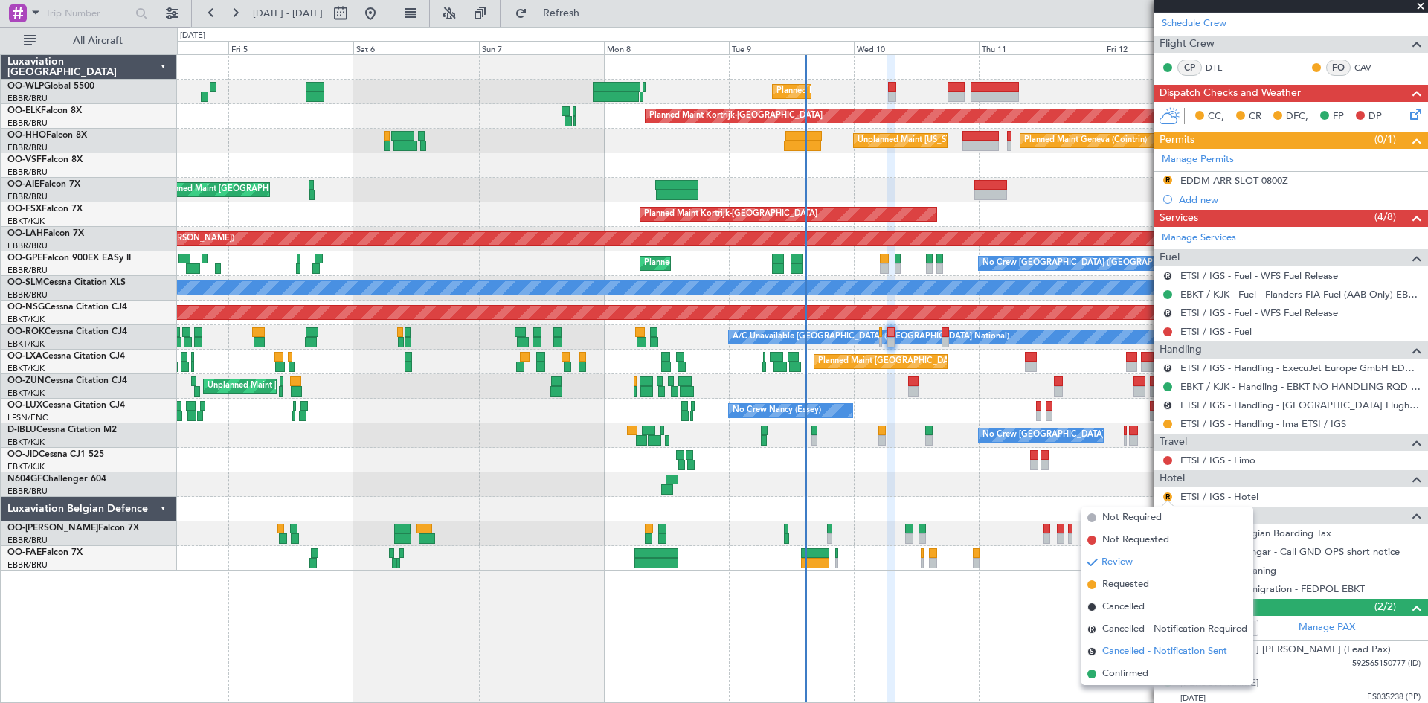
click at [1154, 652] on span "Cancelled - Notification Sent" at bounding box center [1165, 651] width 125 height 15
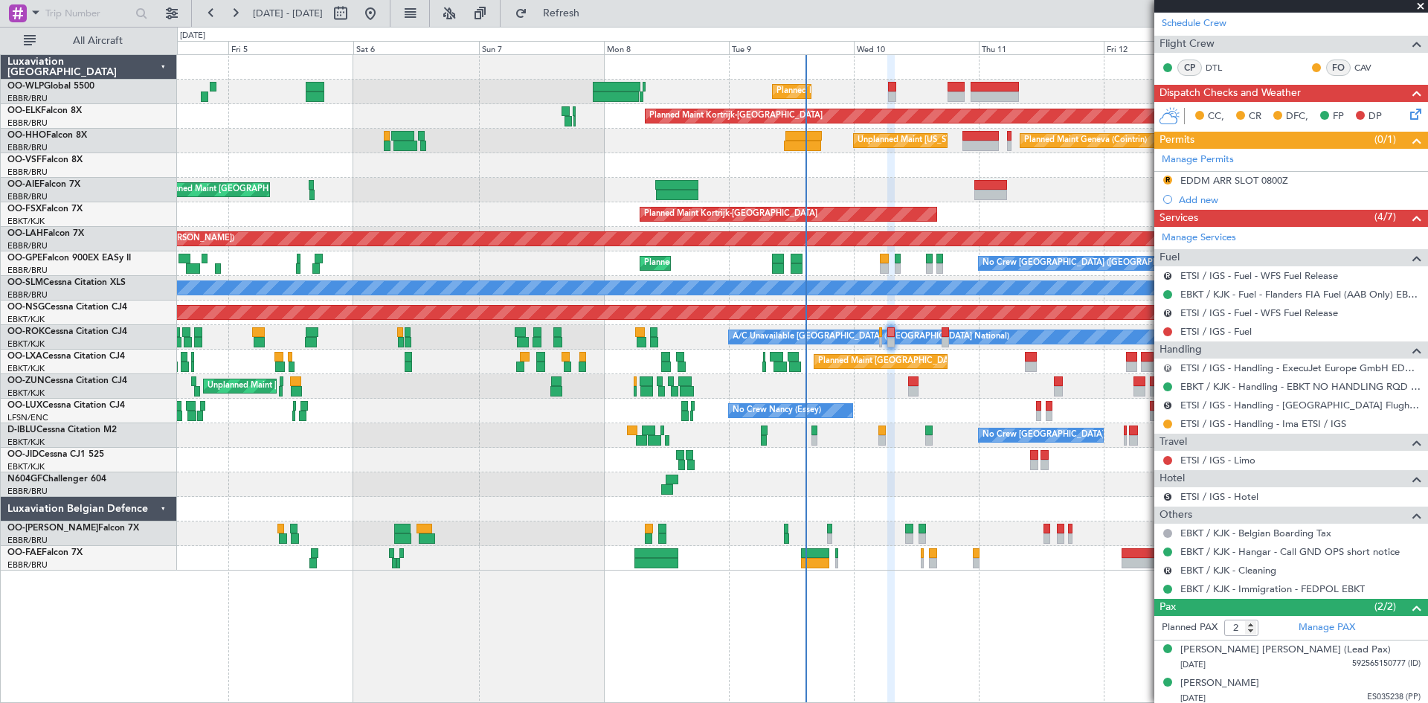
click at [1165, 367] on button "R" at bounding box center [1168, 368] width 9 height 9
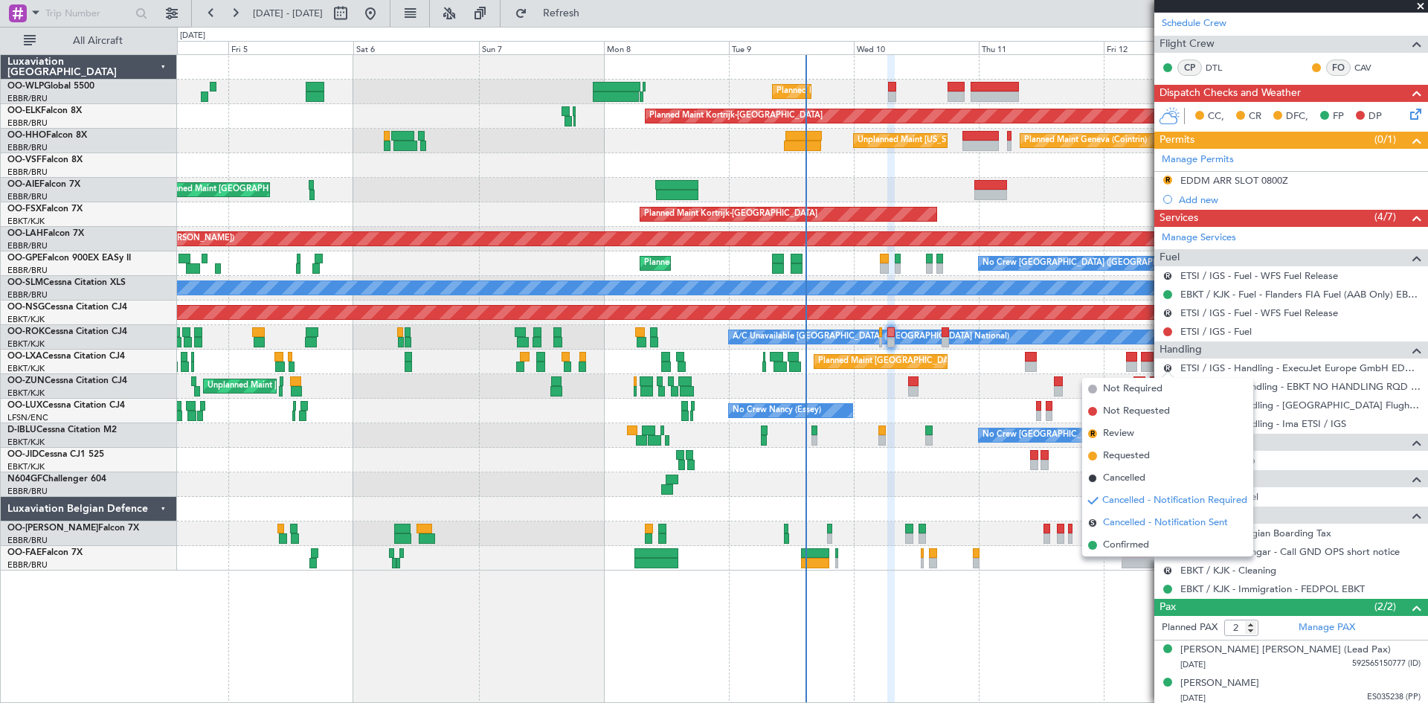
click at [1152, 526] on span "Cancelled - Notification Sent" at bounding box center [1165, 523] width 125 height 15
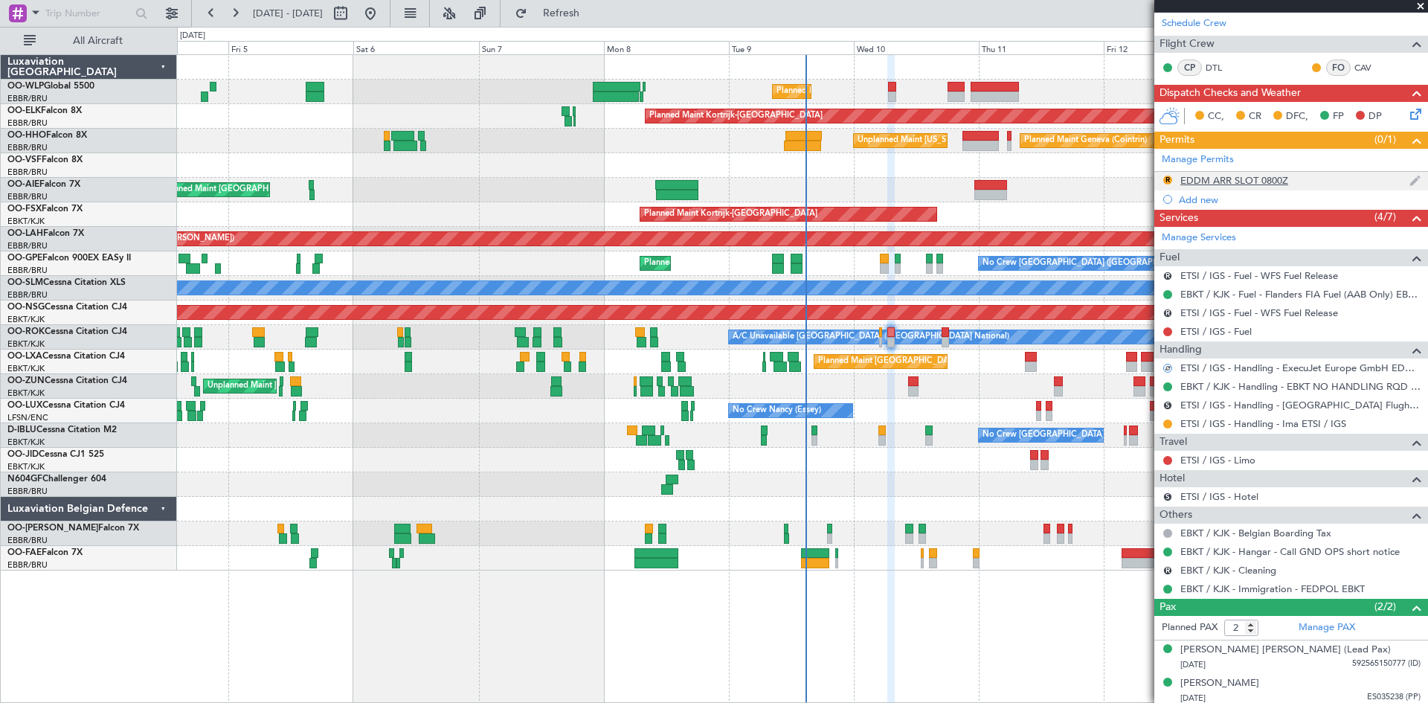
click at [1163, 181] on div "R" at bounding box center [1168, 180] width 12 height 12
click at [1166, 176] on button "R" at bounding box center [1168, 180] width 9 height 9
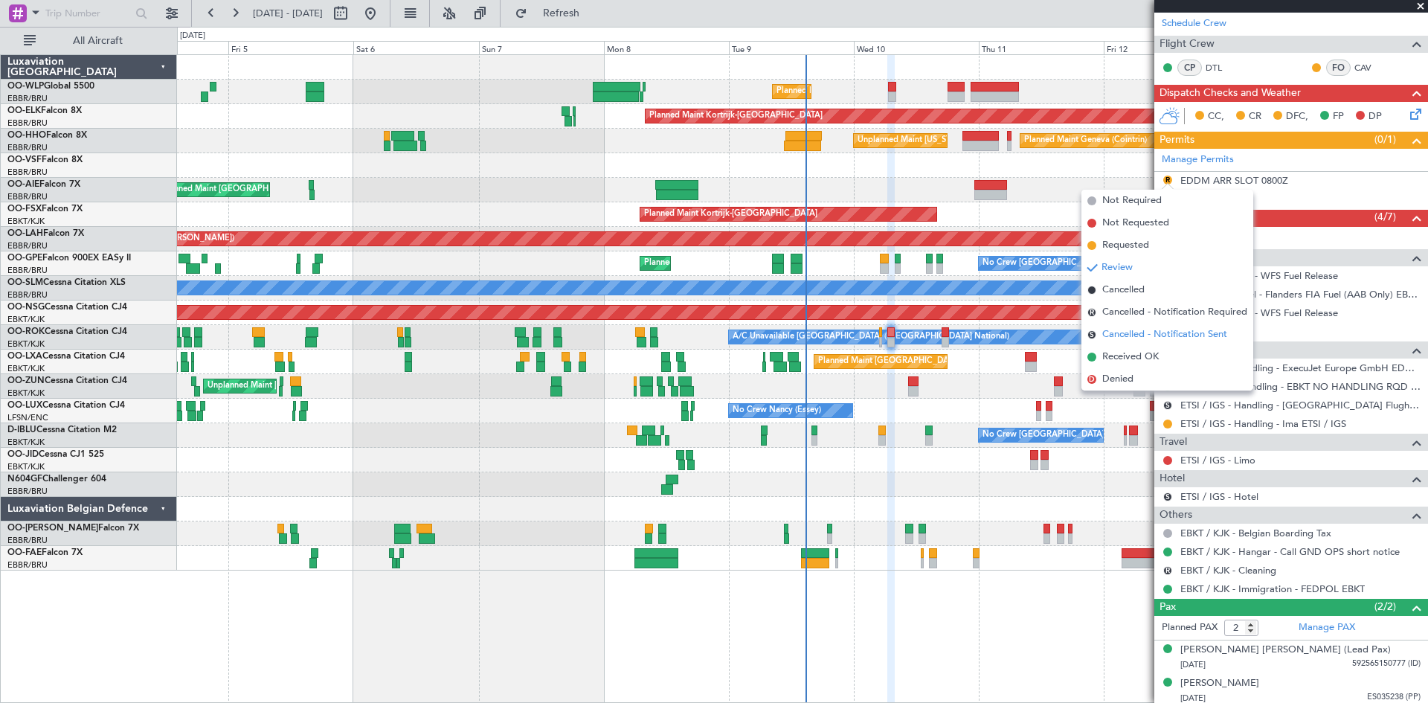
click at [1155, 339] on span "Cancelled - Notification Sent" at bounding box center [1165, 334] width 125 height 15
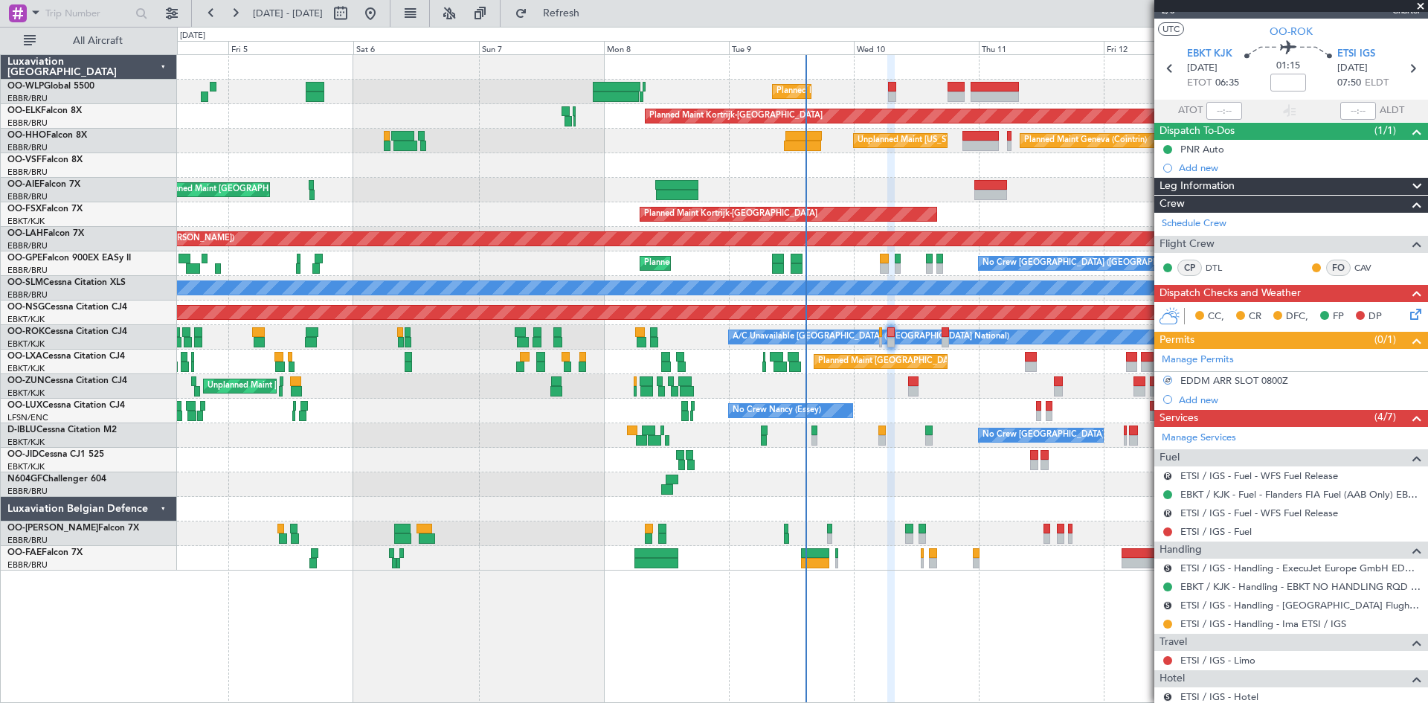
scroll to position [0, 0]
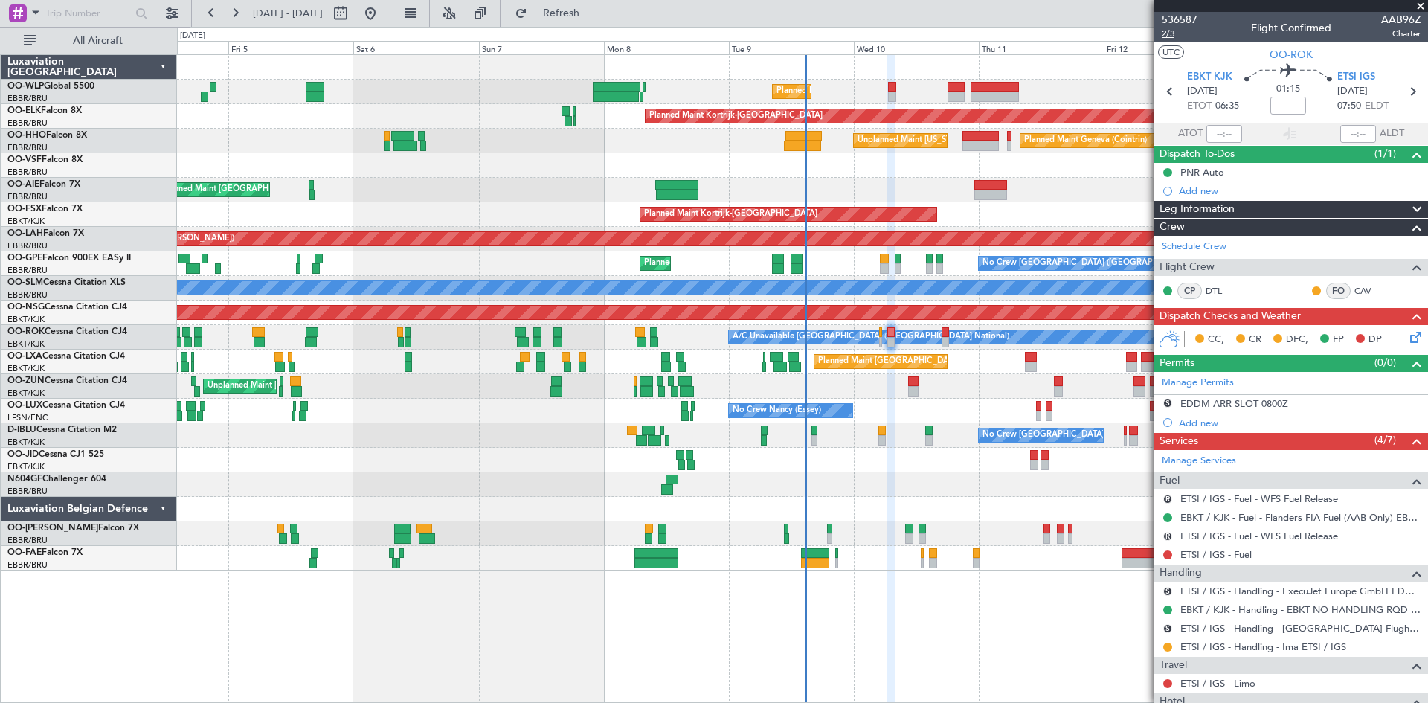
click at [1169, 35] on span "2/3" at bounding box center [1180, 34] width 36 height 13
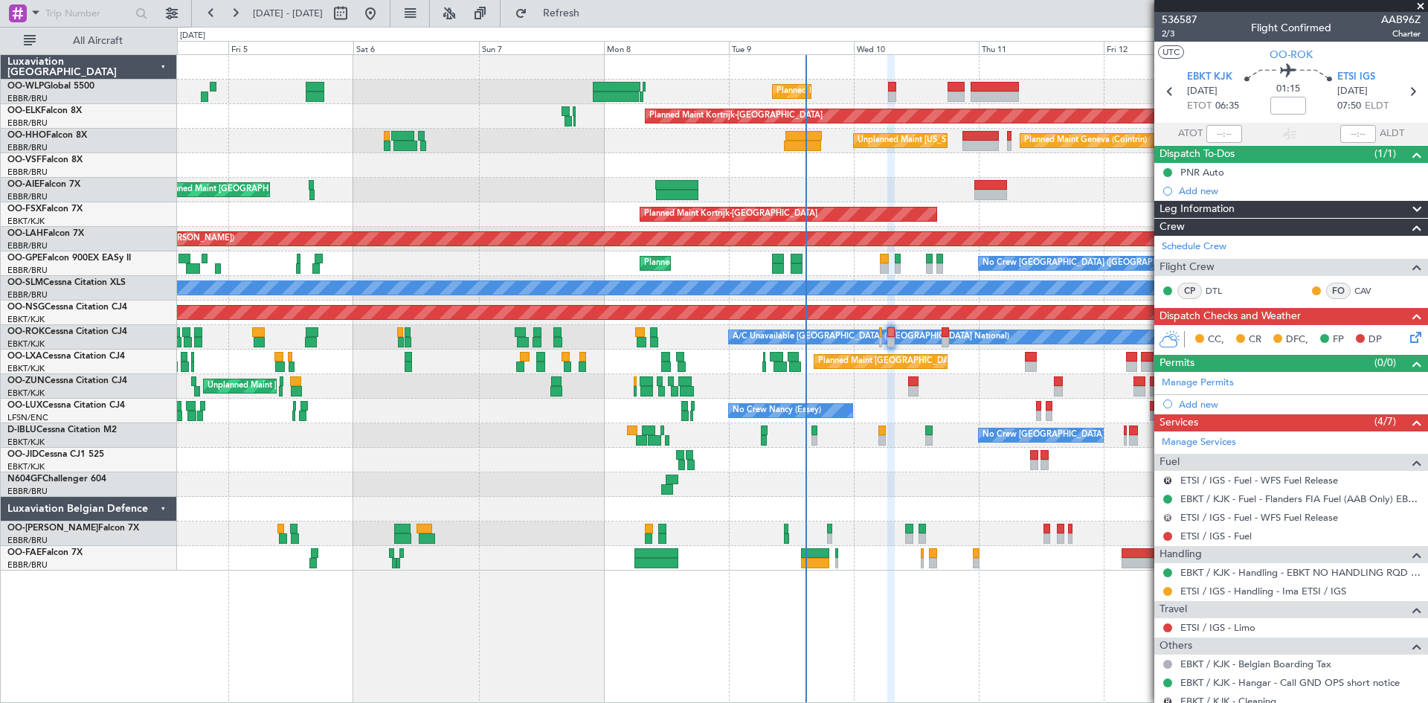
click at [1164, 517] on button "R" at bounding box center [1168, 517] width 9 height 9
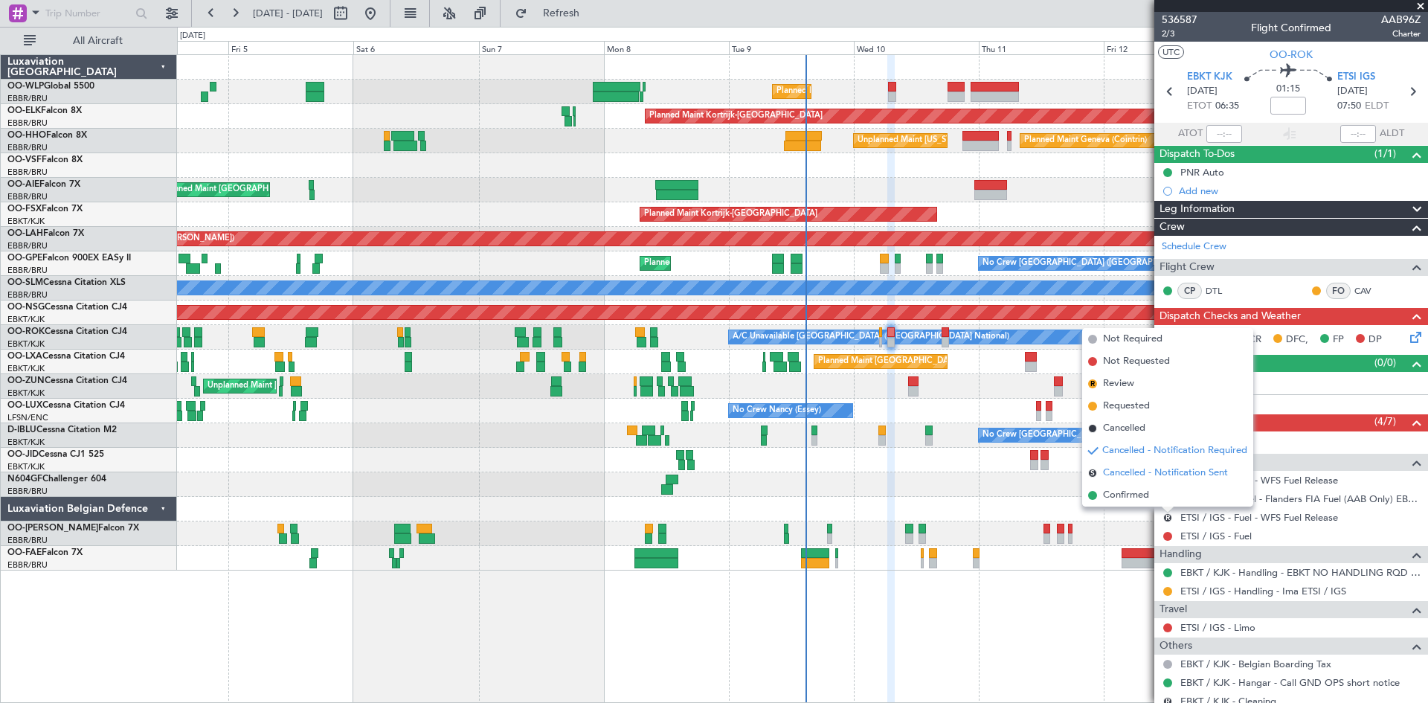
click at [1151, 482] on li "S Cancelled - Notification Sent" at bounding box center [1167, 473] width 171 height 22
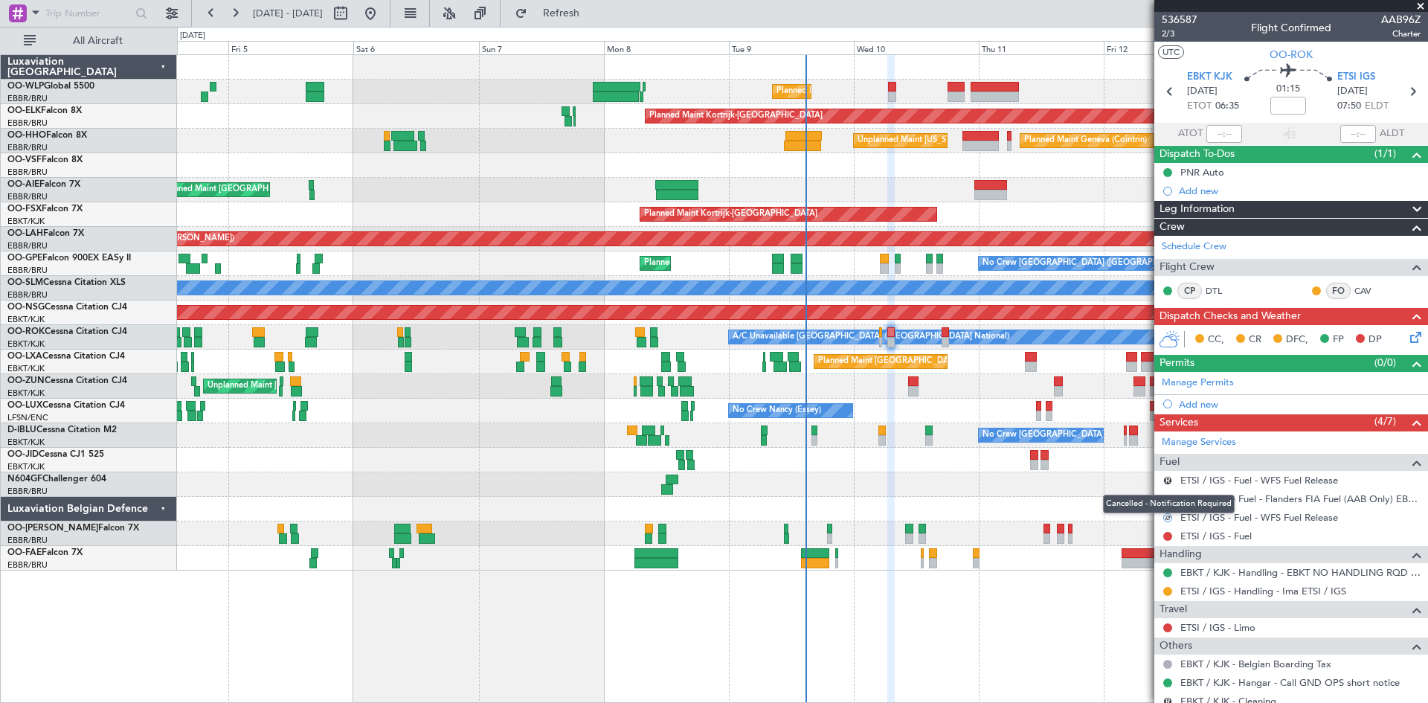
click at [1170, 484] on mat-tooltip-component "Cancelled - Notification Required" at bounding box center [1169, 503] width 153 height 39
click at [1169, 479] on button "R" at bounding box center [1168, 480] width 9 height 9
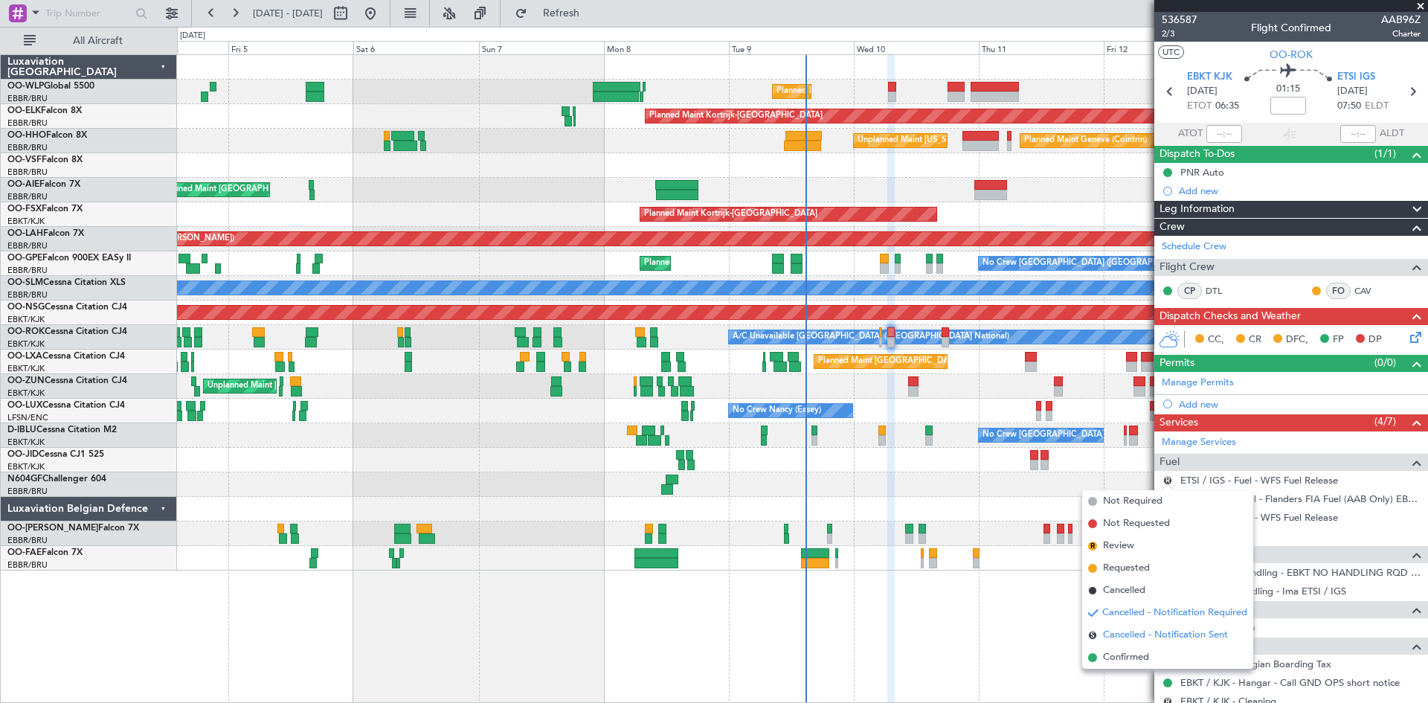
click at [1143, 634] on span "Cancelled - Notification Sent" at bounding box center [1165, 635] width 125 height 15
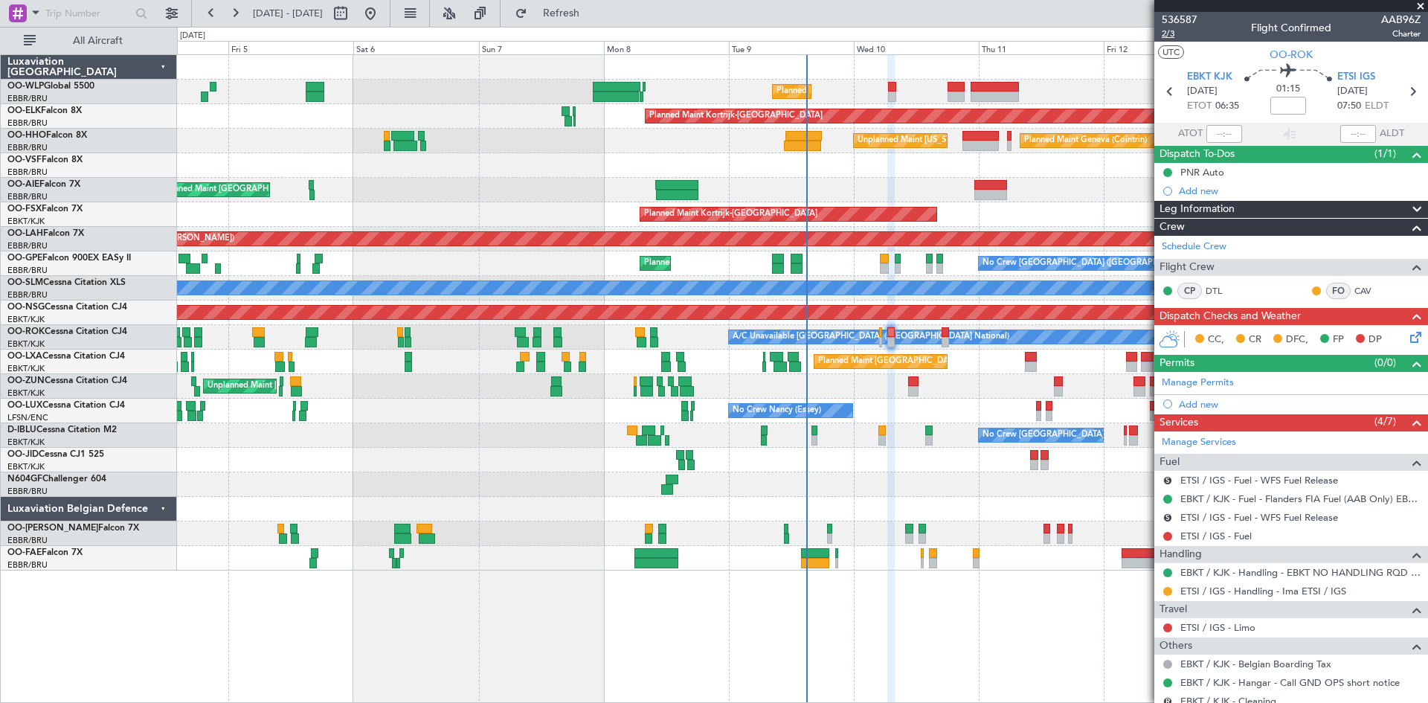
click at [1177, 36] on span "2/3" at bounding box center [1180, 34] width 36 height 13
click at [593, 13] on span "Refresh" at bounding box center [561, 13] width 62 height 10
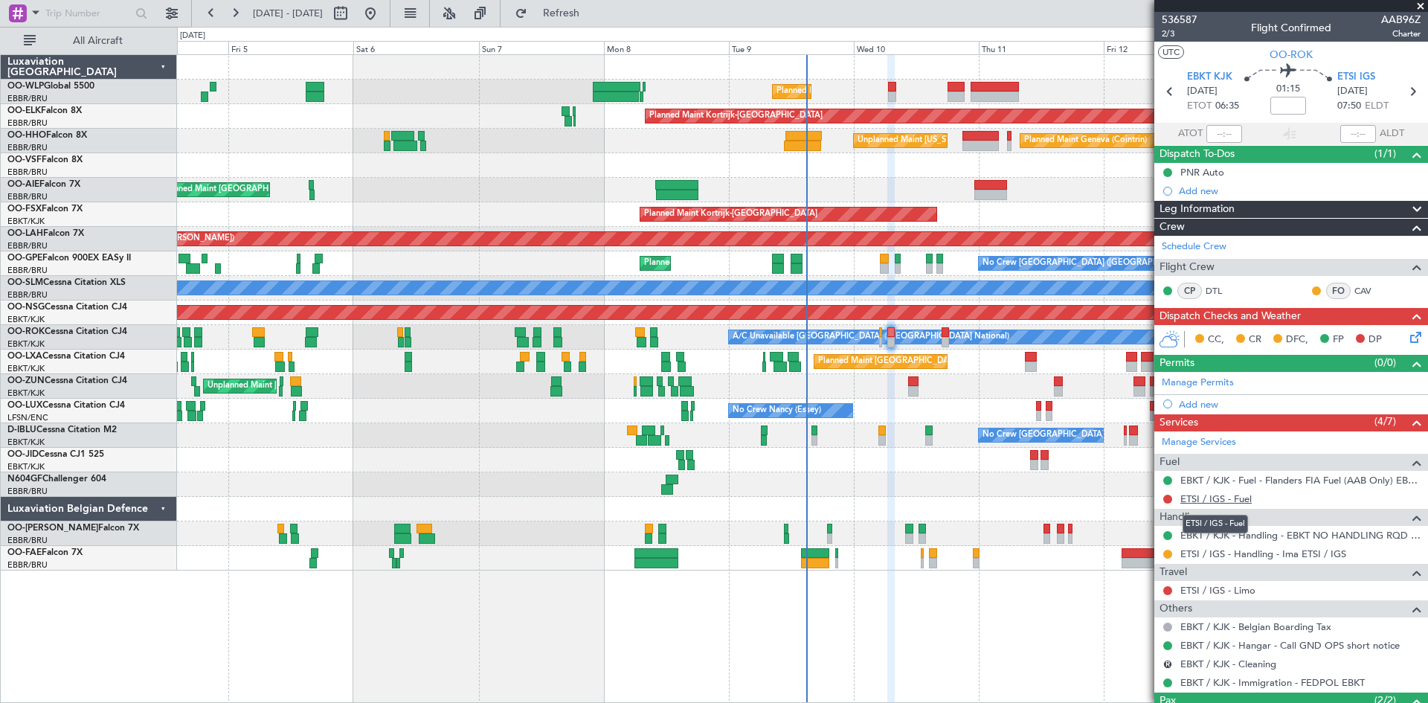
click at [1232, 499] on link "ETSI / IGS - Fuel" at bounding box center [1216, 498] width 71 height 13
click at [586, 8] on span "Refresh" at bounding box center [561, 13] width 62 height 10
click at [1403, 87] on icon at bounding box center [1412, 91] width 19 height 19
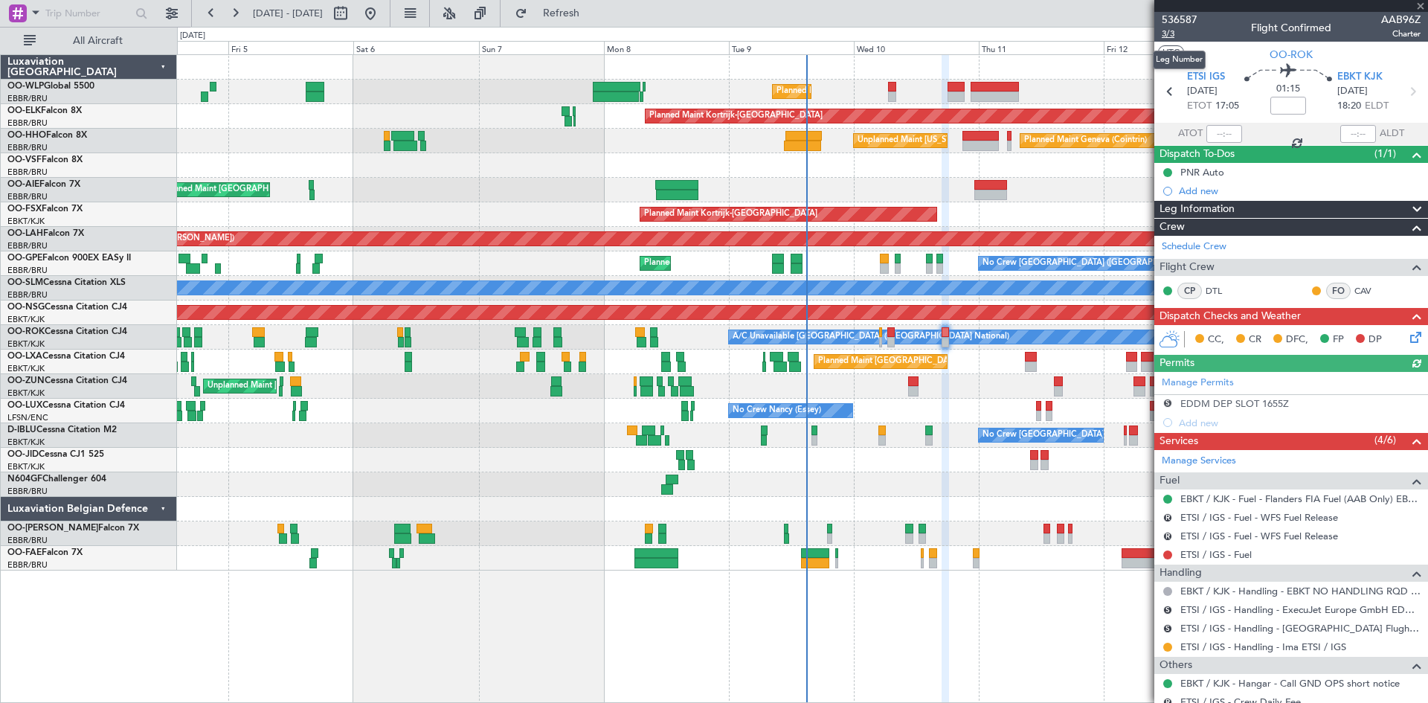
click at [1173, 30] on span "3/3" at bounding box center [1180, 34] width 36 height 13
click at [583, 4] on button "Refresh" at bounding box center [552, 13] width 89 height 24
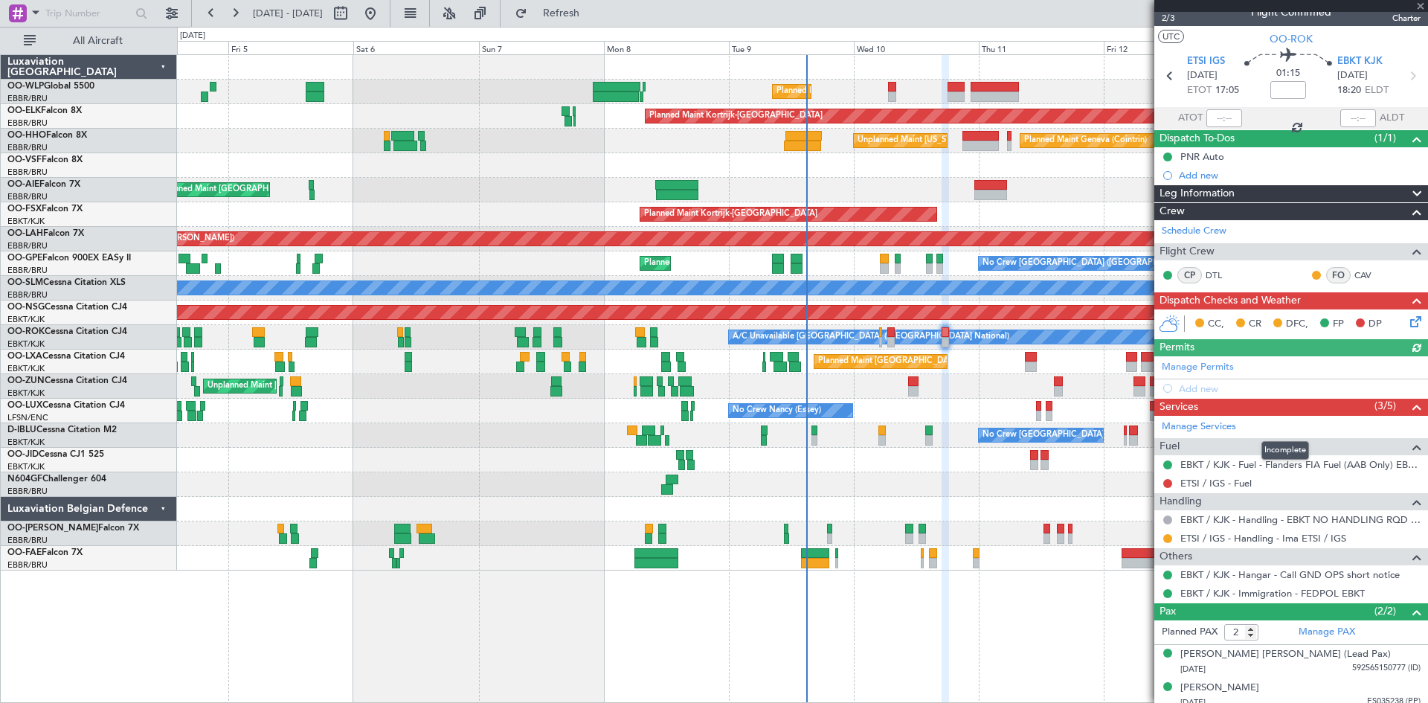
scroll to position [24, 0]
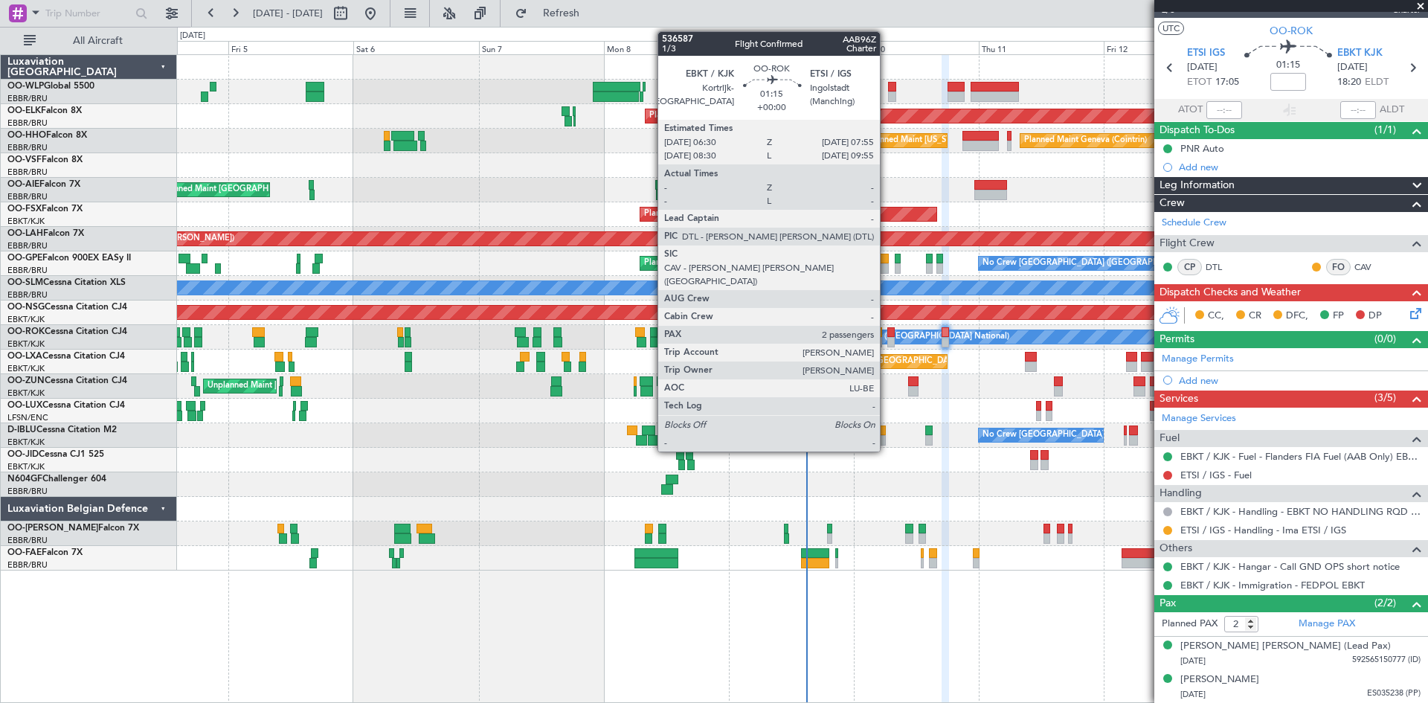
click at [888, 344] on div at bounding box center [891, 342] width 7 height 10
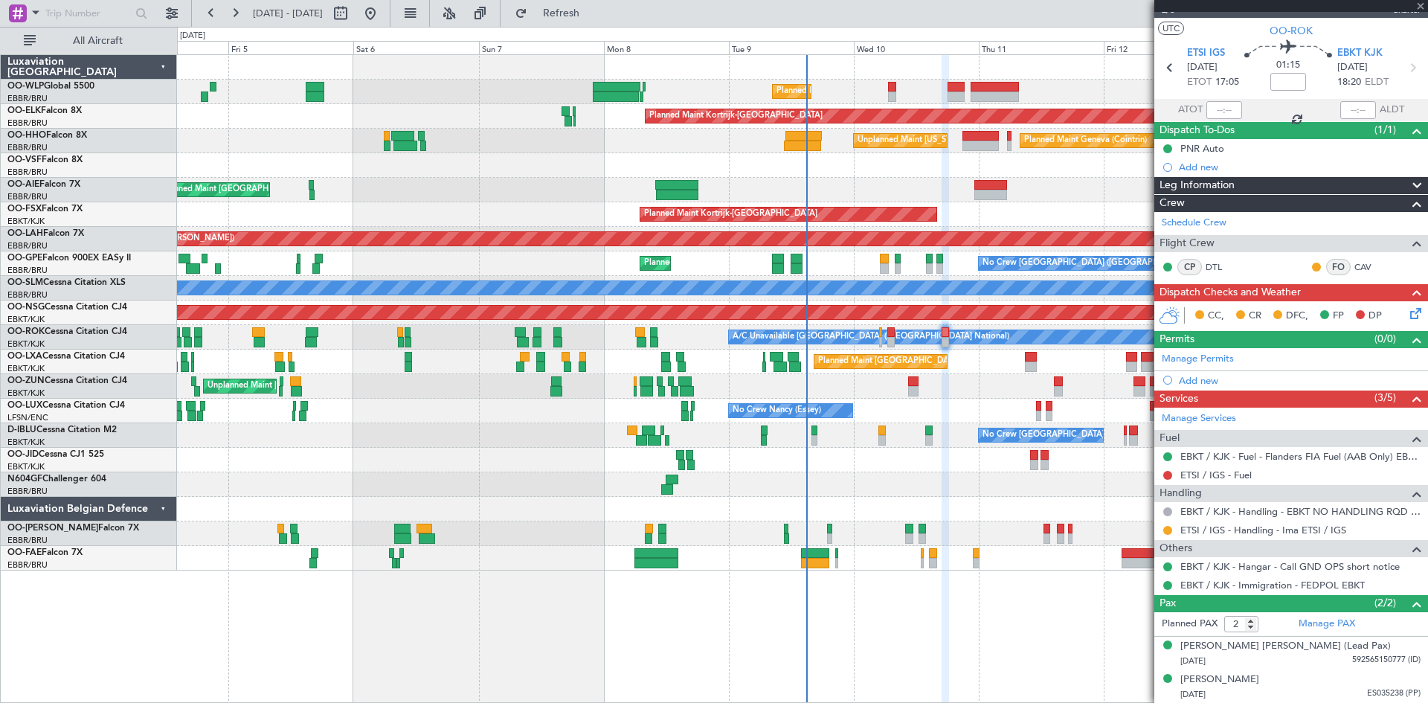
scroll to position [0, 0]
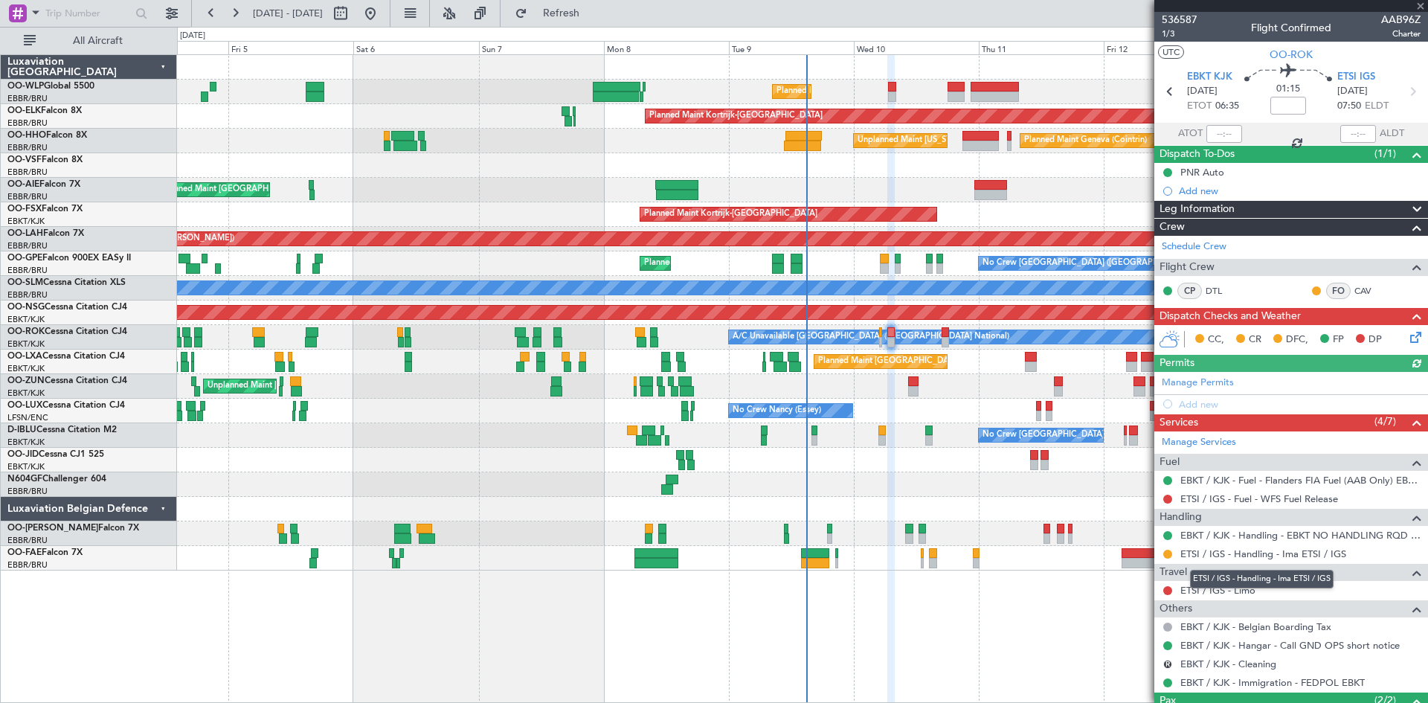
click at [1320, 551] on link "ETSI / IGS - Handling - Ima ETSI / IGS" at bounding box center [1264, 554] width 166 height 13
click at [1350, 72] on span "ETSI IGS" at bounding box center [1357, 77] width 38 height 15
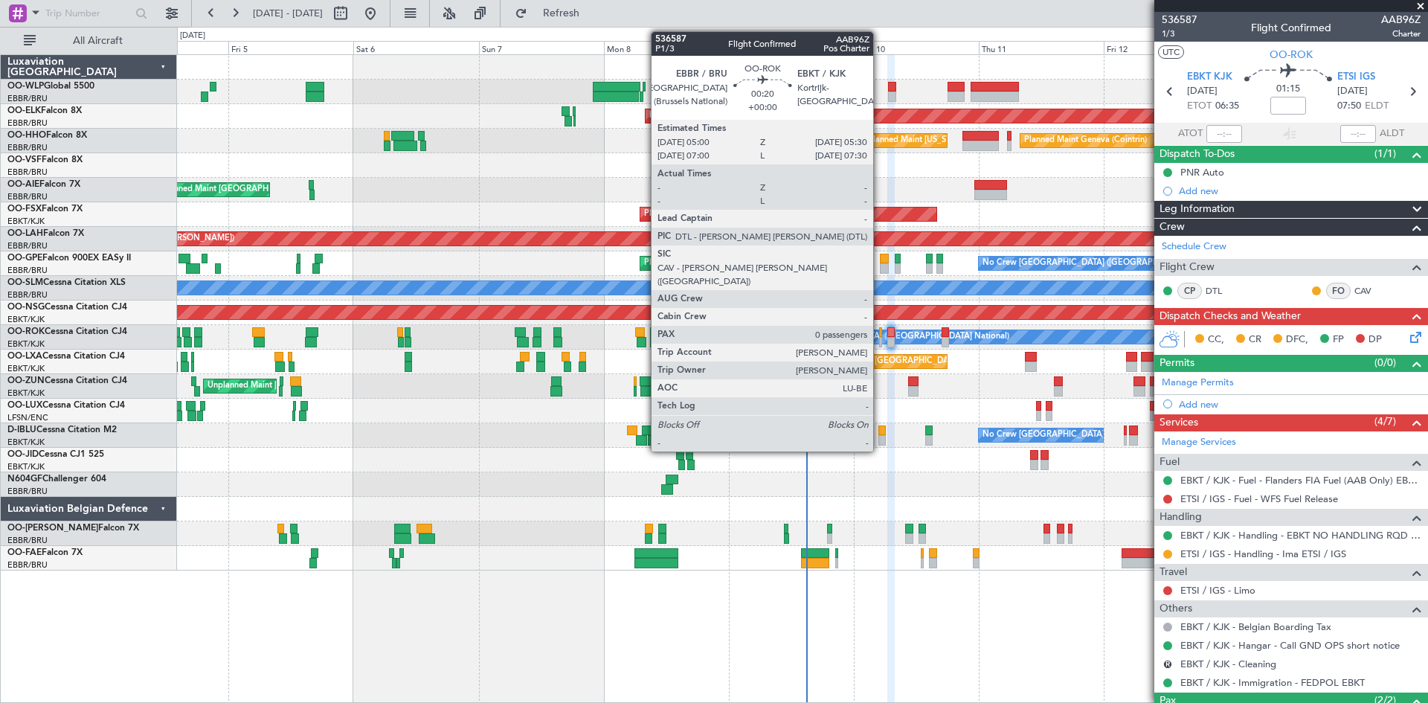
click at [880, 341] on div at bounding box center [880, 342] width 3 height 10
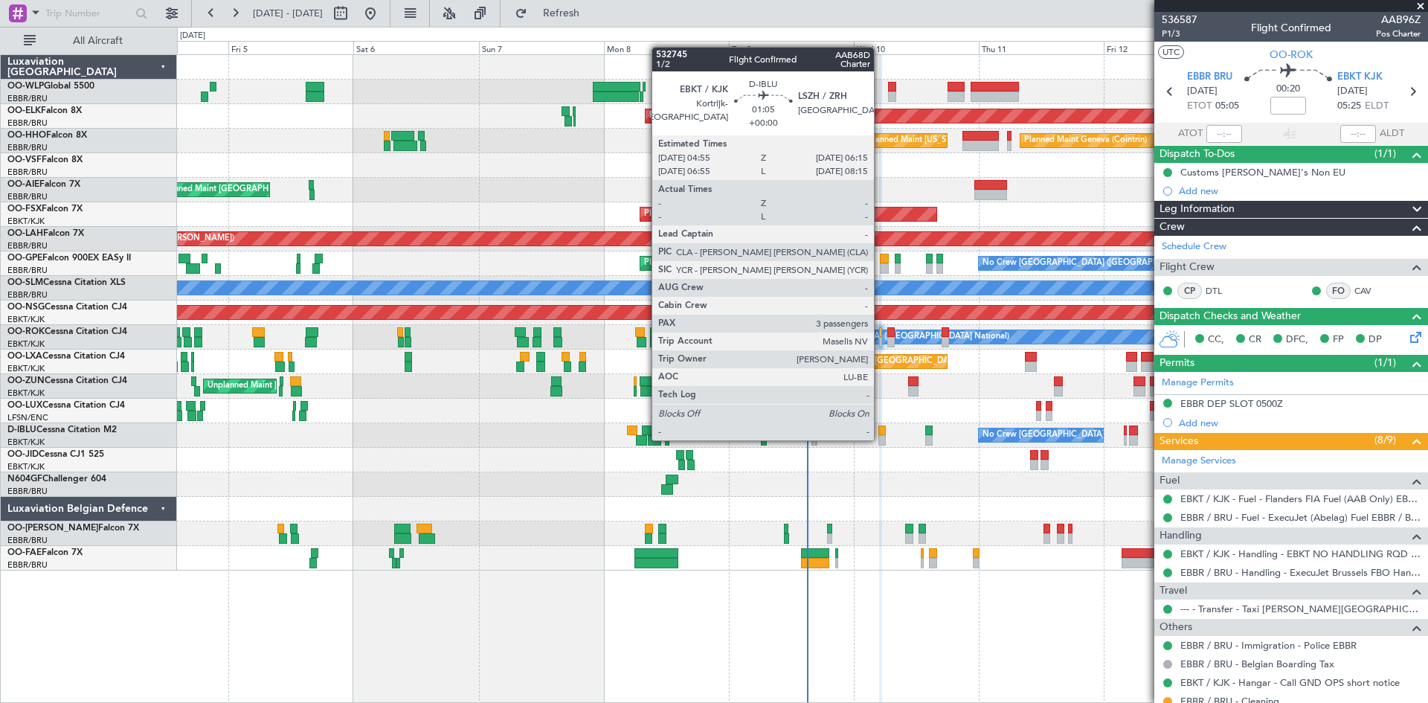
click at [881, 439] on div at bounding box center [882, 440] width 7 height 10
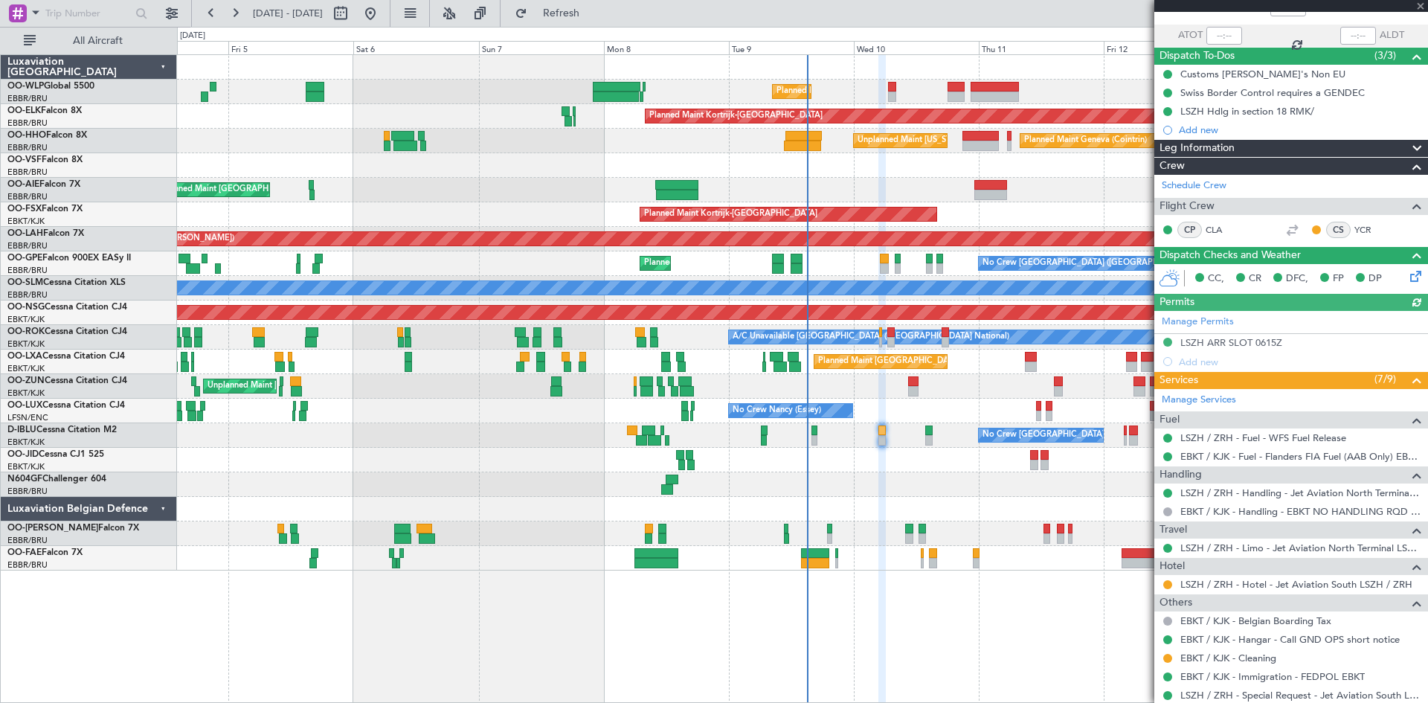
scroll to position [242, 0]
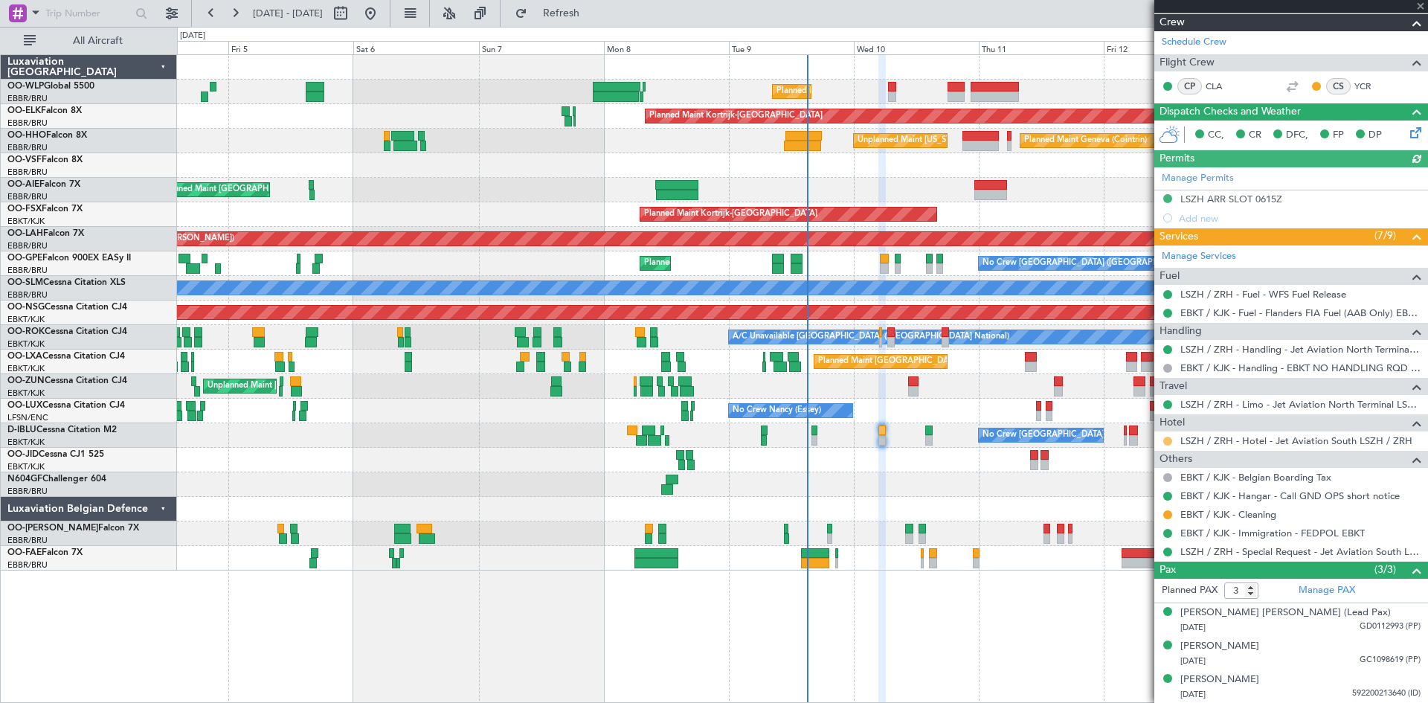
click at [1166, 445] on mat-tooltip-component "Requested" at bounding box center [1168, 464] width 67 height 39
click at [1166, 440] on button at bounding box center [1168, 441] width 9 height 9
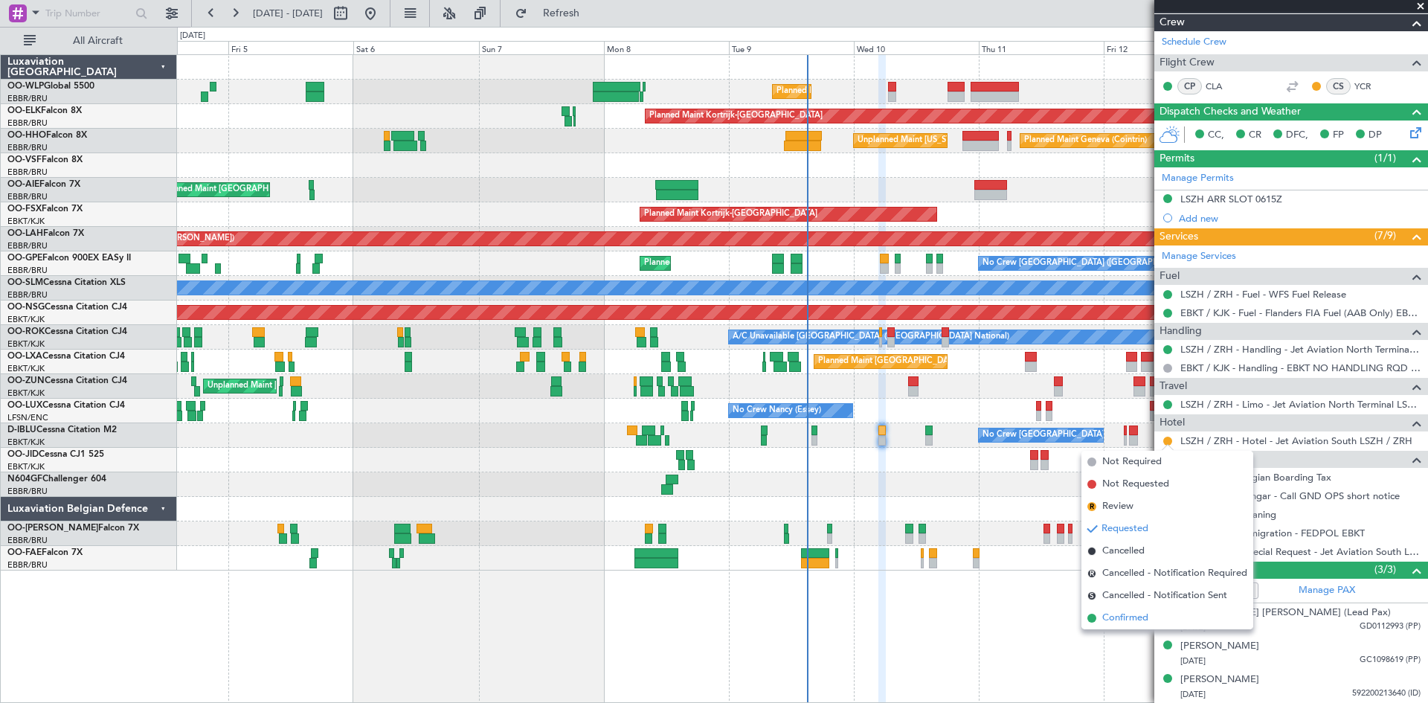
click at [1132, 612] on span "Confirmed" at bounding box center [1126, 618] width 46 height 15
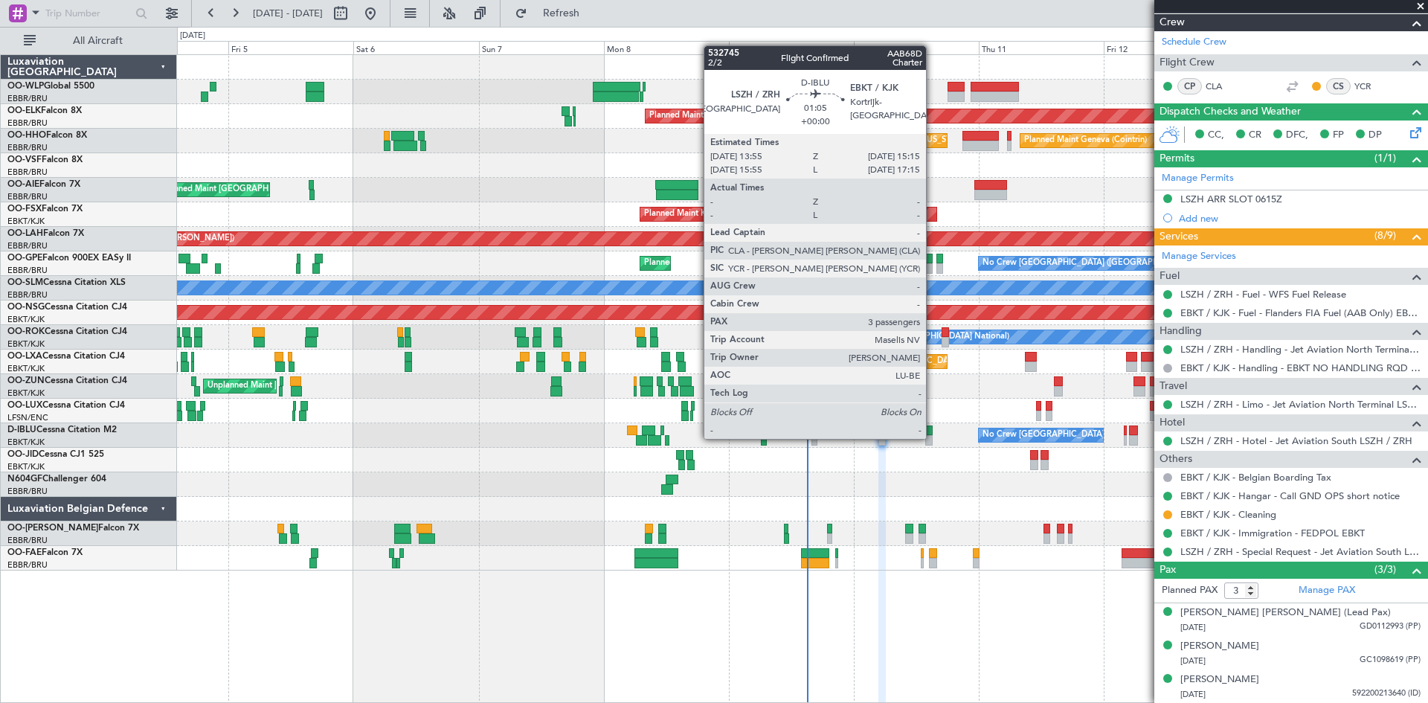
click at [933, 437] on div at bounding box center [928, 440] width 7 height 10
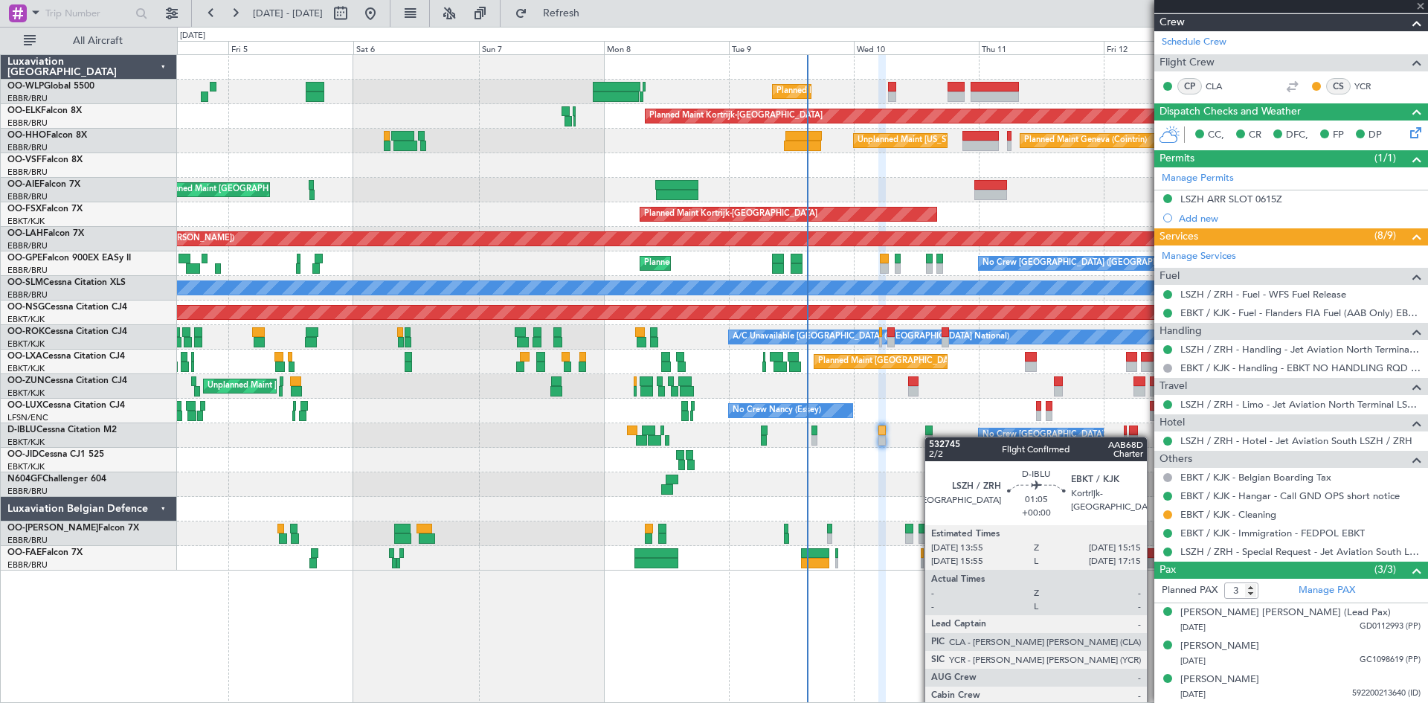
scroll to position [0, 0]
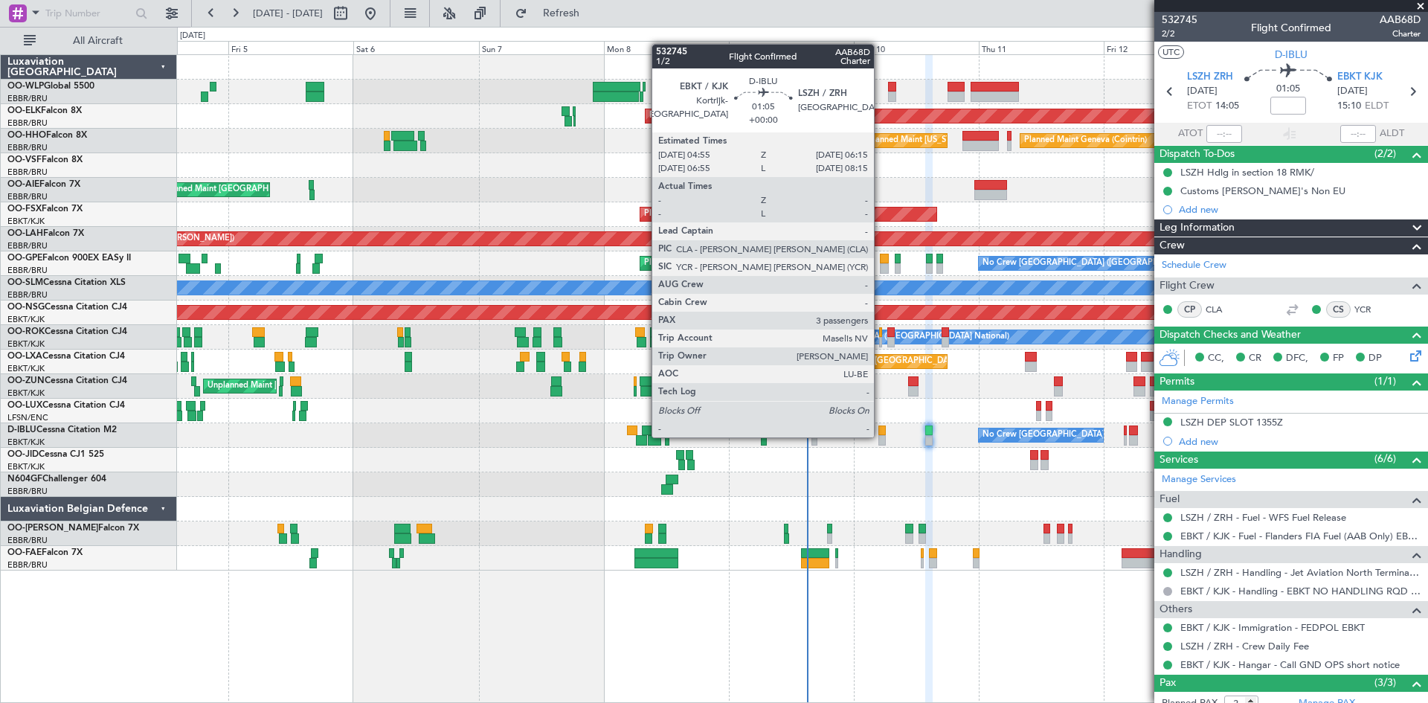
click at [881, 436] on div at bounding box center [882, 440] width 7 height 10
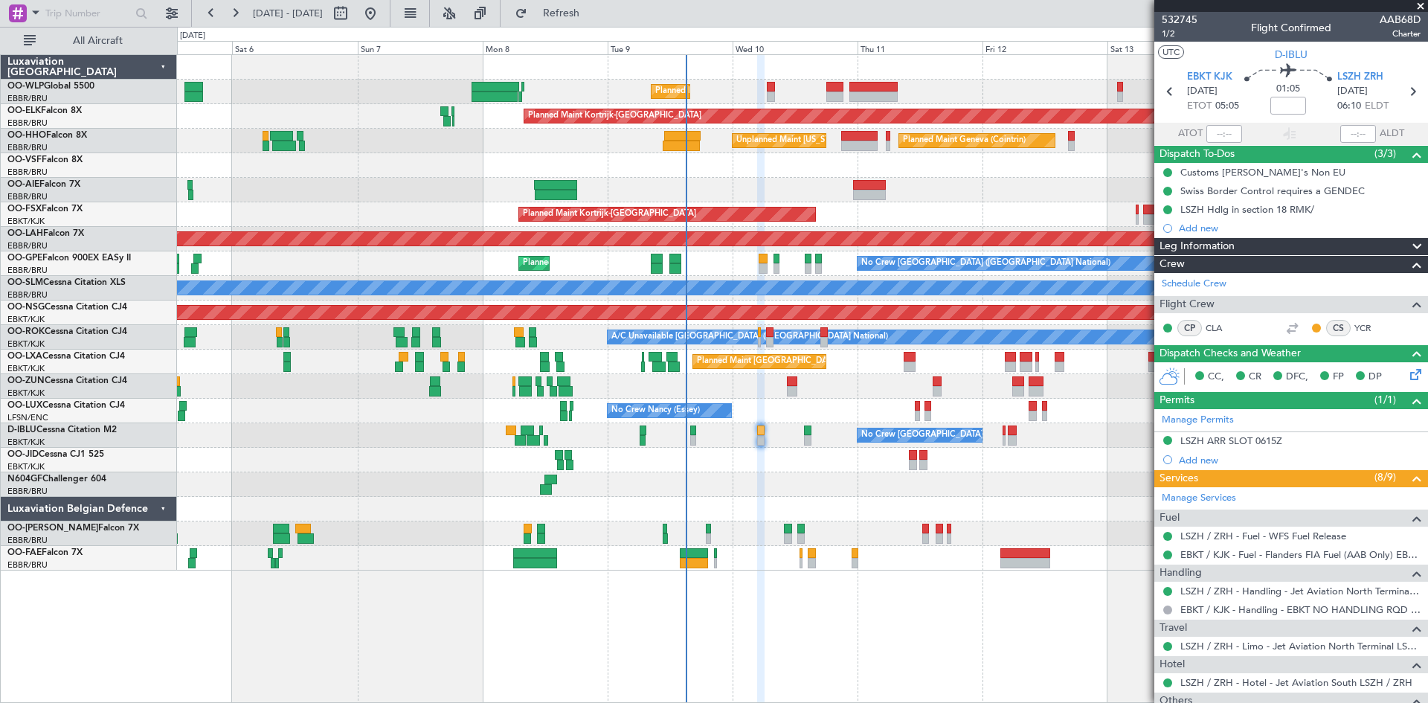
click at [978, 421] on div "Planned Maint Liege Planned Maint [GEOGRAPHIC_DATA]-[GEOGRAPHIC_DATA] Planned M…" at bounding box center [802, 313] width 1251 height 516
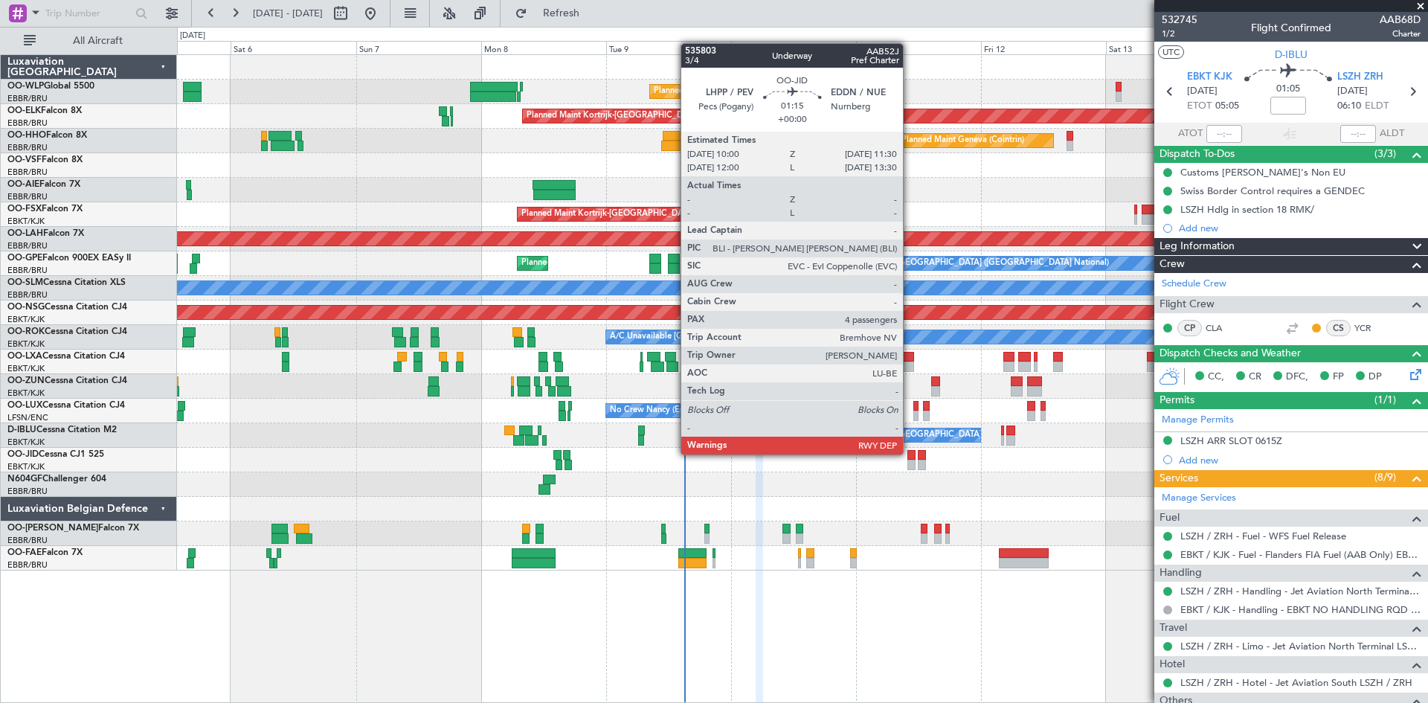
click at [911, 454] on div at bounding box center [912, 455] width 8 height 10
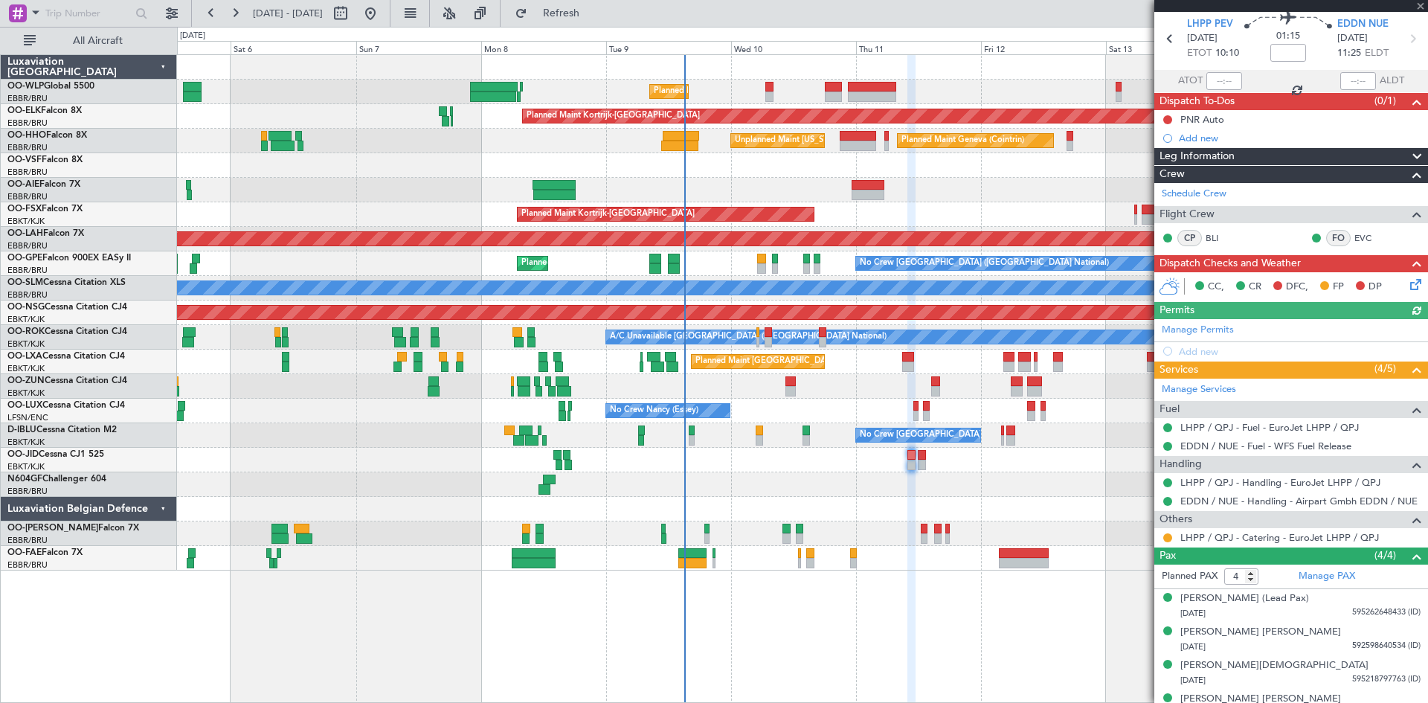
scroll to position [72, 0]
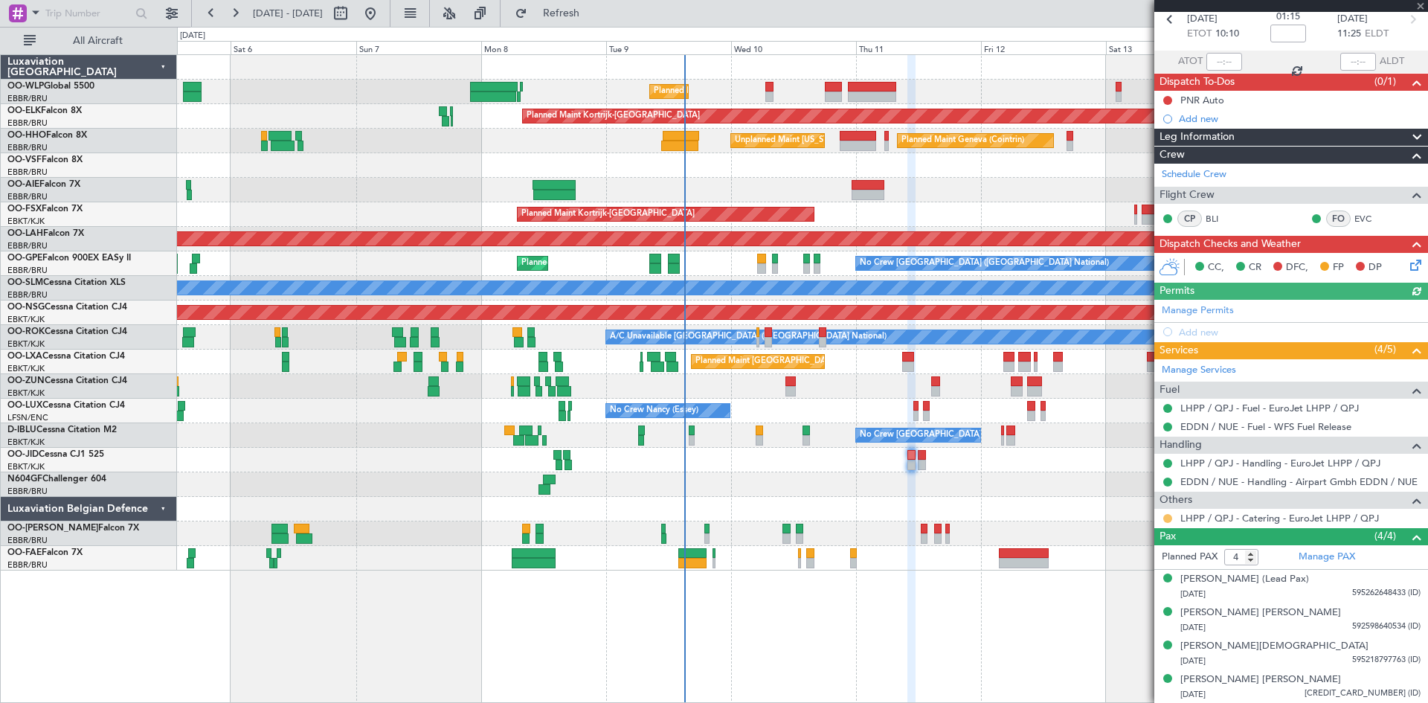
click at [1167, 514] on button at bounding box center [1168, 518] width 9 height 9
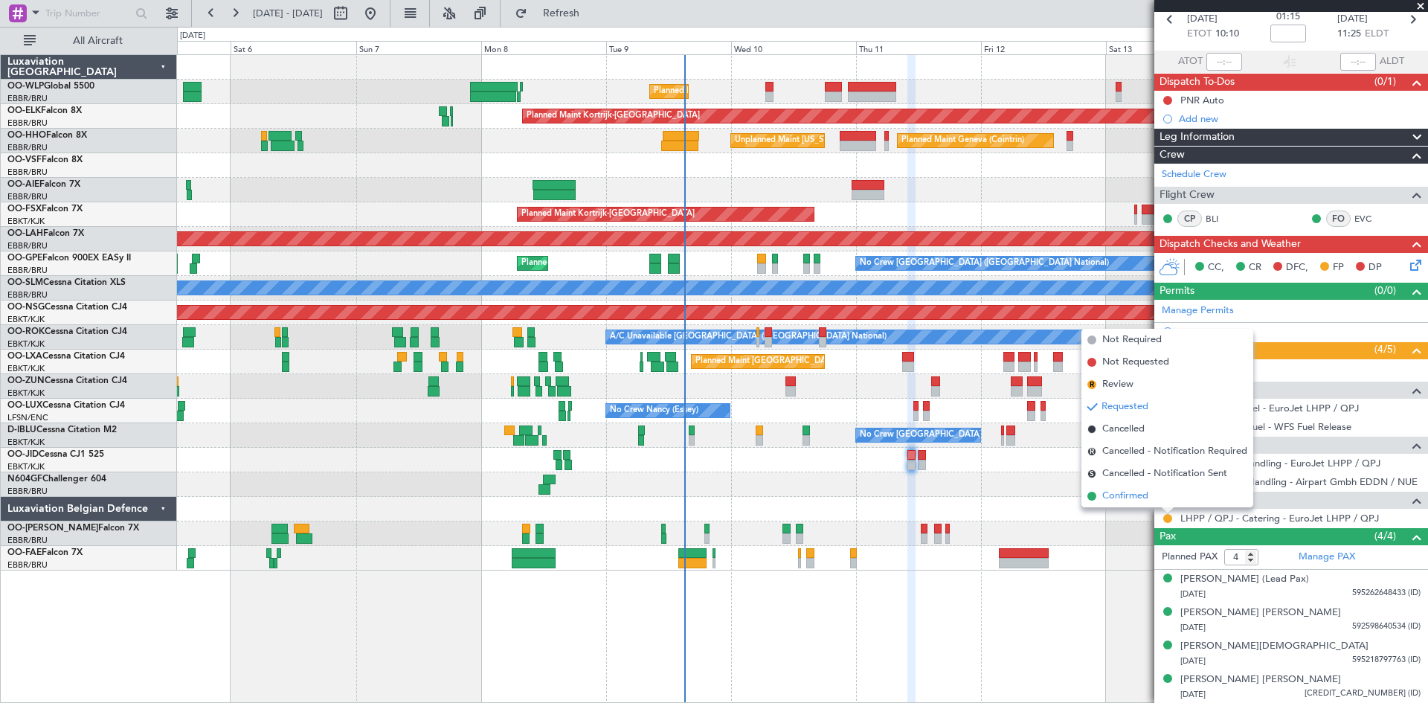
click at [1158, 491] on li "Confirmed" at bounding box center [1168, 496] width 172 height 22
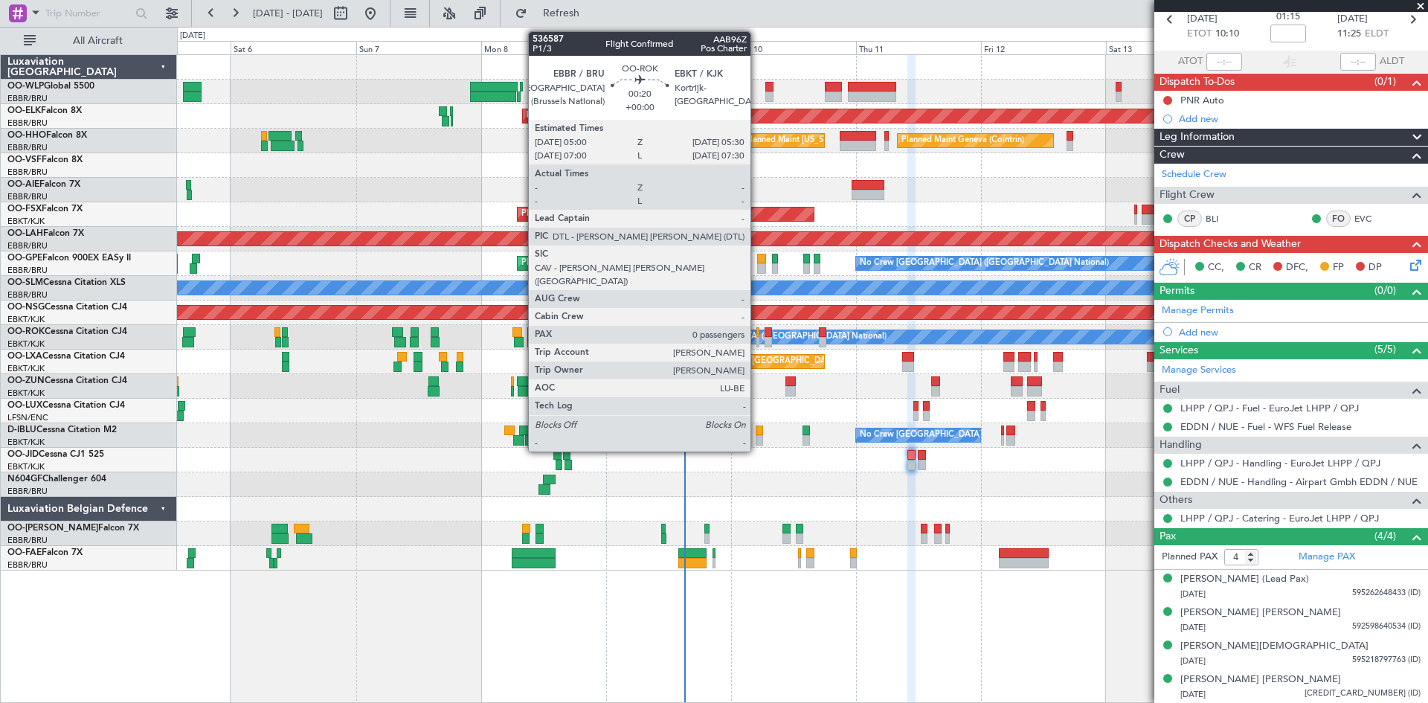
click at [757, 333] on div at bounding box center [758, 332] width 3 height 10
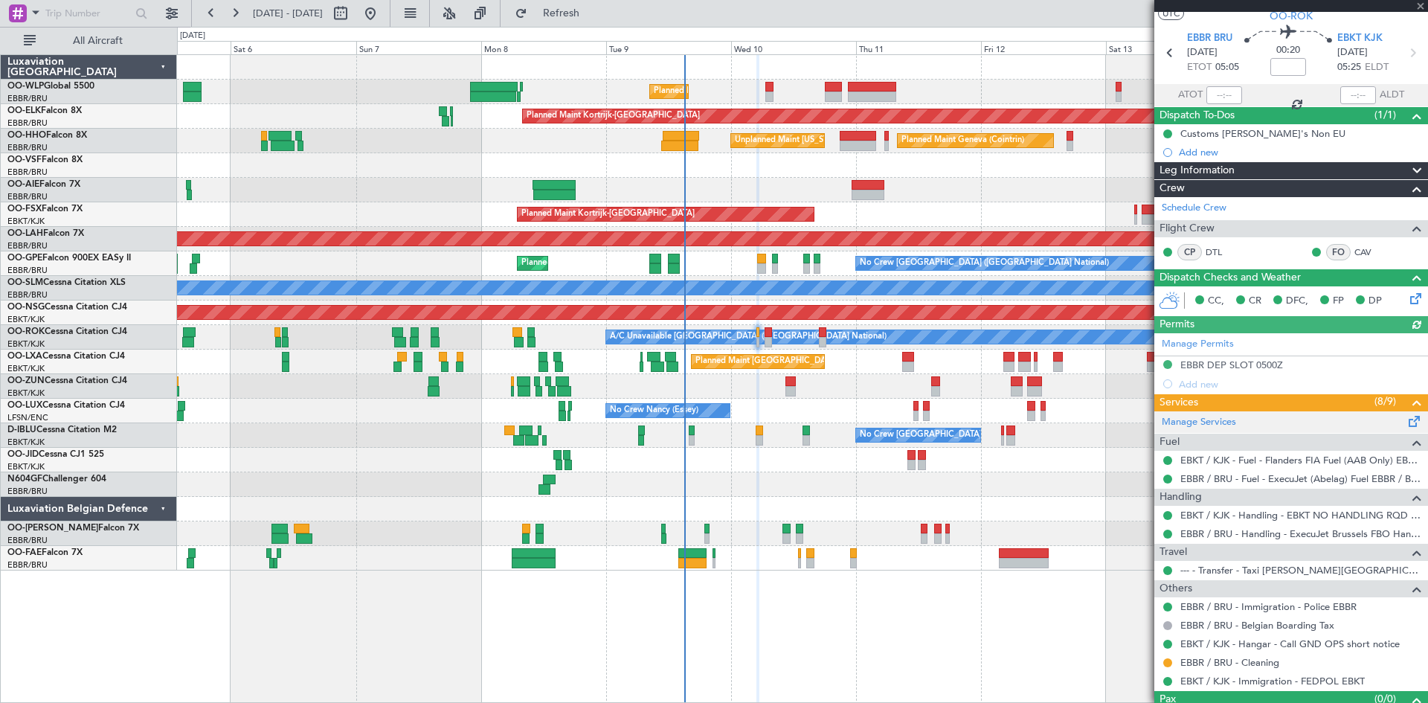
scroll to position [68, 0]
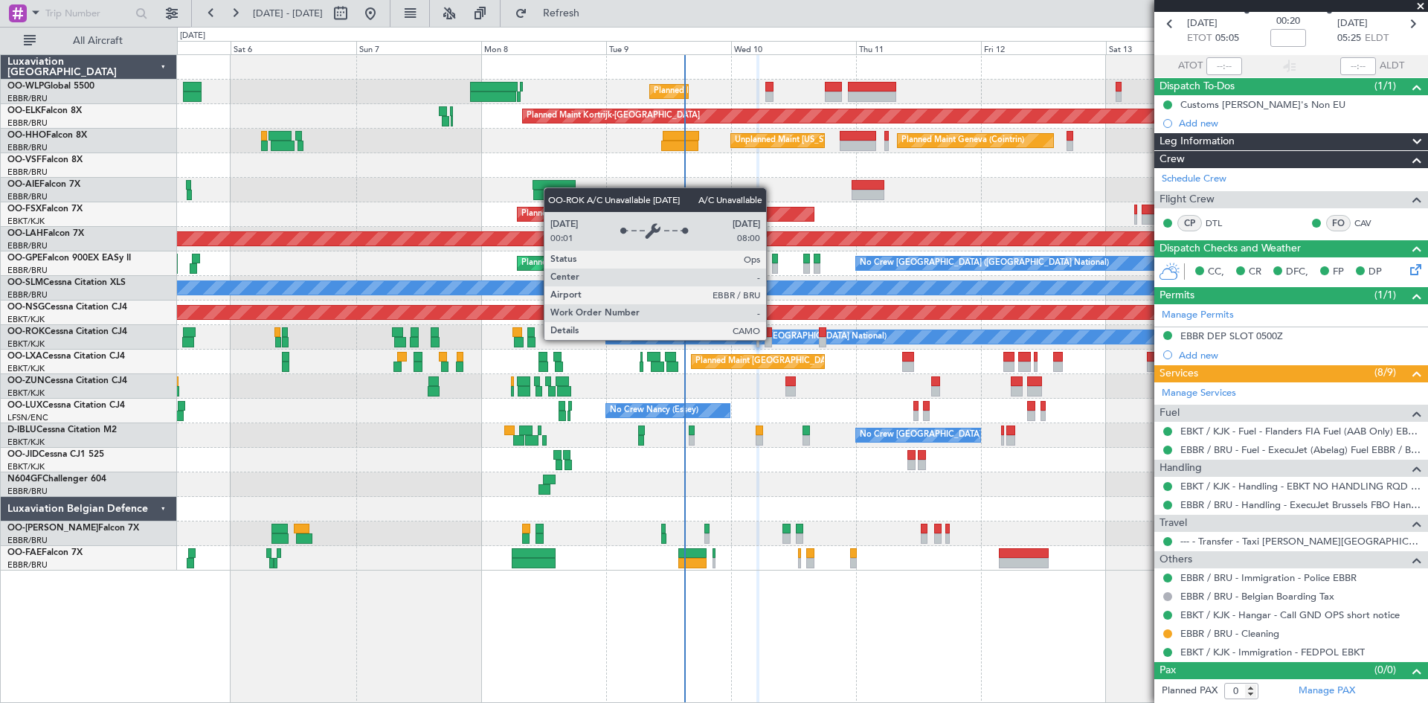
click at [773, 339] on div "A/C Unavailable [GEOGRAPHIC_DATA] ([GEOGRAPHIC_DATA] National)" at bounding box center [748, 337] width 277 height 22
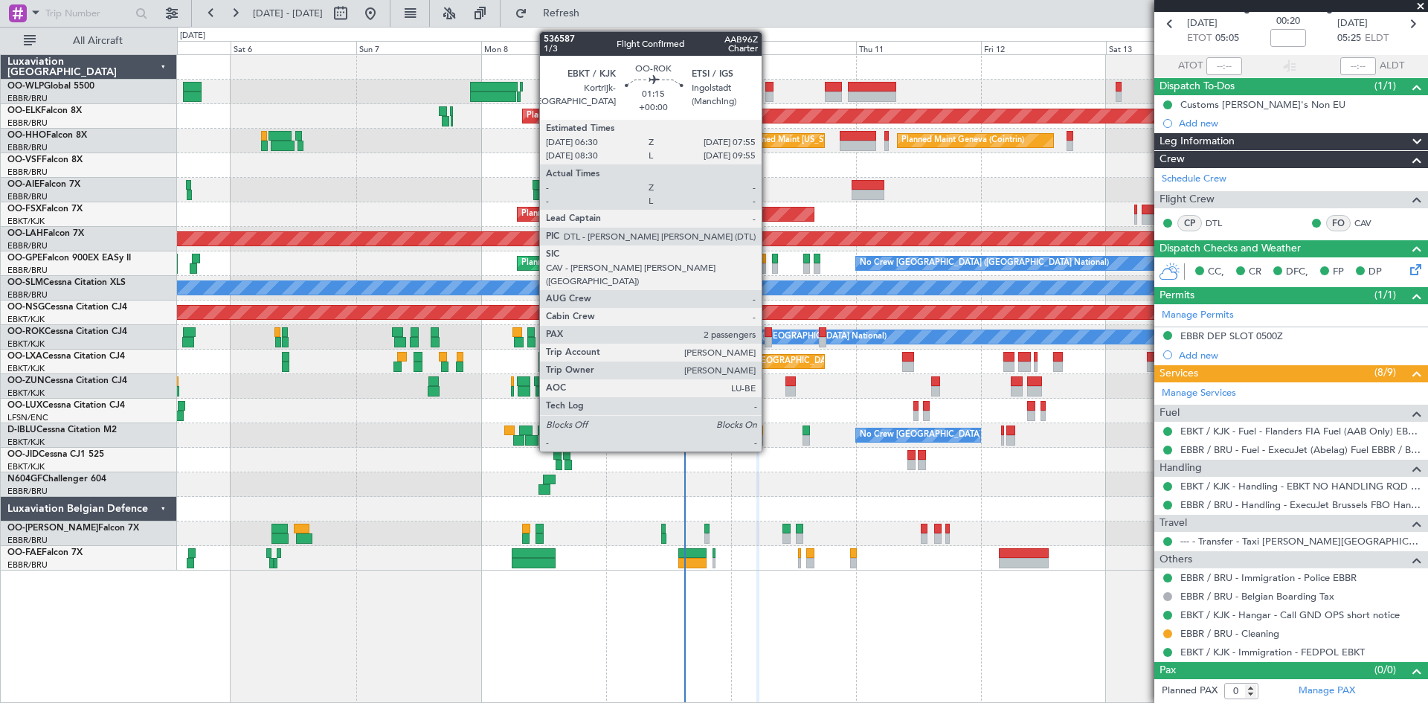
click at [769, 339] on div at bounding box center [768, 342] width 7 height 10
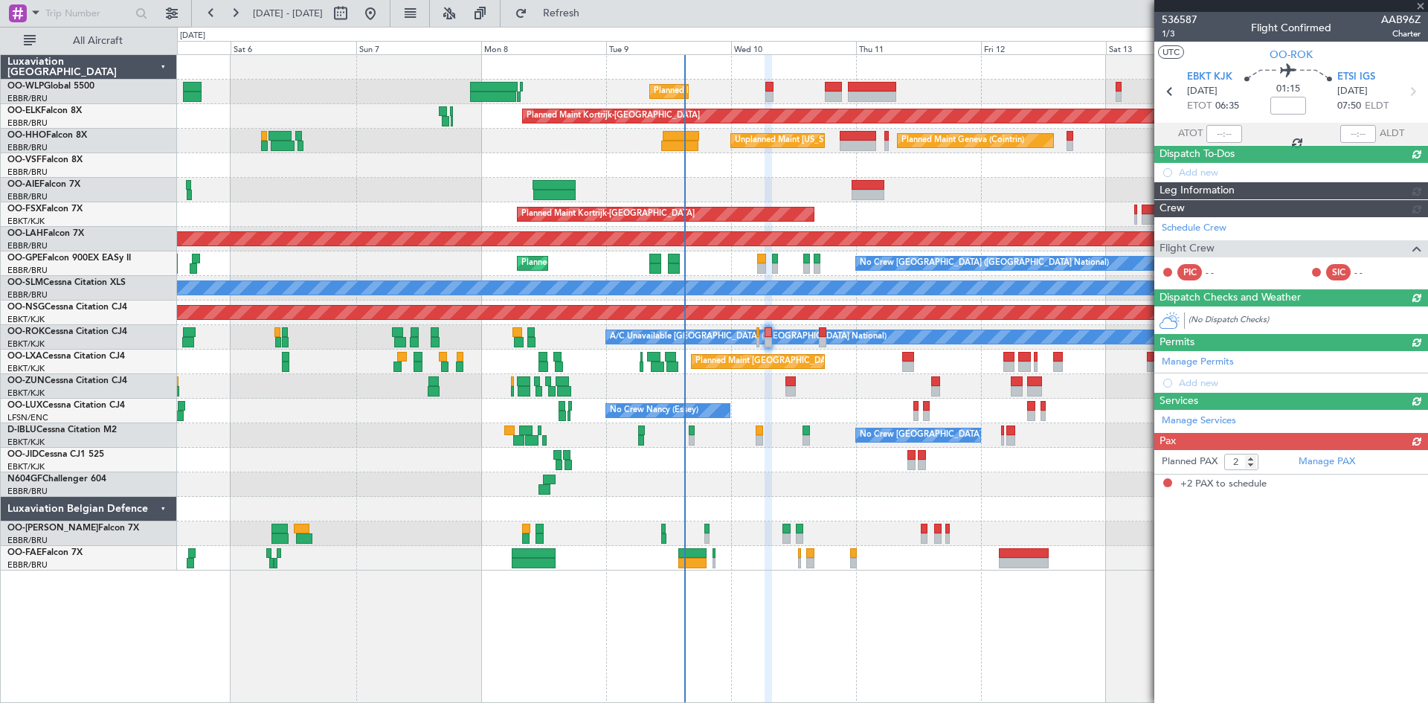
scroll to position [0, 0]
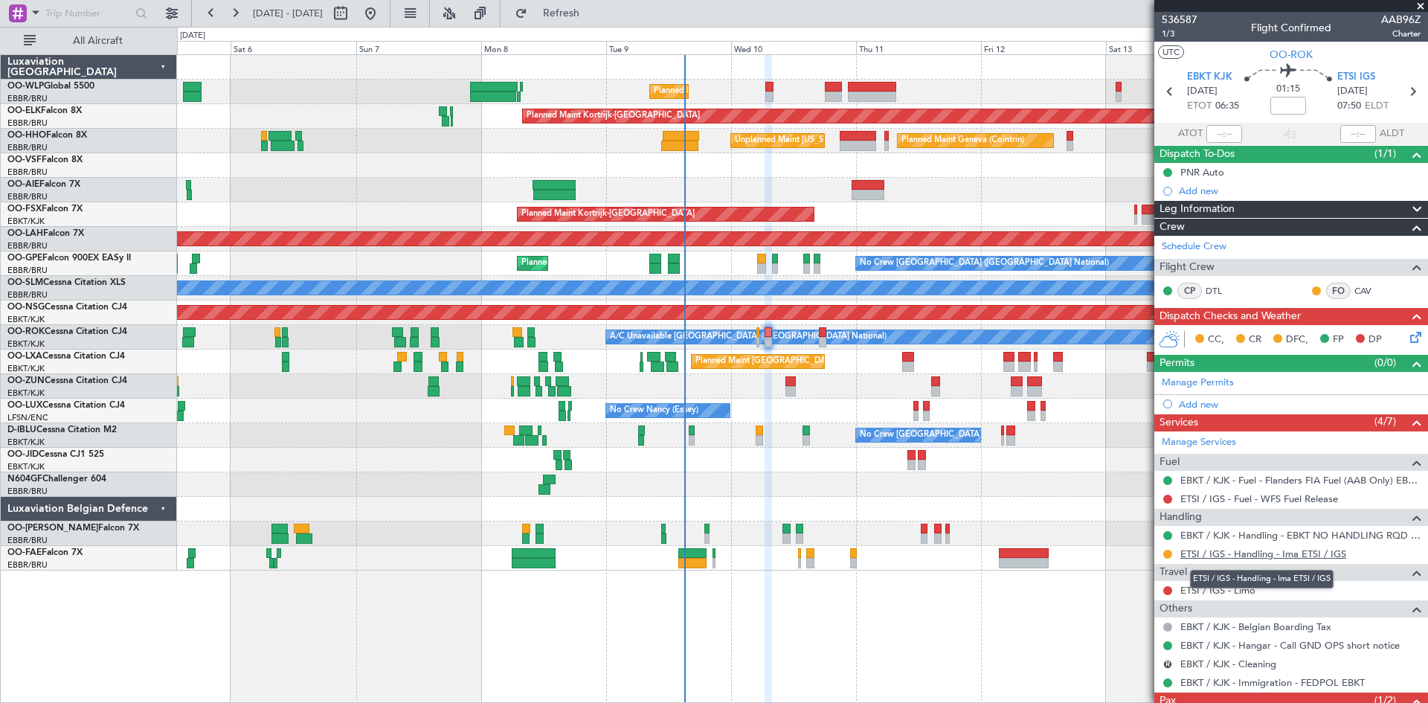
click at [1250, 548] on link "ETSI / IGS - Handling - Ima ETSI / IGS" at bounding box center [1264, 554] width 166 height 13
click at [1227, 593] on link "ETSI / IGS - Limo" at bounding box center [1218, 590] width 75 height 13
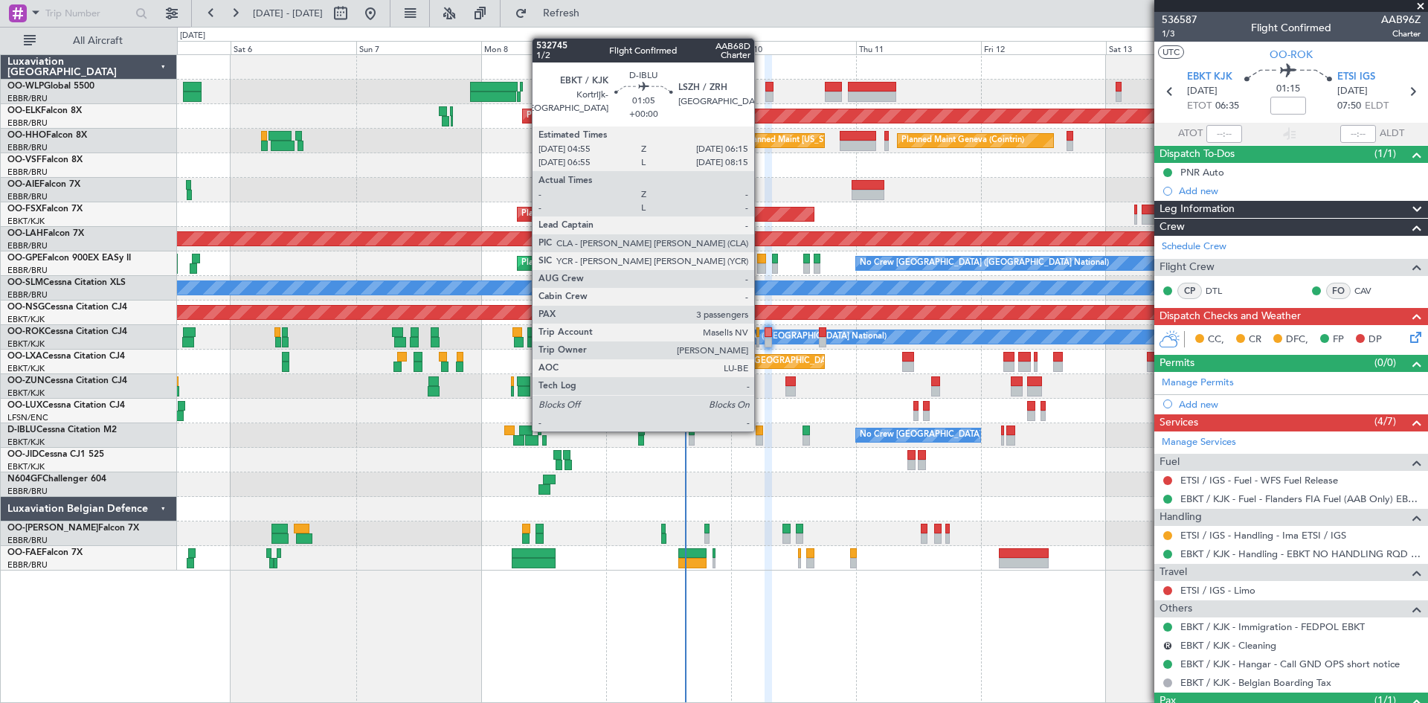
click at [761, 430] on div at bounding box center [759, 431] width 7 height 10
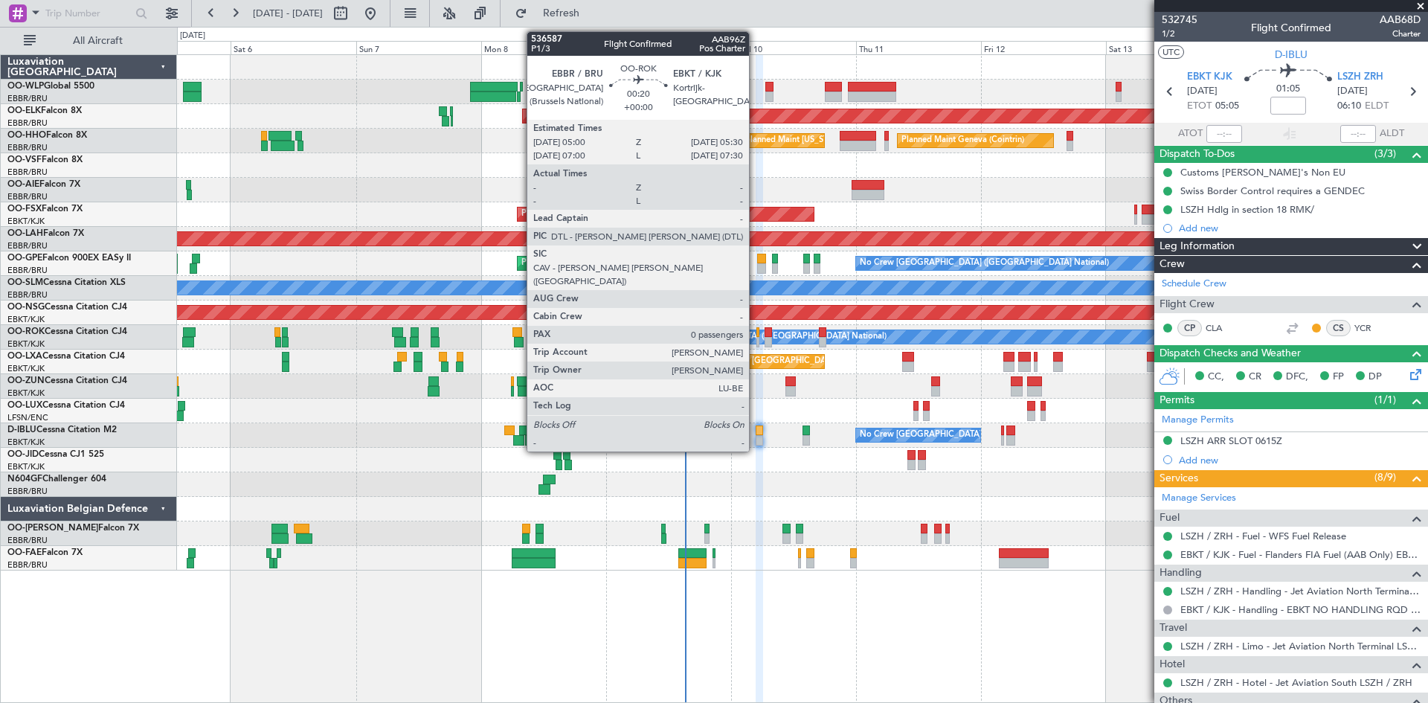
click at [757, 336] on div at bounding box center [758, 332] width 3 height 10
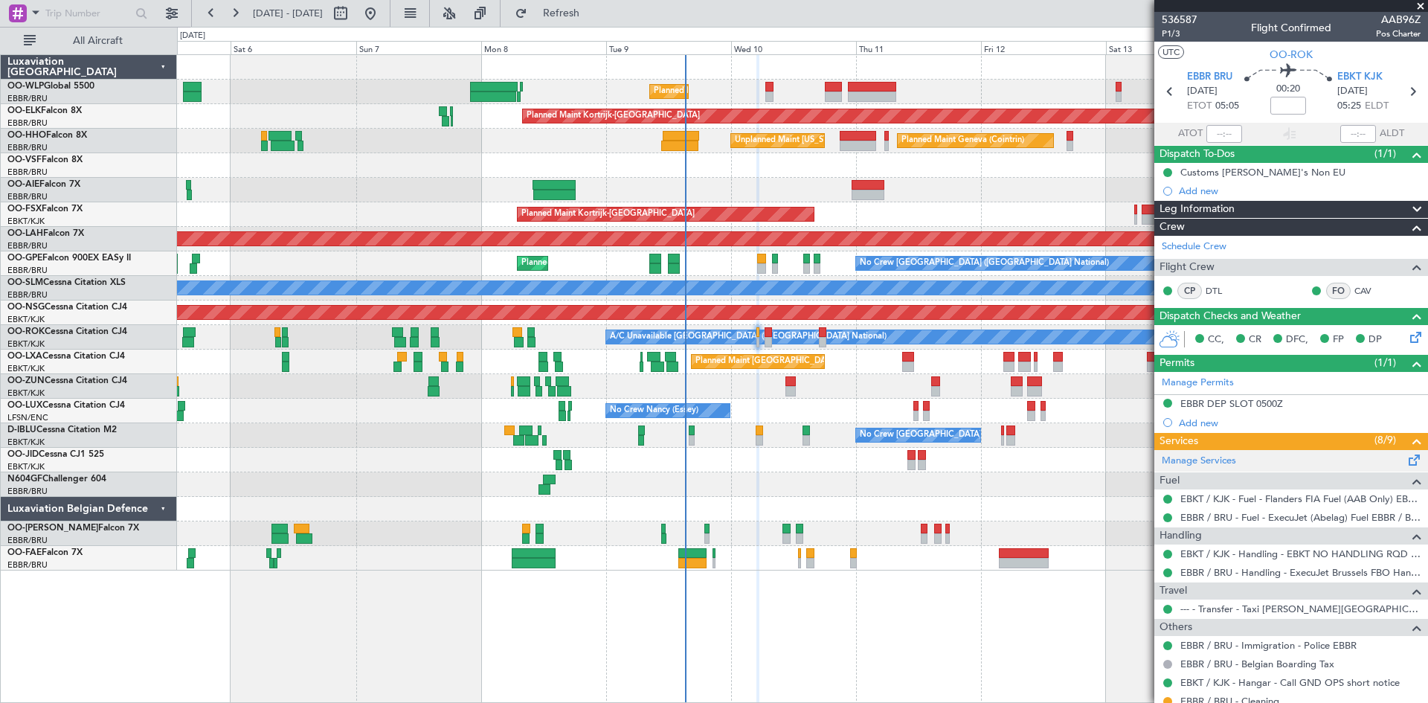
scroll to position [68, 0]
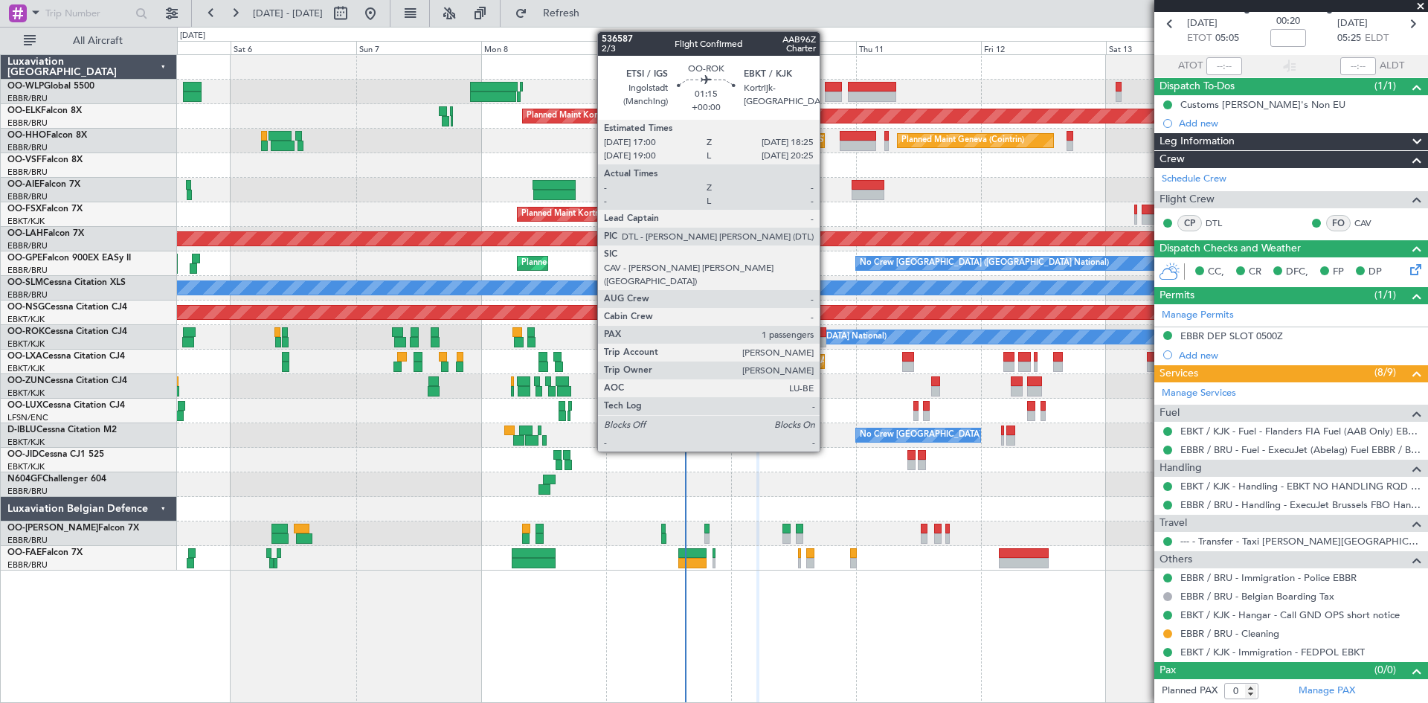
click at [827, 340] on div at bounding box center [822, 342] width 7 height 10
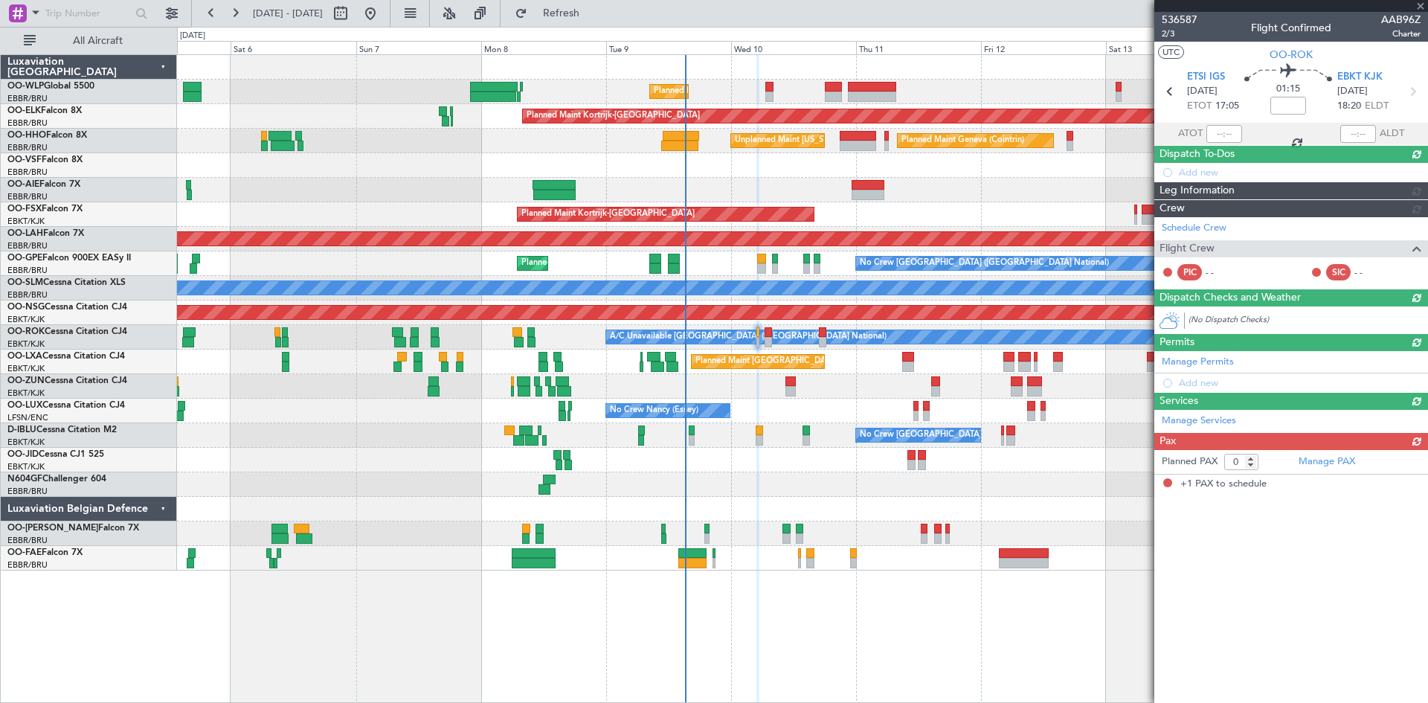
type input "1"
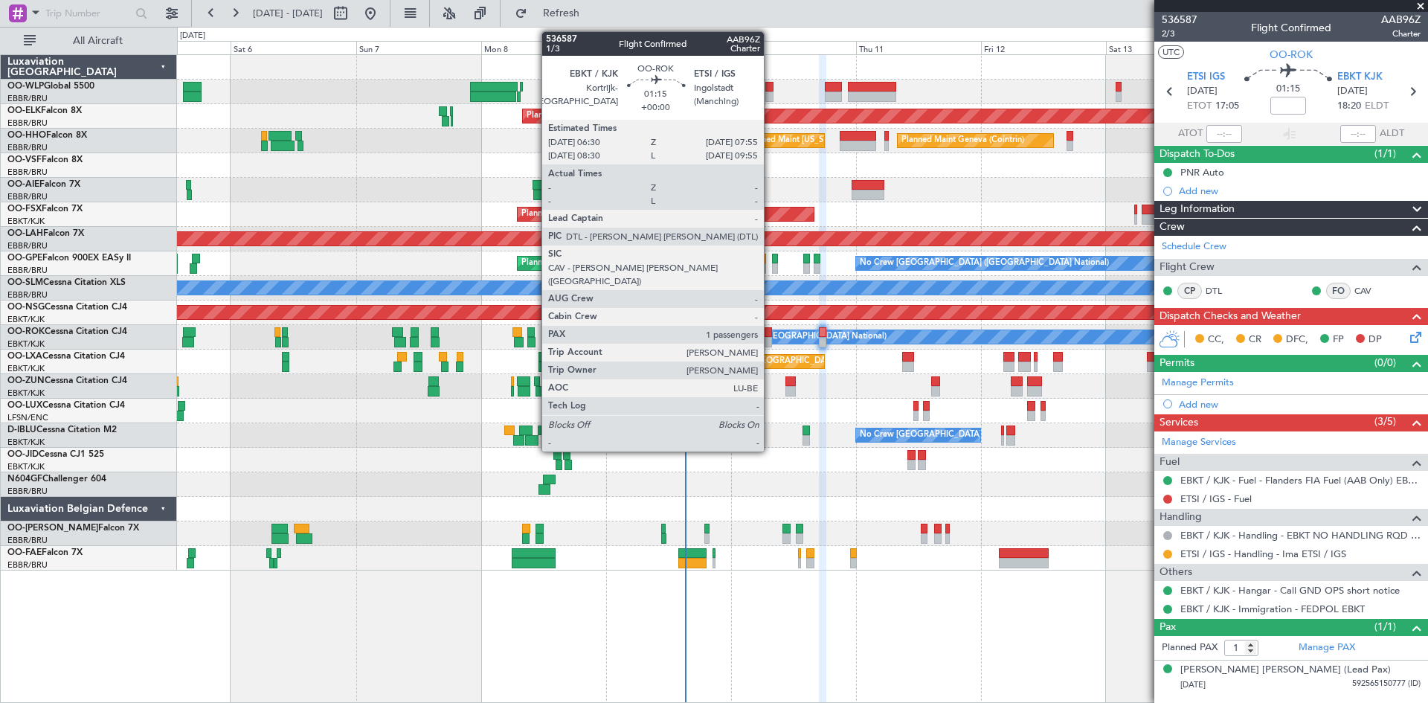
click at [771, 341] on div at bounding box center [768, 342] width 7 height 10
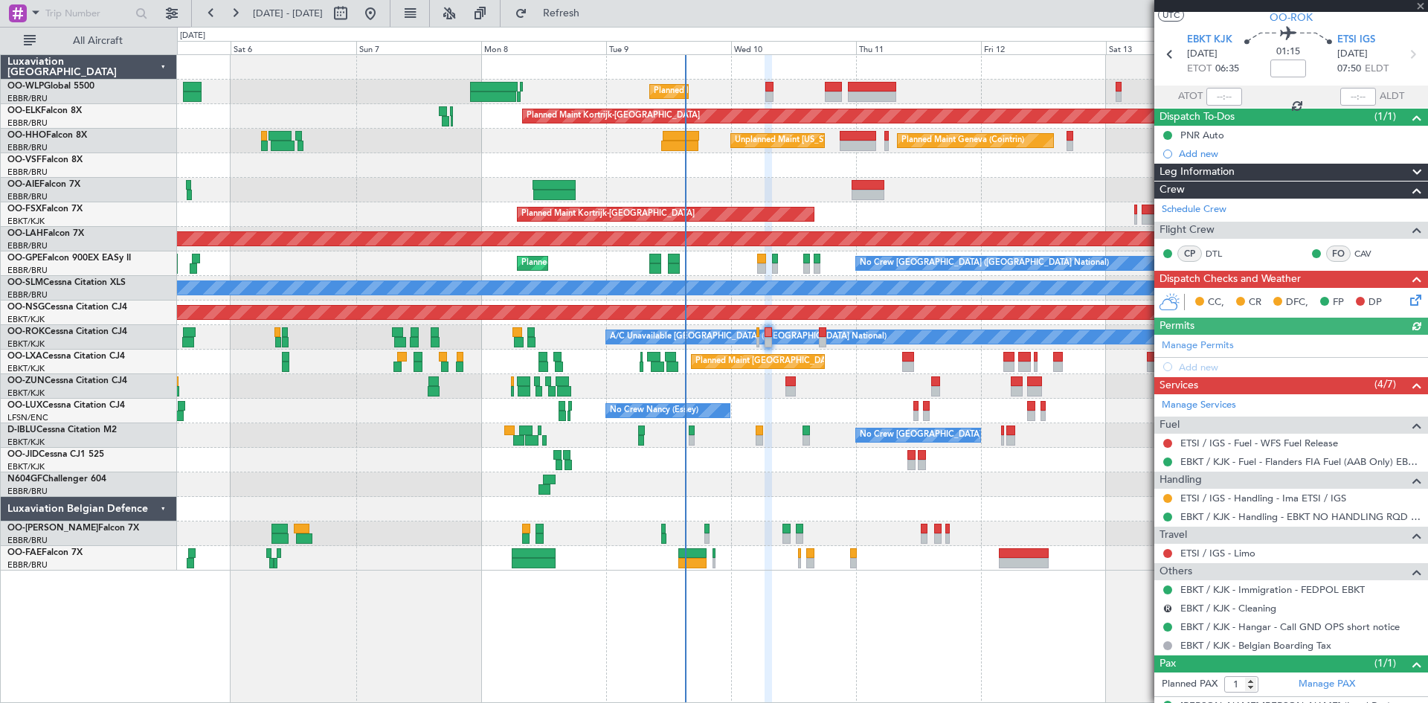
scroll to position [64, 0]
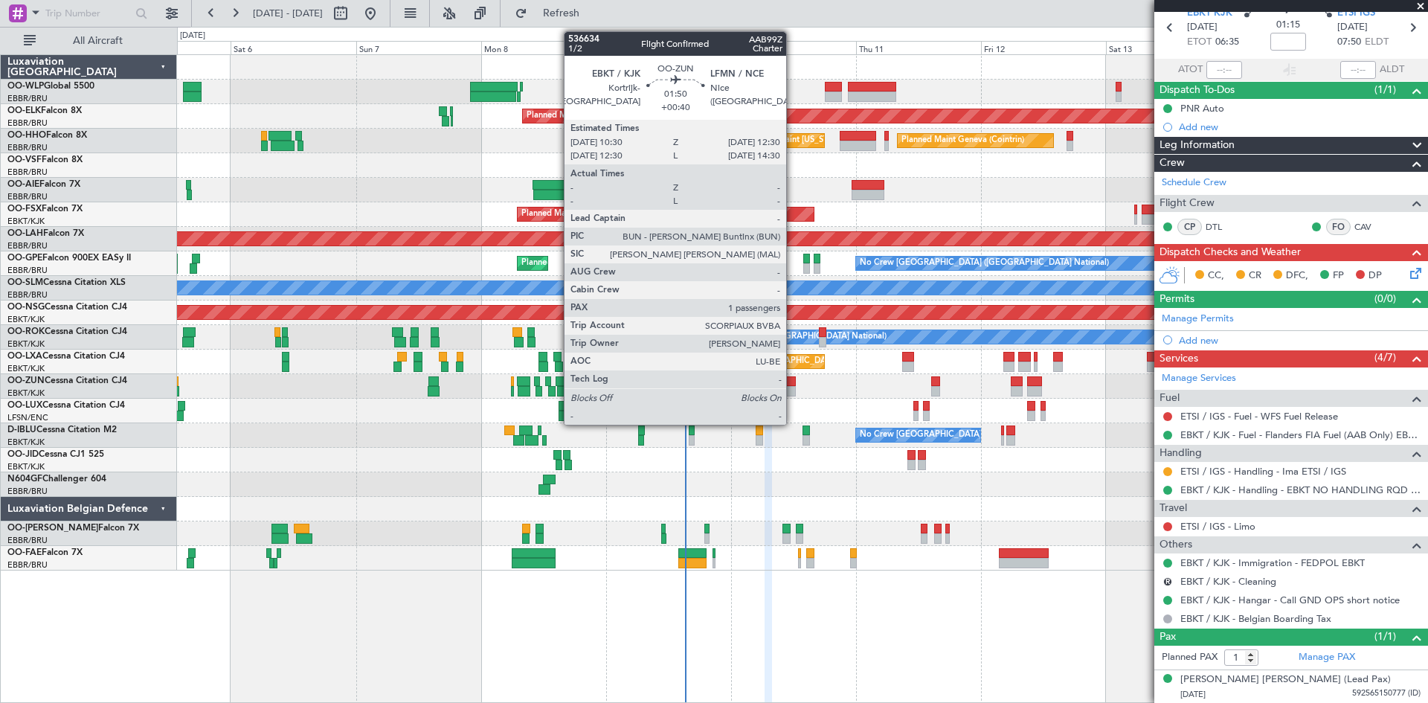
click at [793, 382] on div at bounding box center [791, 381] width 11 height 10
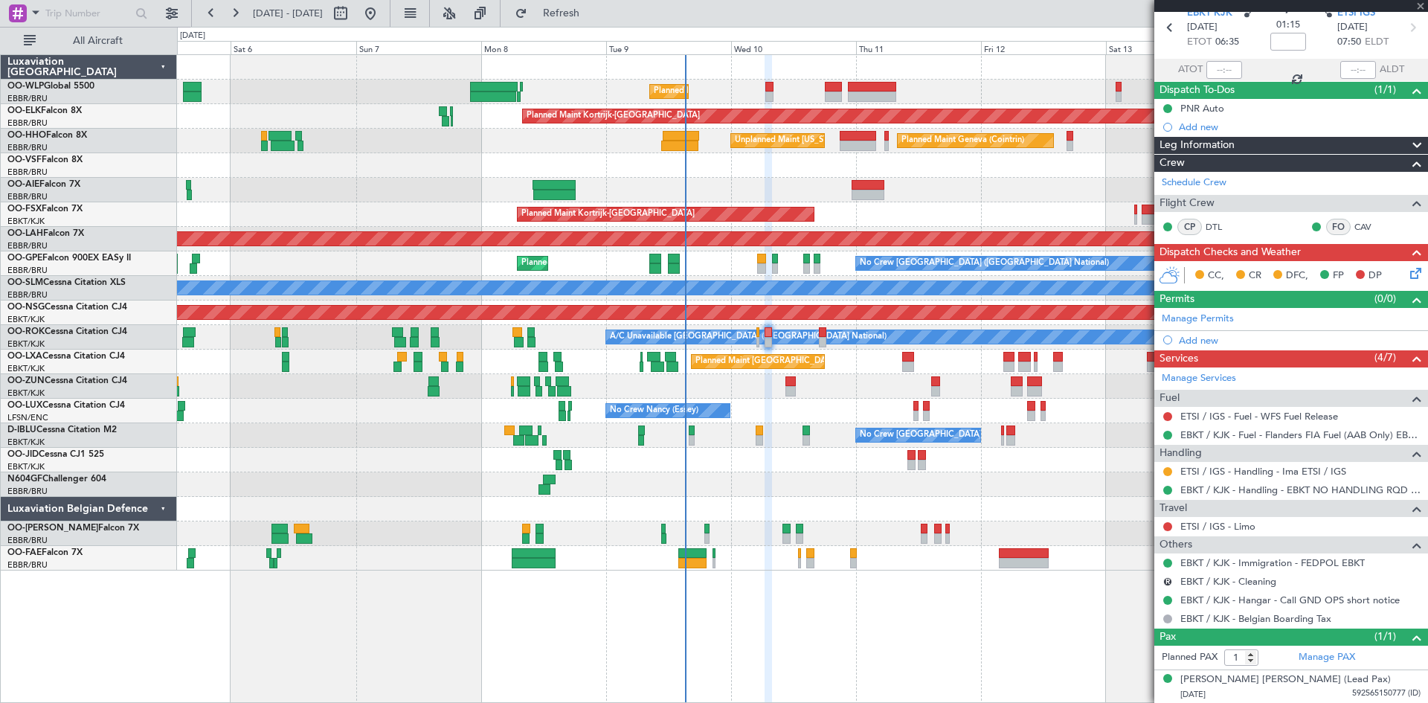
type input "+00:40"
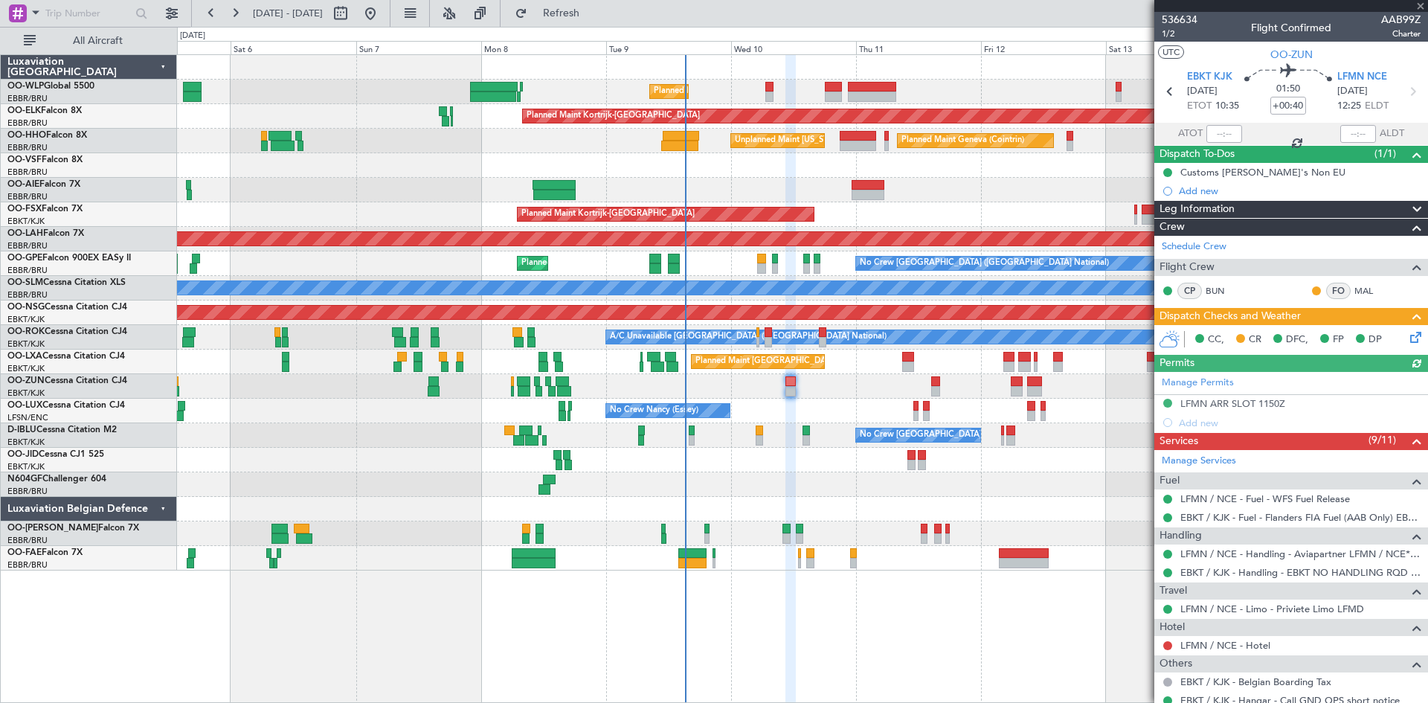
scroll to position [149, 0]
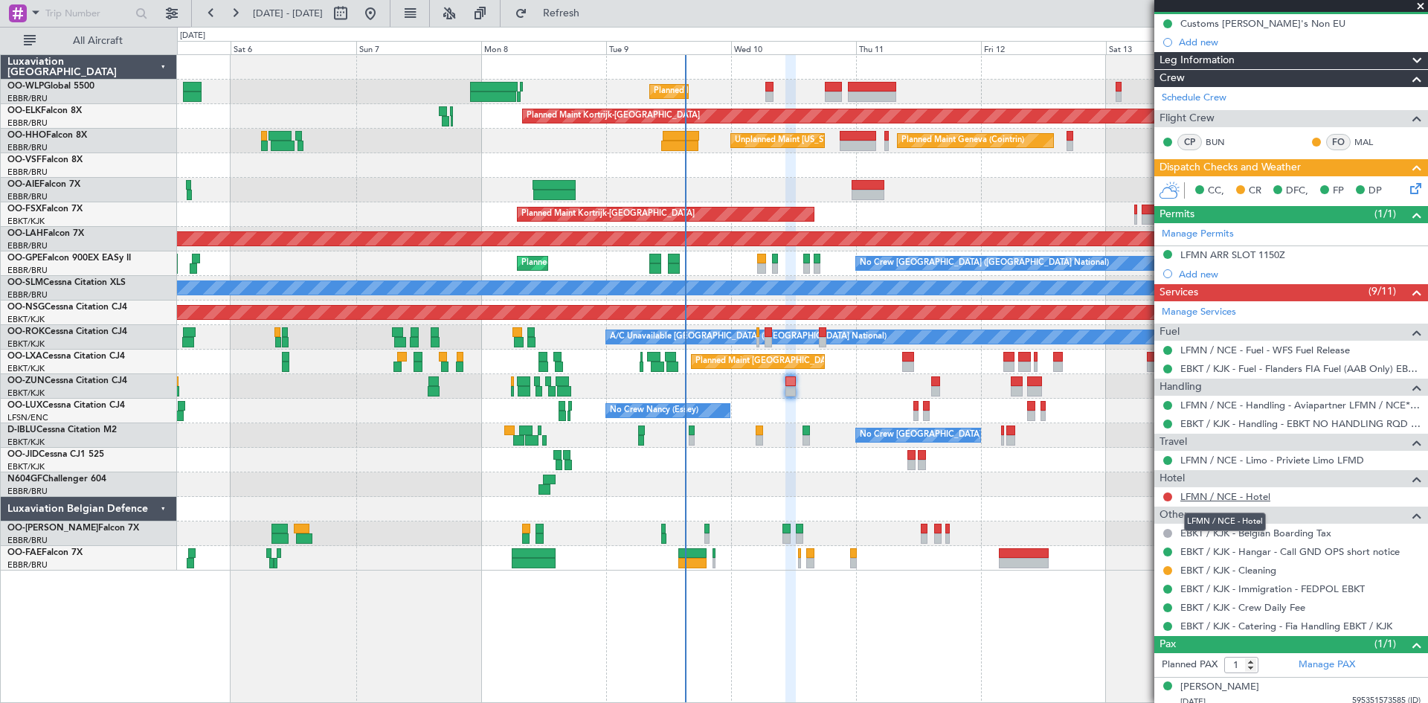
click at [1222, 499] on link "LFMN / NCE - Hotel" at bounding box center [1226, 496] width 90 height 13
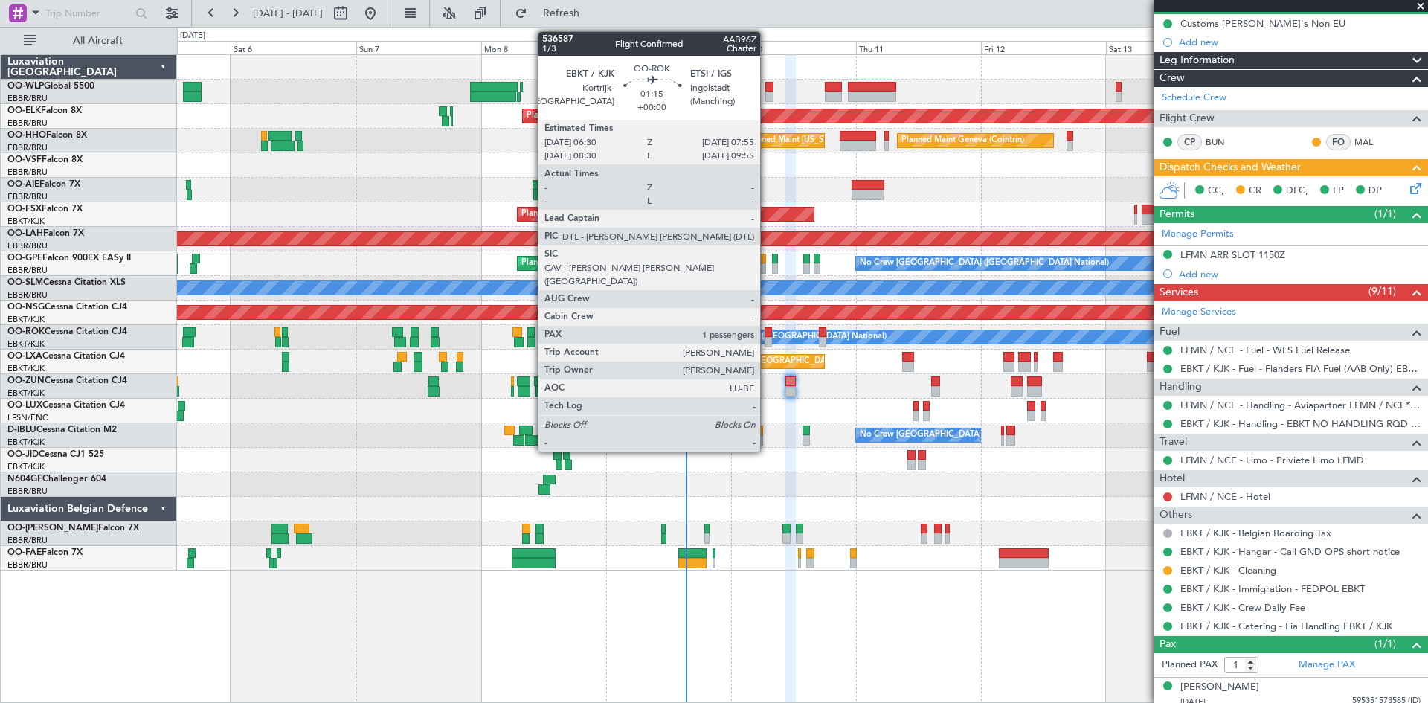
click at [767, 337] on div at bounding box center [768, 342] width 7 height 10
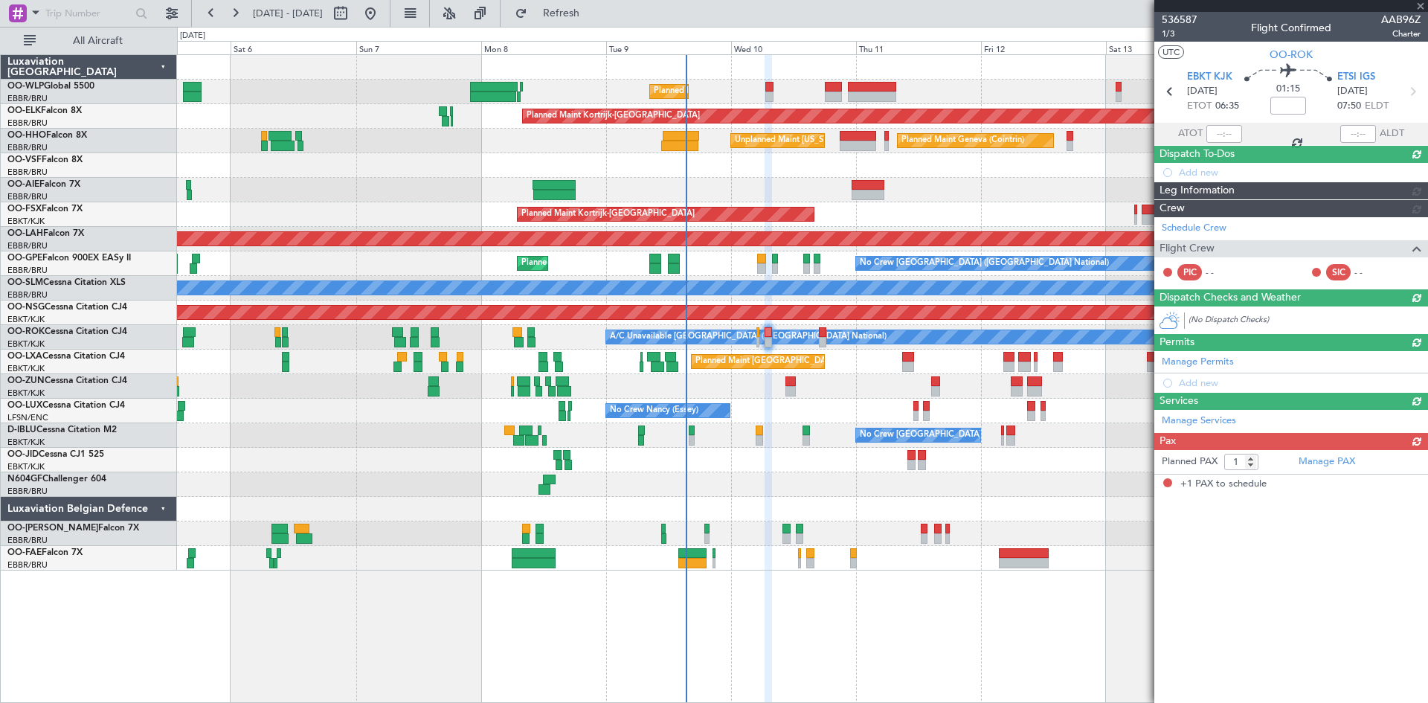
scroll to position [0, 0]
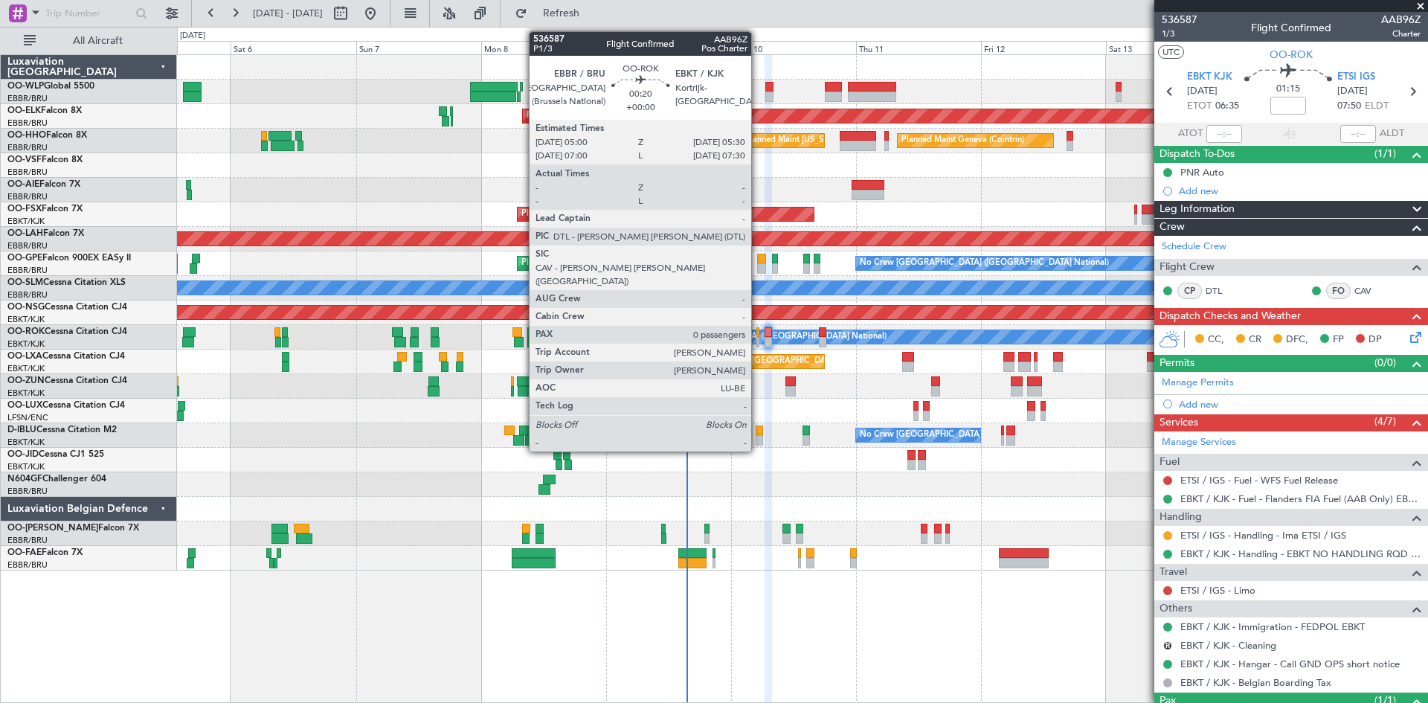
click at [758, 339] on div at bounding box center [758, 342] width 3 height 10
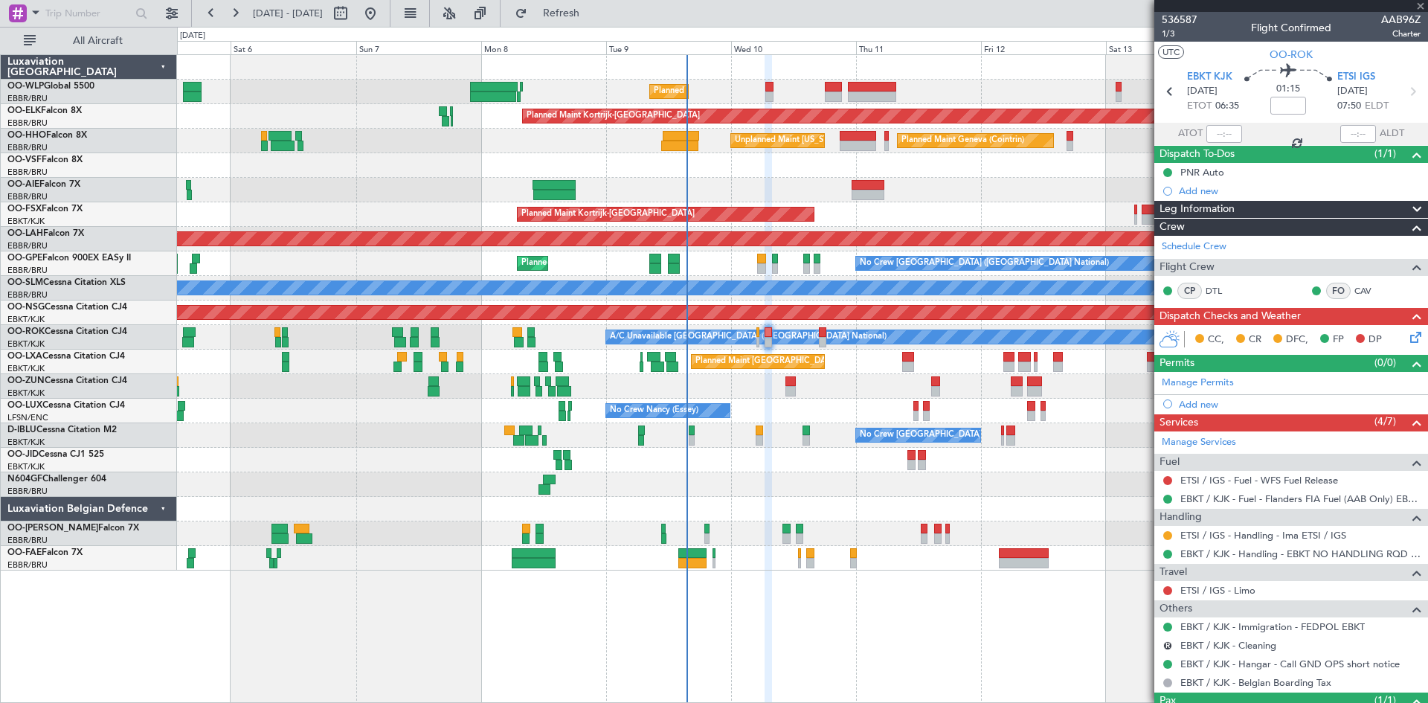
type input "0"
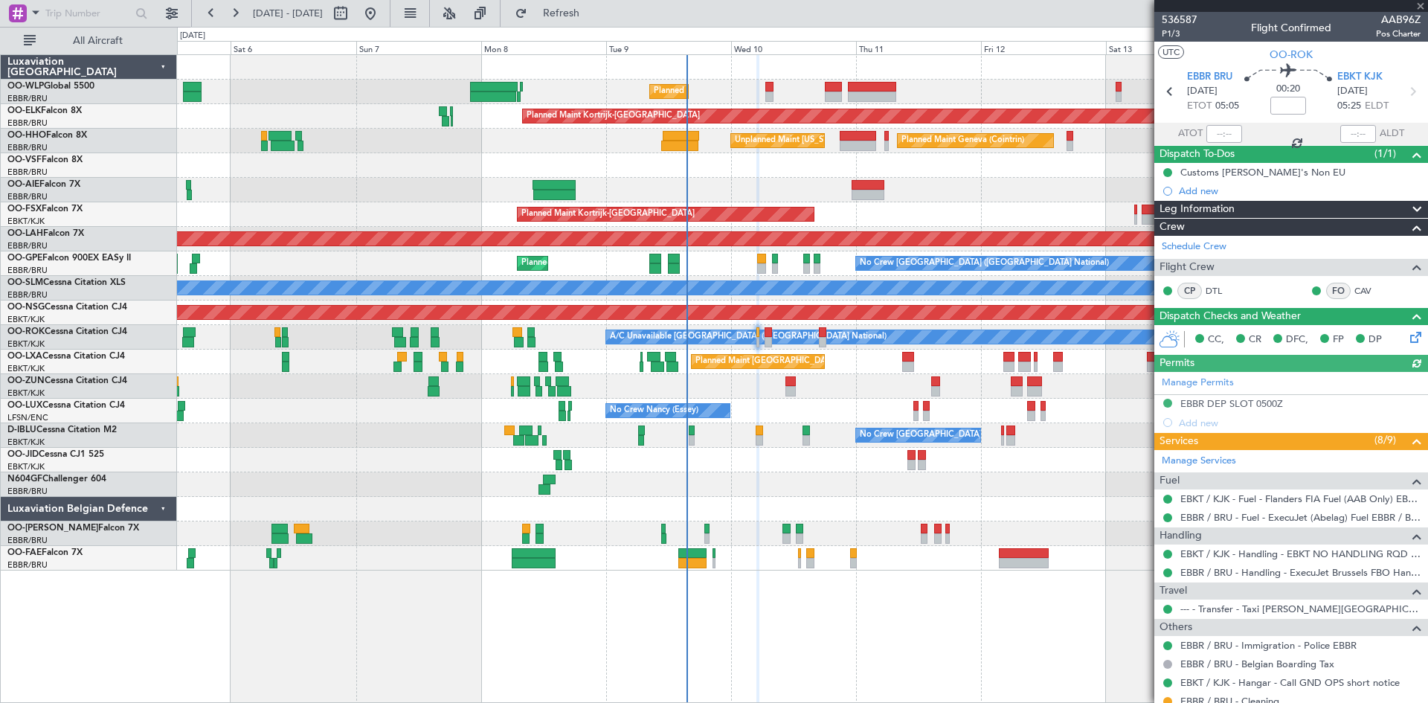
click at [1408, 333] on icon at bounding box center [1414, 335] width 12 height 12
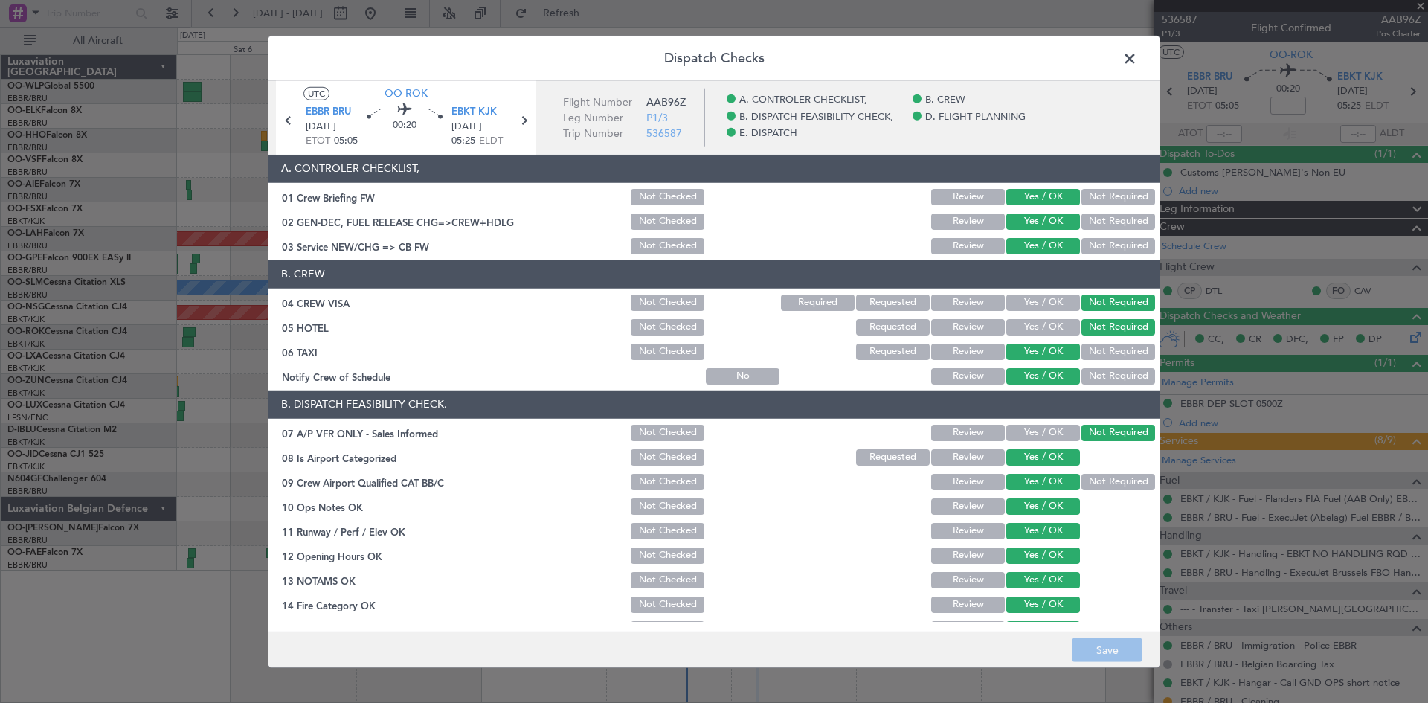
click at [1138, 62] on span at bounding box center [1138, 62] width 0 height 30
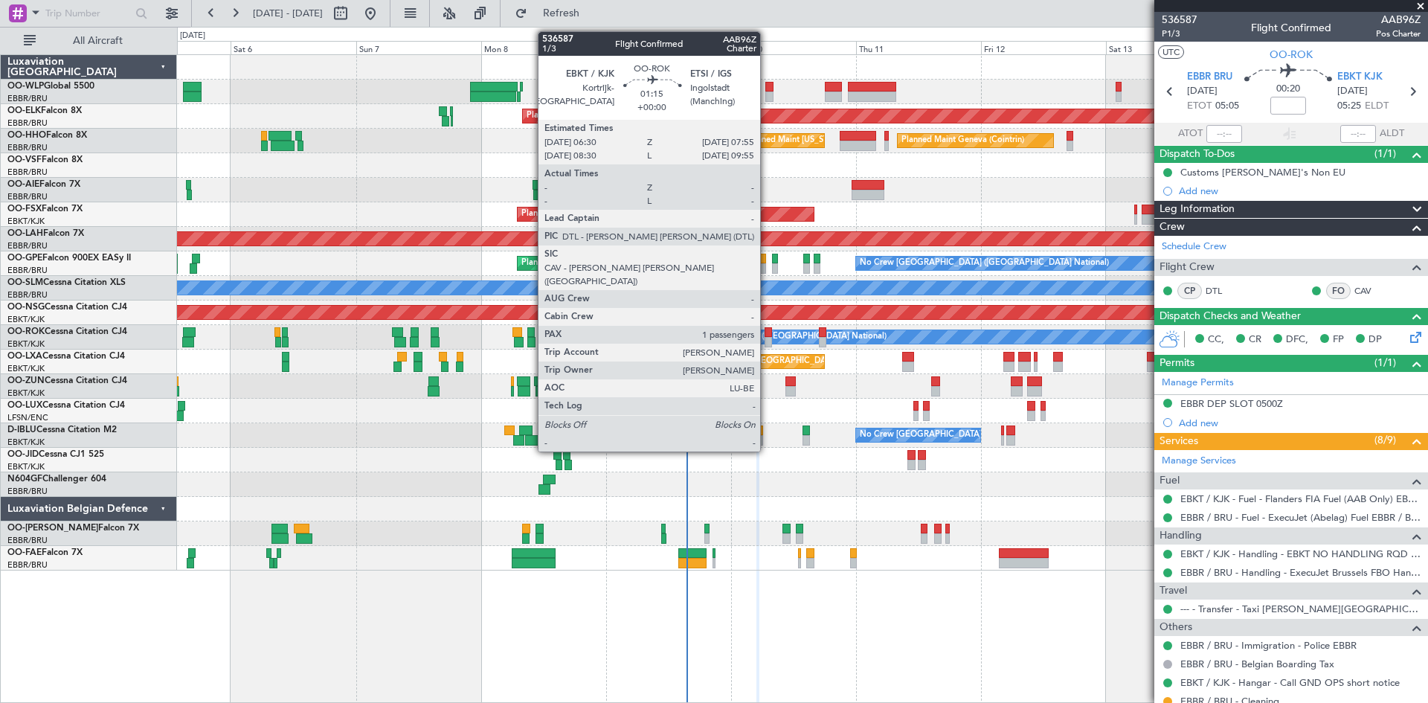
click at [768, 338] on div at bounding box center [768, 342] width 7 height 10
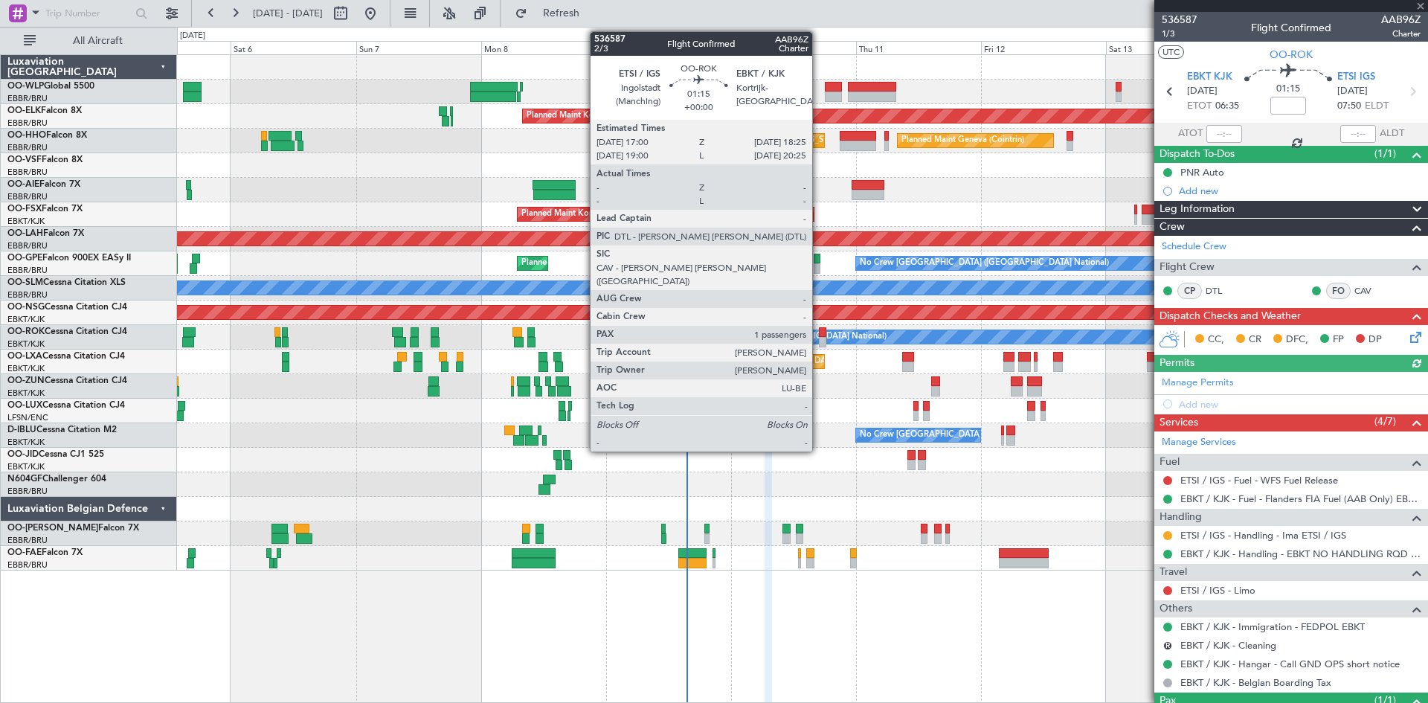
click at [819, 344] on div at bounding box center [822, 342] width 7 height 10
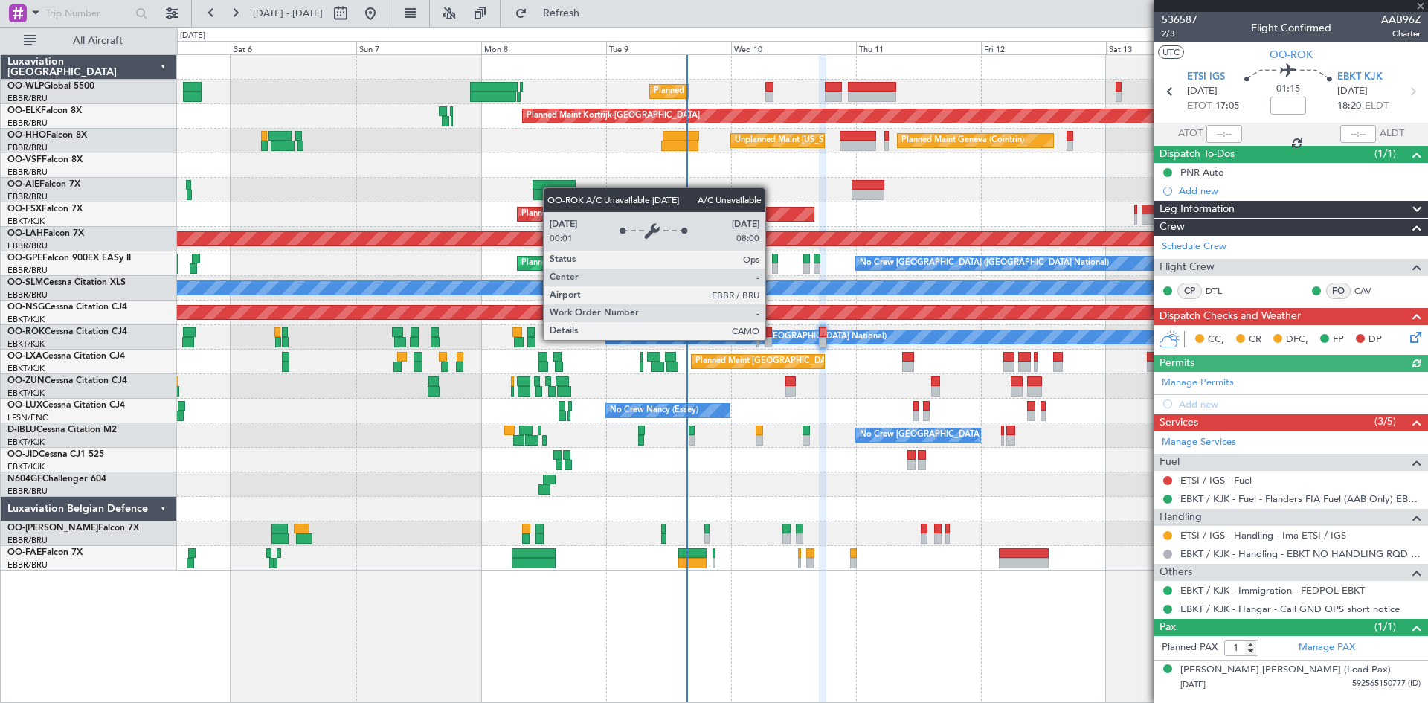
click at [772, 339] on div "A/C Unavailable [GEOGRAPHIC_DATA] ([GEOGRAPHIC_DATA] National)" at bounding box center [748, 337] width 277 height 22
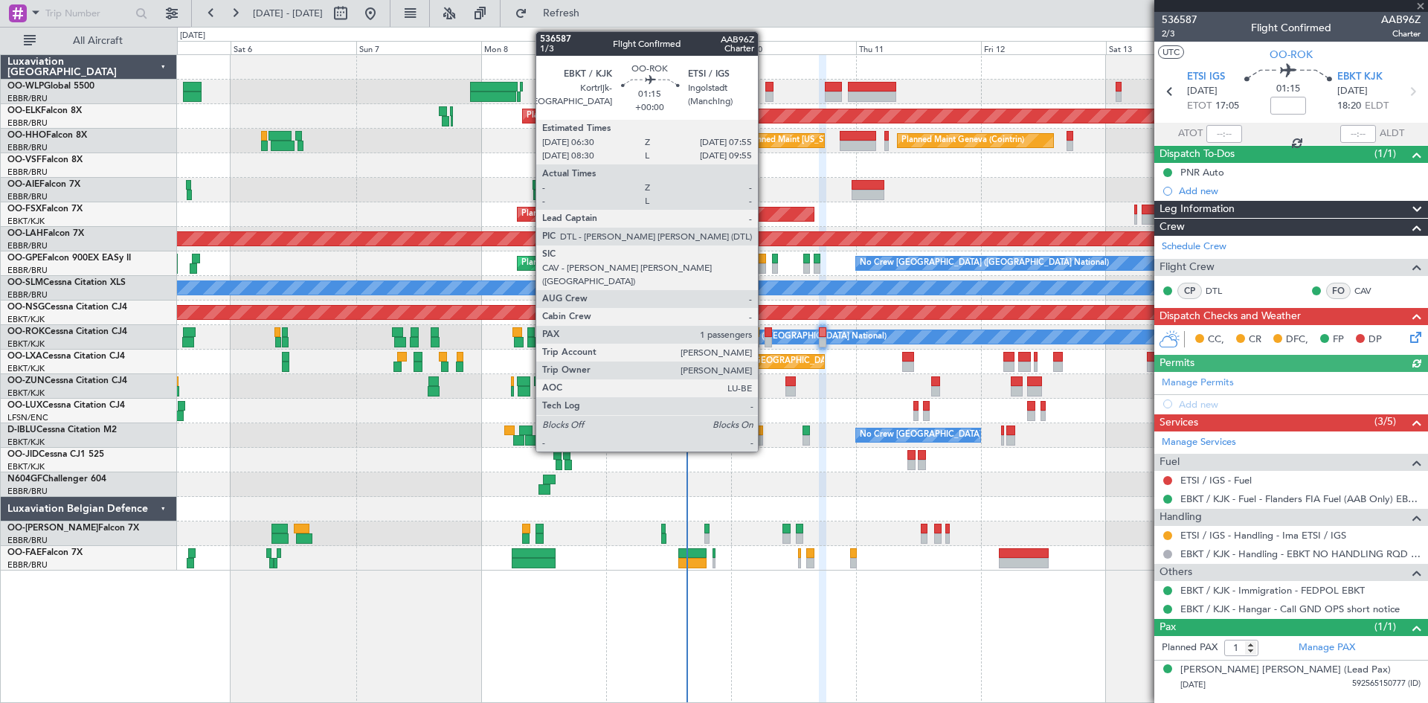
click at [765, 343] on div at bounding box center [768, 342] width 7 height 10
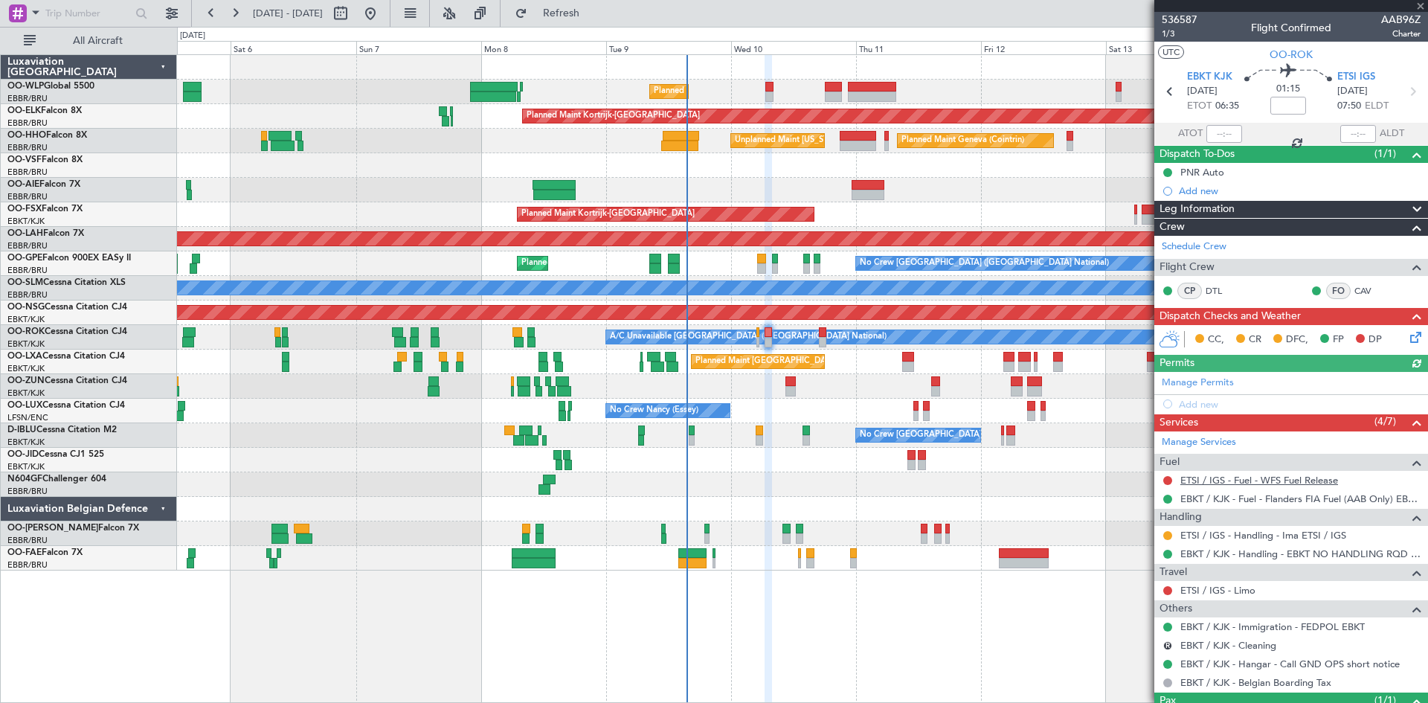
click at [1261, 481] on link "ETSI / IGS - Fuel - WFS Fuel Release" at bounding box center [1260, 480] width 158 height 13
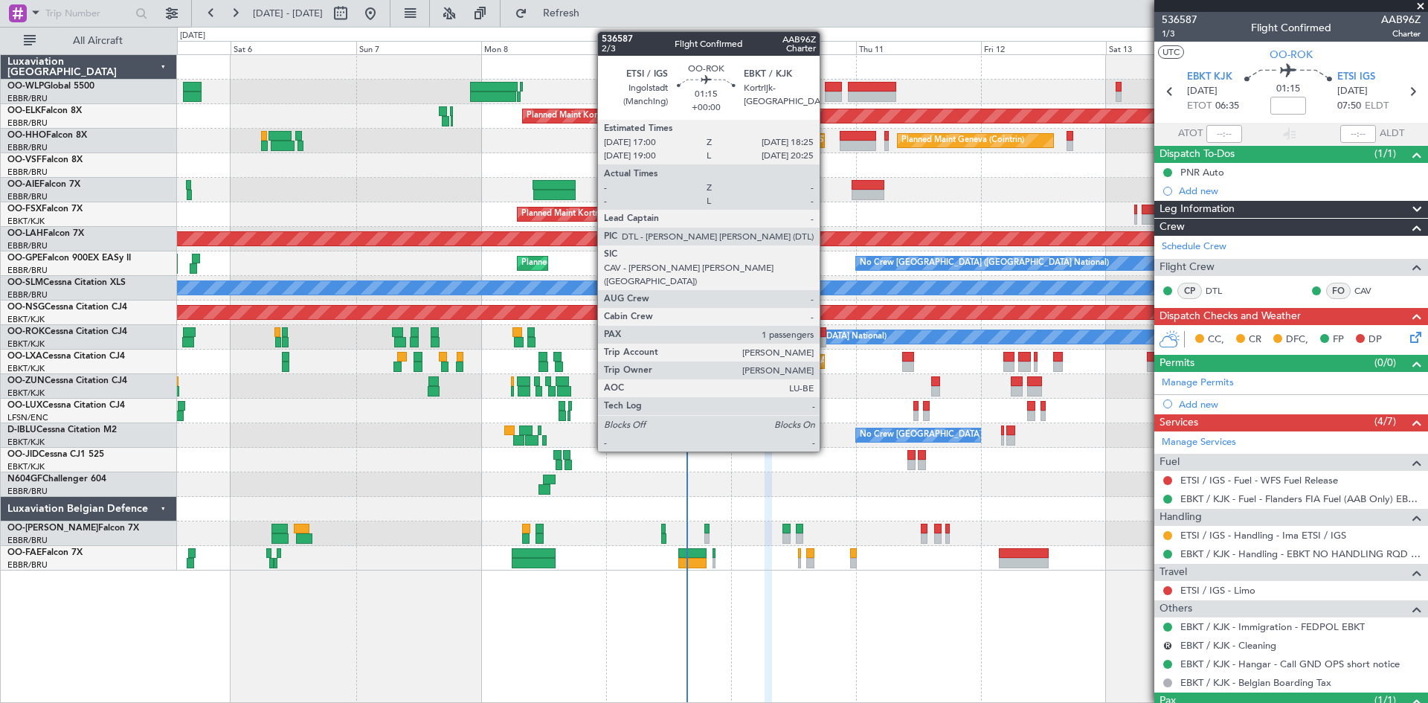
click at [827, 333] on div at bounding box center [822, 332] width 7 height 10
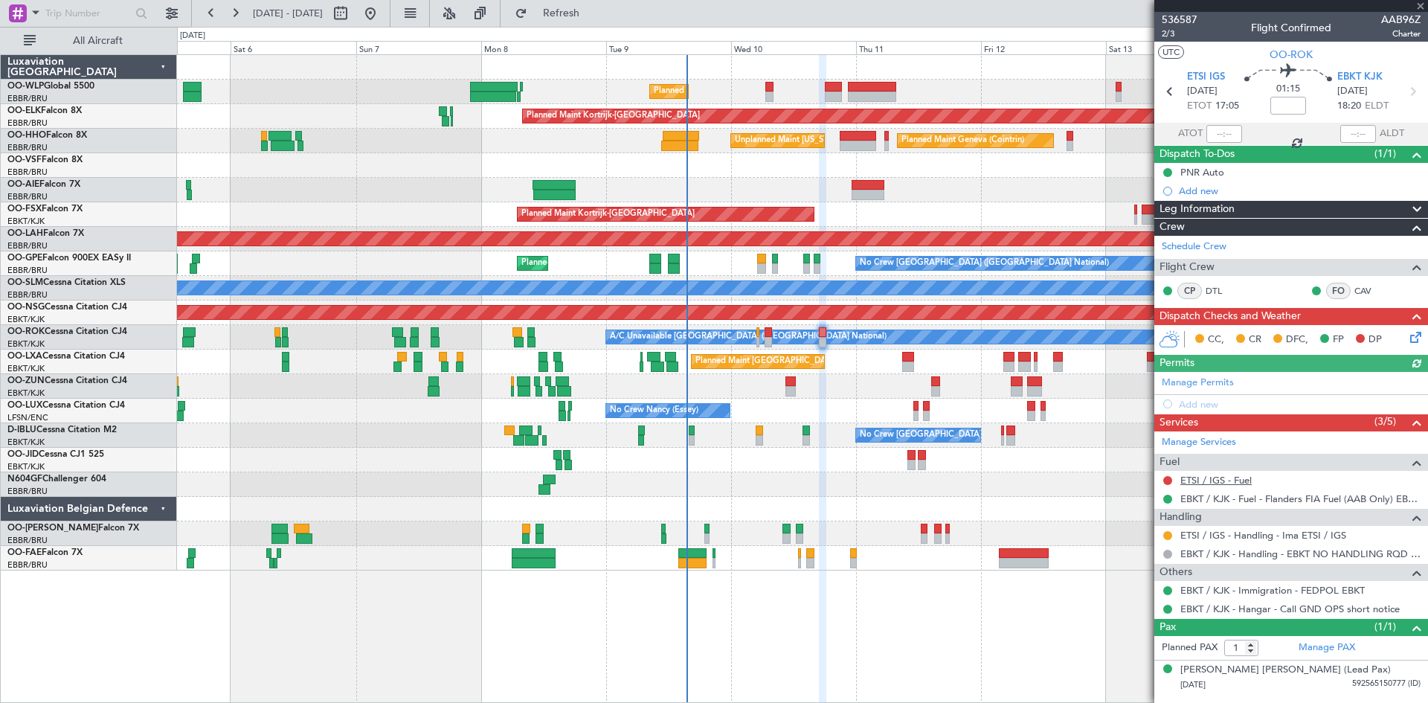
click at [1248, 480] on link "ETSI / IGS - Fuel" at bounding box center [1216, 480] width 71 height 13
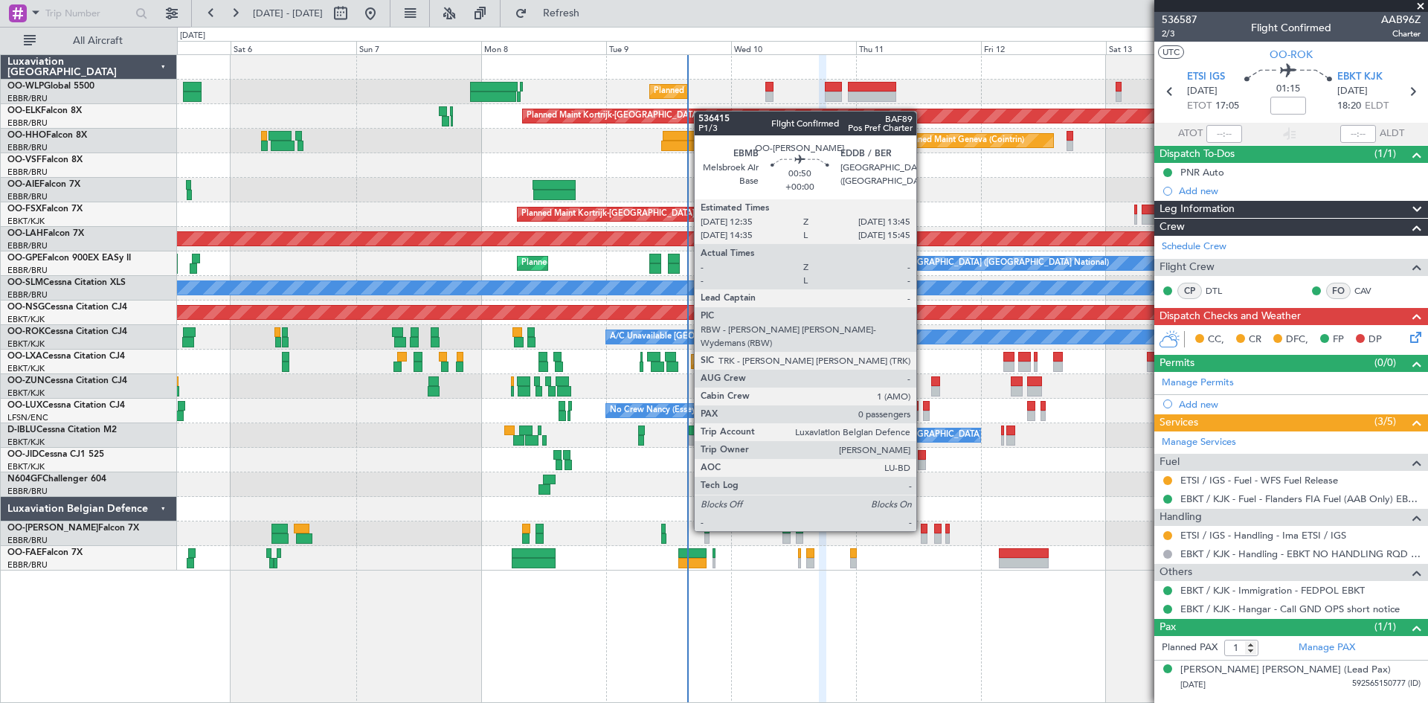
click at [923, 530] on div at bounding box center [924, 529] width 7 height 10
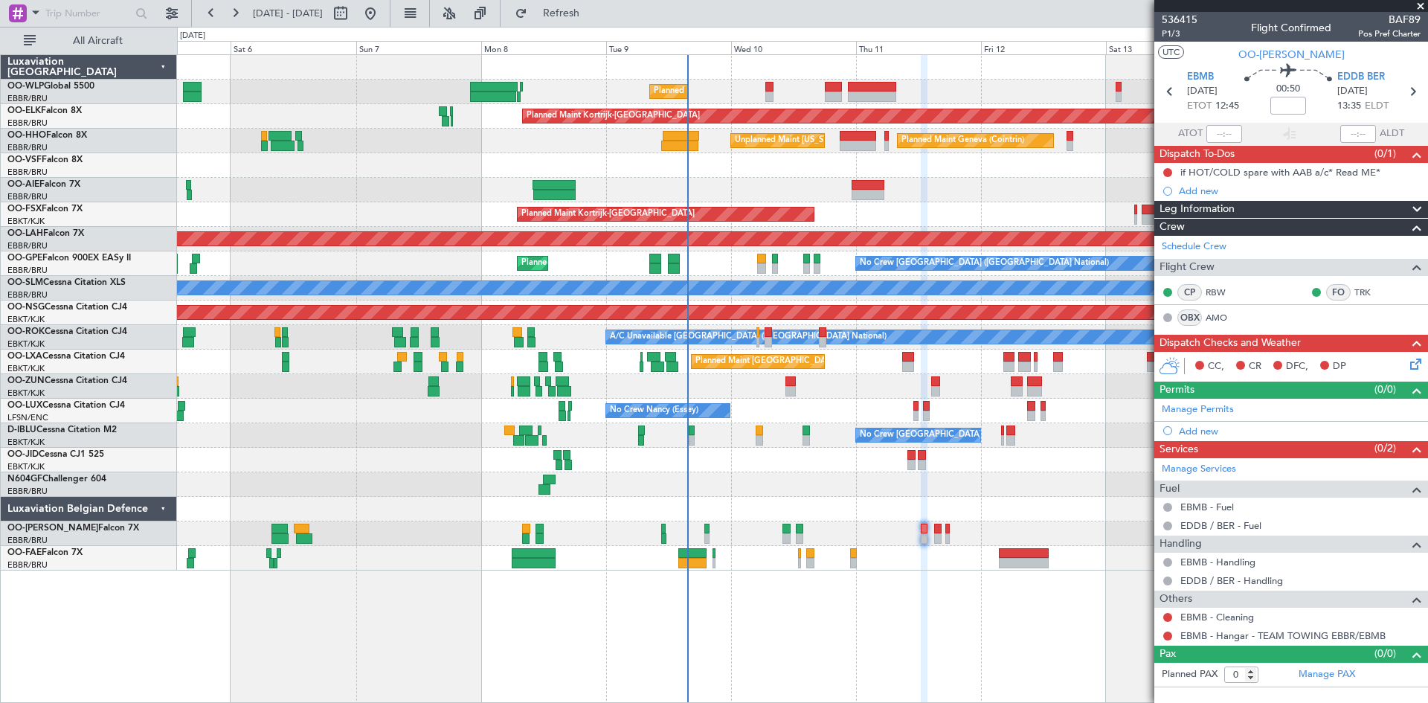
click at [917, 458] on div at bounding box center [802, 460] width 1251 height 25
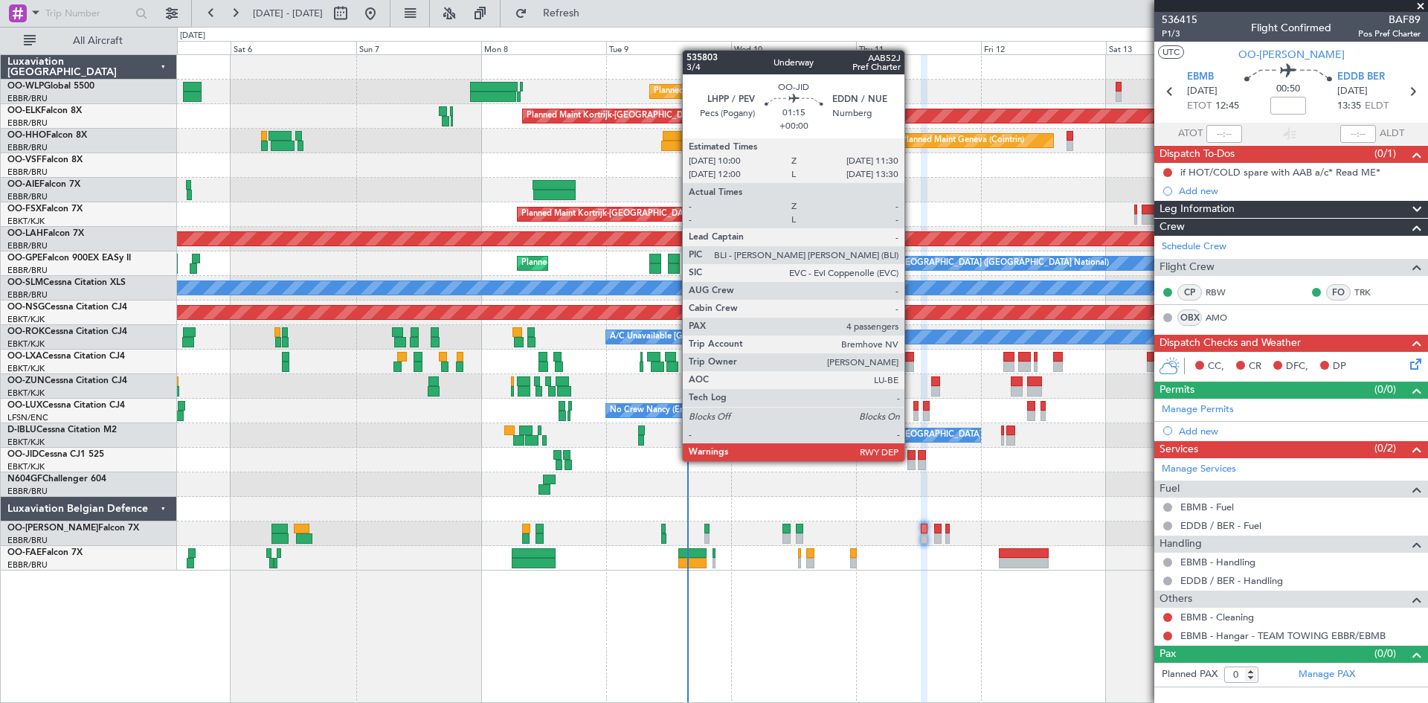
click at [911, 460] on div at bounding box center [912, 465] width 8 height 10
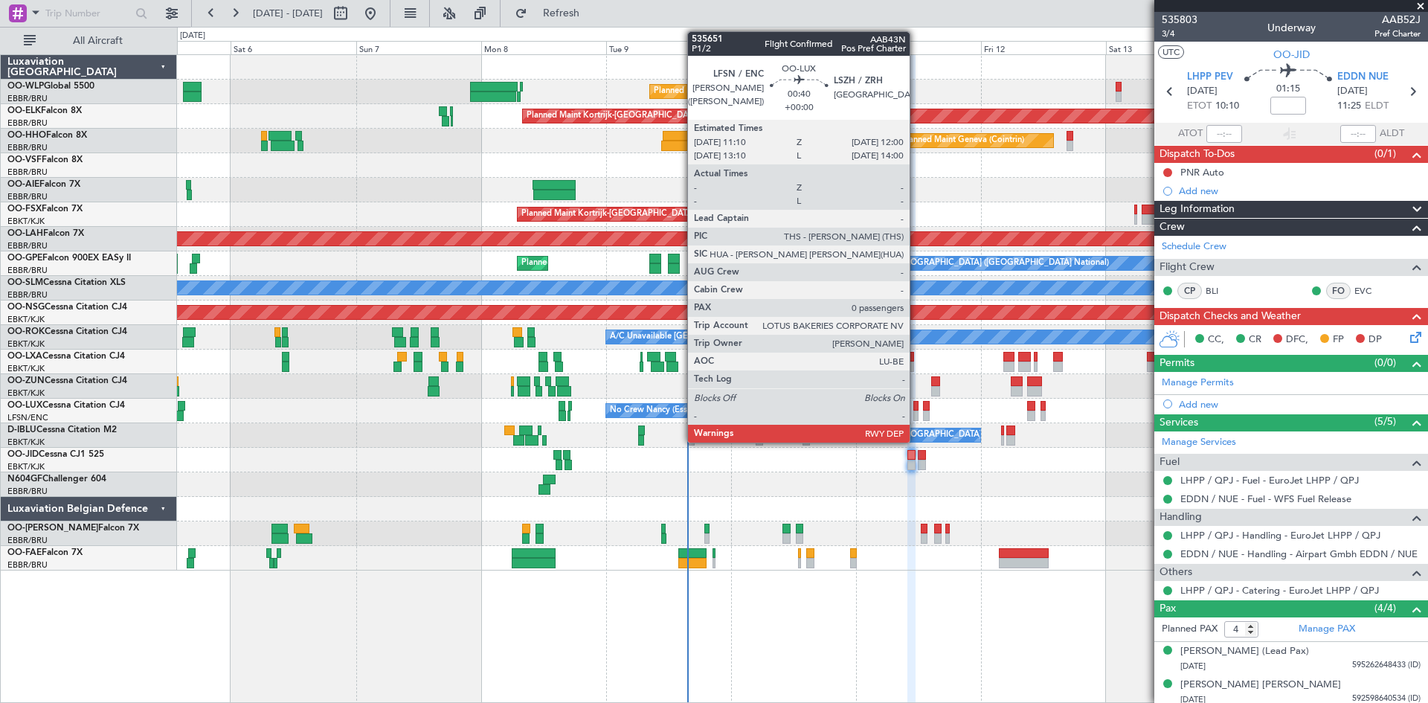
click at [917, 408] on div at bounding box center [916, 406] width 4 height 10
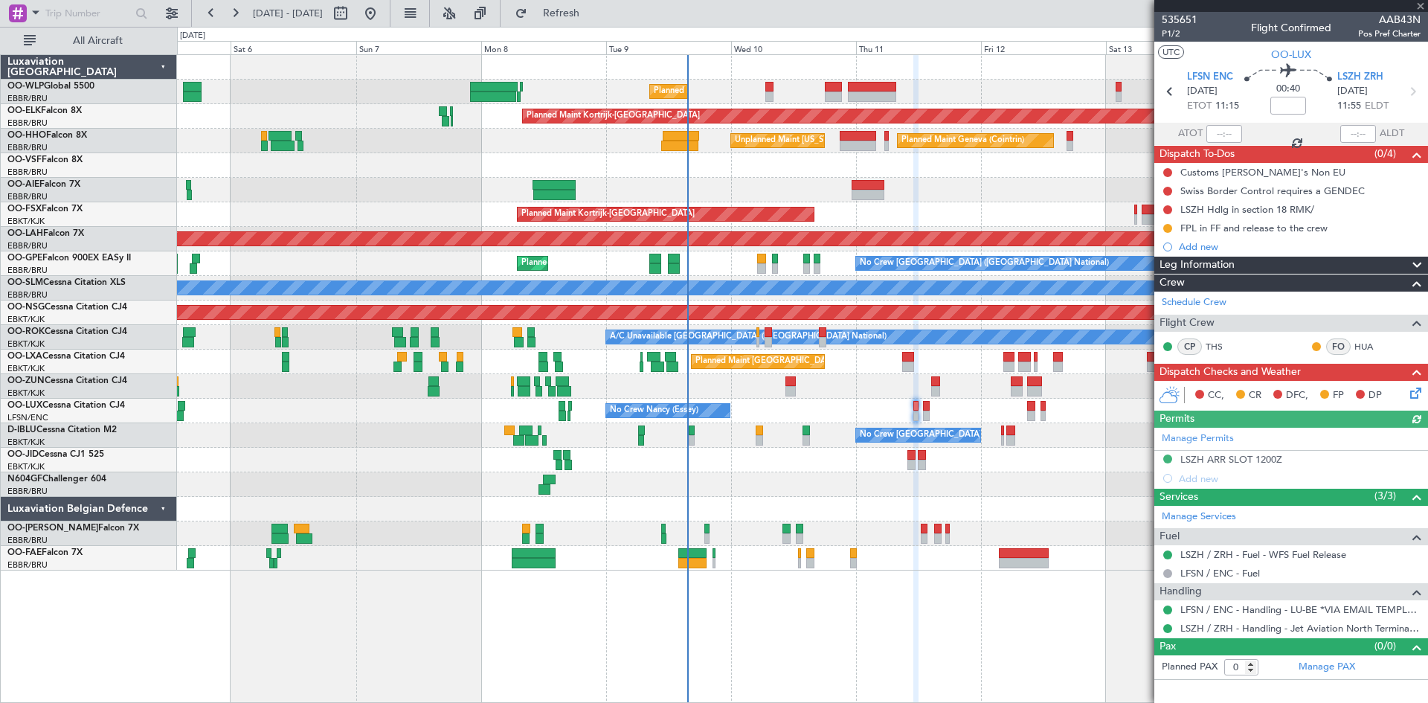
click at [941, 390] on div "Unplanned Maint [GEOGRAPHIC_DATA] ([GEOGRAPHIC_DATA])" at bounding box center [802, 386] width 1251 height 25
click at [940, 387] on div "Unplanned Maint [GEOGRAPHIC_DATA] ([GEOGRAPHIC_DATA])" at bounding box center [802, 386] width 1251 height 25
click at [938, 387] on div at bounding box center [935, 391] width 9 height 10
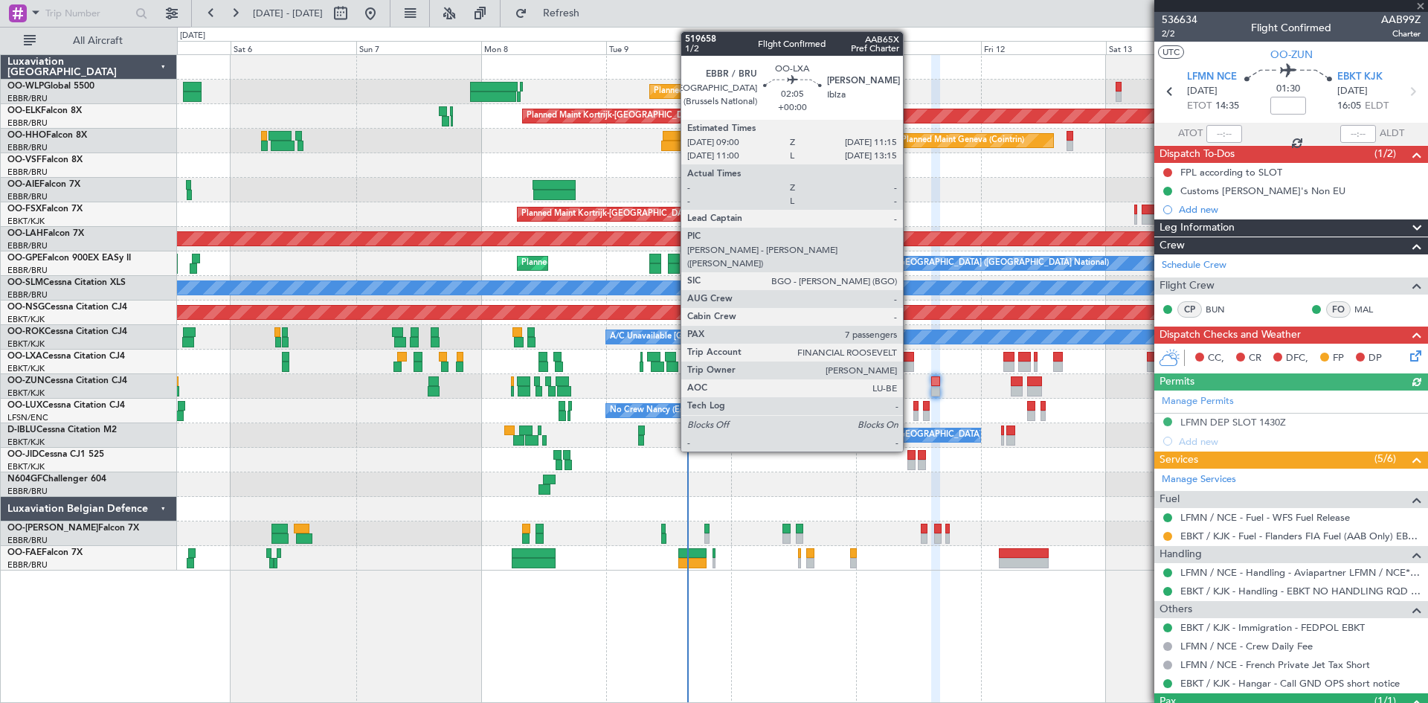
click at [910, 367] on div at bounding box center [908, 367] width 12 height 10
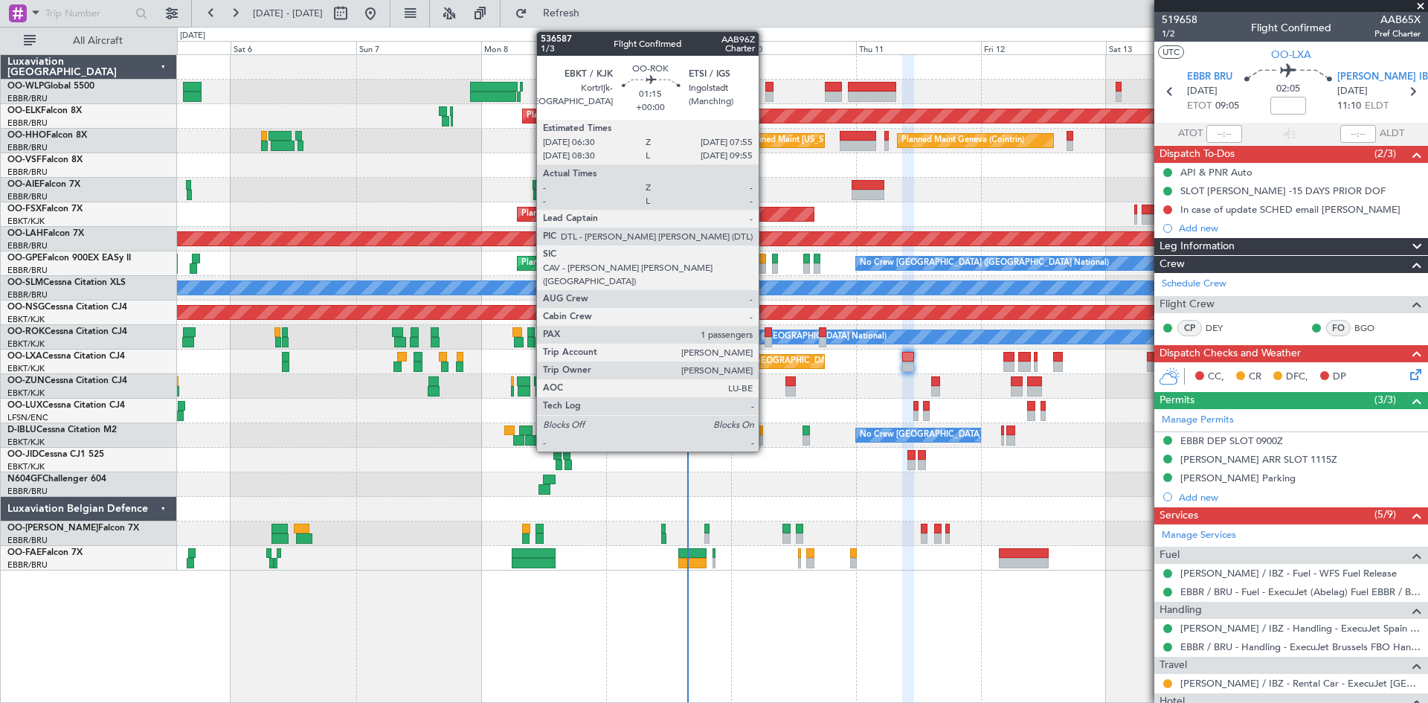
click at [766, 339] on div at bounding box center [768, 342] width 7 height 10
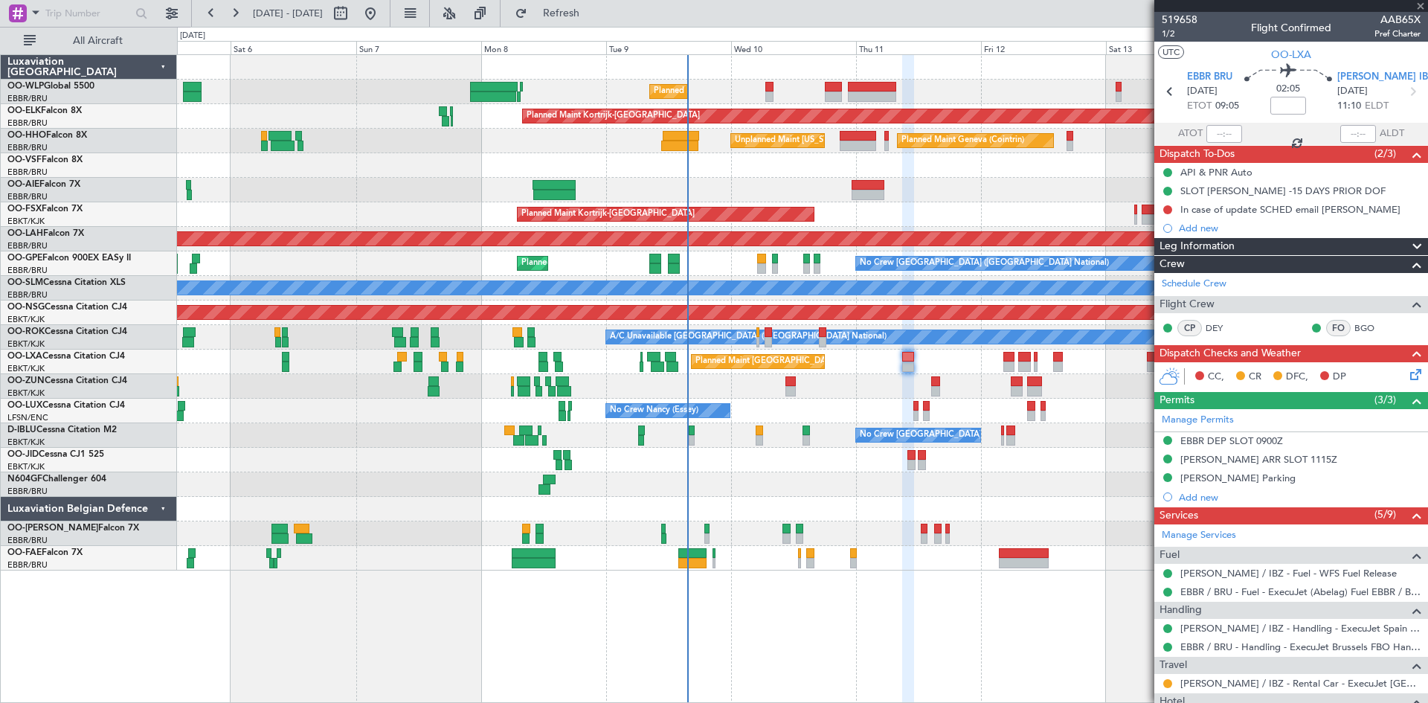
type input "1"
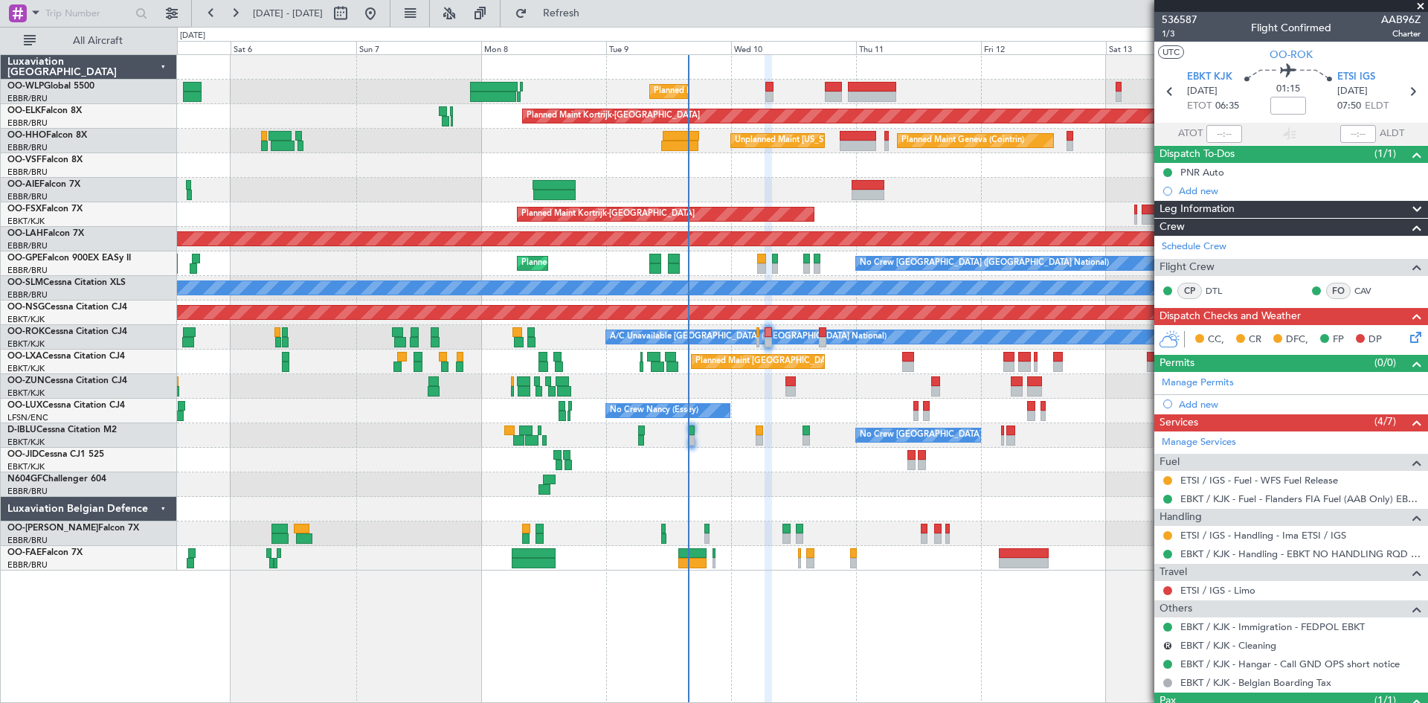
click at [1405, 475] on div "ETSI / IGS - Fuel - WFS Fuel Release" at bounding box center [1292, 480] width 274 height 19
click at [1370, 72] on div "ETSI IGS [DATE] 07:50 ELDT" at bounding box center [1370, 92] width 65 height 44
click at [1366, 74] on span "ETSI IGS" at bounding box center [1357, 77] width 38 height 15
click at [1243, 588] on link "ETSI / IGS - Limo" at bounding box center [1218, 590] width 75 height 13
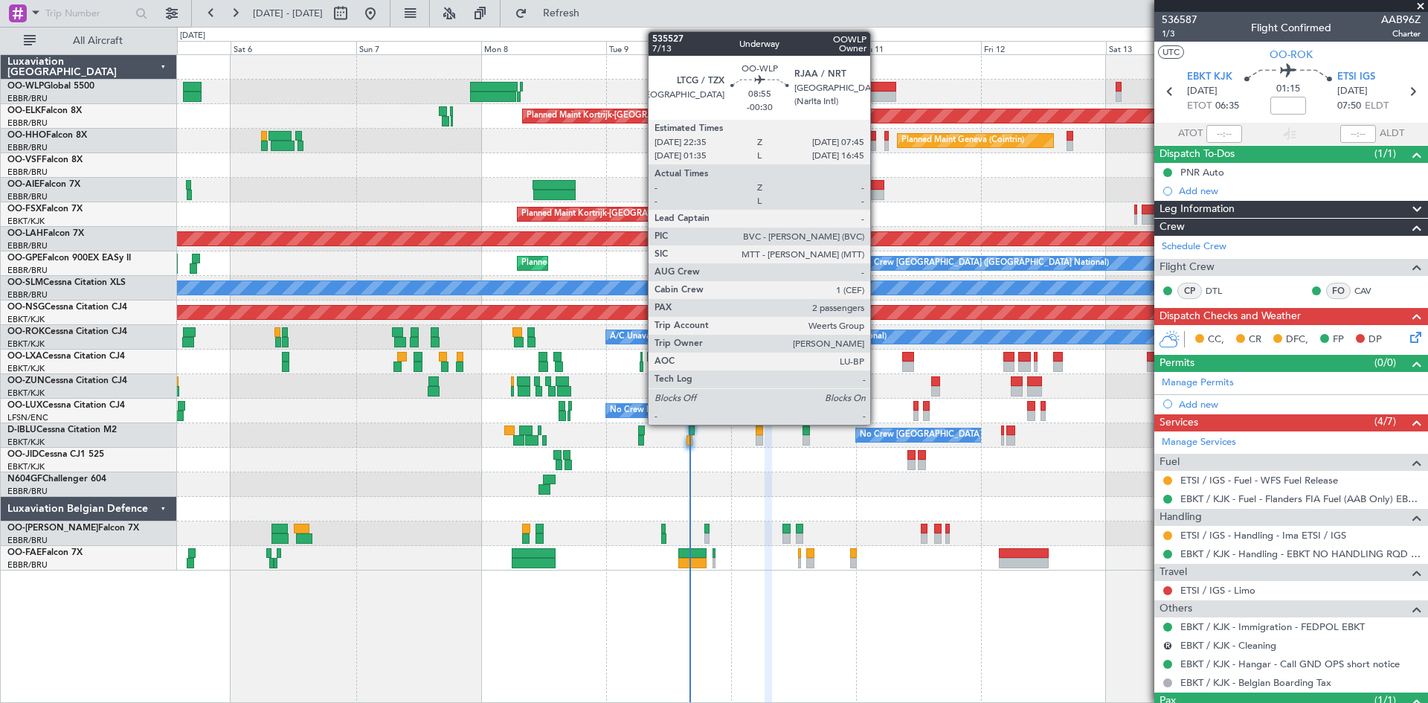
click at [877, 89] on div at bounding box center [872, 87] width 48 height 10
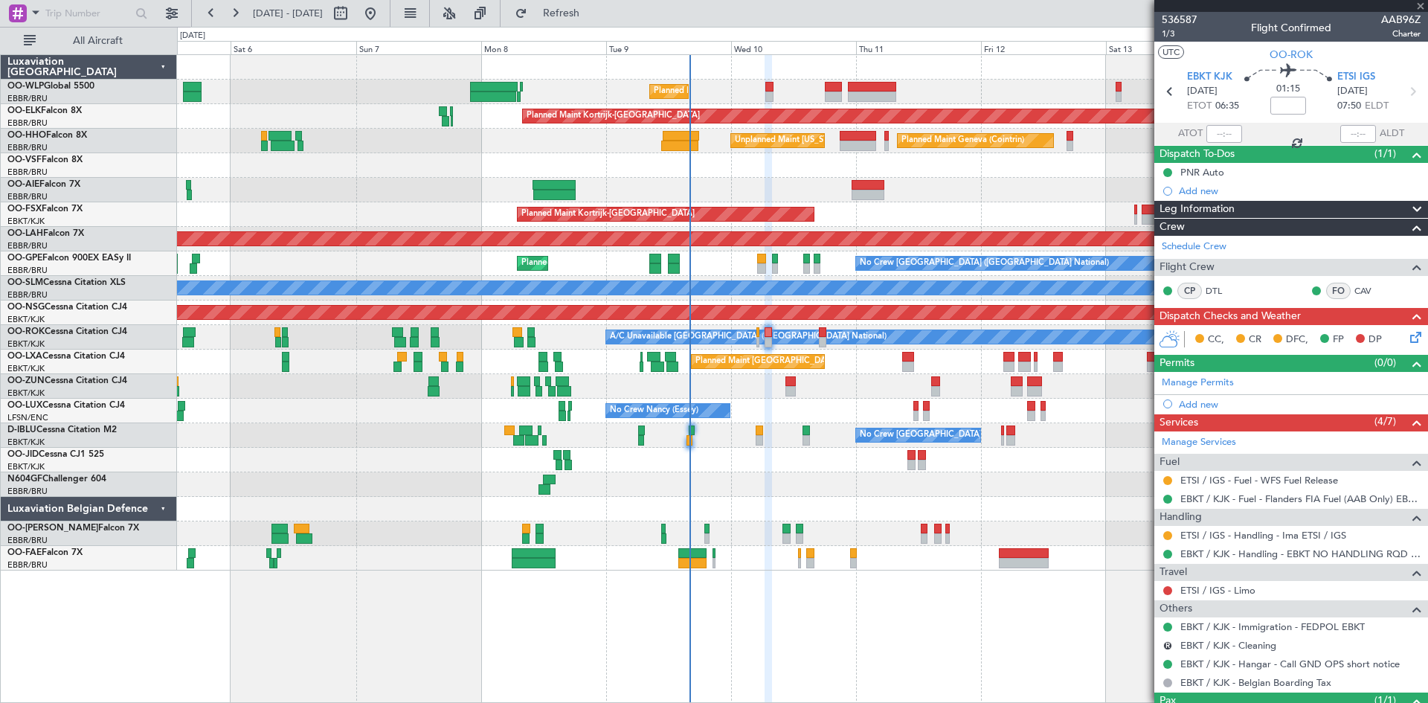
type input "-00:30"
type input "2"
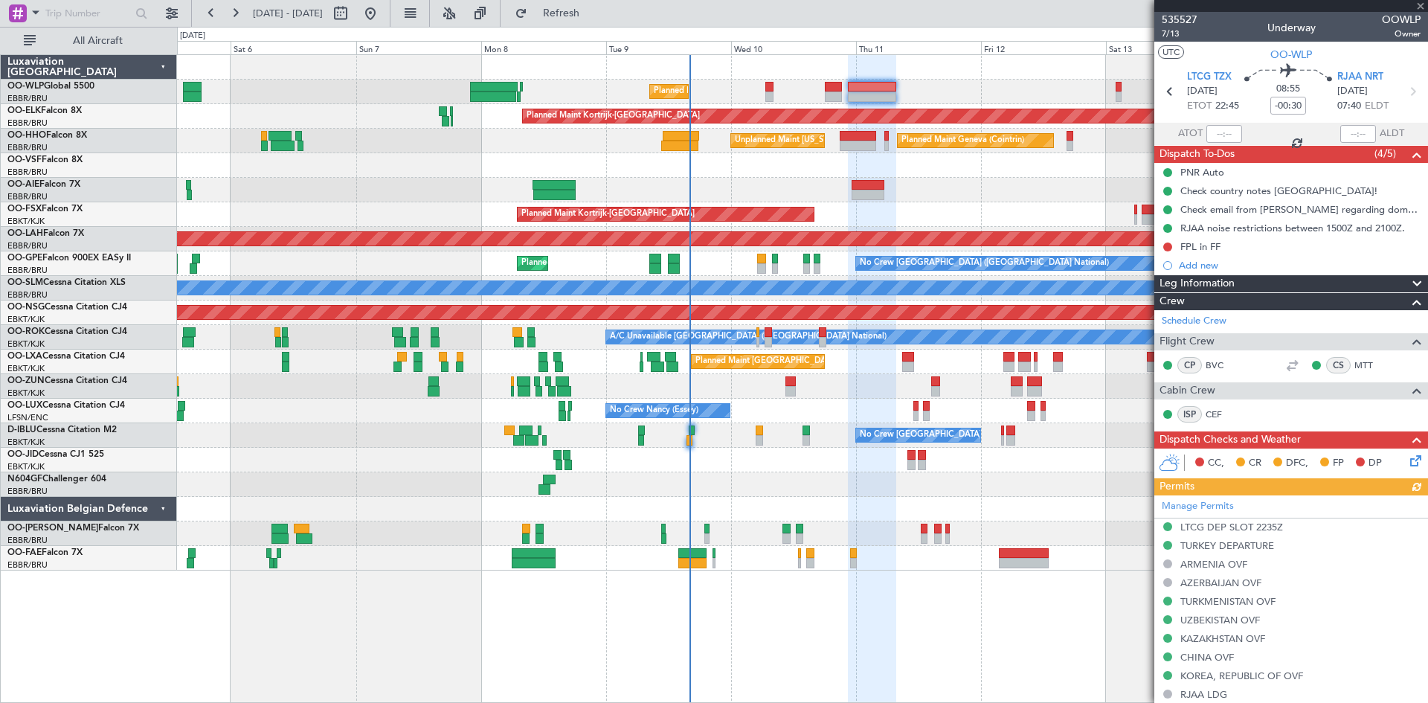
click at [974, 75] on div at bounding box center [802, 67] width 1251 height 25
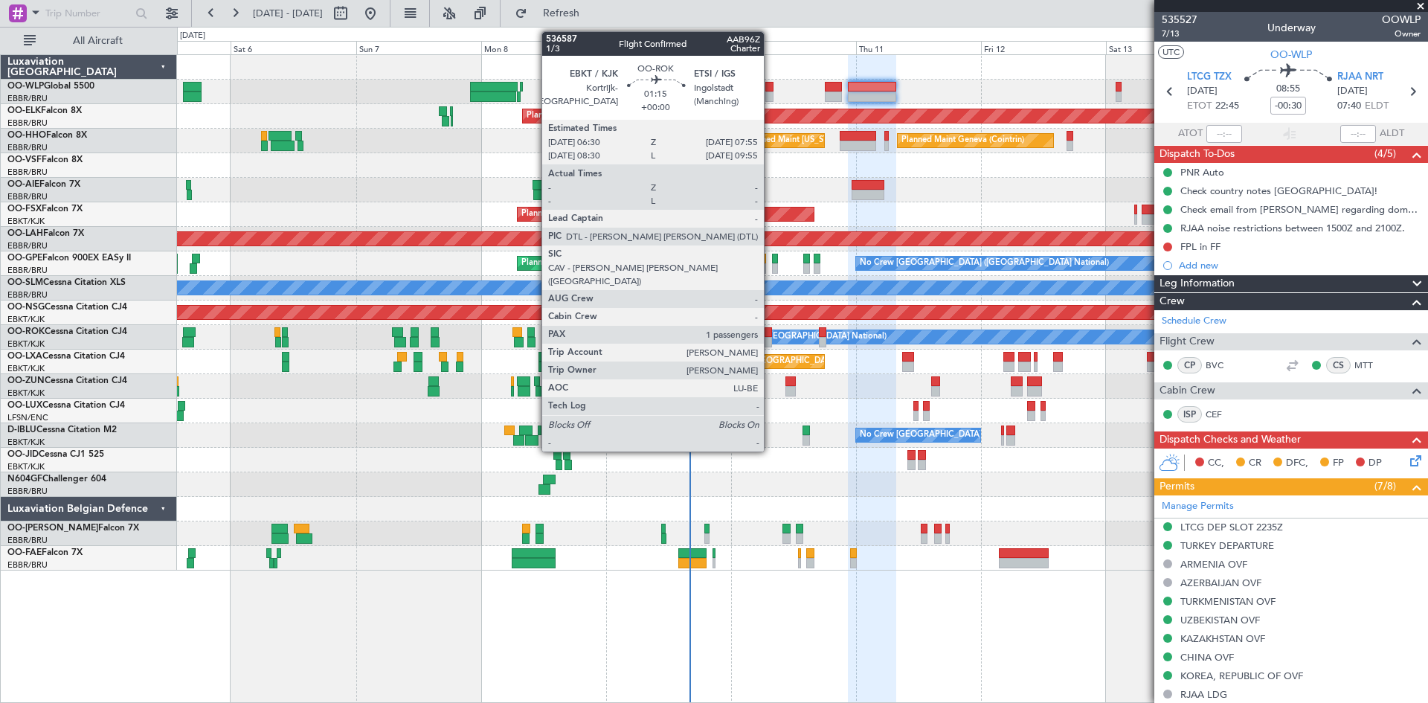
click at [771, 338] on div at bounding box center [768, 342] width 7 height 10
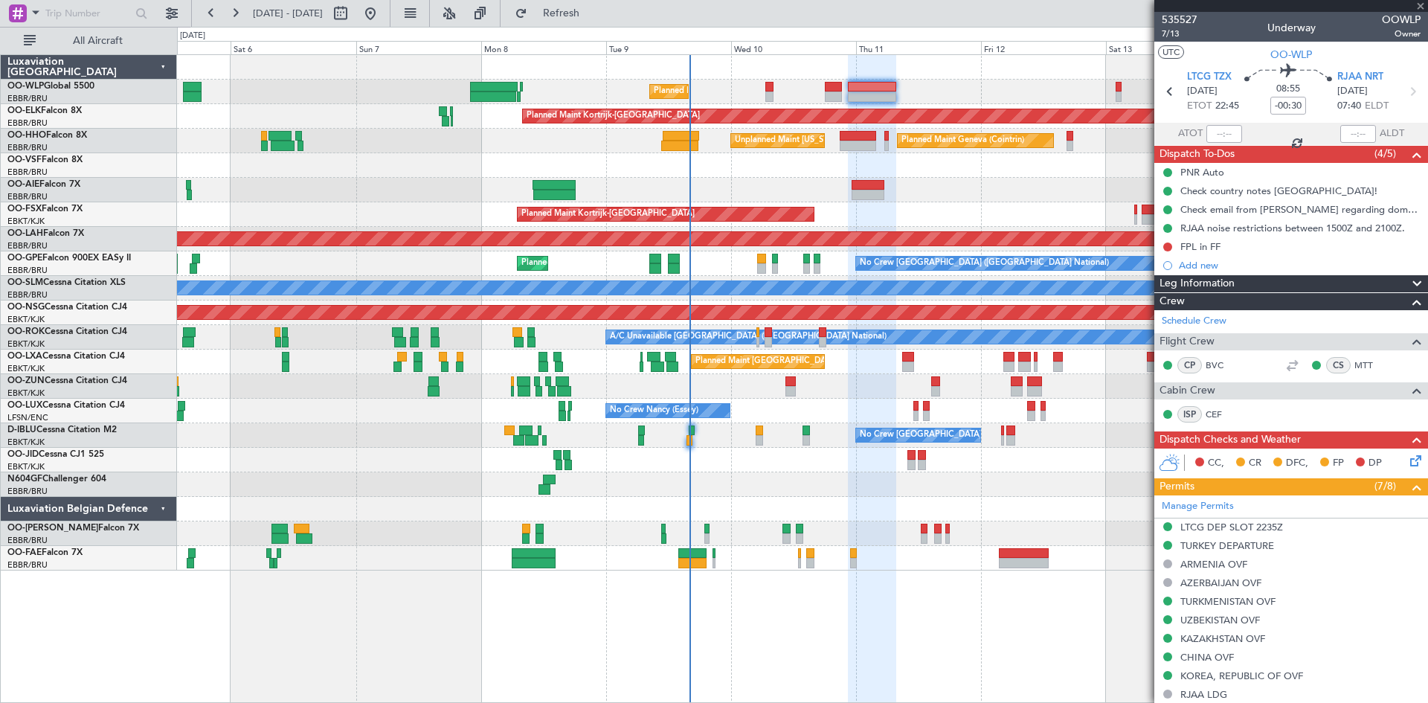
type input "1"
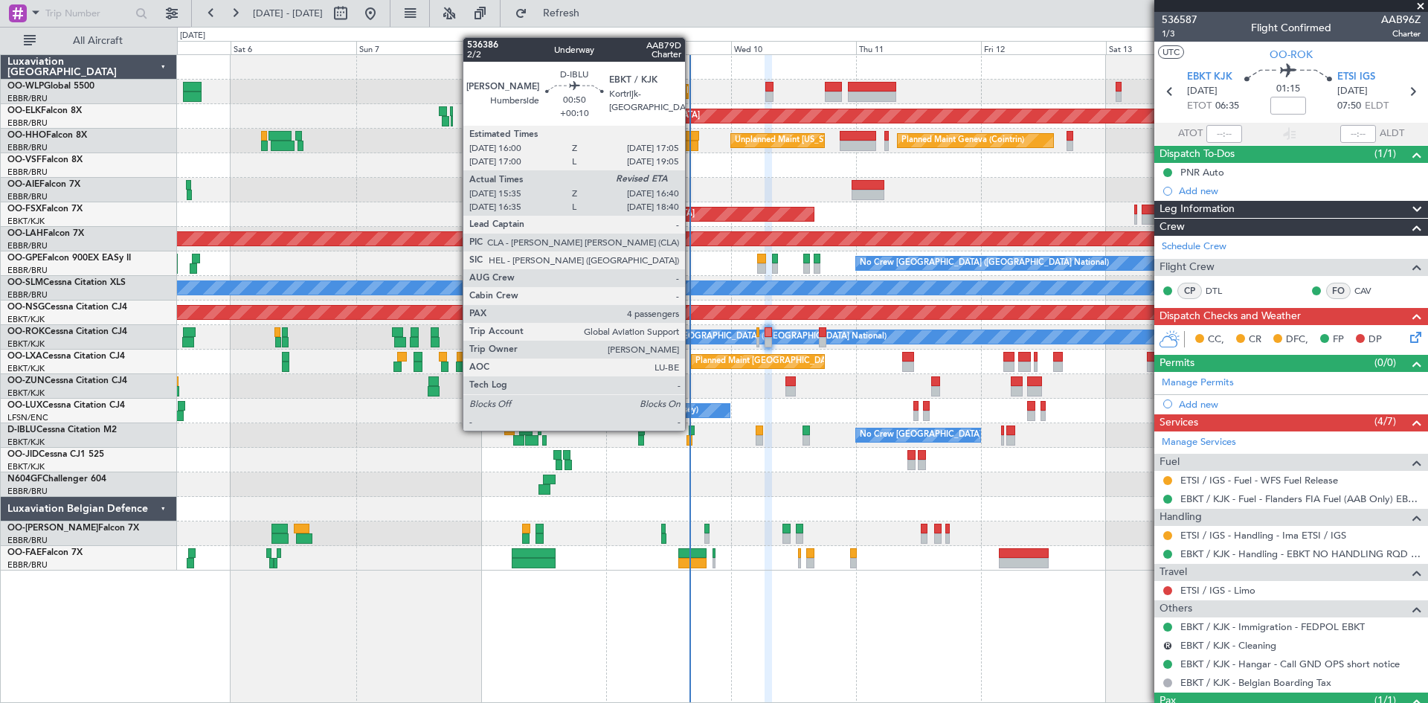
click at [692, 429] on div at bounding box center [692, 431] width 6 height 10
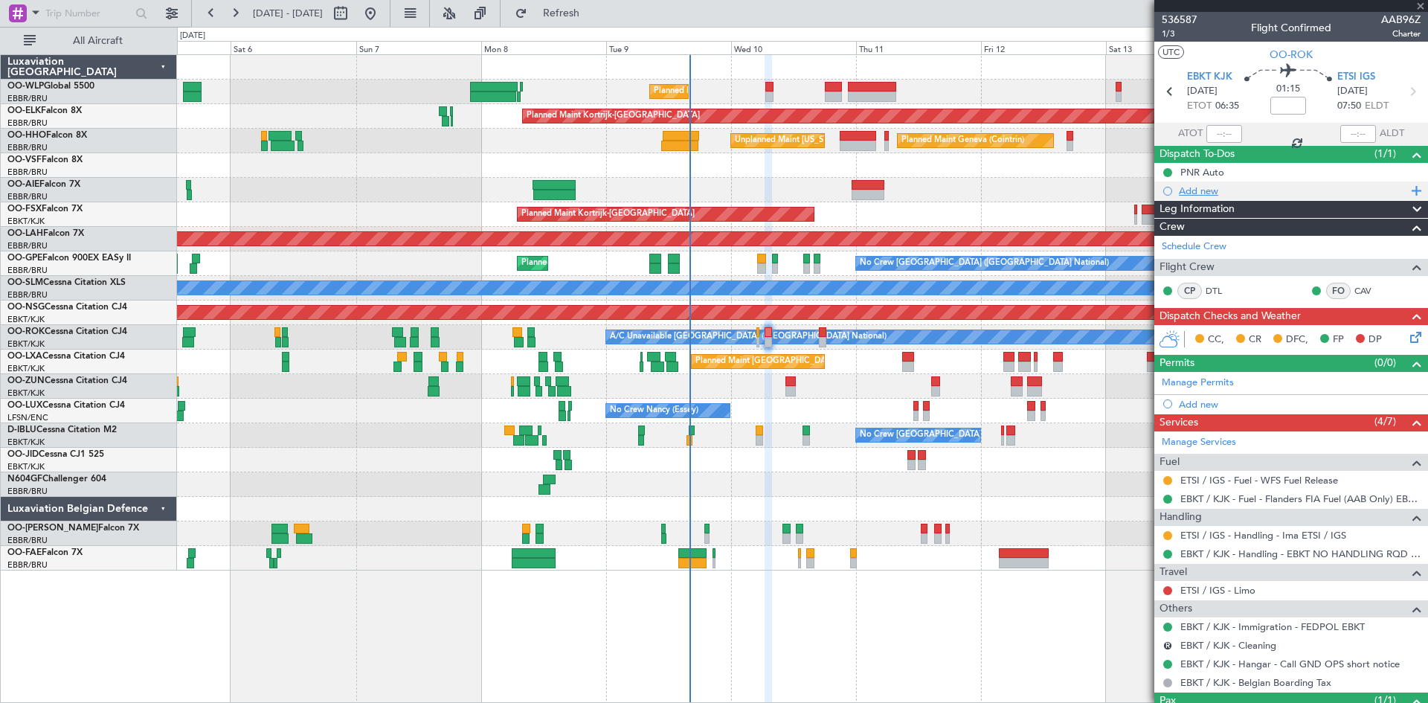
type input "+00:10"
type input "15:45"
type input "4"
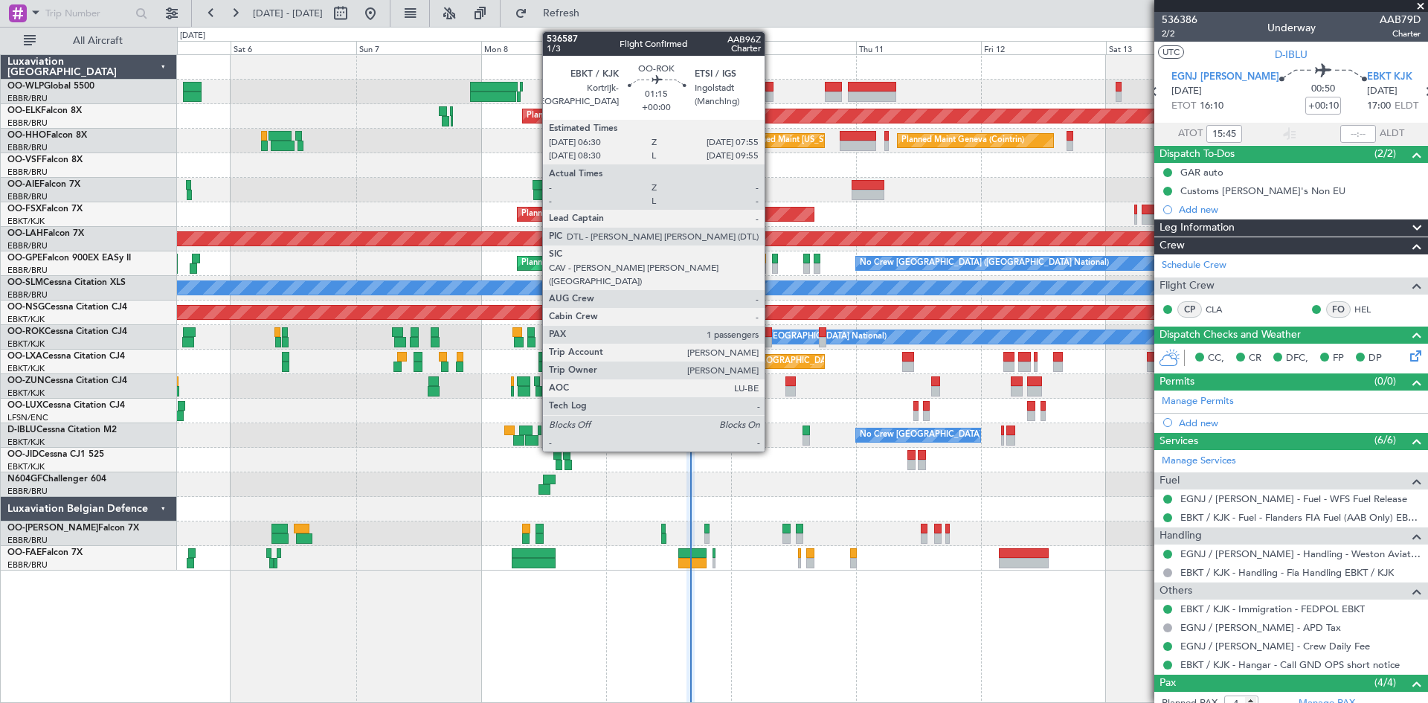
click at [771, 341] on div at bounding box center [768, 342] width 7 height 10
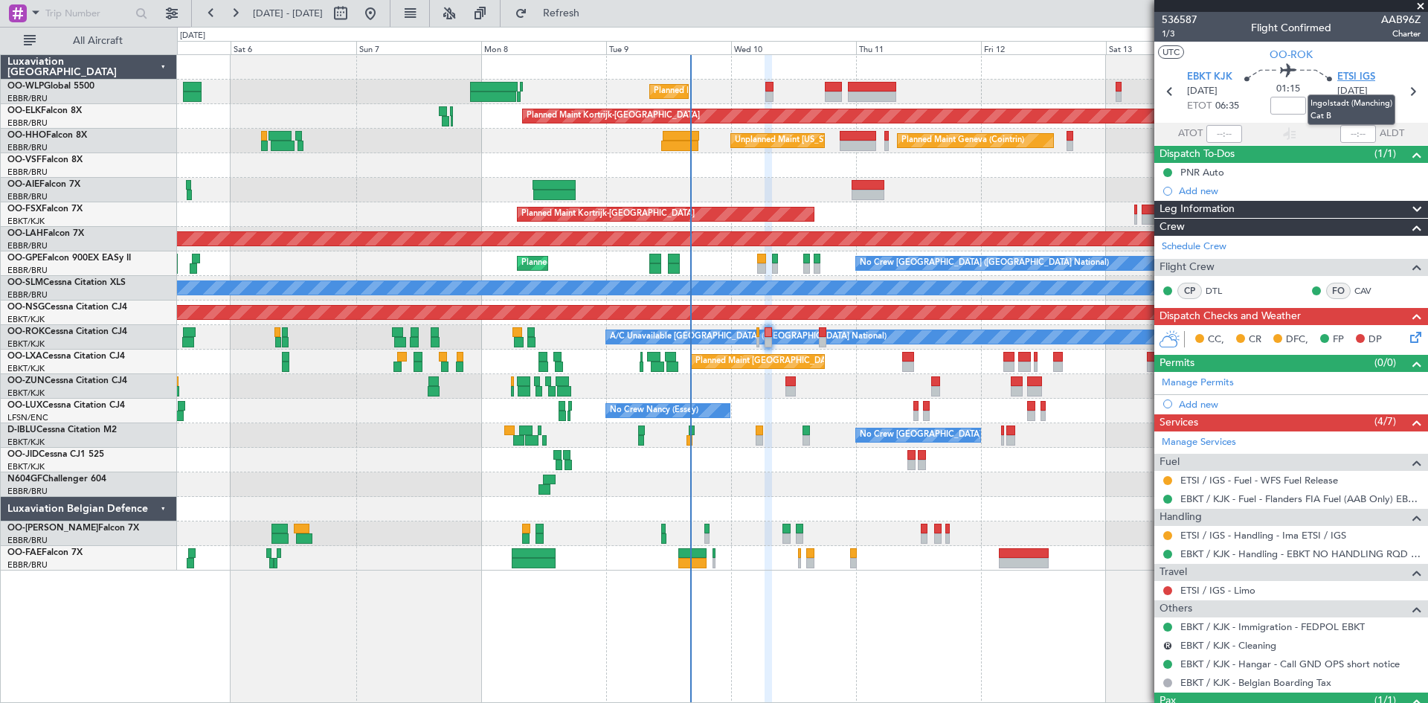
click at [1361, 75] on span "ETSI IGS" at bounding box center [1357, 77] width 38 height 15
click at [1269, 533] on link "ETSI / IGS - Handling - Ima ETSI / IGS" at bounding box center [1264, 535] width 166 height 13
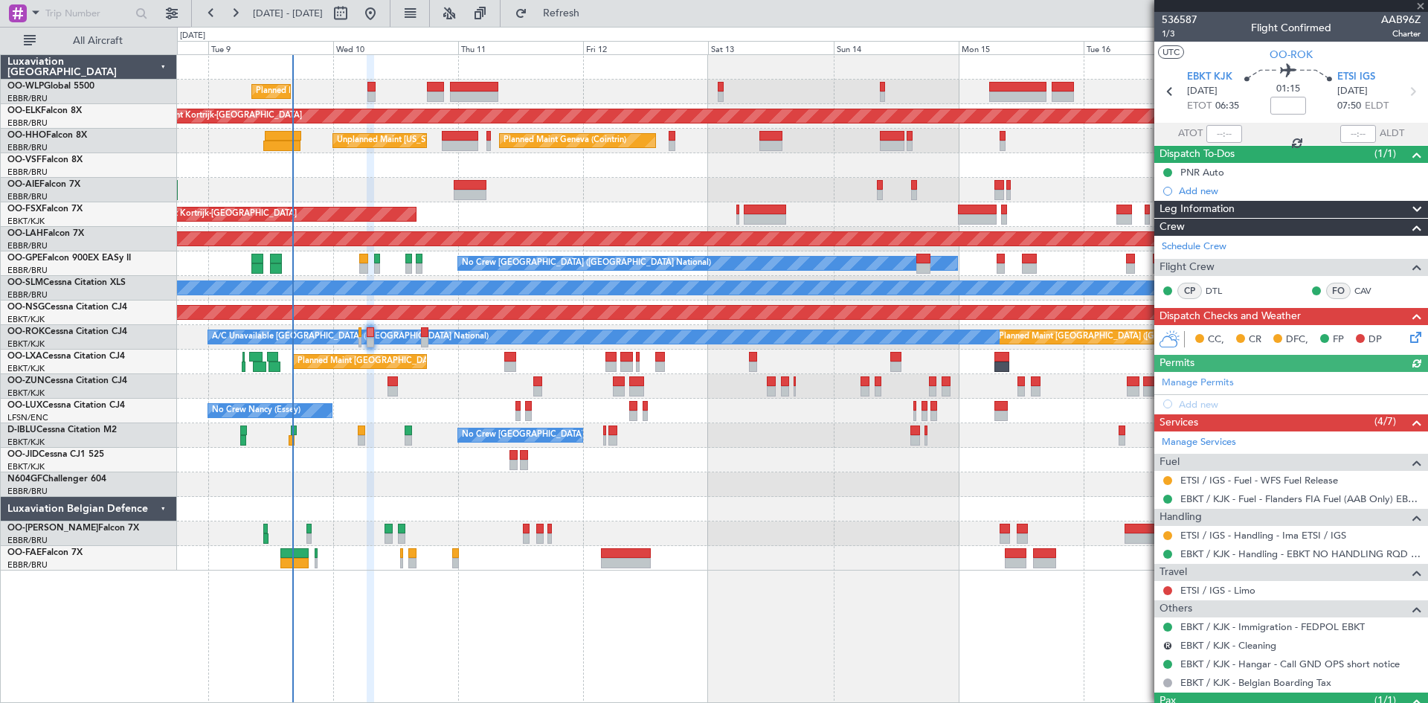
click at [574, 409] on div "Planned Maint Liege Planned Maint [GEOGRAPHIC_DATA]-[GEOGRAPHIC_DATA] Planned M…" at bounding box center [802, 313] width 1251 height 516
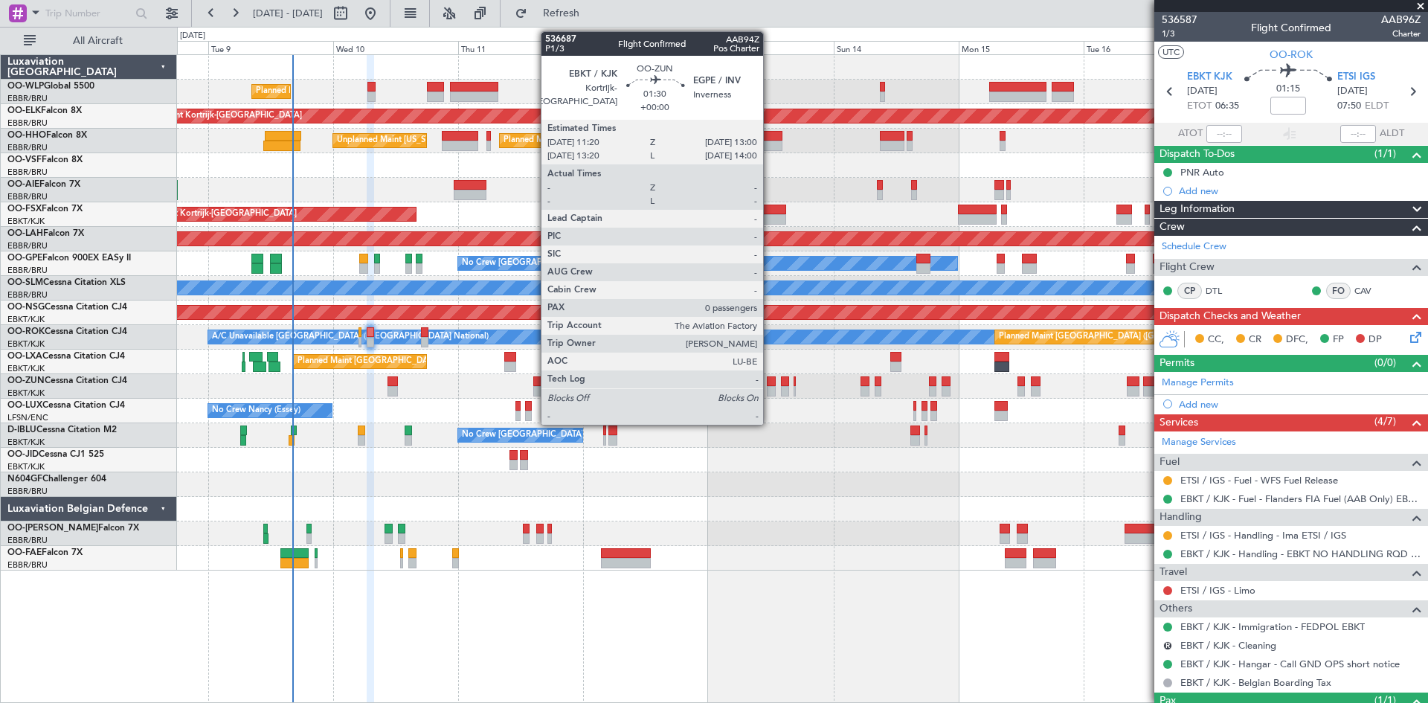
click at [770, 384] on div at bounding box center [771, 381] width 9 height 10
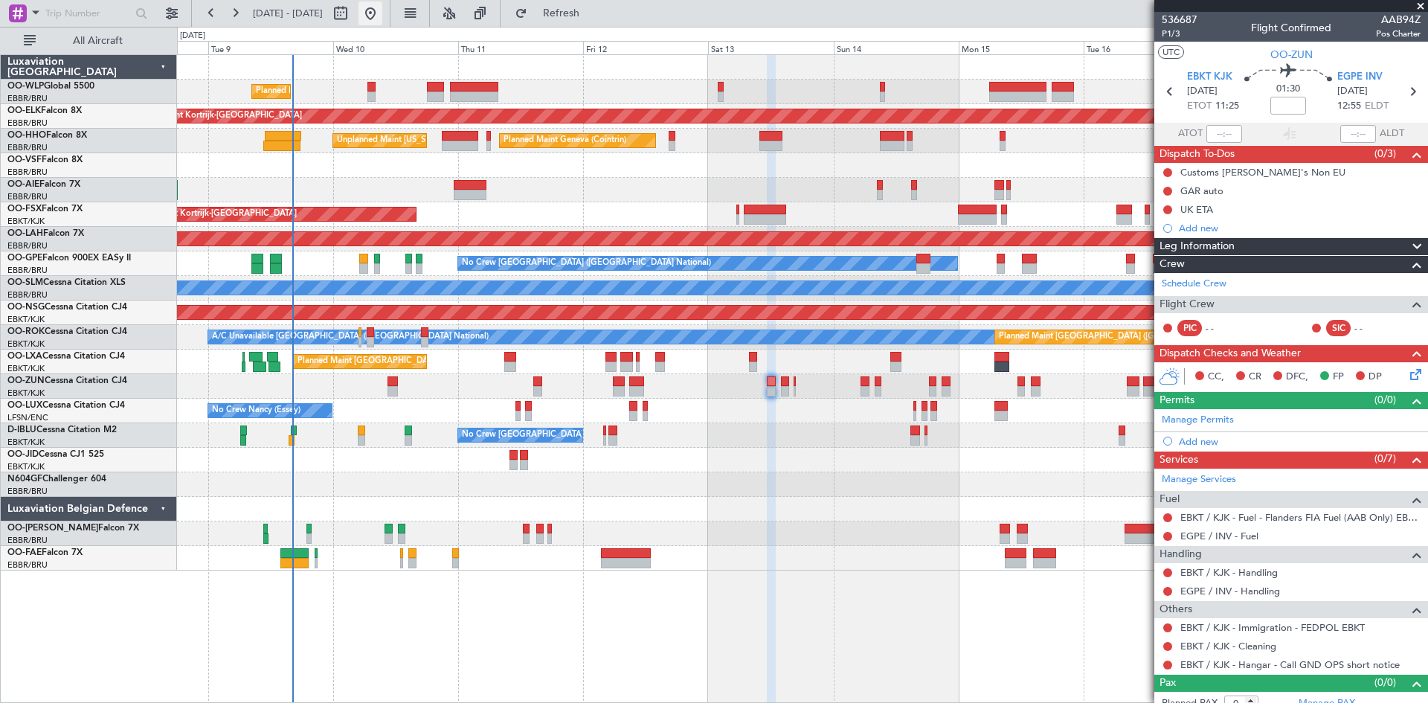
click at [382, 15] on button at bounding box center [371, 13] width 24 height 24
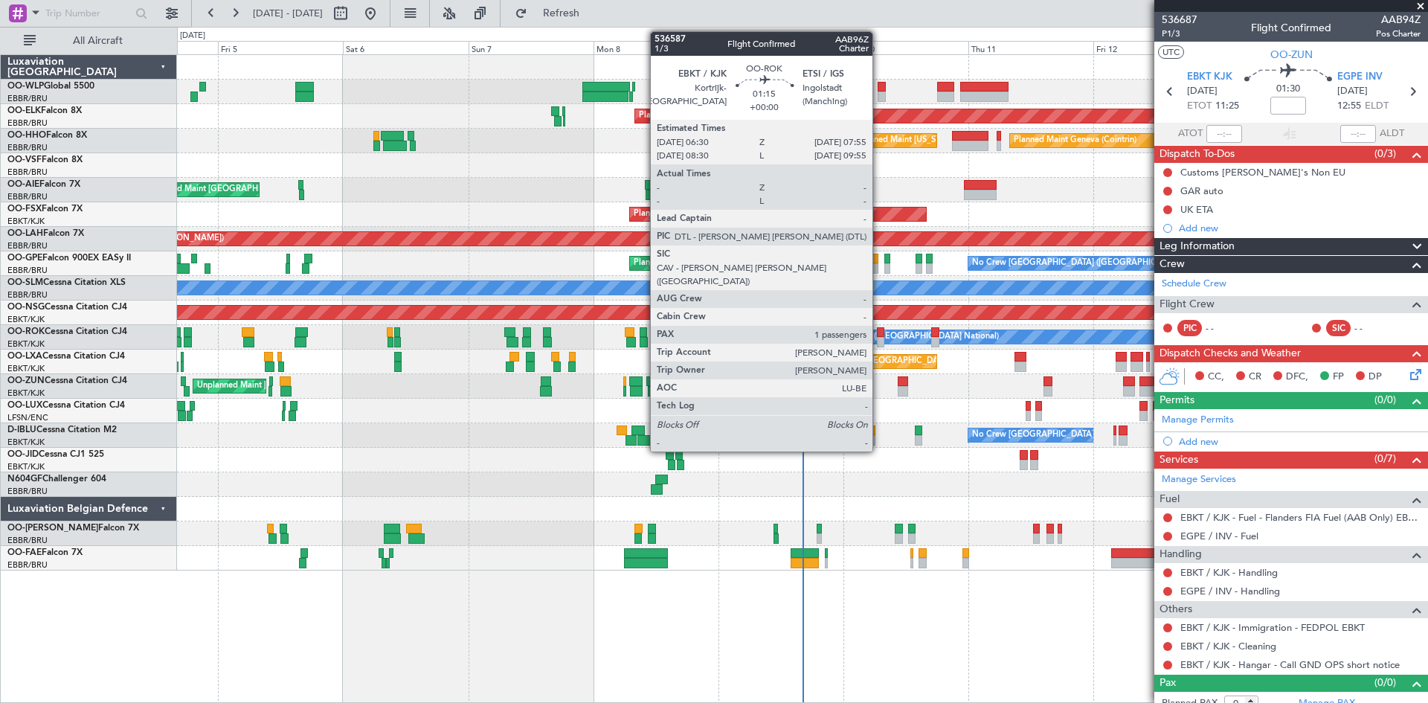
click at [879, 339] on div at bounding box center [880, 342] width 7 height 10
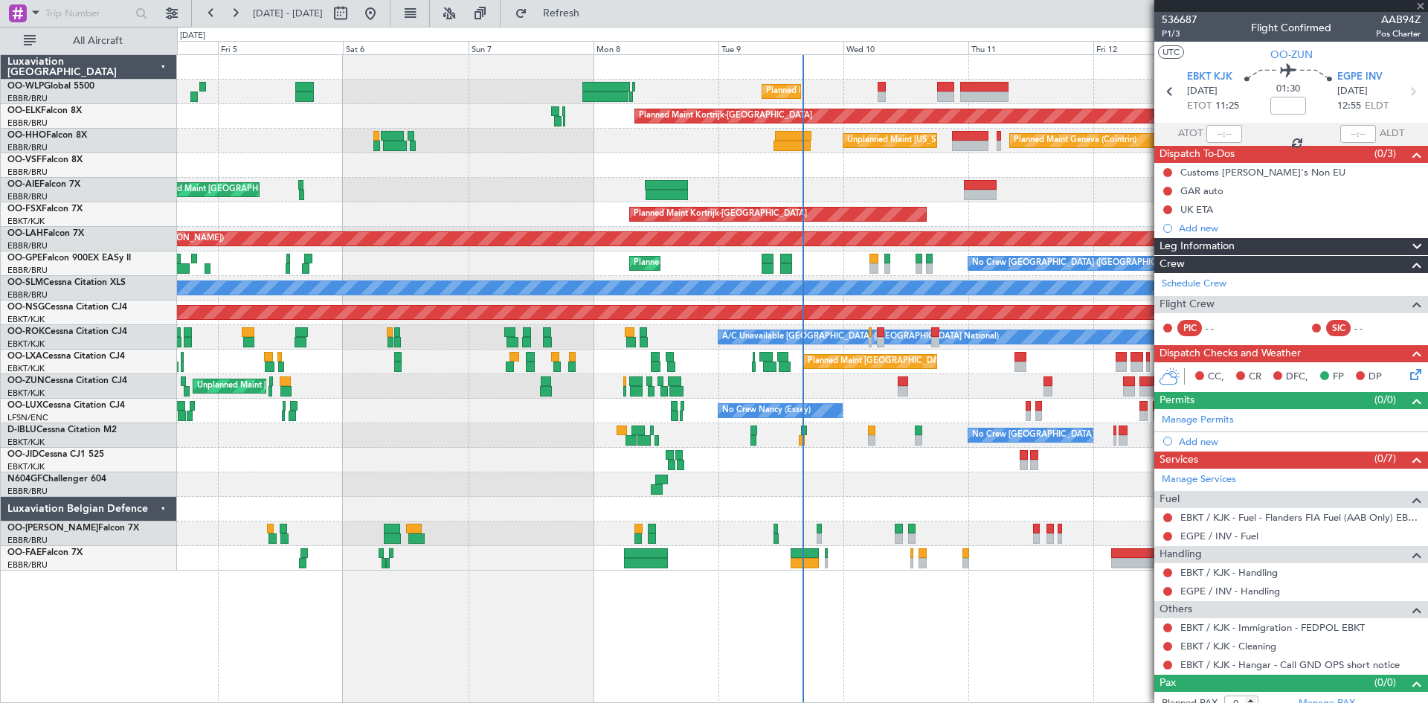
type input "1"
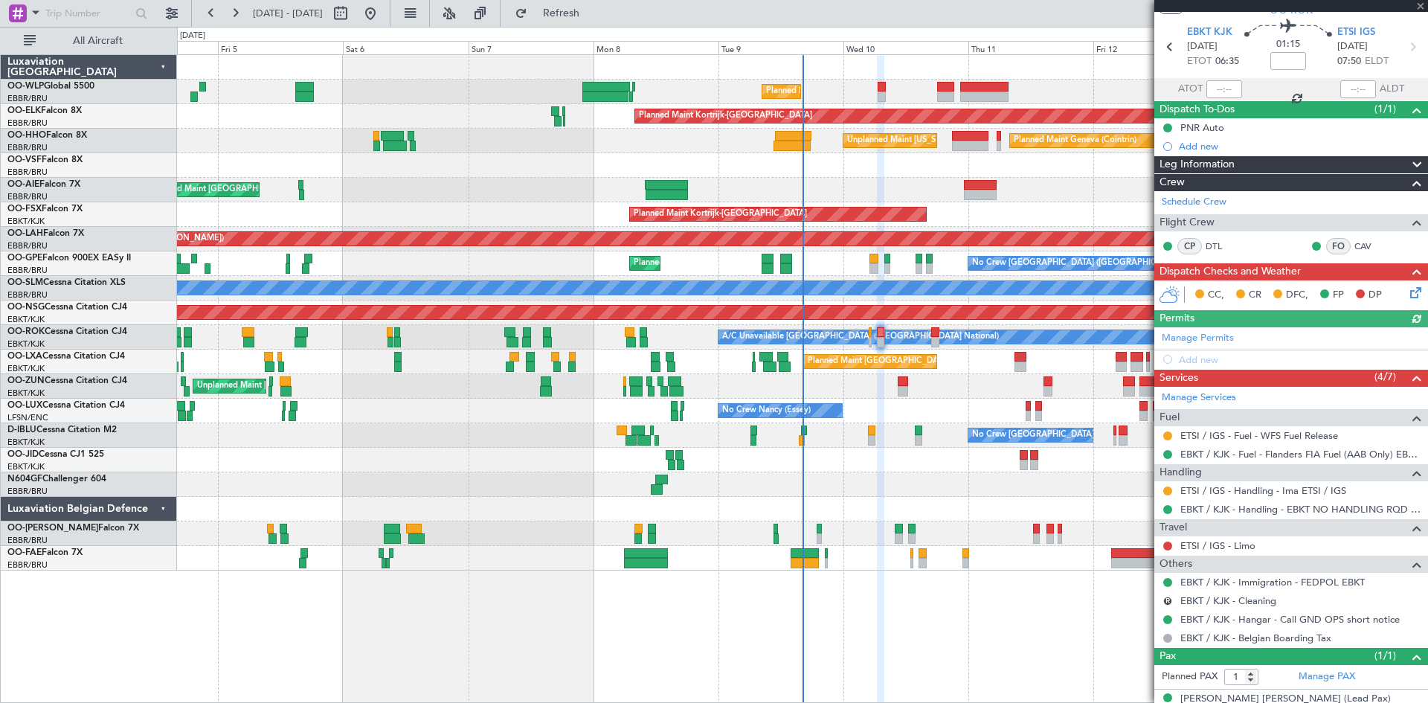
scroll to position [64, 0]
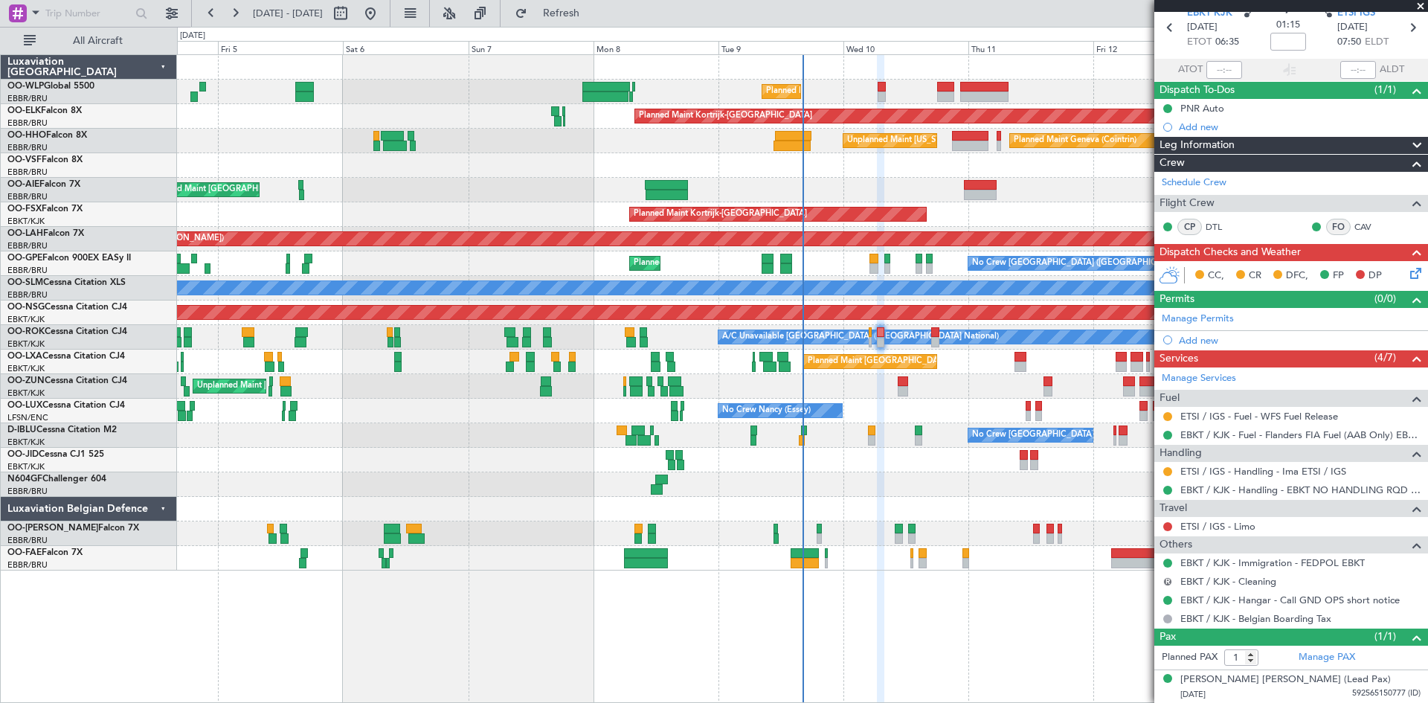
click at [1167, 582] on button "R" at bounding box center [1168, 581] width 9 height 9
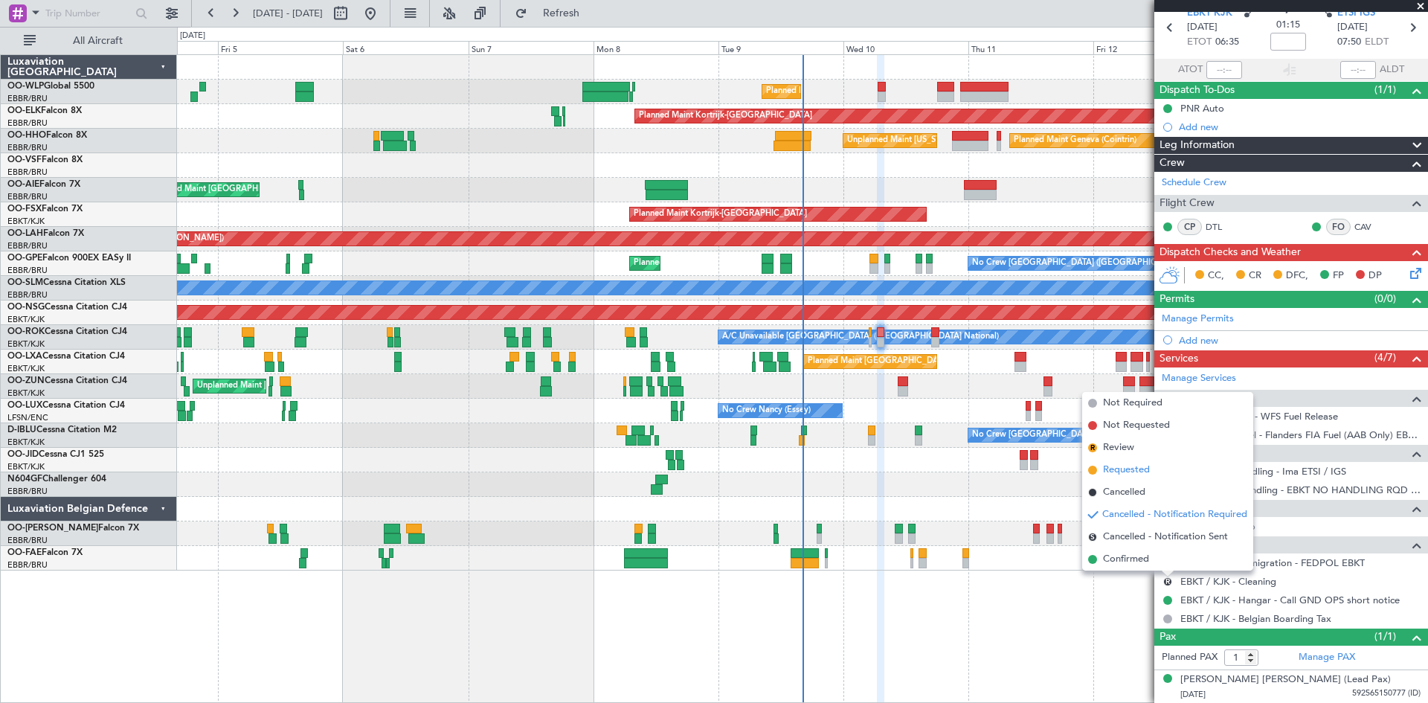
click at [1128, 461] on li "Requested" at bounding box center [1167, 470] width 171 height 22
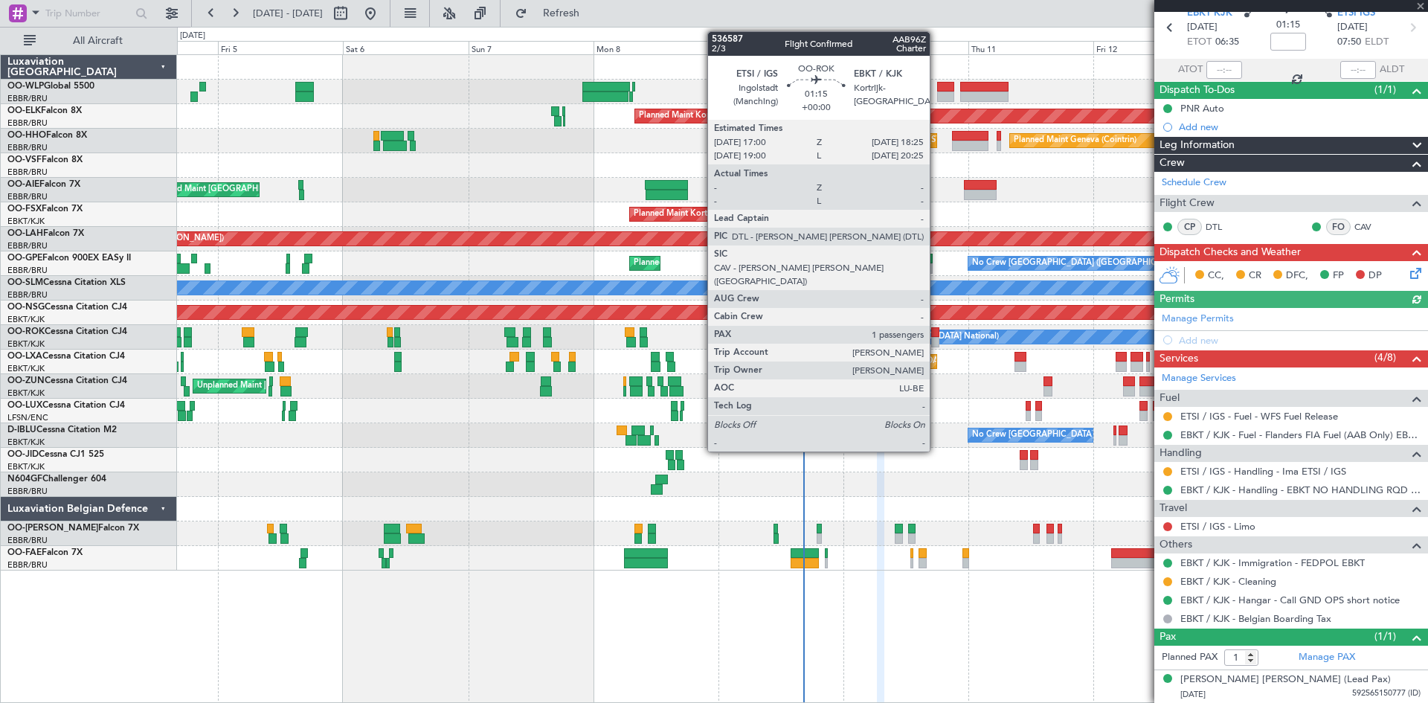
click at [937, 341] on div at bounding box center [934, 342] width 7 height 10
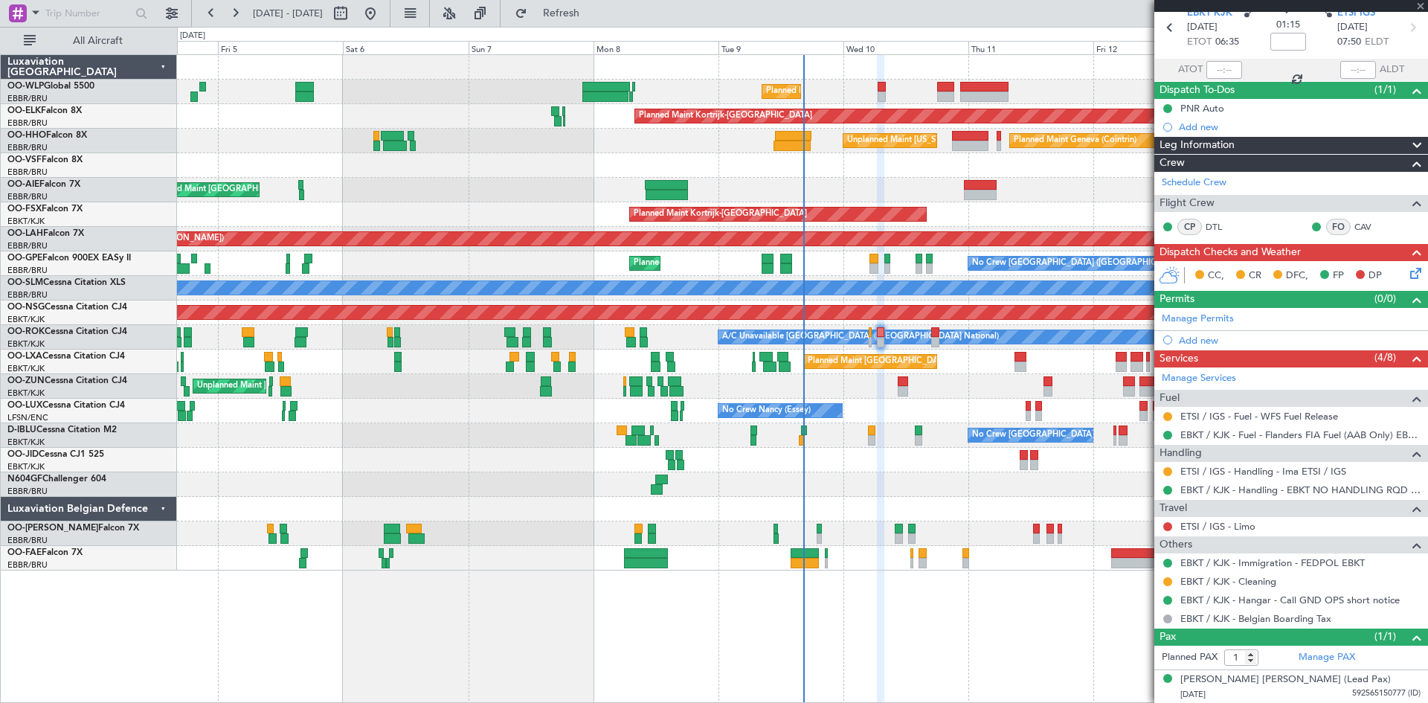
scroll to position [0, 0]
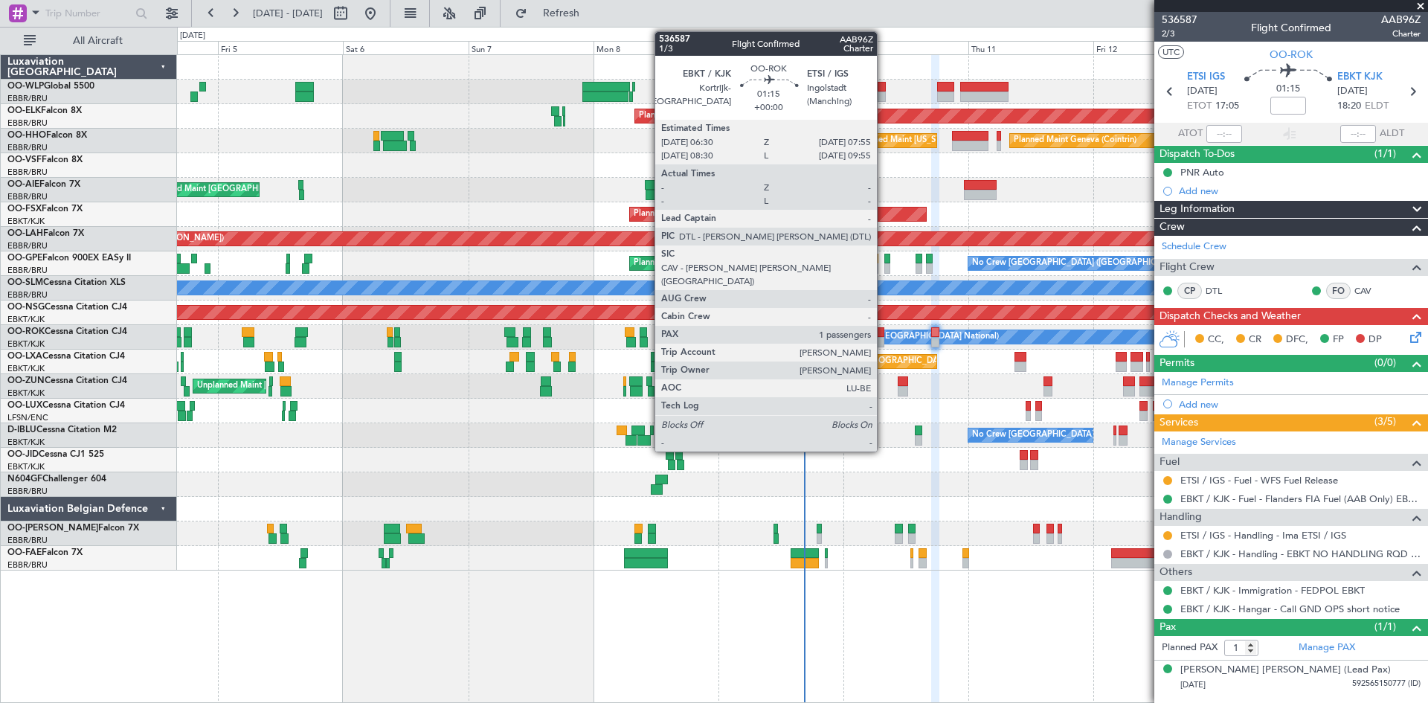
click at [884, 334] on div at bounding box center [880, 332] width 7 height 10
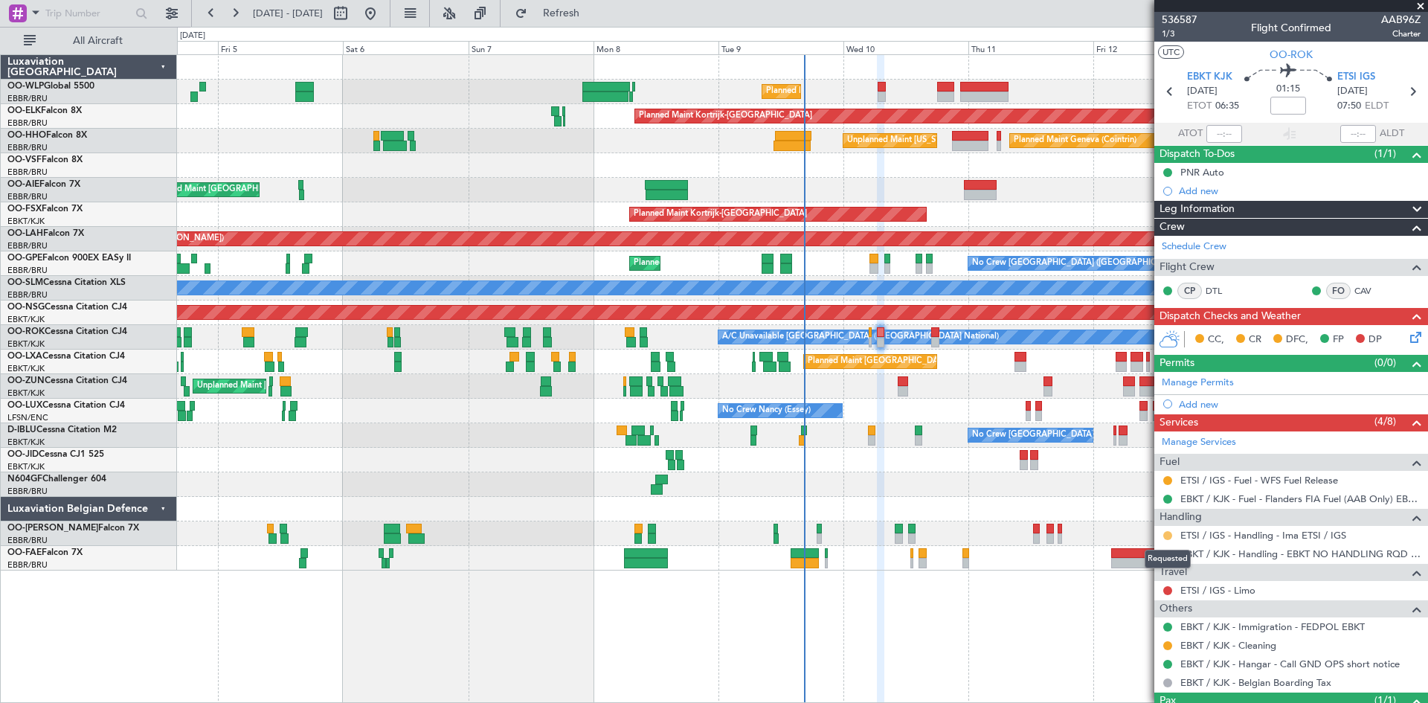
click at [1169, 536] on button at bounding box center [1168, 535] width 9 height 9
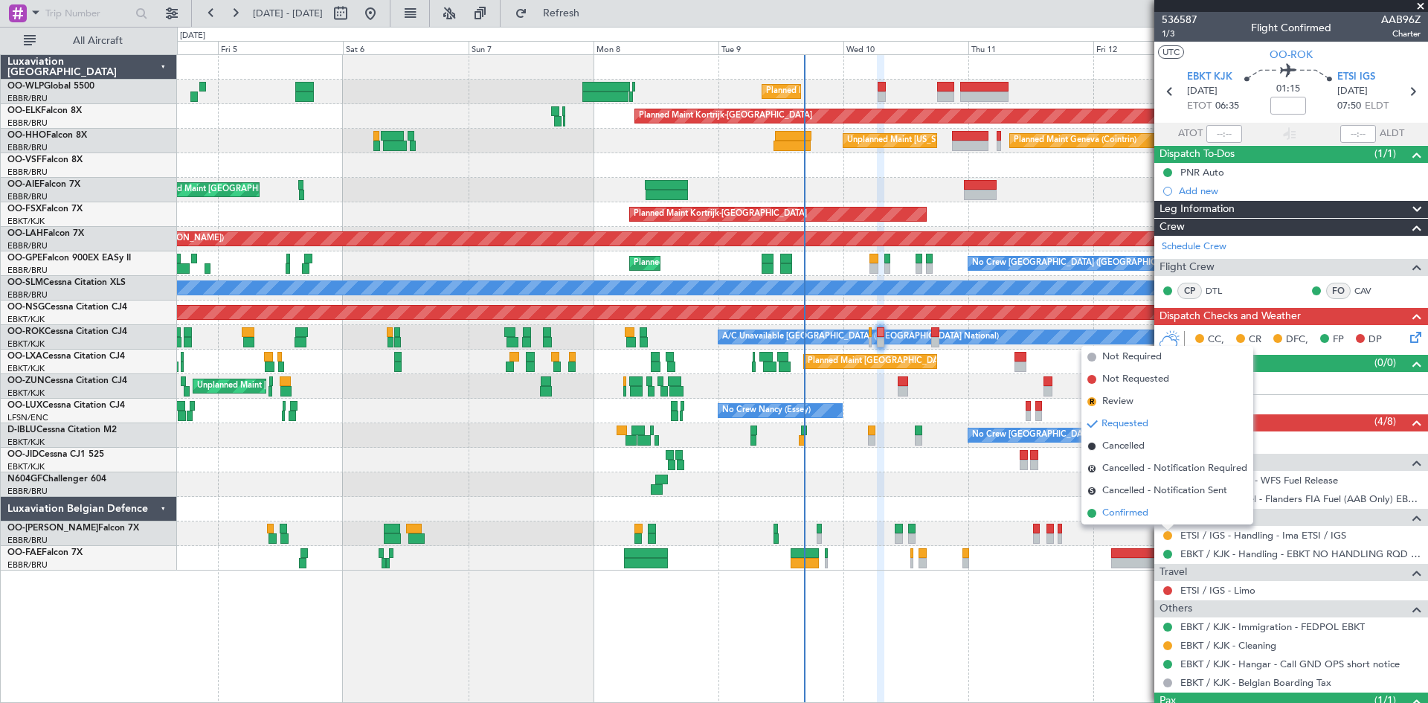
click at [1156, 520] on li "Confirmed" at bounding box center [1168, 513] width 172 height 22
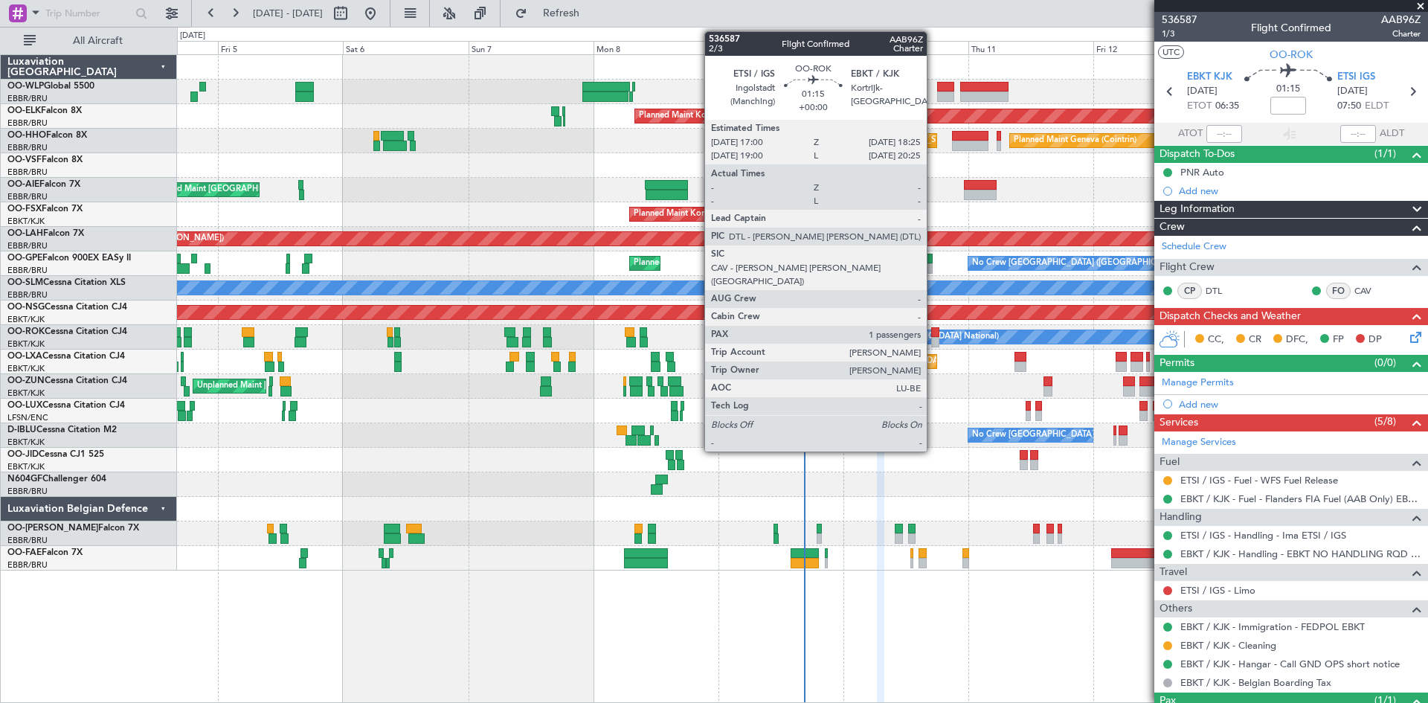
click at [934, 343] on div at bounding box center [934, 342] width 7 height 10
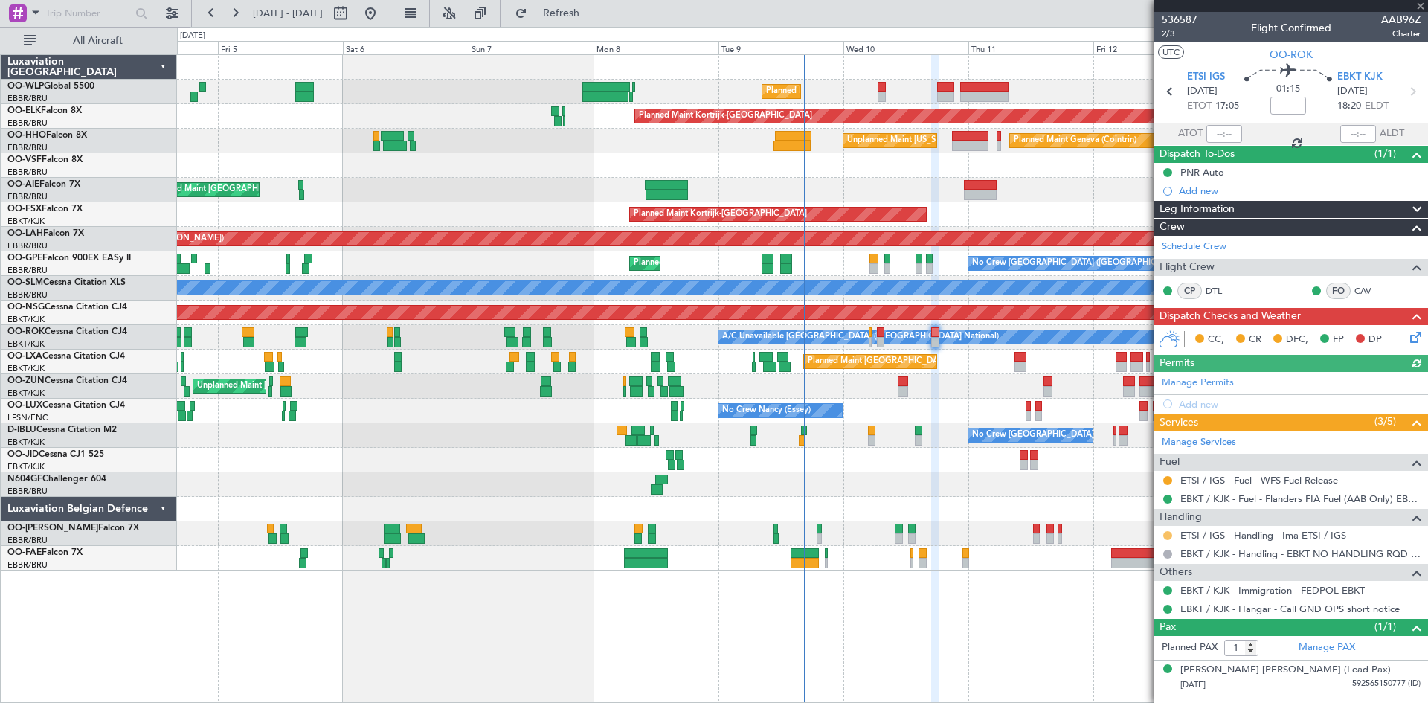
click at [1168, 533] on button at bounding box center [1168, 535] width 9 height 9
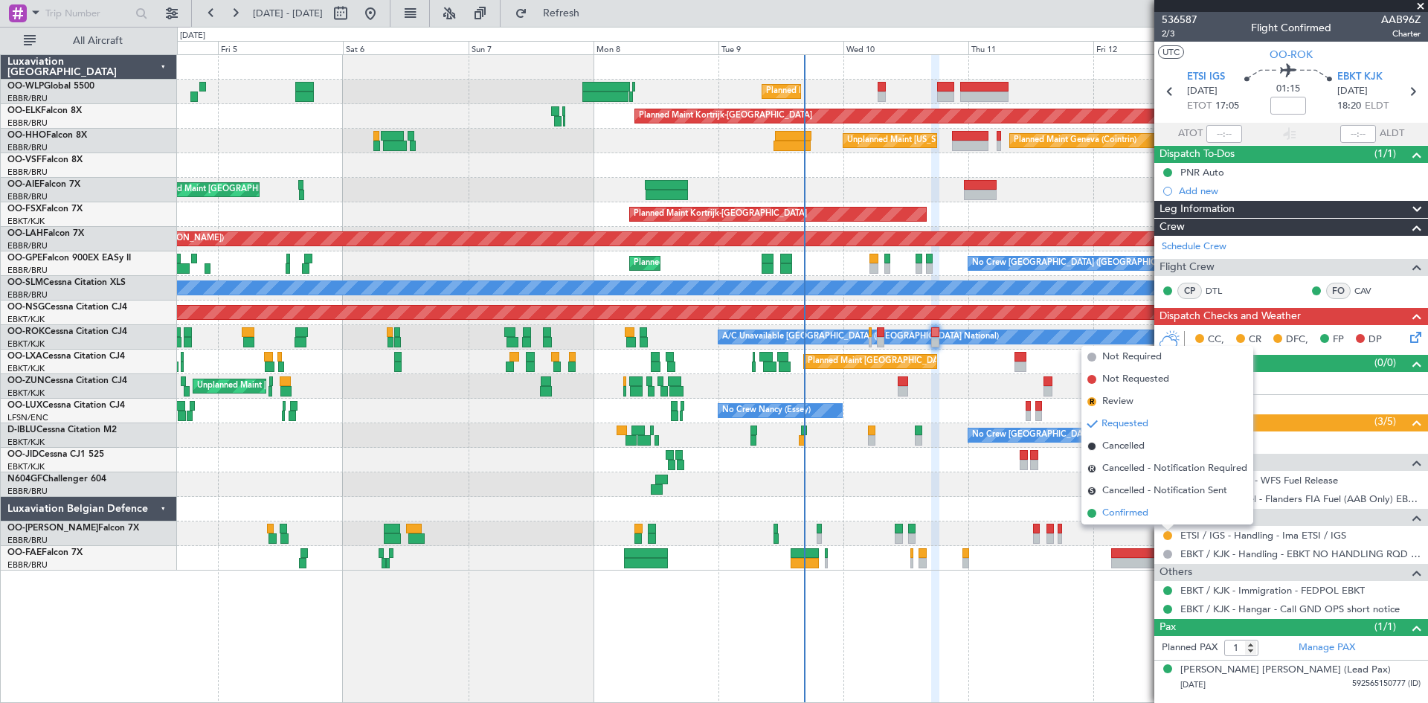
click at [1127, 504] on li "Confirmed" at bounding box center [1168, 513] width 172 height 22
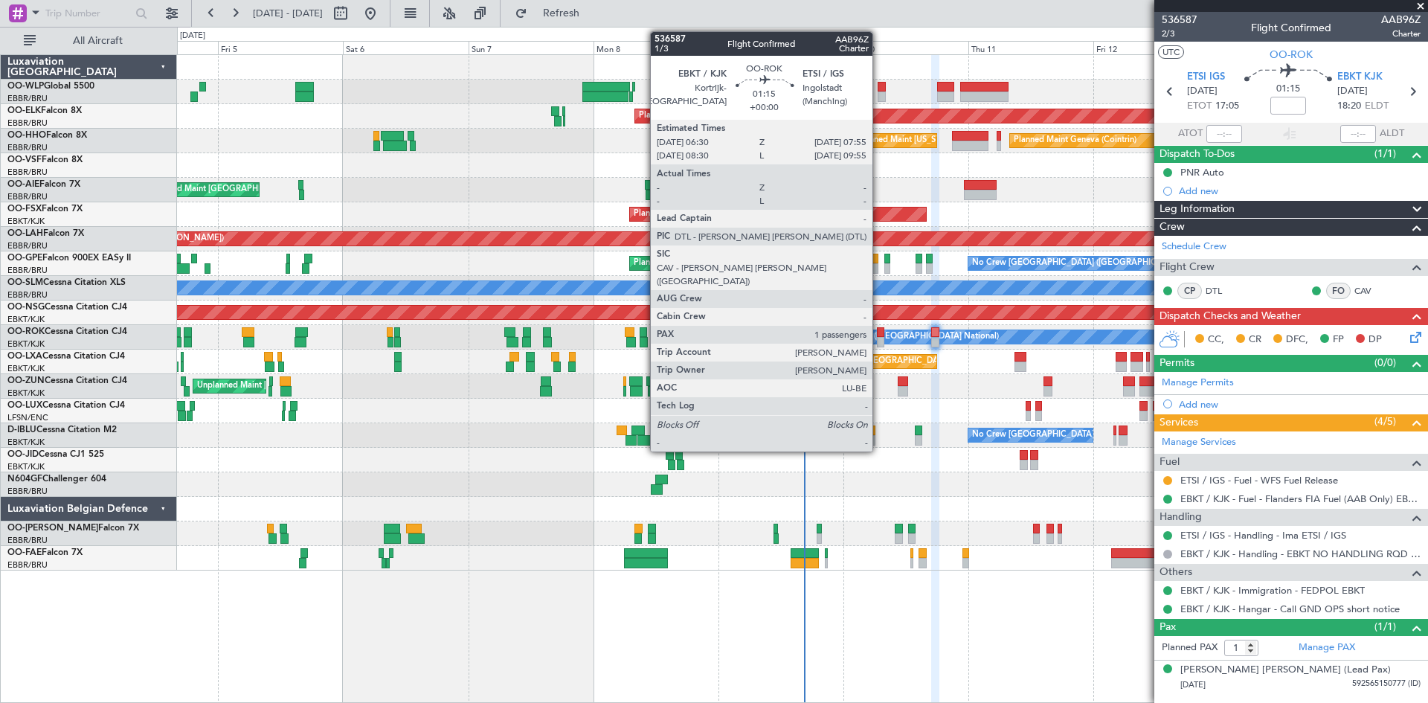
click at [879, 333] on div at bounding box center [880, 332] width 7 height 10
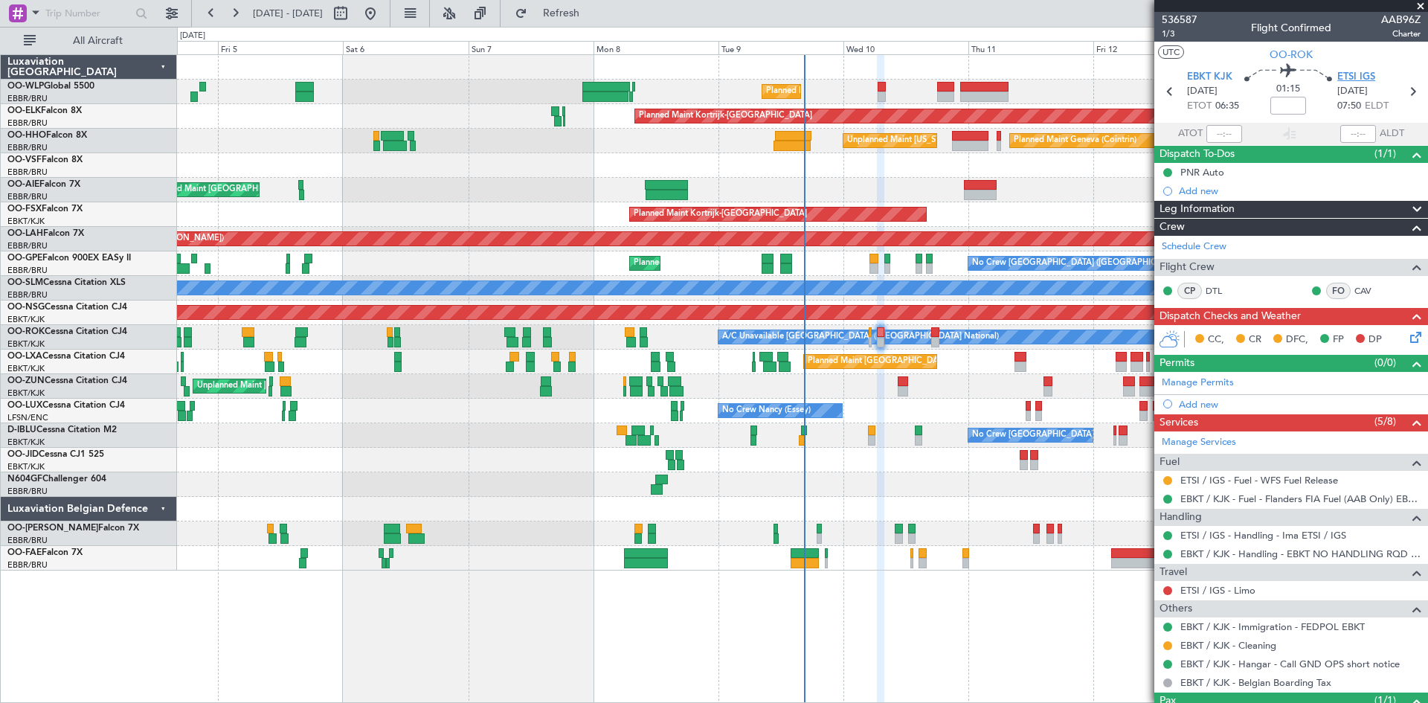
click at [1343, 71] on span "ETSI IGS" at bounding box center [1357, 77] width 38 height 15
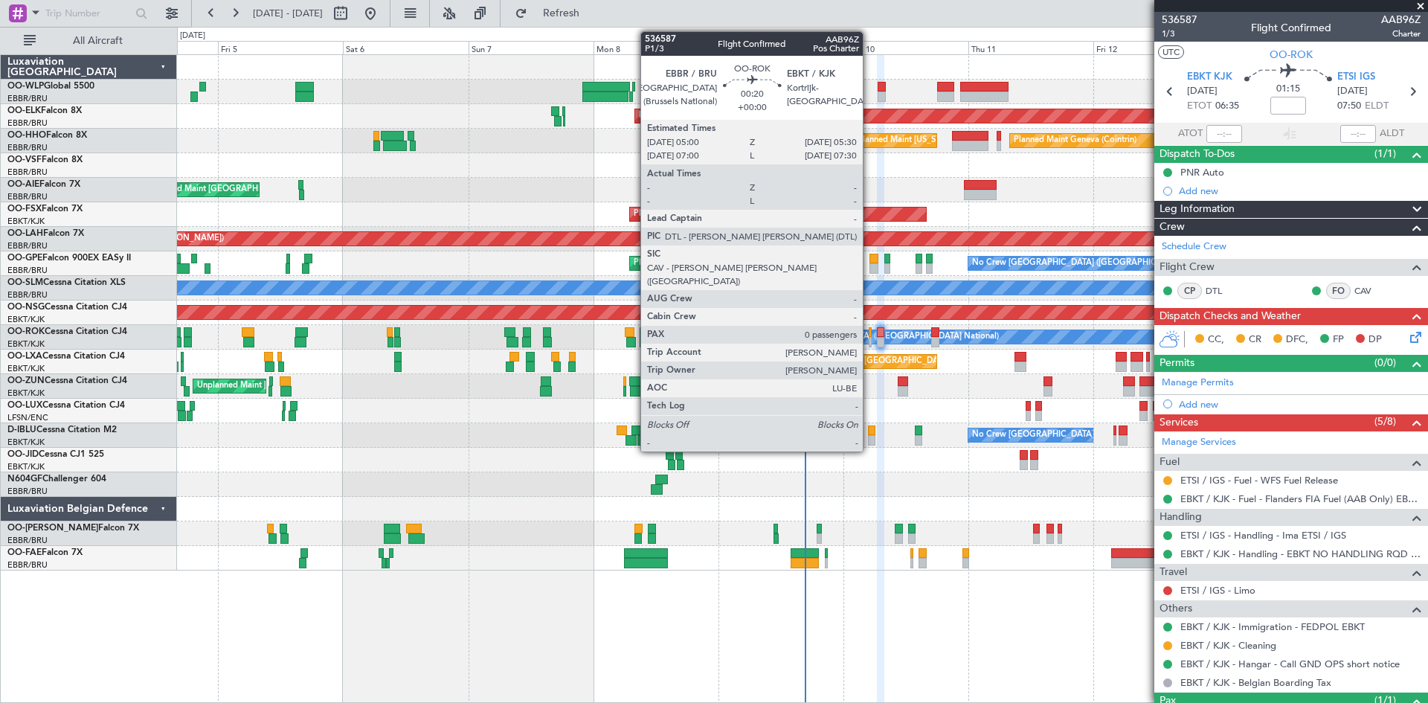
click at [870, 335] on div at bounding box center [870, 332] width 3 height 10
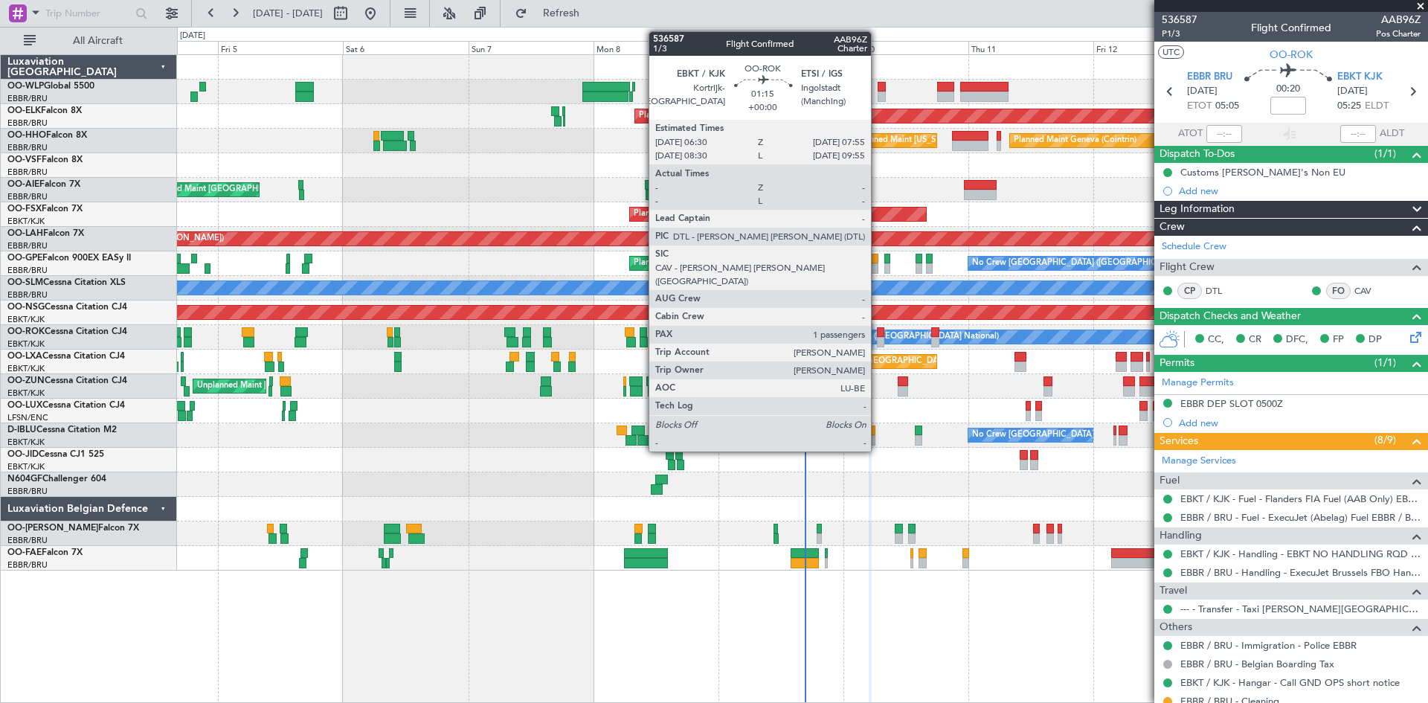
click at [878, 333] on div at bounding box center [880, 332] width 7 height 10
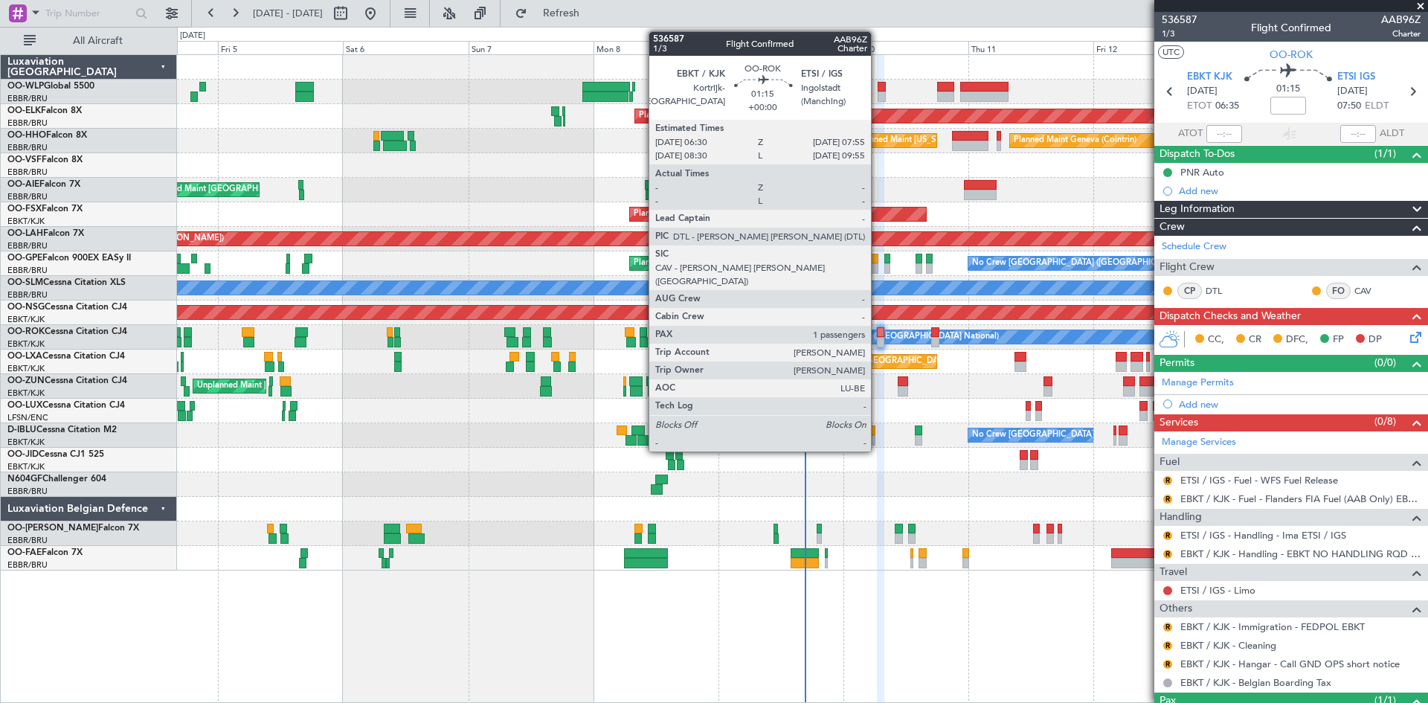
click at [878, 338] on div at bounding box center [880, 342] width 7 height 10
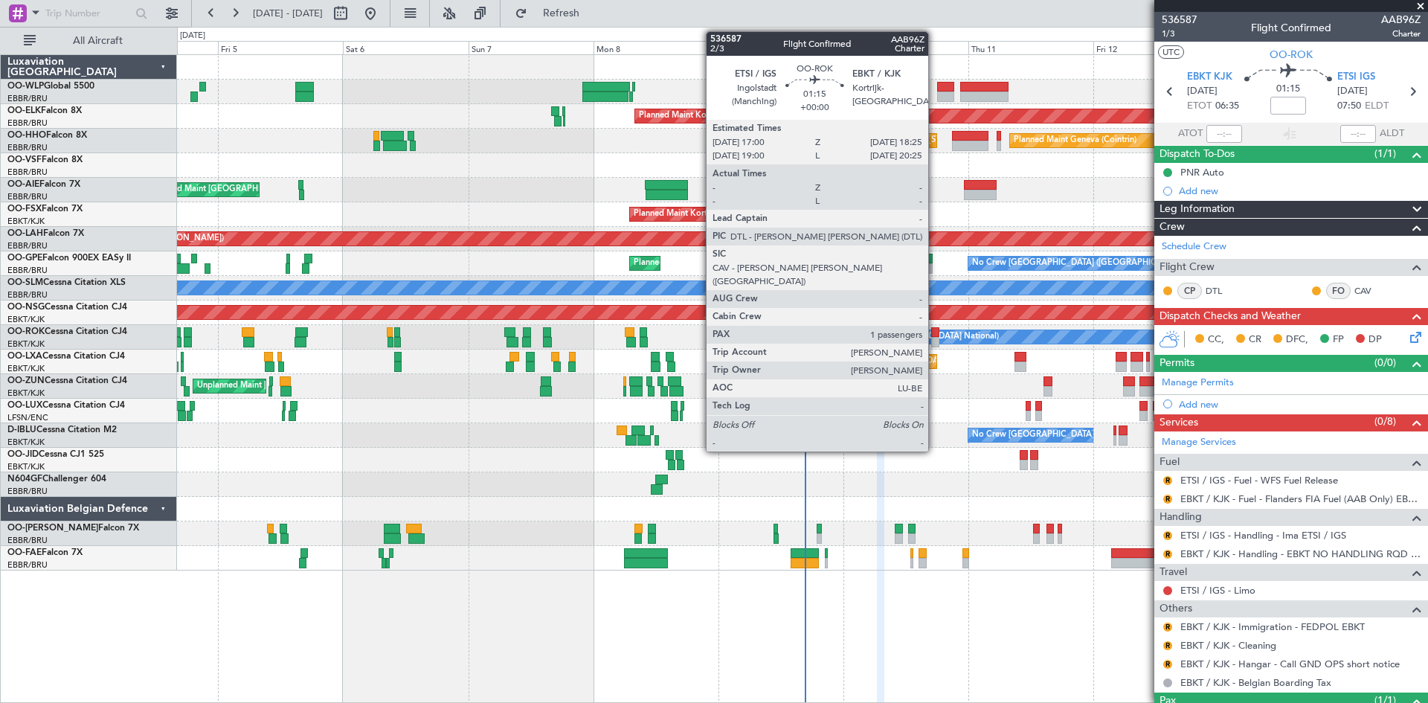
click at [935, 334] on div at bounding box center [934, 332] width 7 height 10
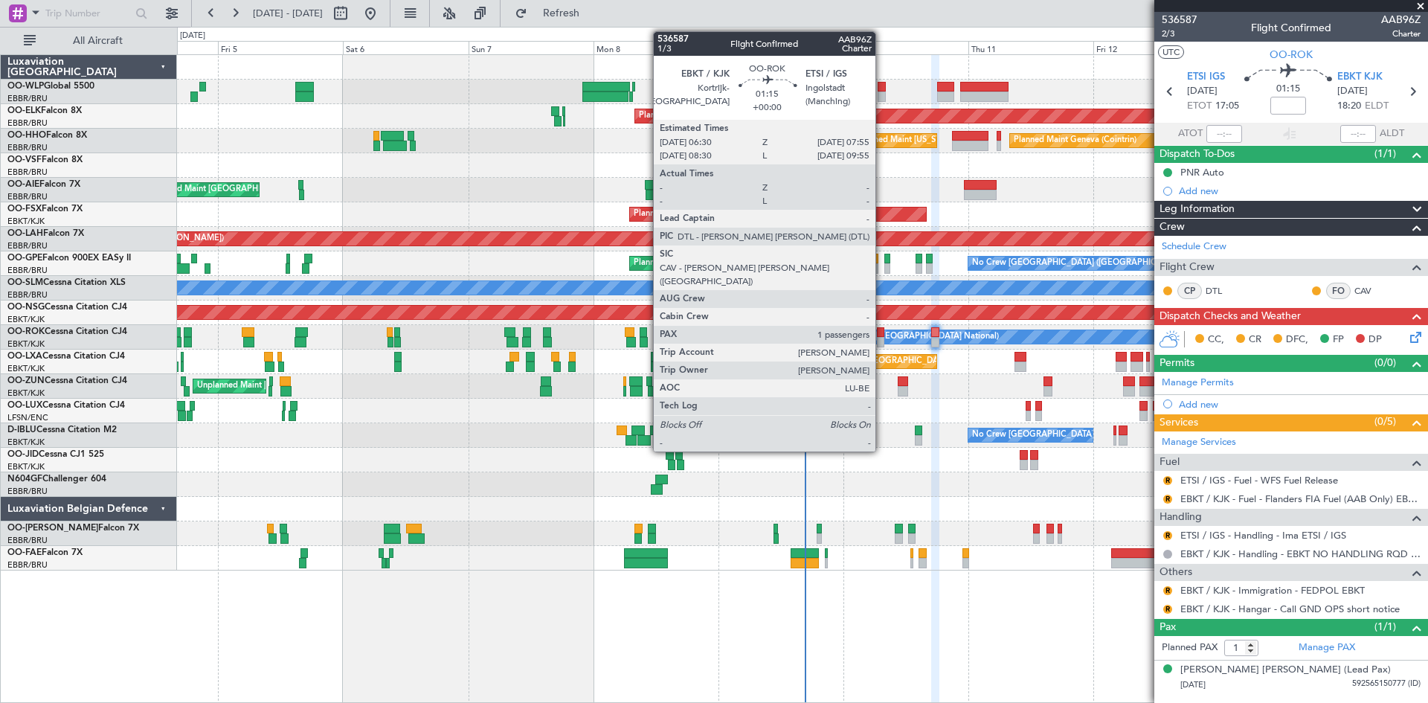
click at [882, 336] on div at bounding box center [880, 332] width 7 height 10
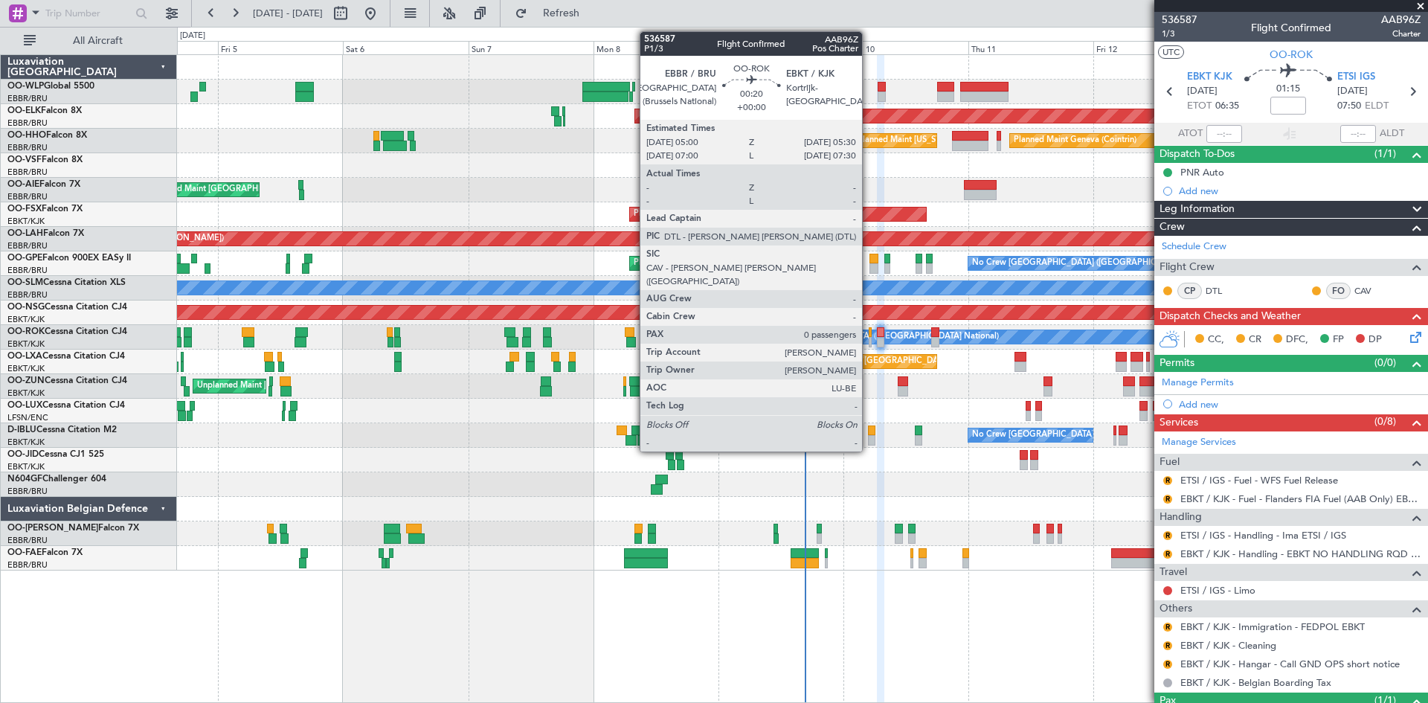
click at [869, 336] on div at bounding box center [870, 332] width 3 height 10
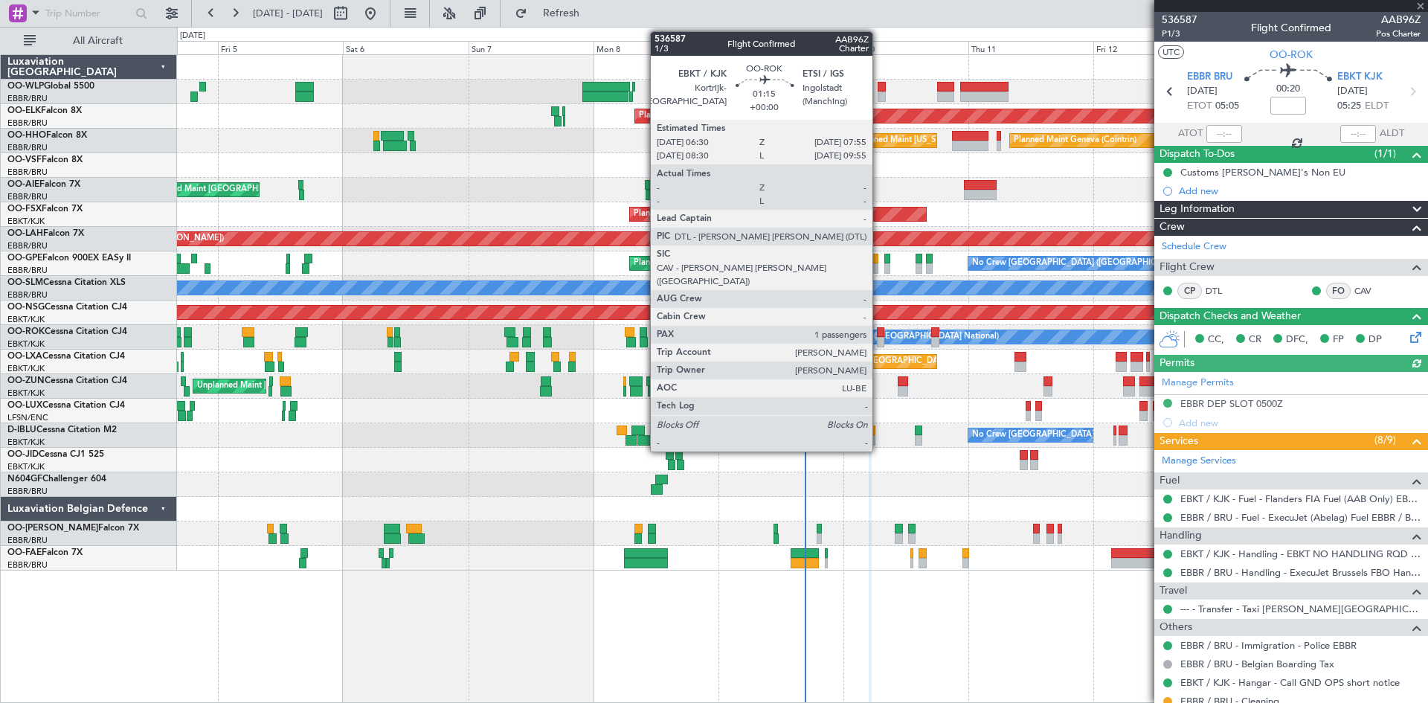
click at [879, 335] on div at bounding box center [880, 332] width 7 height 10
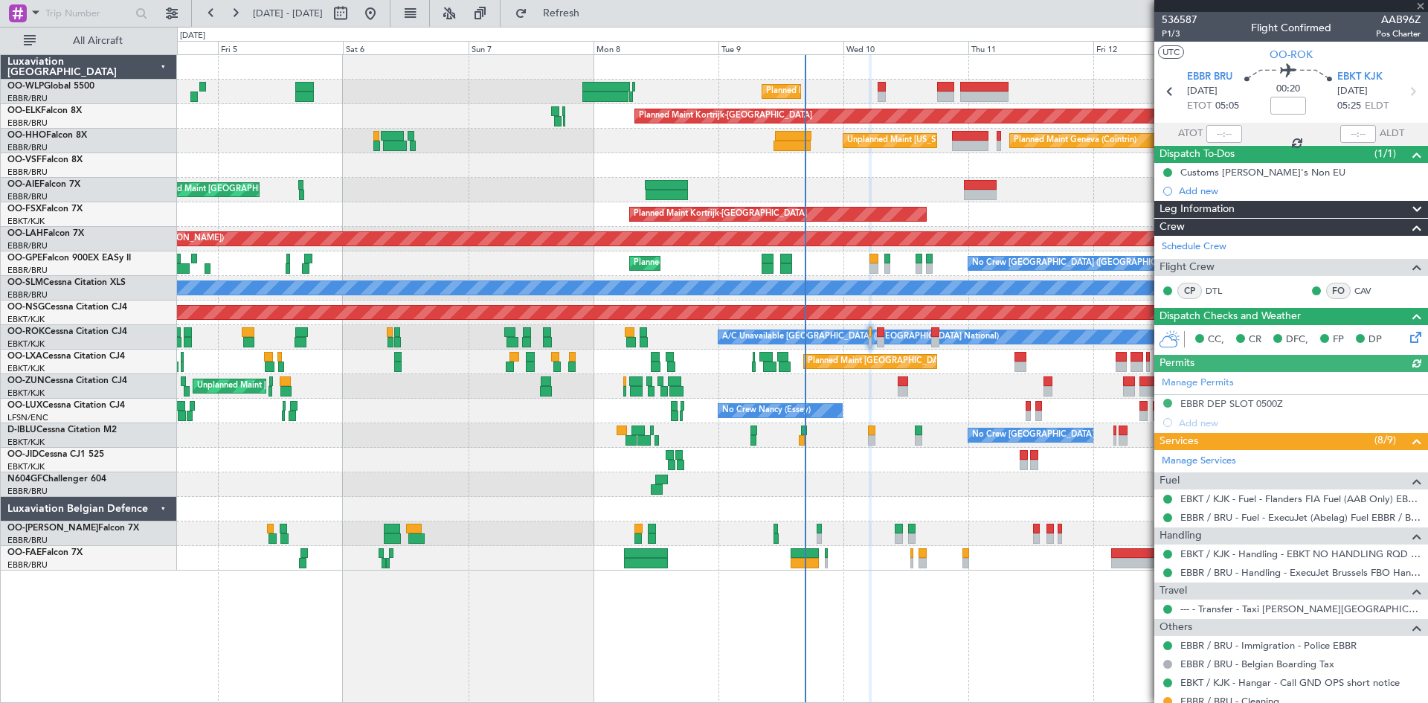
type input "1"
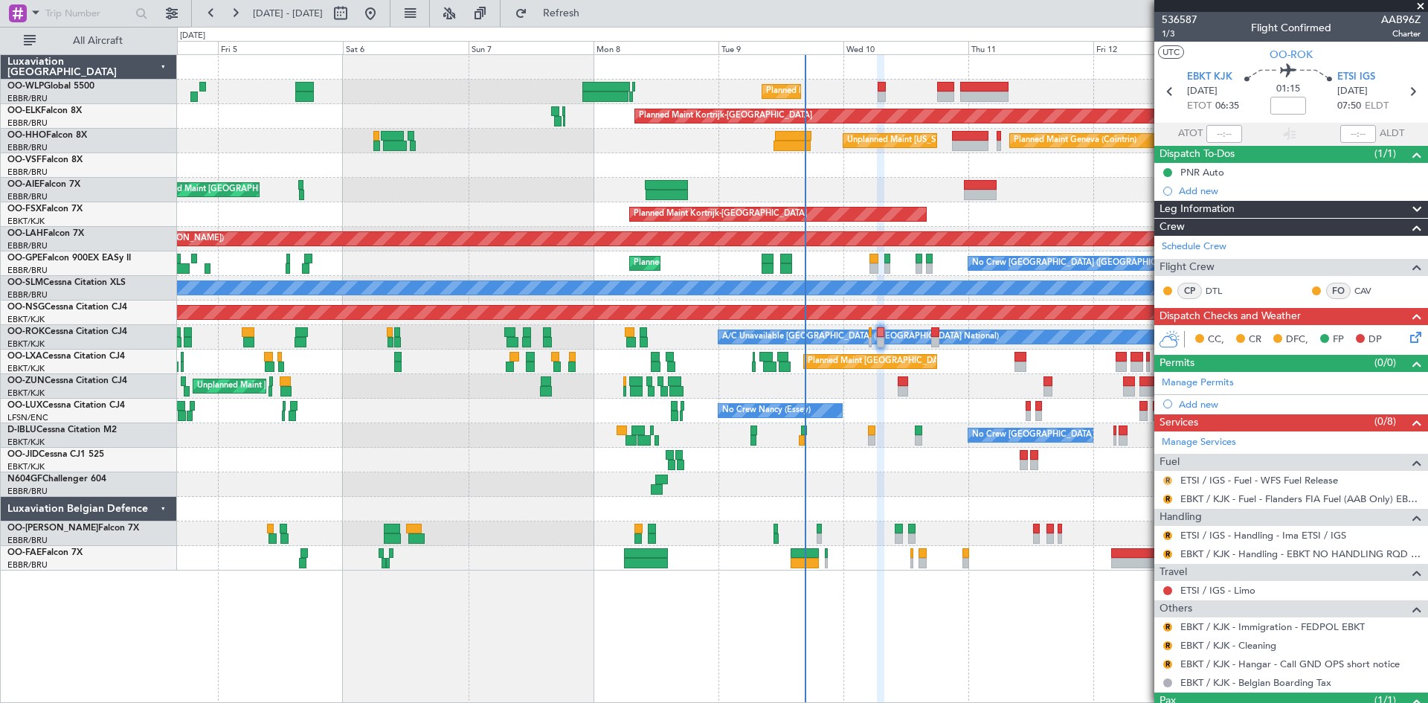
click at [1167, 478] on button "R" at bounding box center [1168, 480] width 9 height 9
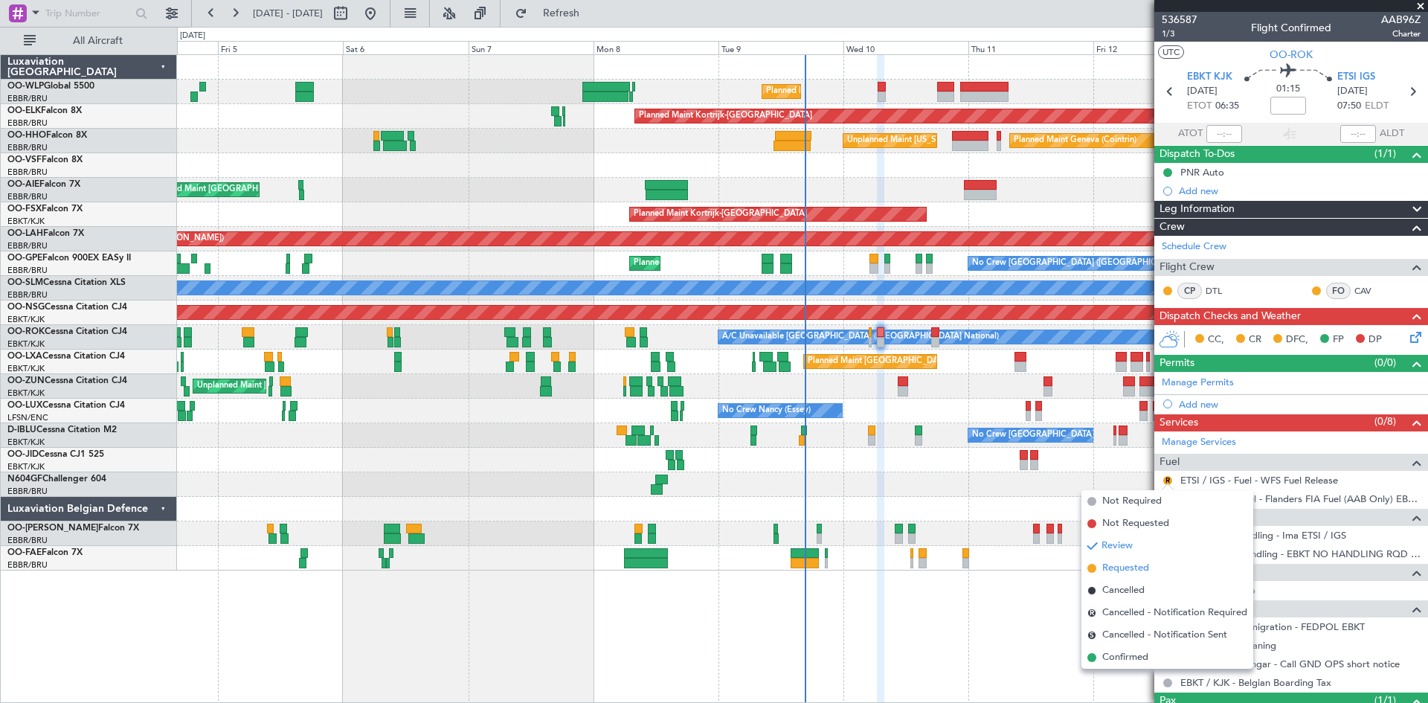
click at [1132, 579] on li "Requested" at bounding box center [1168, 568] width 172 height 22
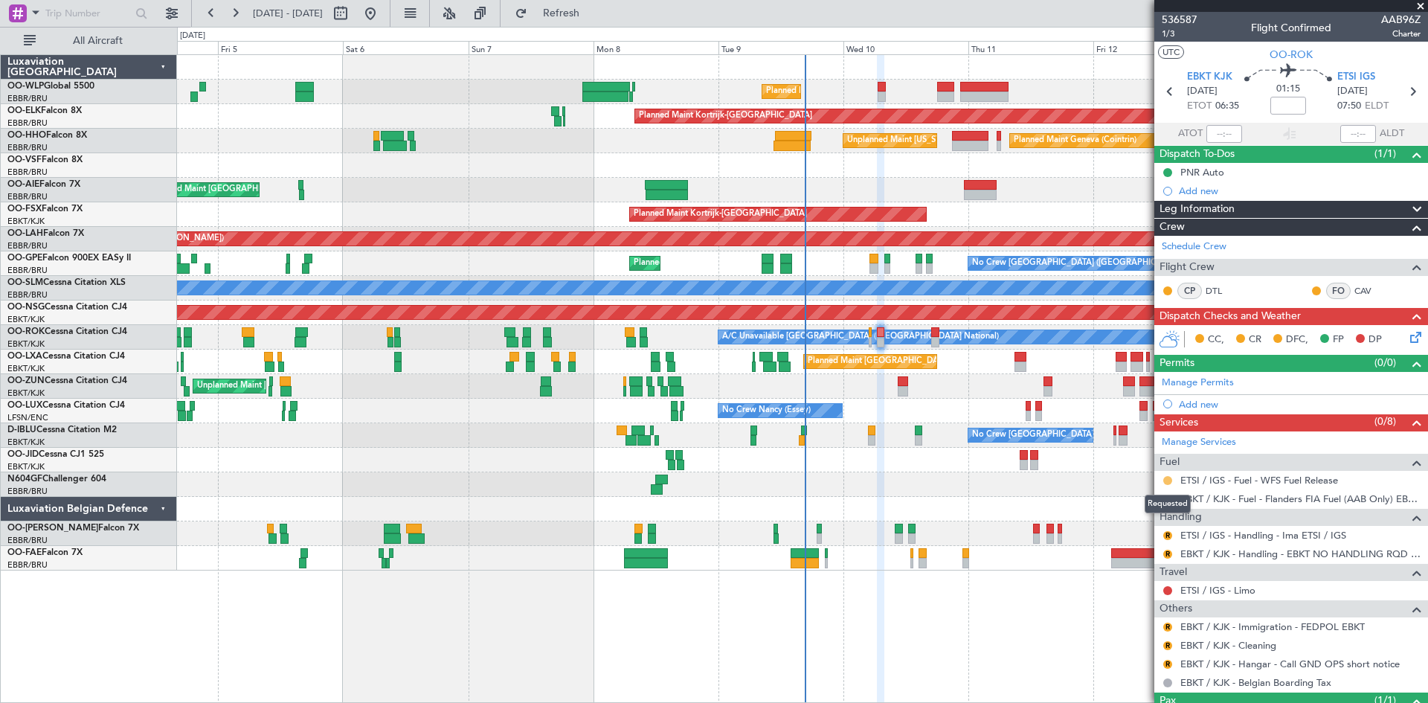
click at [1169, 480] on button at bounding box center [1168, 480] width 9 height 9
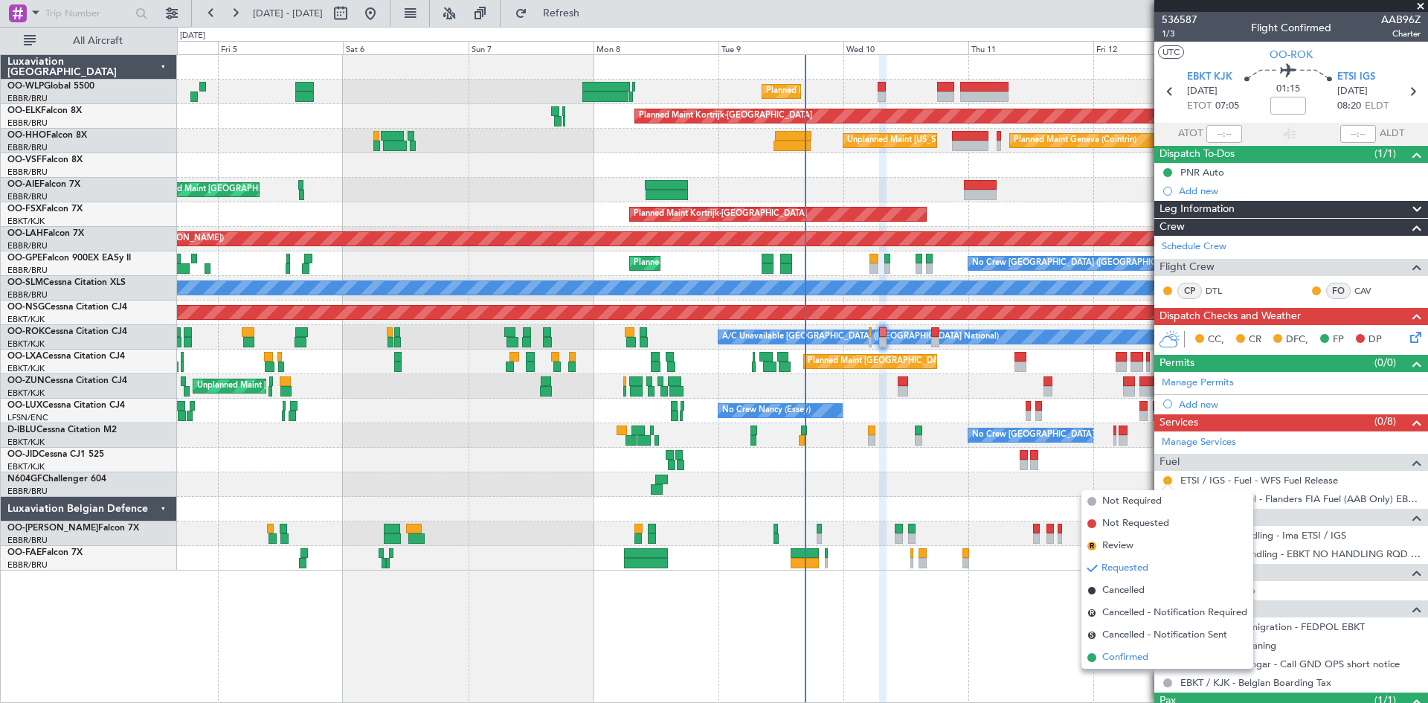
click at [1136, 652] on span "Confirmed" at bounding box center [1126, 657] width 46 height 15
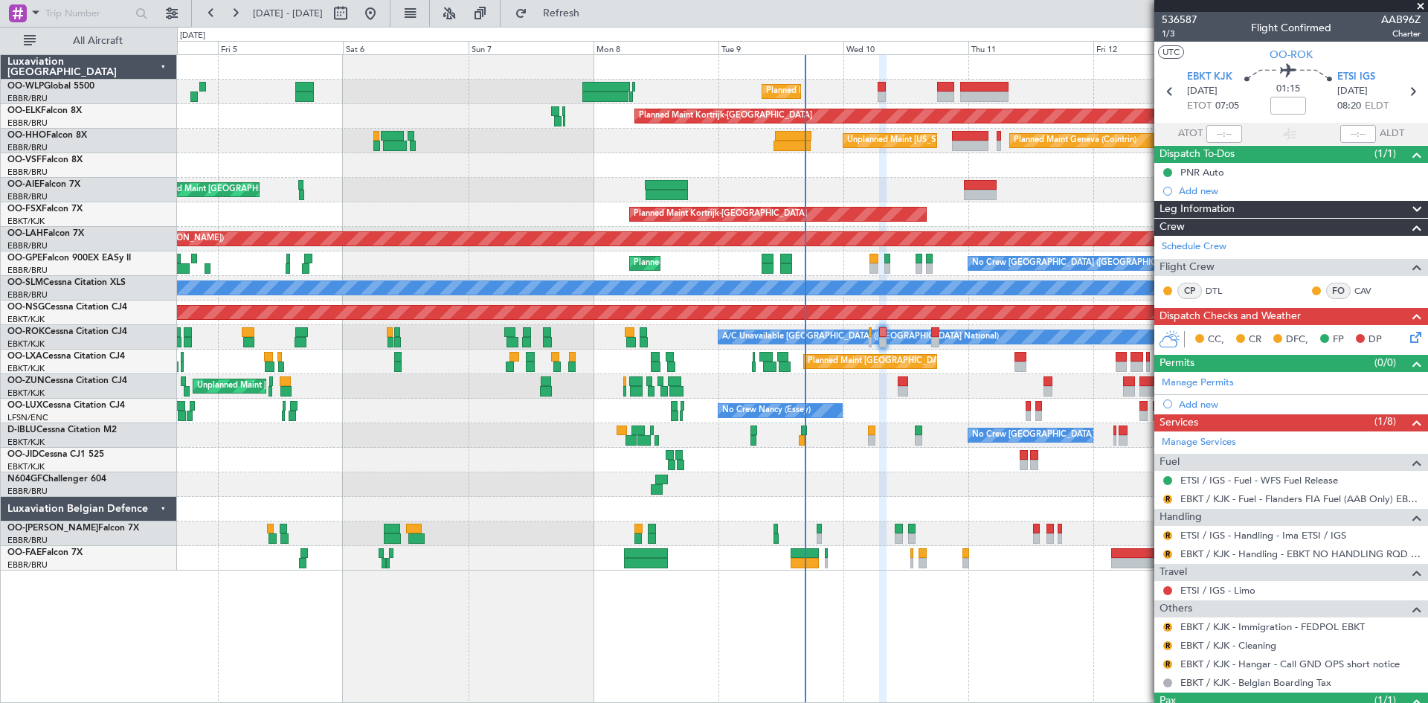
click at [1162, 499] on div "R" at bounding box center [1168, 499] width 12 height 12
click at [1167, 499] on button "R" at bounding box center [1168, 499] width 9 height 9
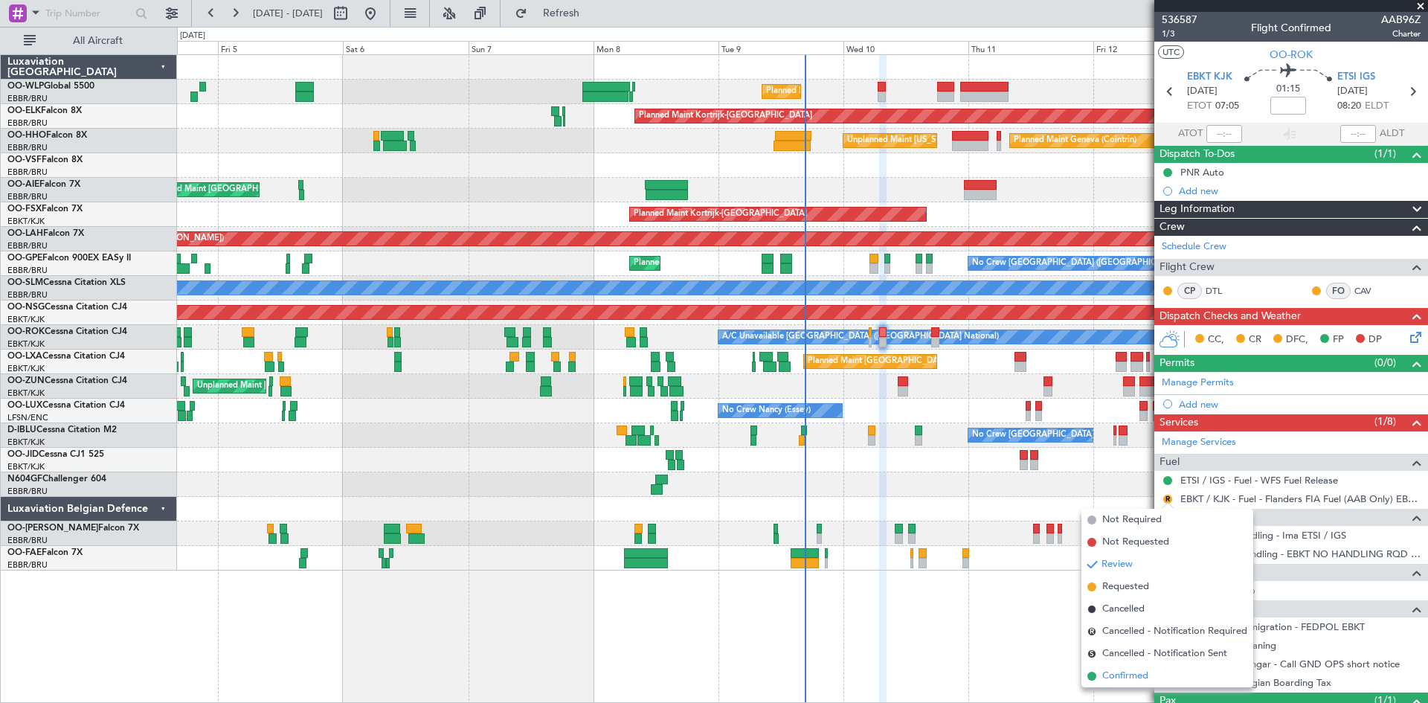
click at [1120, 667] on li "Confirmed" at bounding box center [1168, 676] width 172 height 22
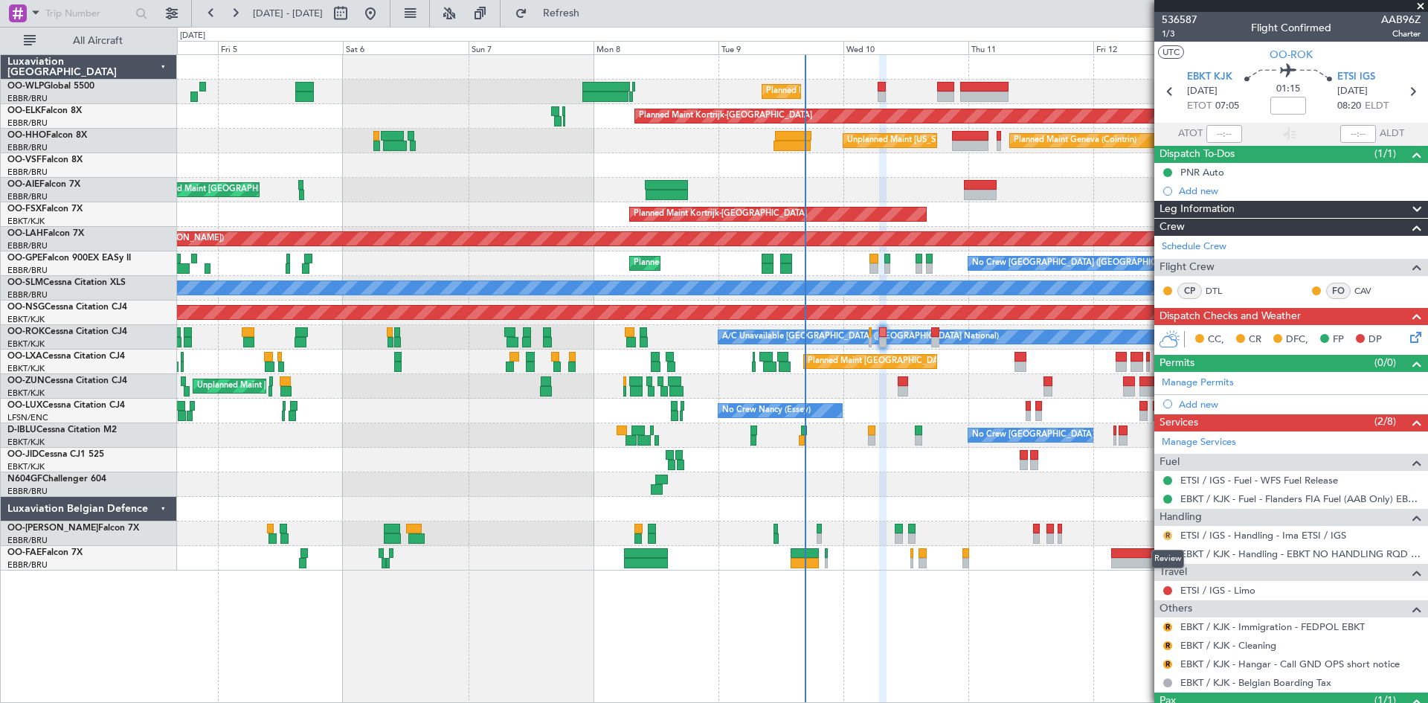
click at [1166, 536] on button "R" at bounding box center [1168, 535] width 9 height 9
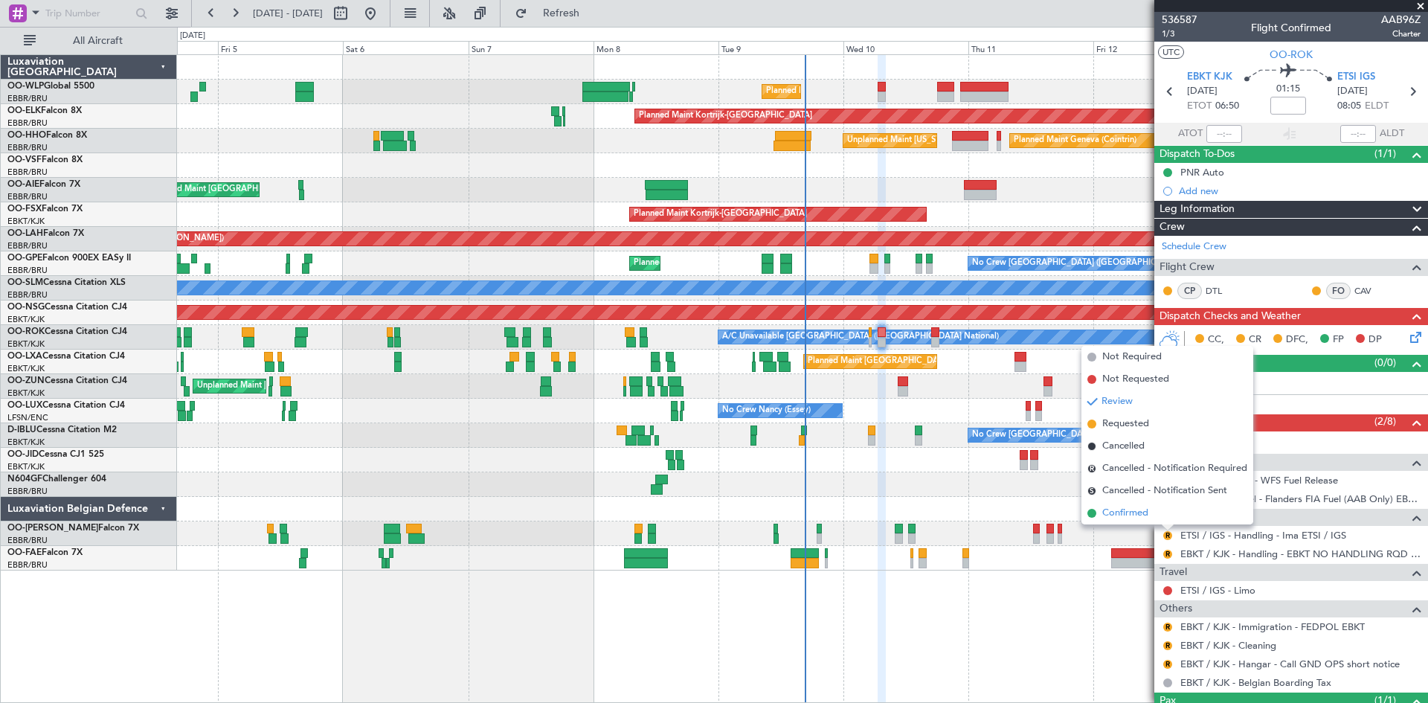
click at [1153, 504] on li "Confirmed" at bounding box center [1168, 513] width 172 height 22
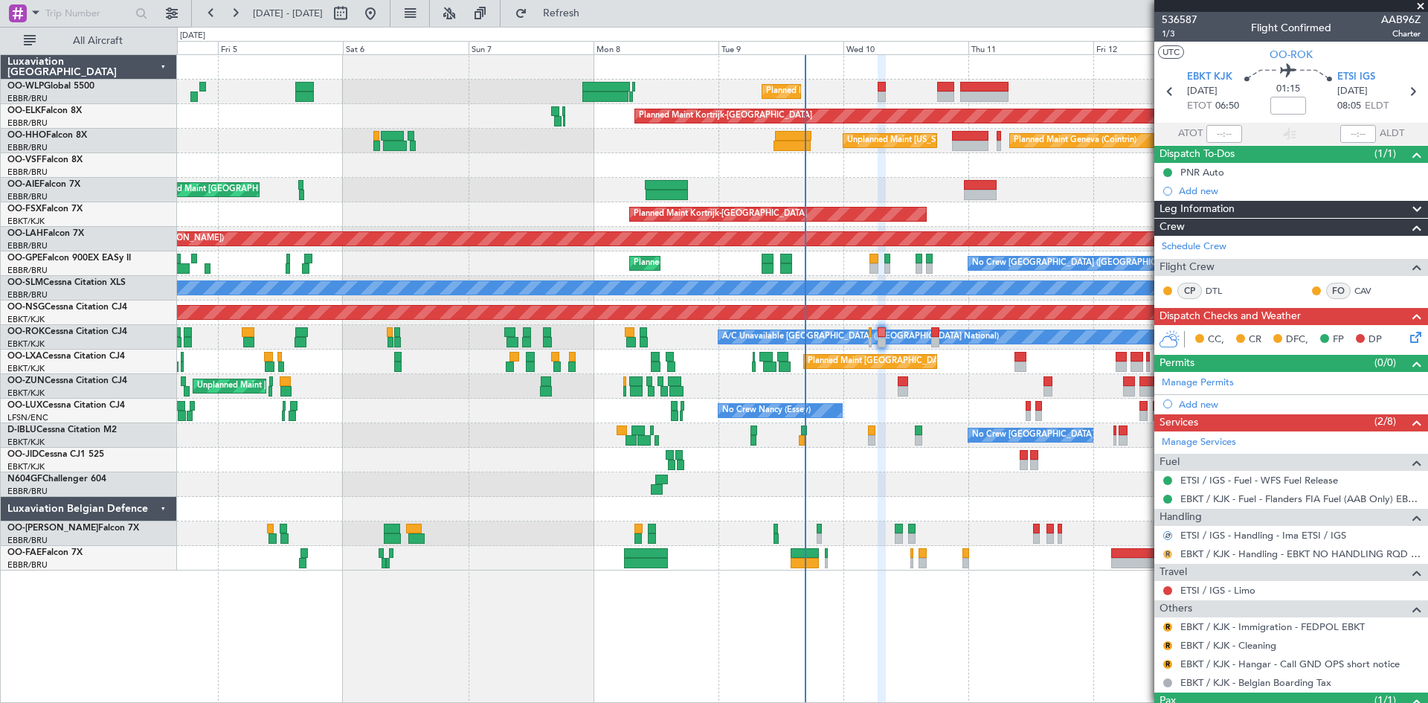
click at [1167, 552] on button "R" at bounding box center [1168, 554] width 9 height 9
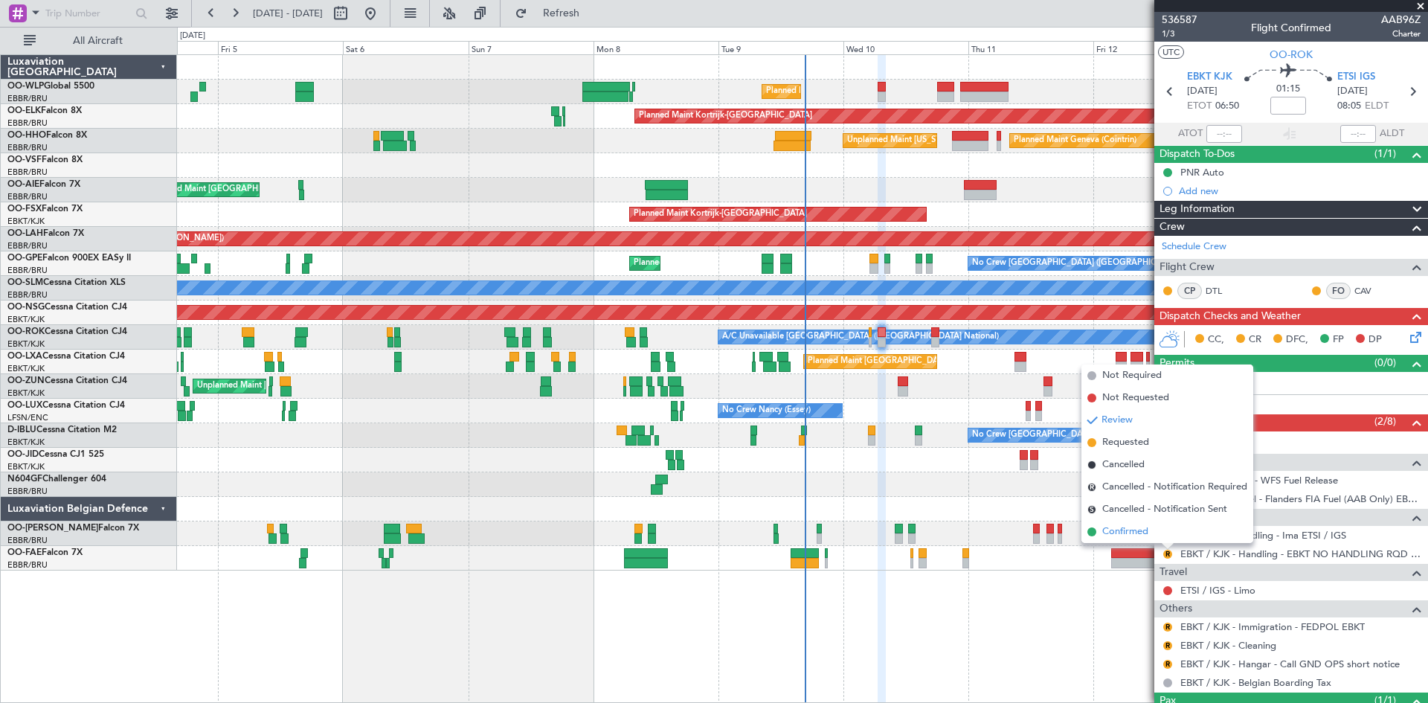
click at [1155, 533] on li "Confirmed" at bounding box center [1168, 532] width 172 height 22
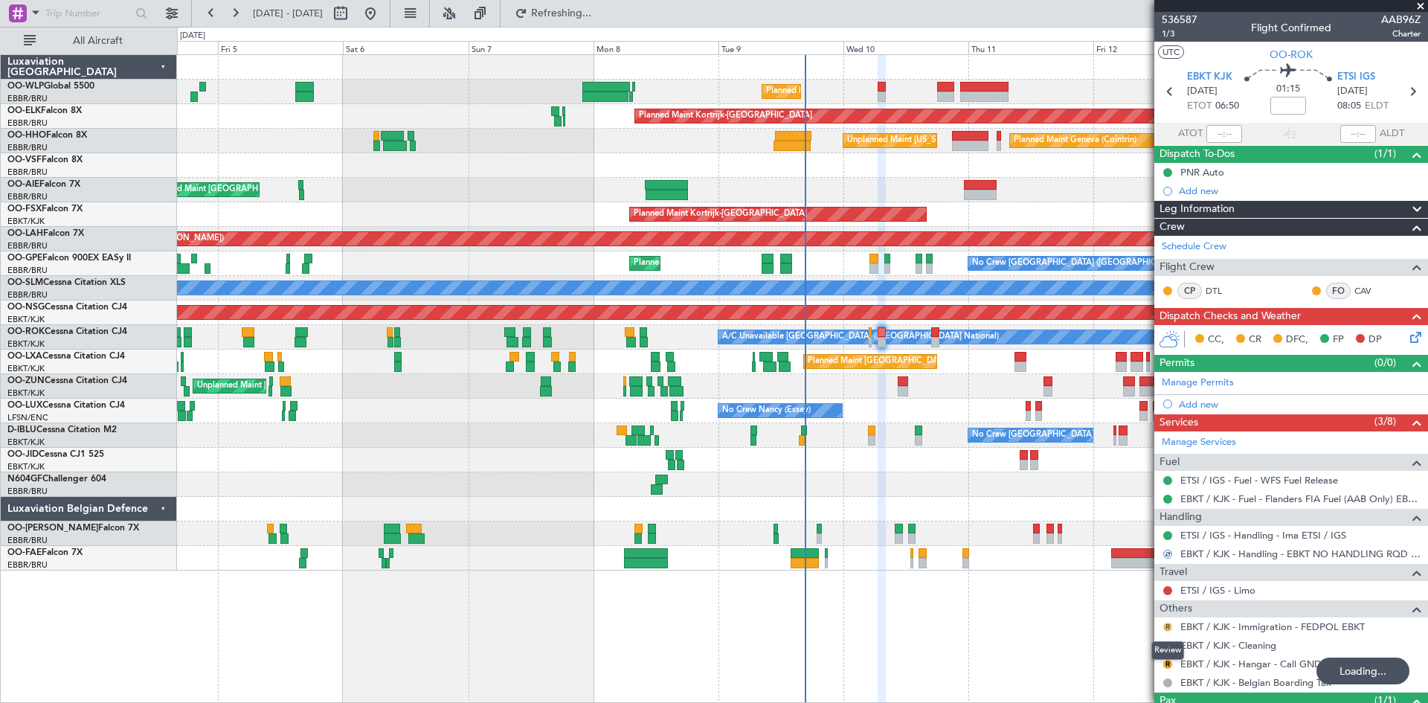
click at [1169, 627] on button "R" at bounding box center [1168, 627] width 9 height 9
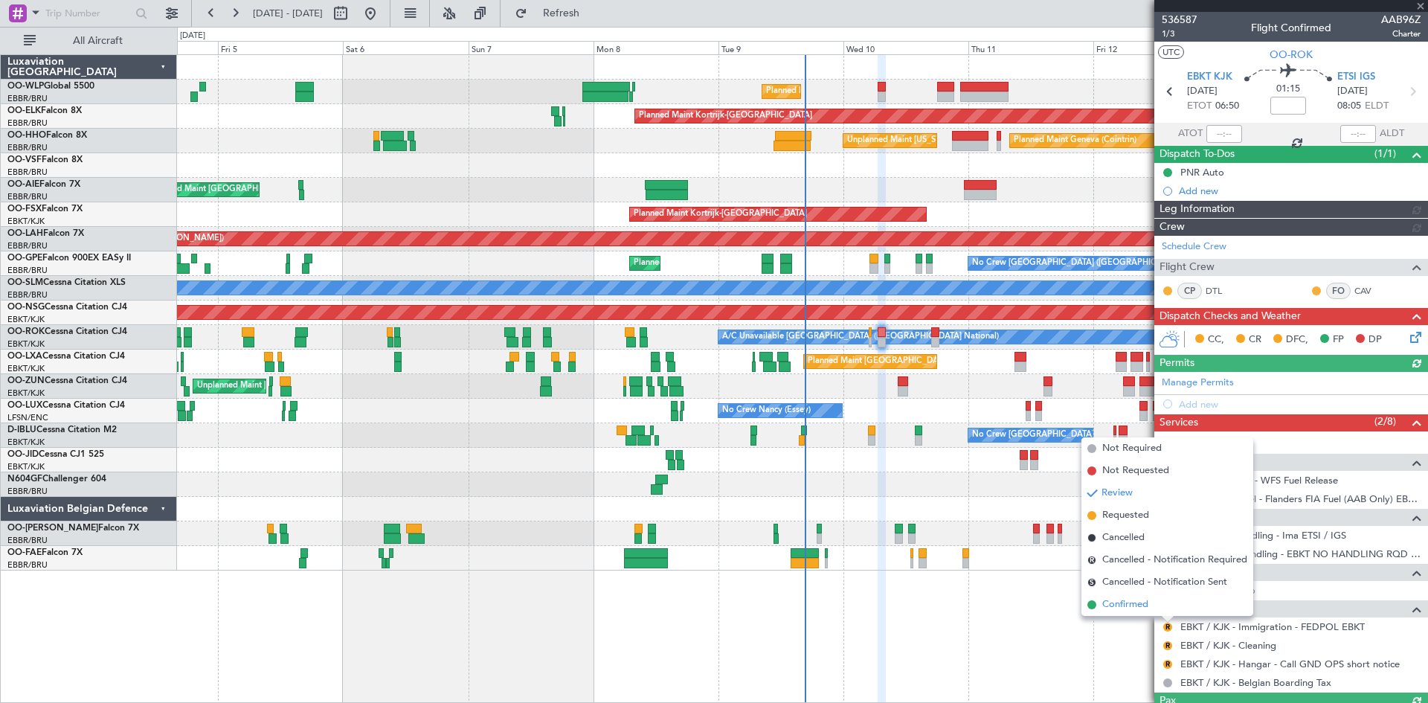
click at [1157, 606] on li "Confirmed" at bounding box center [1168, 605] width 172 height 22
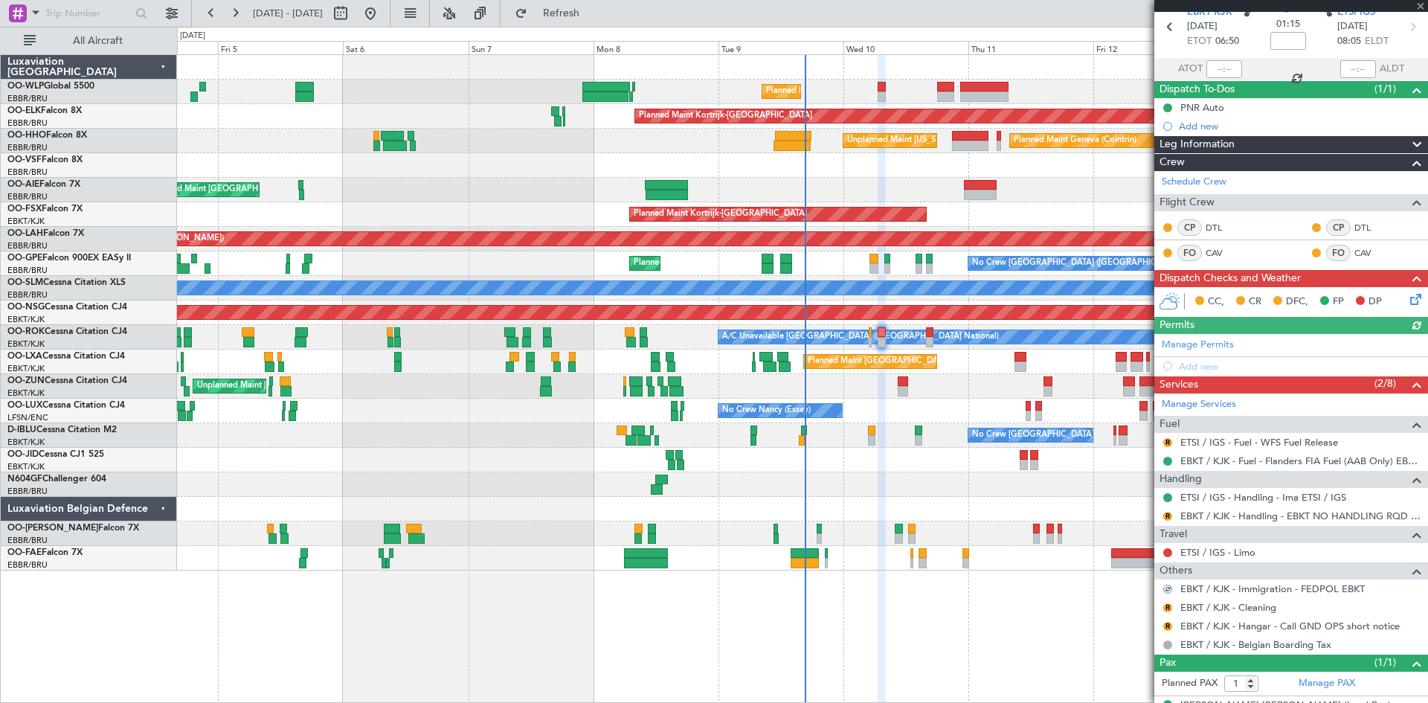
scroll to position [74, 0]
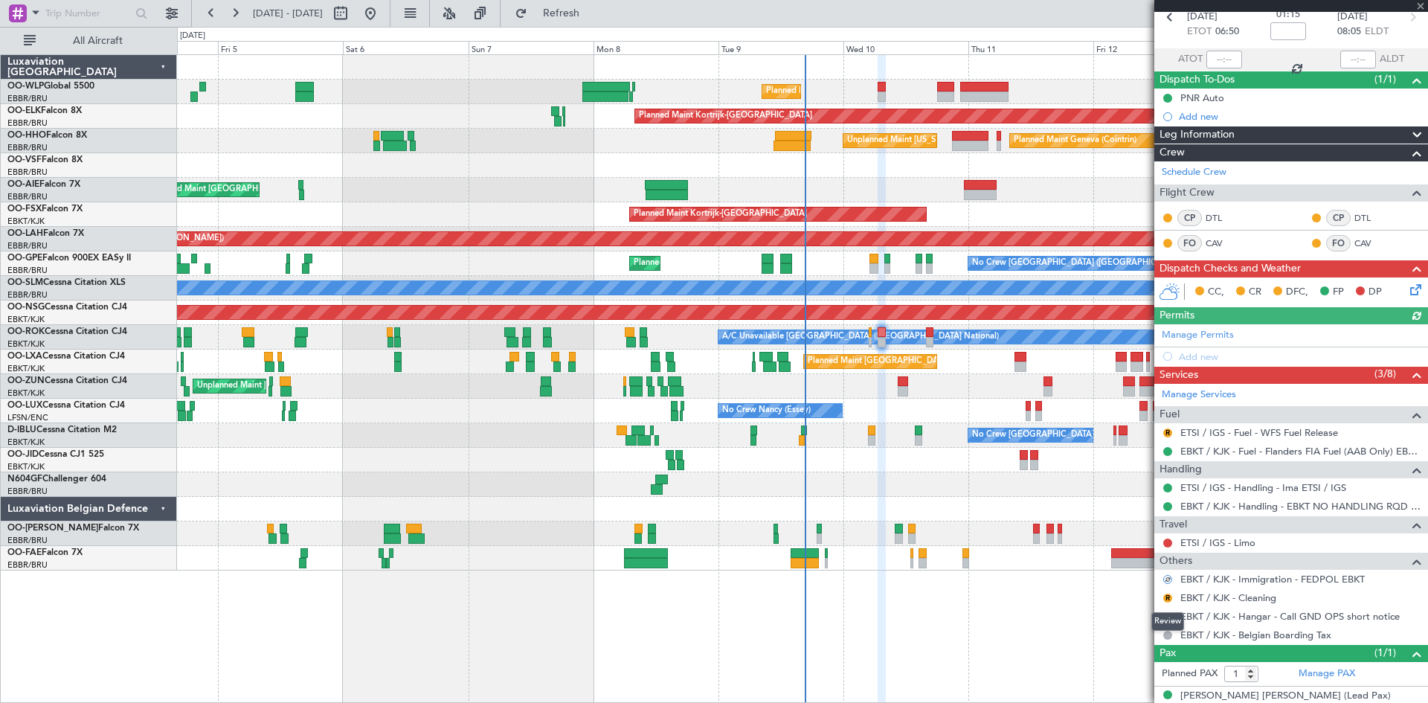
click at [1169, 602] on mat-tooltip-component "Review" at bounding box center [1168, 621] width 54 height 39
click at [1167, 600] on button "R" at bounding box center [1168, 598] width 9 height 9
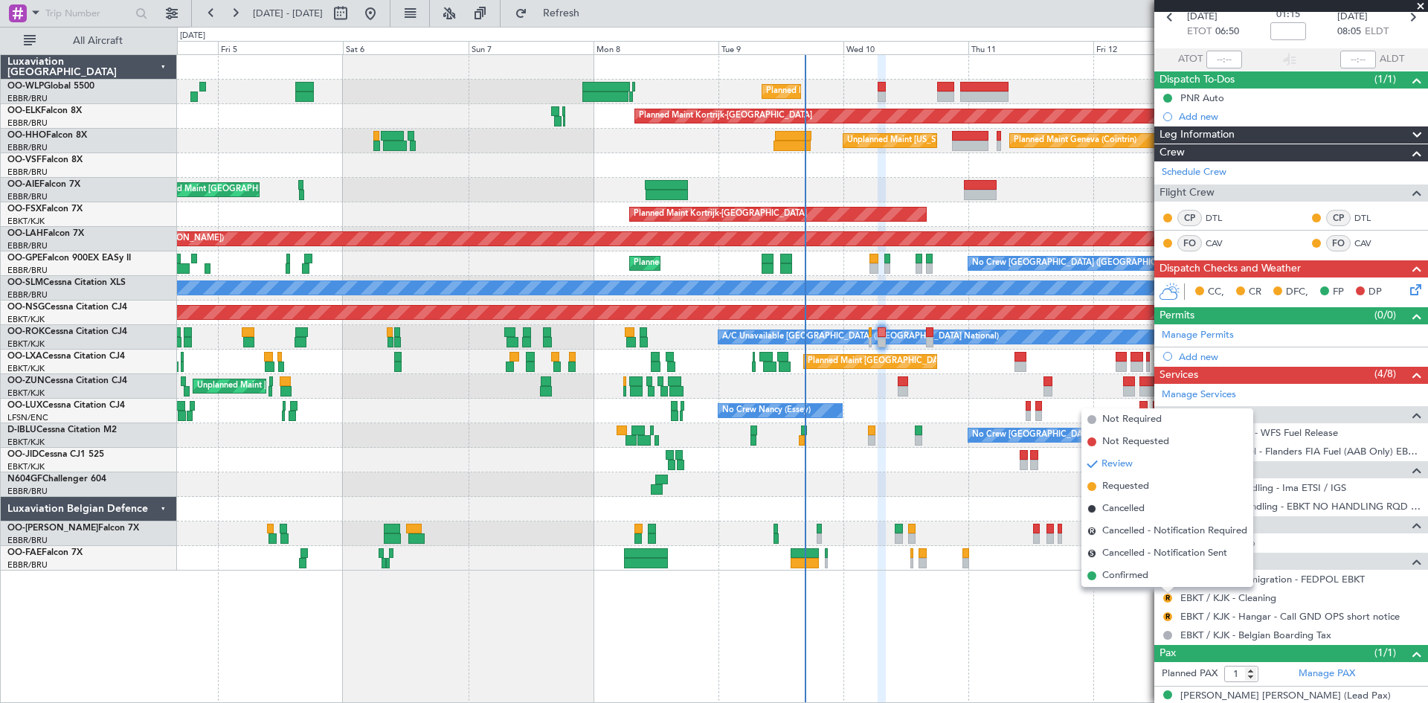
click at [1168, 623] on div "Review" at bounding box center [1168, 621] width 33 height 19
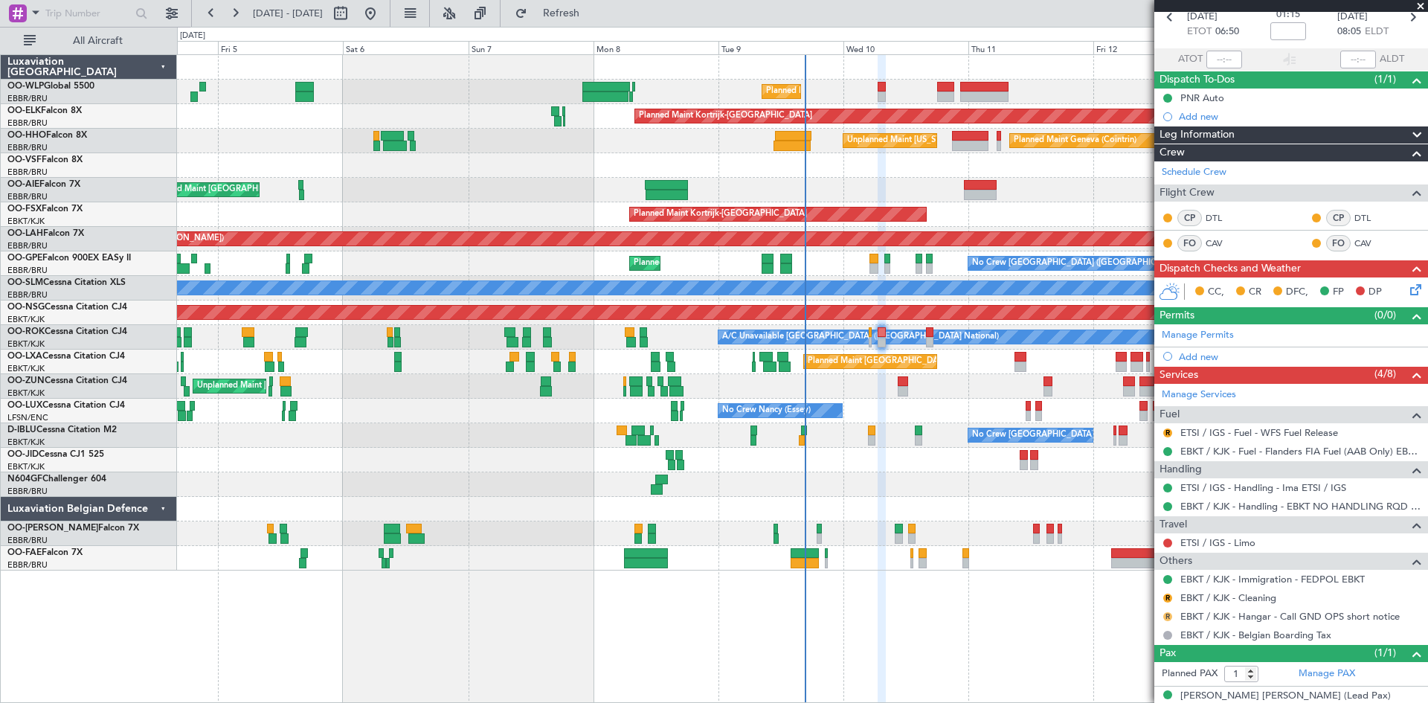
click at [1167, 616] on button "R" at bounding box center [1168, 616] width 9 height 9
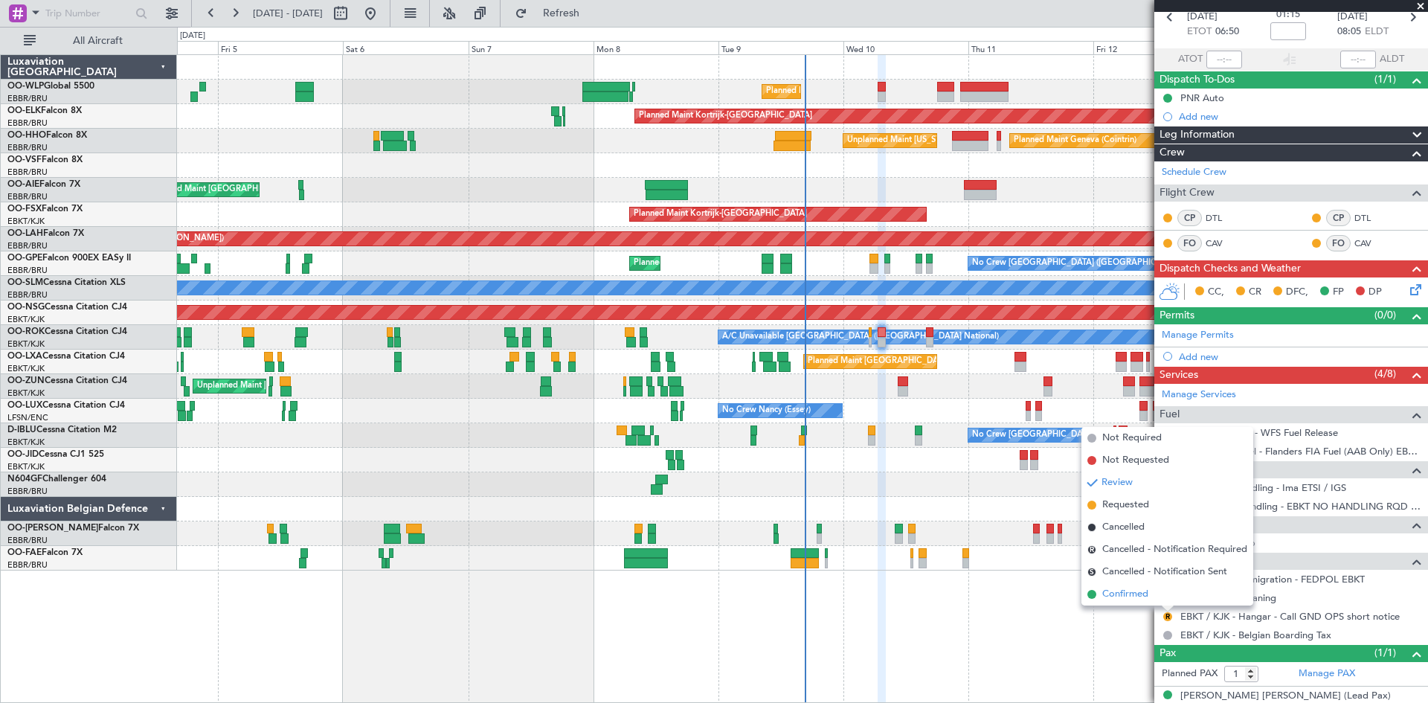
click at [1136, 593] on span "Confirmed" at bounding box center [1126, 594] width 46 height 15
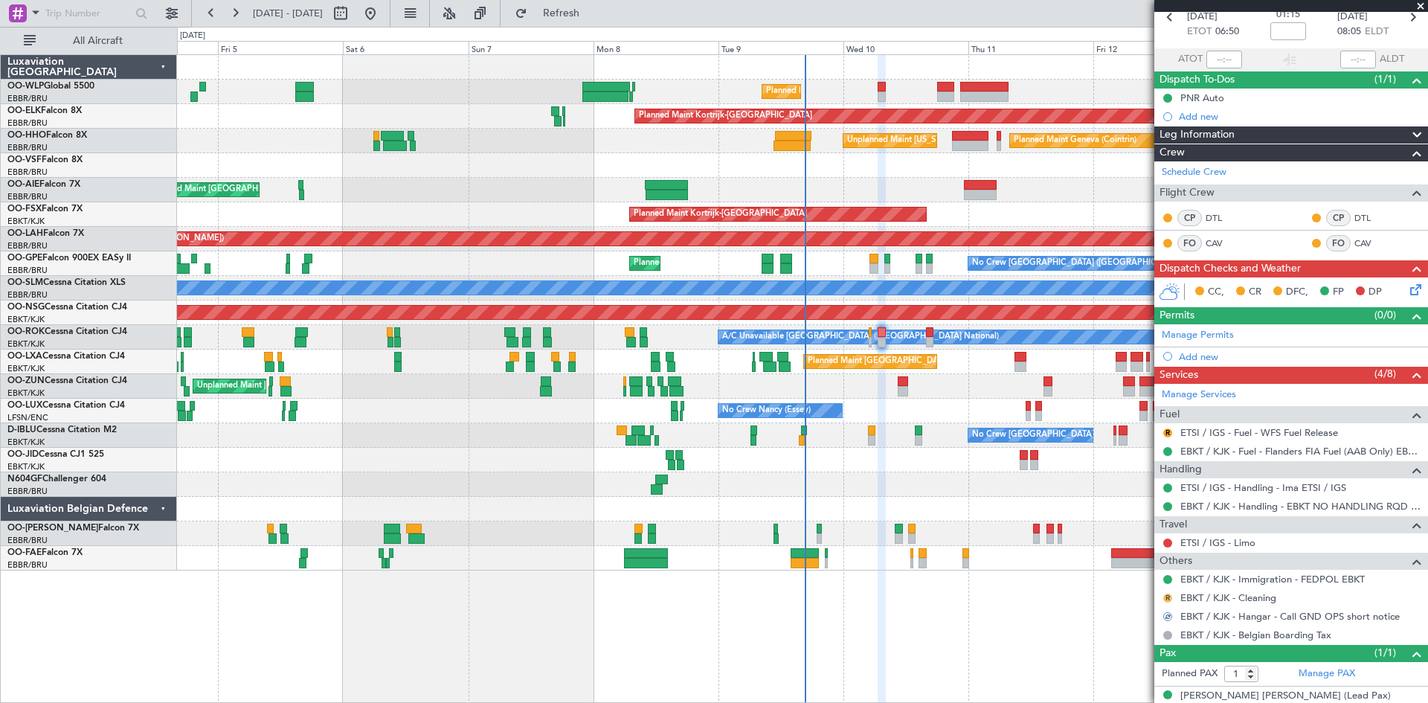
click at [1169, 599] on button "R" at bounding box center [1168, 598] width 9 height 9
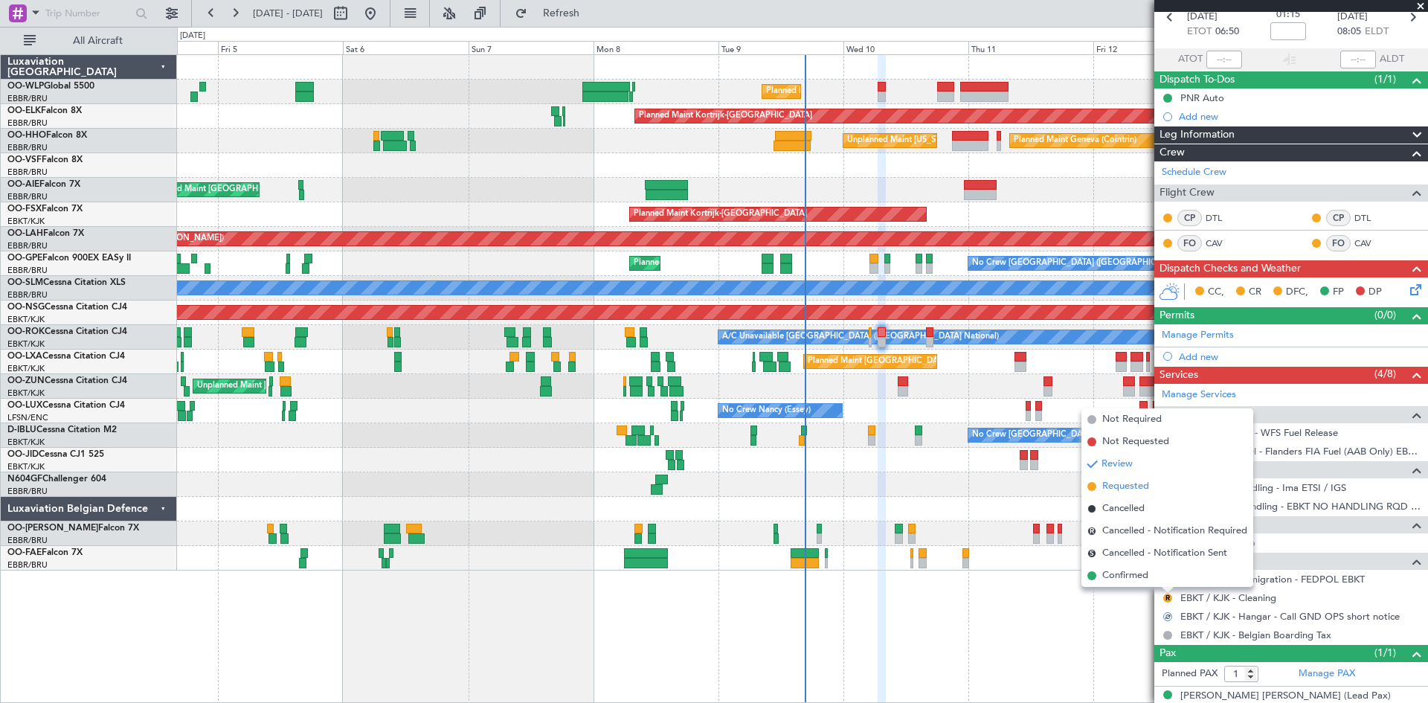
click at [1125, 489] on span "Requested" at bounding box center [1126, 486] width 47 height 15
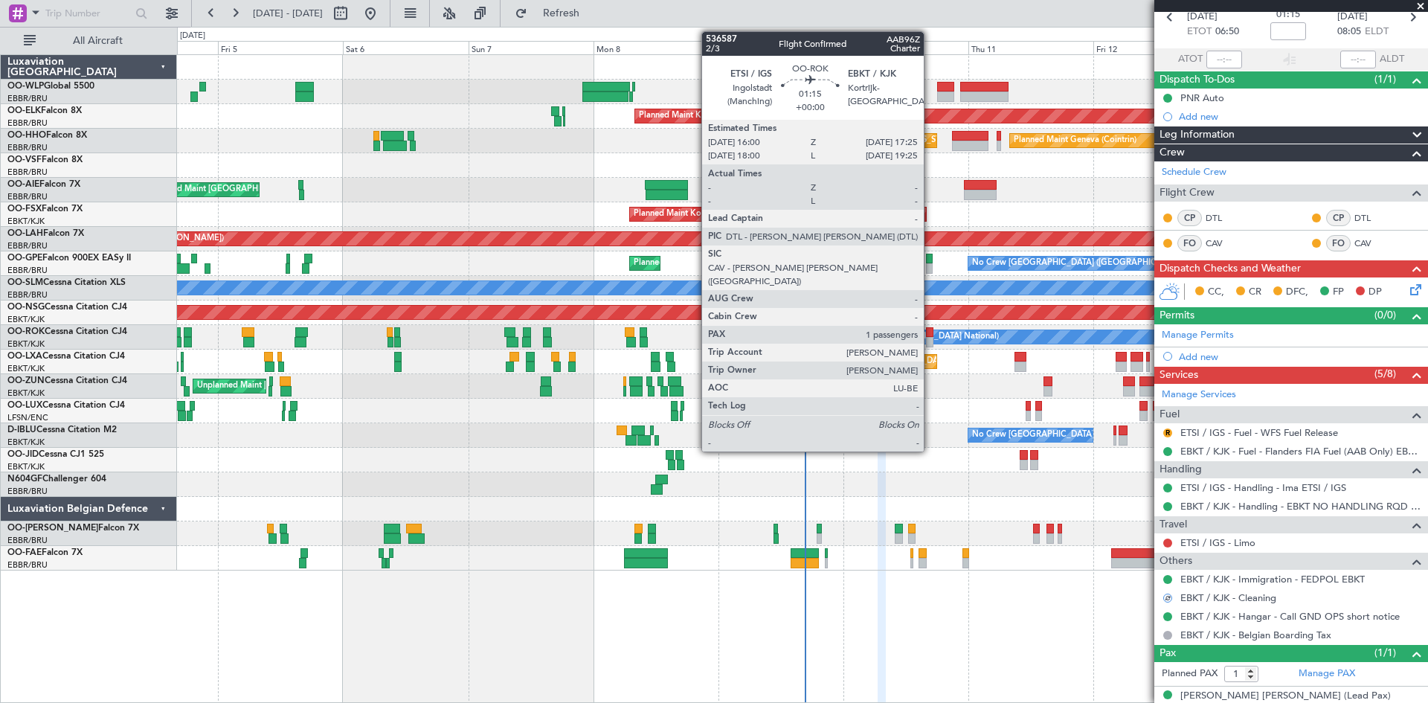
click at [931, 335] on div at bounding box center [929, 332] width 7 height 10
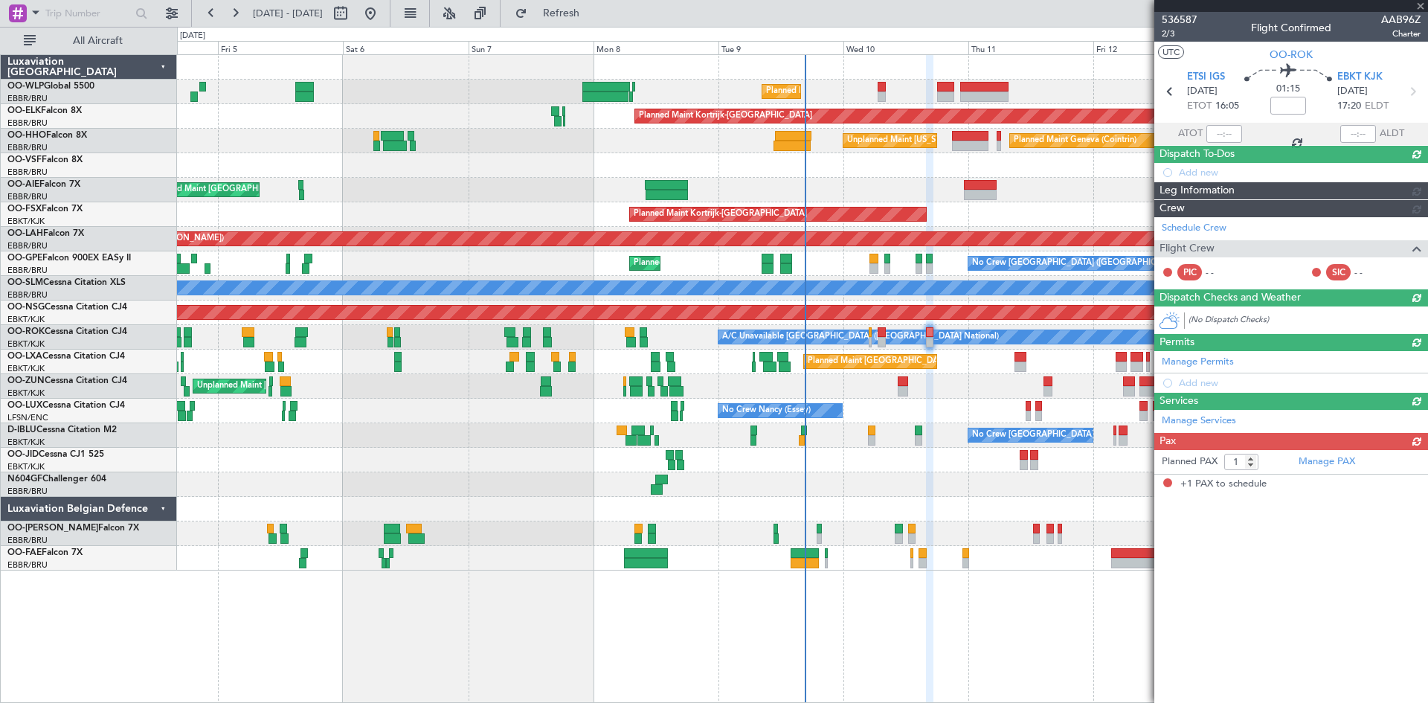
scroll to position [0, 0]
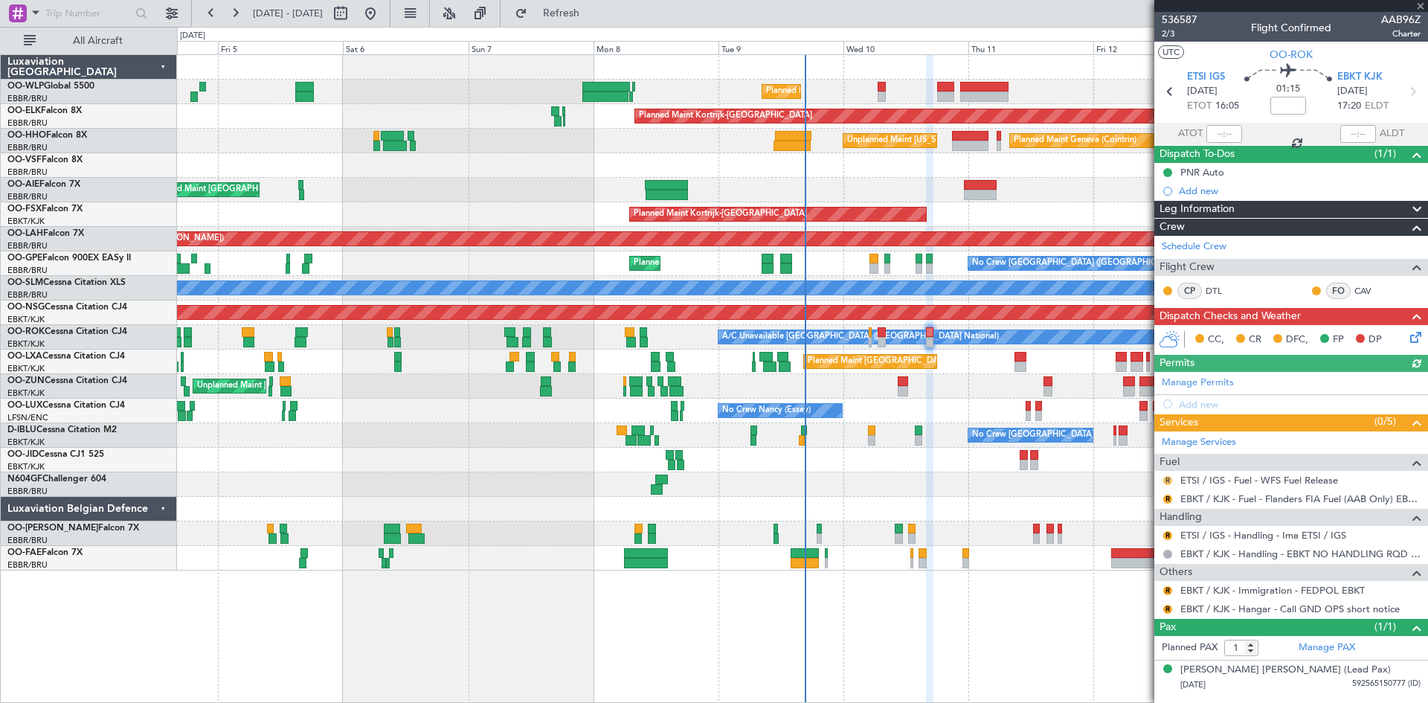
click at [1170, 478] on button "R" at bounding box center [1168, 480] width 9 height 9
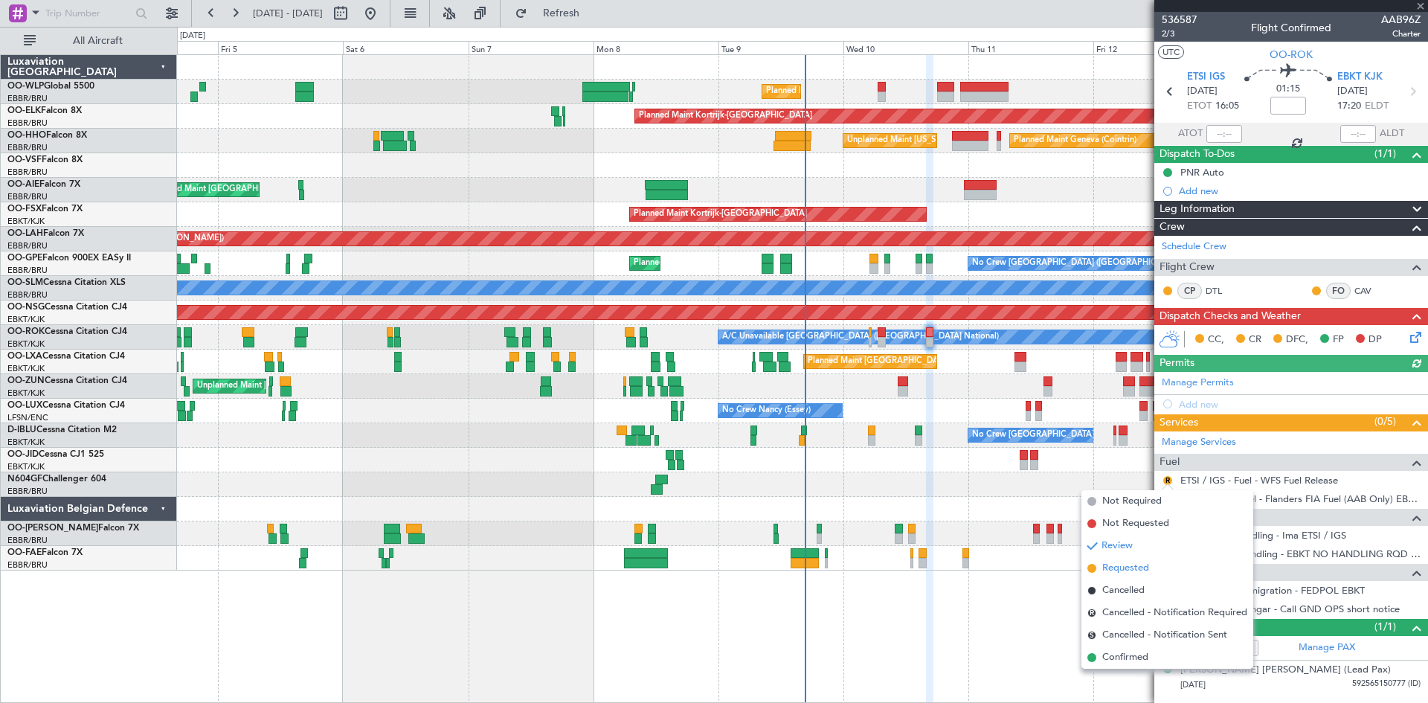
click at [1142, 574] on span "Requested" at bounding box center [1126, 568] width 47 height 15
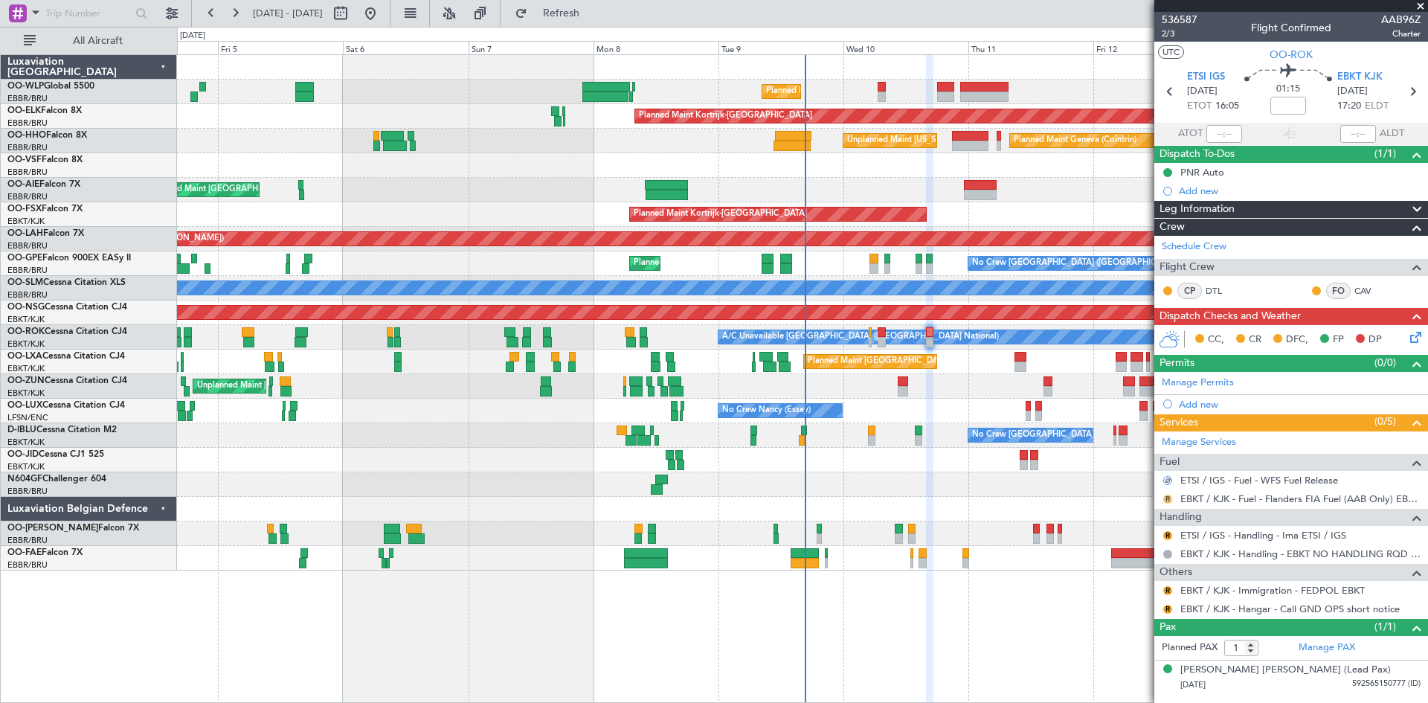
click at [1169, 501] on button "R" at bounding box center [1168, 499] width 9 height 9
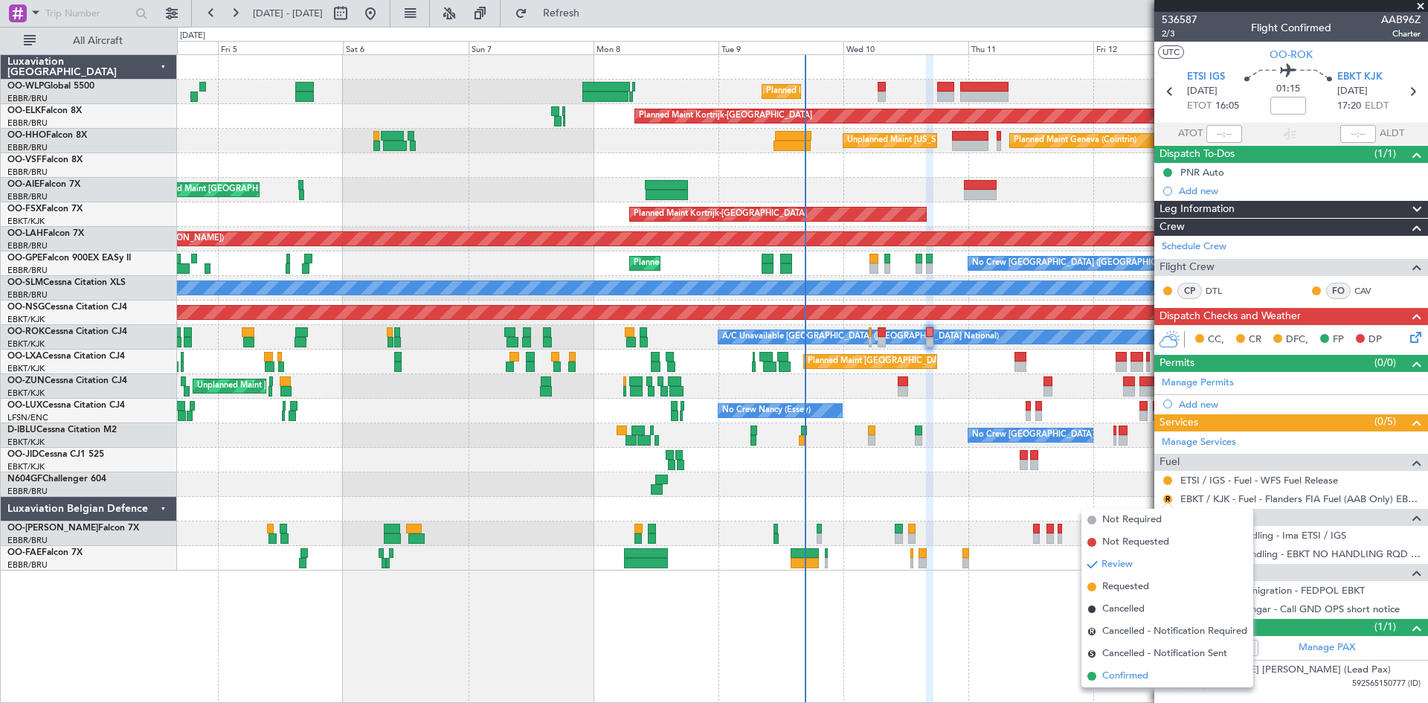
click at [1121, 675] on span "Confirmed" at bounding box center [1126, 676] width 46 height 15
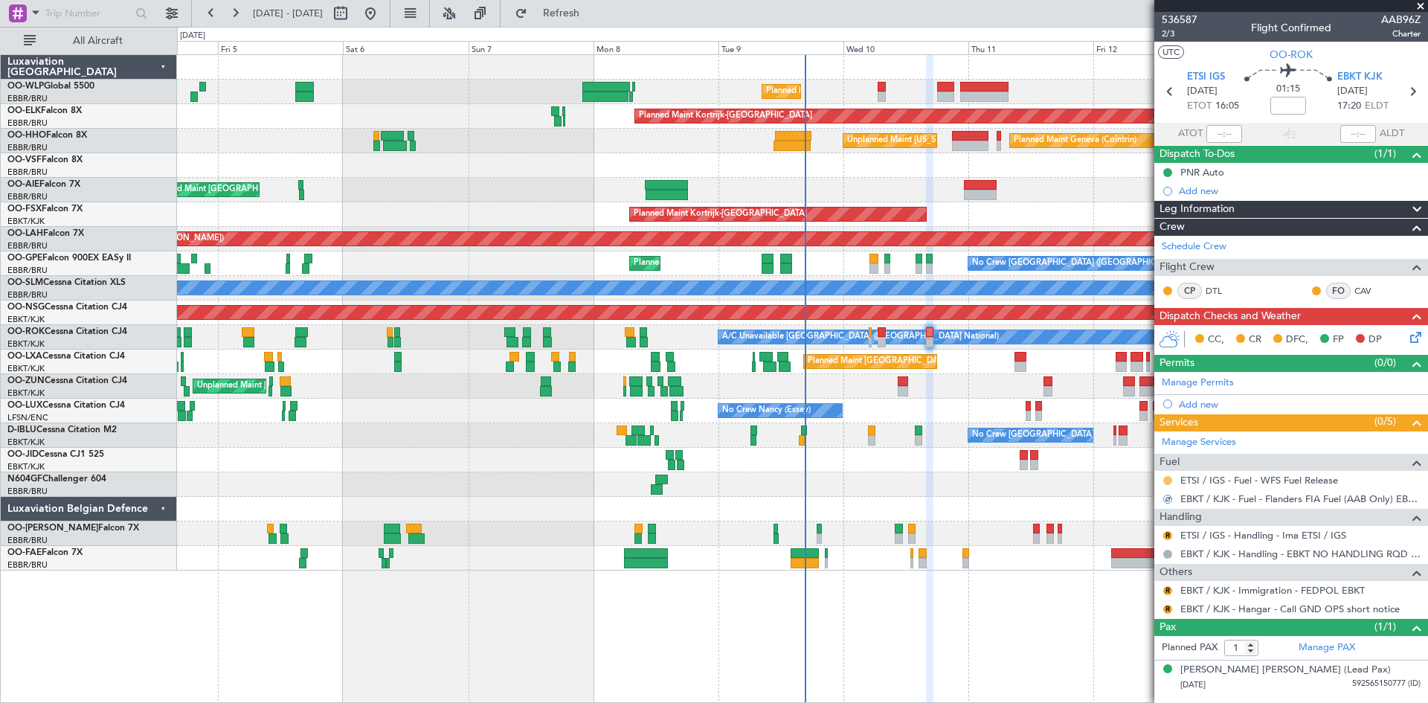
click at [1165, 481] on button at bounding box center [1168, 480] width 9 height 9
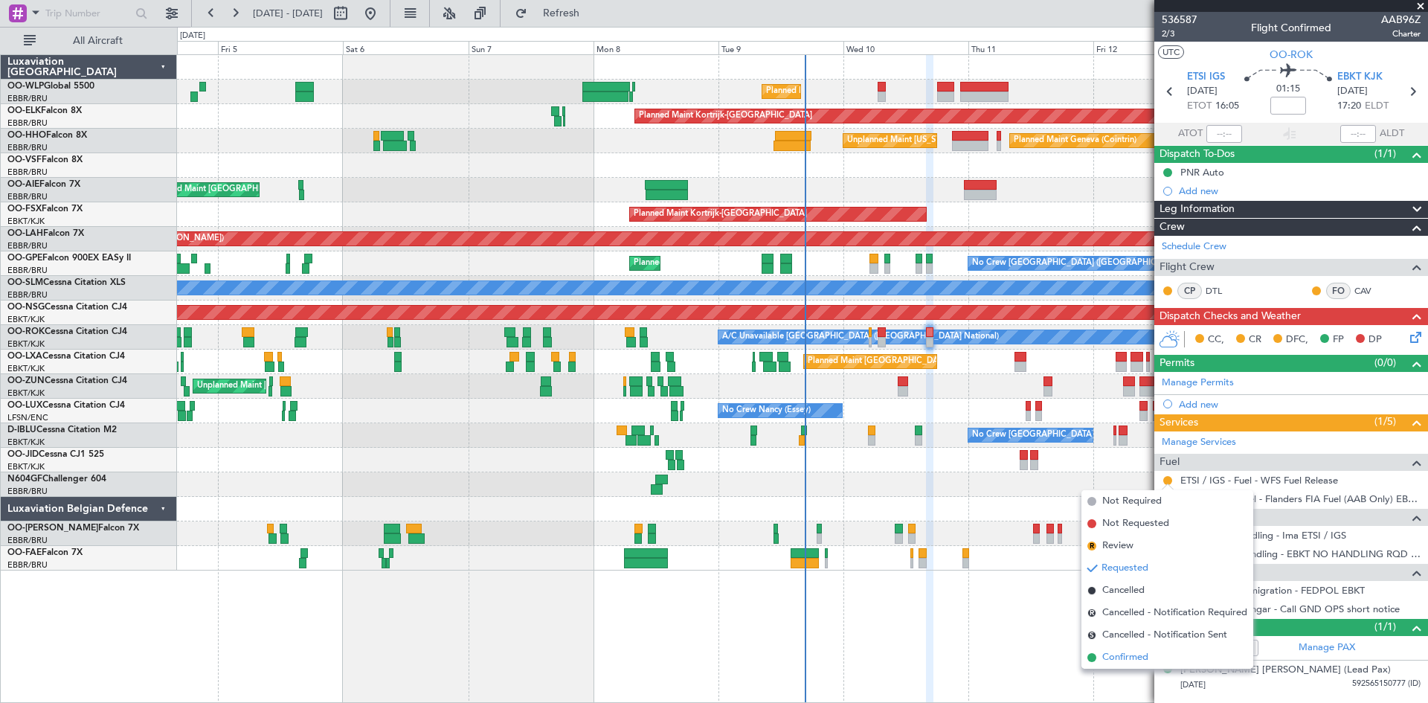
click at [1140, 654] on span "Confirmed" at bounding box center [1126, 657] width 46 height 15
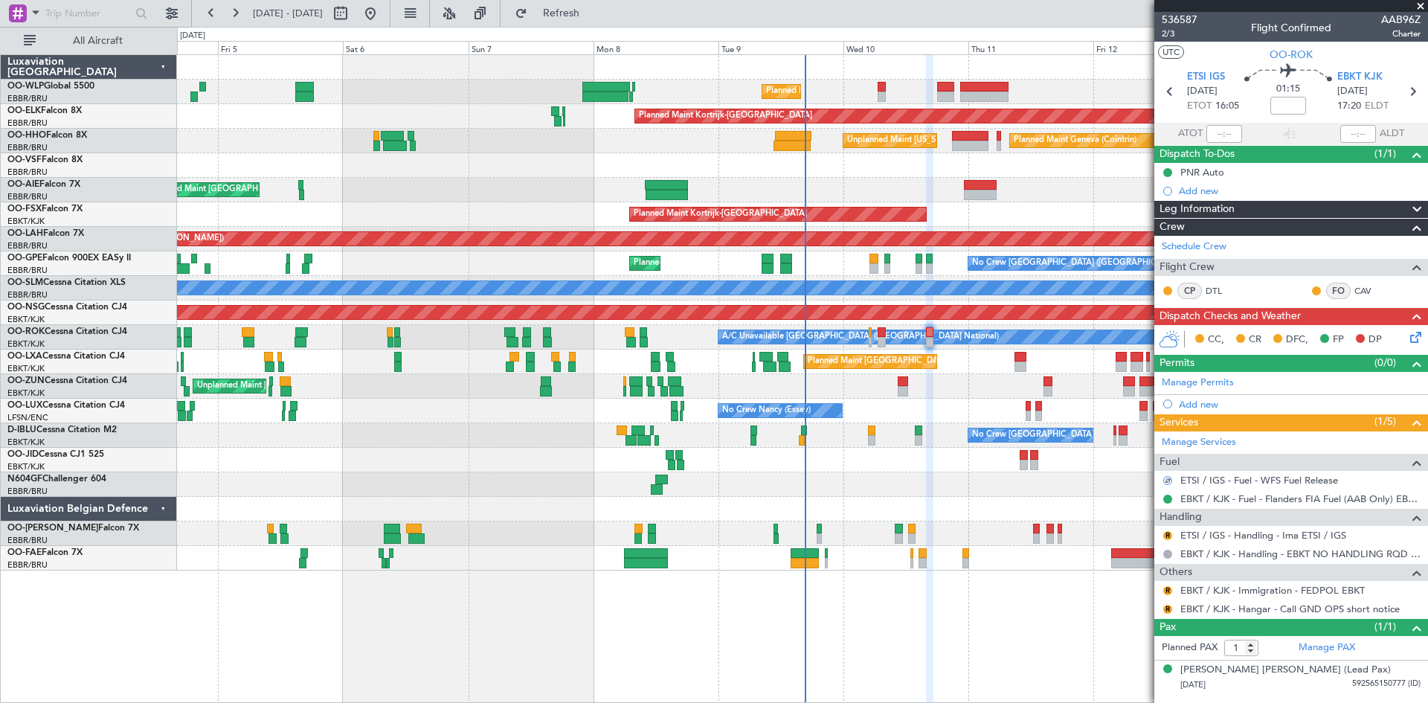
click at [1174, 536] on div "R ETSI / IGS - Handling - Ima ETSI / IGS" at bounding box center [1292, 535] width 274 height 19
click at [1172, 538] on div "R" at bounding box center [1168, 536] width 12 height 12
click at [1165, 538] on button "R" at bounding box center [1168, 535] width 9 height 9
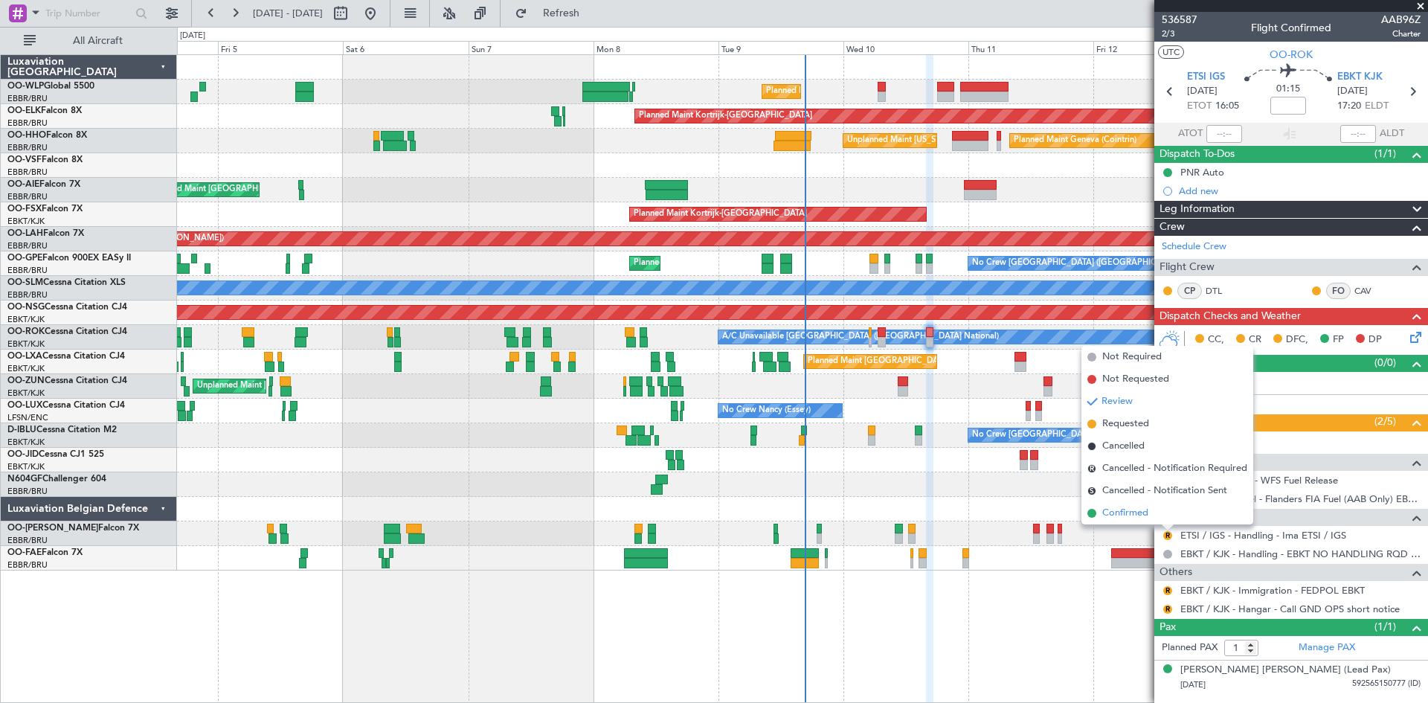
click at [1152, 516] on li "Confirmed" at bounding box center [1168, 513] width 172 height 22
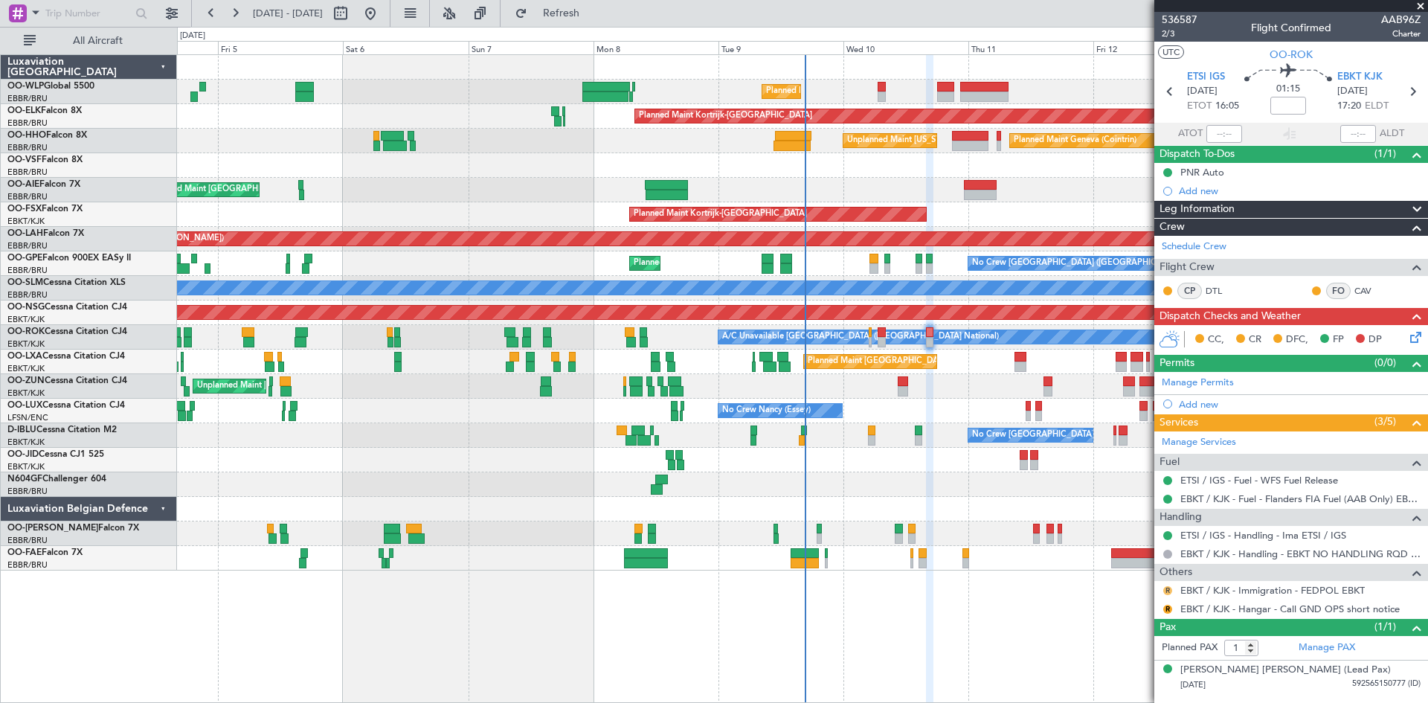
click at [1167, 591] on button "R" at bounding box center [1168, 590] width 9 height 9
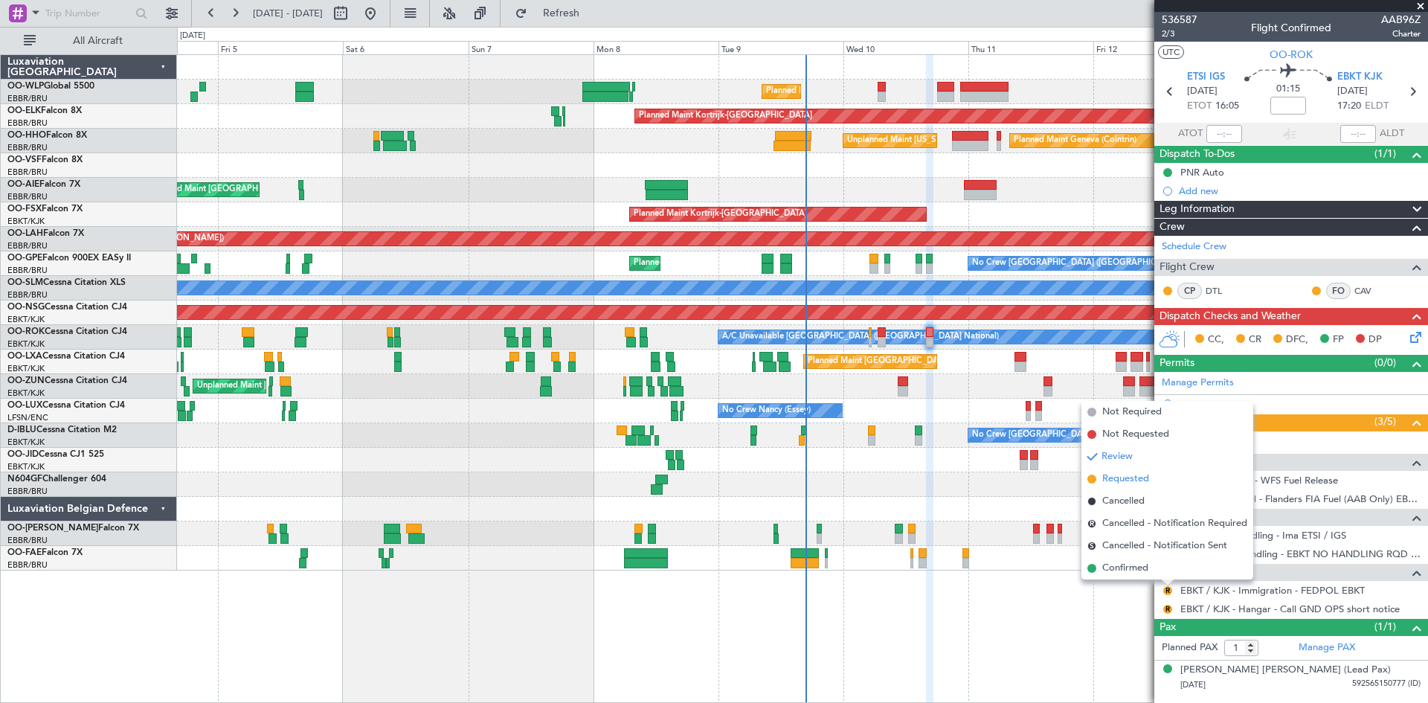
click at [1115, 482] on span "Requested" at bounding box center [1126, 479] width 47 height 15
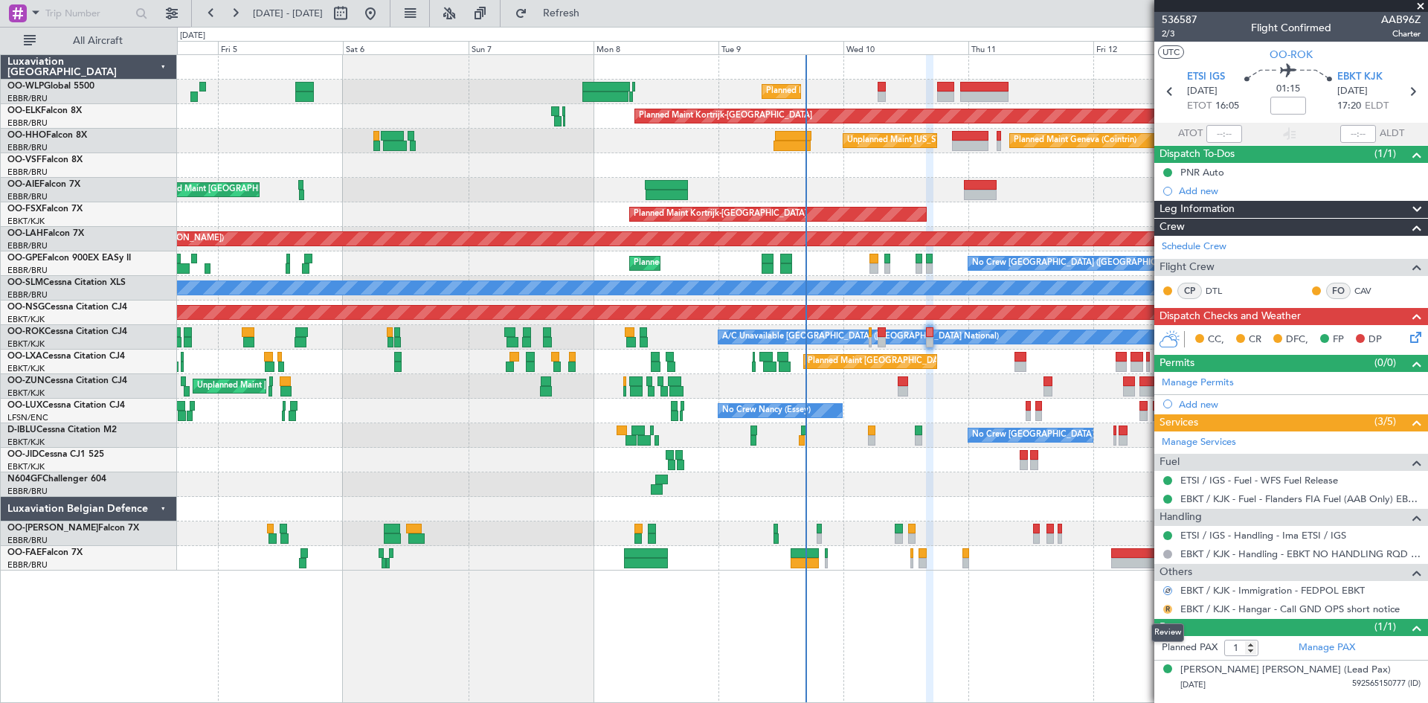
click at [1167, 610] on button "R" at bounding box center [1168, 609] width 9 height 9
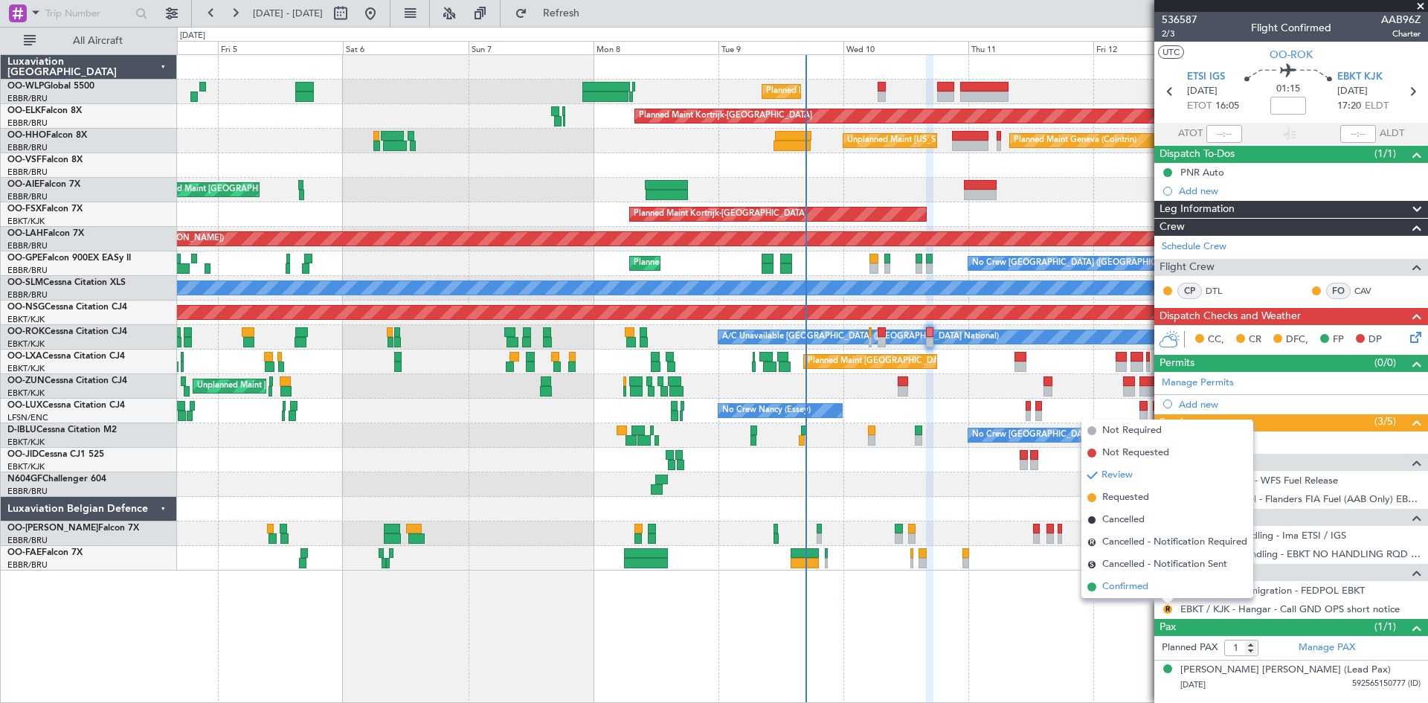
click at [1165, 590] on li "Confirmed" at bounding box center [1168, 587] width 172 height 22
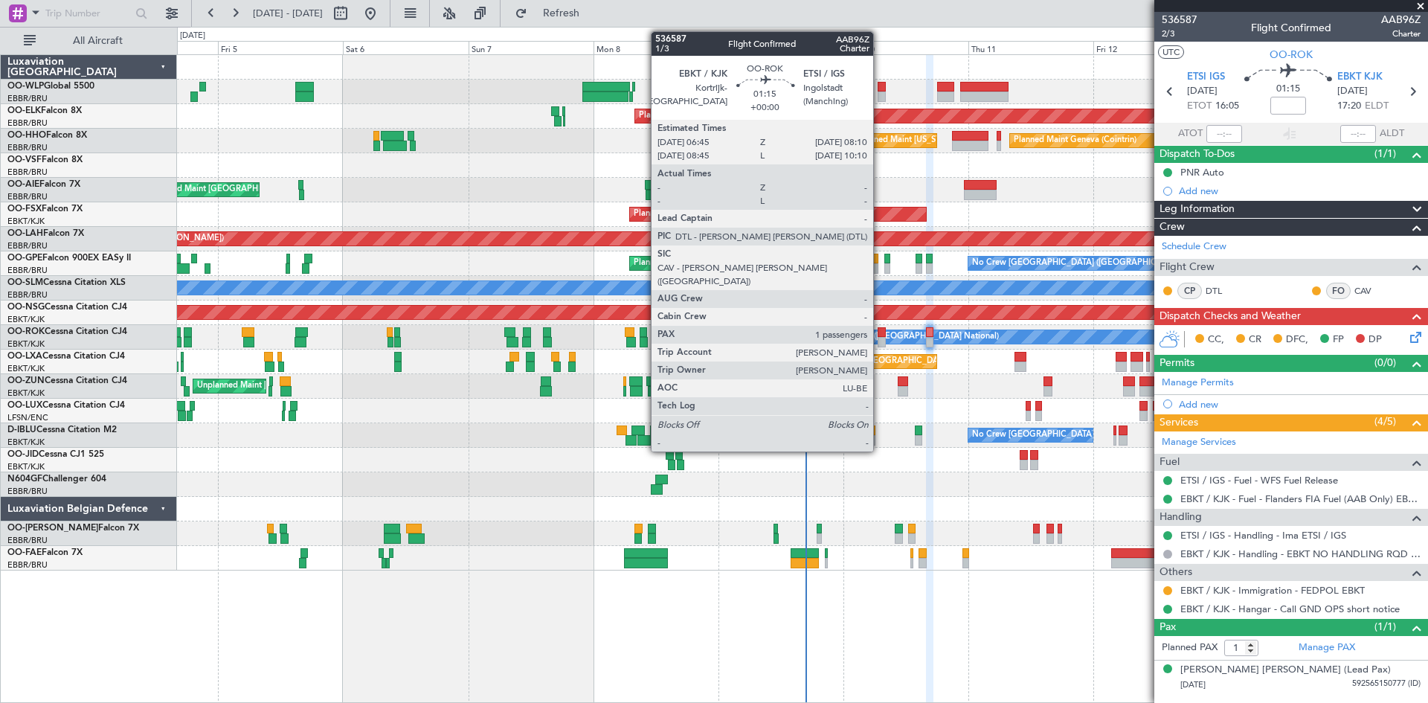
click at [880, 338] on div at bounding box center [881, 342] width 7 height 10
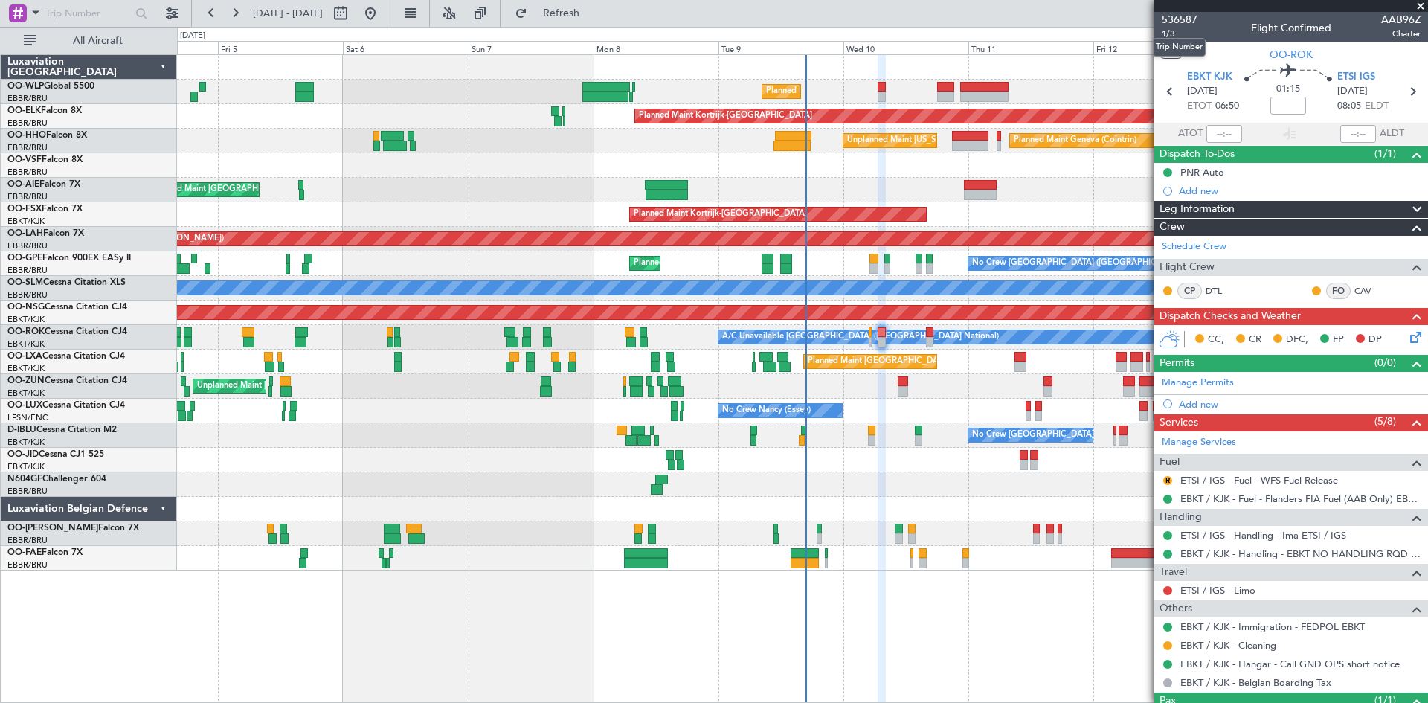
click at [1172, 33] on mat-tooltip-component "Trip Number" at bounding box center [1180, 47] width 74 height 39
click at [1172, 30] on span "1/3" at bounding box center [1180, 34] width 36 height 13
click at [1169, 476] on button "R" at bounding box center [1168, 480] width 9 height 9
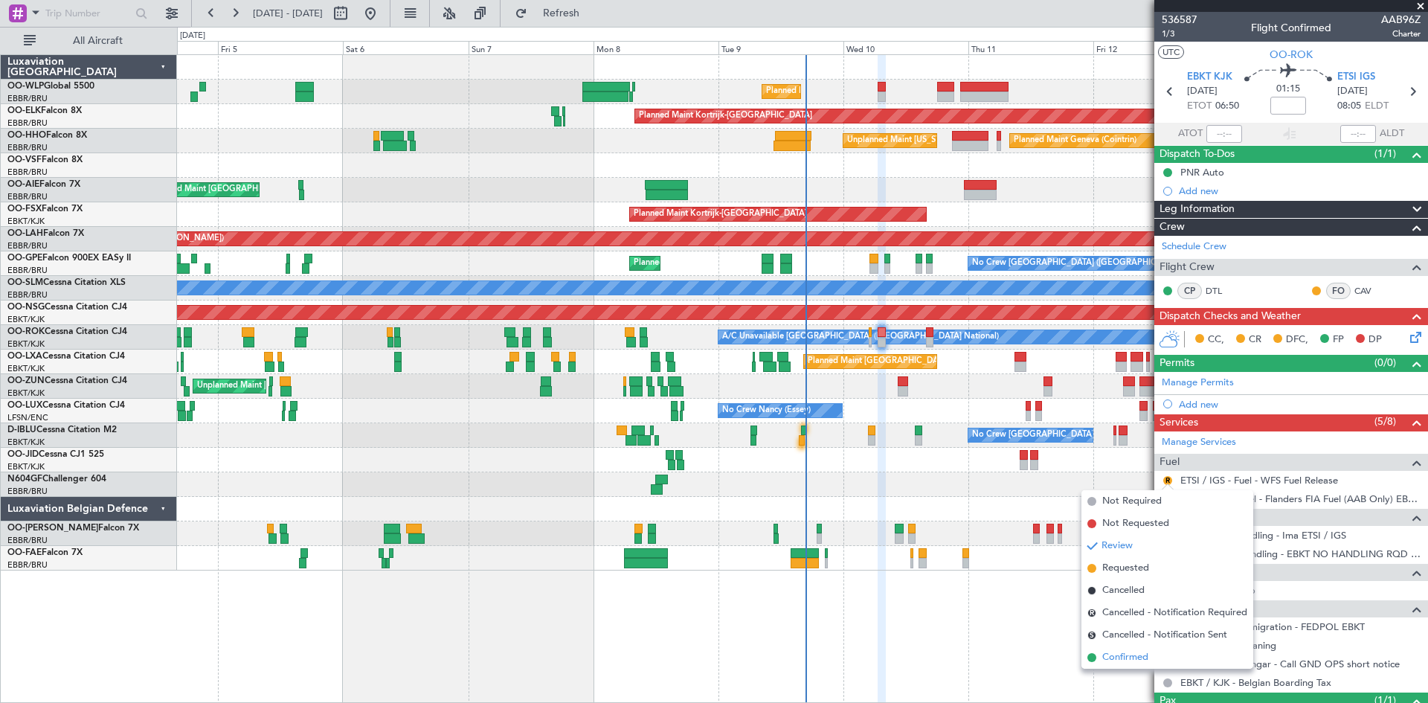
click at [1134, 655] on span "Confirmed" at bounding box center [1126, 657] width 46 height 15
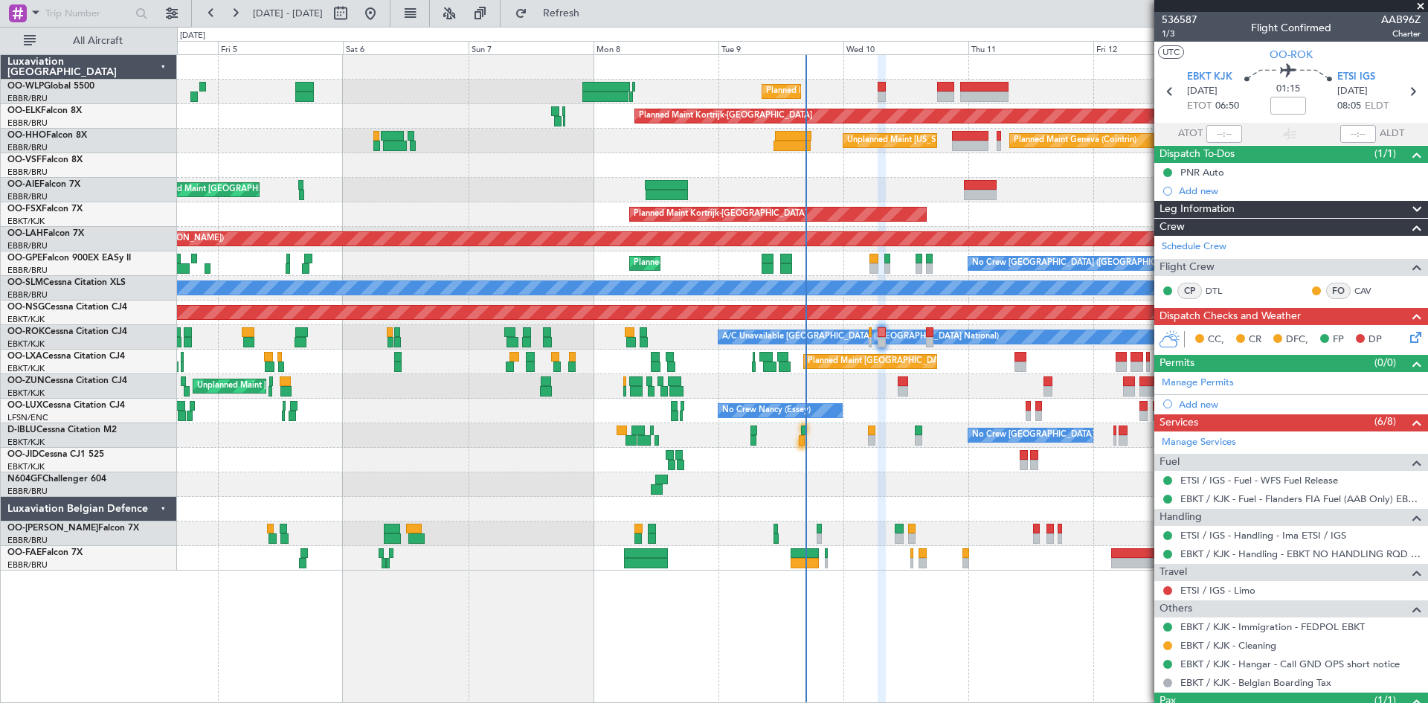
scroll to position [64, 0]
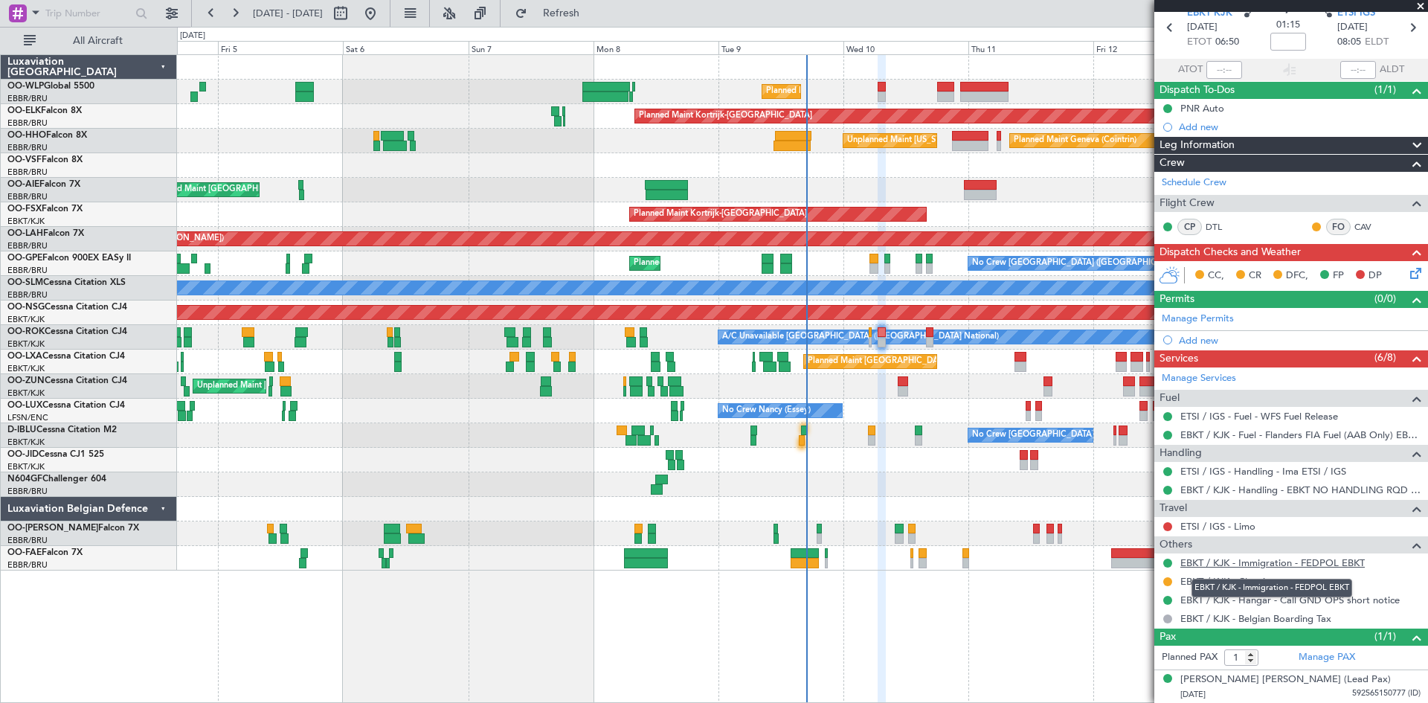
click at [1260, 563] on link "EBKT / KJK - Immigration - FEDPOL EBKT" at bounding box center [1273, 562] width 185 height 13
click at [1236, 520] on link "ETSI / IGS - Limo" at bounding box center [1218, 526] width 75 height 13
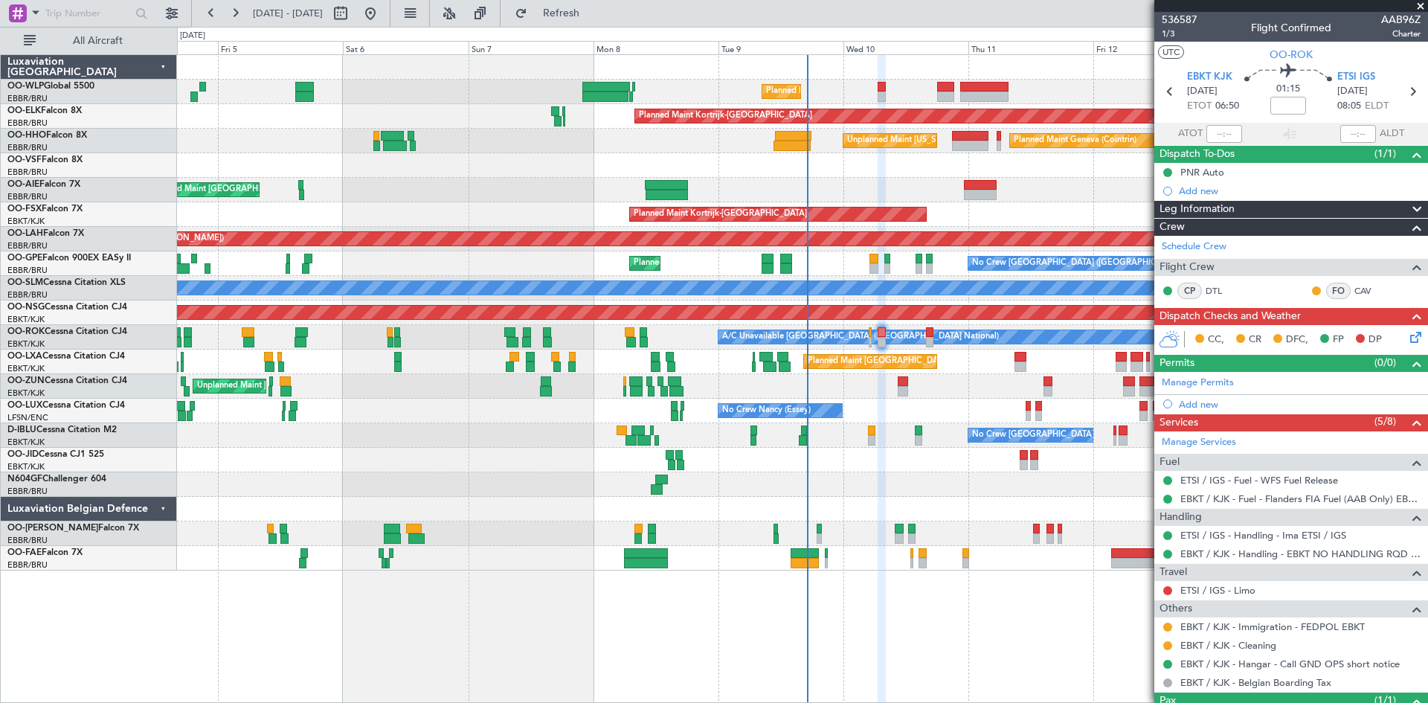
click at [1408, 336] on icon at bounding box center [1414, 335] width 12 height 12
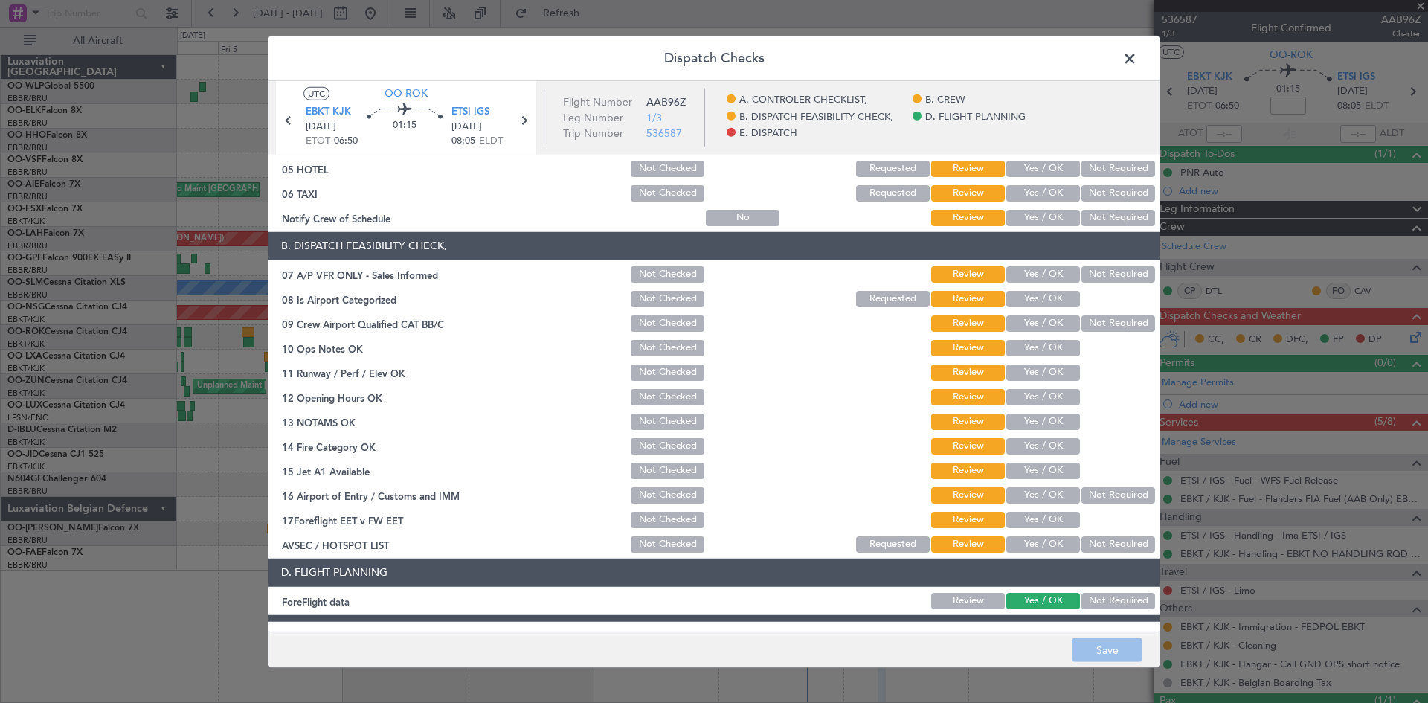
scroll to position [74, 0]
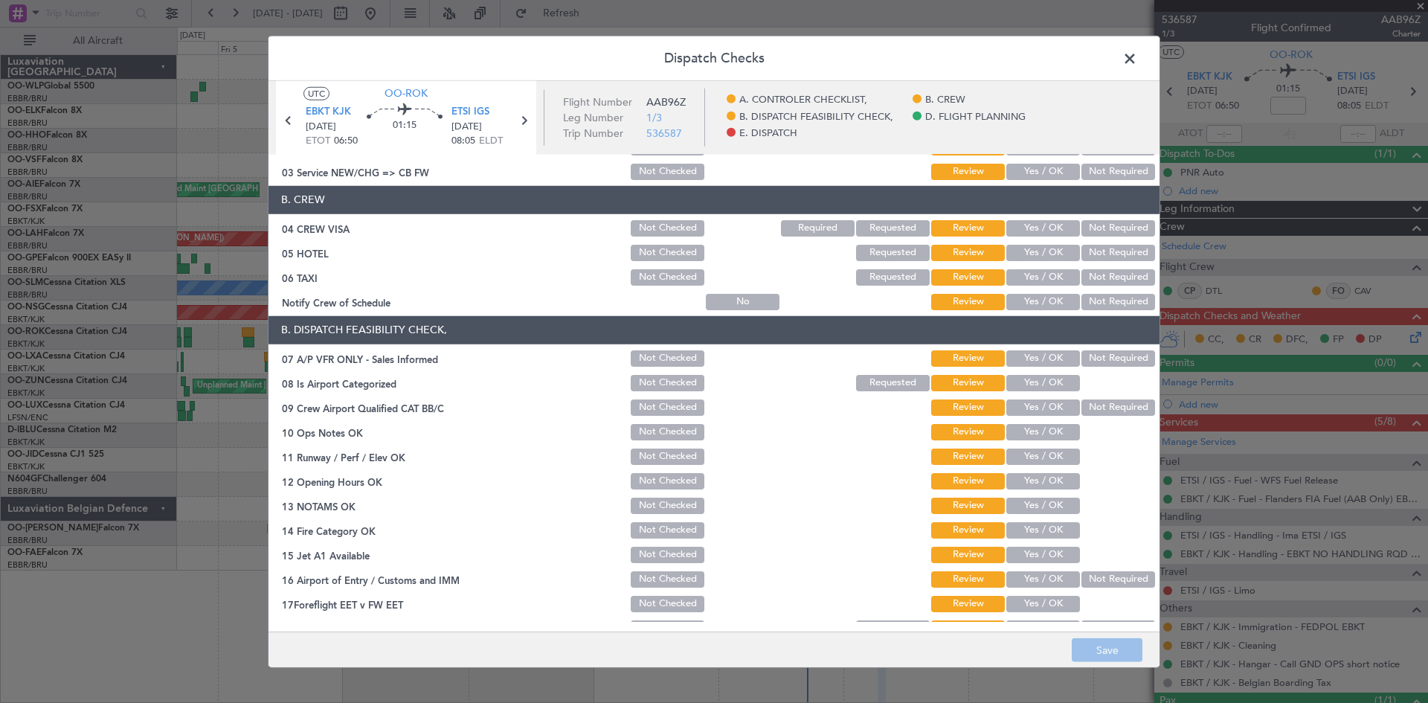
click at [1045, 348] on div "Yes / OK" at bounding box center [1041, 358] width 75 height 21
click at [1093, 354] on button "Not Required" at bounding box center [1119, 358] width 74 height 16
click at [1044, 383] on button "Yes / OK" at bounding box center [1044, 383] width 74 height 16
click at [1112, 406] on button "Not Required" at bounding box center [1119, 408] width 74 height 16
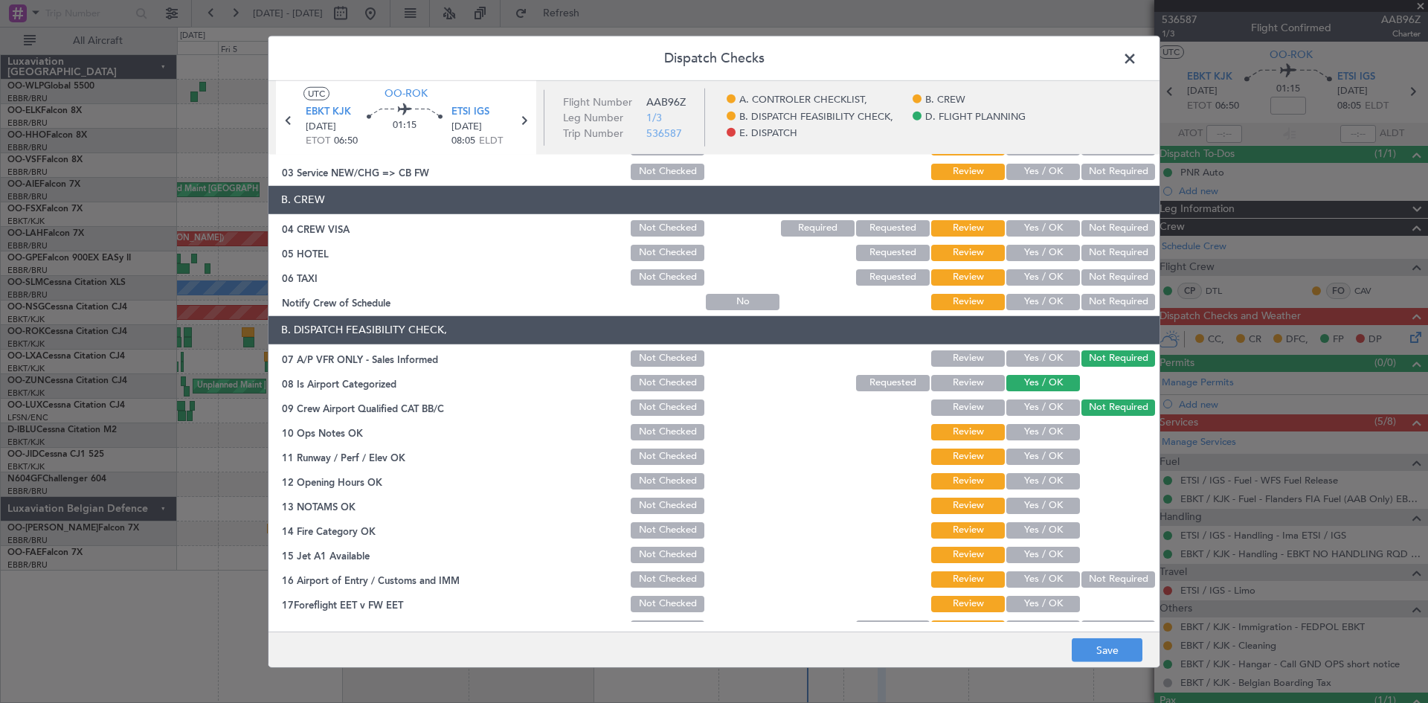
click at [1013, 428] on button "Yes / OK" at bounding box center [1044, 432] width 74 height 16
click at [1037, 485] on button "Yes / OK" at bounding box center [1044, 481] width 74 height 16
click at [1024, 449] on button "Yes / OK" at bounding box center [1044, 457] width 74 height 16
click at [1032, 509] on button "Yes / OK" at bounding box center [1044, 506] width 74 height 16
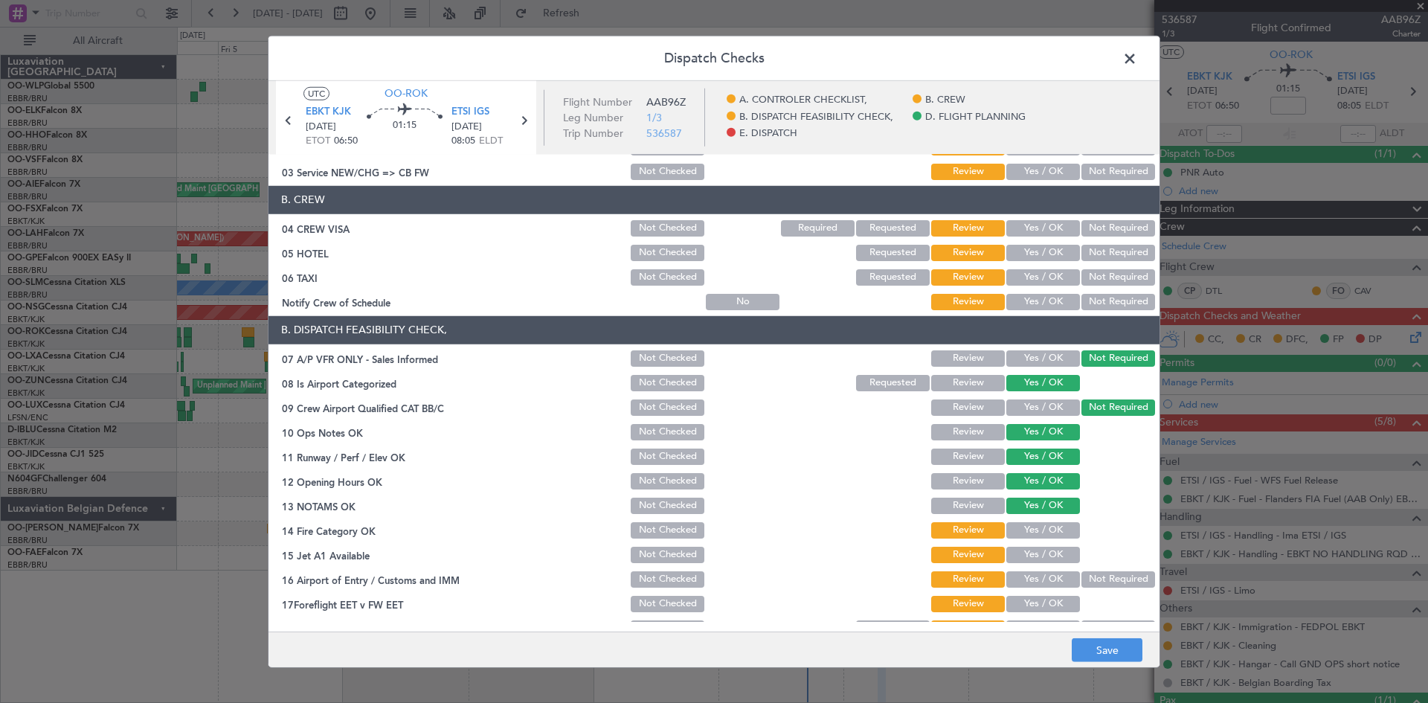
click at [1035, 535] on button "Yes / OK" at bounding box center [1044, 530] width 74 height 16
click at [1034, 556] on button "Yes / OK" at bounding box center [1044, 555] width 74 height 16
click at [1085, 587] on button "Not Required" at bounding box center [1119, 579] width 74 height 16
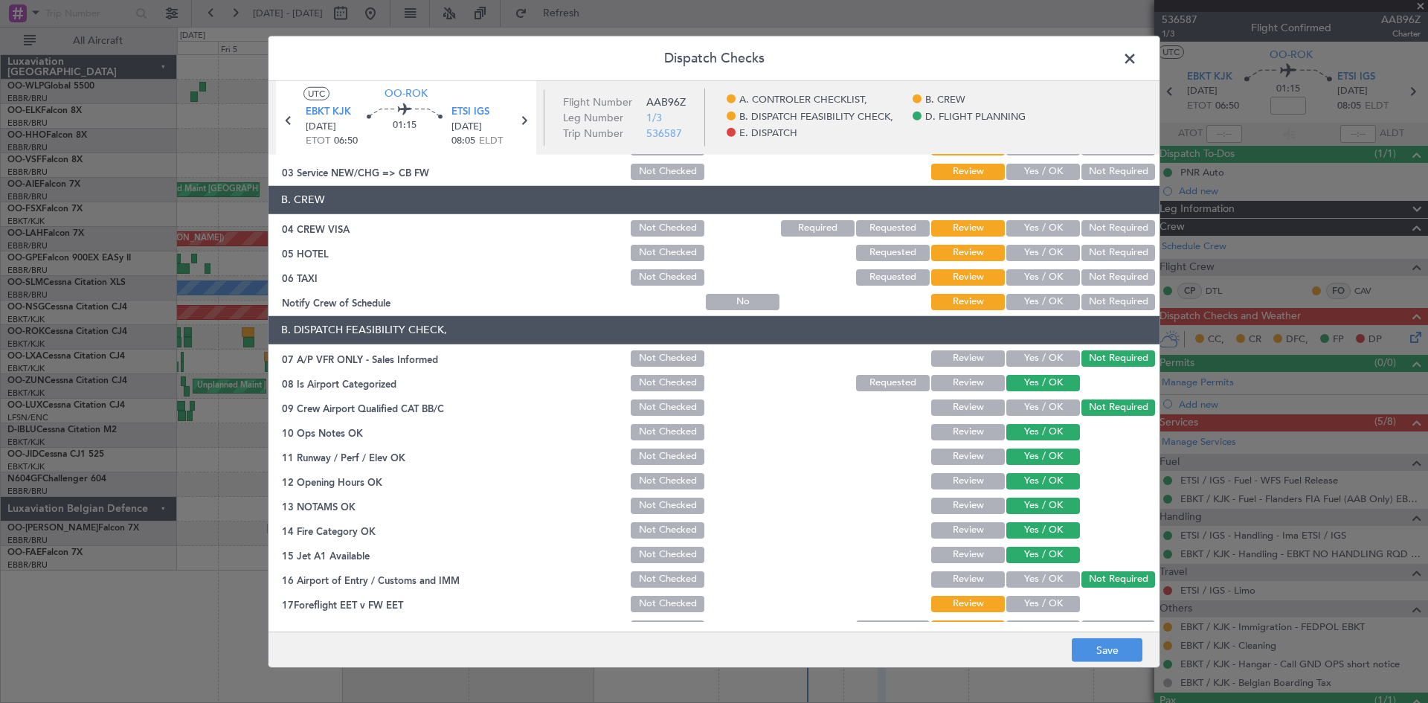
click at [1054, 598] on button "Yes / OK" at bounding box center [1044, 604] width 74 height 16
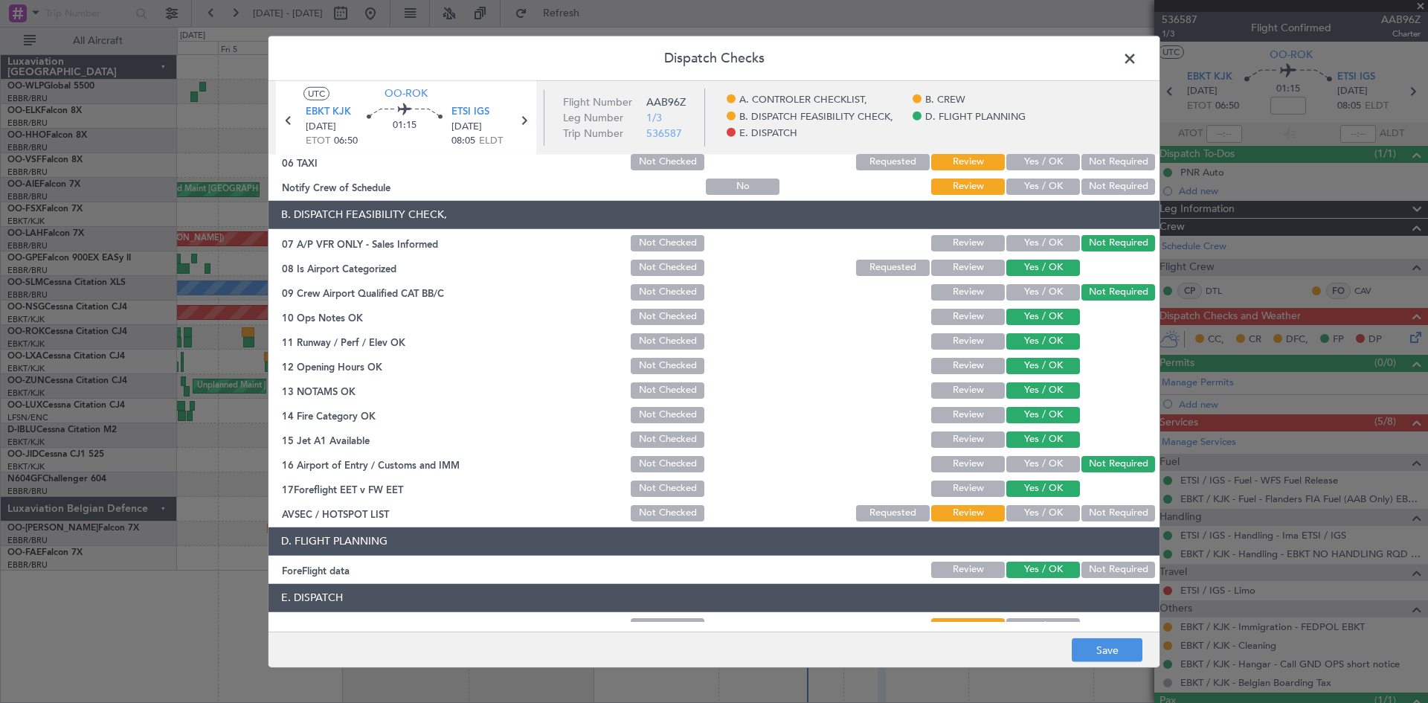
scroll to position [223, 0]
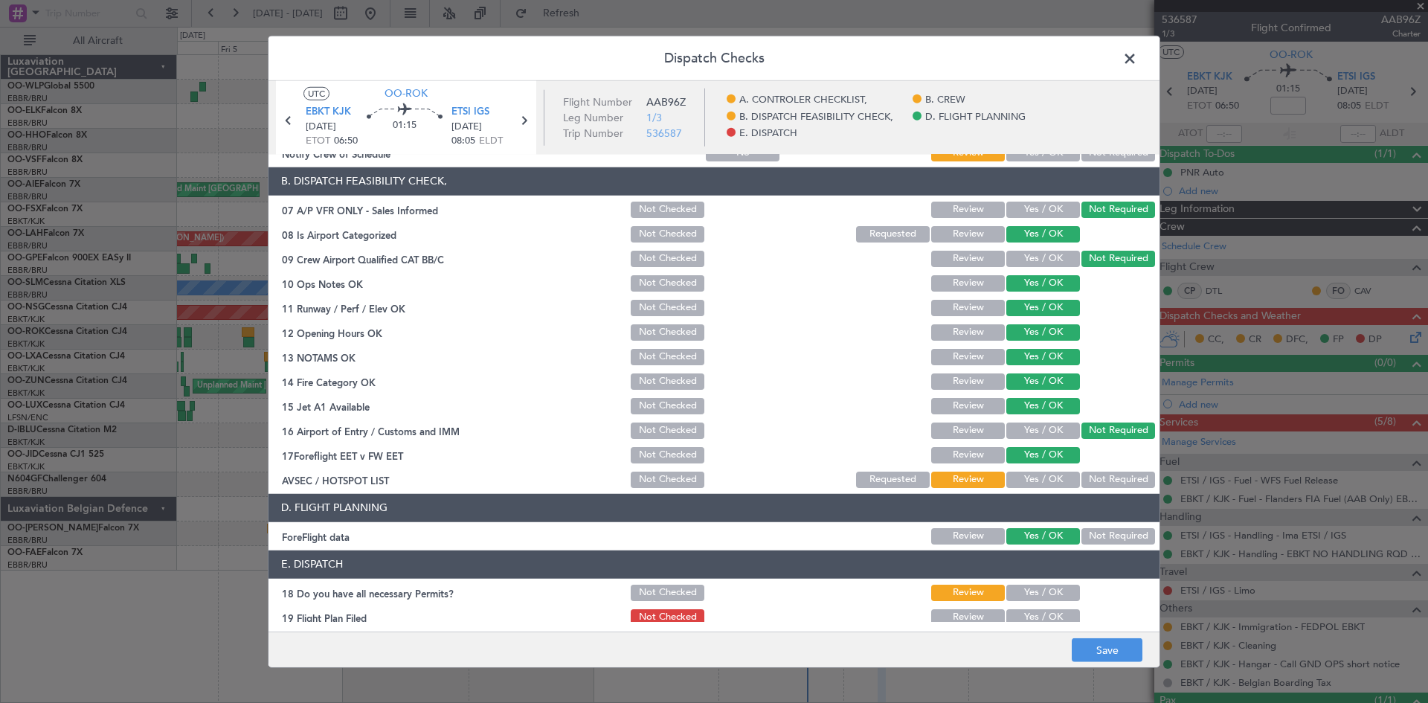
click at [1048, 481] on button "Yes / OK" at bounding box center [1044, 480] width 74 height 16
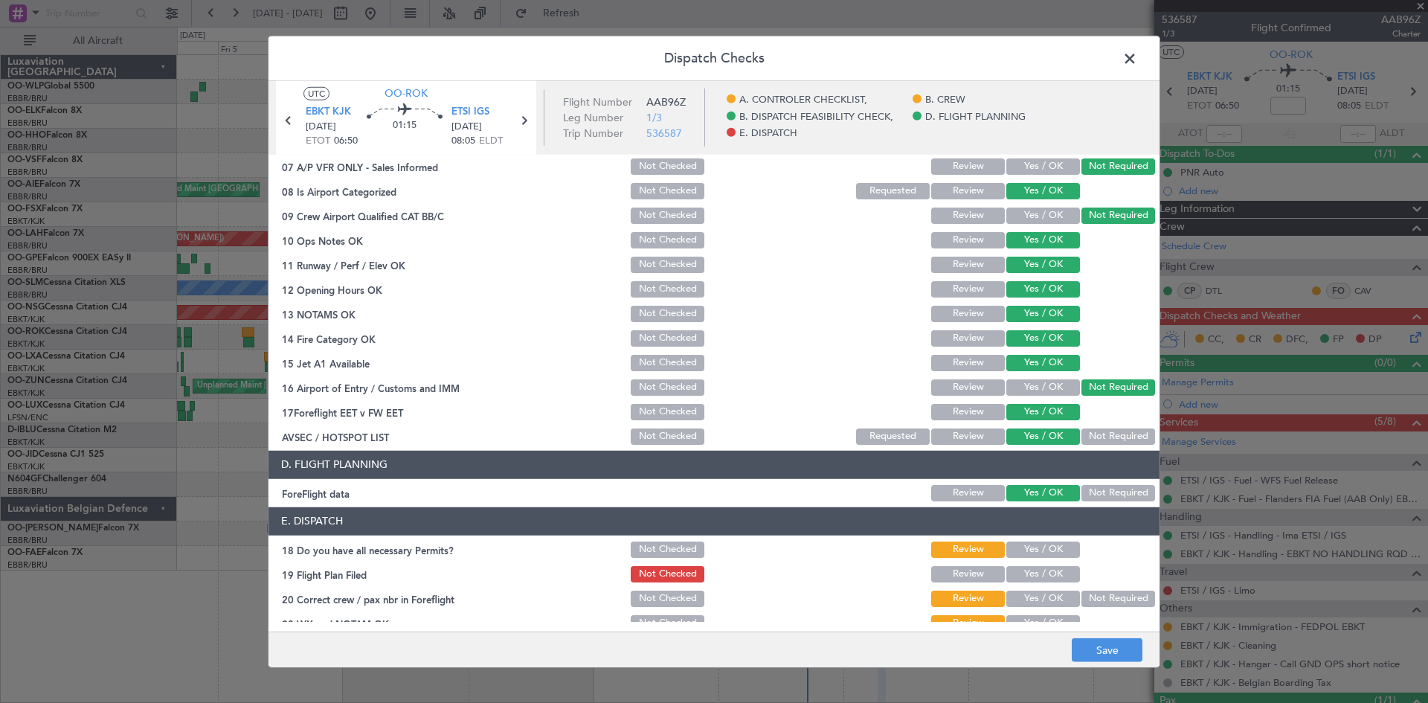
scroll to position [281, 0]
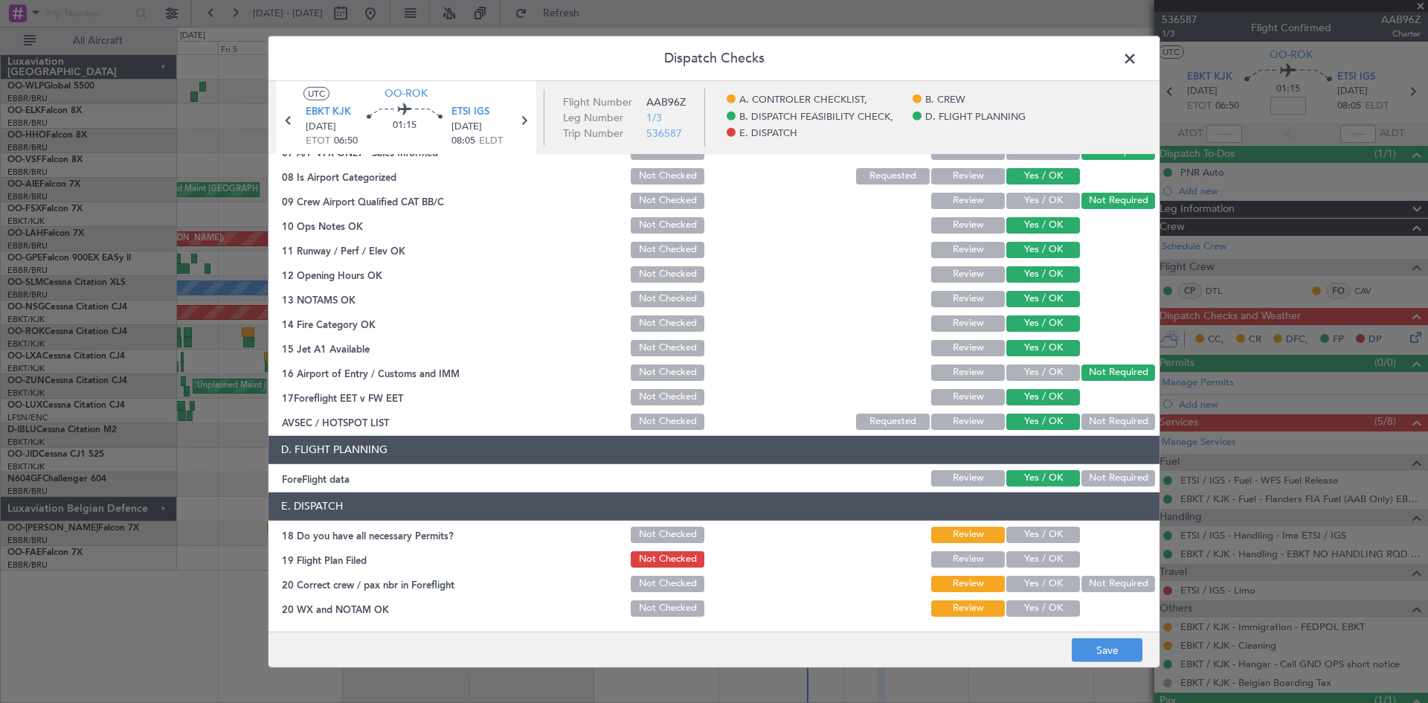
click at [1036, 556] on button "Yes / OK" at bounding box center [1044, 559] width 74 height 16
click at [1036, 533] on button "Yes / OK" at bounding box center [1044, 535] width 74 height 16
click at [1045, 583] on button "Yes / OK" at bounding box center [1044, 584] width 74 height 16
click at [1041, 603] on button "Yes / OK" at bounding box center [1044, 608] width 74 height 16
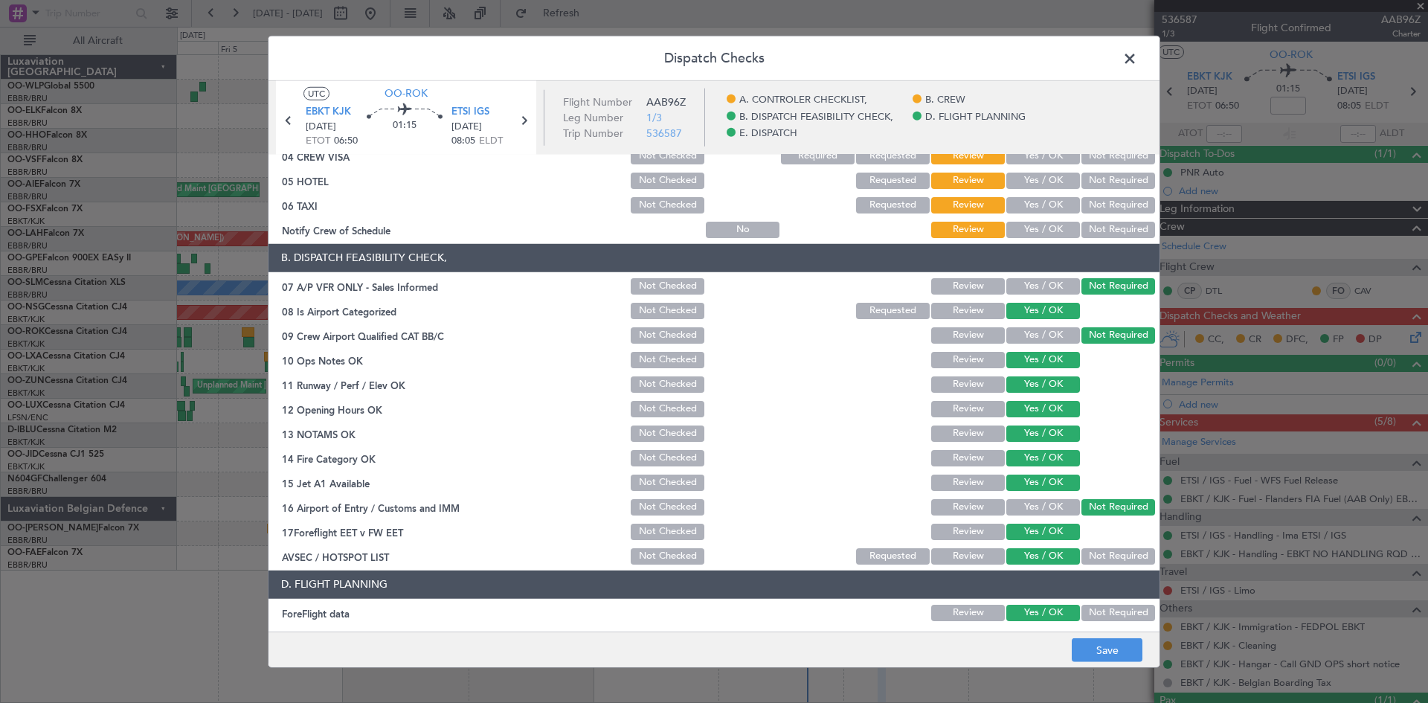
scroll to position [0, 0]
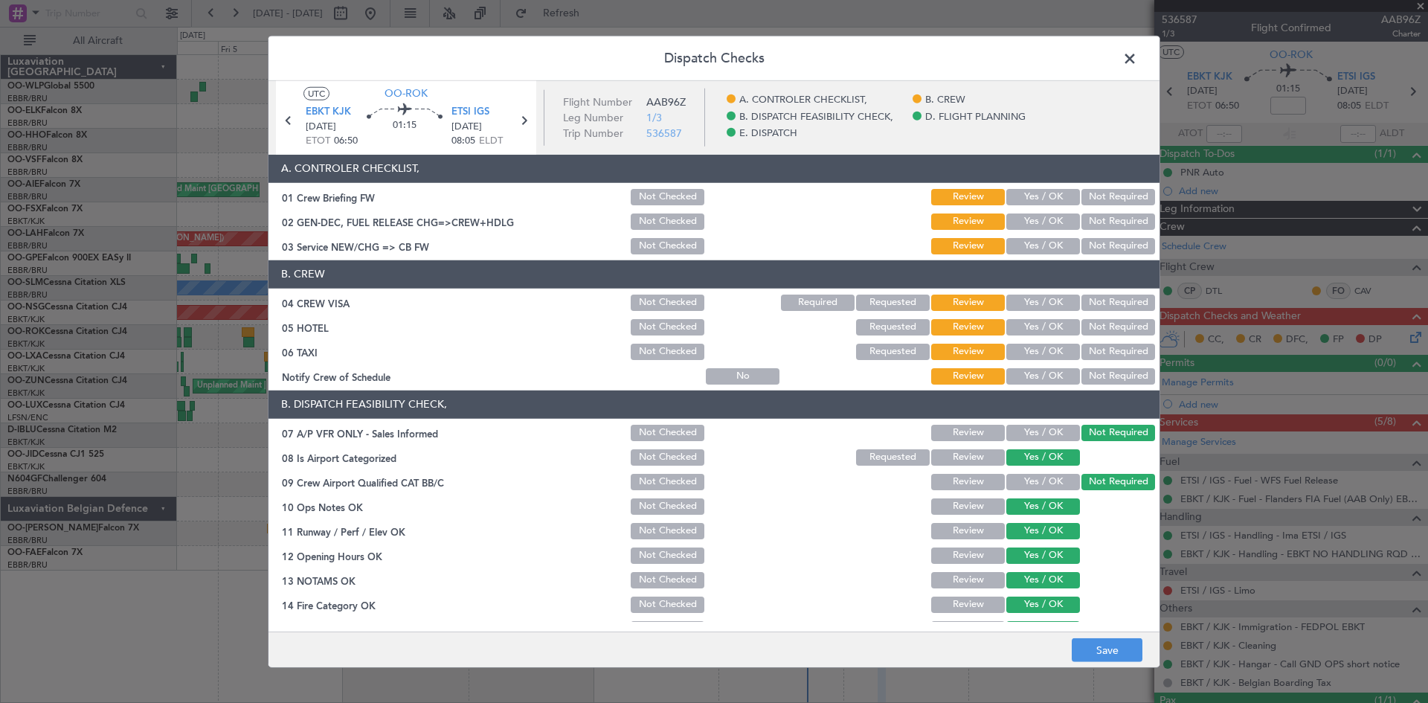
click at [1046, 189] on button "Yes / OK" at bounding box center [1044, 197] width 74 height 16
click at [1040, 215] on button "Yes / OK" at bounding box center [1044, 222] width 74 height 16
click at [1034, 250] on button "Yes / OK" at bounding box center [1044, 246] width 74 height 16
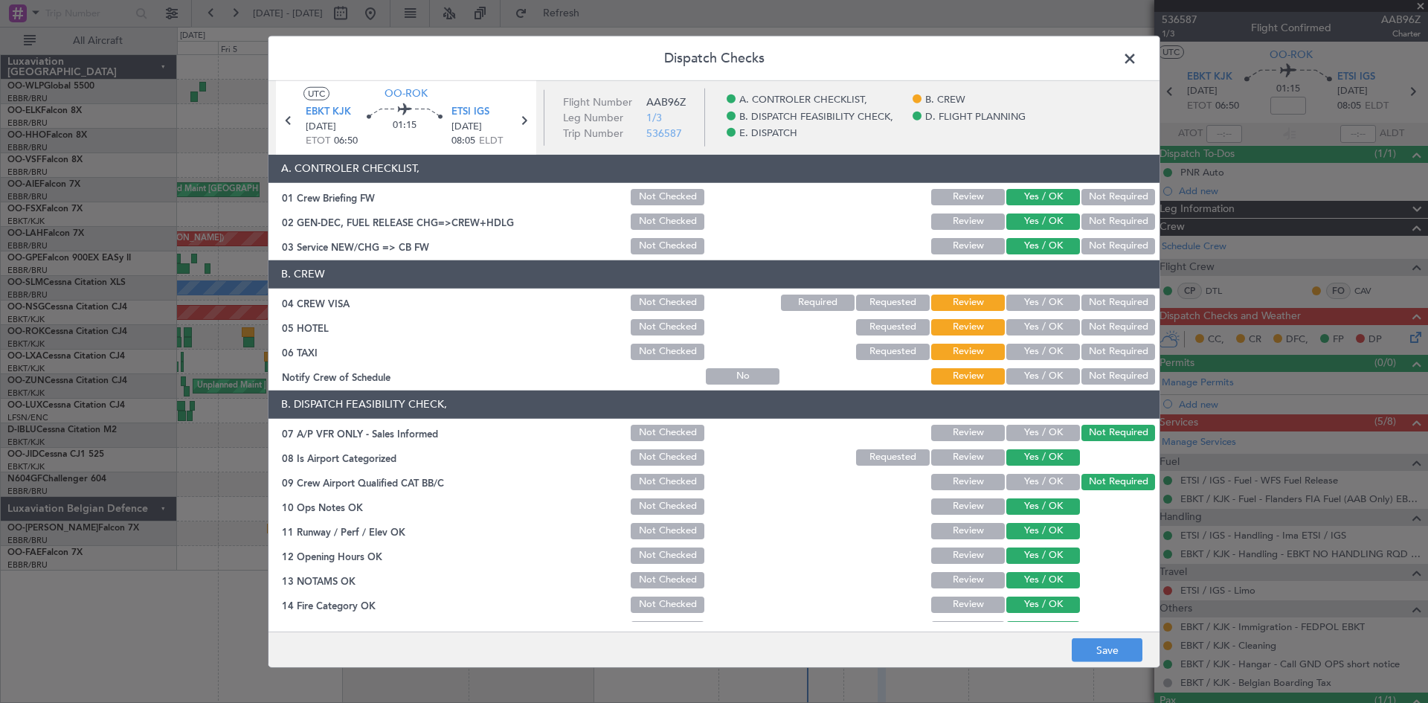
click at [1062, 304] on button "Yes / OK" at bounding box center [1044, 303] width 74 height 16
click at [1043, 371] on button "Yes / OK" at bounding box center [1044, 376] width 74 height 16
click at [1093, 342] on div "Not Required" at bounding box center [1116, 351] width 75 height 21
click at [1085, 352] on button "Not Required" at bounding box center [1119, 352] width 74 height 16
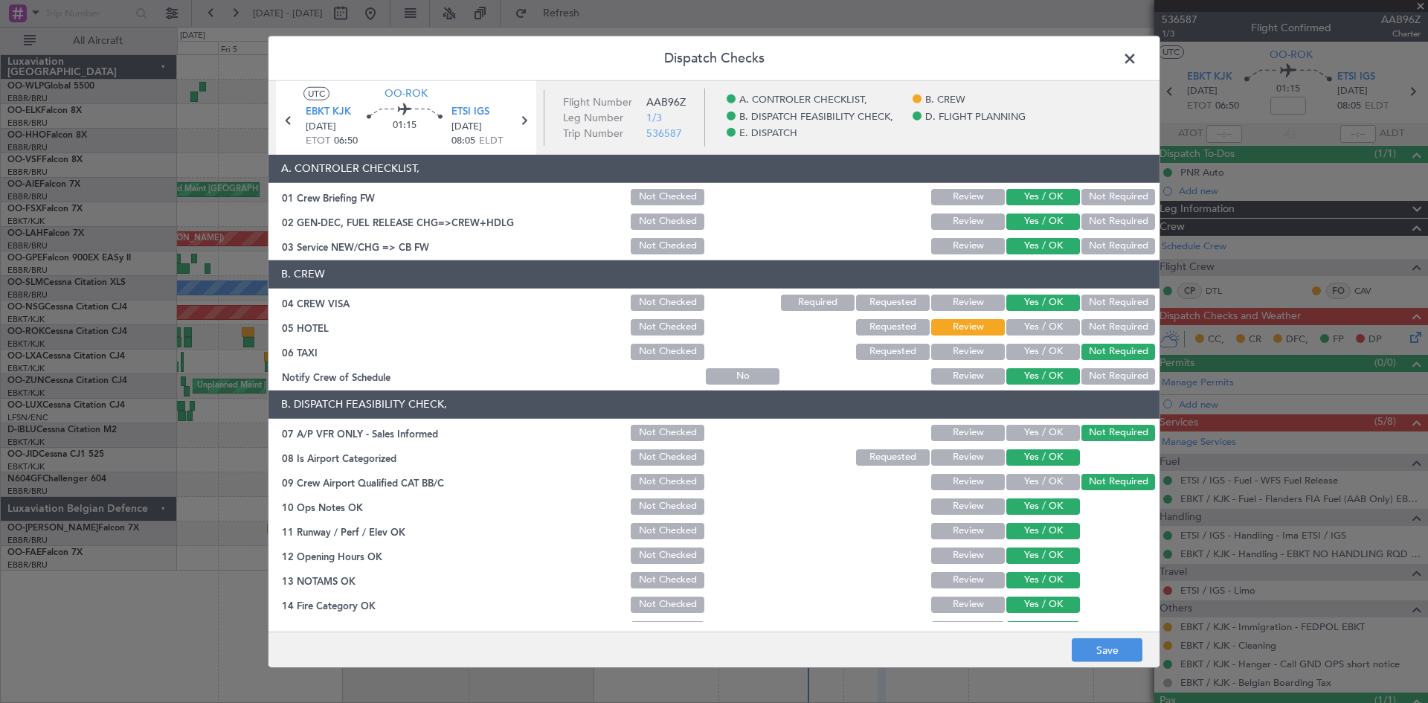
click at [1047, 351] on button "Yes / OK" at bounding box center [1044, 352] width 74 height 16
click at [1102, 638] on button "Save" at bounding box center [1107, 650] width 71 height 24
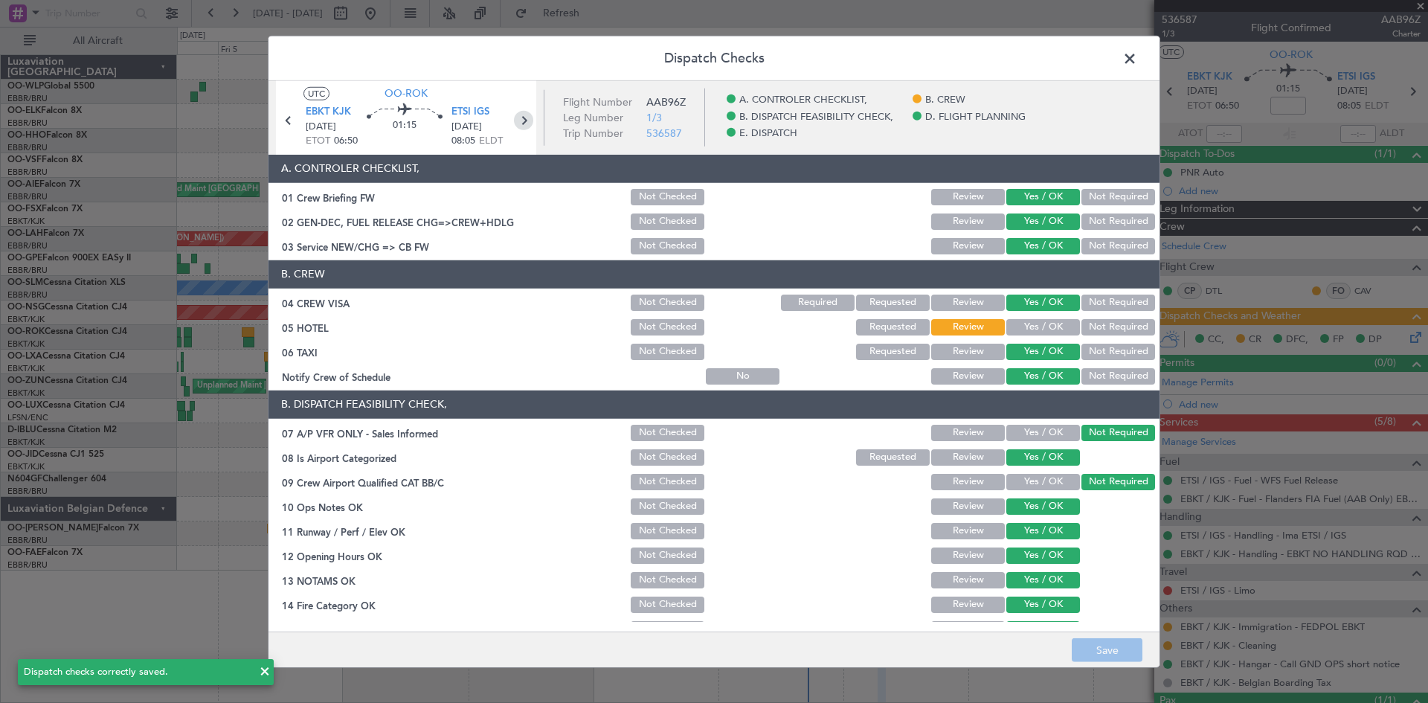
click at [532, 121] on icon at bounding box center [523, 119] width 19 height 19
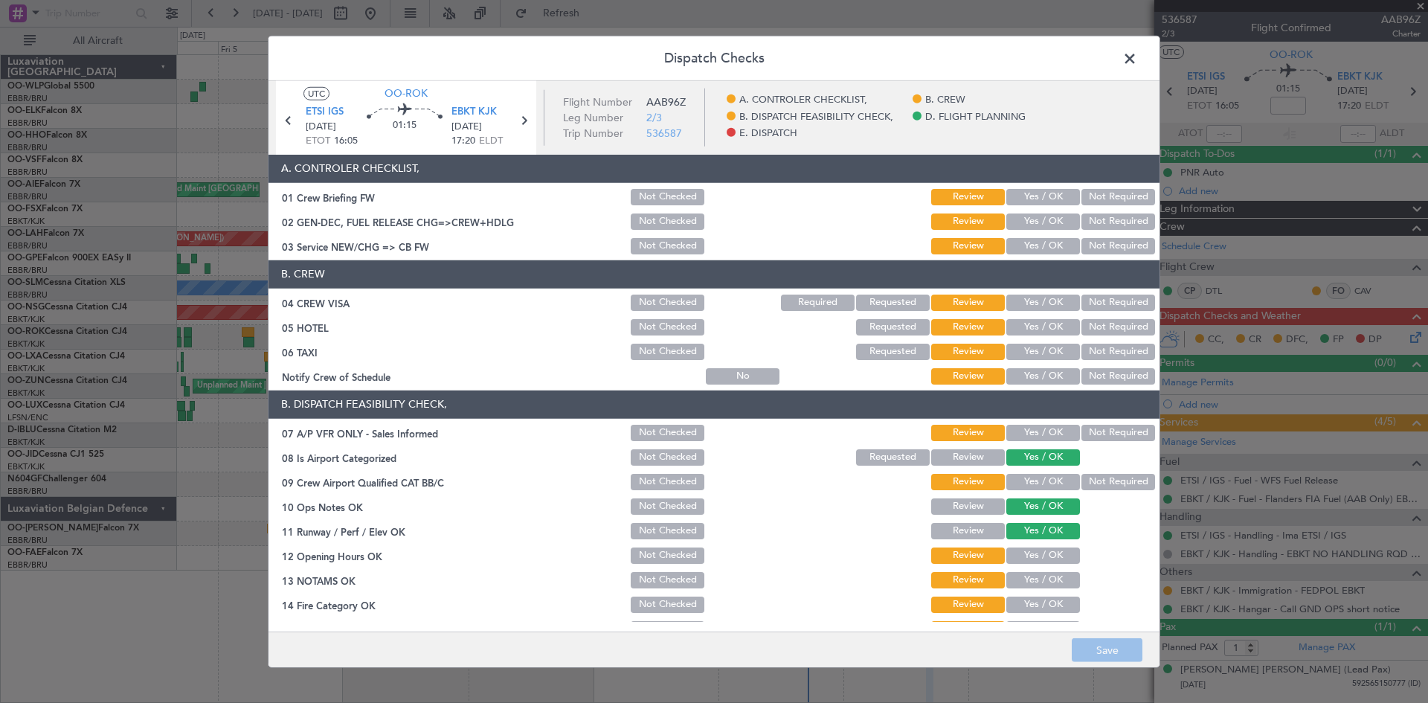
click at [1042, 200] on button "Yes / OK" at bounding box center [1044, 197] width 74 height 16
click at [1042, 211] on section "A. CONTROLER CHECKLIST, 01 Crew Briefing FW Not Checked Review Yes / OK Not Req…" at bounding box center [714, 206] width 891 height 102
click at [1042, 228] on button "Yes / OK" at bounding box center [1044, 222] width 74 height 16
click at [1036, 256] on div "Yes / OK" at bounding box center [1041, 246] width 75 height 21
click at [1034, 244] on button "Yes / OK" at bounding box center [1044, 246] width 74 height 16
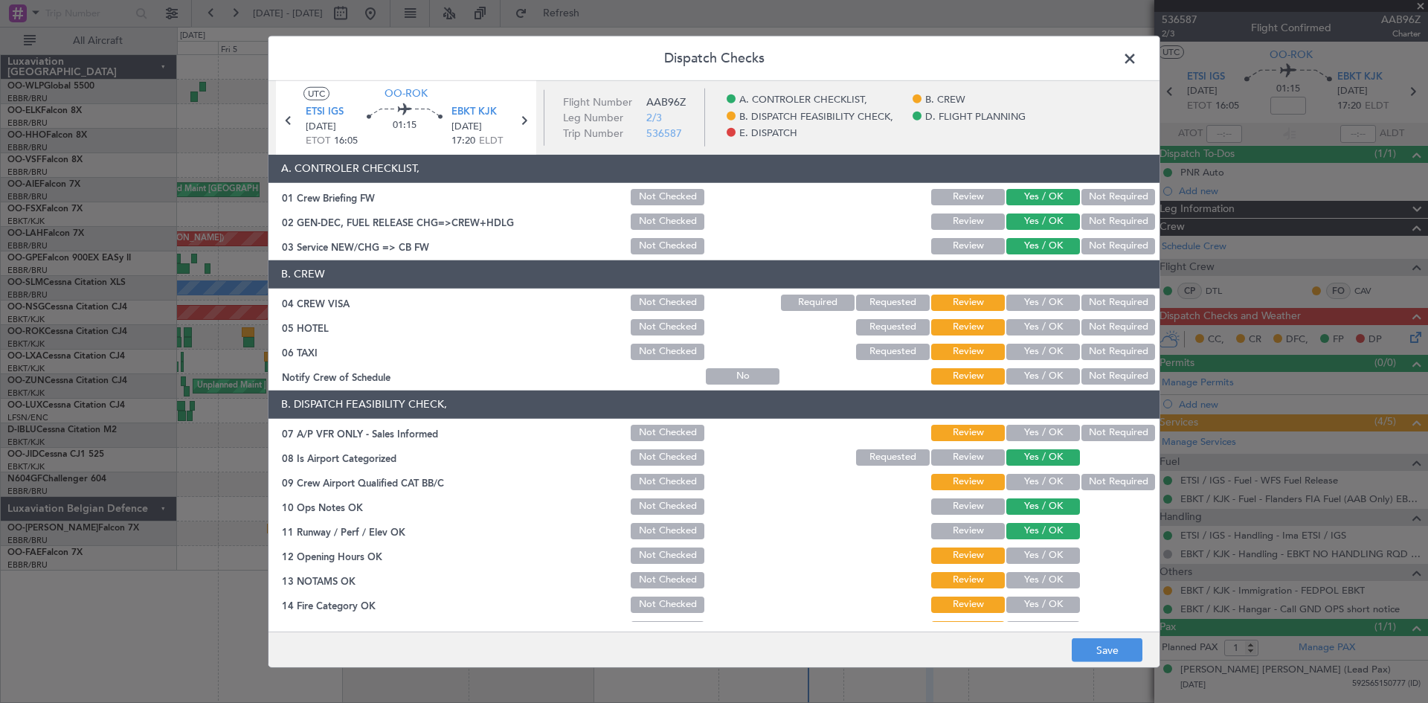
click at [1036, 302] on button "Yes / OK" at bounding box center [1044, 303] width 74 height 16
click at [1049, 347] on button "Yes / OK" at bounding box center [1044, 352] width 74 height 16
click at [1042, 379] on button "Yes / OK" at bounding box center [1044, 376] width 74 height 16
click at [1034, 428] on button "Yes / OK" at bounding box center [1044, 433] width 74 height 16
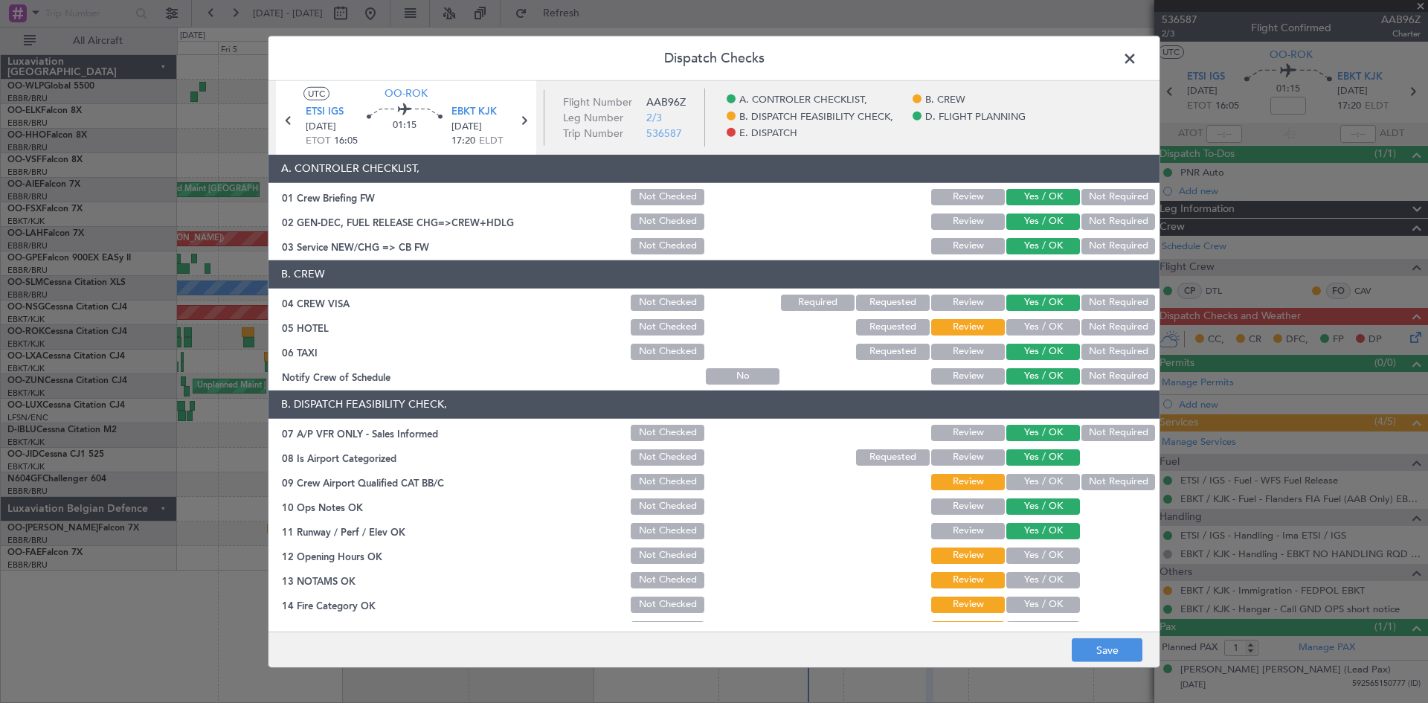
click at [1082, 429] on button "Not Required" at bounding box center [1119, 433] width 74 height 16
click at [1079, 472] on div "Not Required" at bounding box center [1116, 482] width 75 height 21
click at [1082, 479] on button "Not Required" at bounding box center [1119, 482] width 74 height 16
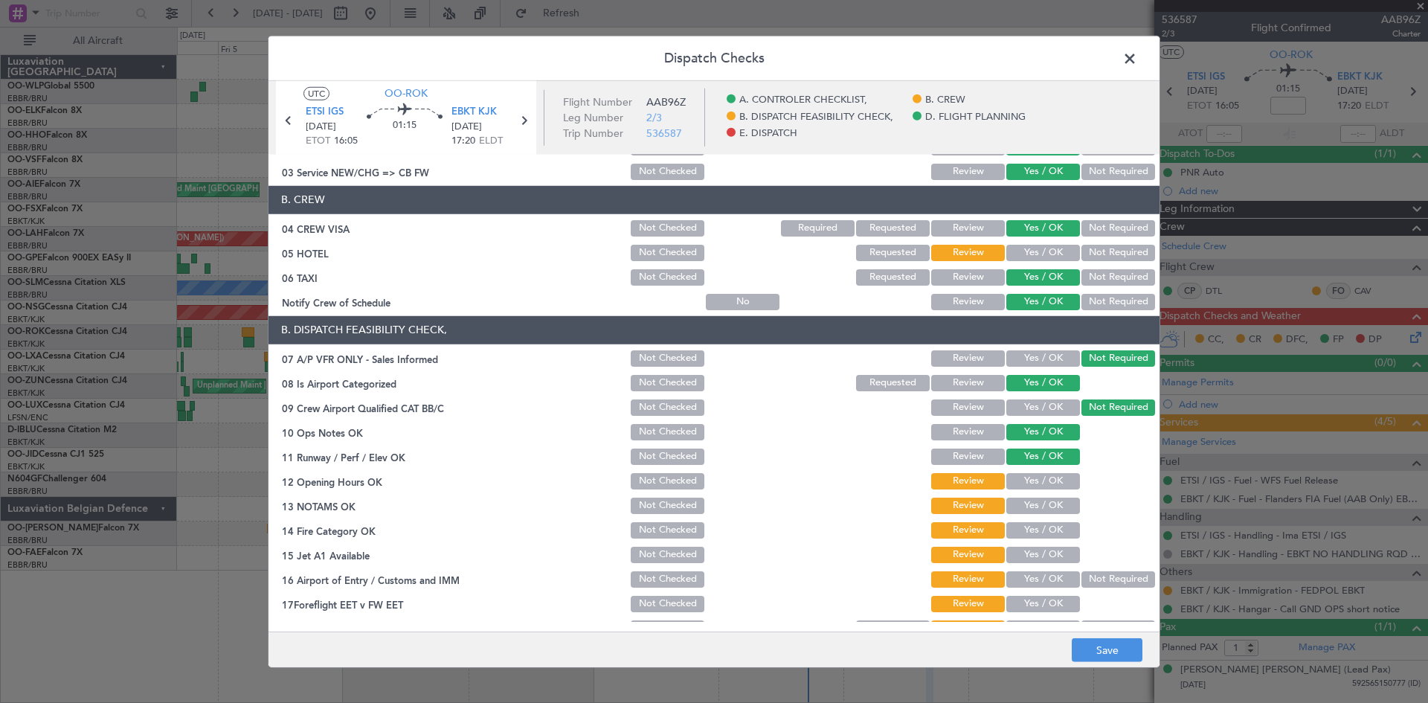
click at [1021, 480] on button "Yes / OK" at bounding box center [1044, 481] width 74 height 16
click at [1024, 498] on button "Yes / OK" at bounding box center [1044, 506] width 74 height 16
click at [1029, 530] on button "Yes / OK" at bounding box center [1044, 530] width 74 height 16
click at [1029, 548] on button "Yes / OK" at bounding box center [1044, 555] width 74 height 16
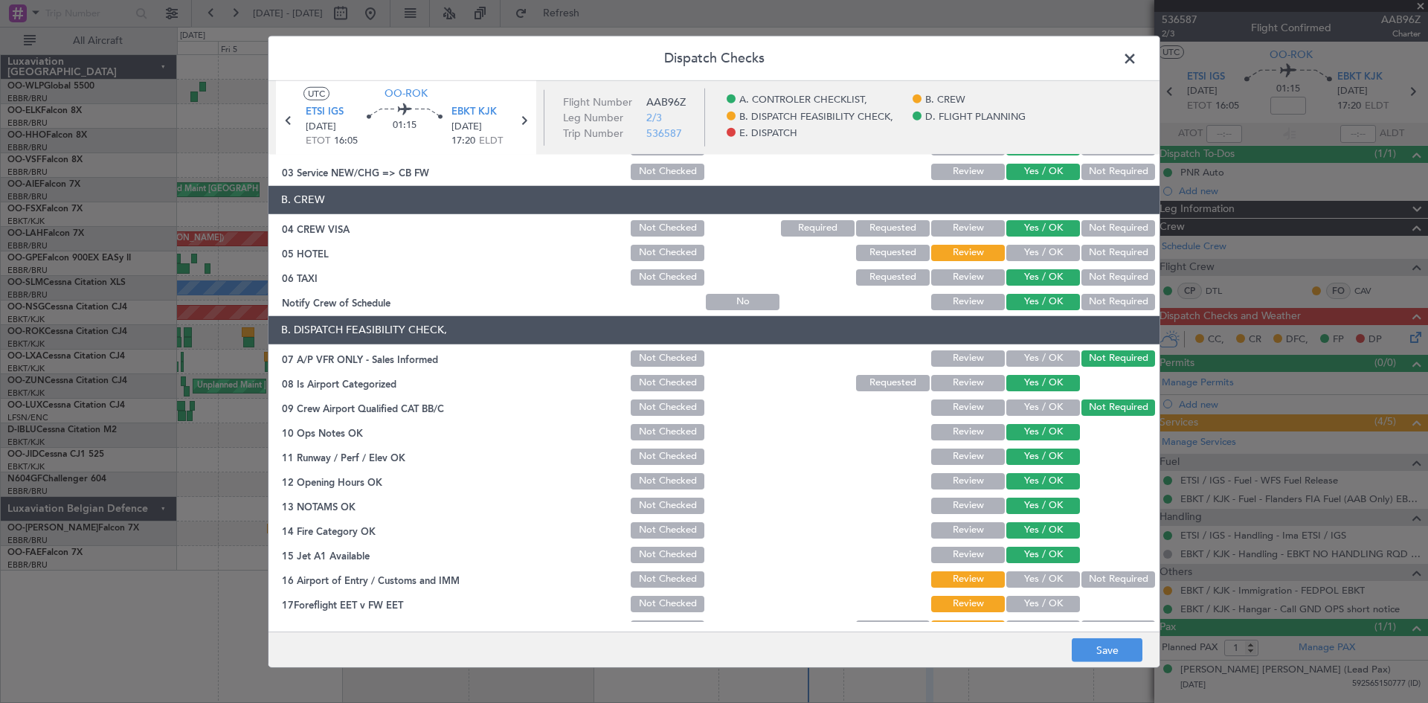
click at [1085, 579] on button "Not Required" at bounding box center [1119, 579] width 74 height 16
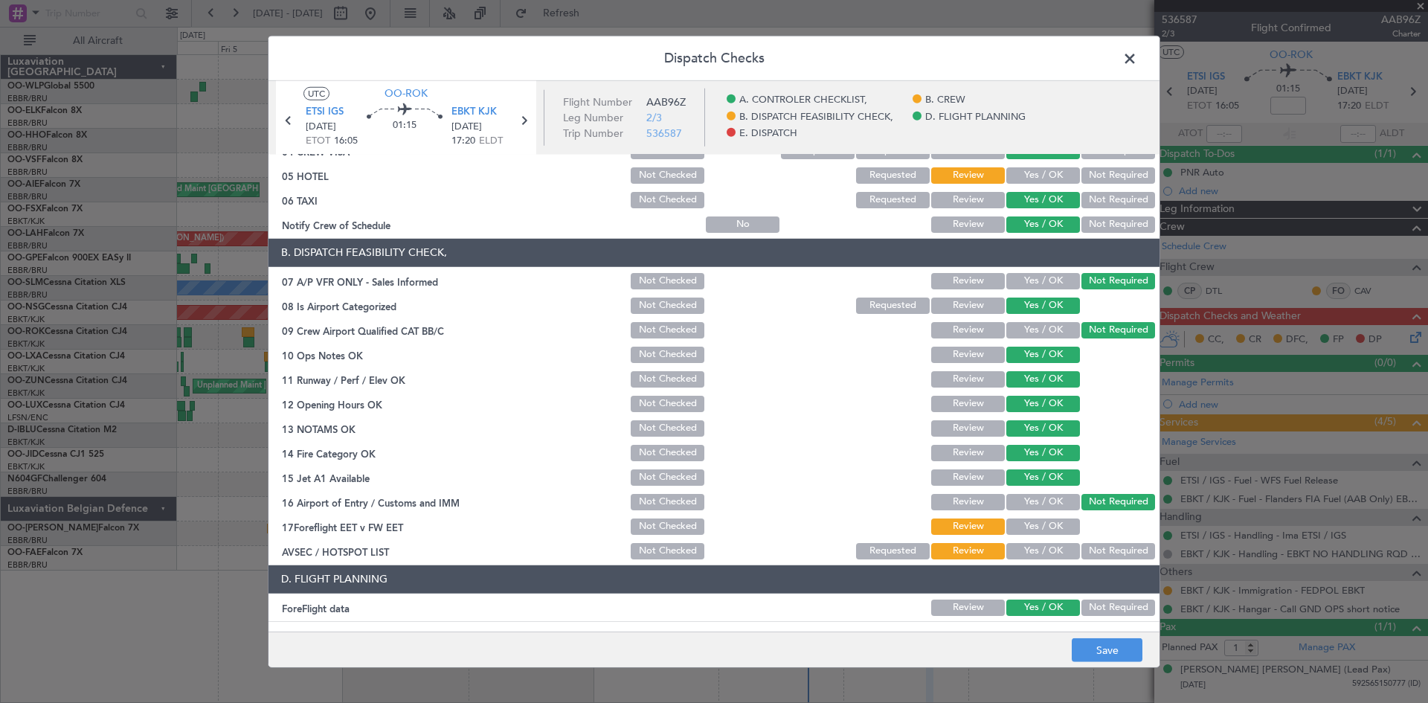
scroll to position [223, 0]
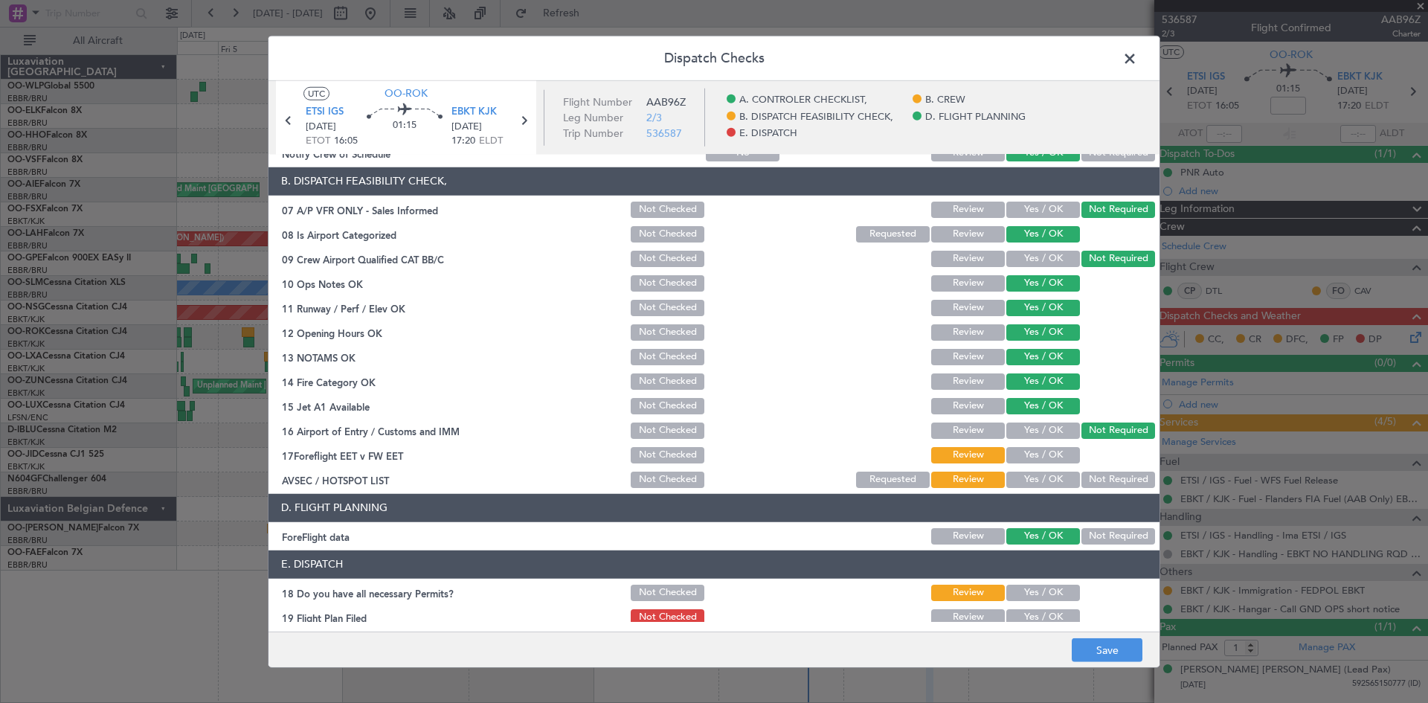
click at [1040, 447] on button "Yes / OK" at bounding box center [1044, 455] width 74 height 16
click at [1047, 479] on button "Yes / OK" at bounding box center [1044, 480] width 74 height 16
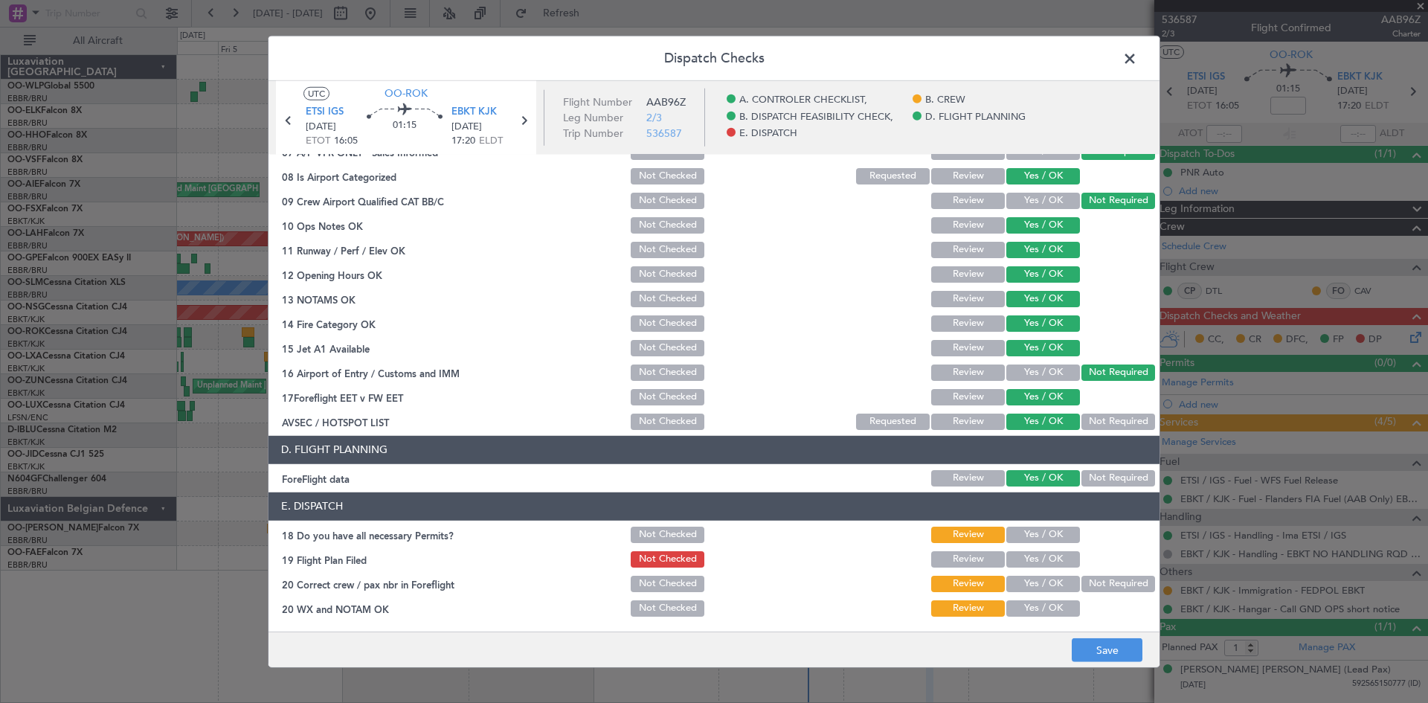
click at [1030, 542] on button "Yes / OK" at bounding box center [1044, 535] width 74 height 16
click at [1036, 554] on button "Yes / OK" at bounding box center [1044, 559] width 74 height 16
click at [1037, 580] on button "Yes / OK" at bounding box center [1044, 584] width 74 height 16
click at [1038, 595] on section "E. DISPATCH 18 Do you have all necessary Permits? Not Checked Review Yes / OK 1…" at bounding box center [714, 555] width 891 height 126
click at [1039, 609] on button "Yes / OK" at bounding box center [1044, 608] width 74 height 16
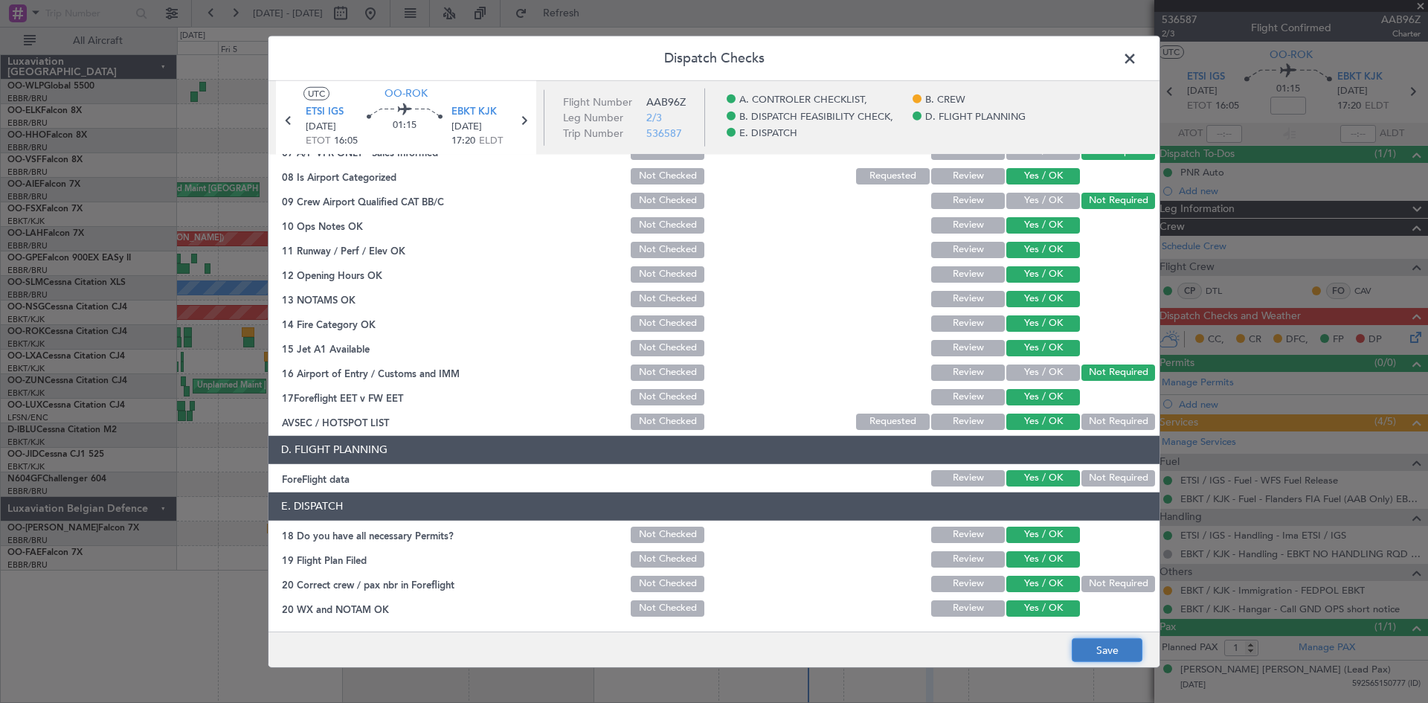
click at [1102, 641] on button "Save" at bounding box center [1107, 650] width 71 height 24
click at [1138, 54] on span at bounding box center [1138, 62] width 0 height 30
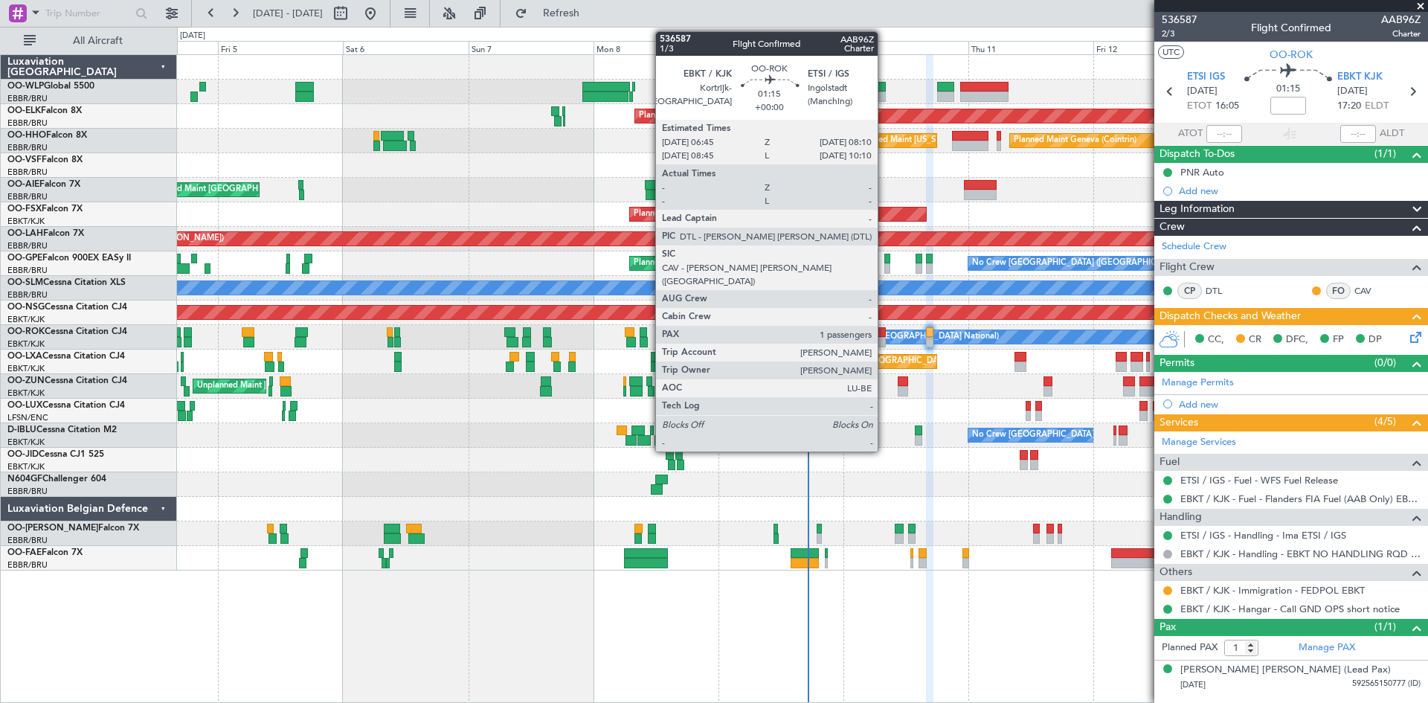
click at [885, 339] on div at bounding box center [881, 342] width 7 height 10
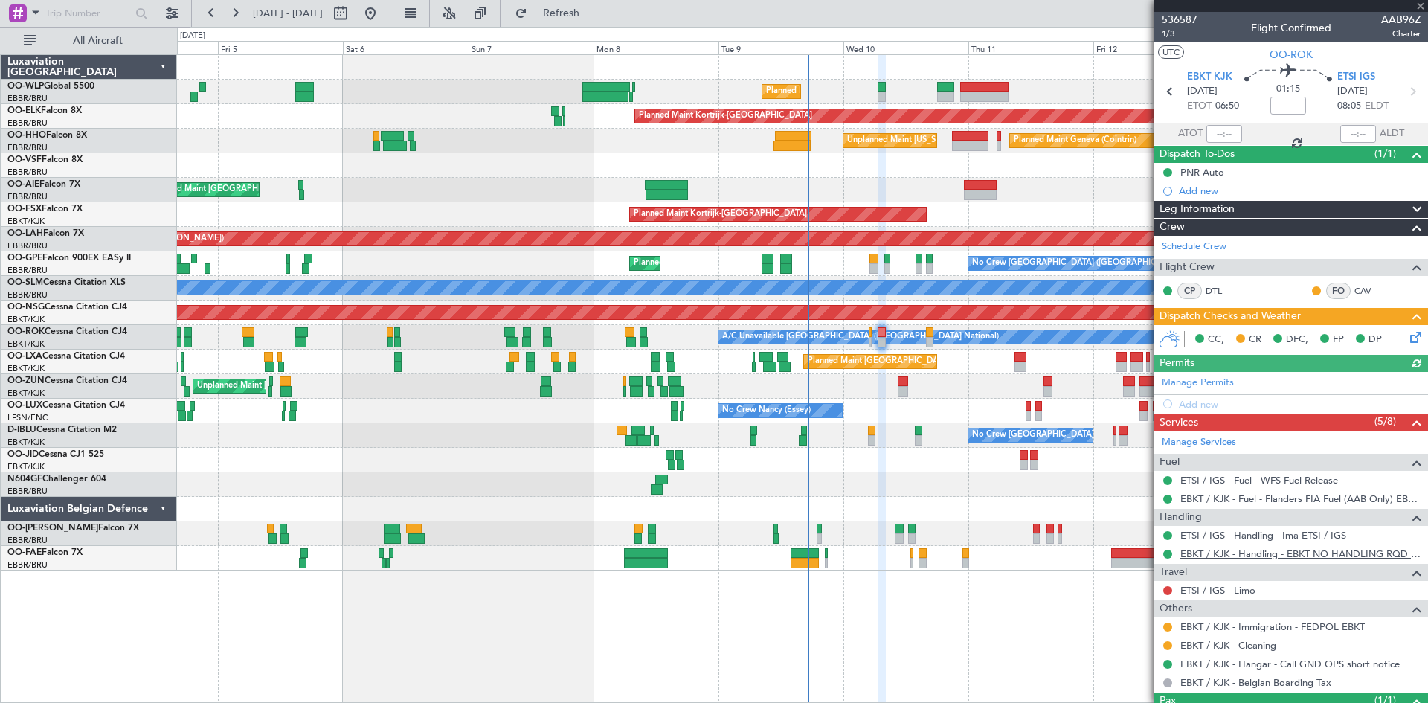
scroll to position [64, 0]
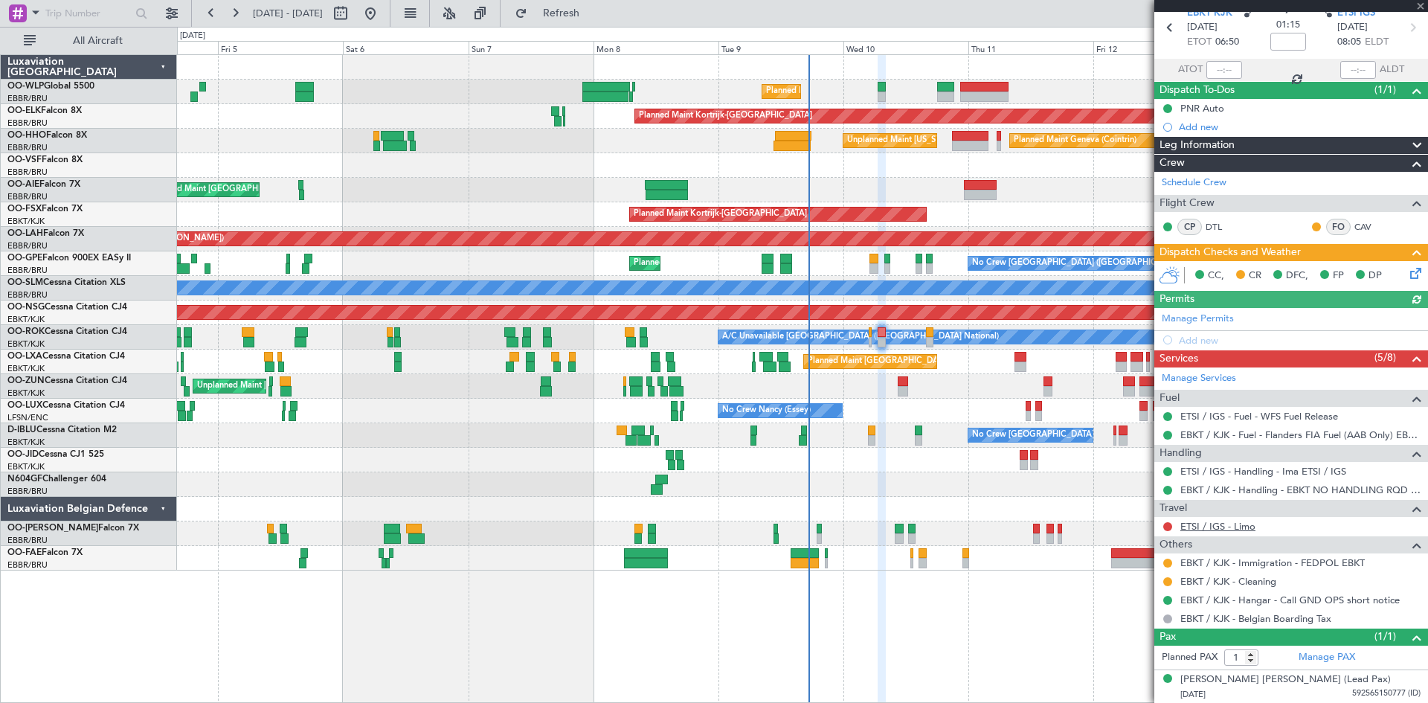
click at [1241, 521] on link "ETSI / IGS - Limo" at bounding box center [1218, 526] width 75 height 13
click at [593, 10] on span "Refresh" at bounding box center [561, 13] width 62 height 10
click at [1247, 524] on link "ETSI / IGS - Limo" at bounding box center [1218, 526] width 75 height 13
click at [1226, 524] on link "ETSI / IGS - Limo" at bounding box center [1218, 526] width 75 height 13
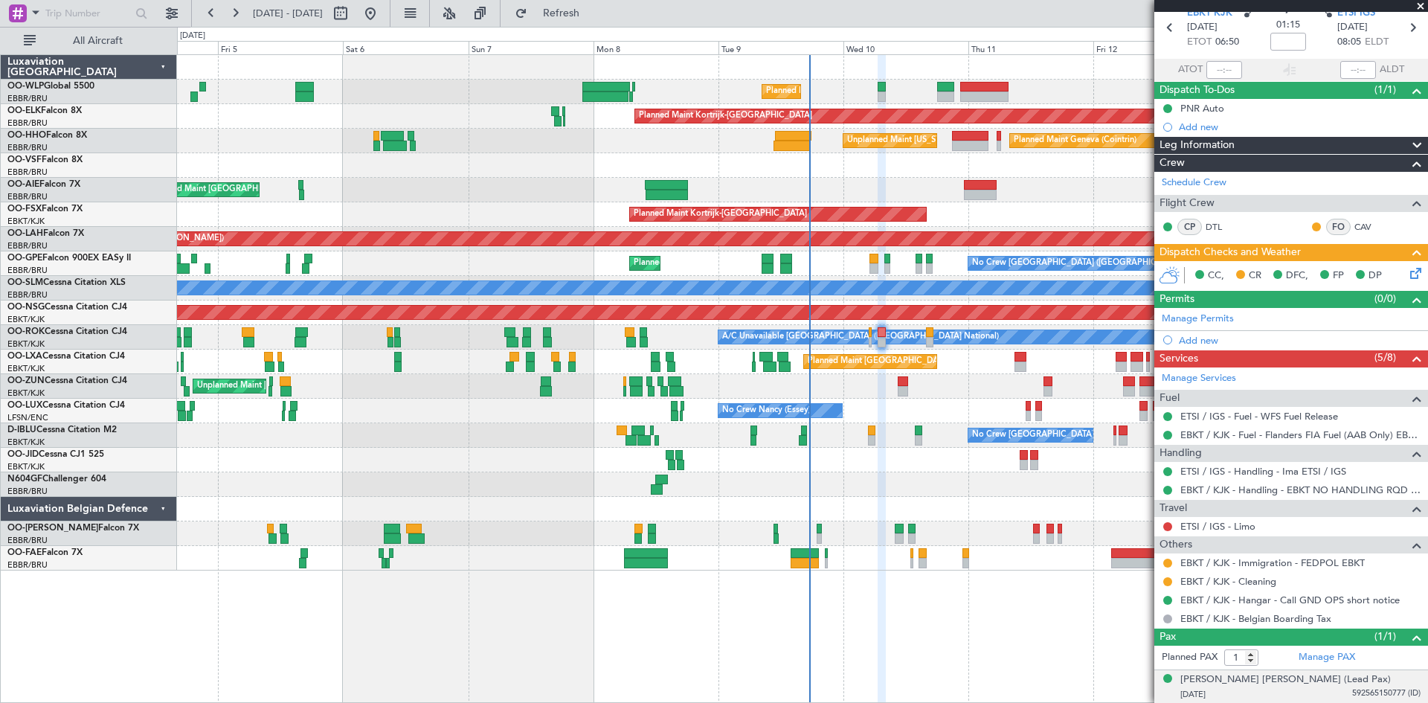
click at [1288, 671] on li "Steven Andre K Brouckaert (Lead Pax) 30/11/1974 592565150777 (ID)" at bounding box center [1292, 686] width 274 height 33
click at [1280, 681] on div "[PERSON_NAME] [PERSON_NAME] (Lead Pax)" at bounding box center [1286, 680] width 211 height 15
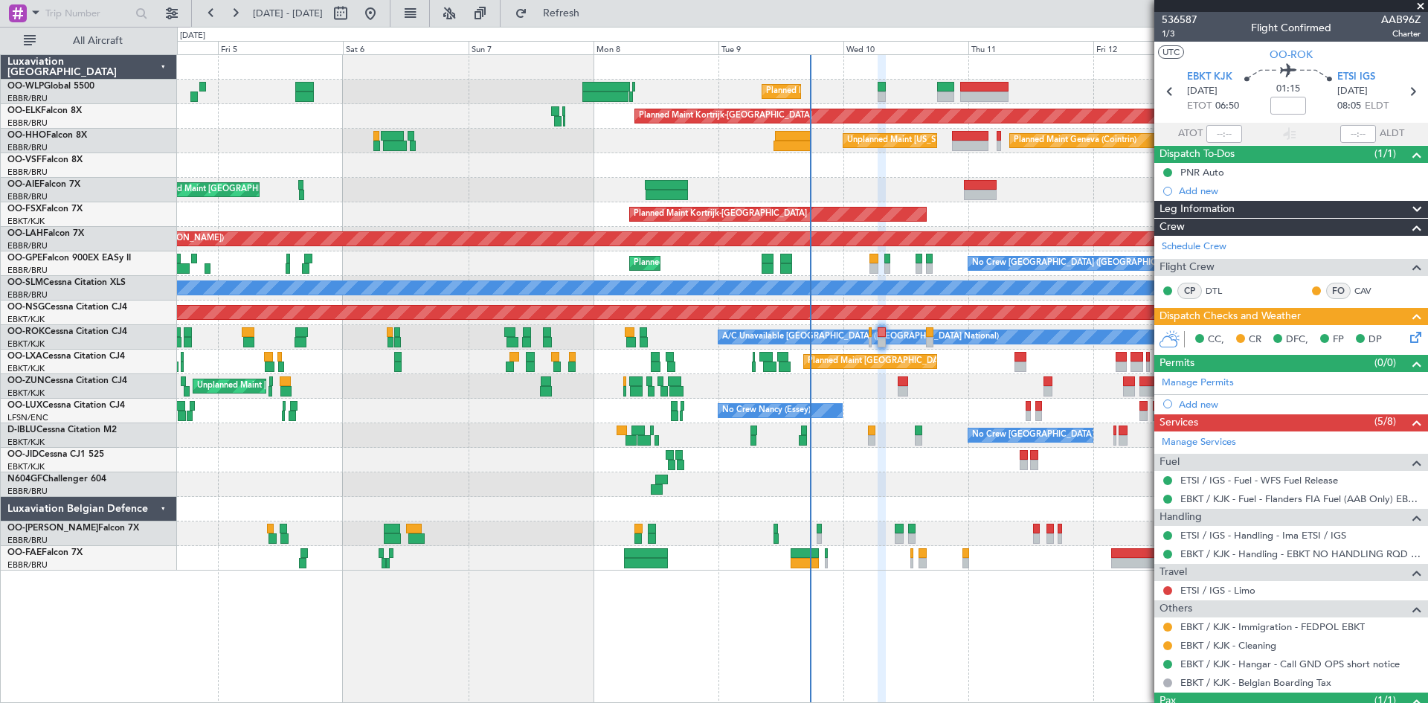
scroll to position [64, 0]
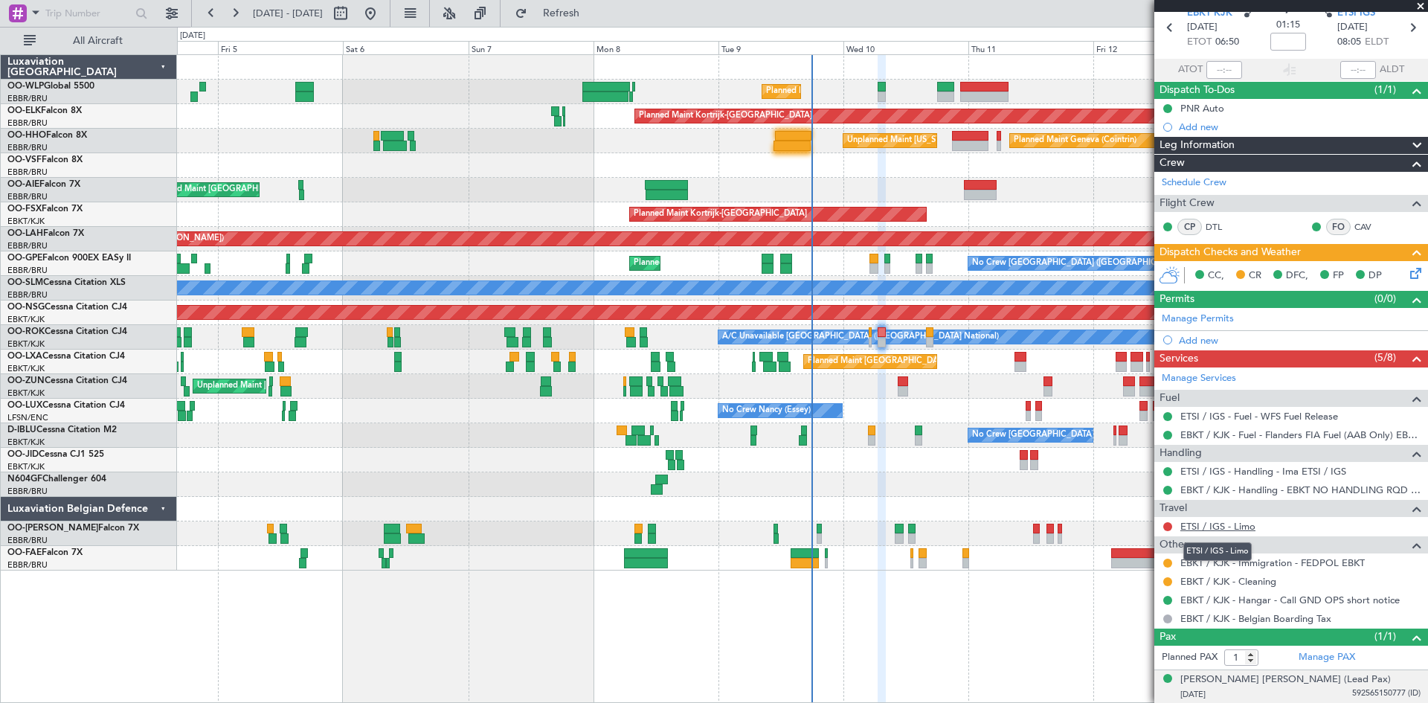
click at [1248, 527] on link "ETSI / IGS - Limo" at bounding box center [1218, 526] width 75 height 13
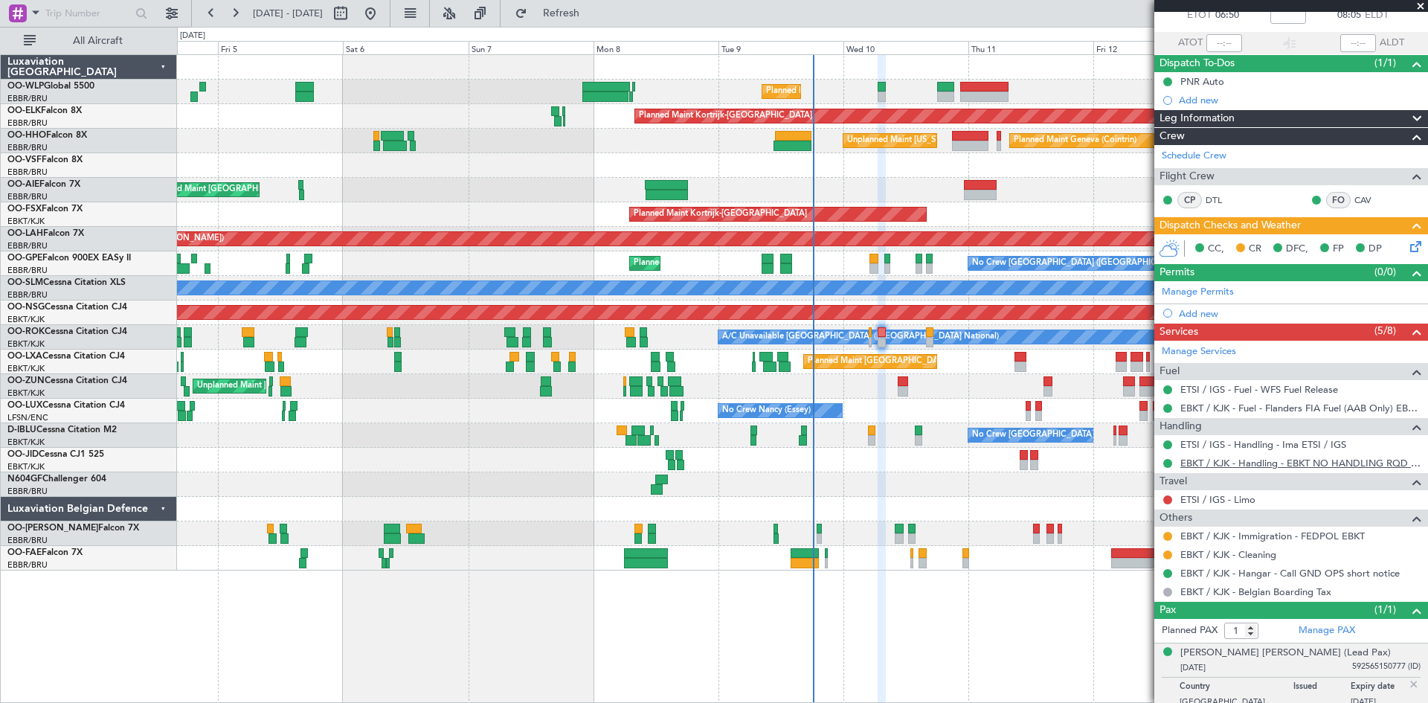
scroll to position [100, 0]
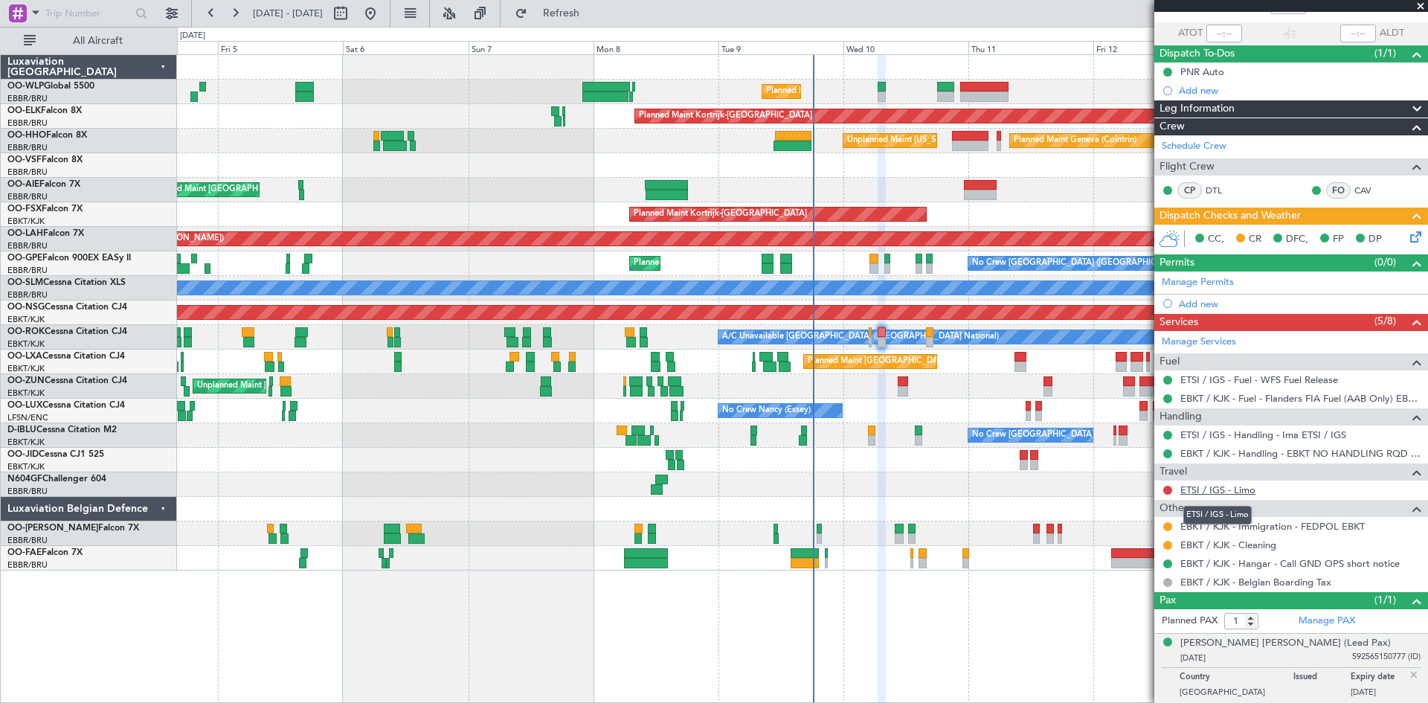
click at [1248, 486] on link "ETSI / IGS - Limo" at bounding box center [1218, 490] width 75 height 13
click at [1285, 643] on div "[PERSON_NAME] [PERSON_NAME] (Lead Pax)" at bounding box center [1286, 643] width 211 height 15
click at [1168, 488] on button at bounding box center [1168, 490] width 9 height 9
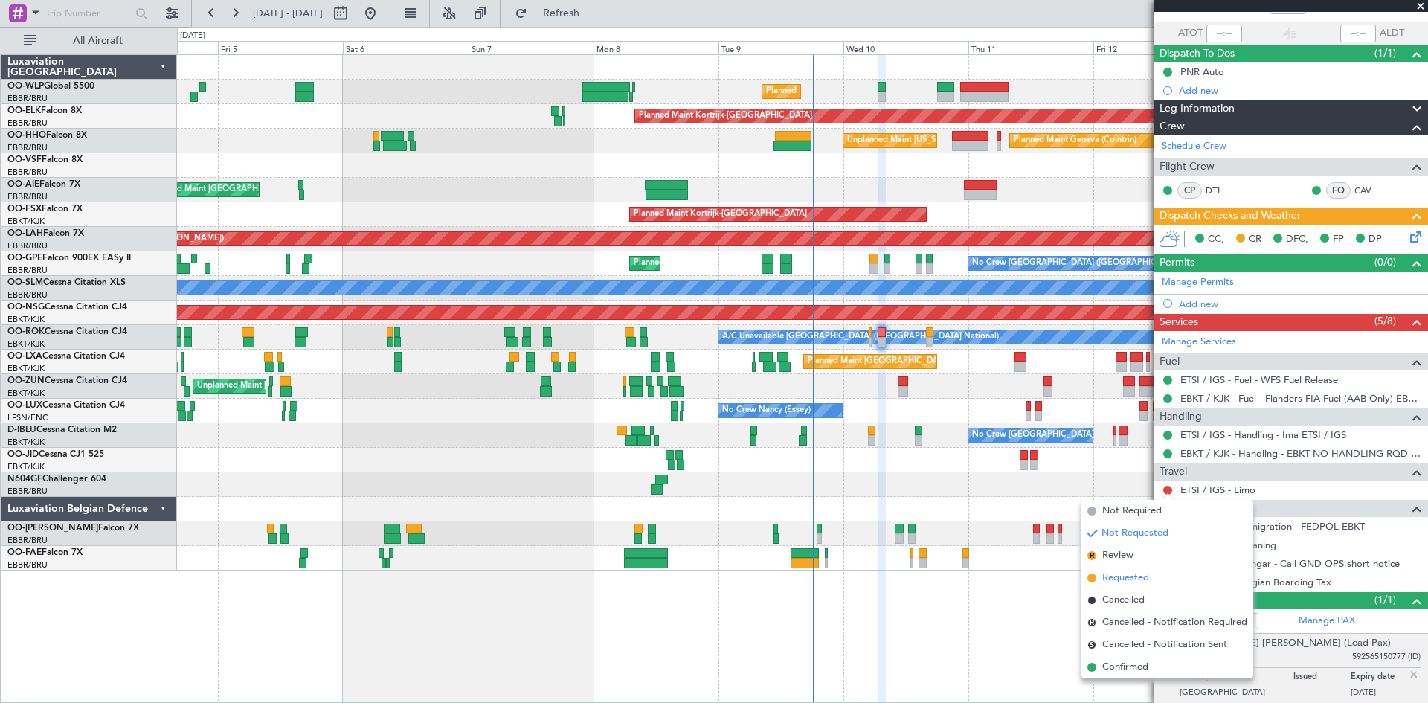
click at [1140, 574] on span "Requested" at bounding box center [1126, 578] width 47 height 15
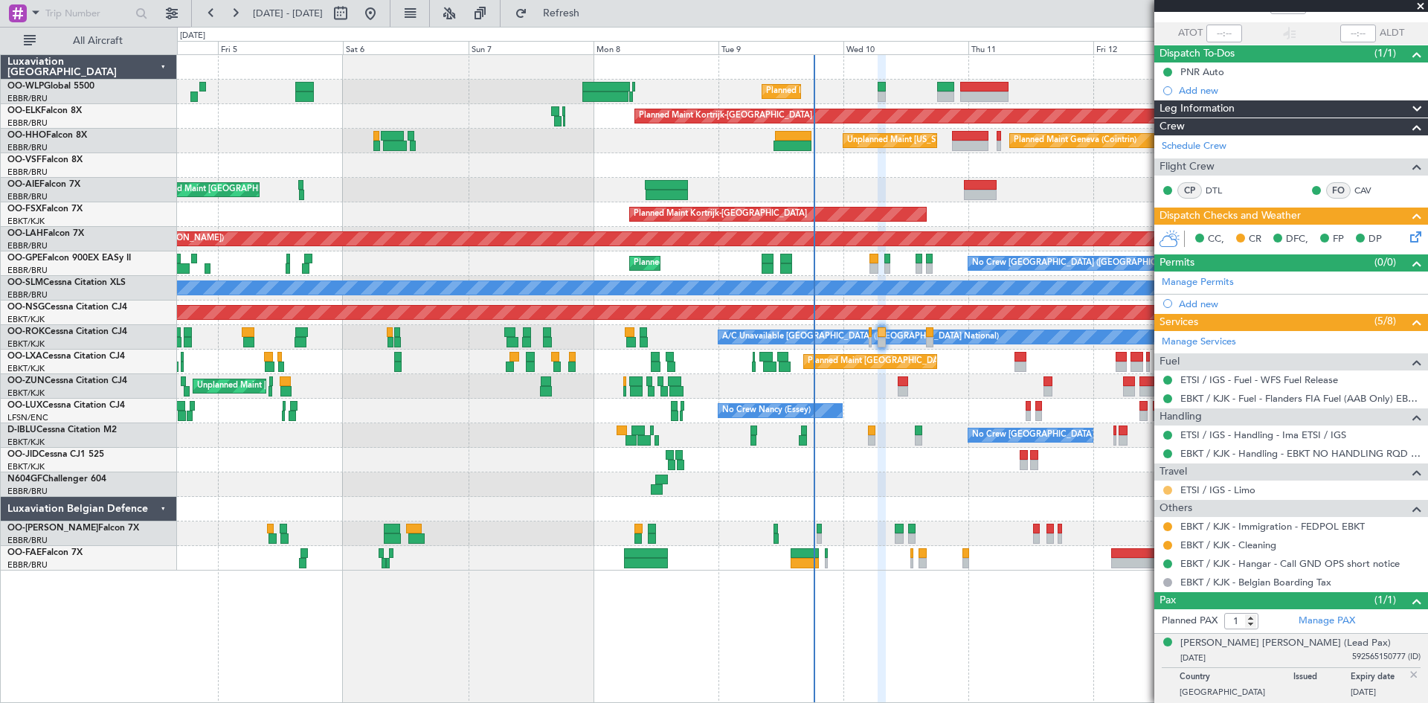
click at [1168, 489] on button at bounding box center [1168, 490] width 9 height 9
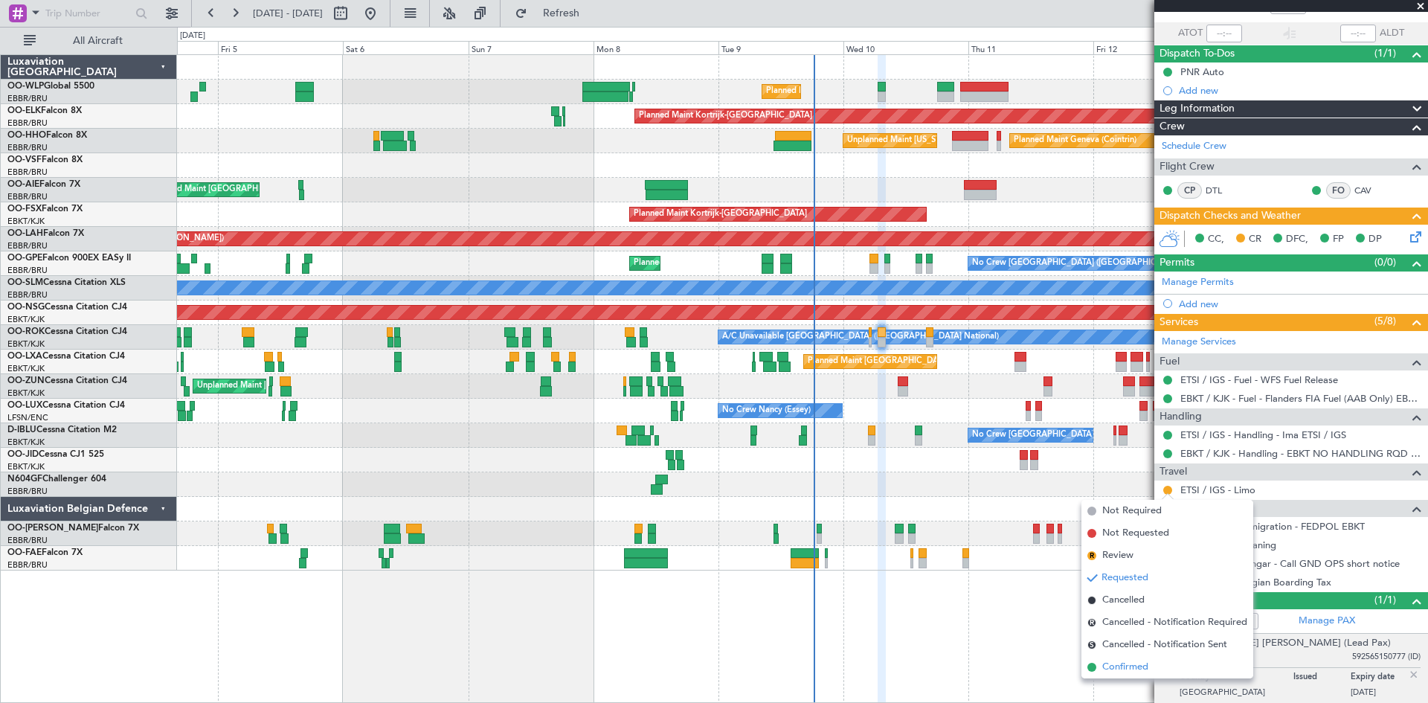
click at [1123, 661] on span "Confirmed" at bounding box center [1126, 667] width 46 height 15
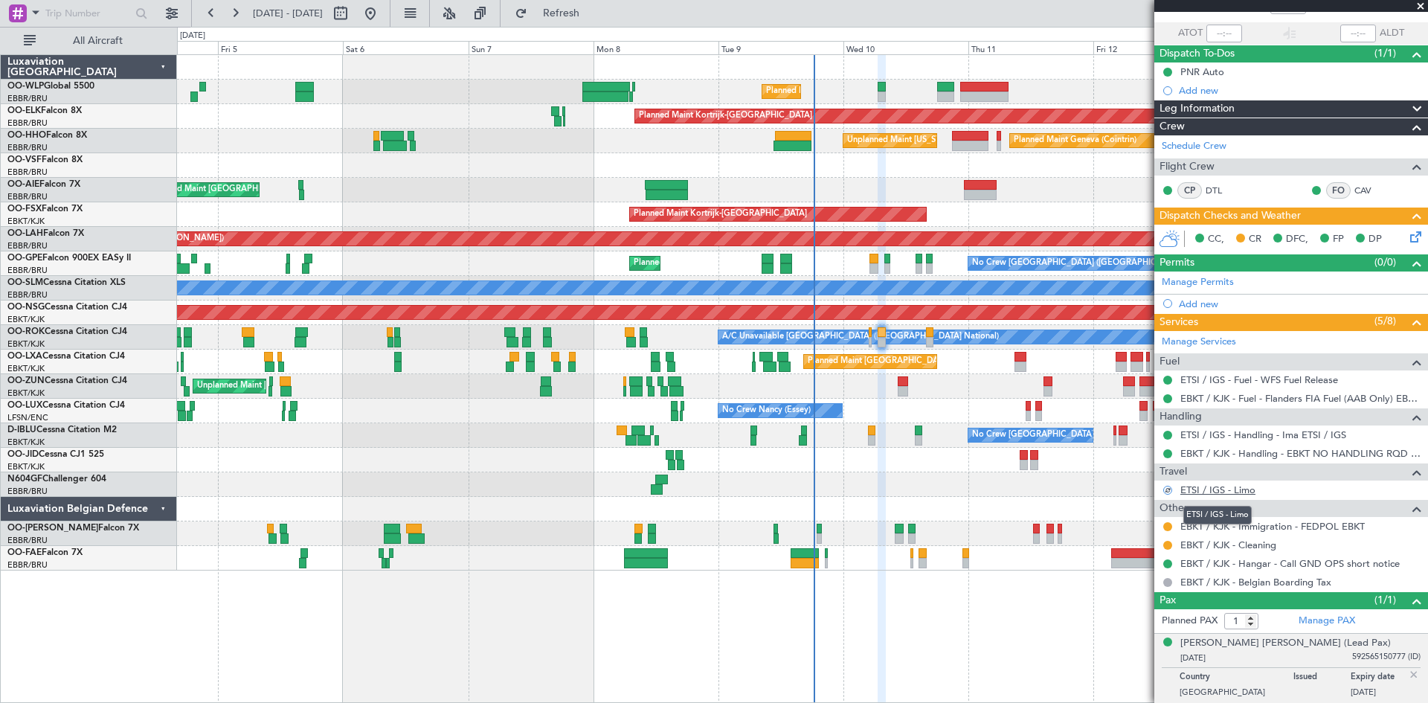
click at [1248, 493] on link "ETSI / IGS - Limo" at bounding box center [1218, 490] width 75 height 13
click at [584, 10] on span "Refresh" at bounding box center [561, 13] width 62 height 10
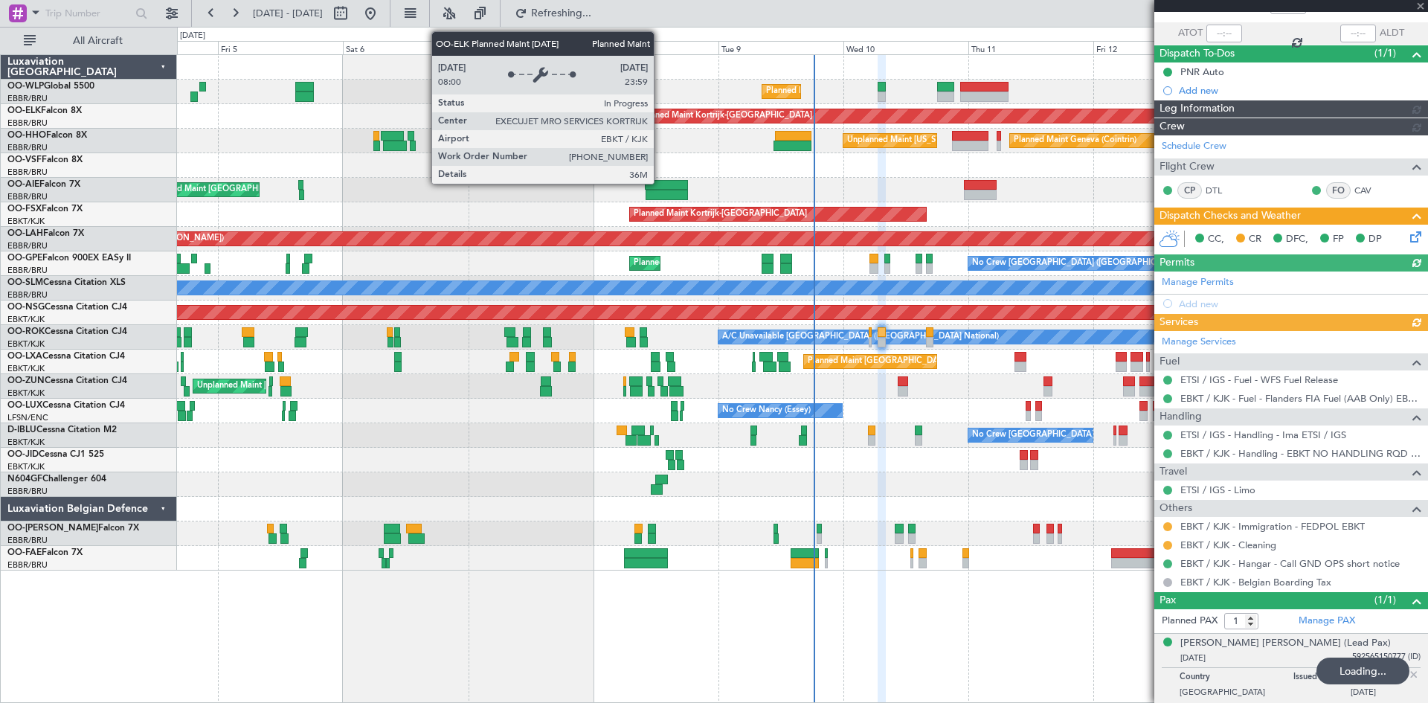
scroll to position [83, 0]
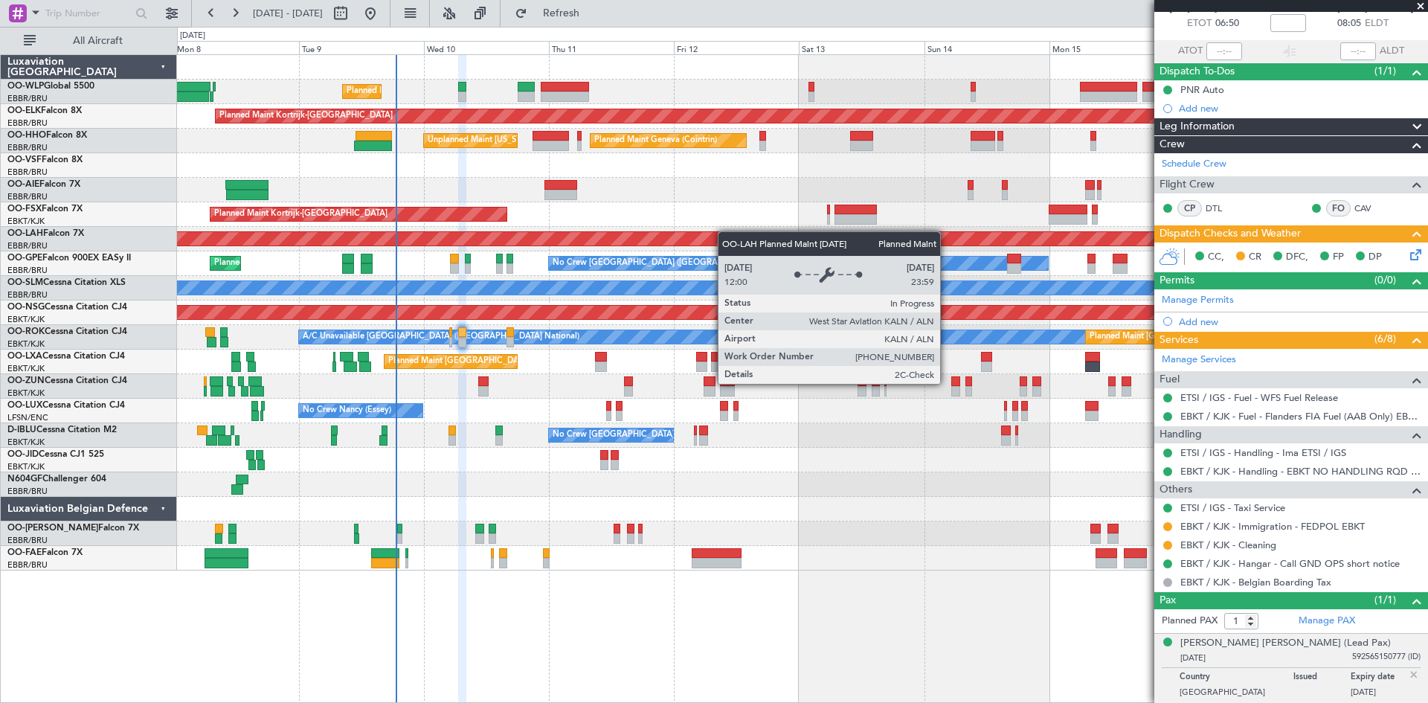
click at [638, 244] on div "Planned Maint Liege Planned Maint [GEOGRAPHIC_DATA]-[GEOGRAPHIC_DATA] Planned M…" at bounding box center [802, 313] width 1251 height 516
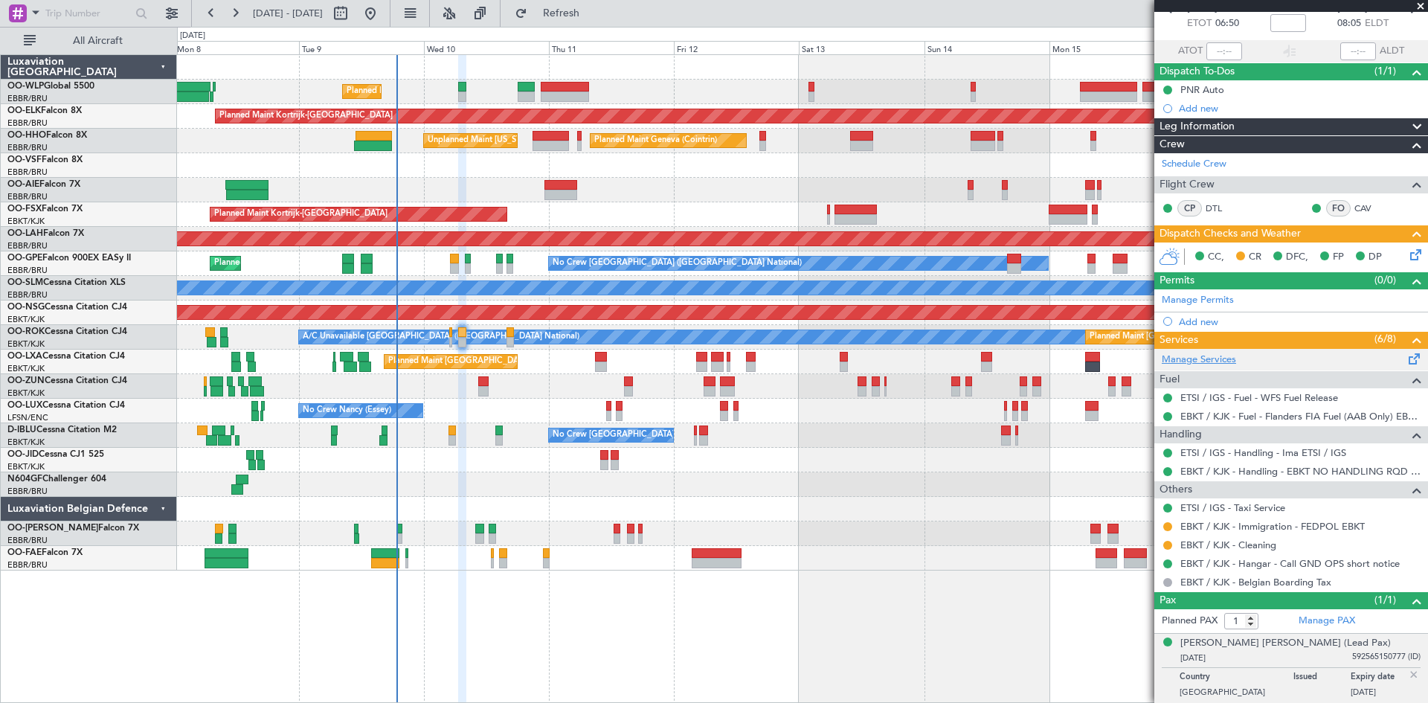
click at [1171, 364] on link "Manage Services" at bounding box center [1199, 360] width 74 height 15
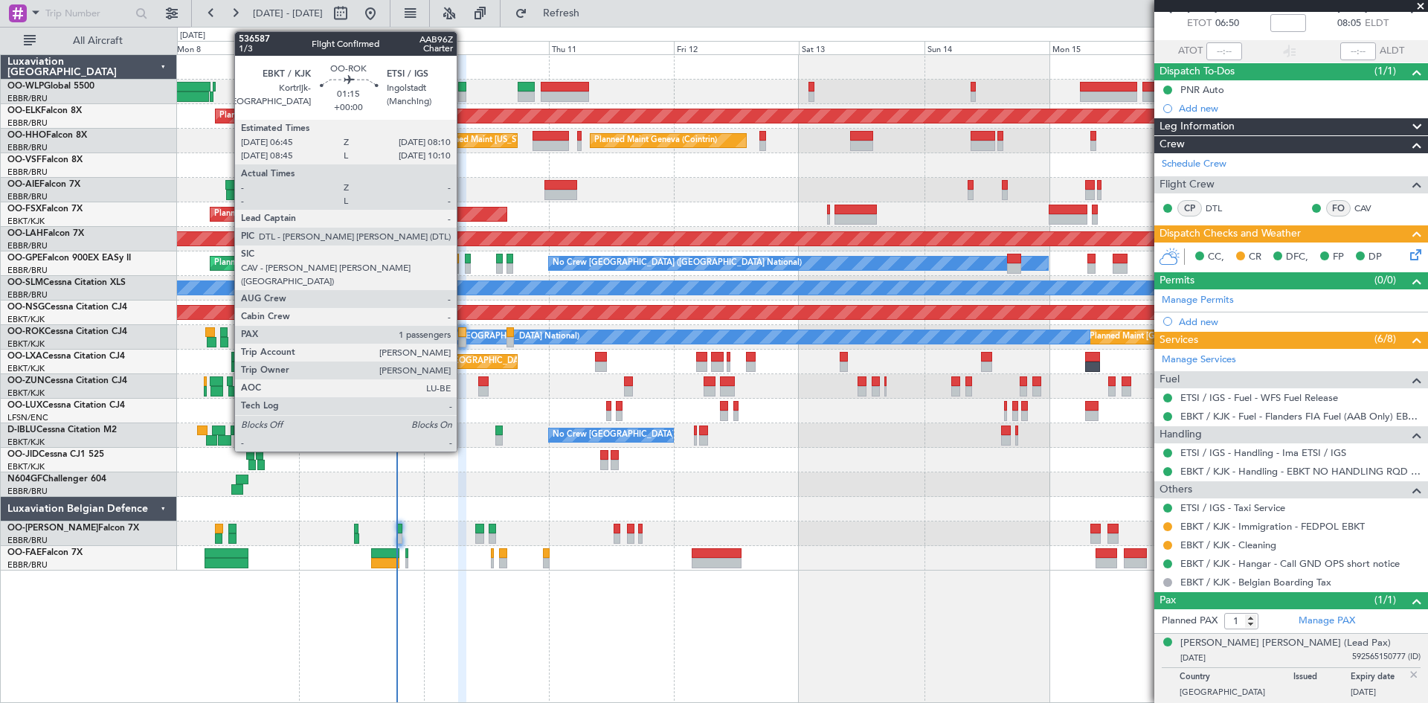
click at [463, 336] on div at bounding box center [461, 332] width 7 height 10
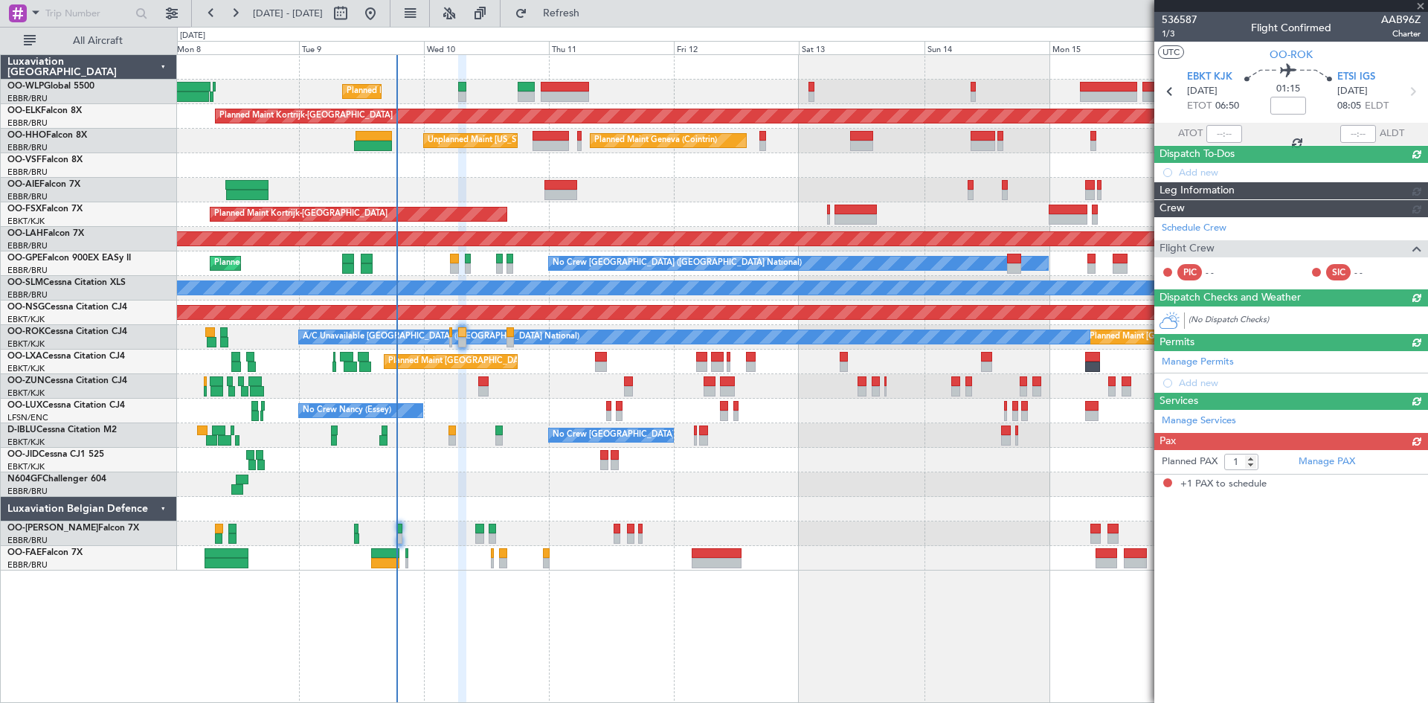
scroll to position [0, 0]
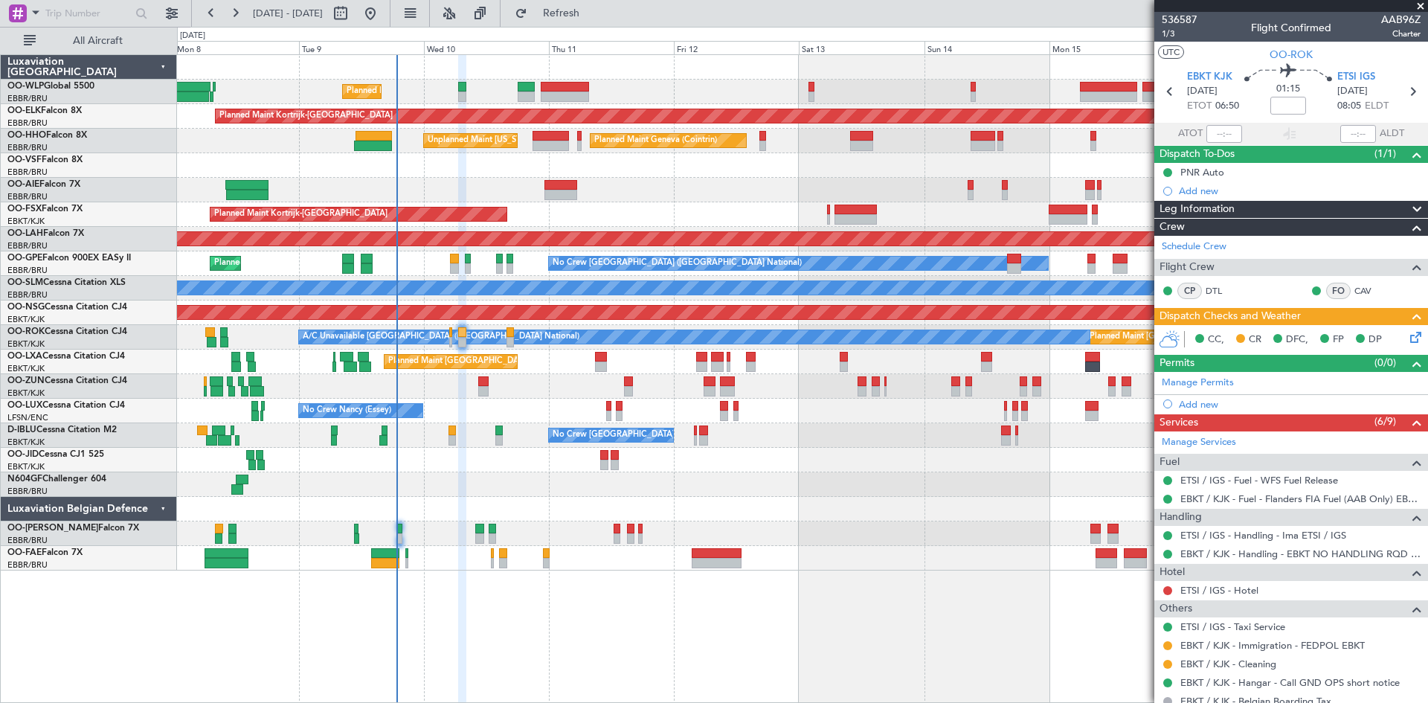
click at [1169, 597] on div "ETSI / IGS - Hotel" at bounding box center [1292, 590] width 274 height 19
click at [1167, 594] on mat-tooltip-component "Not Requested" at bounding box center [1168, 613] width 84 height 39
click at [1167, 589] on button at bounding box center [1168, 590] width 9 height 9
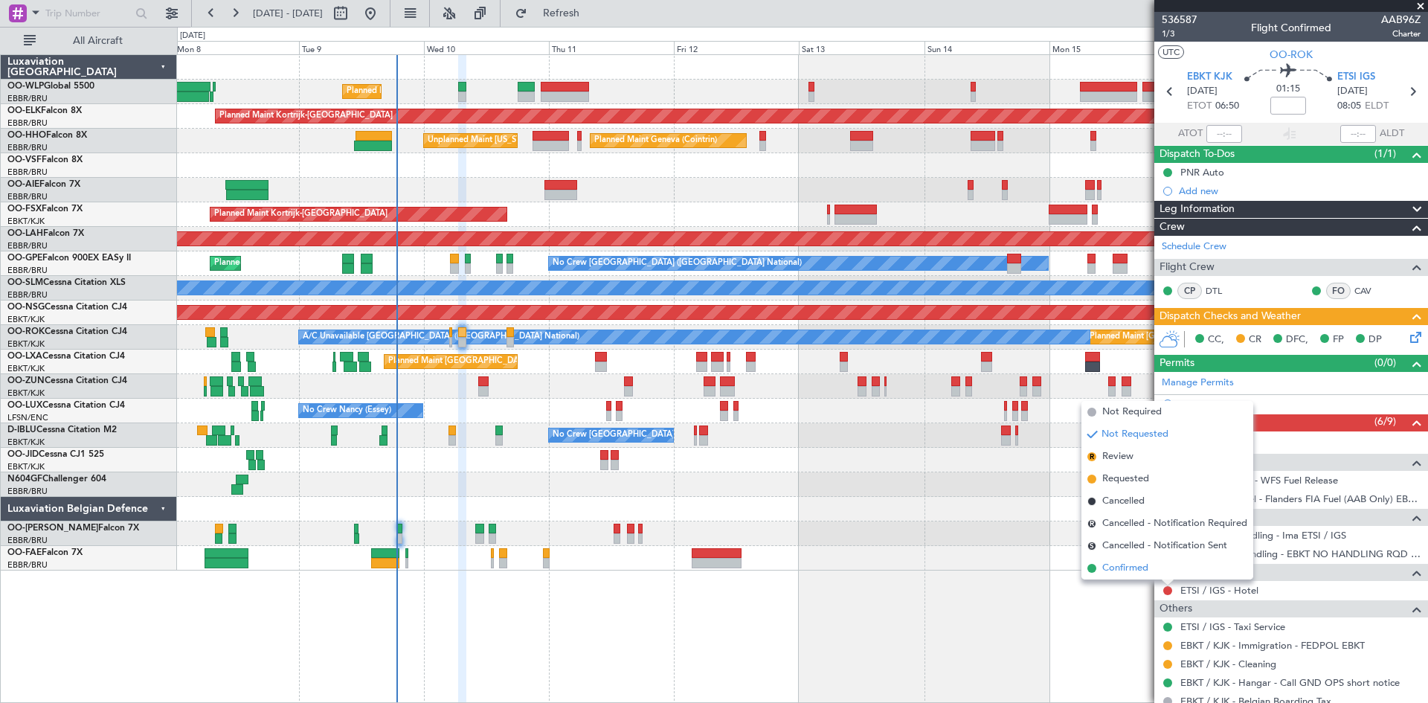
click at [1148, 566] on span "Confirmed" at bounding box center [1126, 568] width 46 height 15
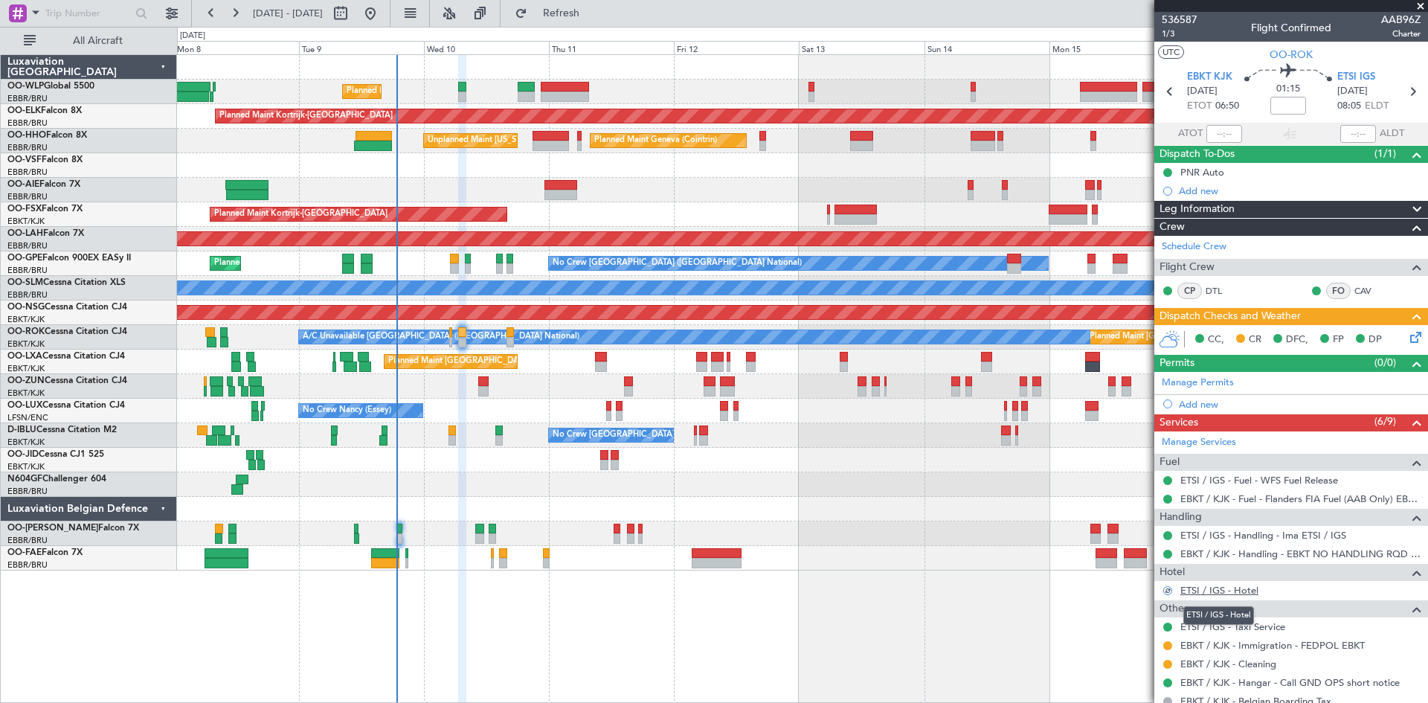
click at [1234, 589] on link "ETSI / IGS - Hotel" at bounding box center [1220, 590] width 78 height 13
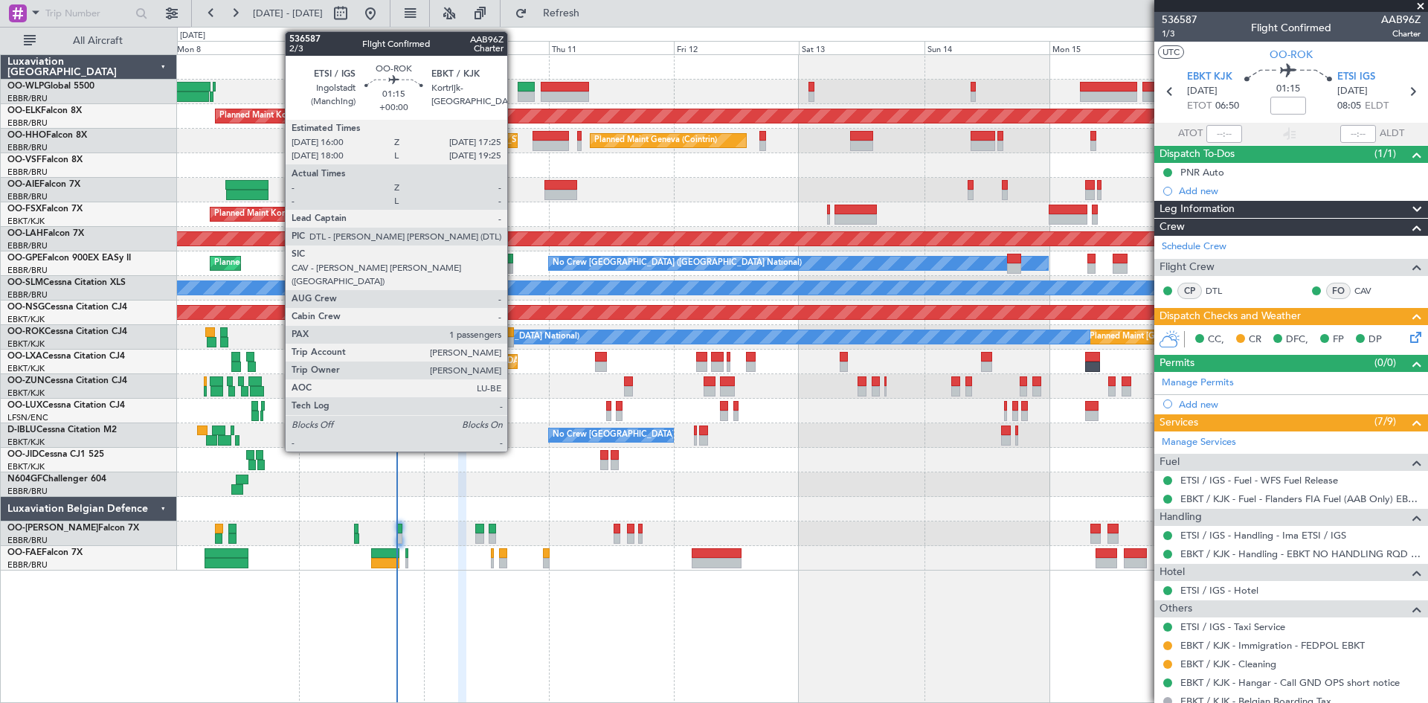
click at [514, 340] on div at bounding box center [510, 342] width 7 height 10
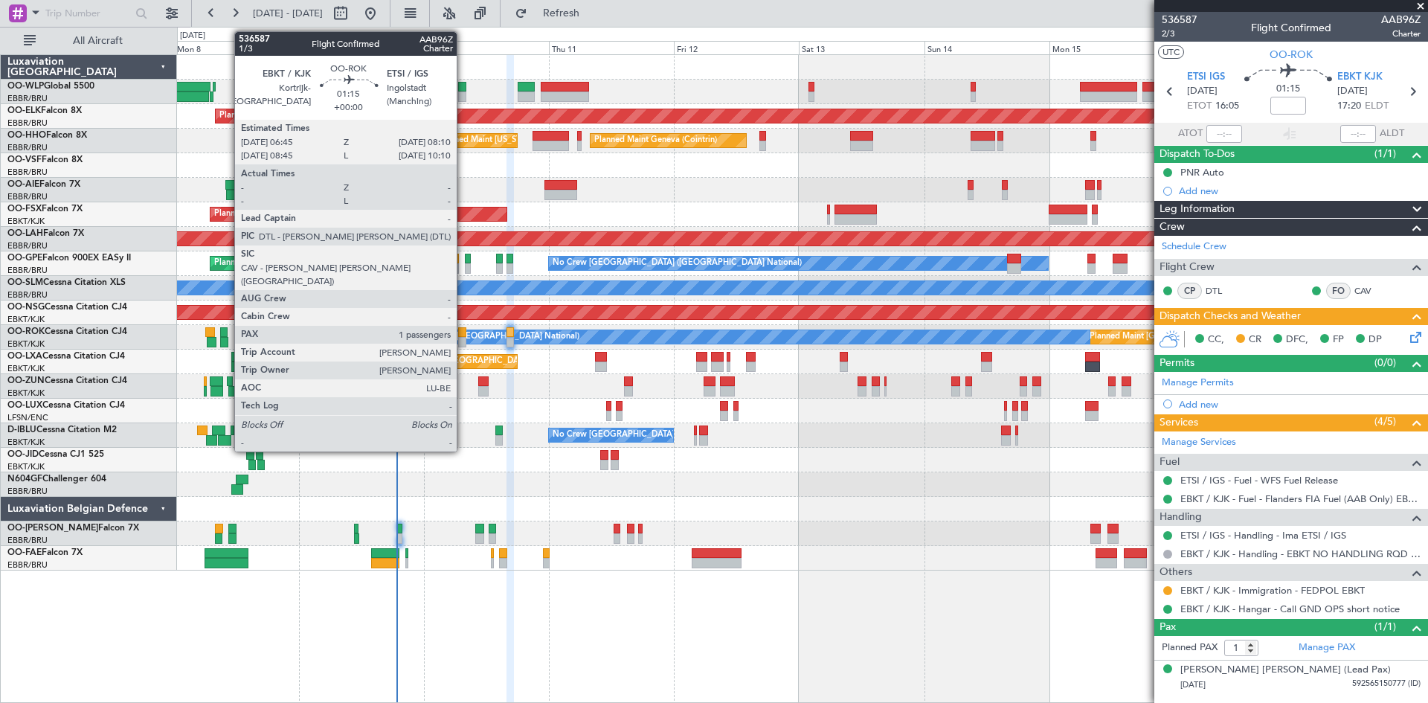
click at [462, 337] on div at bounding box center [461, 342] width 7 height 10
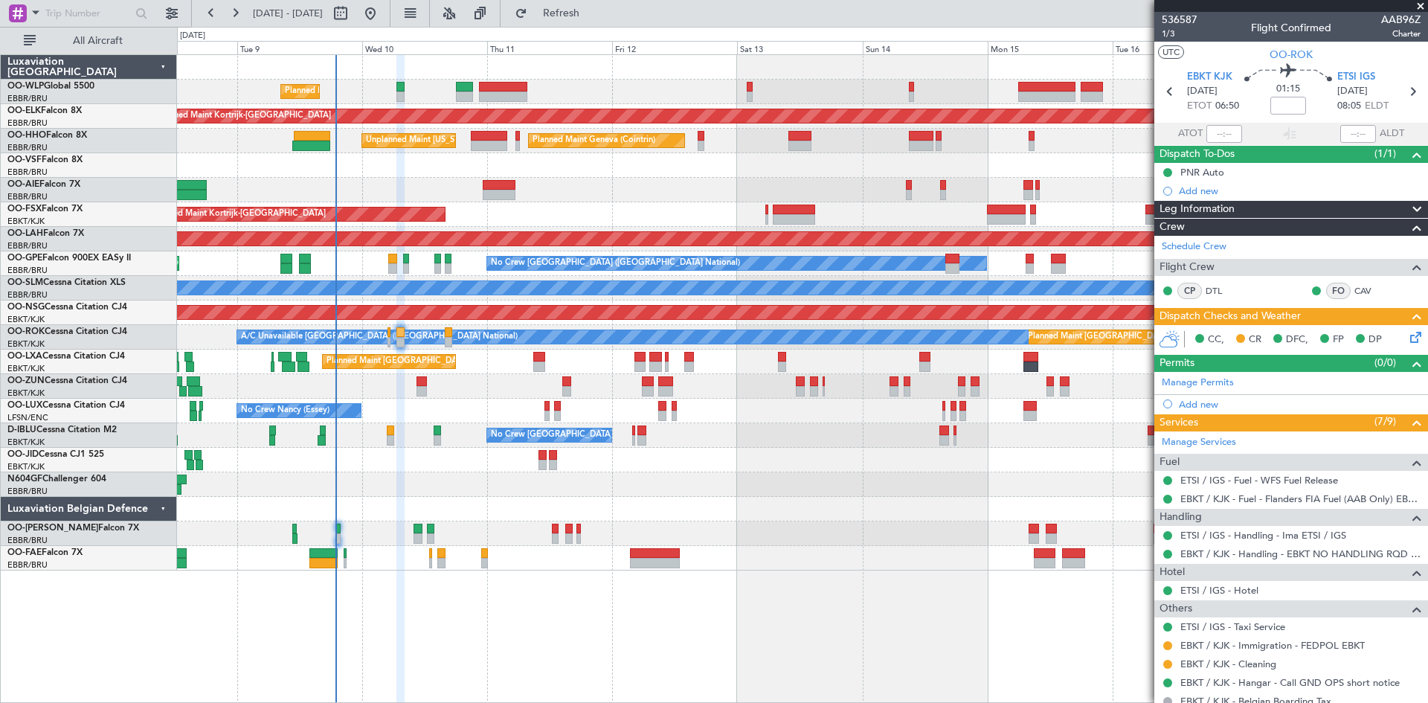
click at [979, 510] on div "Planned Maint Liege Planned Maint [GEOGRAPHIC_DATA]-[GEOGRAPHIC_DATA] Planned M…" at bounding box center [802, 313] width 1251 height 516
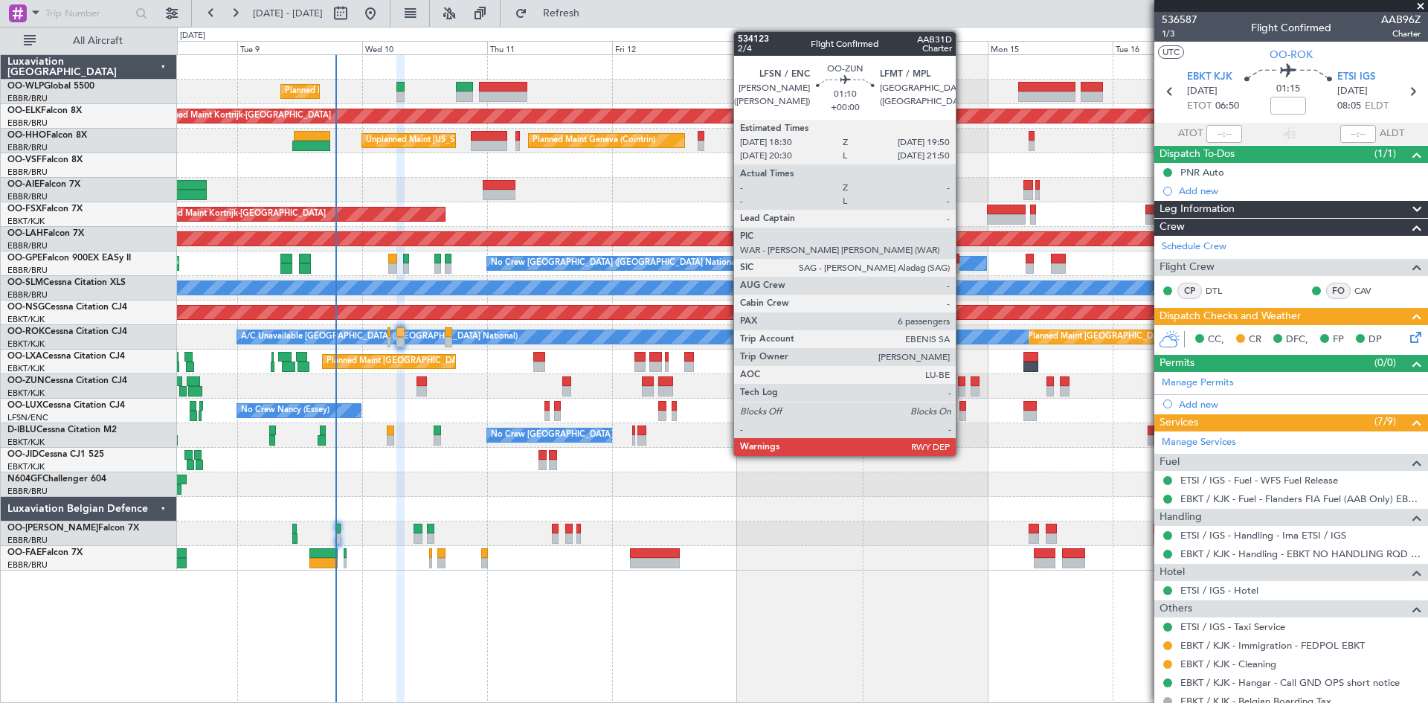
click at [963, 386] on div at bounding box center [961, 391] width 7 height 10
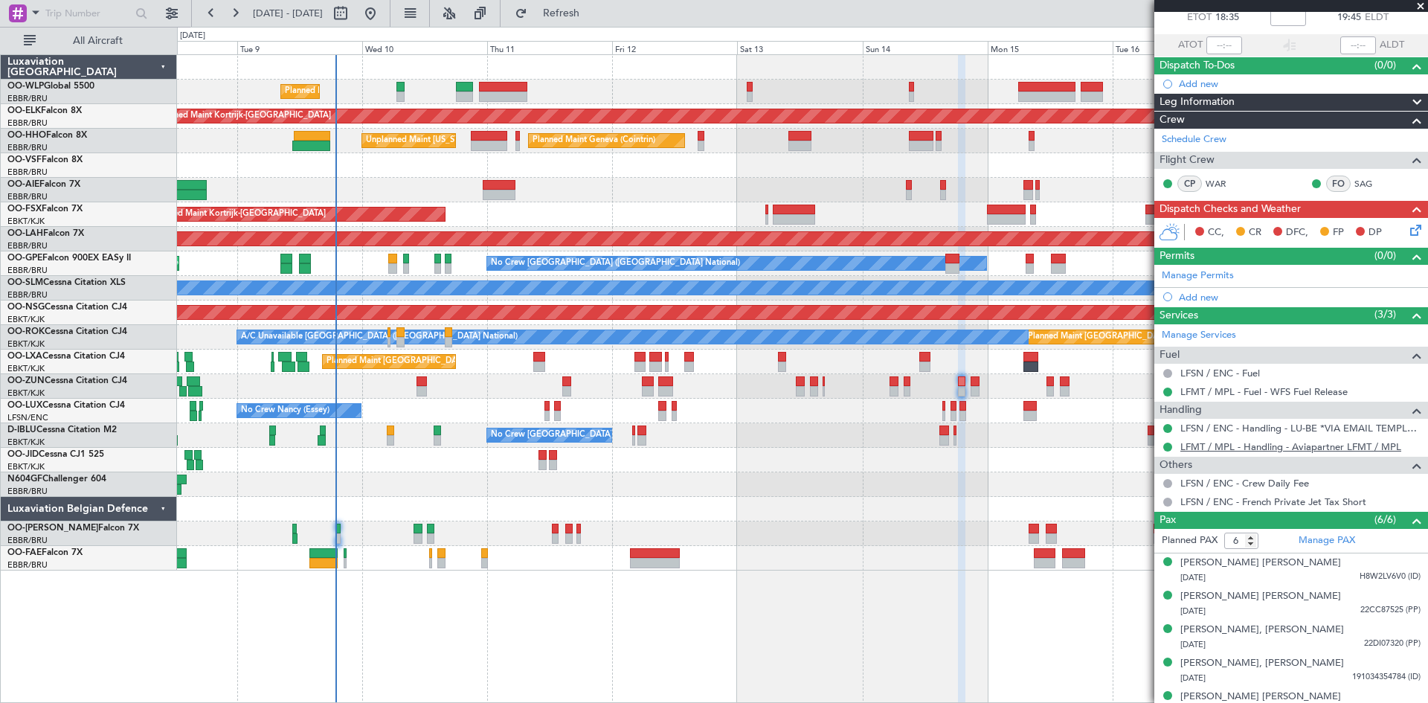
scroll to position [65, 0]
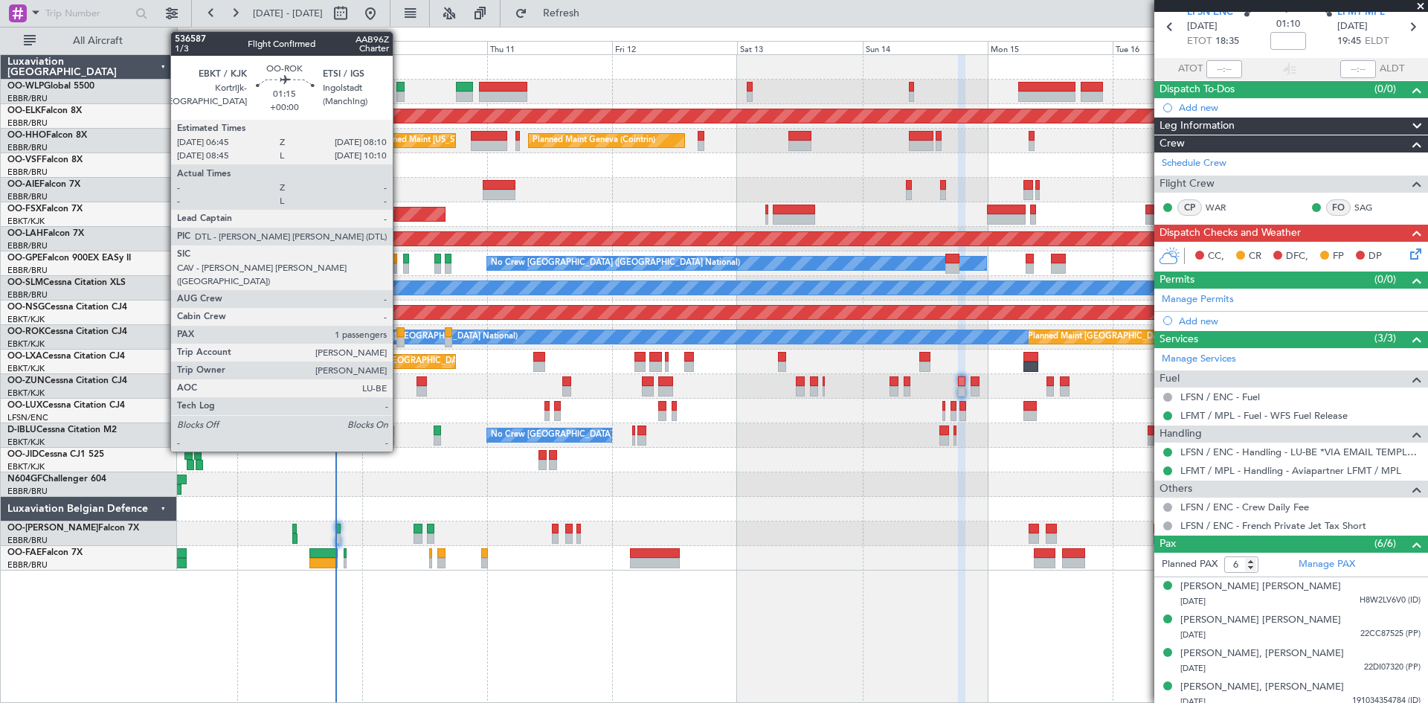
click at [400, 342] on div at bounding box center [400, 342] width 7 height 10
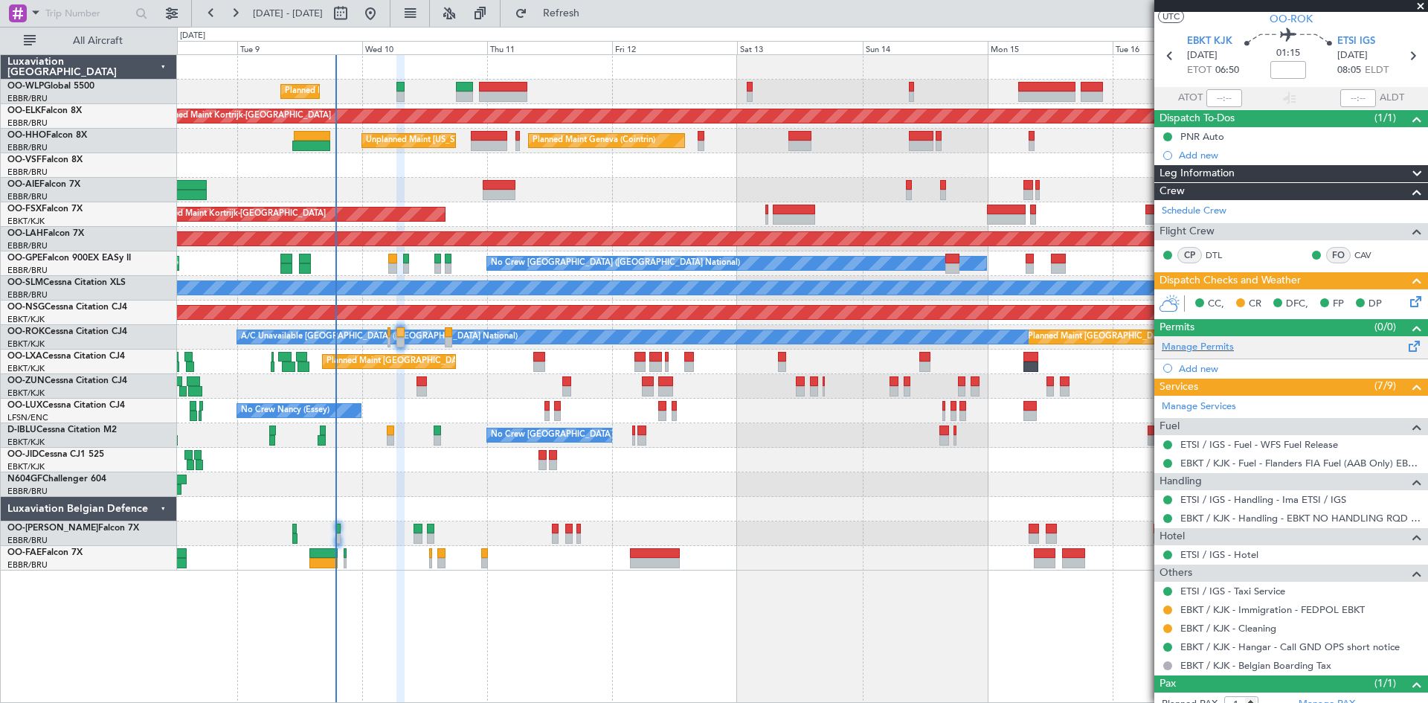
scroll to position [0, 0]
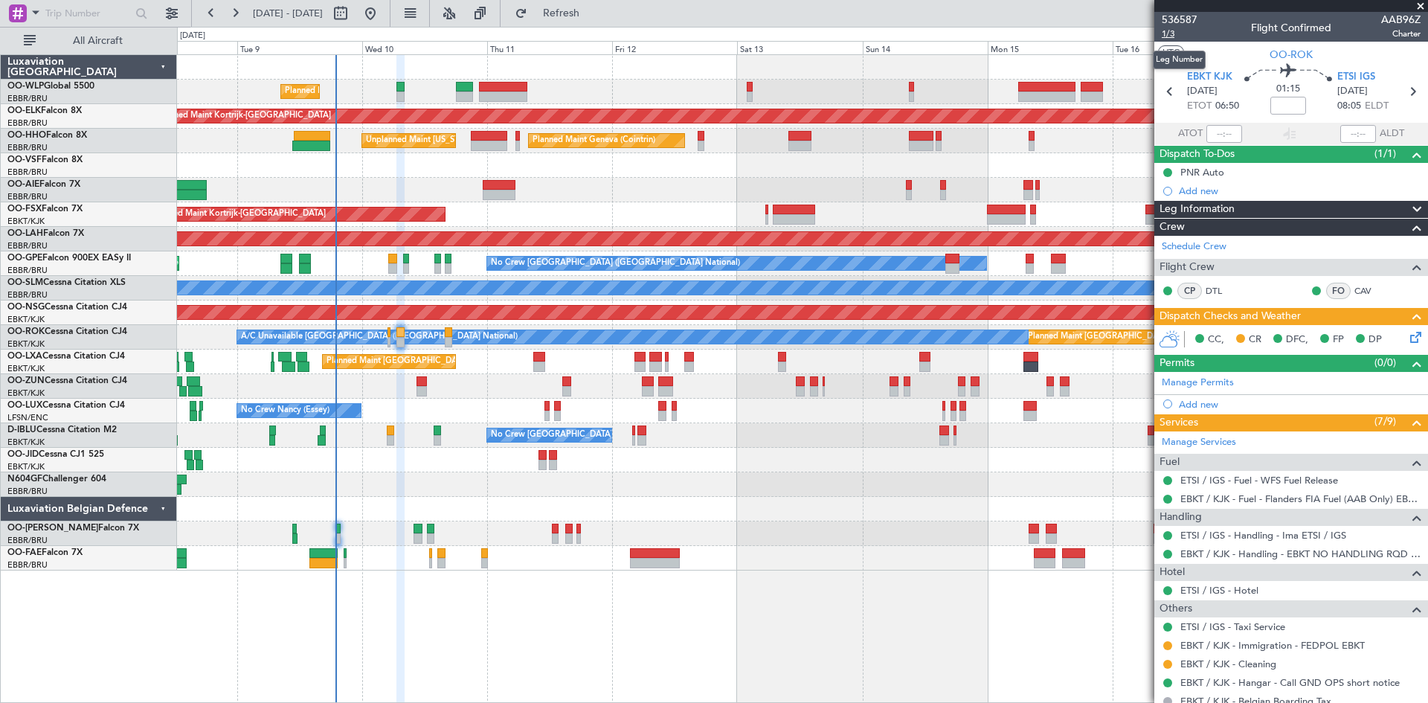
click at [1182, 38] on span "1/3" at bounding box center [1180, 34] width 36 height 13
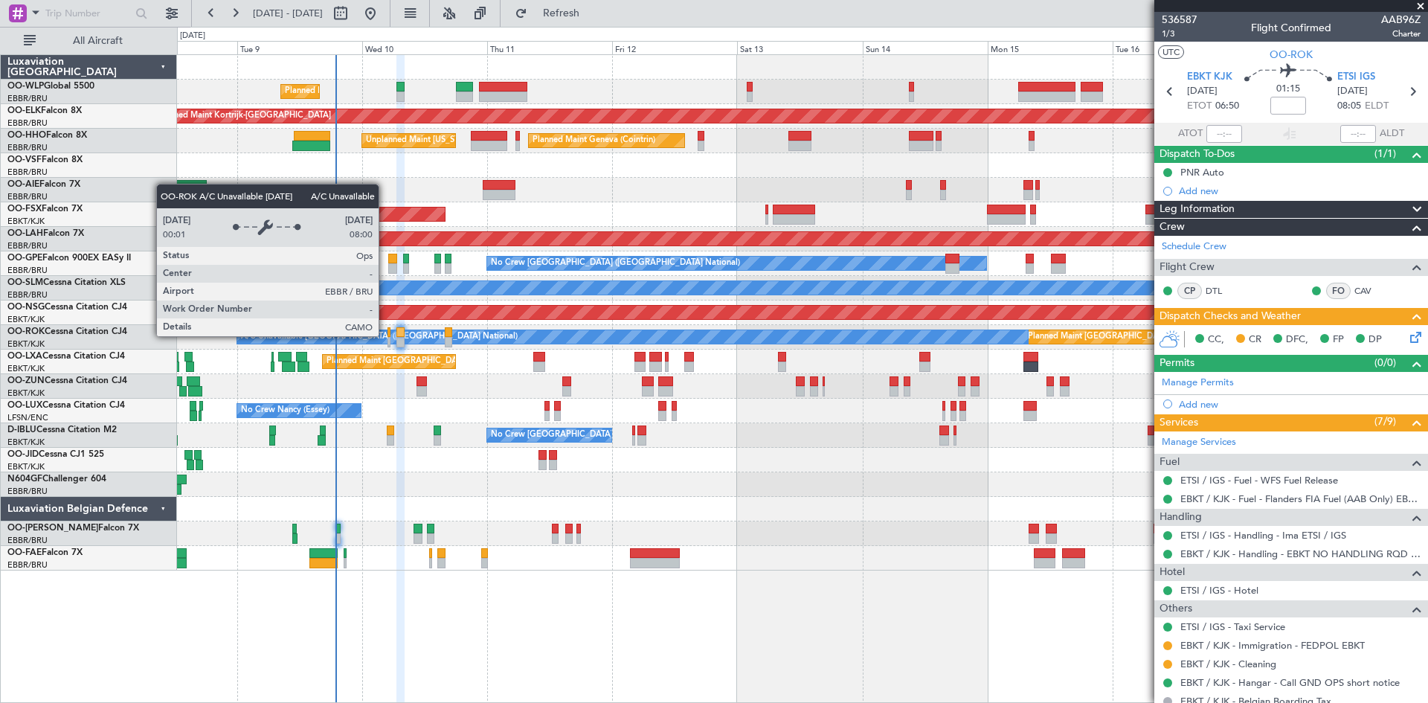
click at [385, 336] on div "A/C Unavailable [GEOGRAPHIC_DATA] ([GEOGRAPHIC_DATA] National)" at bounding box center [379, 337] width 277 height 22
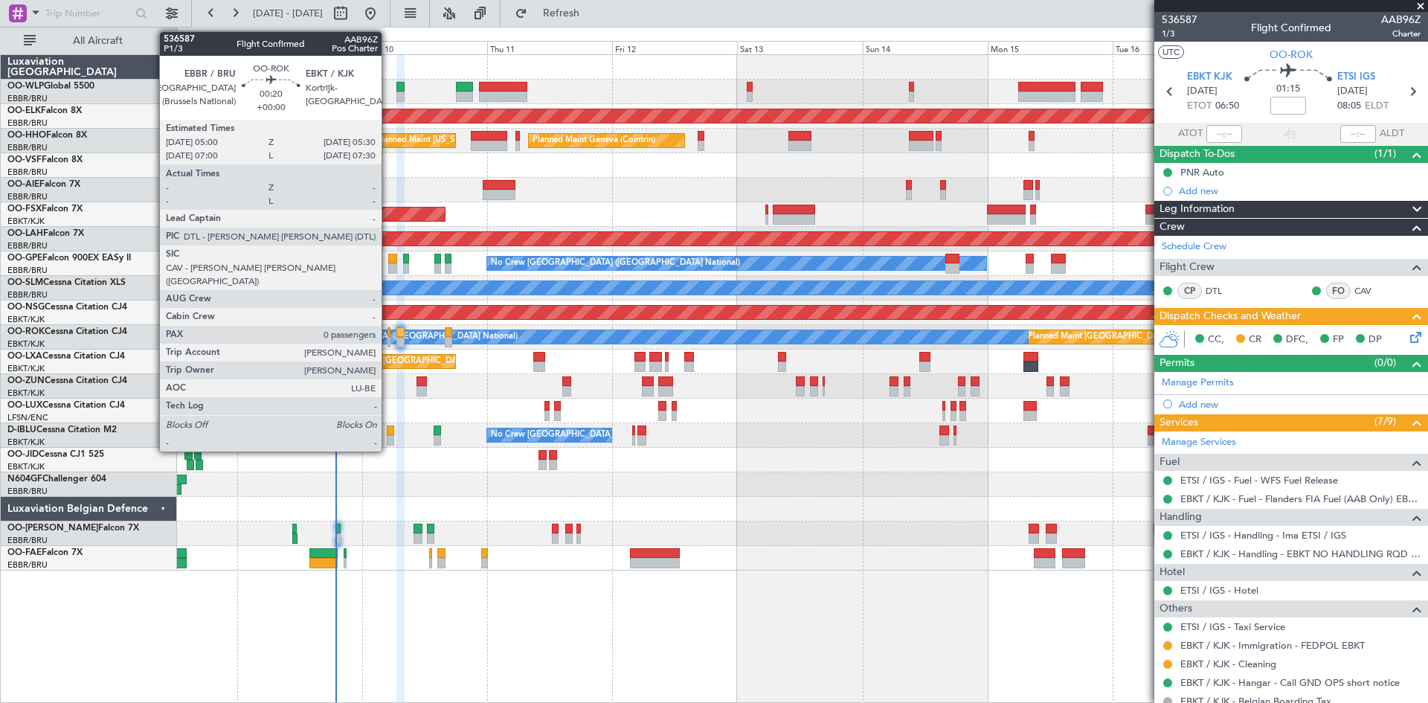
click at [388, 336] on div at bounding box center [389, 332] width 3 height 10
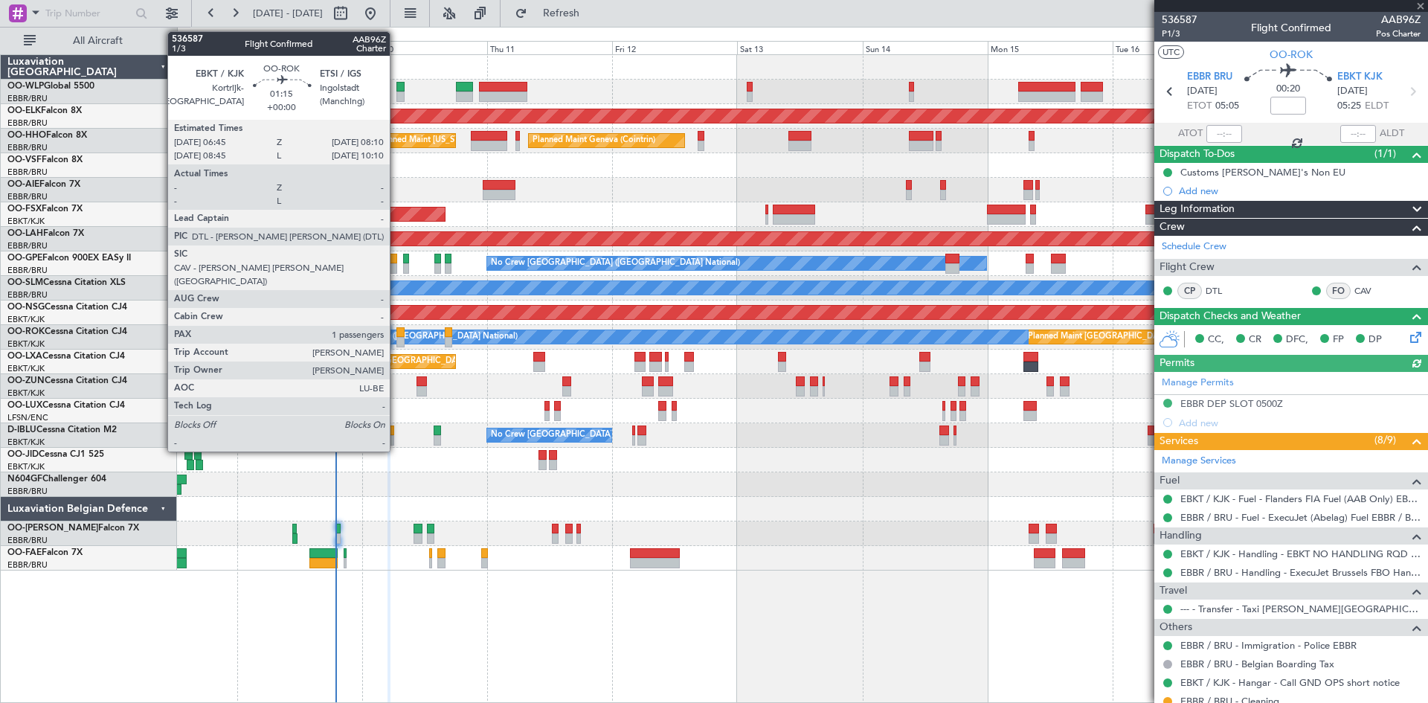
click at [397, 338] on div at bounding box center [400, 342] width 7 height 10
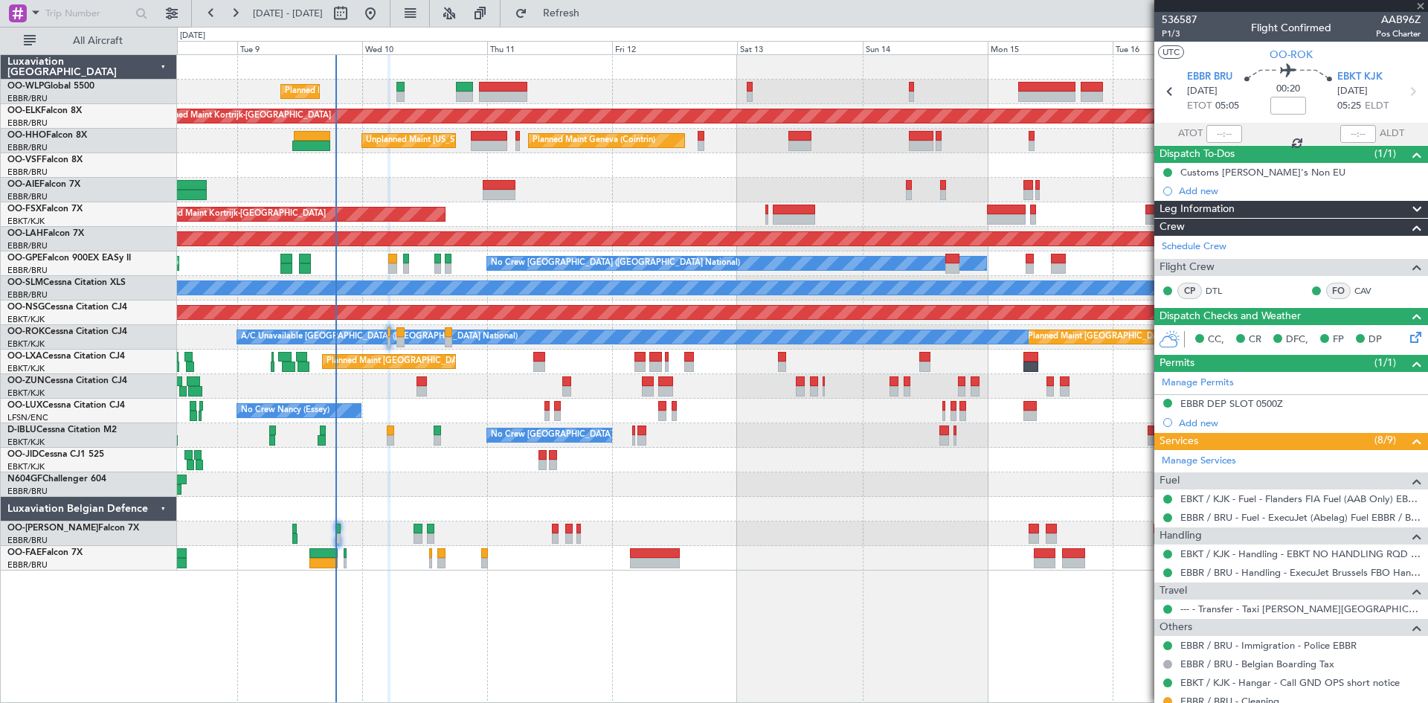
type input "1"
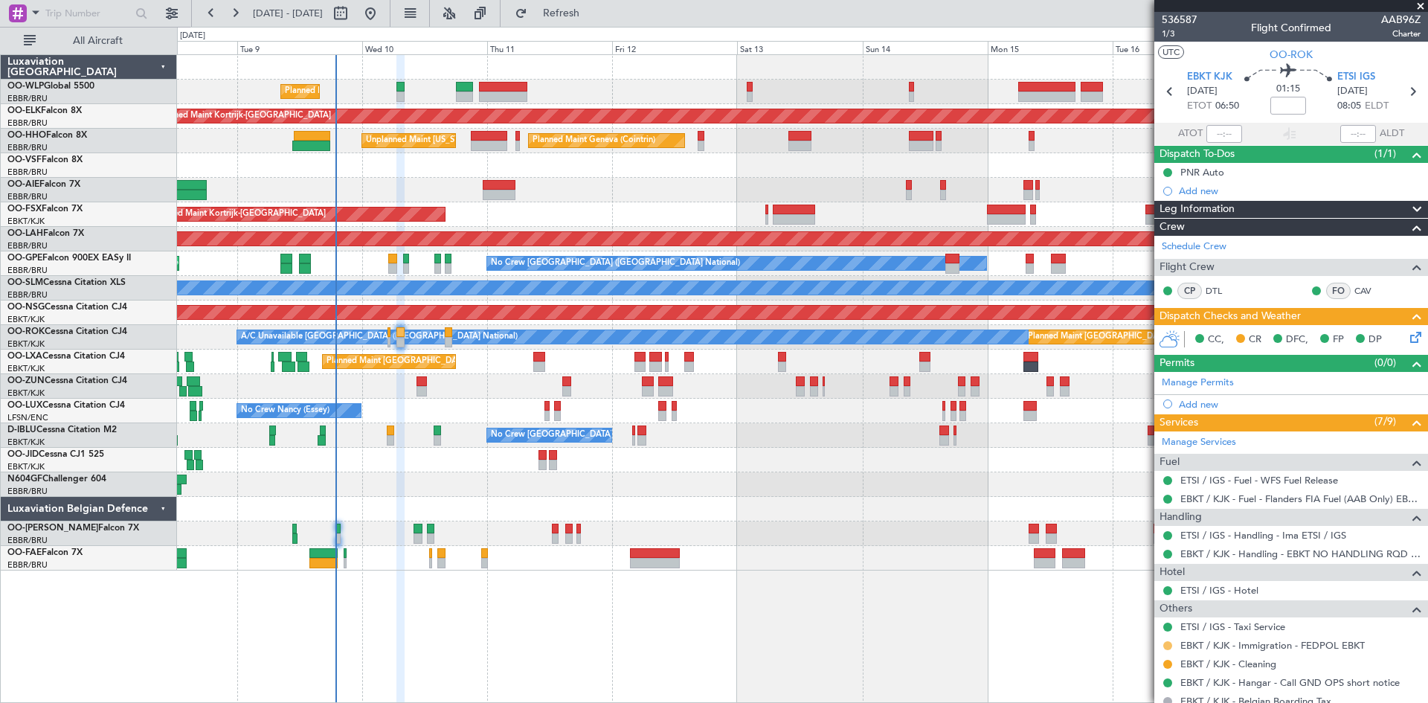
click at [1169, 642] on button at bounding box center [1168, 645] width 9 height 9
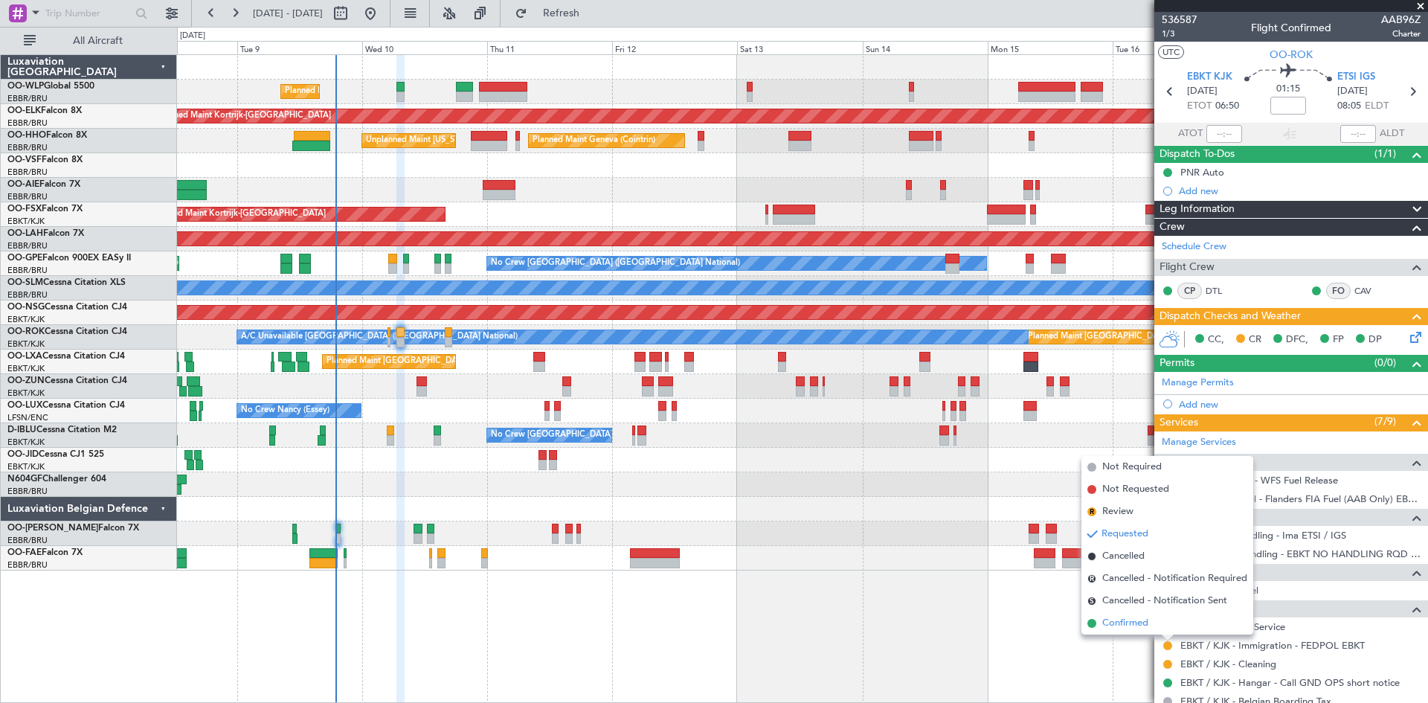
click at [1124, 623] on span "Confirmed" at bounding box center [1126, 623] width 46 height 15
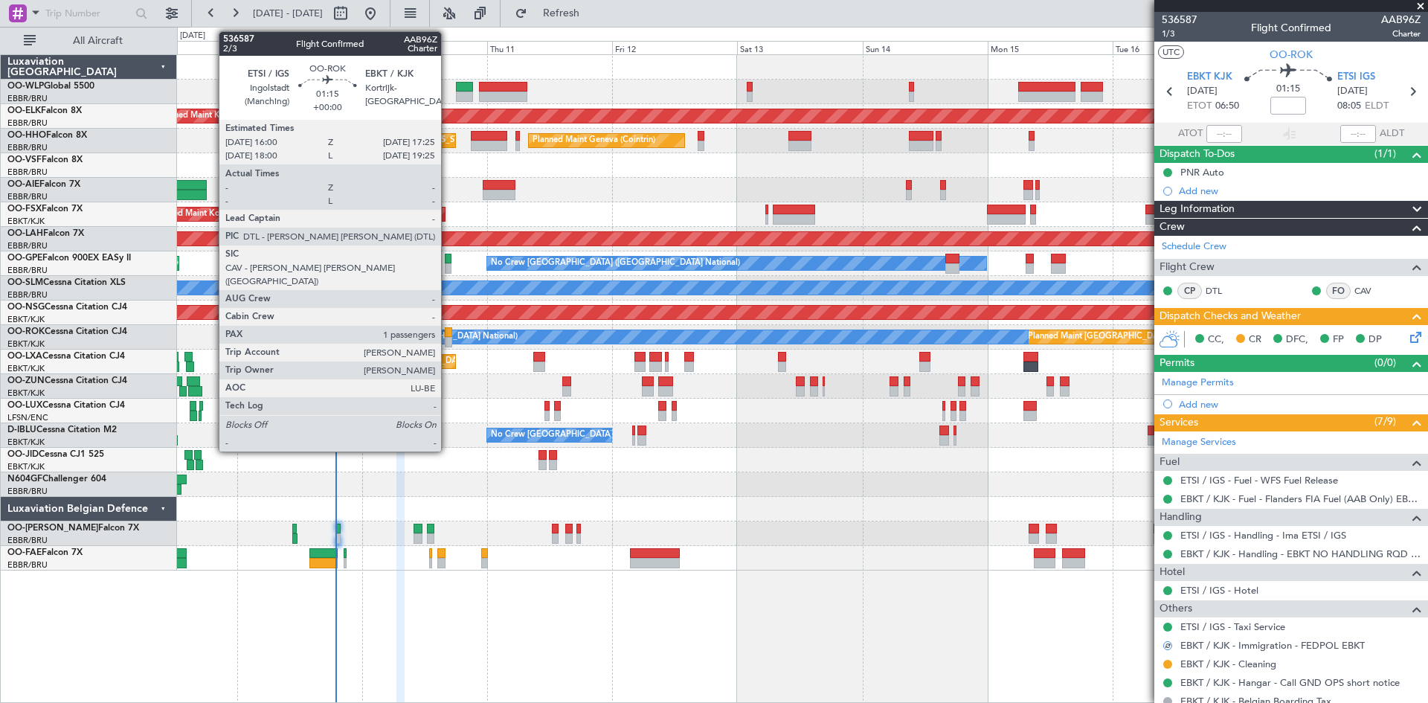
click at [448, 336] on div at bounding box center [448, 332] width 7 height 10
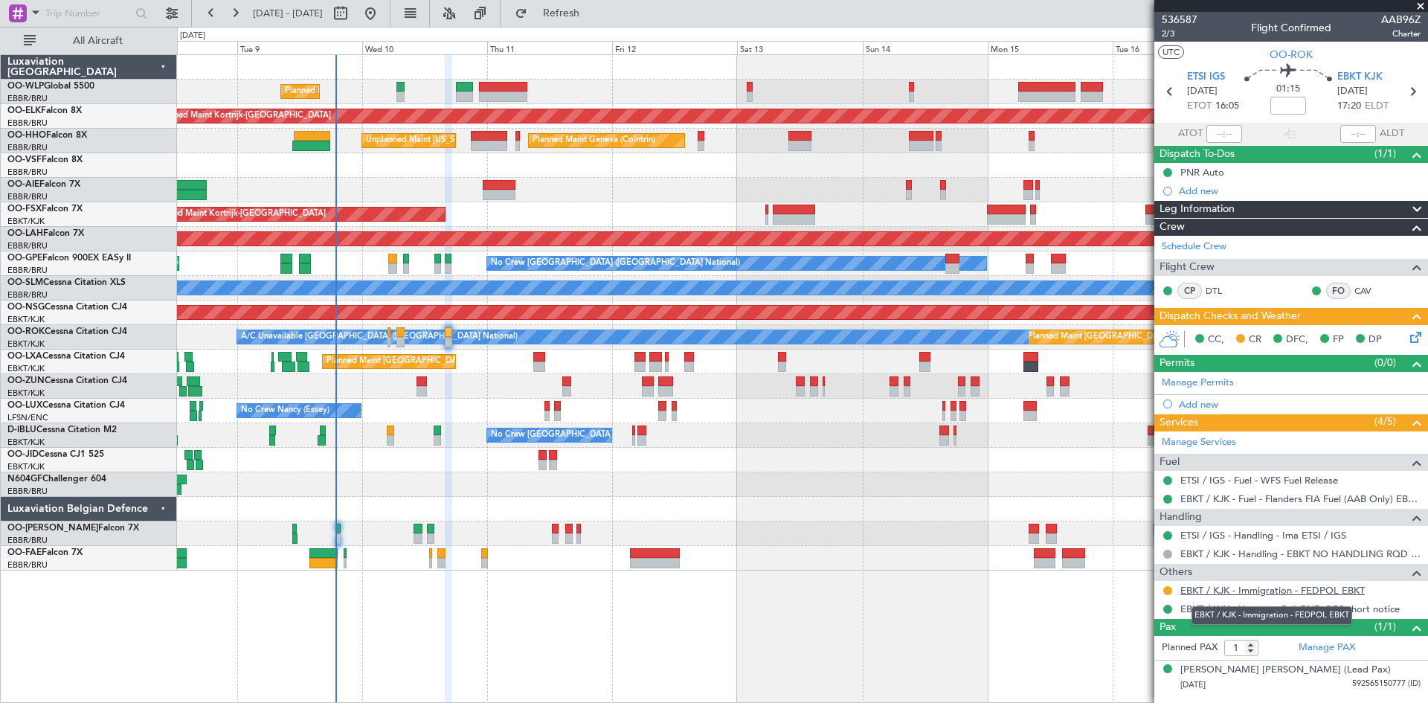
click at [1237, 595] on link "EBKT / KJK - Immigration - FEDPOL EBKT" at bounding box center [1273, 590] width 185 height 13
click at [1169, 591] on button at bounding box center [1168, 590] width 9 height 9
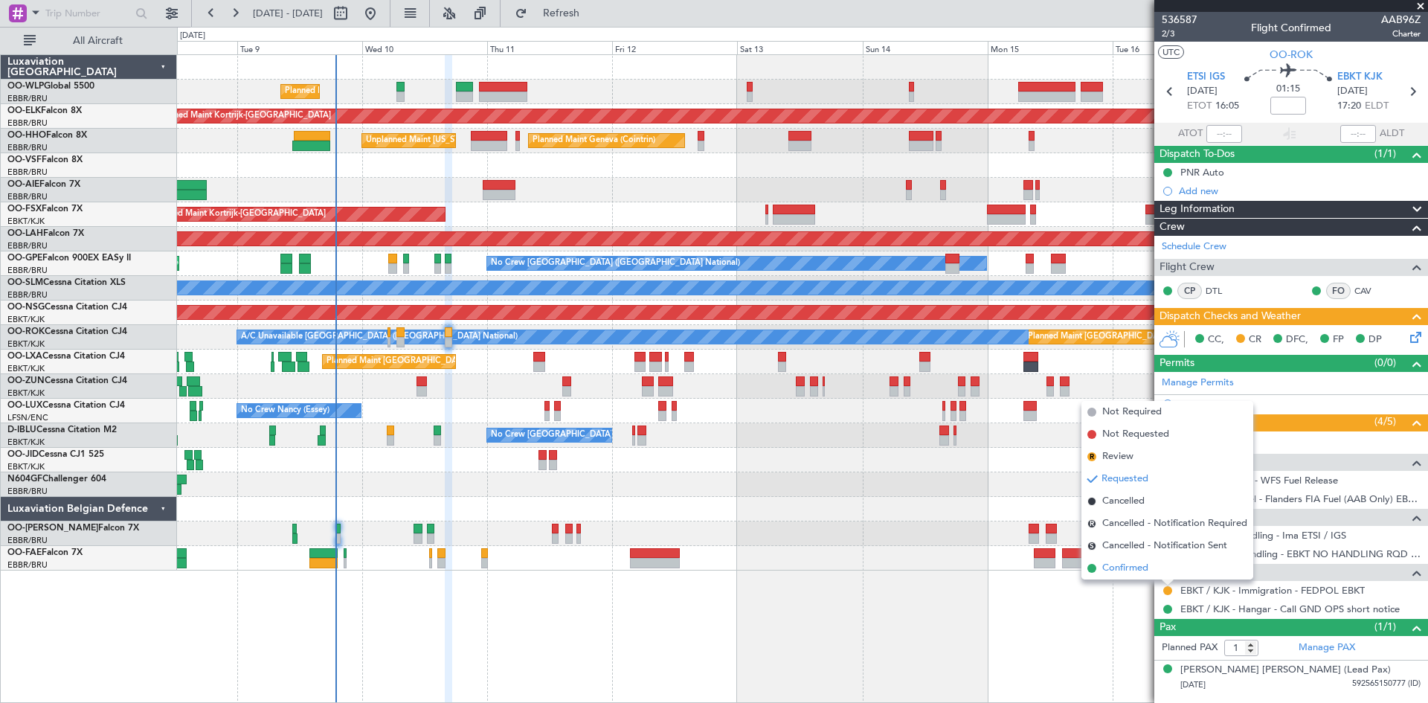
click at [1149, 571] on li "Confirmed" at bounding box center [1168, 568] width 172 height 22
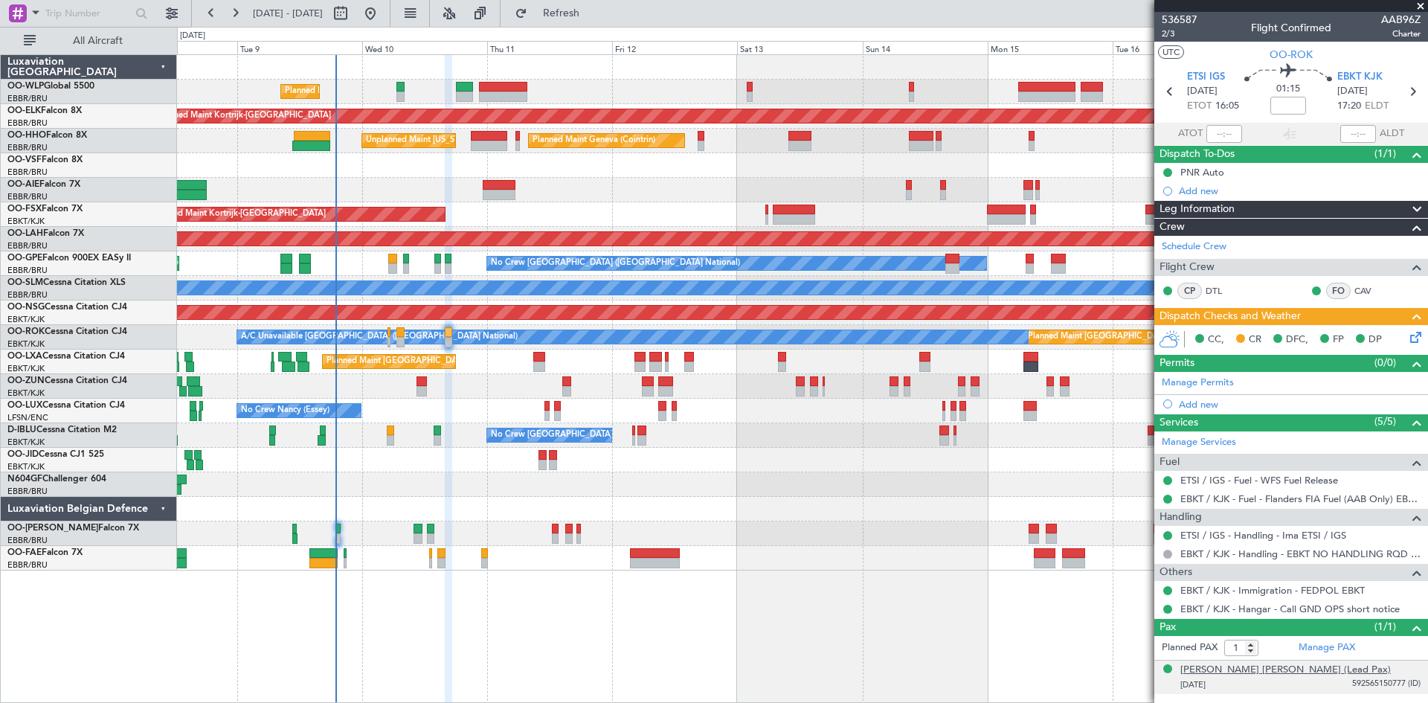
click at [1195, 663] on div "[PERSON_NAME] [PERSON_NAME] (Lead Pax)" at bounding box center [1286, 670] width 211 height 15
click at [1280, 671] on div "[PERSON_NAME] [PERSON_NAME] (Lead Pax)" at bounding box center [1286, 670] width 211 height 15
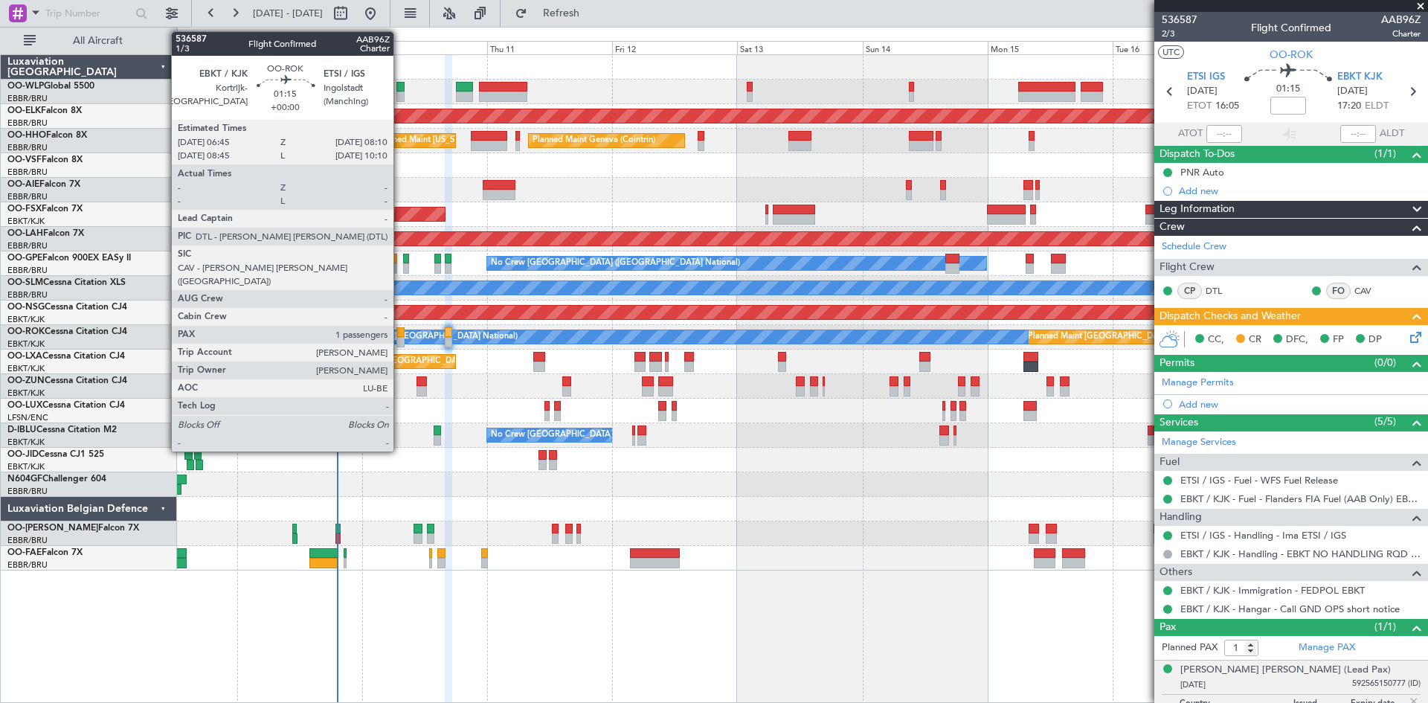
click at [400, 335] on div at bounding box center [400, 332] width 7 height 10
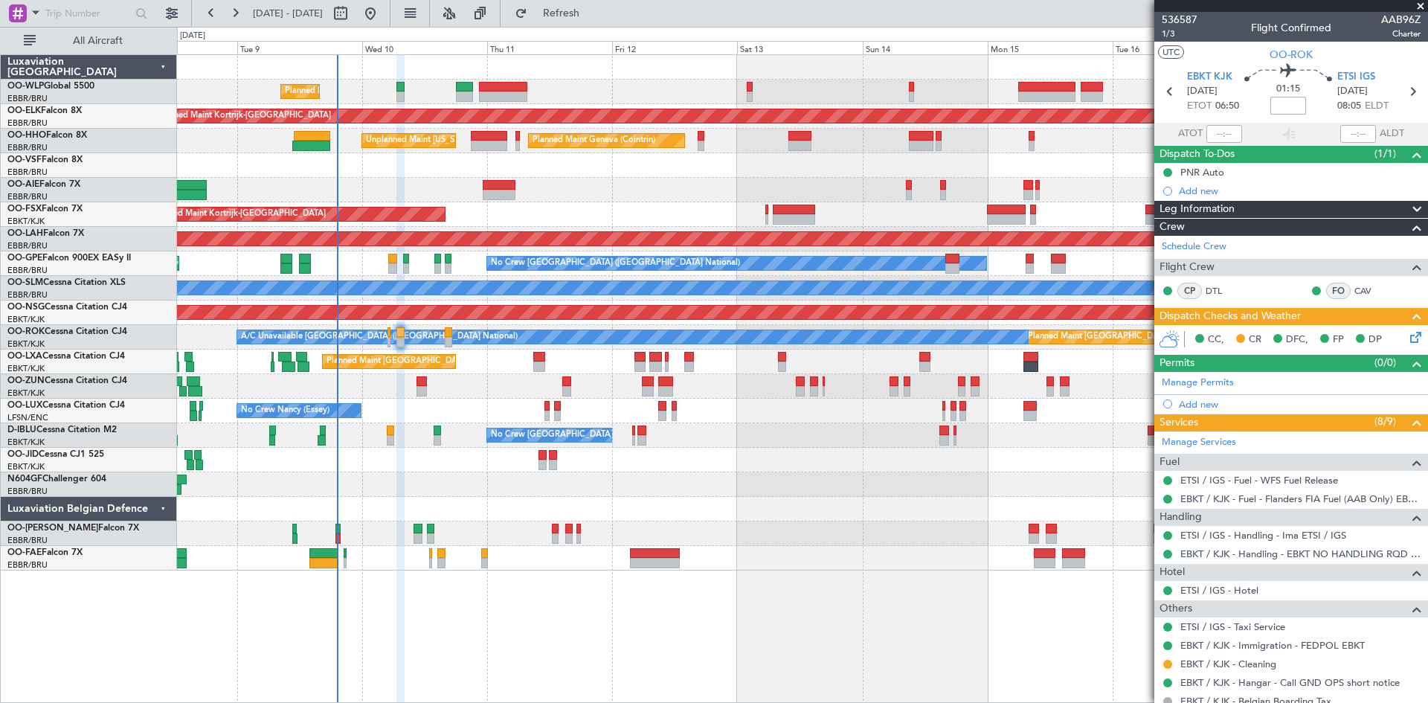
click at [1292, 109] on input at bounding box center [1289, 106] width 36 height 18
type input "-00:15"
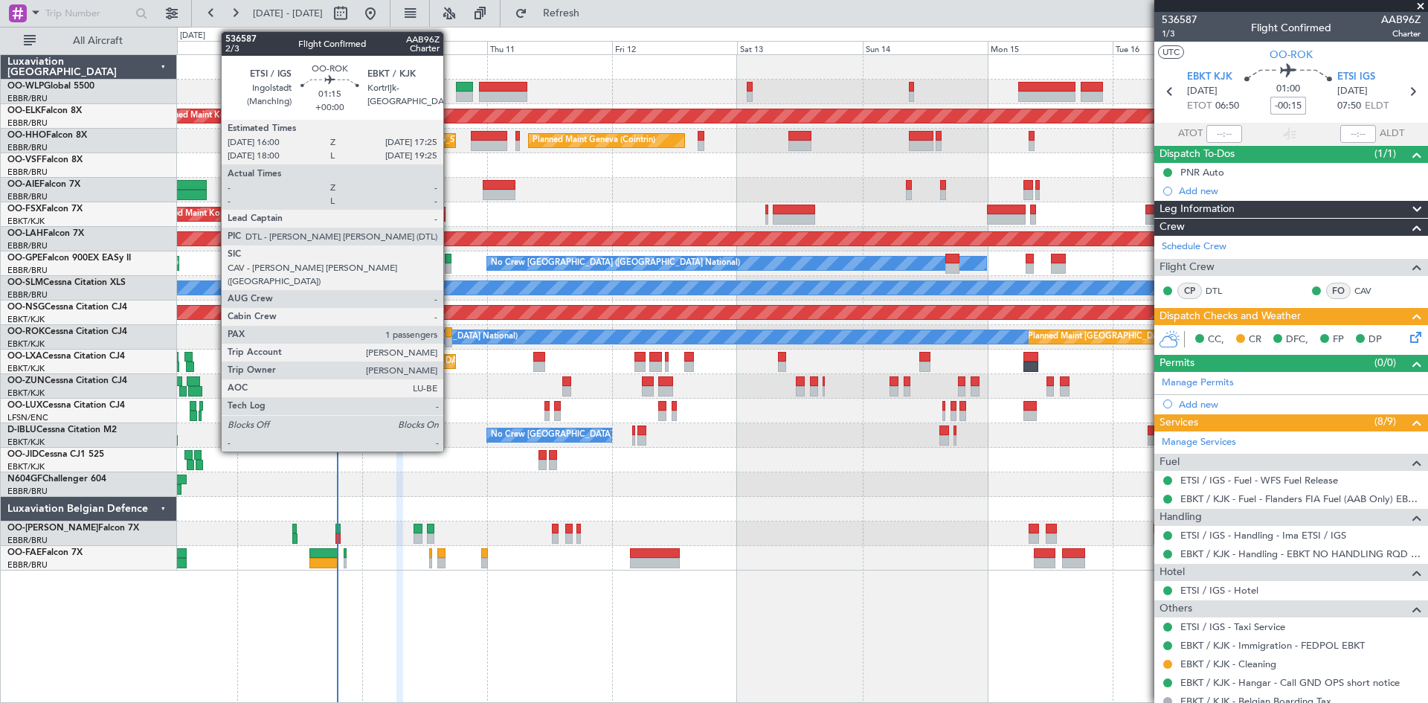
click at [450, 332] on div at bounding box center [448, 332] width 7 height 10
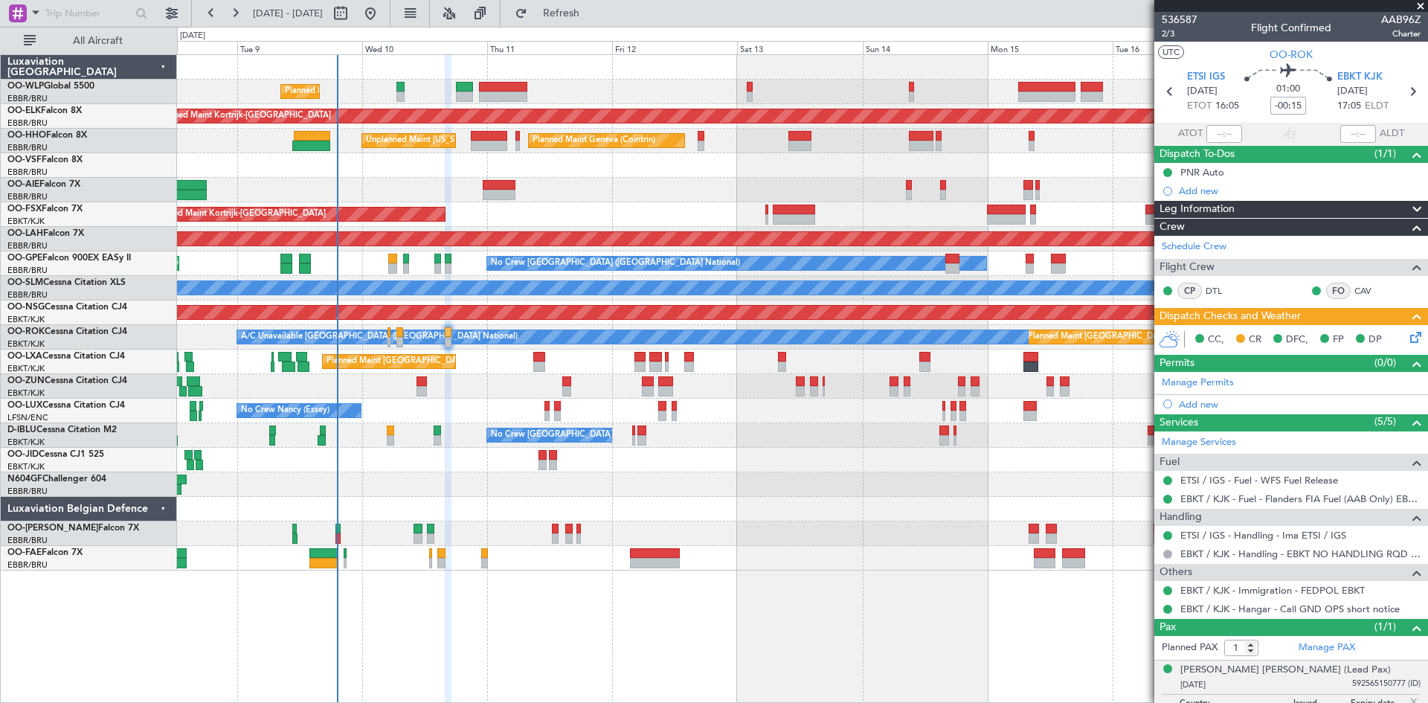
type input "-00:15"
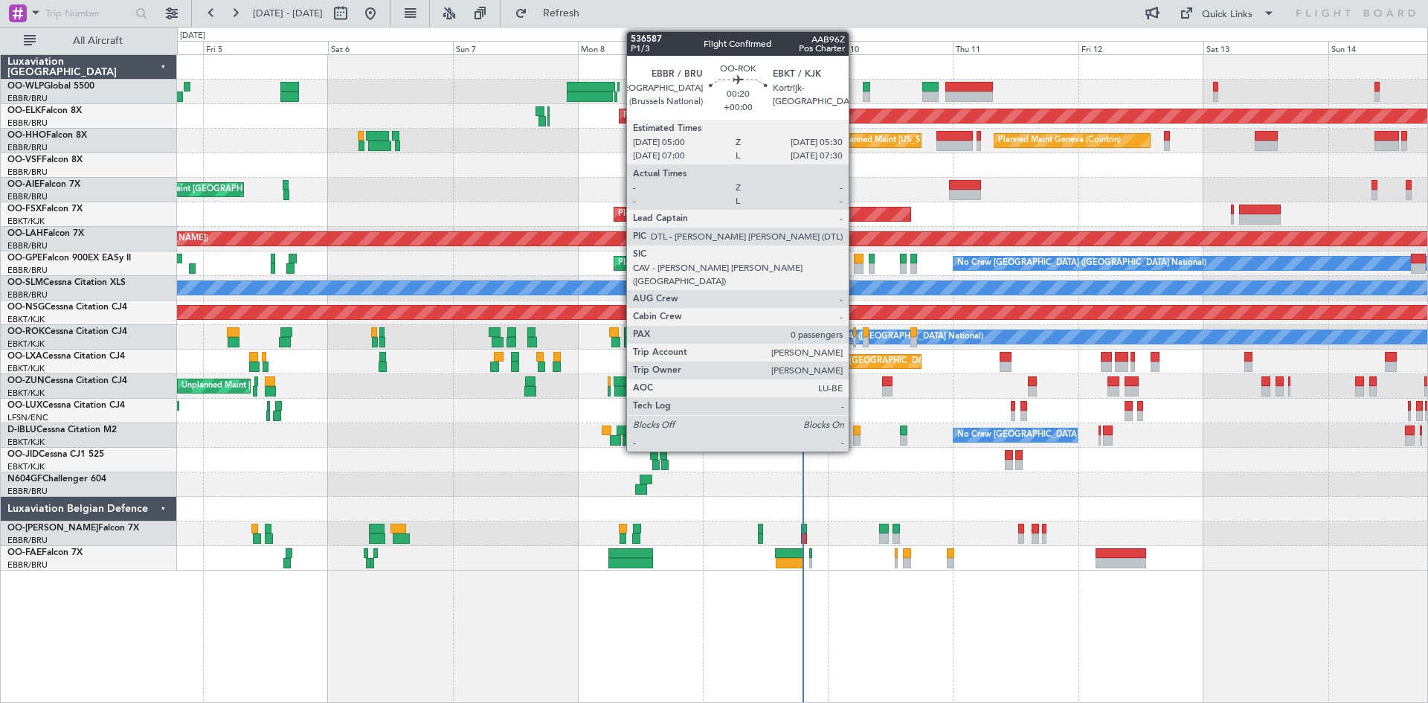
click at [856, 341] on div at bounding box center [854, 342] width 3 height 10
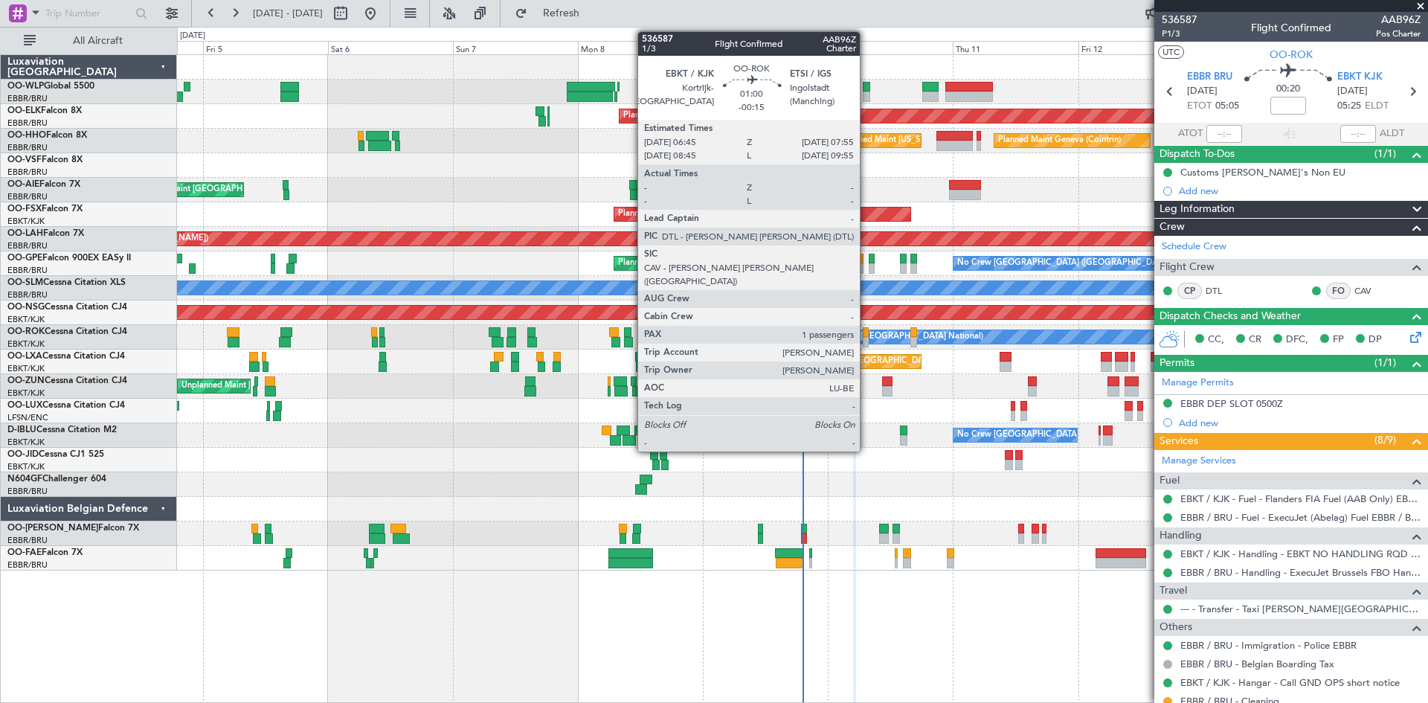
click at [867, 336] on div at bounding box center [866, 332] width 7 height 10
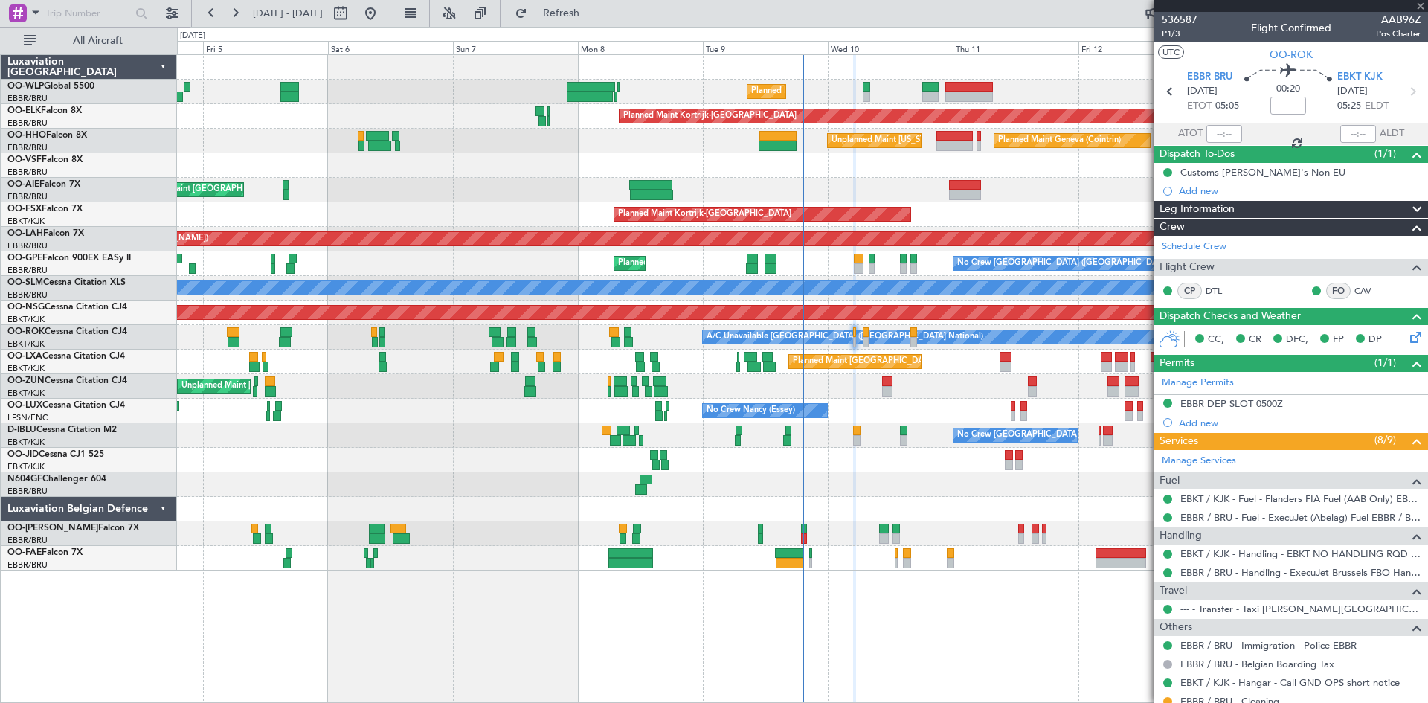
type input "-00:15"
type input "1"
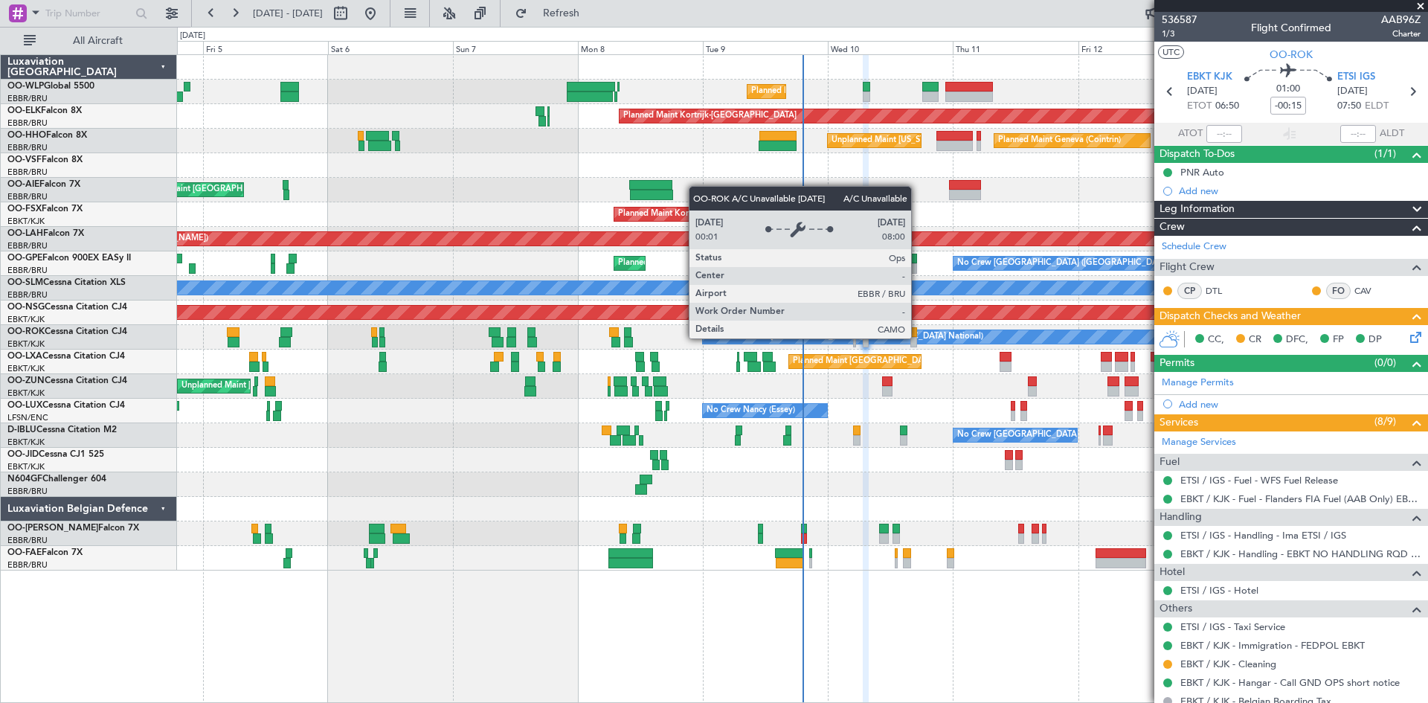
click at [918, 338] on div "A/C Unavailable [GEOGRAPHIC_DATA] ([GEOGRAPHIC_DATA] National)" at bounding box center [1098, 336] width 791 height 13
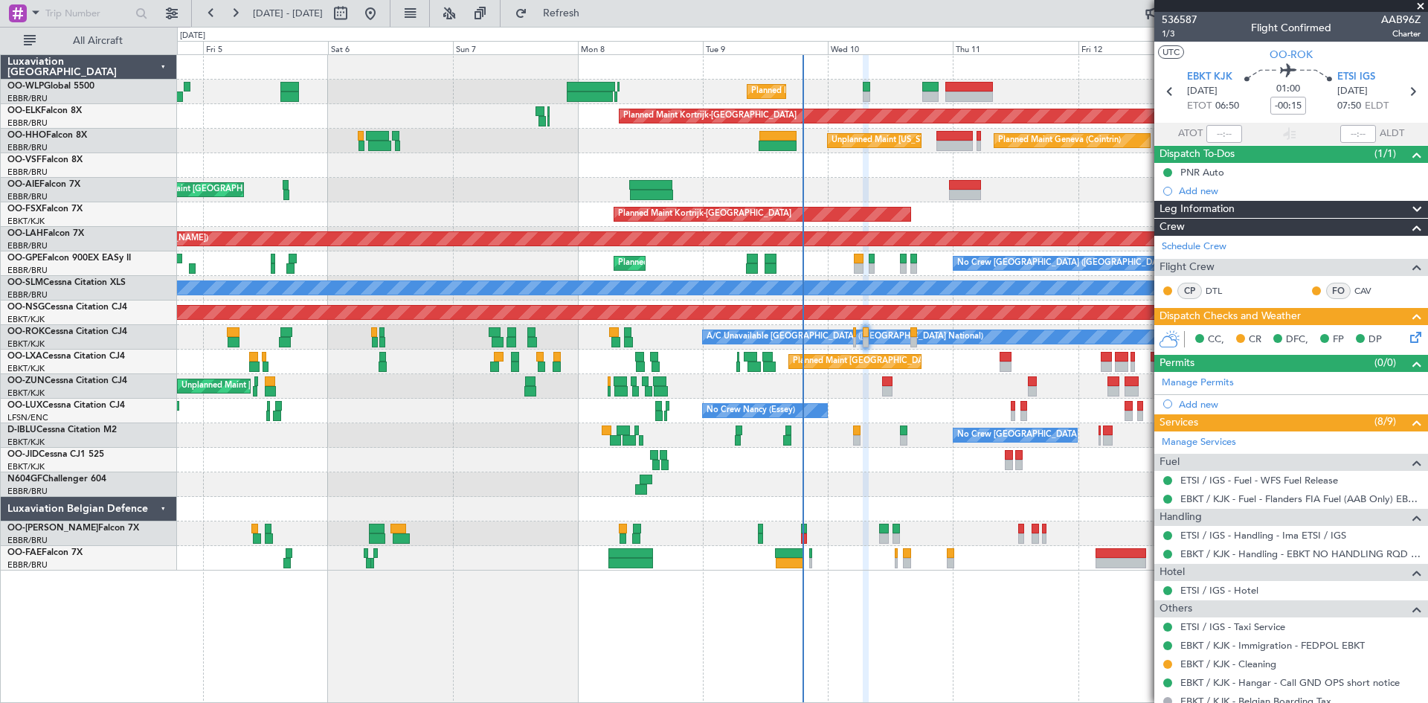
click at [1409, 330] on icon at bounding box center [1414, 335] width 12 height 12
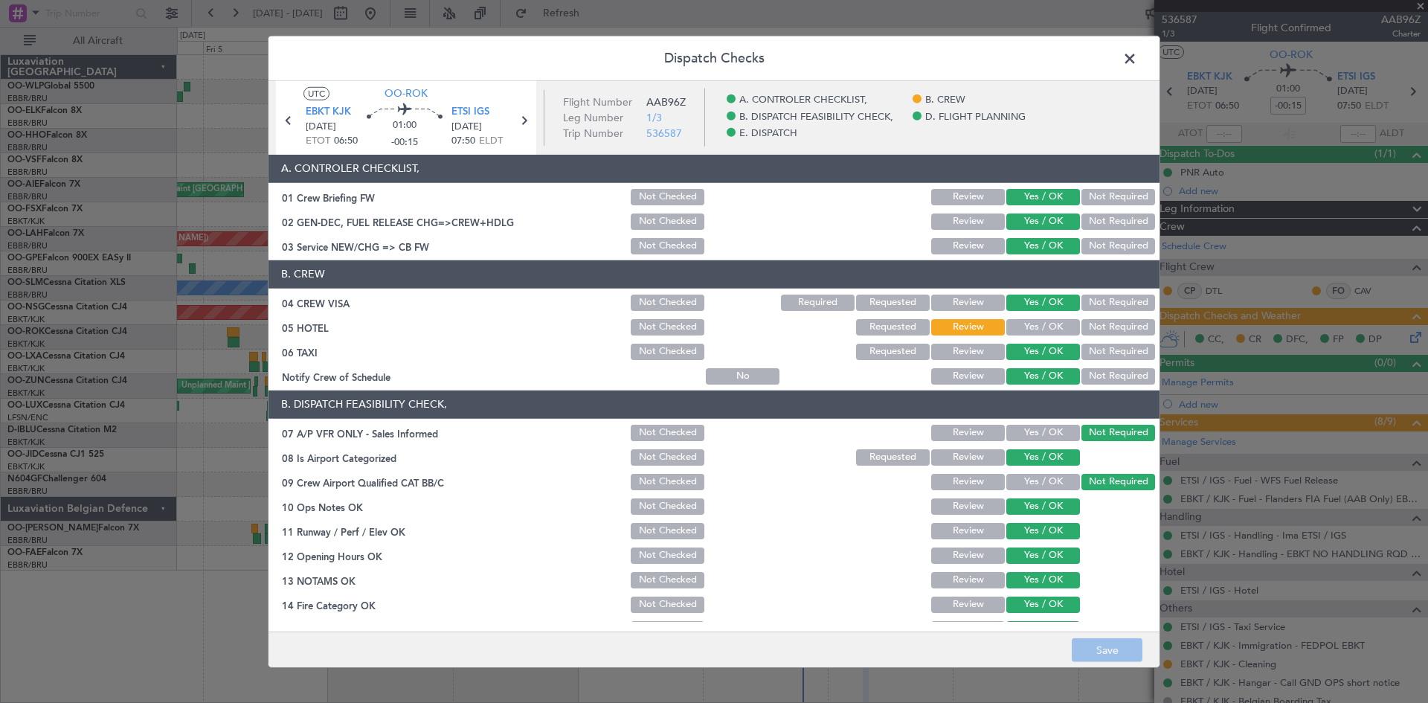
click at [1047, 334] on button "Yes / OK" at bounding box center [1044, 327] width 74 height 16
click at [1117, 645] on button "Save" at bounding box center [1107, 650] width 71 height 24
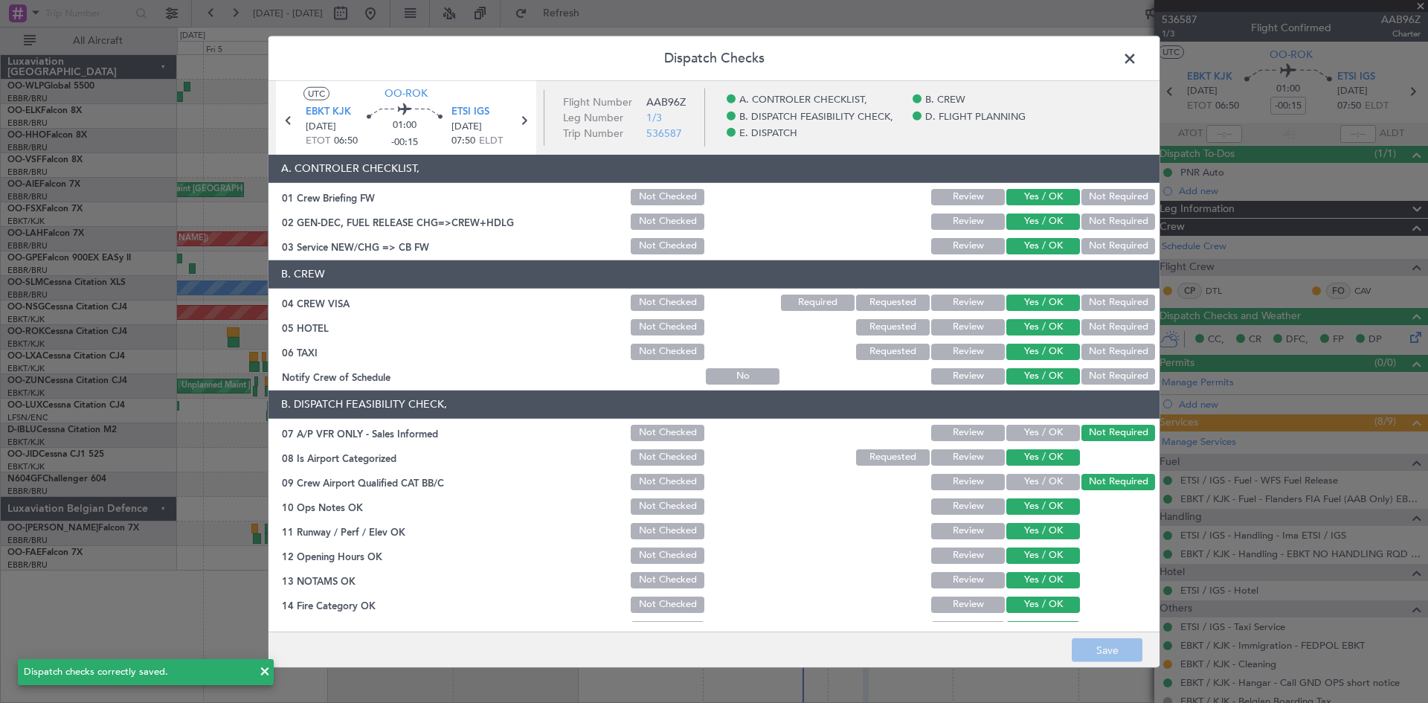
scroll to position [281, 0]
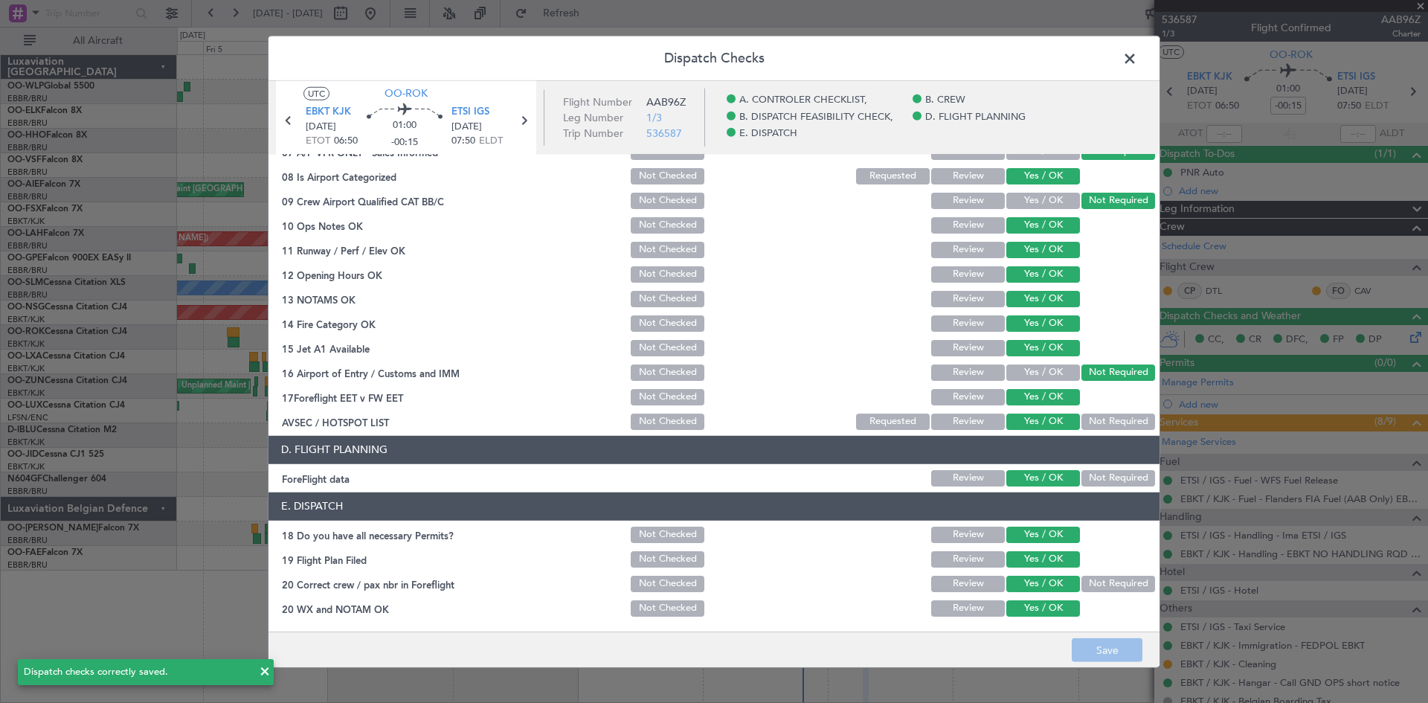
click at [1138, 68] on span at bounding box center [1138, 62] width 0 height 30
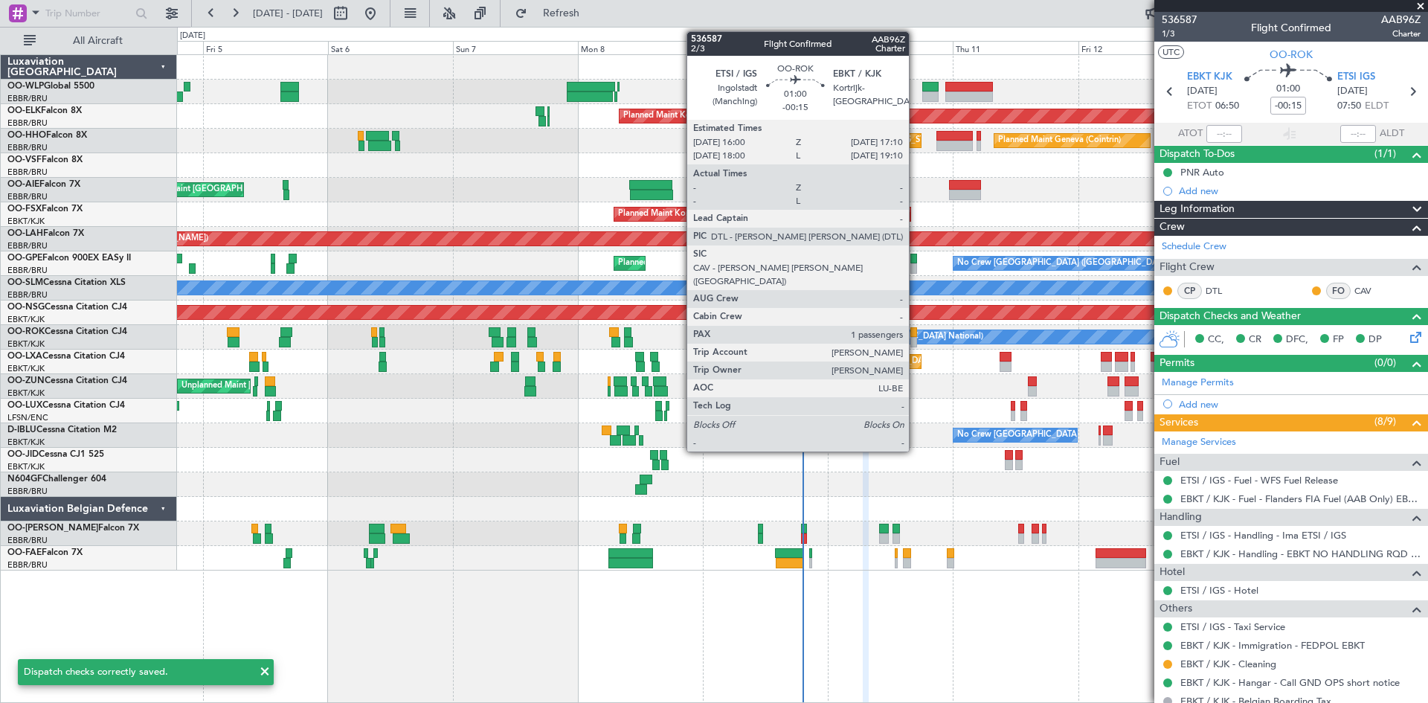
click at [916, 337] on div at bounding box center [914, 342] width 7 height 10
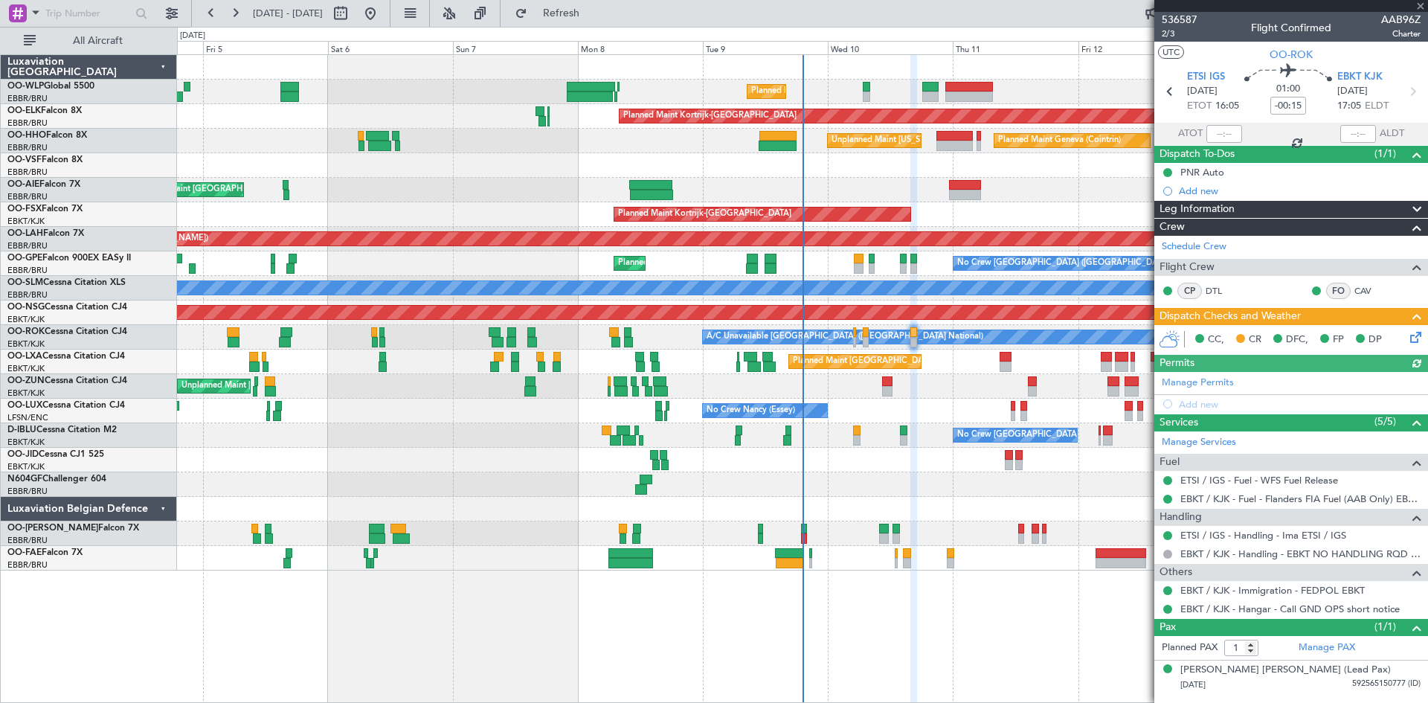
click at [1409, 334] on icon at bounding box center [1414, 335] width 12 height 12
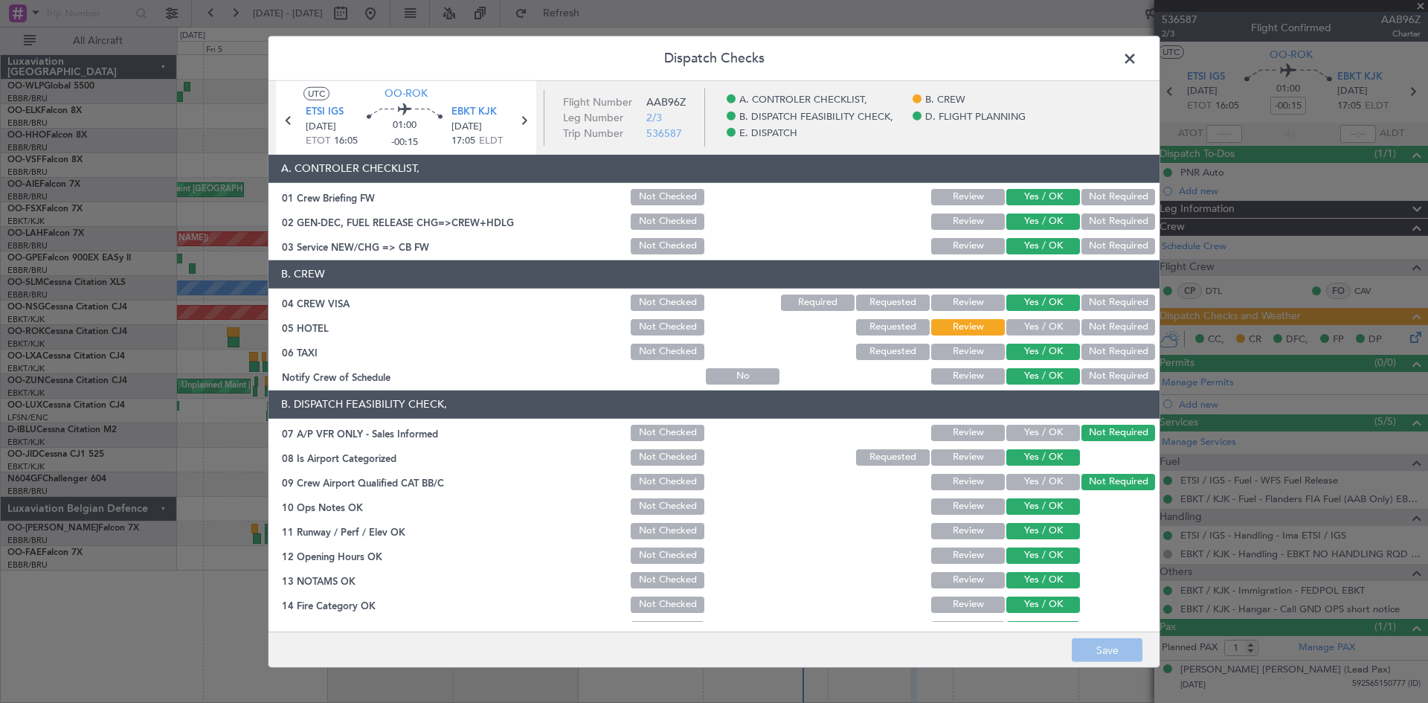
click at [1044, 335] on button "Yes / OK" at bounding box center [1044, 327] width 74 height 16
click at [1124, 646] on button "Save" at bounding box center [1107, 650] width 71 height 24
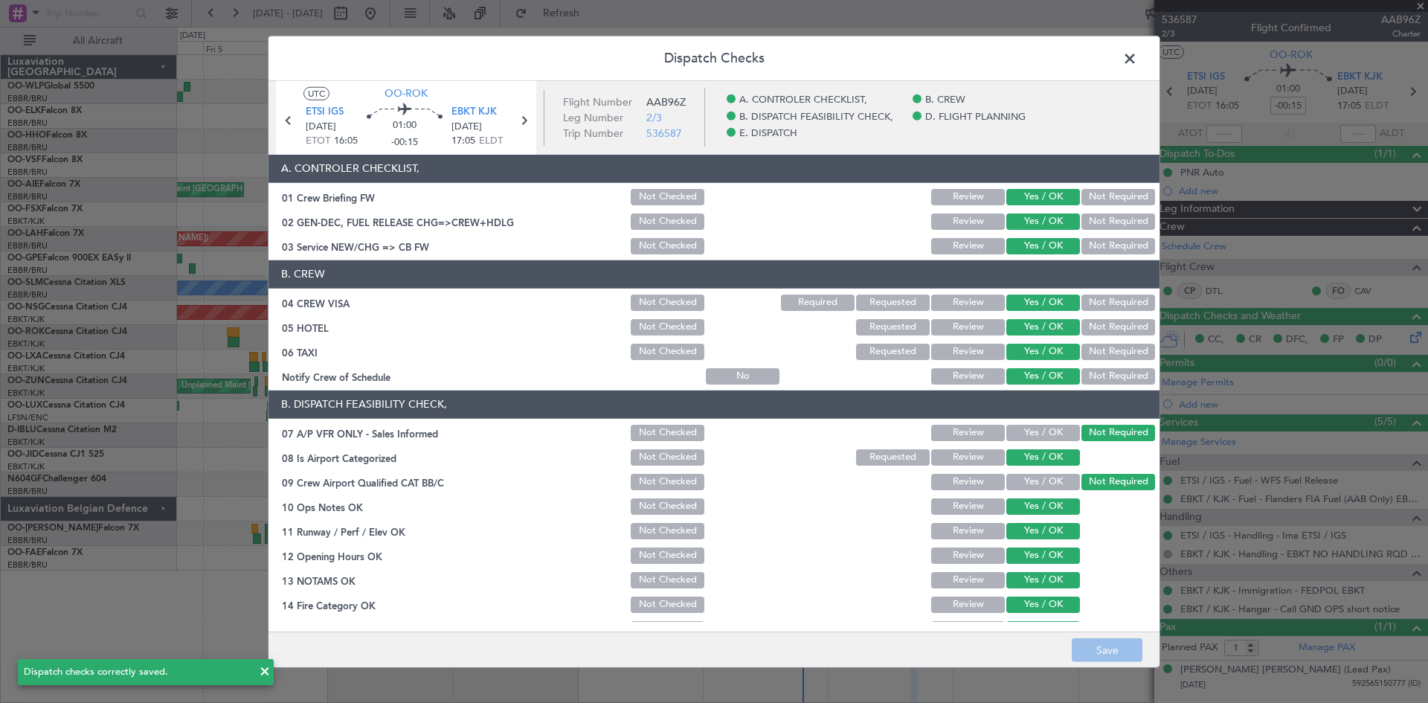
click at [1138, 65] on span at bounding box center [1138, 62] width 0 height 30
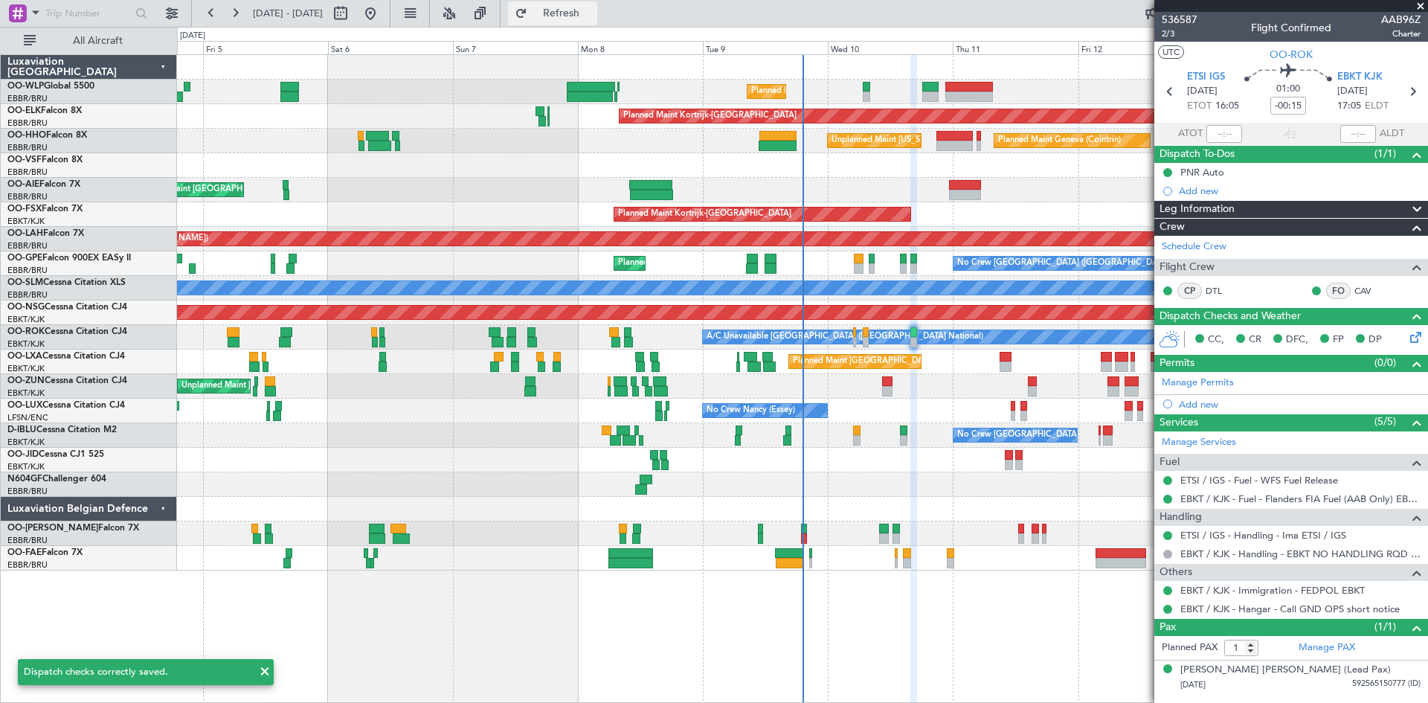
click at [597, 21] on button "Refresh" at bounding box center [552, 13] width 89 height 24
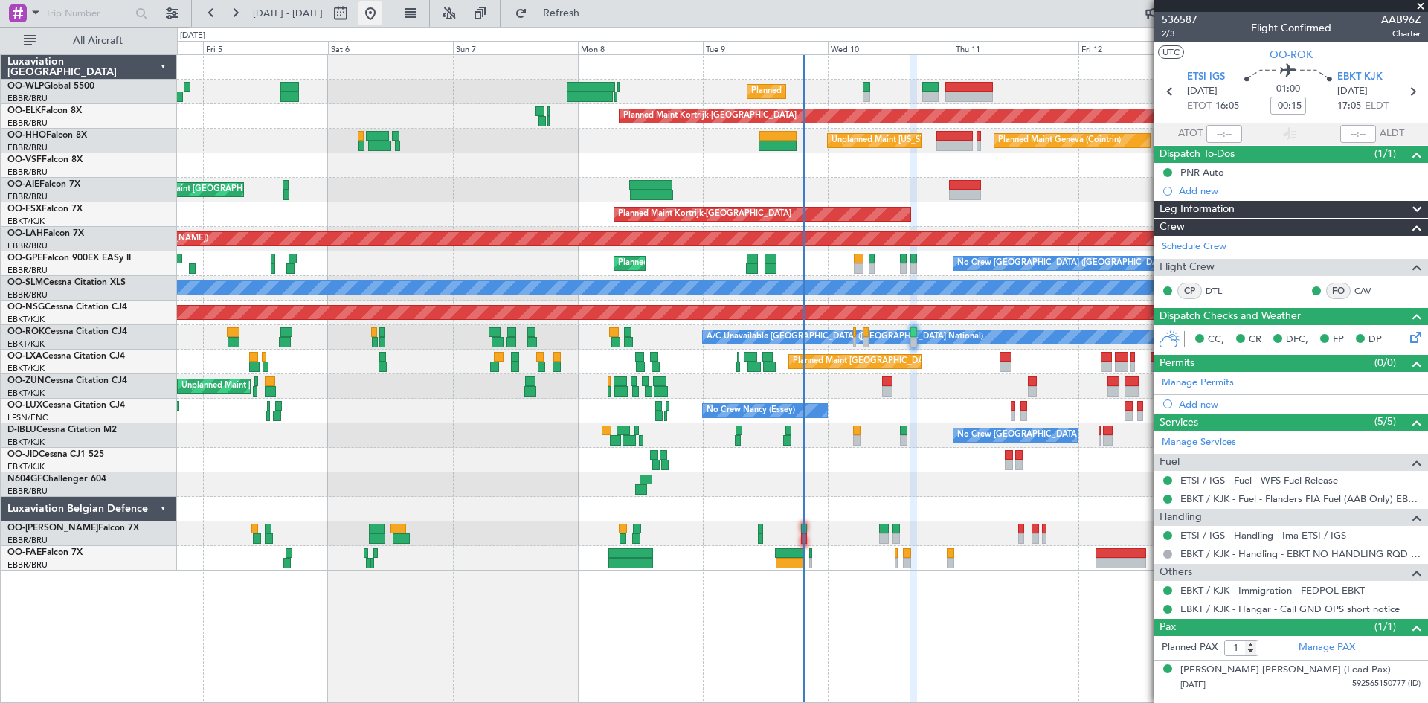
click at [382, 15] on button at bounding box center [371, 13] width 24 height 24
click at [565, 5] on button "Refresh" at bounding box center [552, 13] width 89 height 24
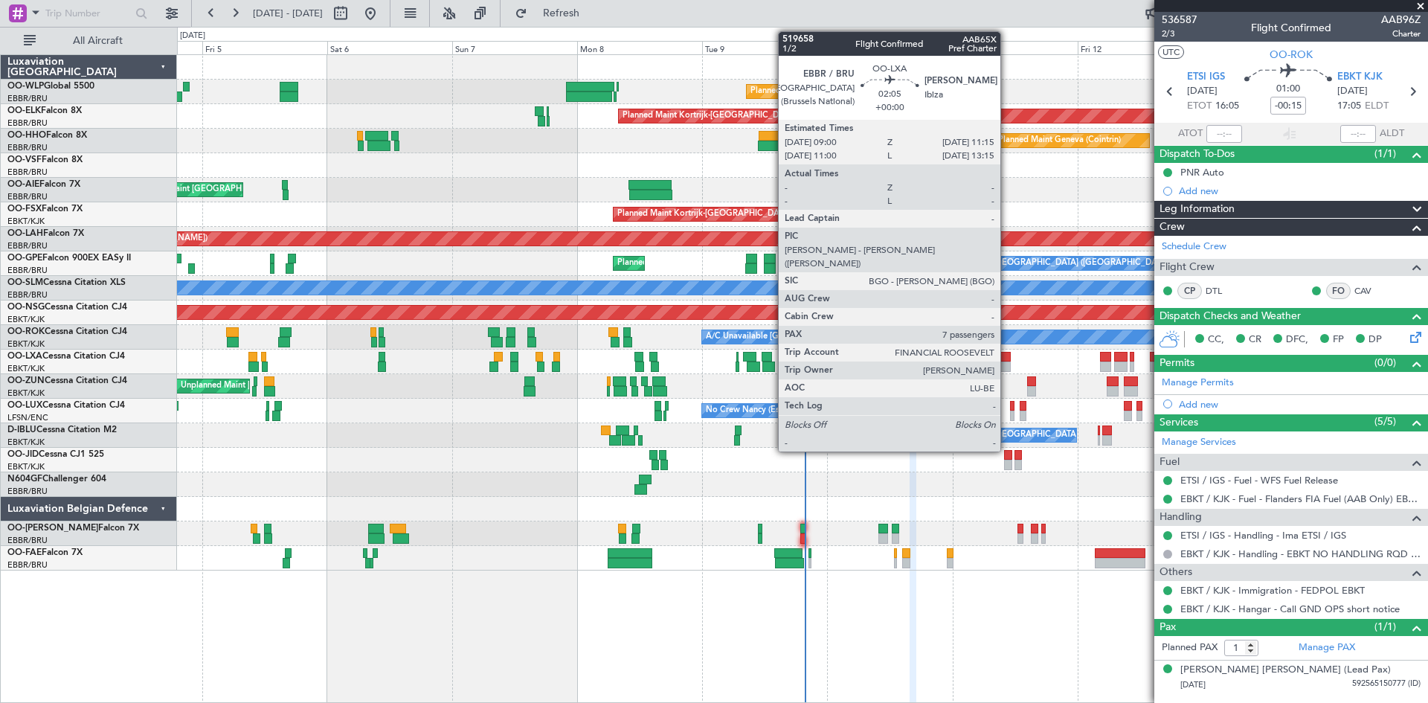
click at [1007, 364] on div at bounding box center [1005, 367] width 12 height 10
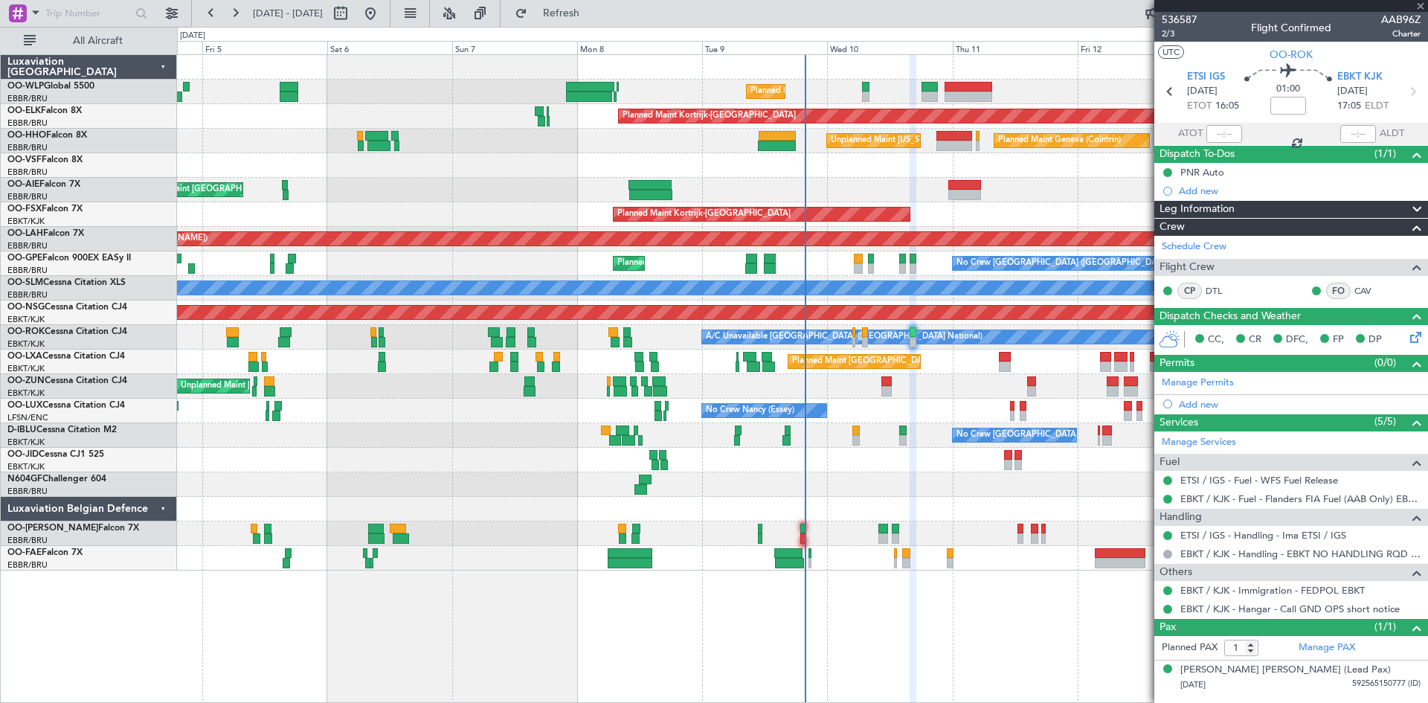
type input "7"
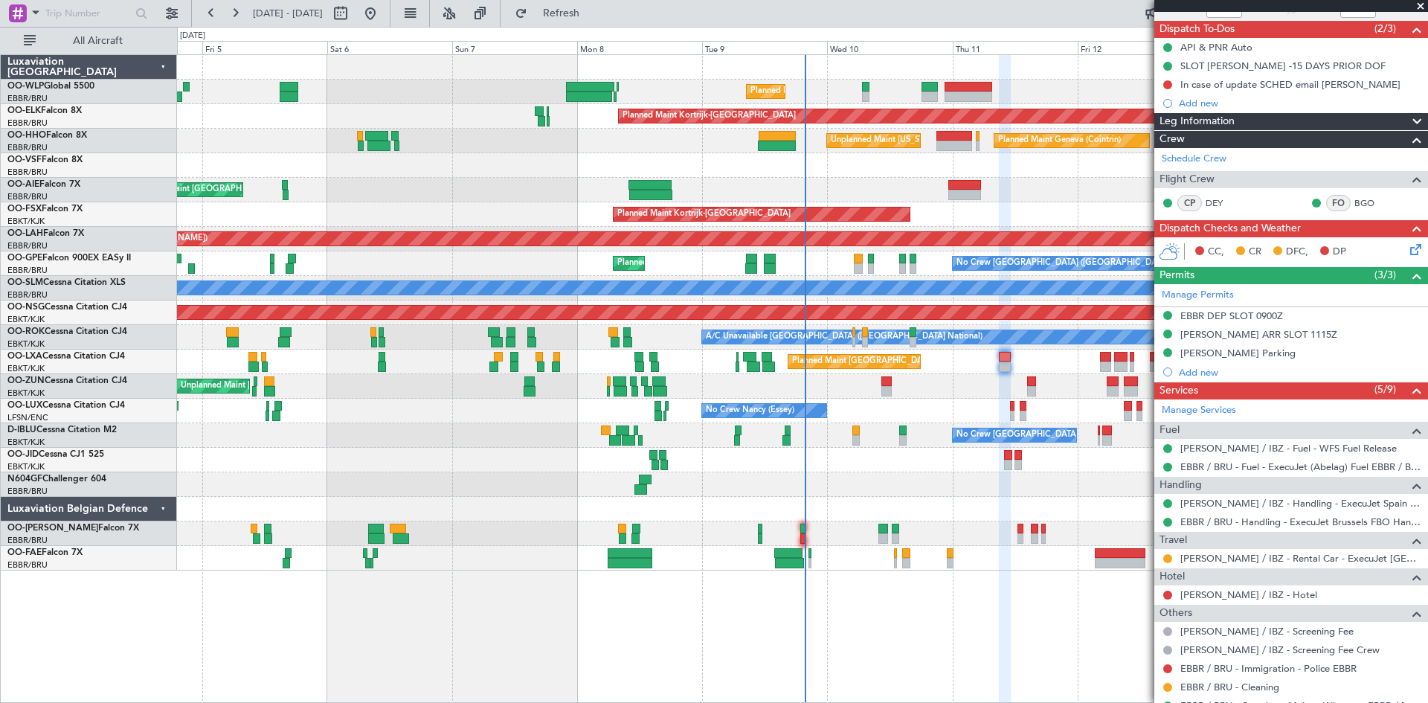
scroll to position [149, 0]
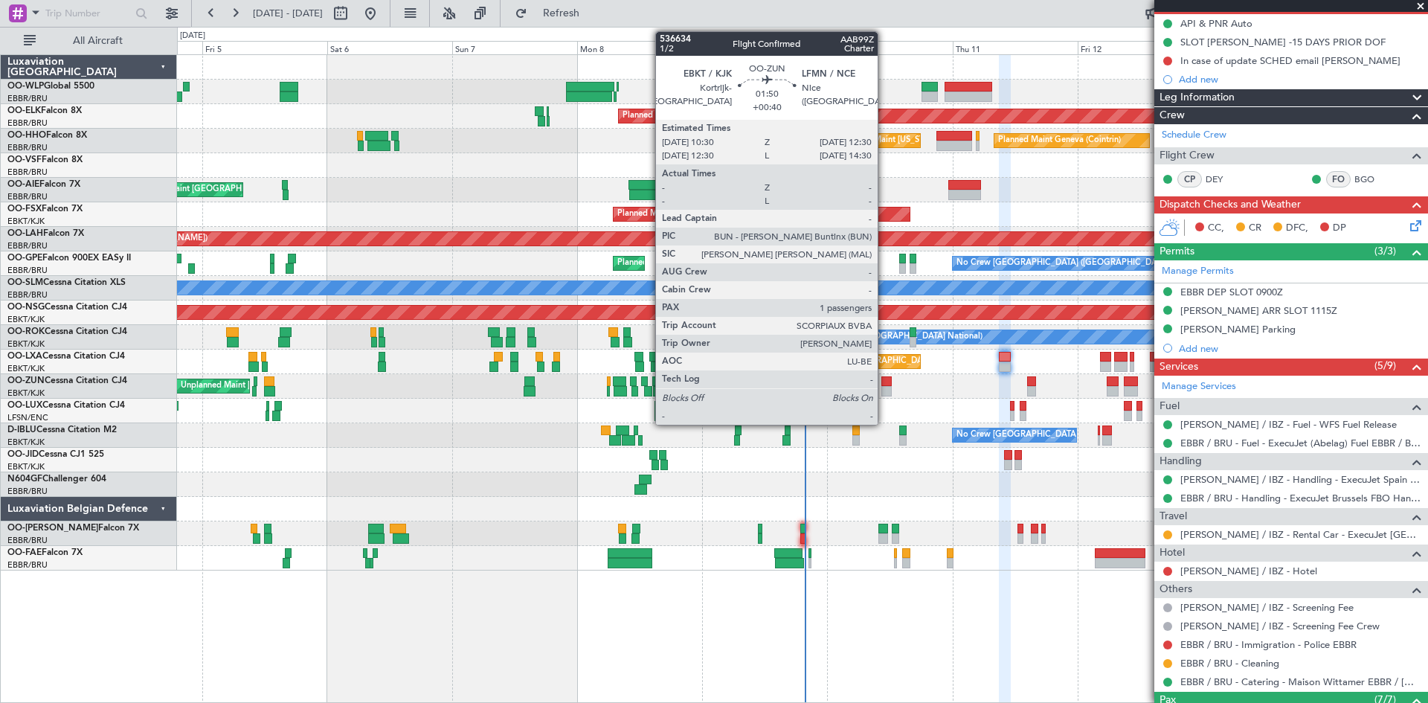
click at [885, 387] on div at bounding box center [887, 391] width 11 height 10
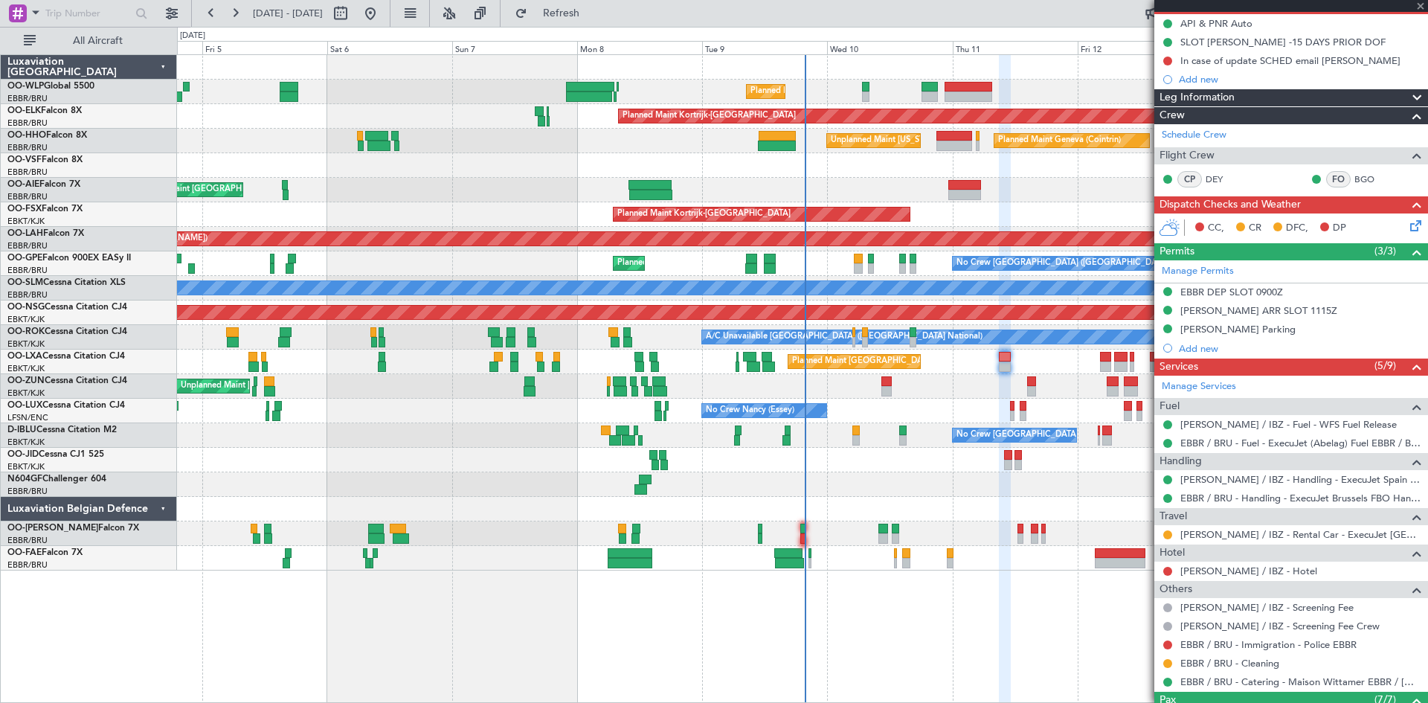
type input "+00:40"
type input "1"
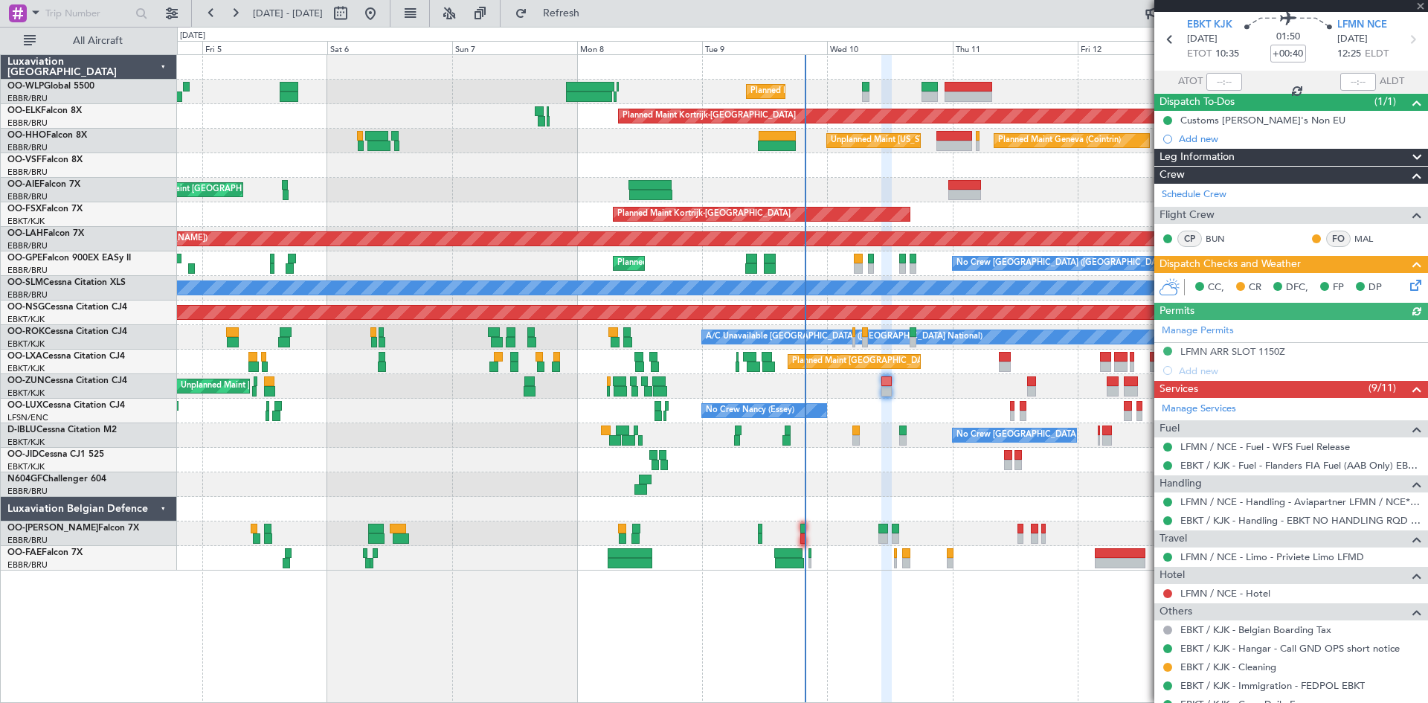
scroll to position [74, 0]
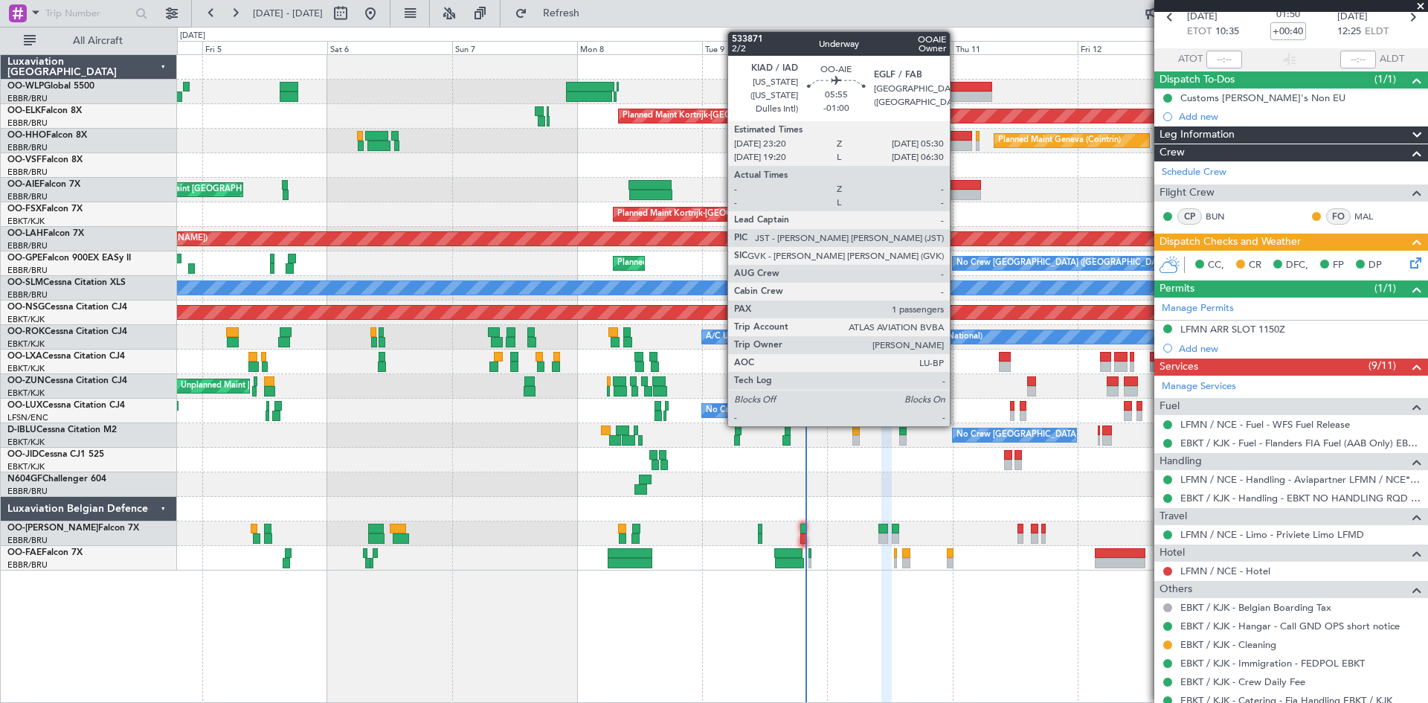
click at [957, 187] on div at bounding box center [965, 185] width 33 height 10
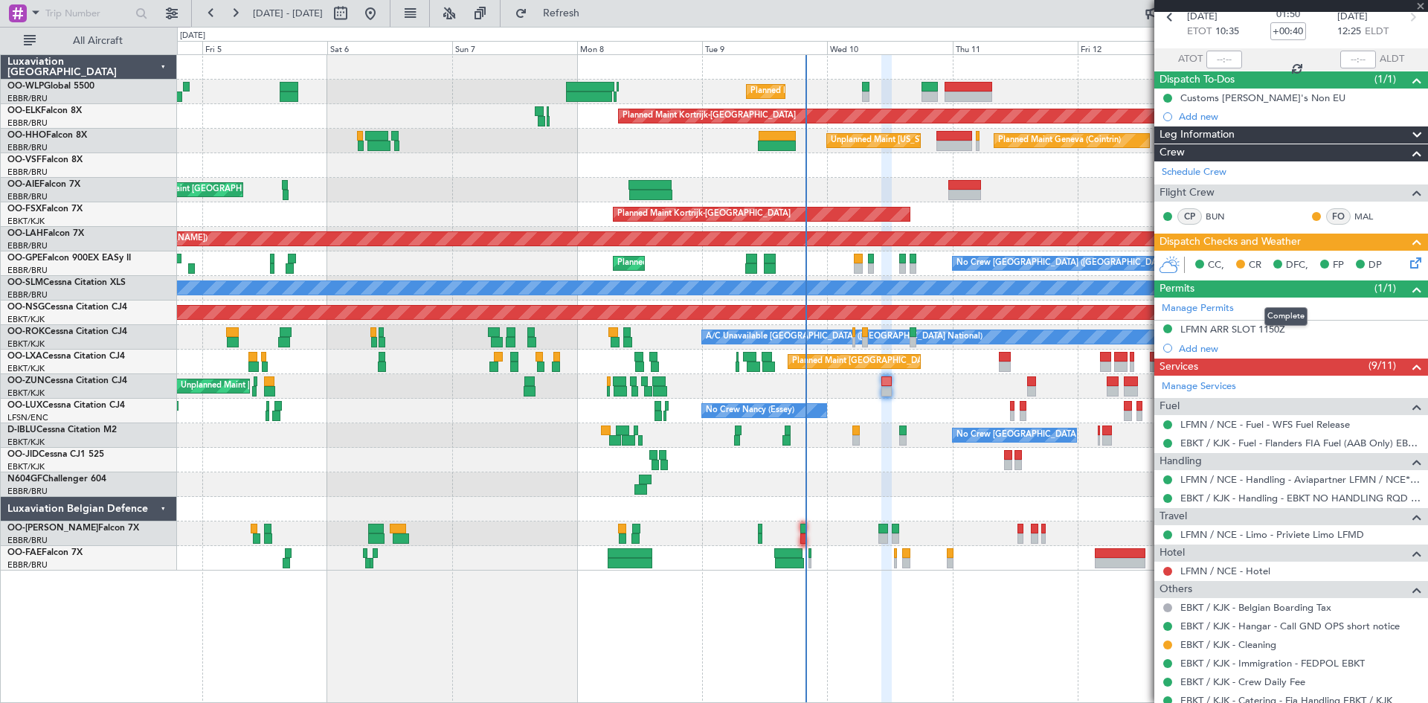
type input "-01:00"
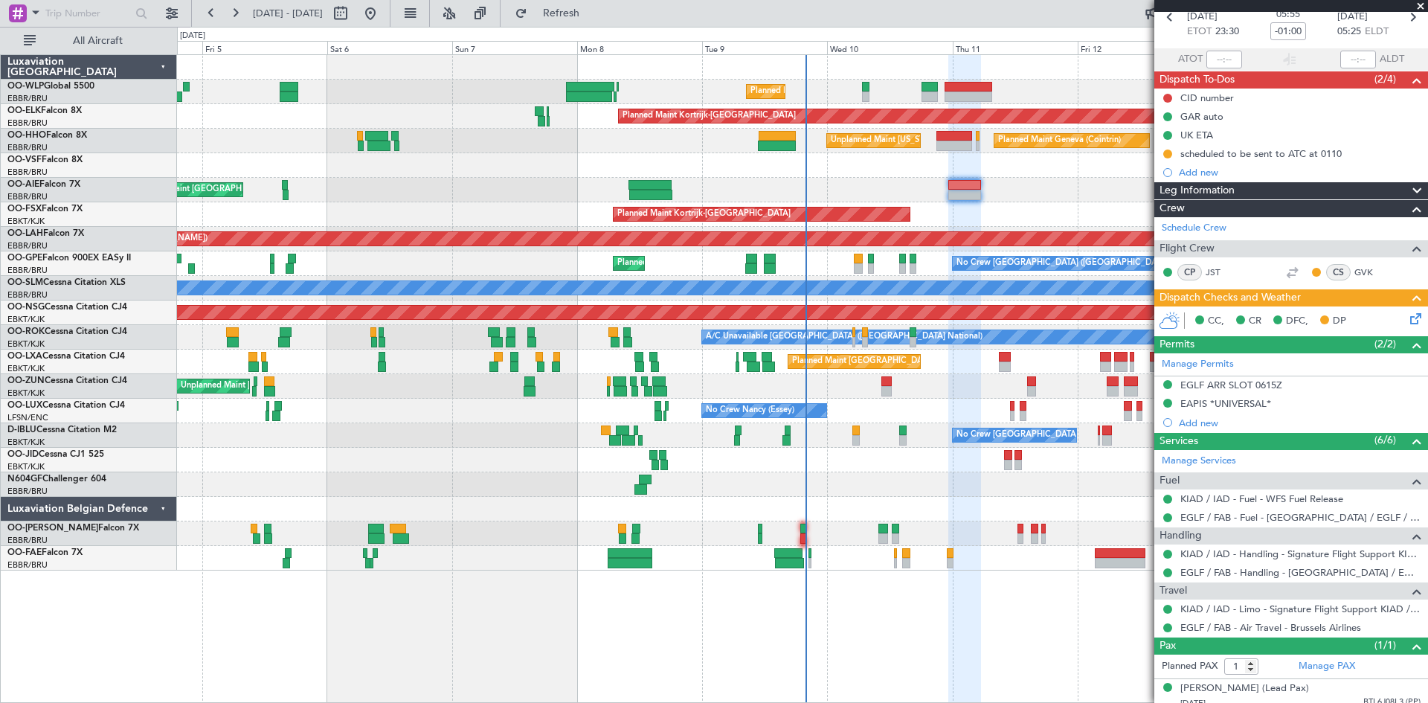
scroll to position [0, 0]
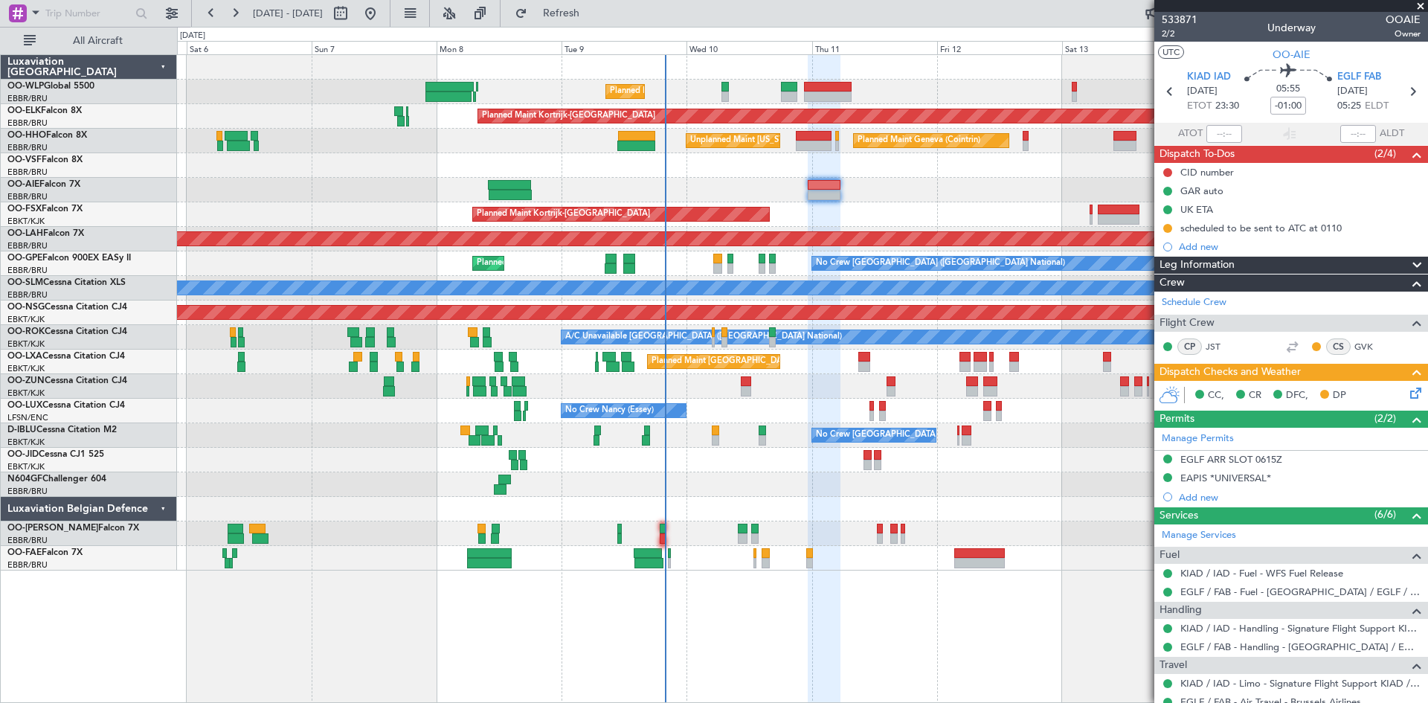
click at [862, 205] on div "Planned Maint Liege Planned Maint [GEOGRAPHIC_DATA]-[GEOGRAPHIC_DATA] Planned M…" at bounding box center [802, 313] width 1251 height 516
click at [1408, 391] on icon at bounding box center [1414, 391] width 12 height 12
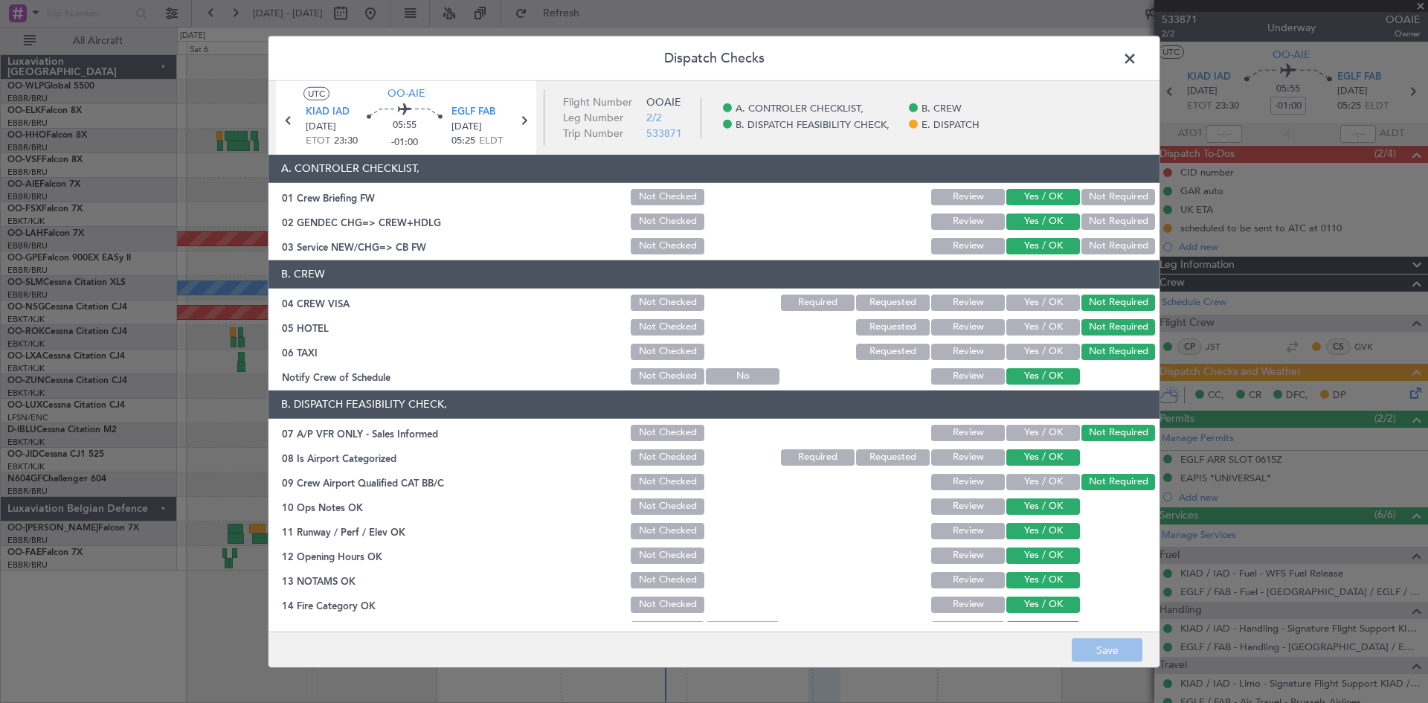
scroll to position [225, 0]
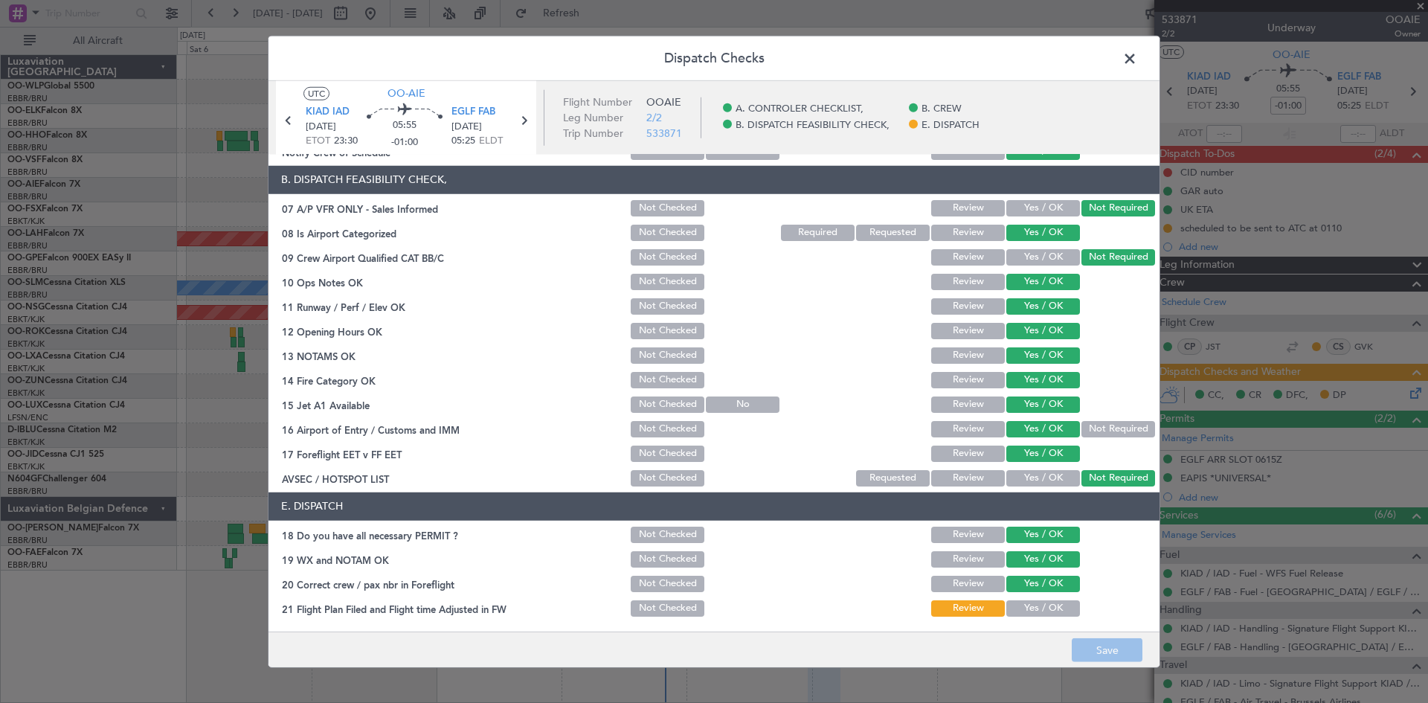
click at [1138, 60] on span at bounding box center [1138, 62] width 0 height 30
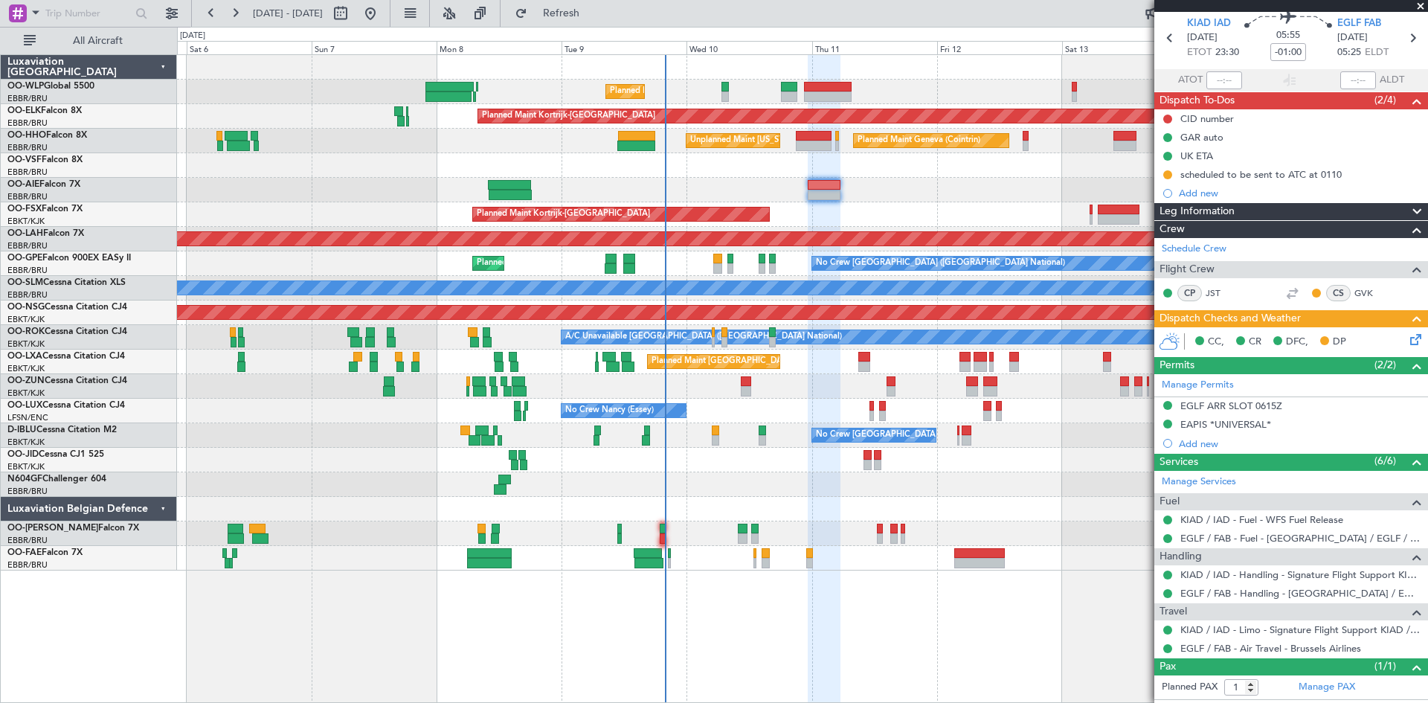
scroll to position [74, 0]
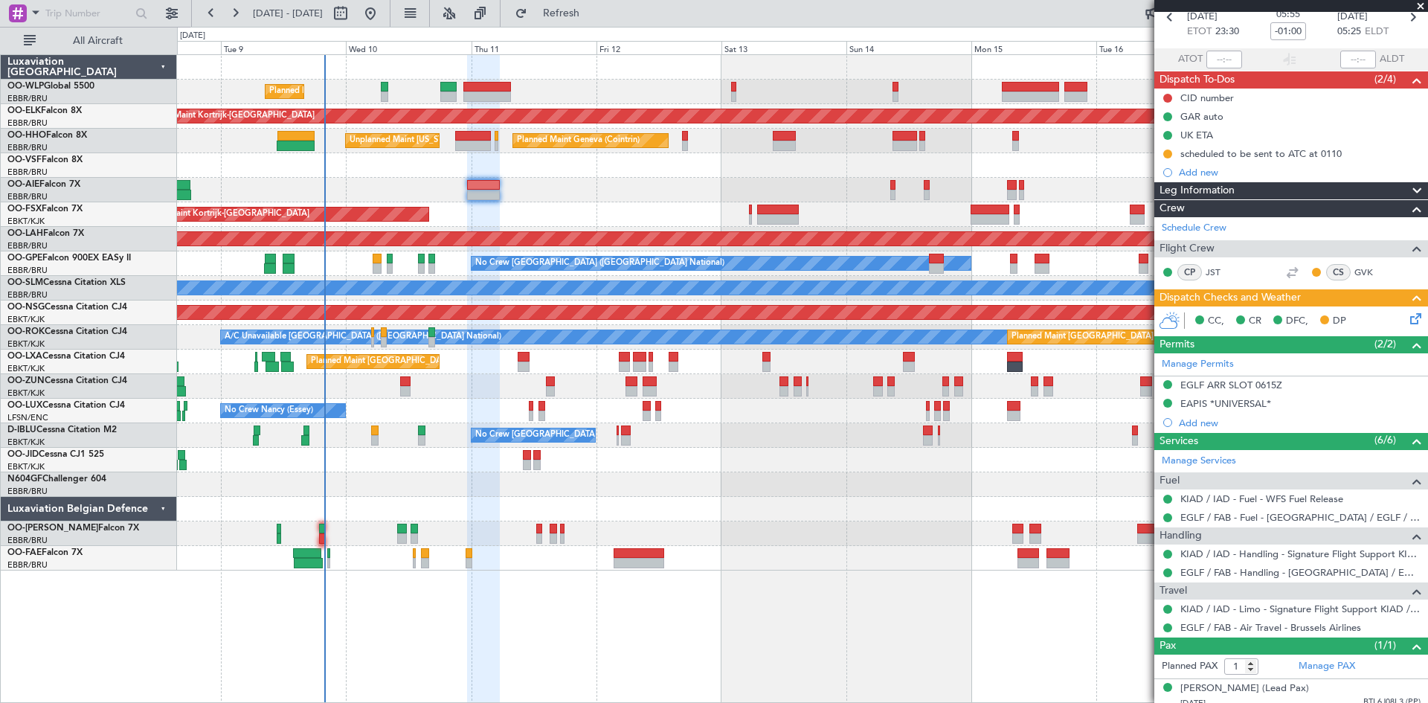
click at [594, 220] on div "Planned Maint Liege Planned Maint [GEOGRAPHIC_DATA]-[GEOGRAPHIC_DATA] Planned M…" at bounding box center [802, 313] width 1251 height 516
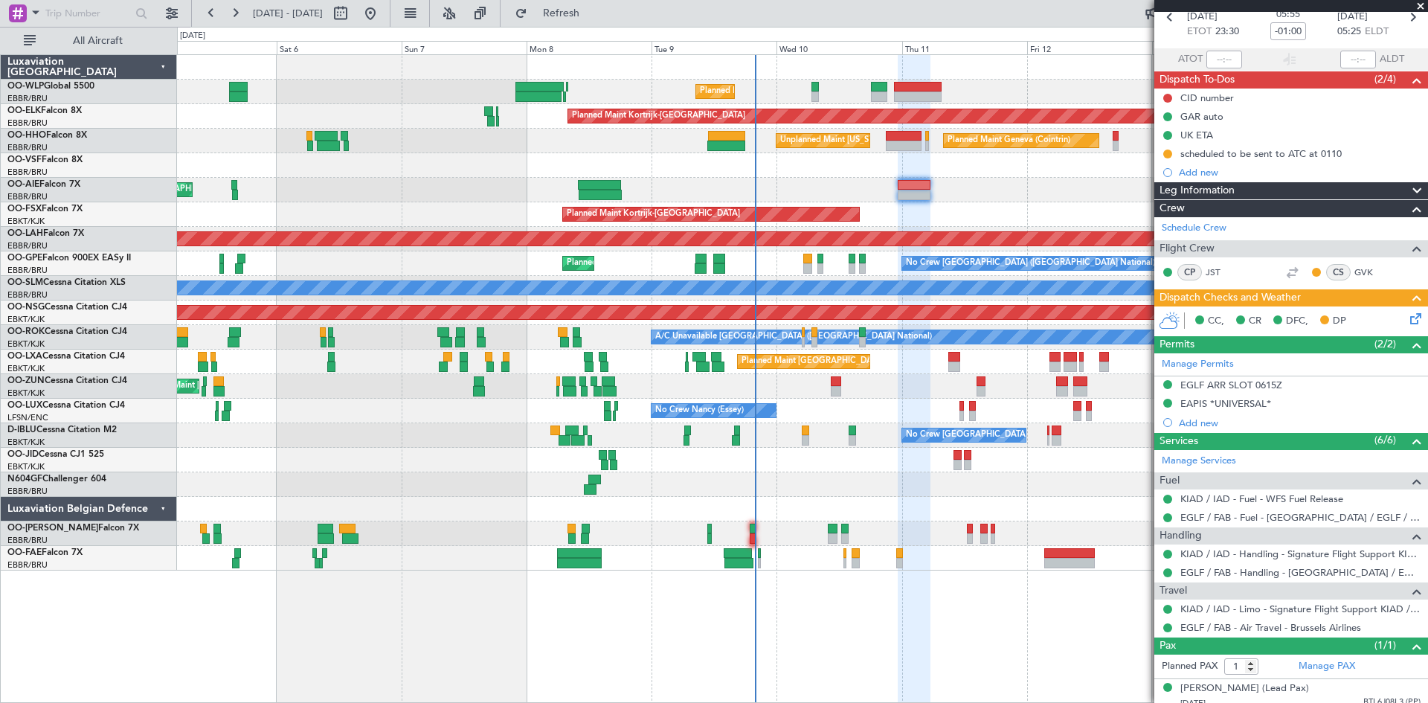
click at [1140, 193] on div "Unplanned Maint [GEOGRAPHIC_DATA] ([GEOGRAPHIC_DATA] National) Planned Maint [G…" at bounding box center [802, 190] width 1251 height 25
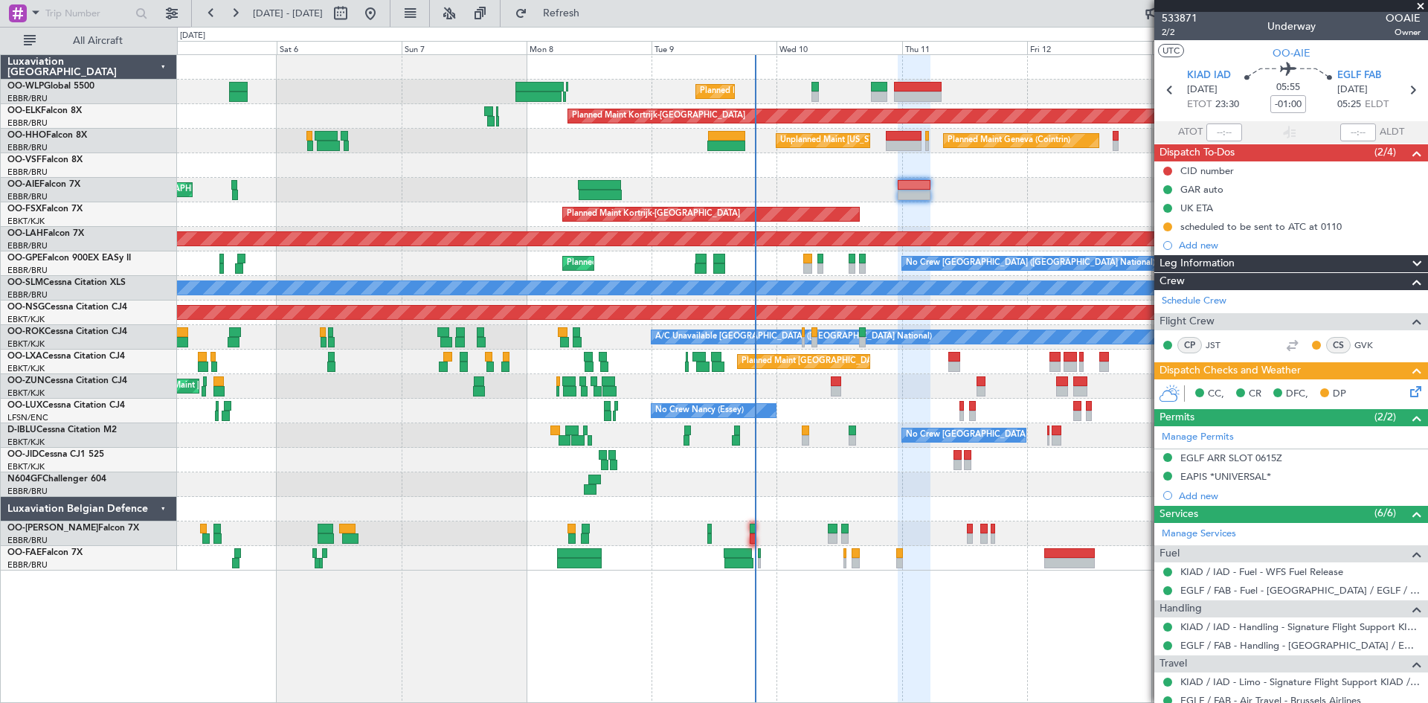
scroll to position [0, 0]
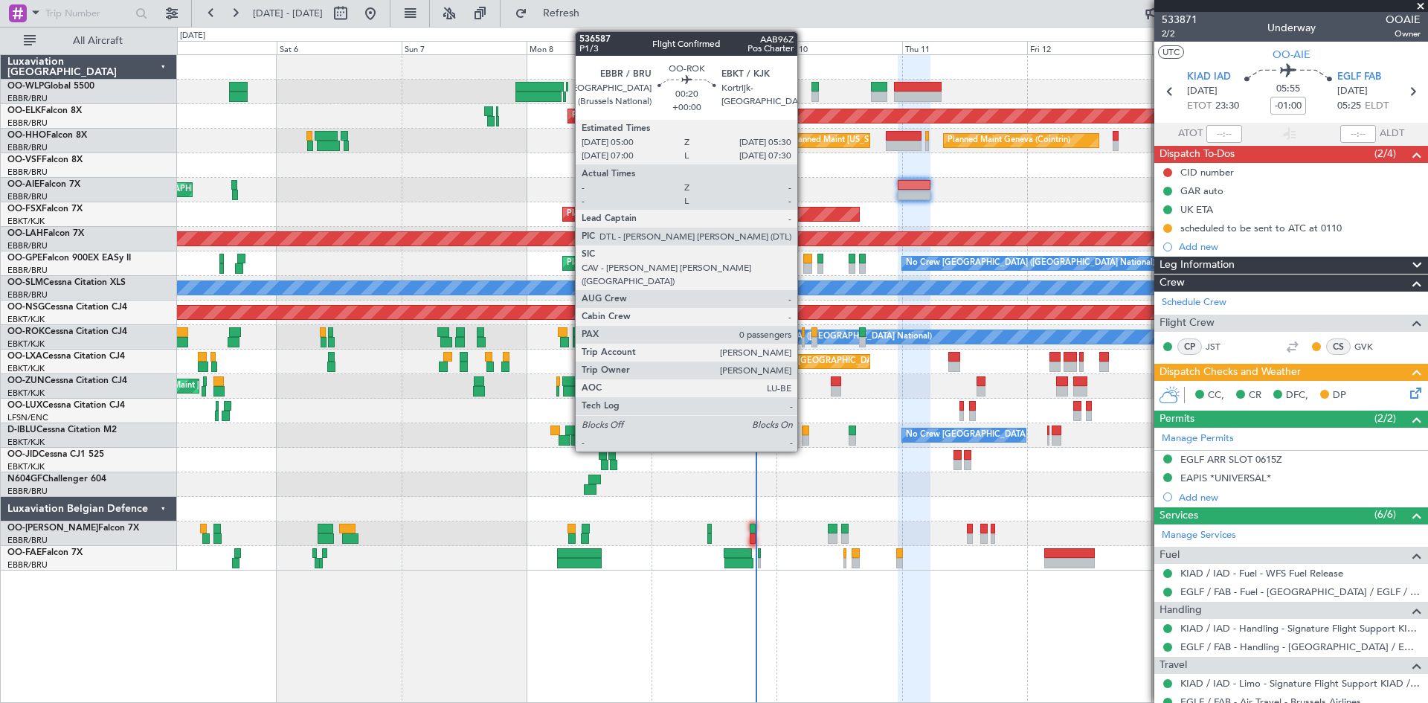
click at [804, 337] on div at bounding box center [803, 342] width 3 height 10
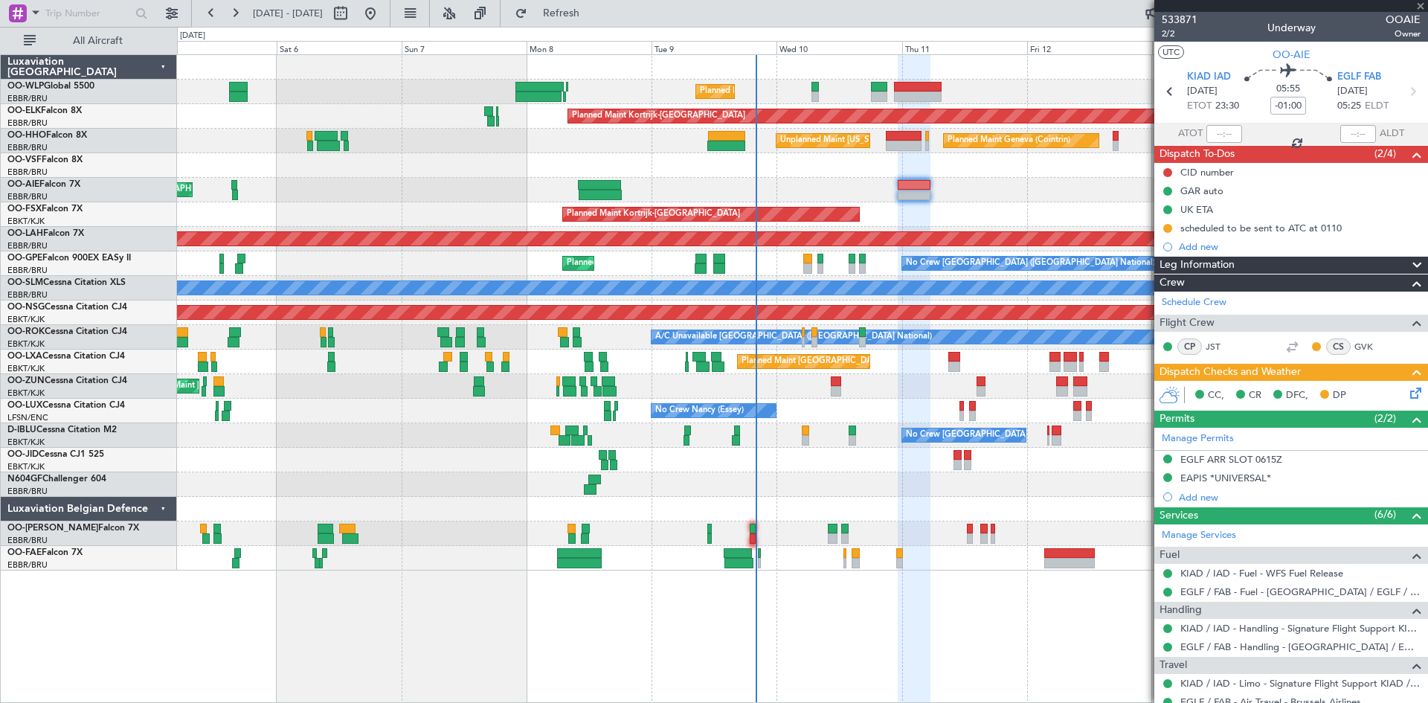
type input "0"
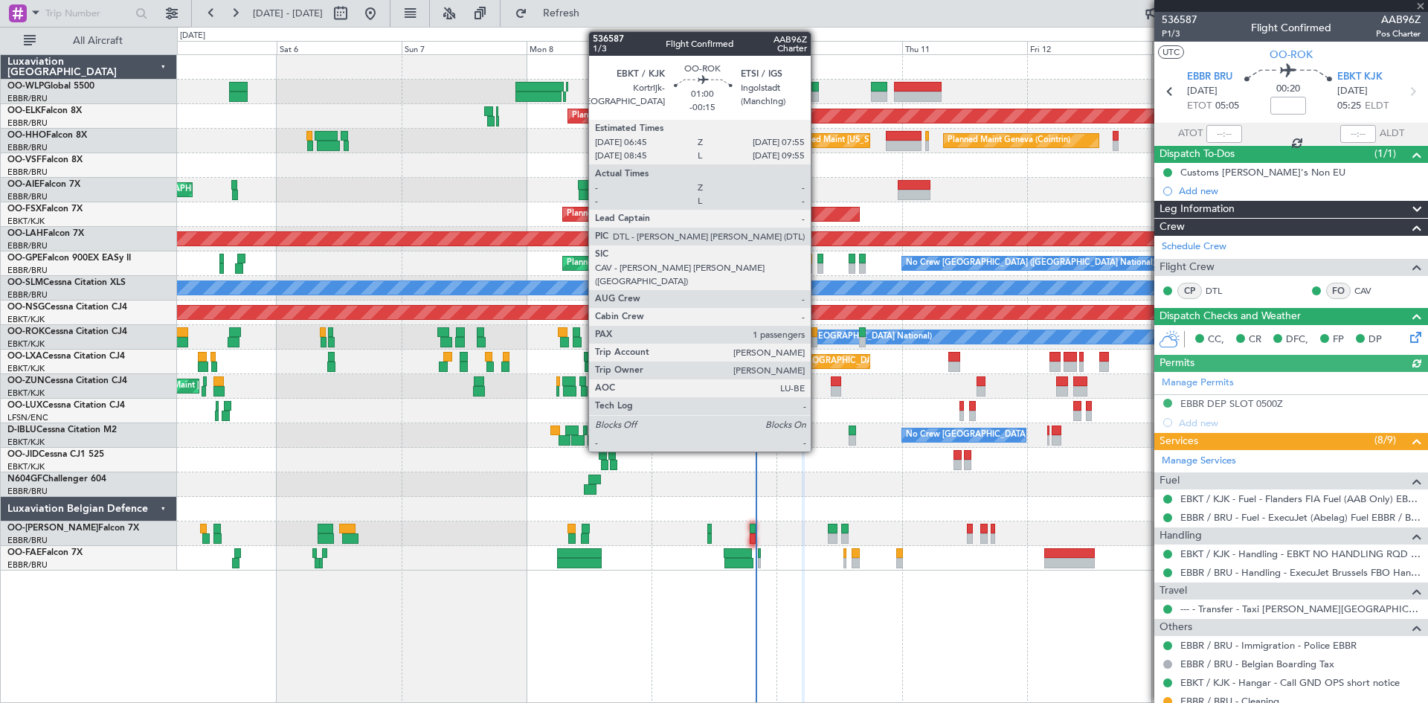
click at [818, 339] on div at bounding box center [815, 342] width 7 height 10
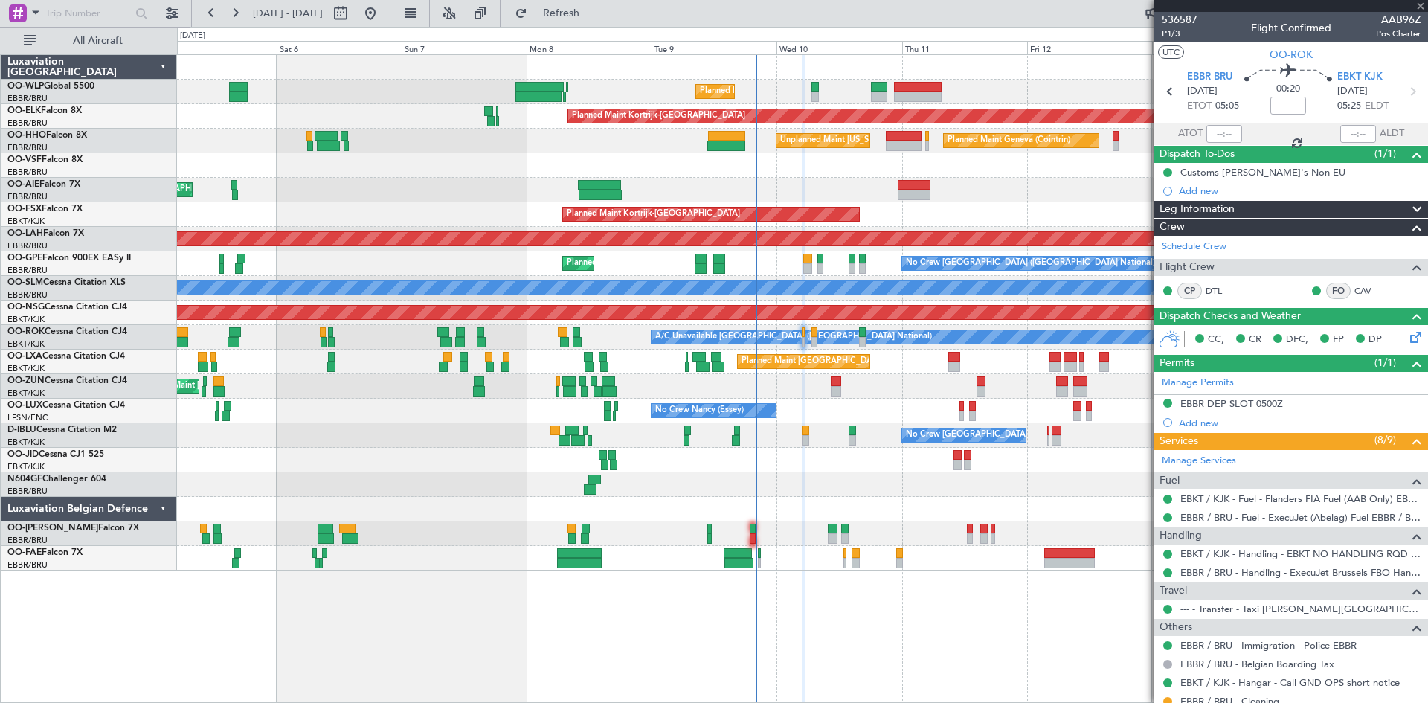
type input "-00:15"
type input "1"
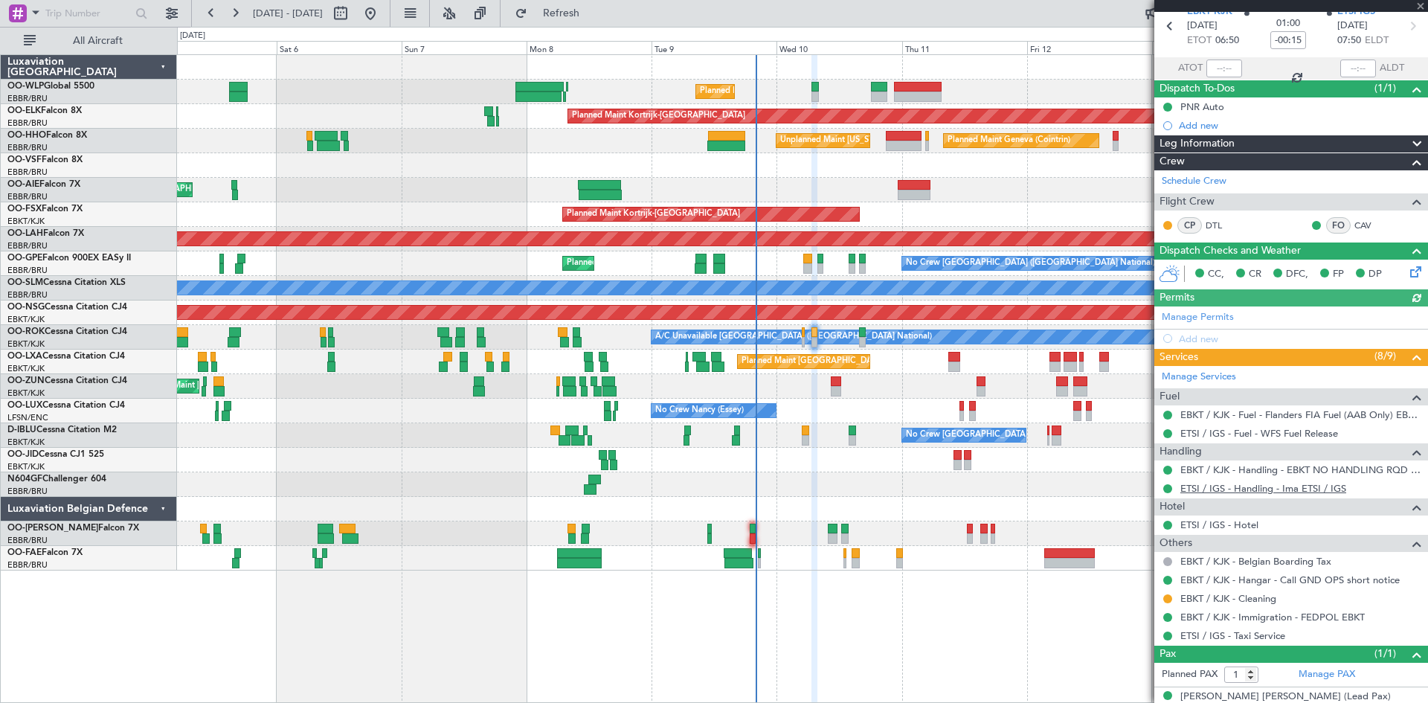
scroll to position [83, 0]
